Goal: Task Accomplishment & Management: Manage account settings

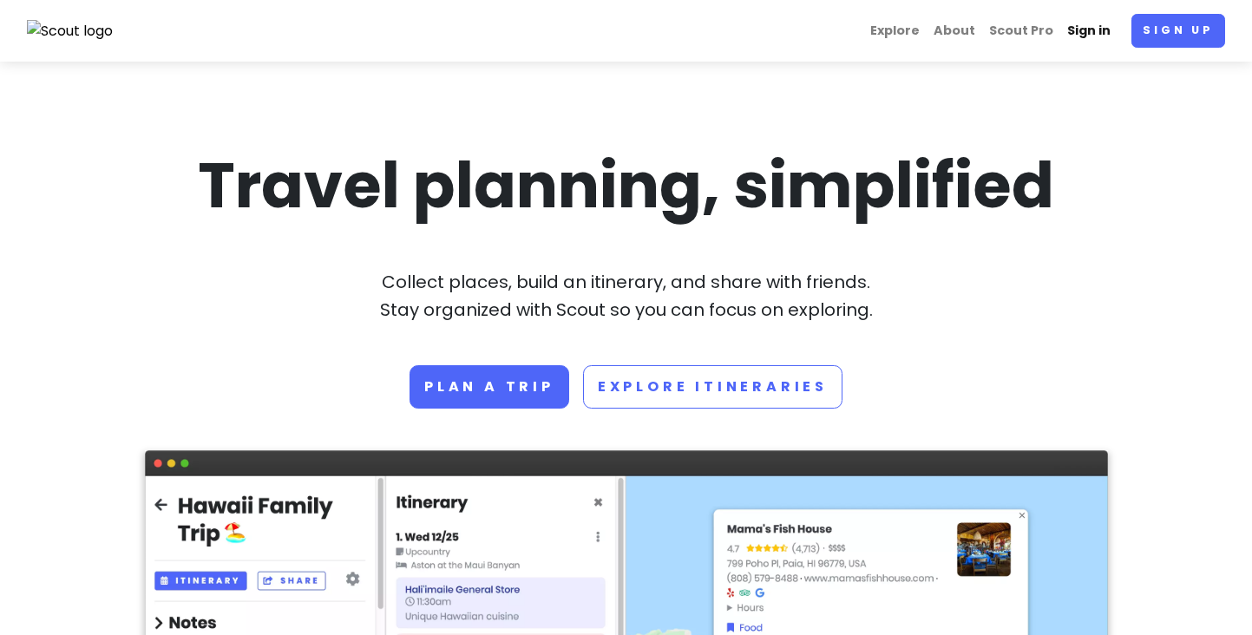
click at [1086, 32] on link "Sign in" at bounding box center [1088, 31] width 57 height 34
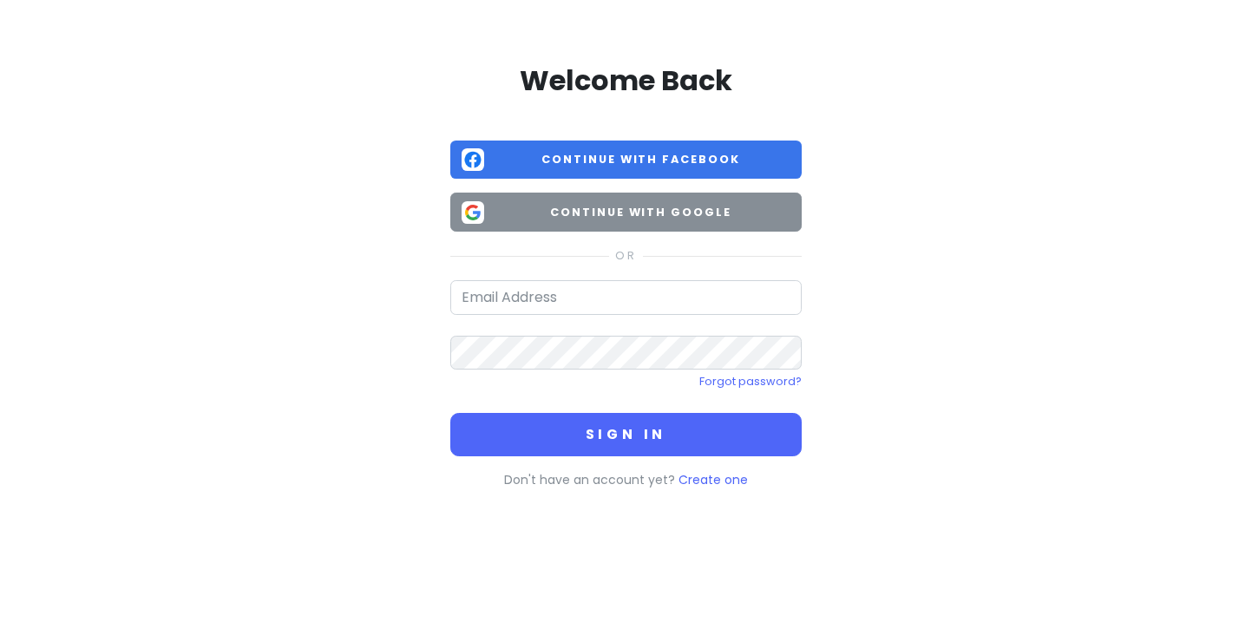
click at [556, 228] on button "Continue with Google" at bounding box center [625, 212] width 351 height 39
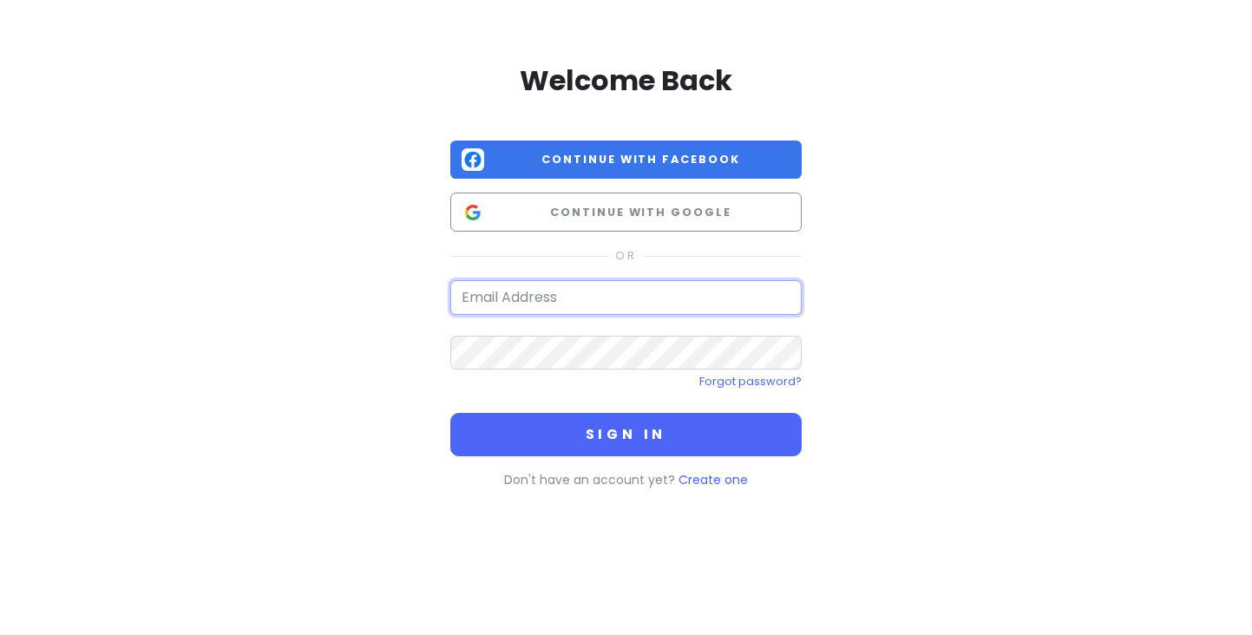
click at [510, 293] on input "email" at bounding box center [625, 297] width 351 height 35
click at [423, 319] on div "Welcome Back Continue with Facebook Continue with Google Forgot password? Sign …" at bounding box center [626, 283] width 412 height 524
click at [482, 292] on input "email" at bounding box center [625, 297] width 351 height 35
type input "[EMAIL_ADDRESS][DOMAIN_NAME]"
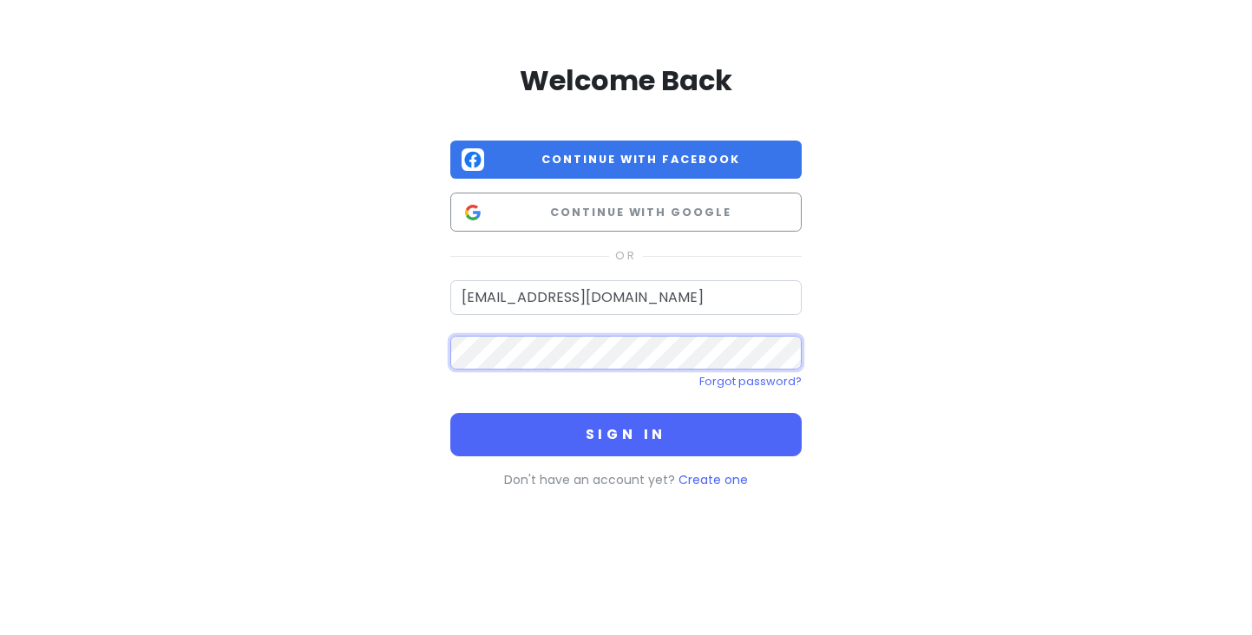
click at [626, 433] on button "Sign in" at bounding box center [625, 434] width 351 height 43
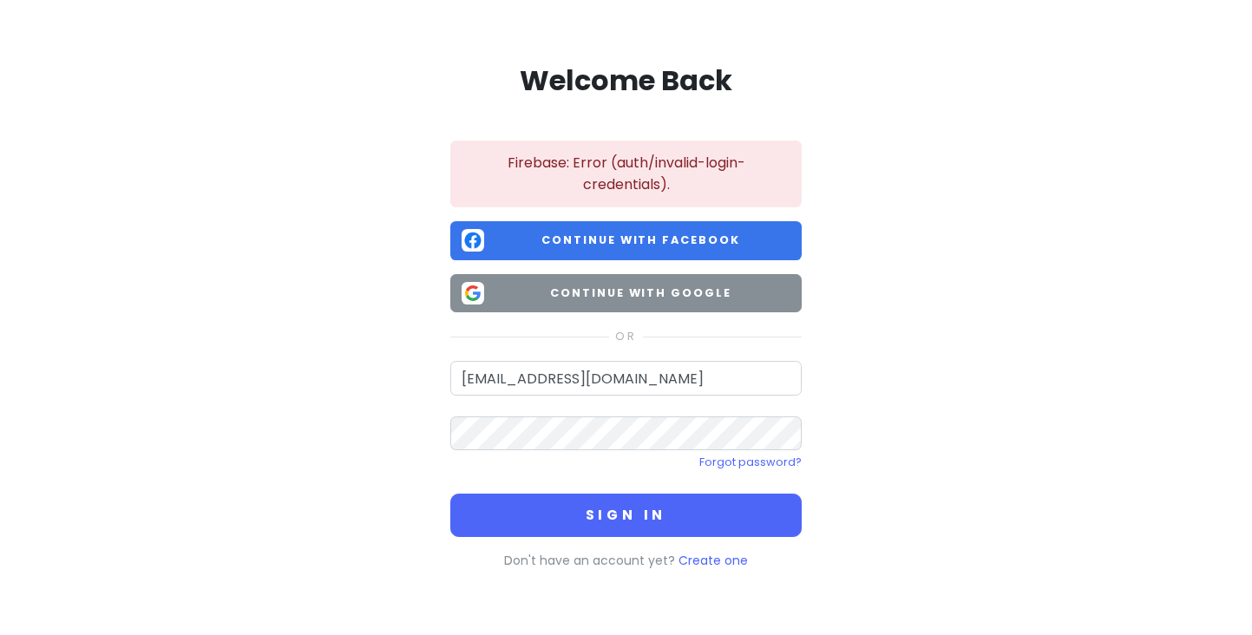
click at [484, 290] on button "Continue with Google" at bounding box center [625, 293] width 351 height 39
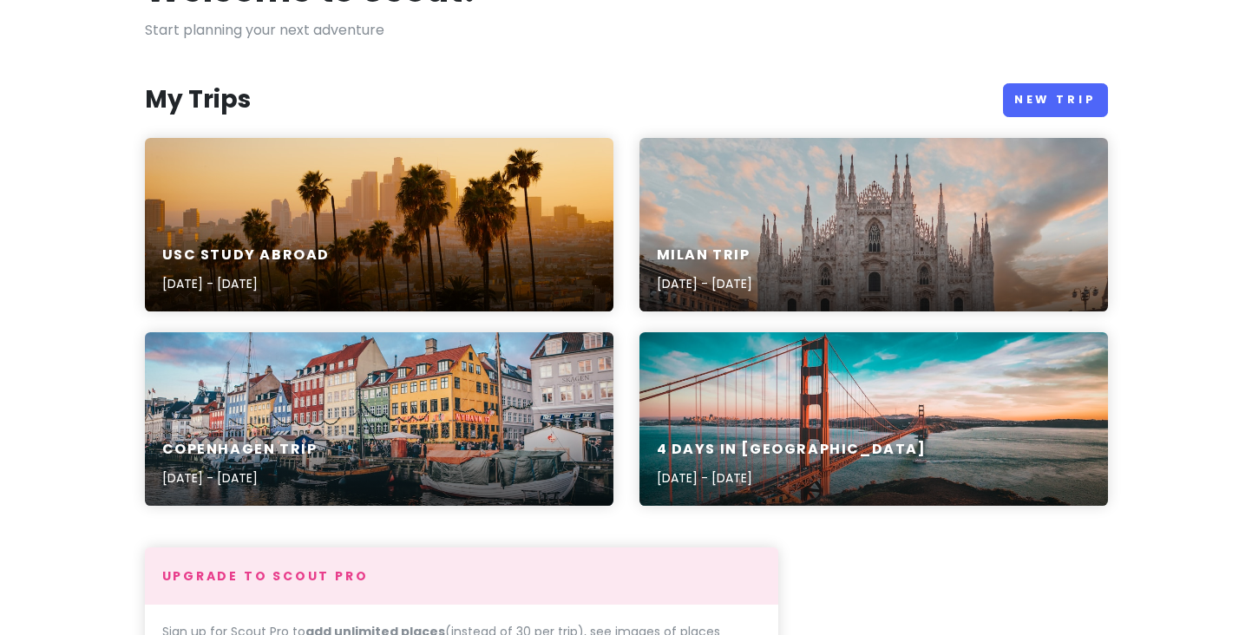
scroll to position [141, 0]
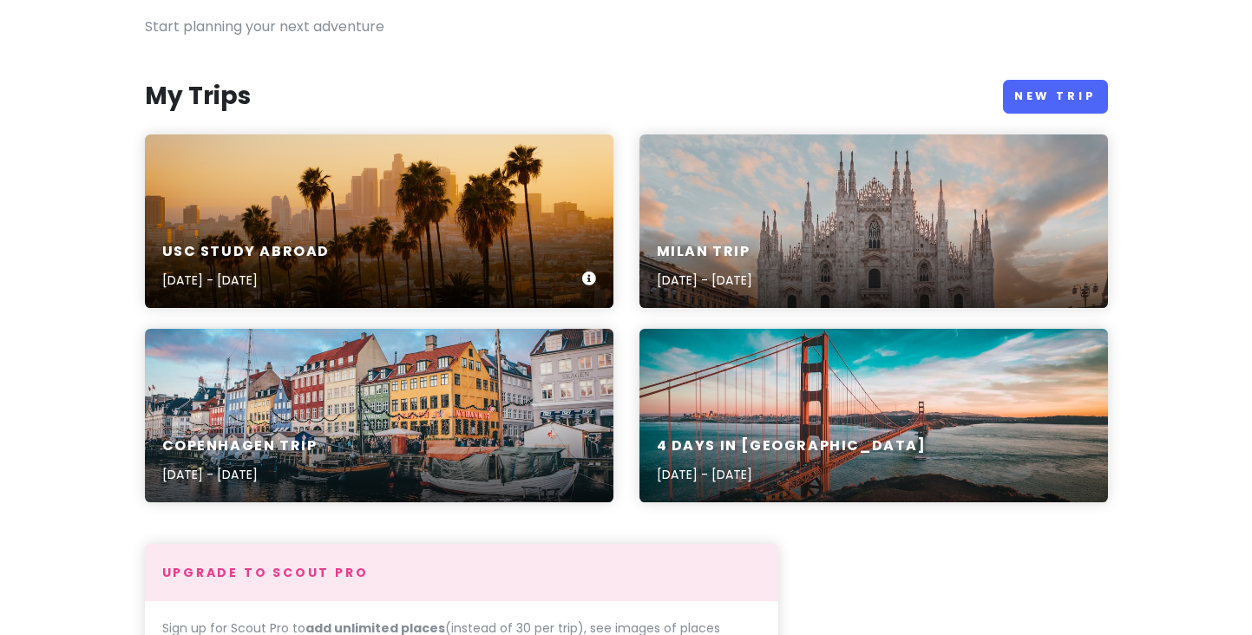
click at [482, 210] on div "USC Study Abroad [DATE] - [DATE]" at bounding box center [379, 221] width 469 height 174
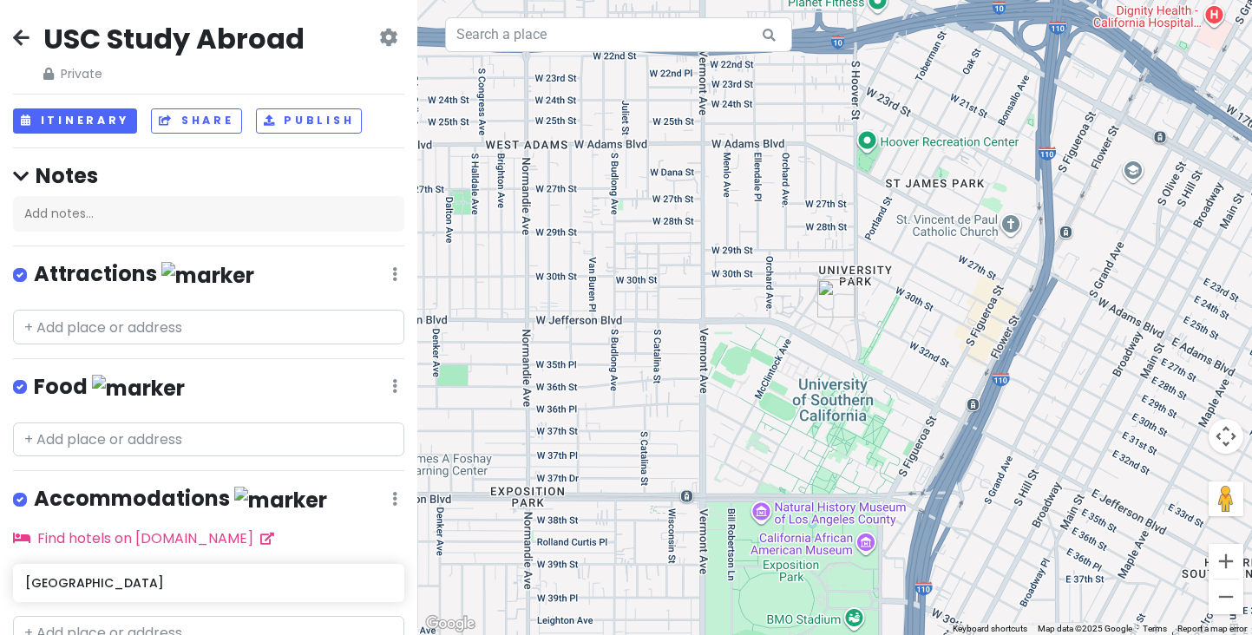
click at [14, 36] on icon at bounding box center [21, 37] width 16 height 14
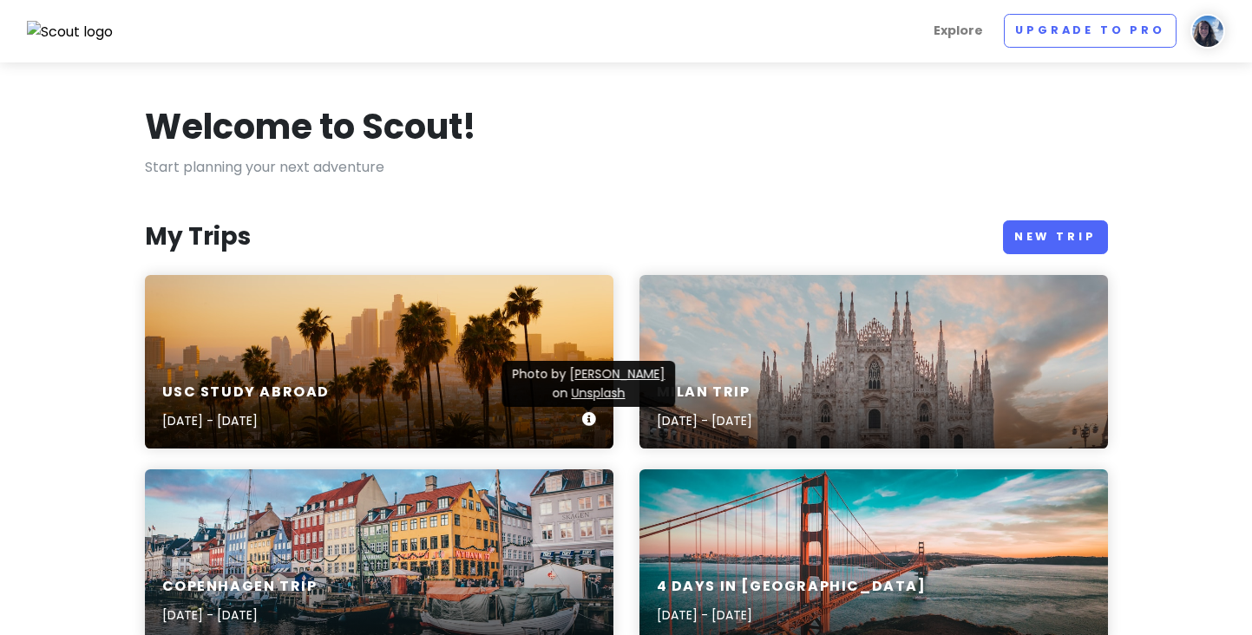
click at [587, 419] on icon at bounding box center [589, 419] width 14 height 14
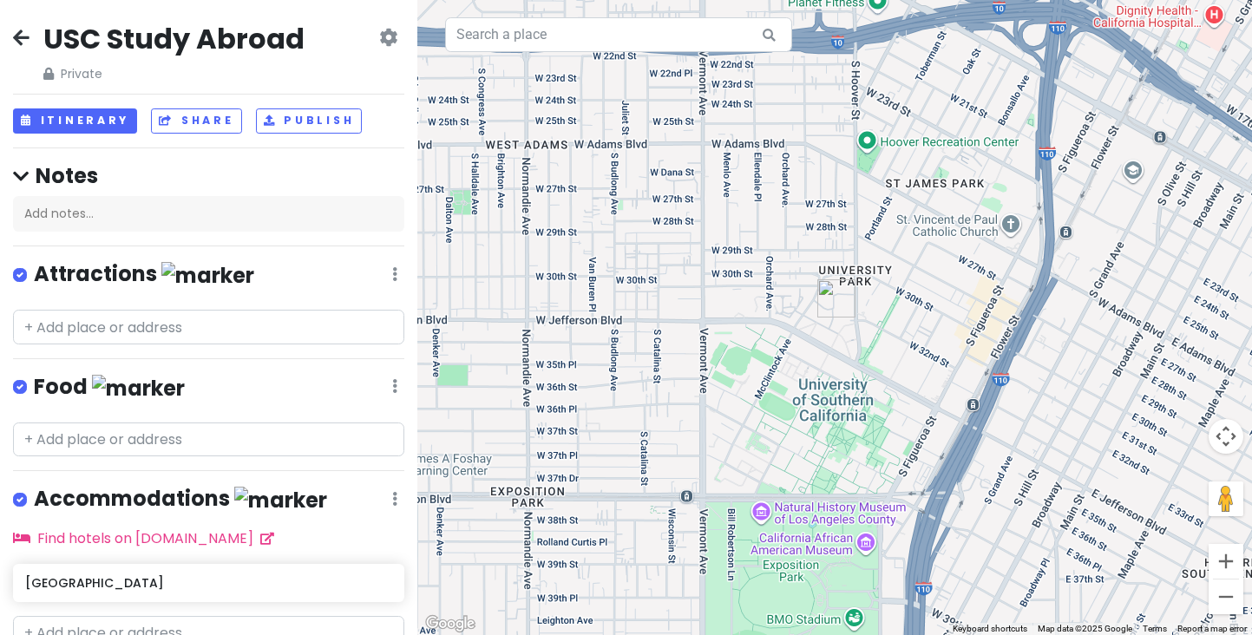
click at [383, 42] on icon at bounding box center [388, 37] width 18 height 14
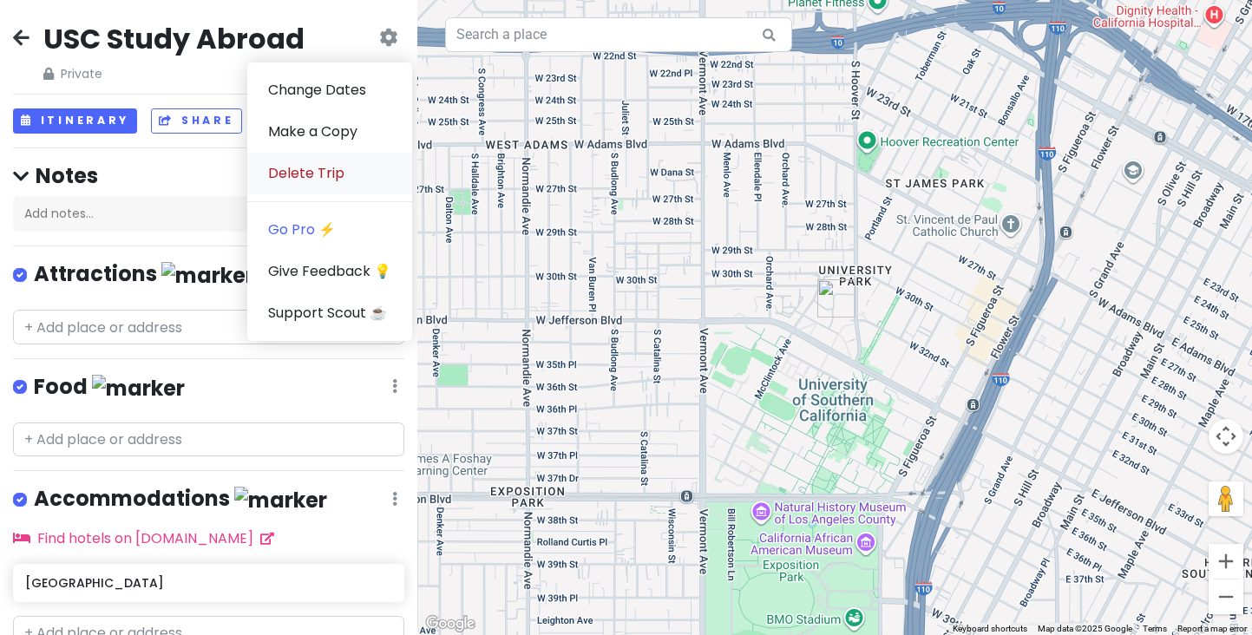
click at [321, 173] on link "Delete Trip" at bounding box center [329, 174] width 165 height 42
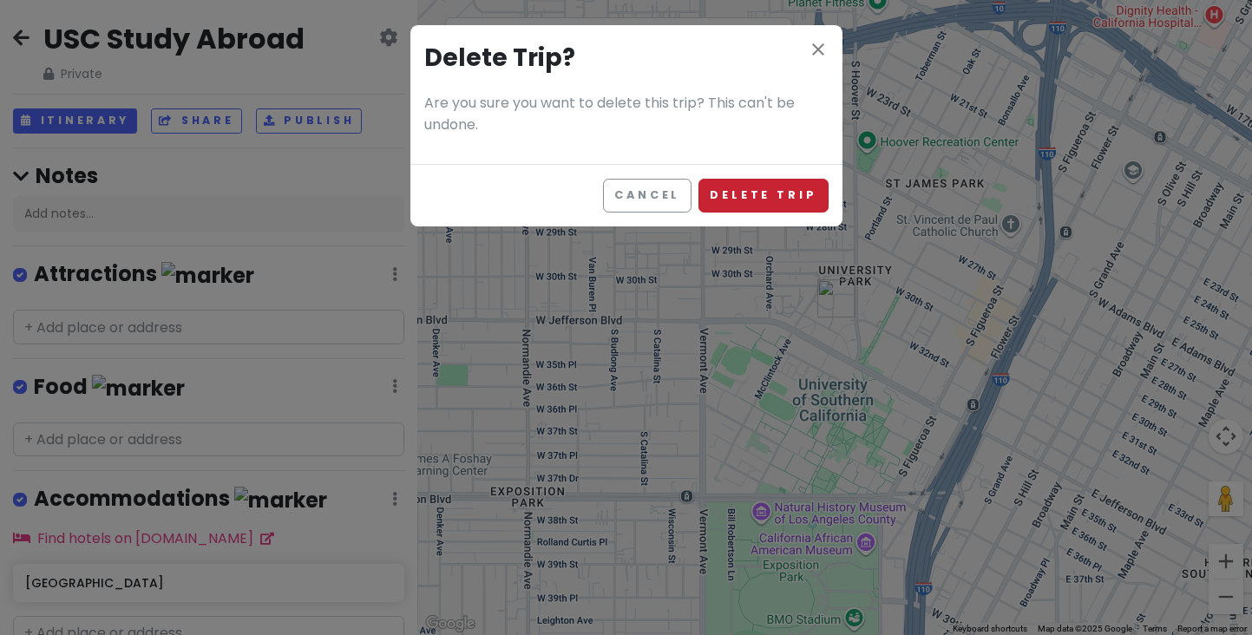
click at [762, 197] on button "Delete Trip" at bounding box center [762, 196] width 129 height 34
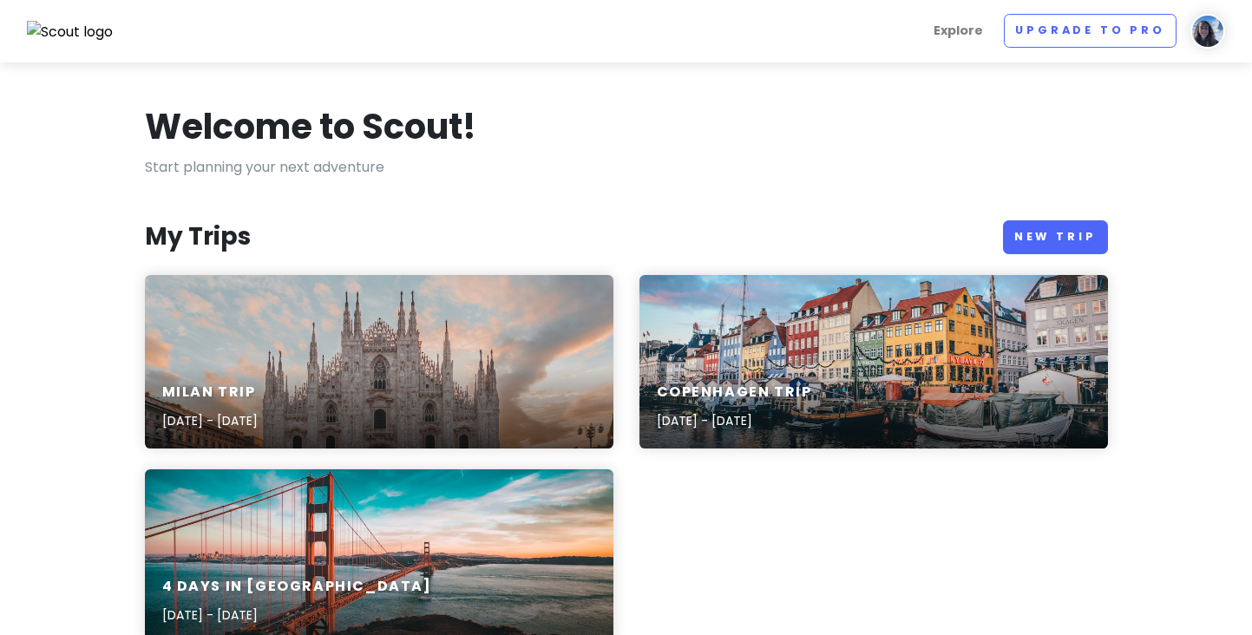
click at [497, 500] on div "4 Days in [GEOGRAPHIC_DATA] [DATE] - [DATE]" at bounding box center [379, 556] width 469 height 174
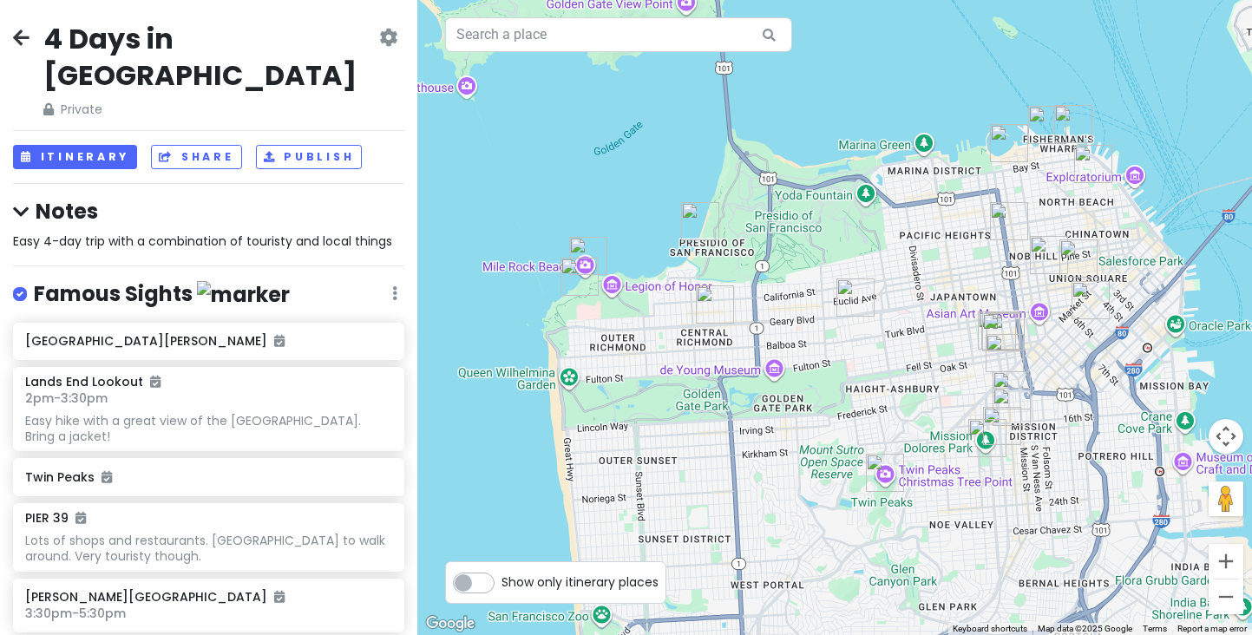
click at [997, 422] on img "Mission Dolores Park" at bounding box center [987, 438] width 38 height 38
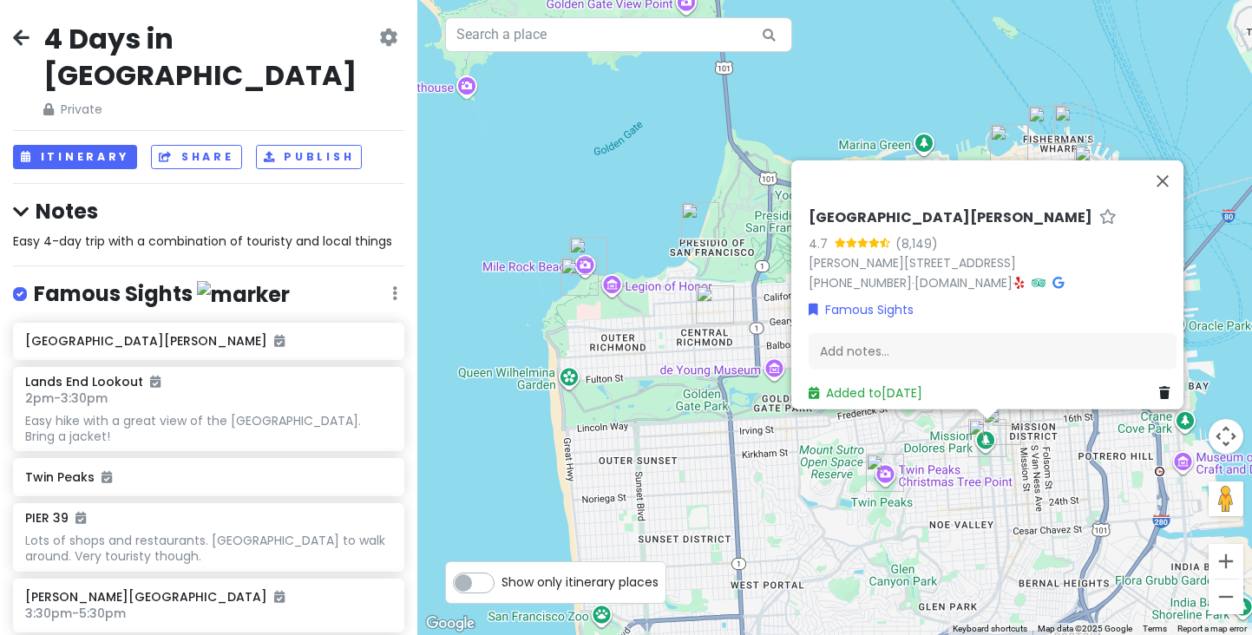
click at [1031, 474] on div "[GEOGRAPHIC_DATA][PERSON_NAME] 4.7 ([STREET_ADDRESS][PERSON_NAME] [PHONE_NUMBER…" at bounding box center [834, 317] width 835 height 635
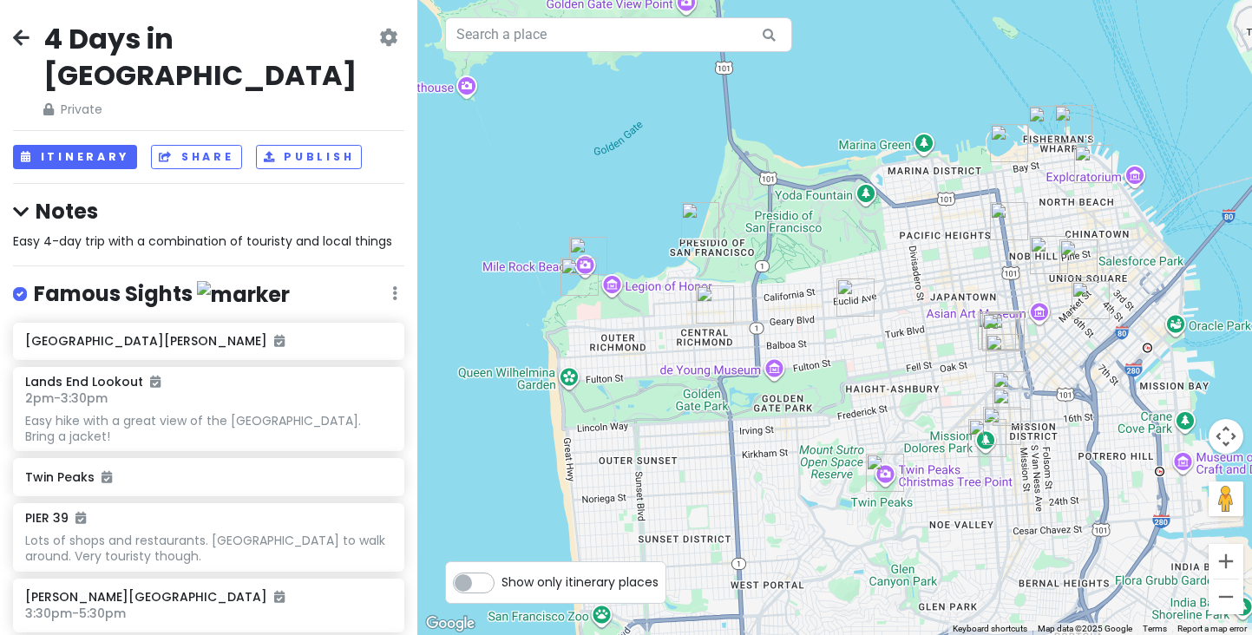
click at [1007, 413] on img "Tartine Bakery" at bounding box center [1002, 426] width 38 height 38
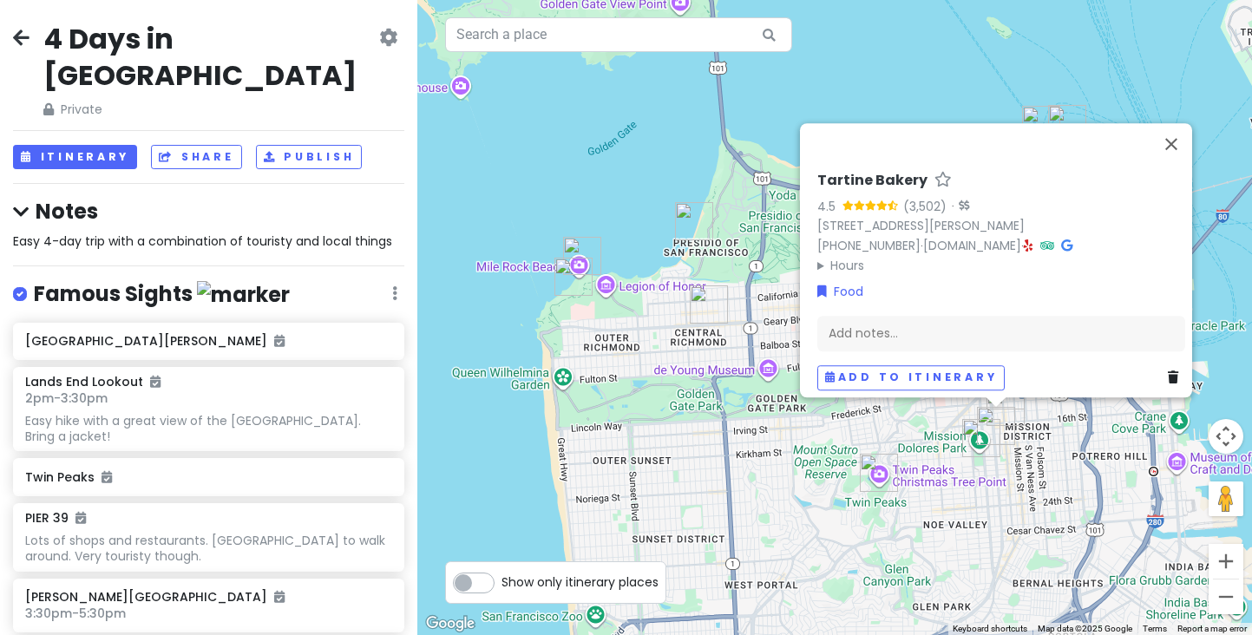
click at [862, 433] on div "Tartine Bakery 4.5 (3,502) · [STREET_ADDRESS][PERSON_NAME] [PHONE_NUMBER] · [DO…" at bounding box center [834, 317] width 835 height 635
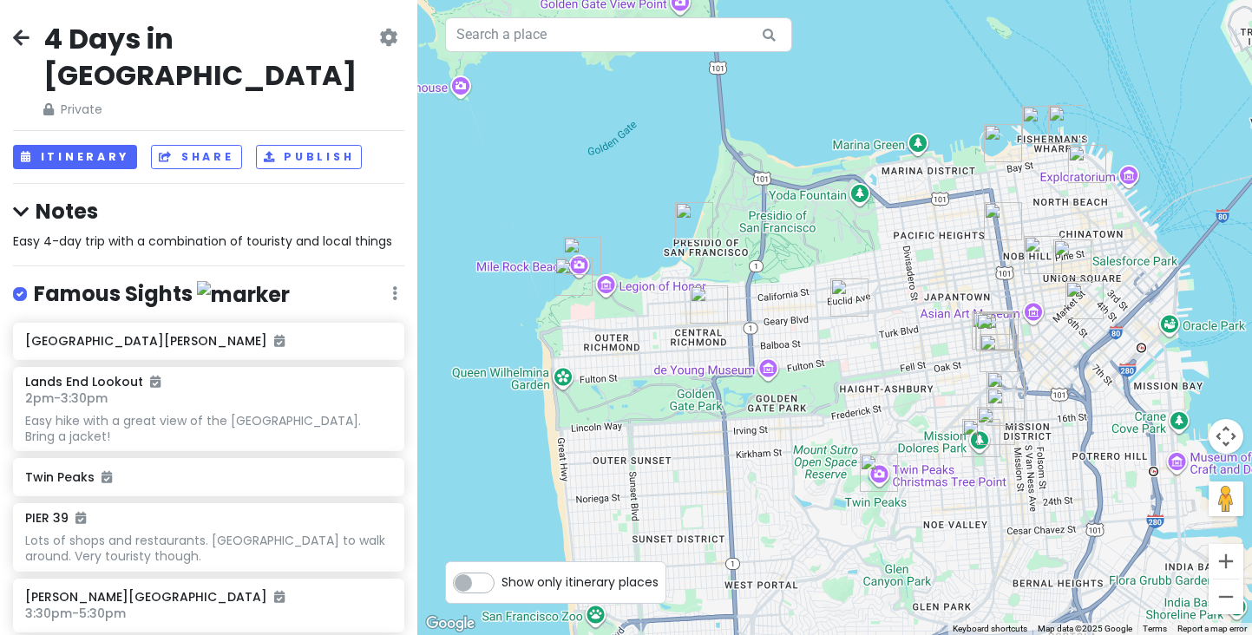
click at [23, 31] on icon at bounding box center [21, 37] width 16 height 14
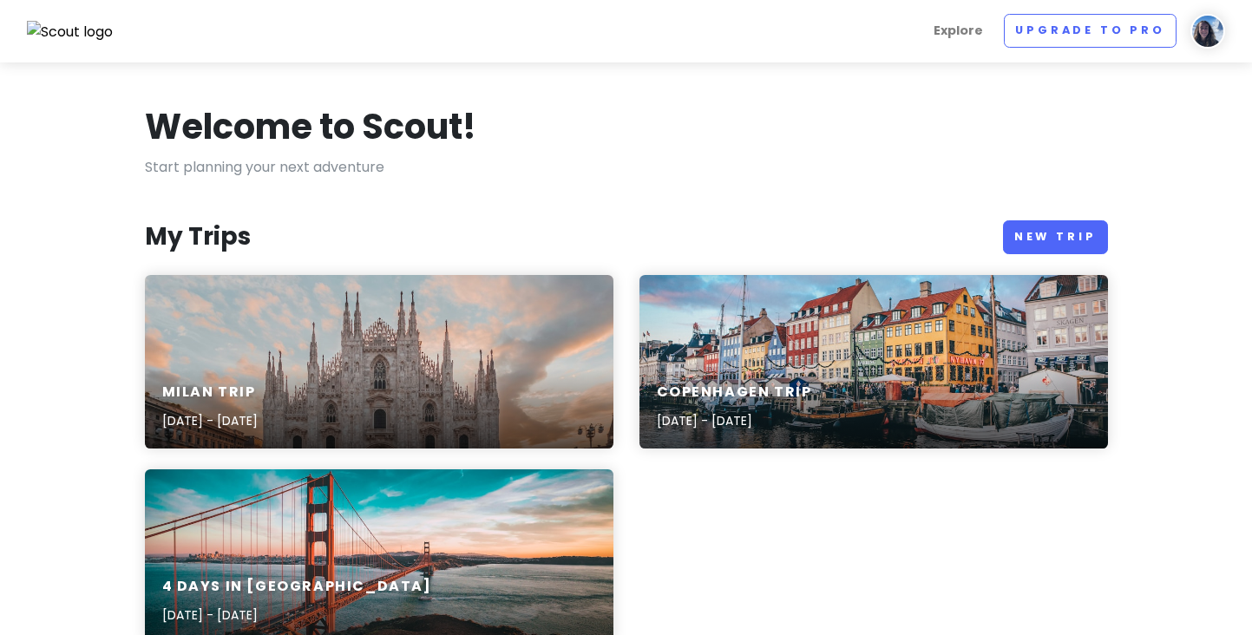
click at [438, 547] on div "4 Days in [GEOGRAPHIC_DATA] [DATE] - [DATE]" at bounding box center [379, 556] width 469 height 174
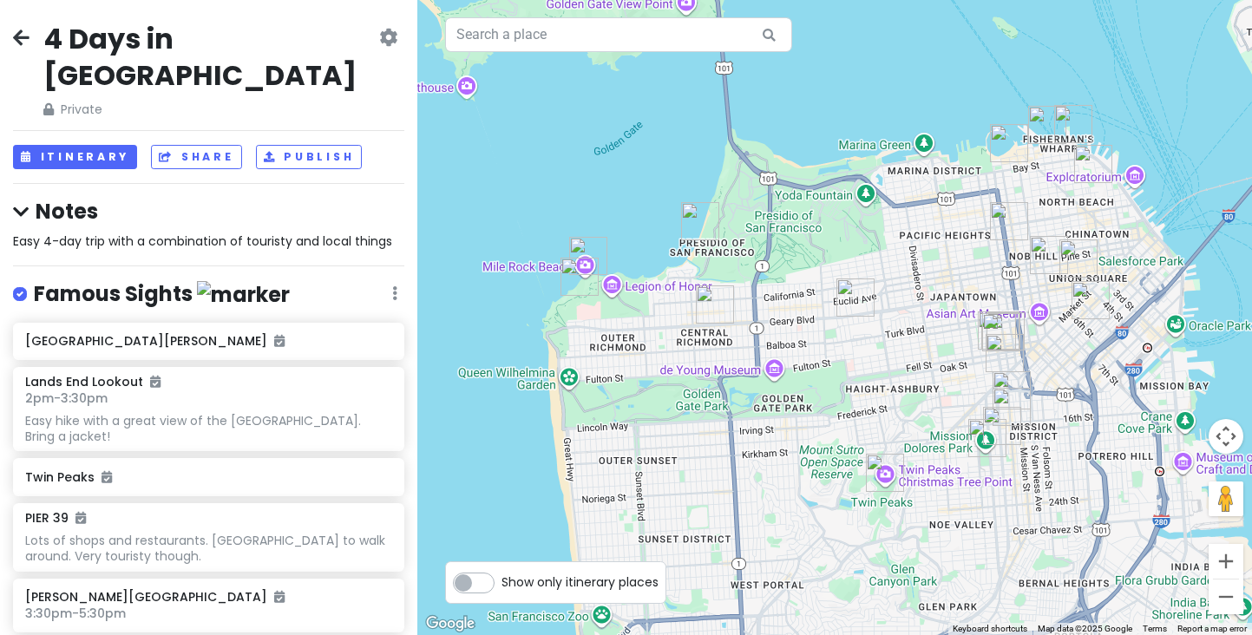
click at [375, 49] on h2 "4 Days in [GEOGRAPHIC_DATA]" at bounding box center [209, 57] width 332 height 72
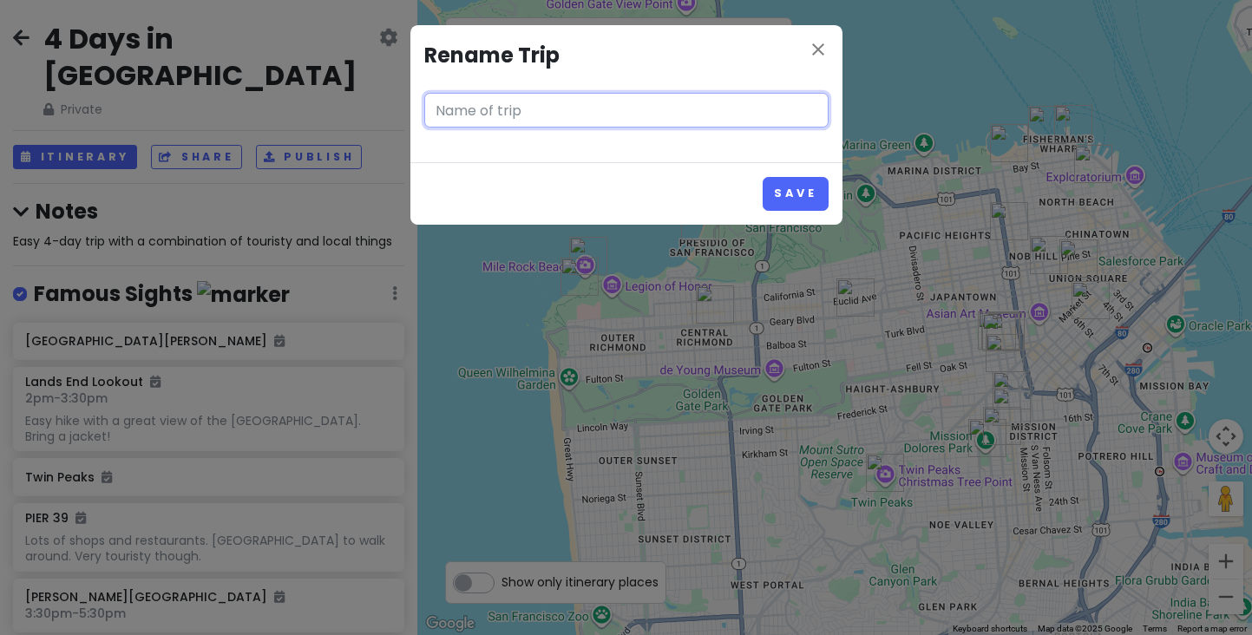
type input "4 Days in [GEOGRAPHIC_DATA]"
click at [824, 51] on icon "close" at bounding box center [818, 49] width 21 height 21
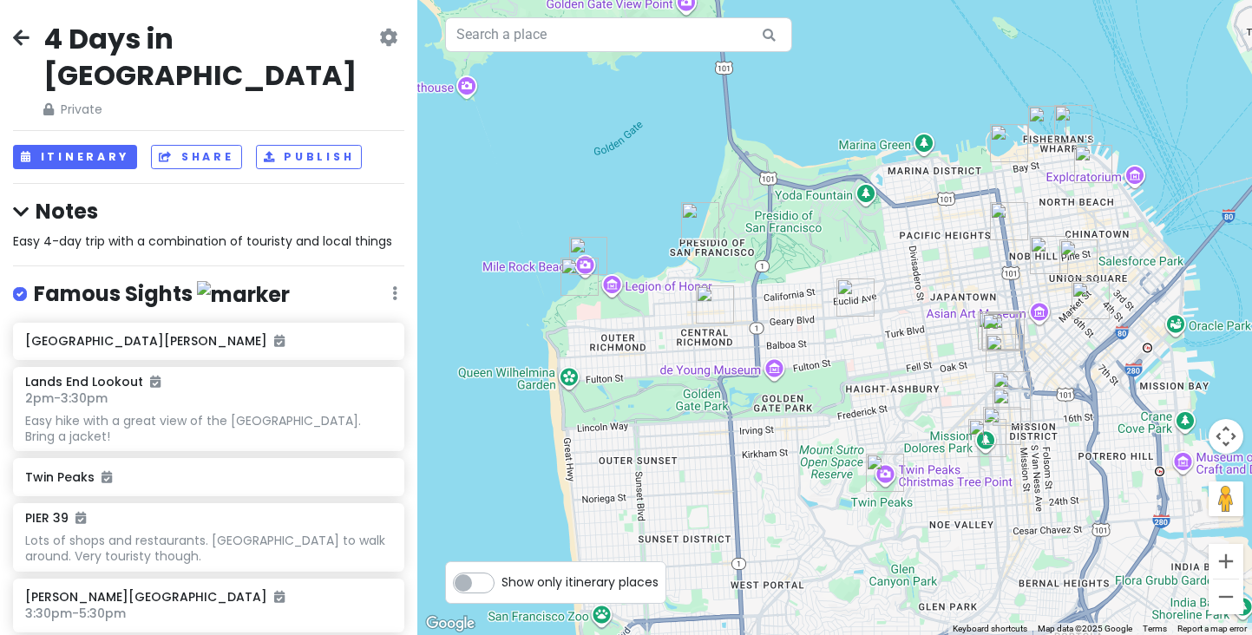
click at [389, 290] on div "Famous Sights Edit Reorder Delete List" at bounding box center [208, 298] width 391 height 36
click at [399, 289] on div "Famous Sights Edit Reorder Delete List" at bounding box center [208, 298] width 391 height 36
click at [393, 289] on icon at bounding box center [394, 293] width 5 height 14
click at [341, 420] on link "Delete List" at bounding box center [343, 429] width 139 height 42
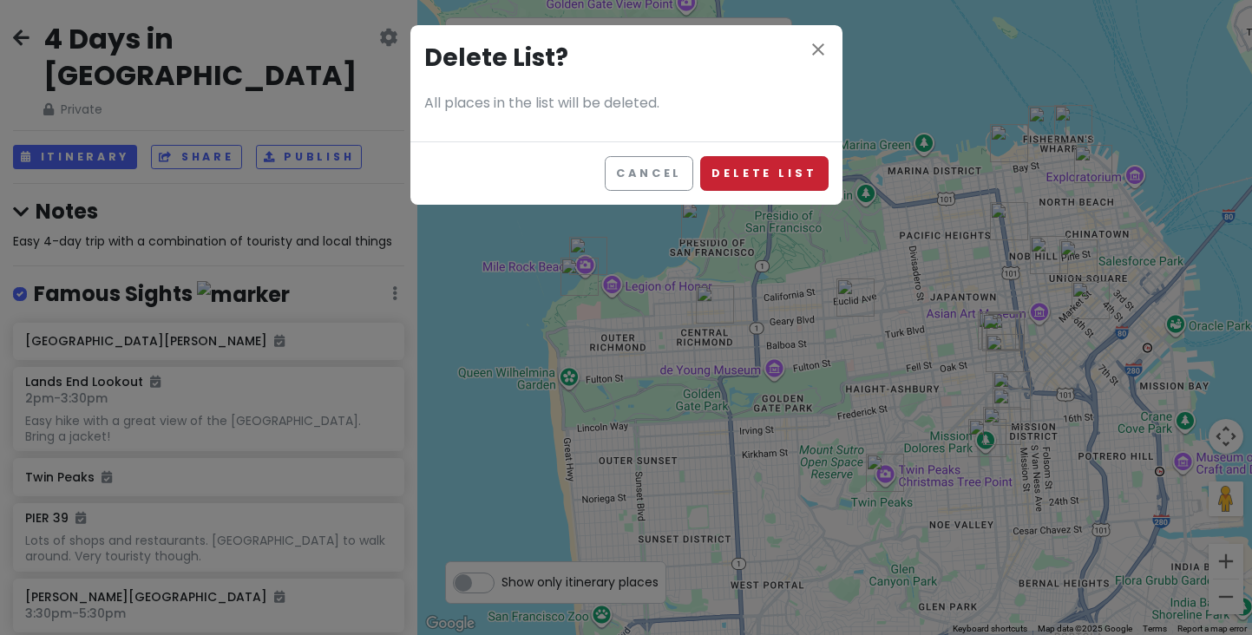
click at [751, 180] on button "Delete List" at bounding box center [764, 173] width 128 height 34
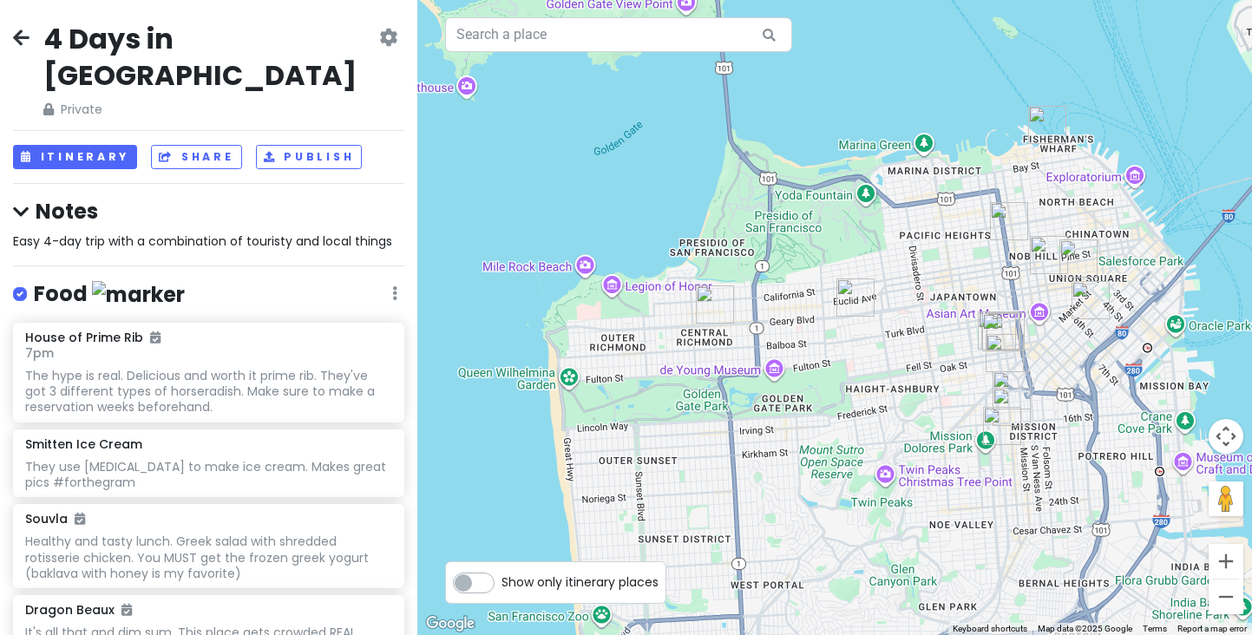
click at [17, 36] on icon at bounding box center [21, 37] width 16 height 14
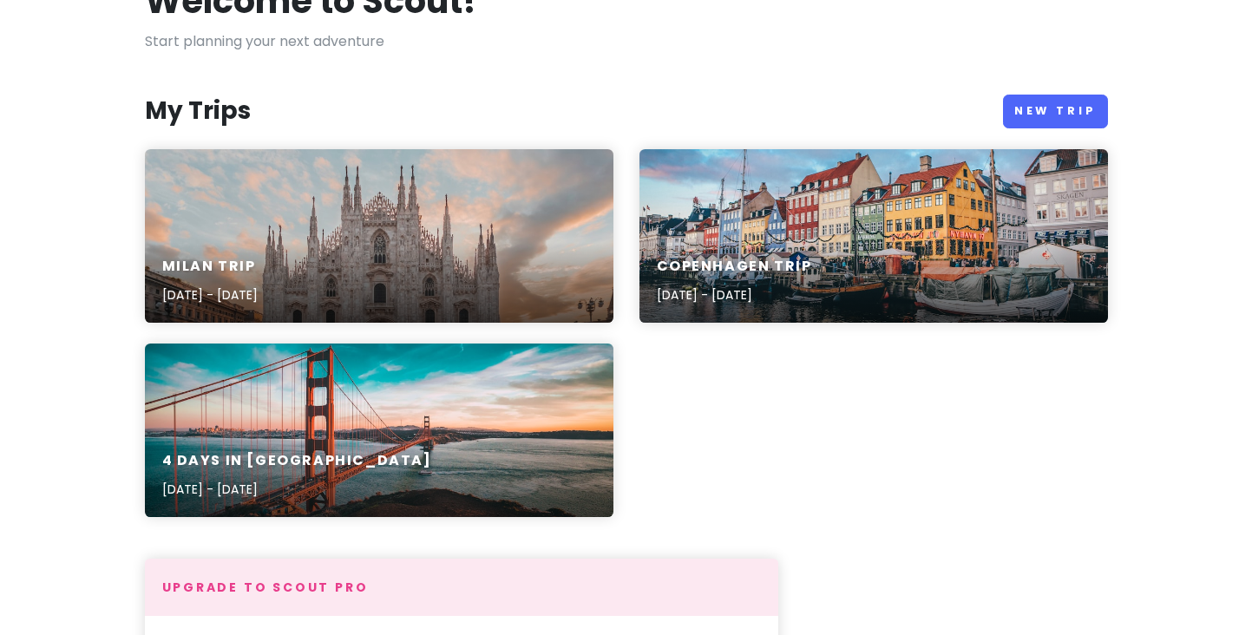
scroll to position [213, 0]
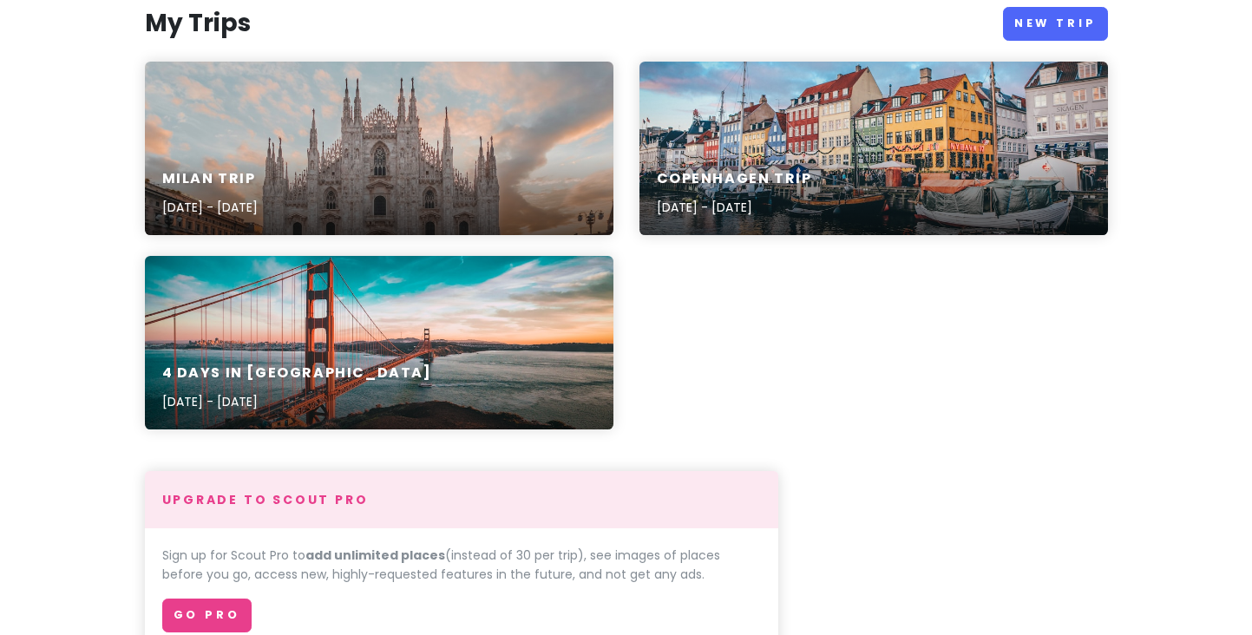
click at [473, 347] on div "4 Days in [GEOGRAPHIC_DATA] [DATE] - [DATE]" at bounding box center [379, 388] width 469 height 82
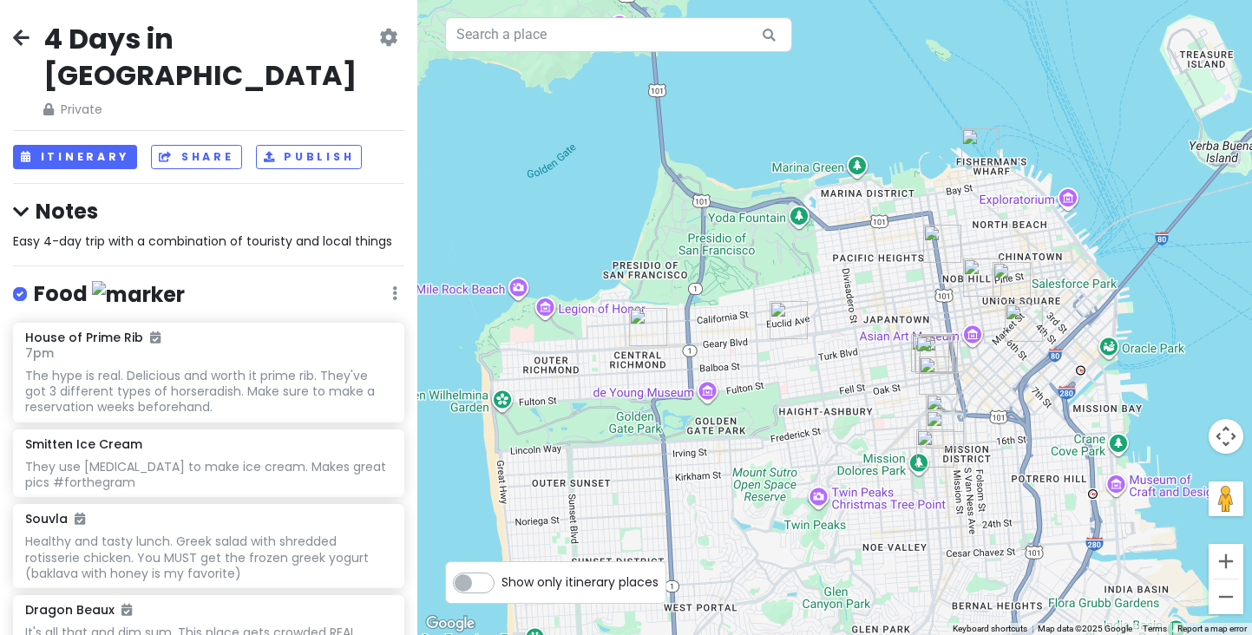
click at [382, 35] on icon at bounding box center [388, 37] width 18 height 14
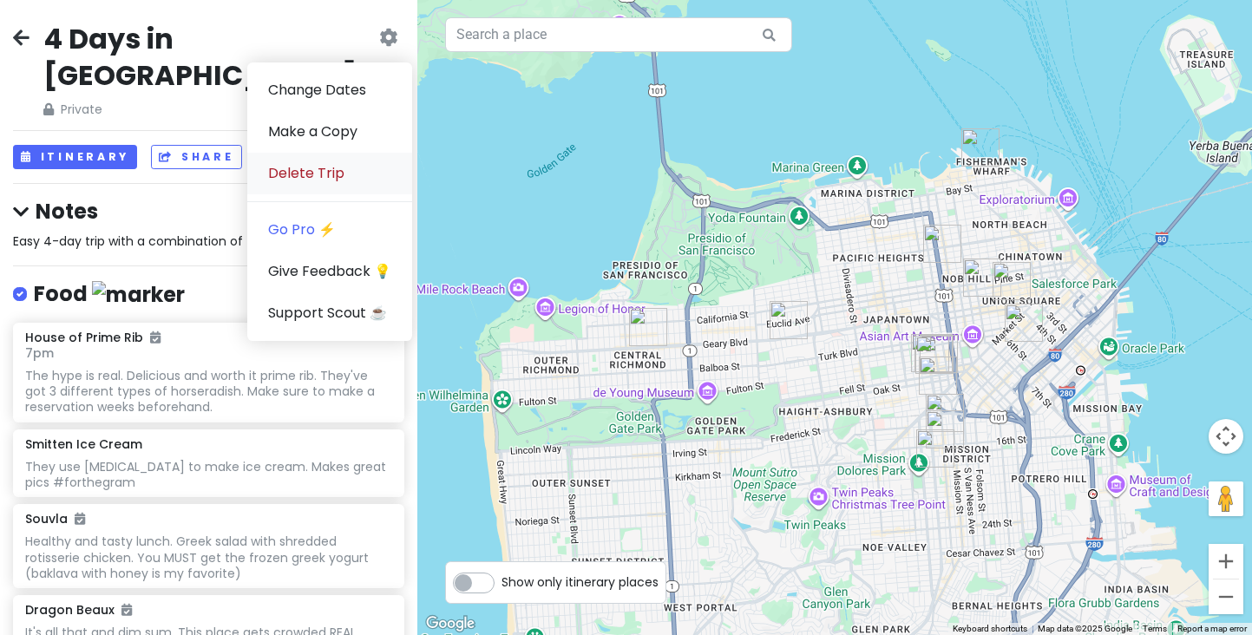
click at [303, 176] on link "Delete Trip" at bounding box center [329, 174] width 165 height 42
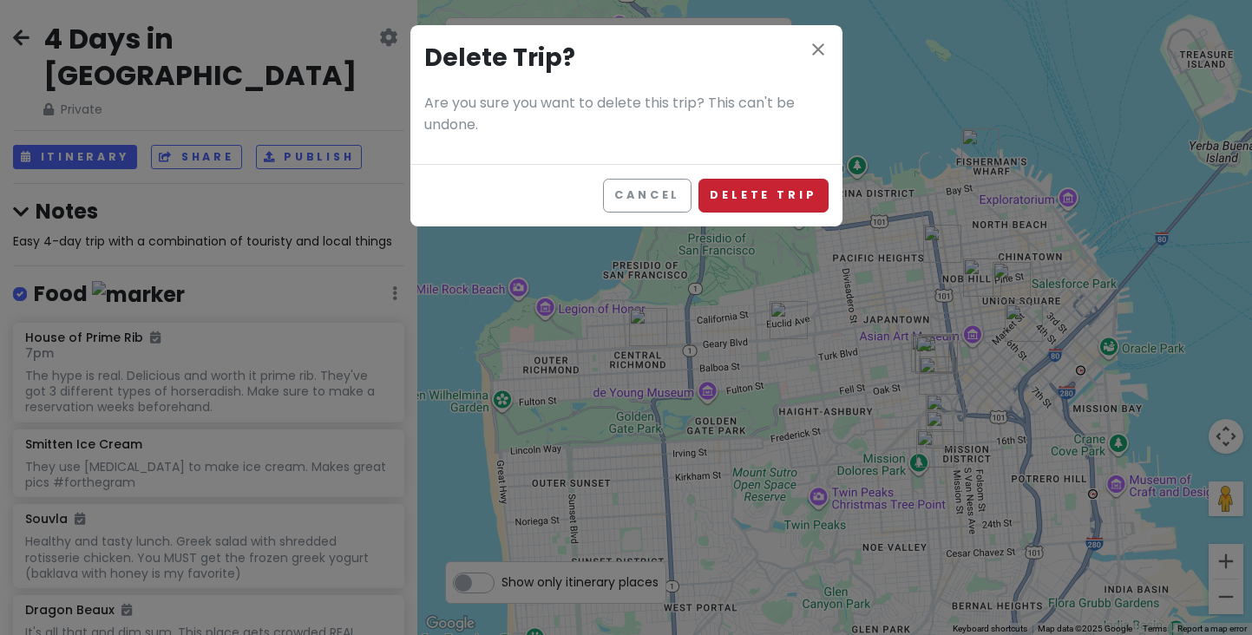
click at [739, 187] on button "Delete Trip" at bounding box center [762, 196] width 129 height 34
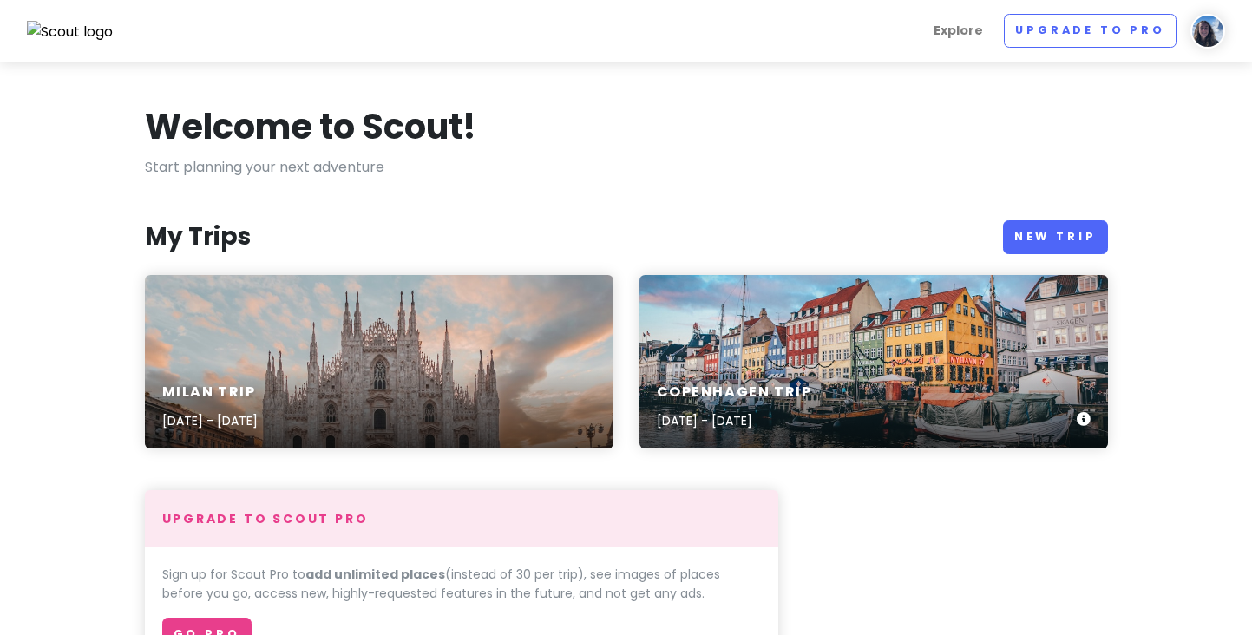
click at [705, 318] on div "Copenhagen Trip [DATE] - [DATE]" at bounding box center [873, 362] width 469 height 174
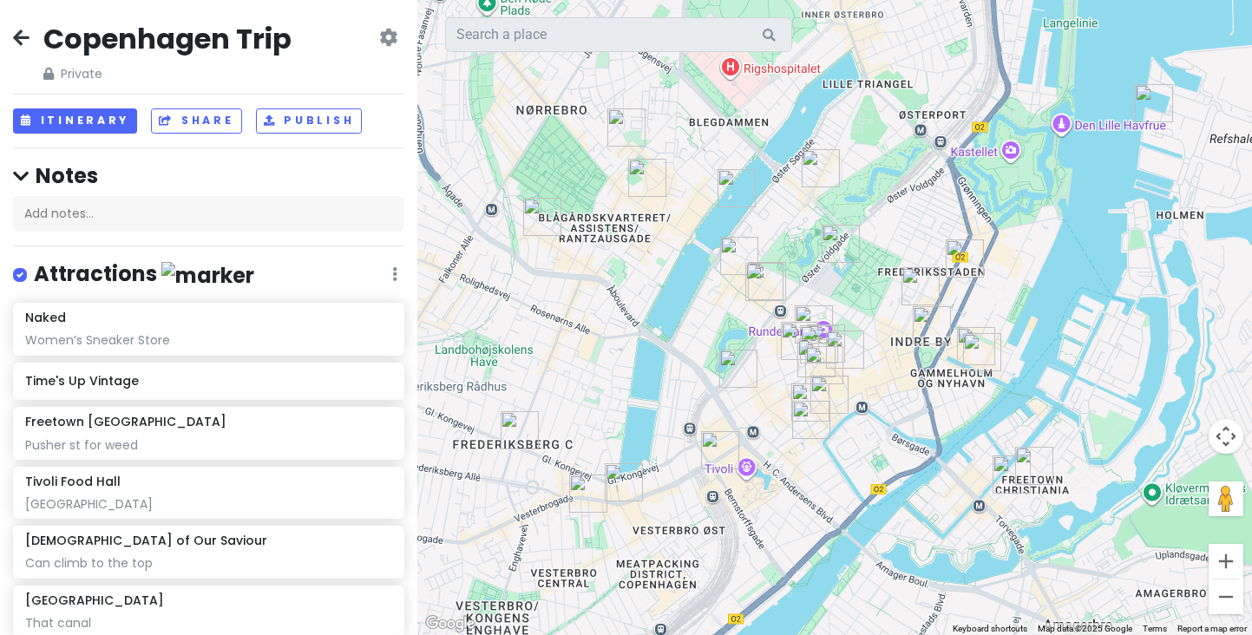
click at [1036, 464] on img "Freetown Christiania" at bounding box center [1034, 466] width 38 height 38
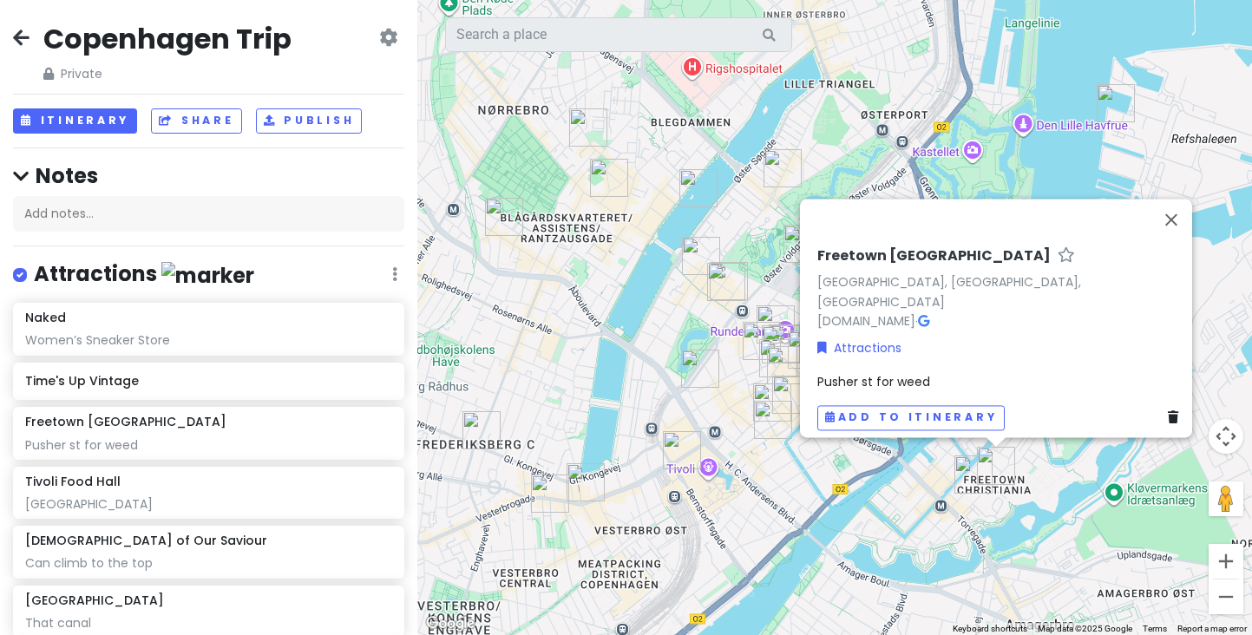
click at [976, 472] on img "Church of Our Saviour" at bounding box center [973, 475] width 38 height 38
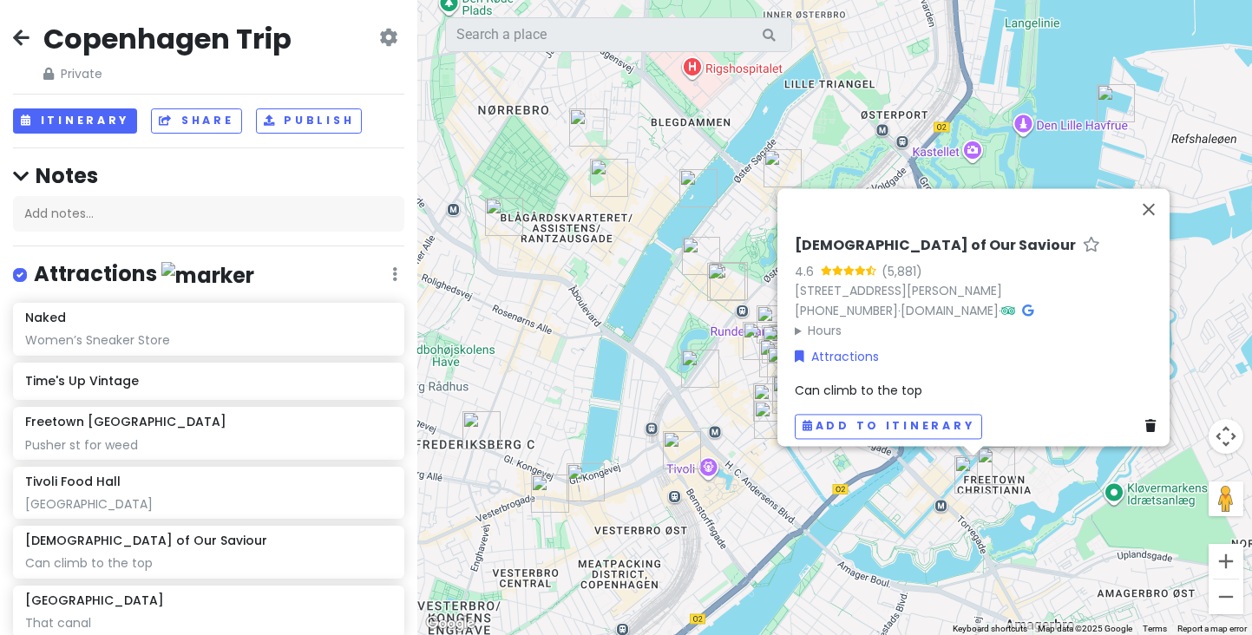
click at [1014, 521] on div "[DEMOGRAPHIC_DATA] of Our Saviour 4.6 (5,881) [STREET_ADDRESS][PERSON_NAME] [PH…" at bounding box center [834, 317] width 835 height 635
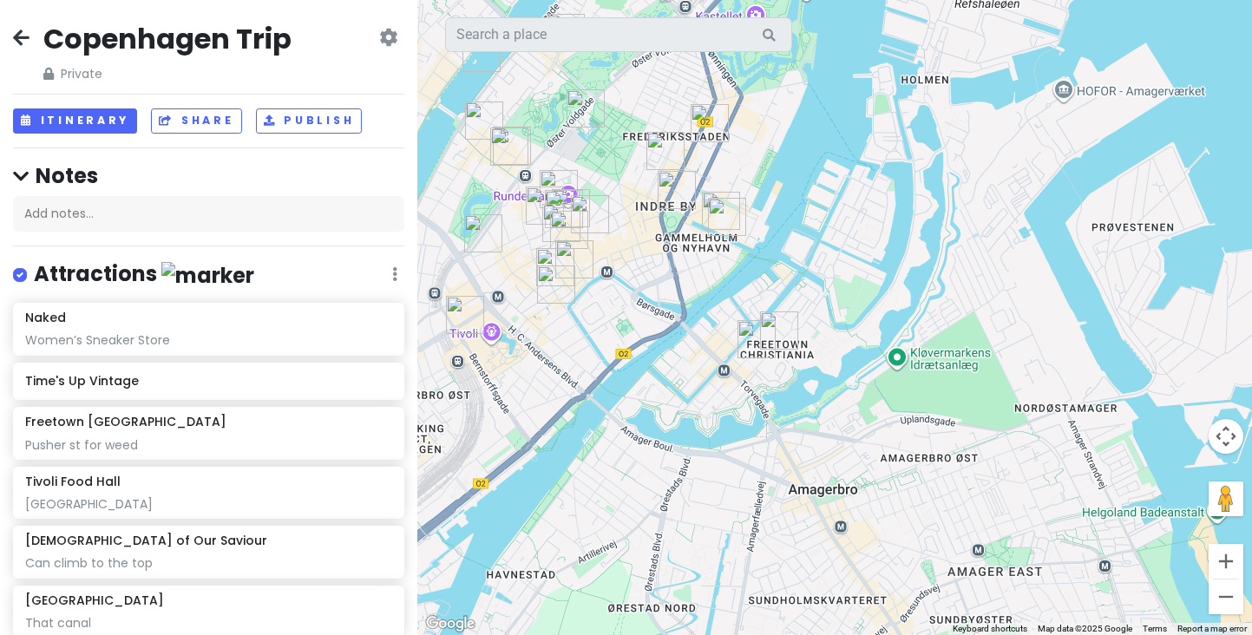
drag, startPoint x: 972, startPoint y: 347, endPoint x: 750, endPoint y: 212, distance: 260.1
click at [750, 212] on div at bounding box center [834, 317] width 835 height 635
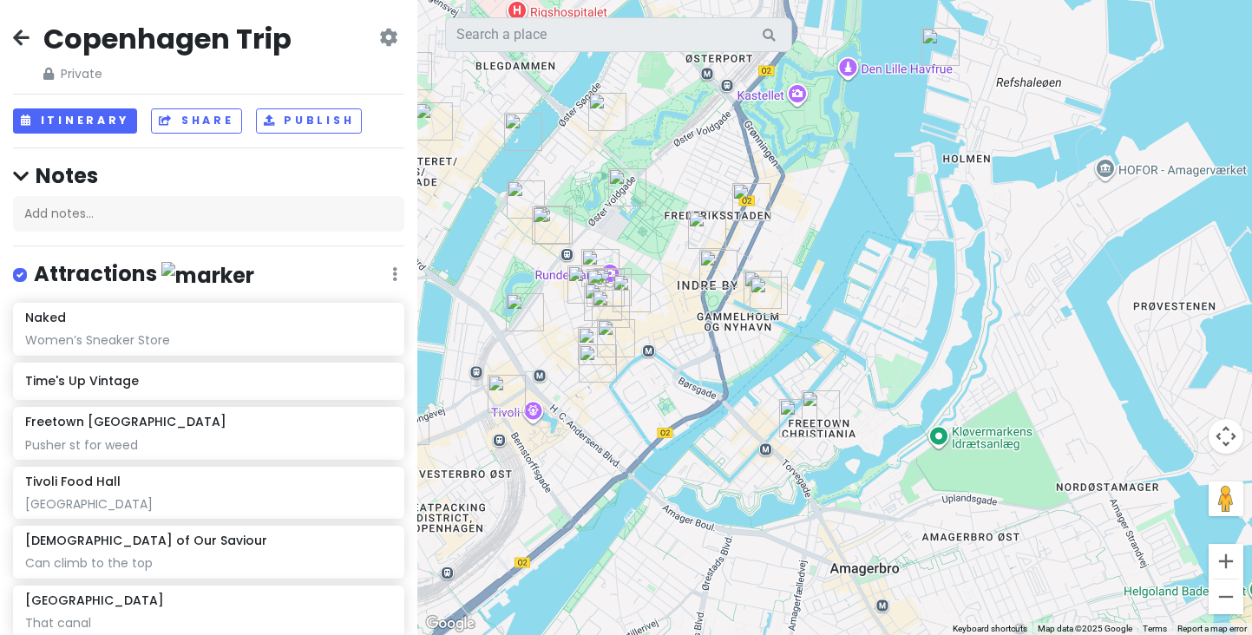
drag, startPoint x: 688, startPoint y: 298, endPoint x: 734, endPoint y: 383, distance: 97.4
click at [734, 383] on div at bounding box center [834, 317] width 835 height 635
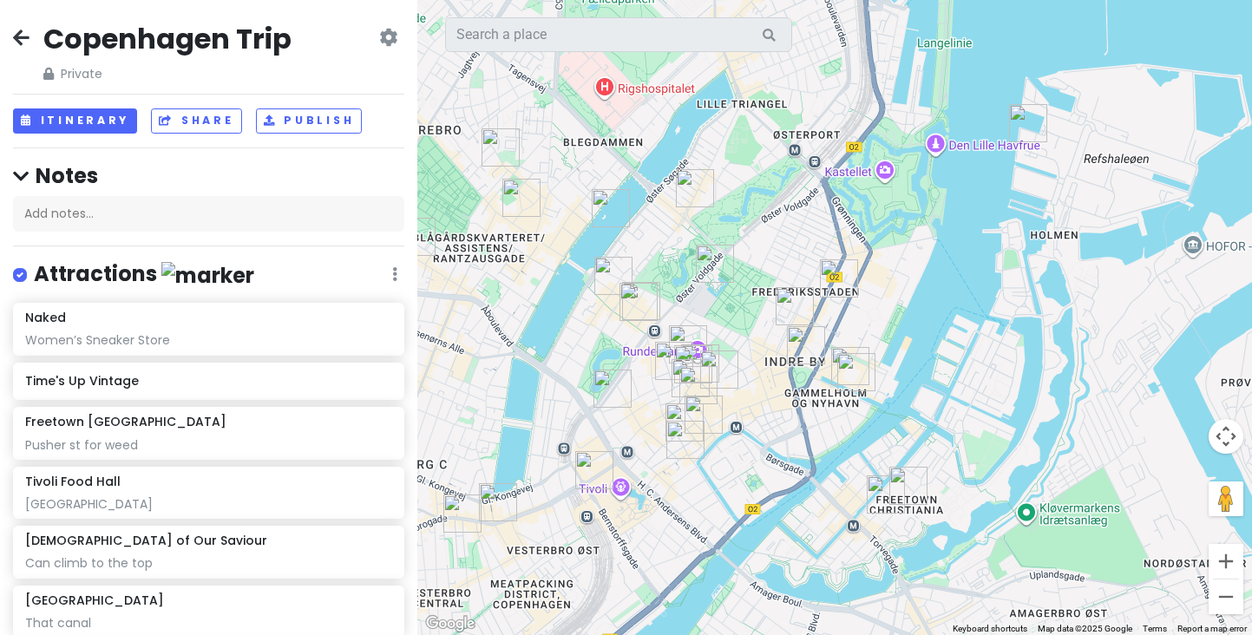
drag, startPoint x: 734, startPoint y: 383, endPoint x: 820, endPoint y: 456, distance: 112.7
click at [820, 456] on div at bounding box center [834, 317] width 835 height 635
click at [1027, 115] on img "Reffen - Copenhagen Street Food" at bounding box center [1028, 124] width 38 height 38
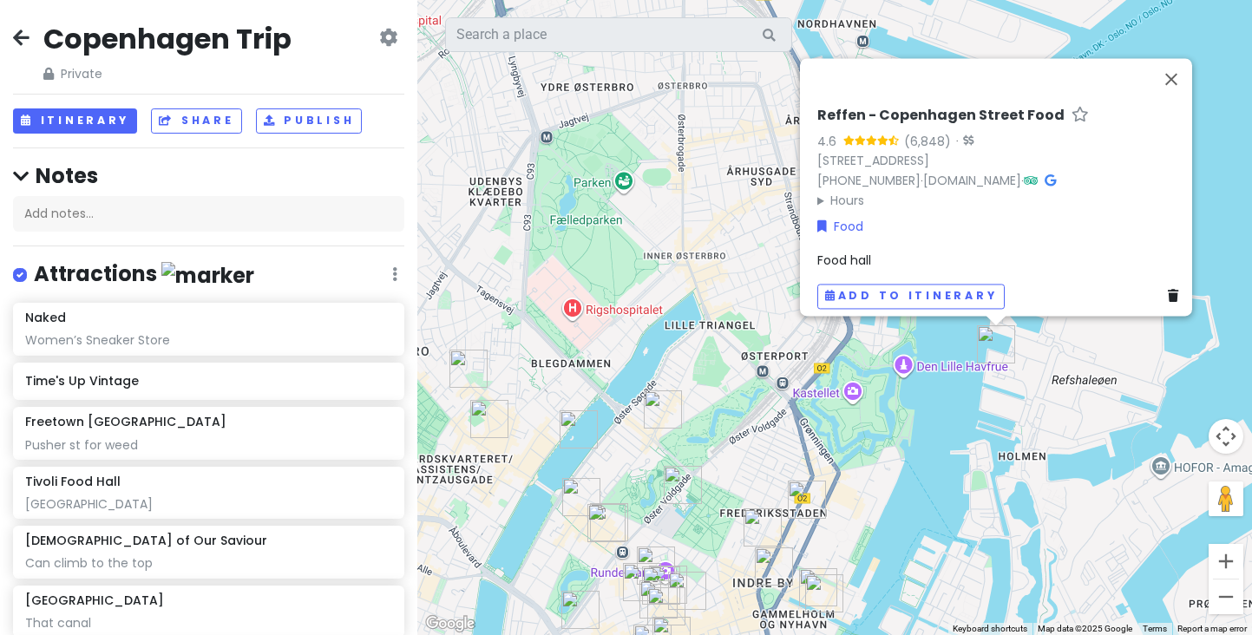
click at [21, 35] on icon at bounding box center [21, 37] width 16 height 14
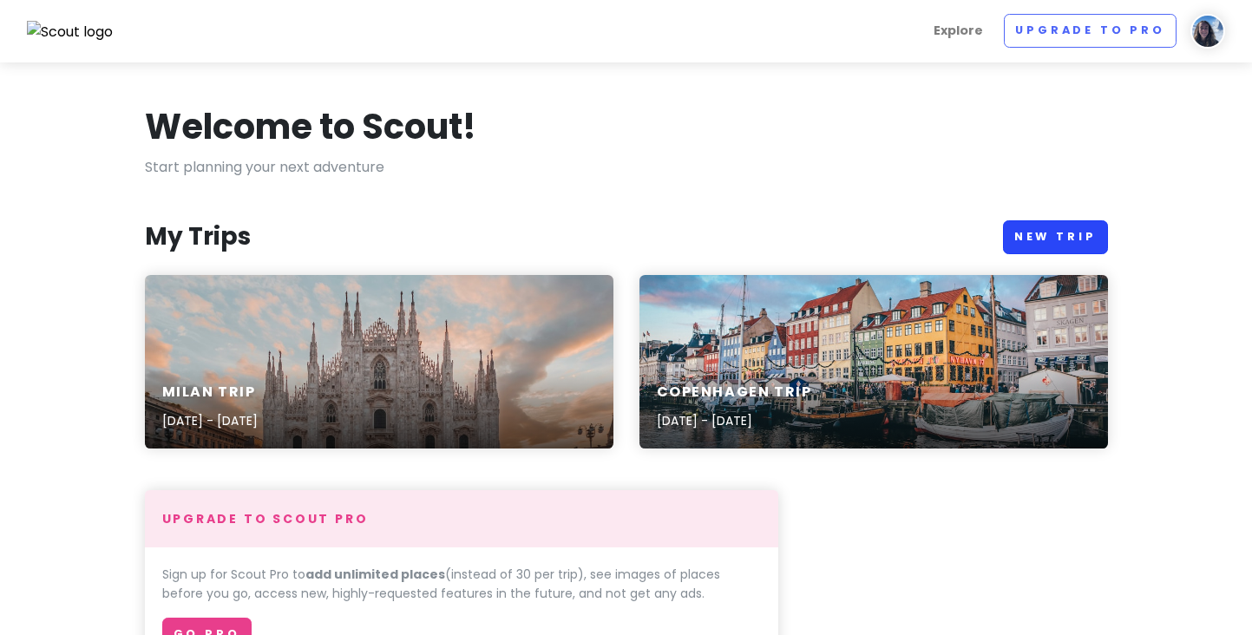
click at [1076, 236] on link "New Trip" at bounding box center [1055, 237] width 105 height 34
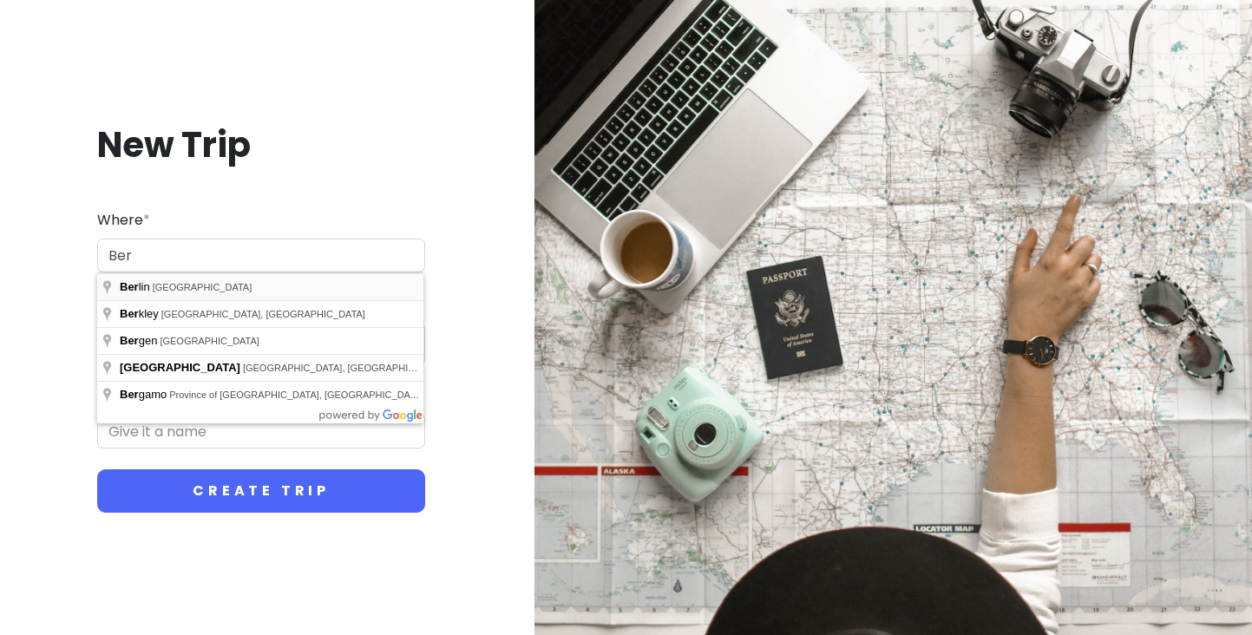
type input "[GEOGRAPHIC_DATA], [GEOGRAPHIC_DATA]"
type input "Berlin Trip"
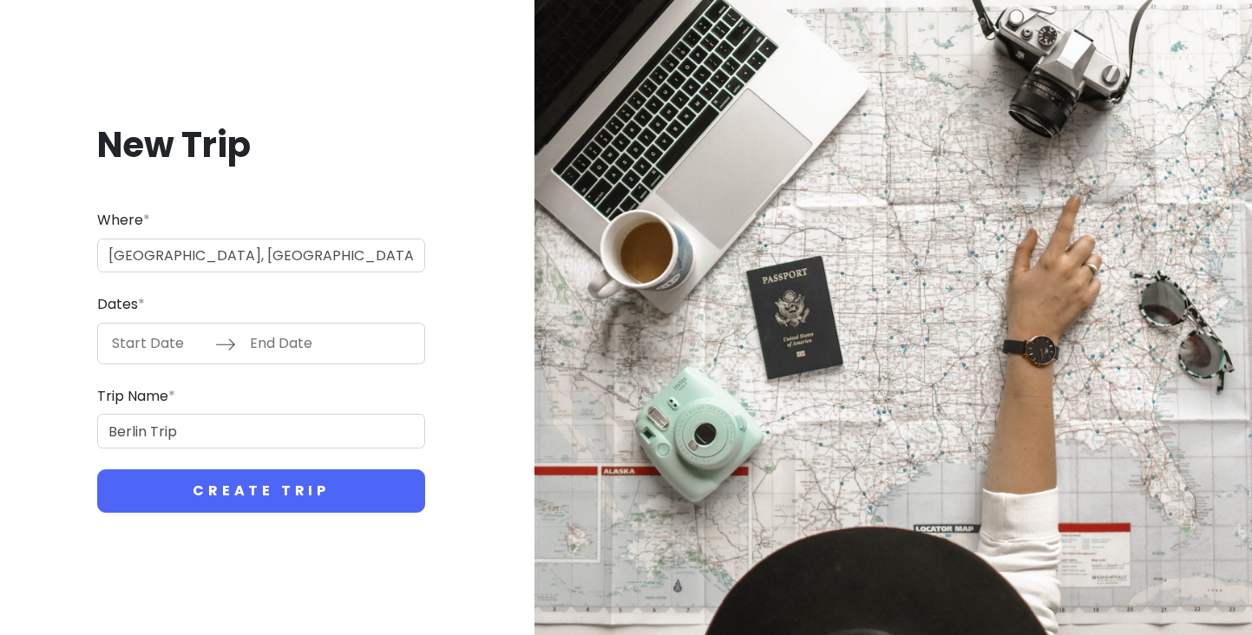
click at [132, 338] on input "Start Date" at bounding box center [158, 344] width 113 height 40
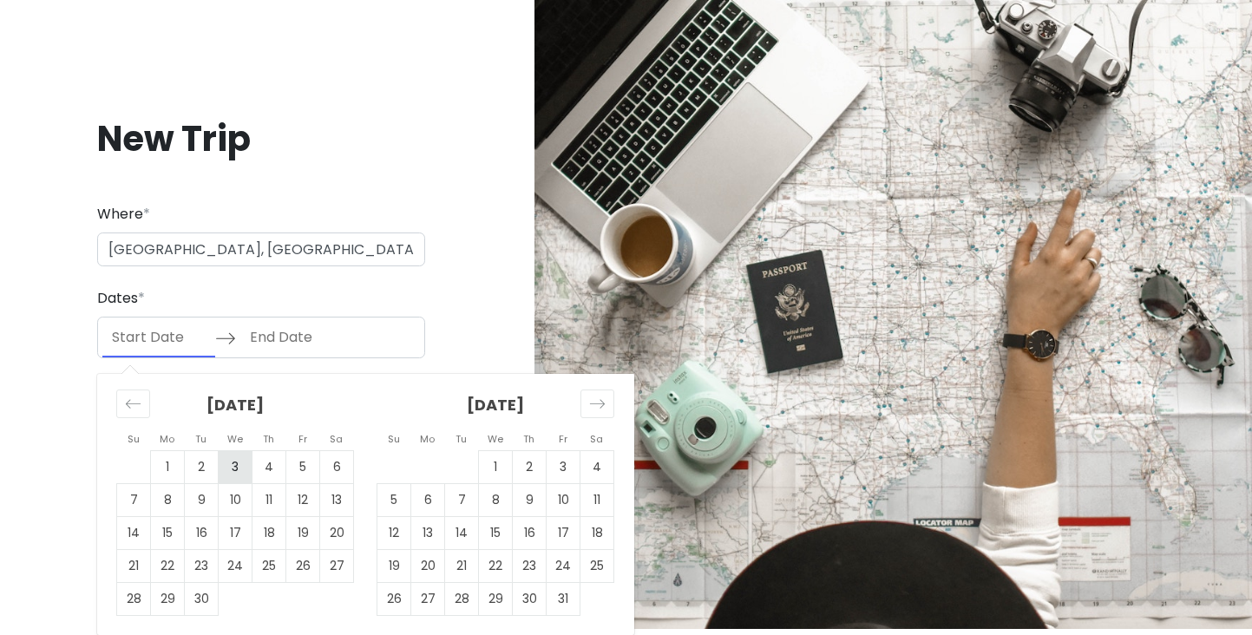
scroll to position [5, 0]
click at [235, 530] on td "17" at bounding box center [236, 533] width 34 height 33
type input "[DATE]"
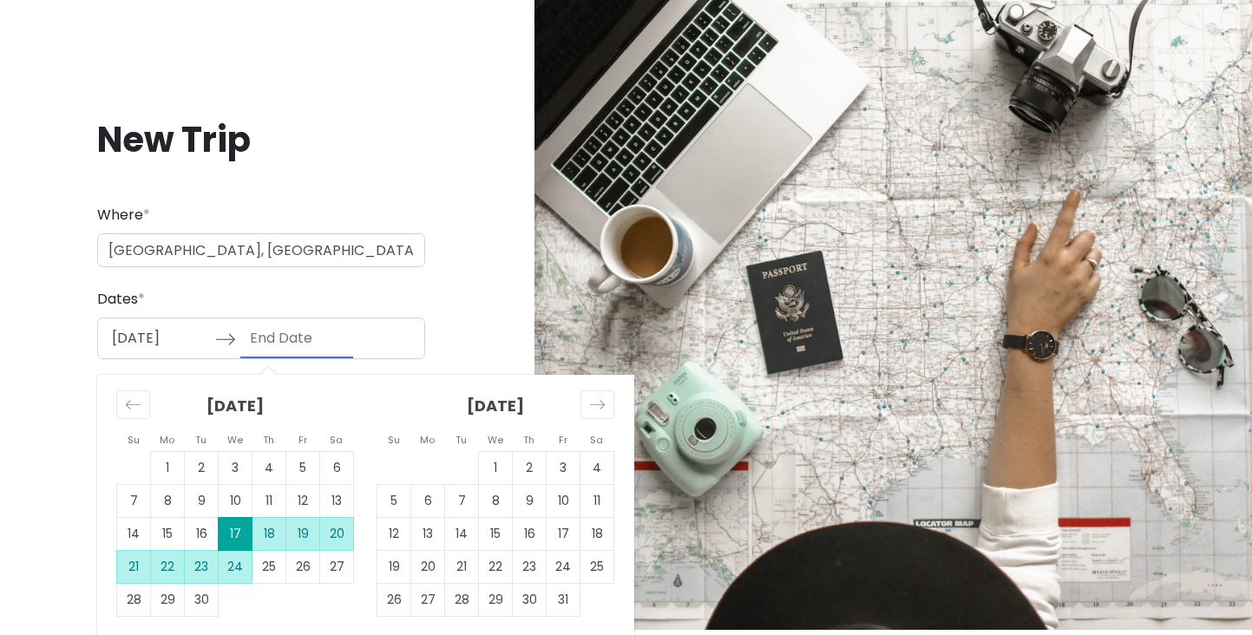
click at [230, 561] on td "24" at bounding box center [236, 566] width 34 height 33
type input "[DATE]"
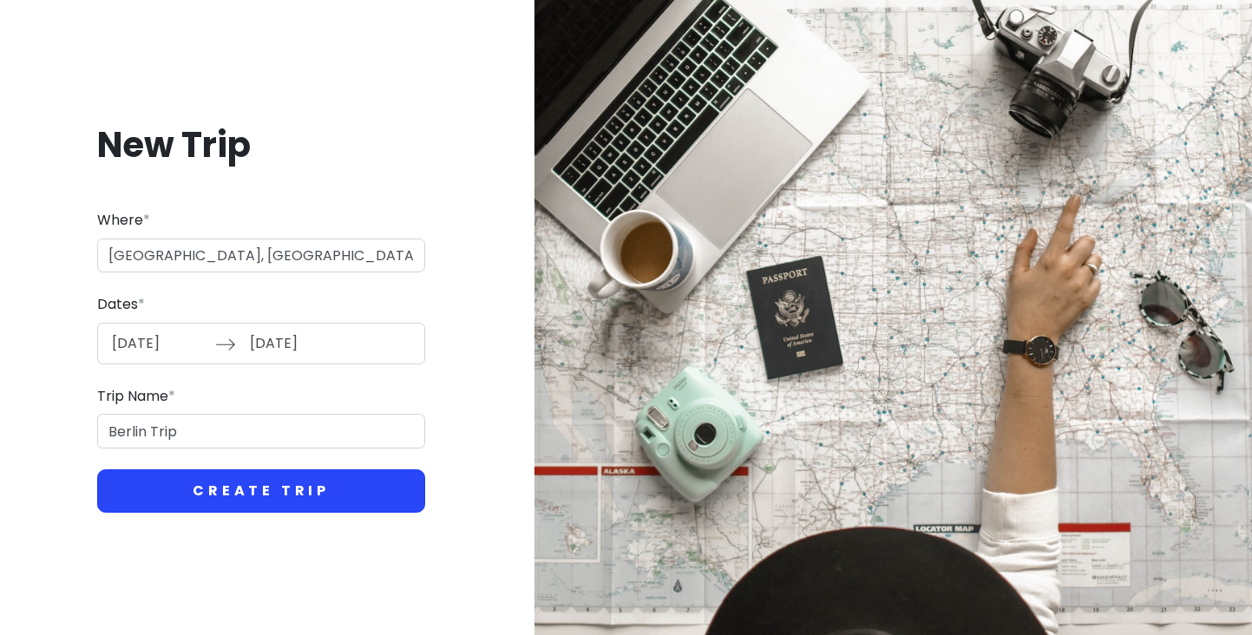
click at [181, 490] on button "Create Trip" at bounding box center [261, 490] width 328 height 43
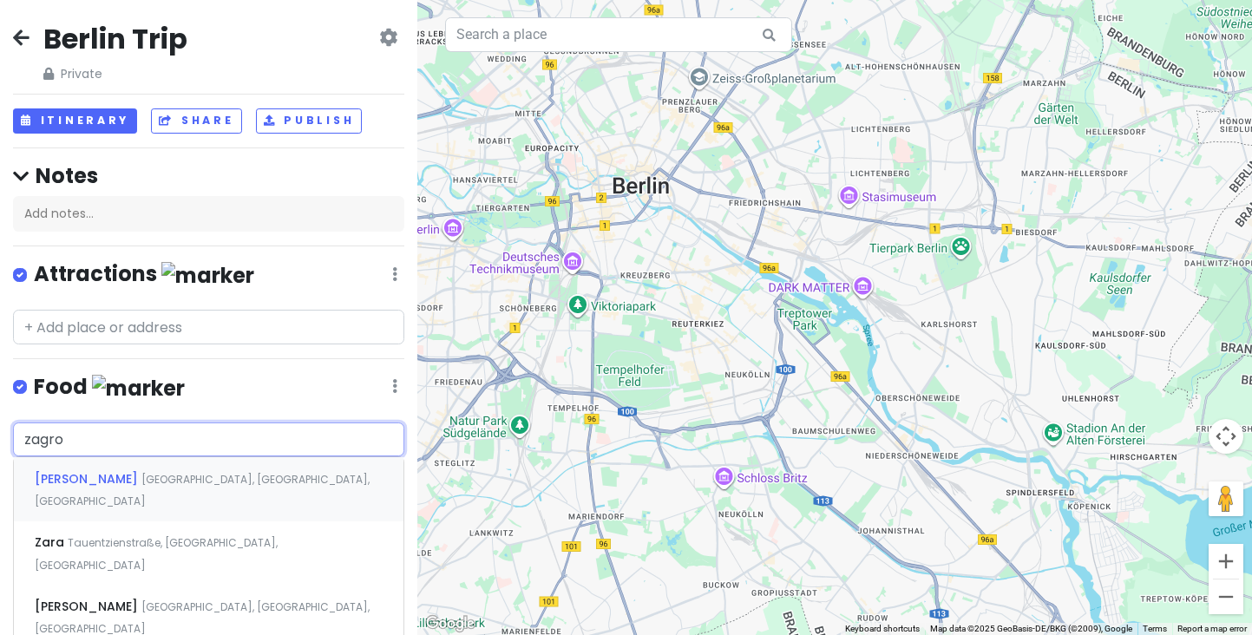
type input "zagros"
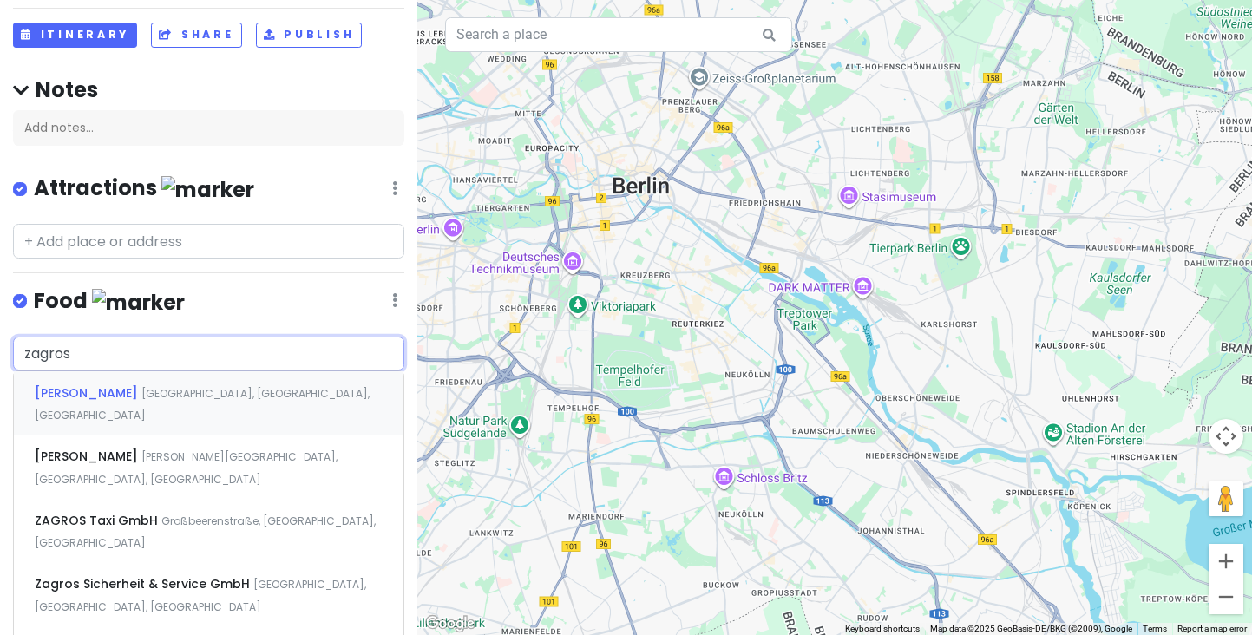
scroll to position [88, 0]
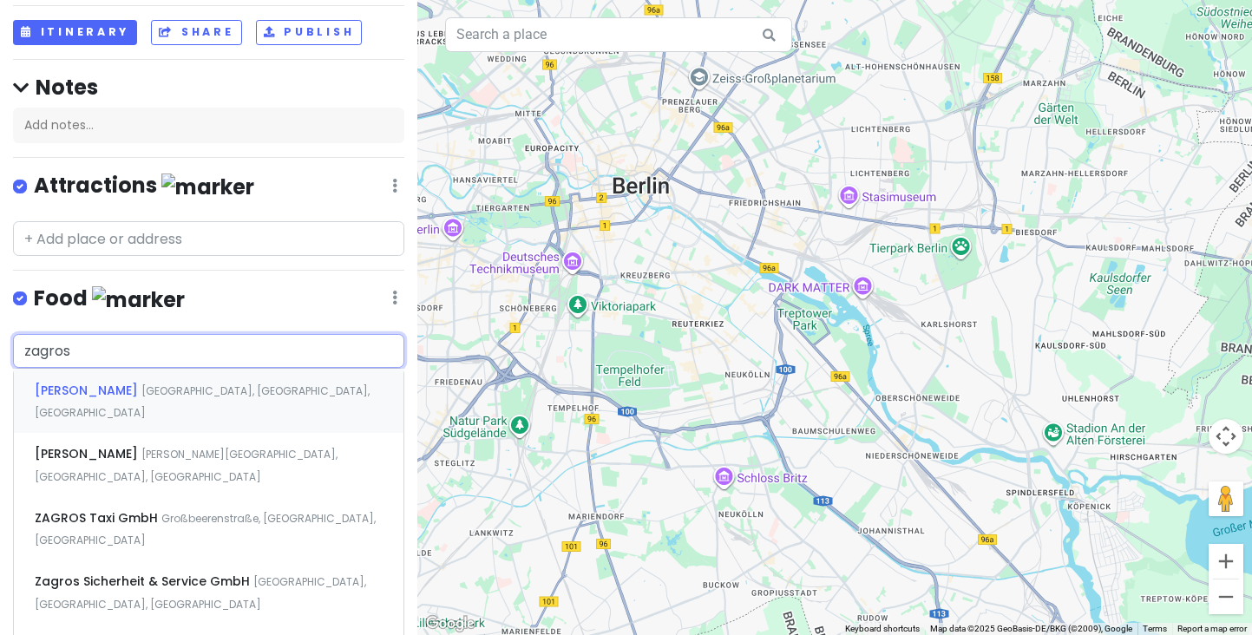
click at [141, 386] on span "[PERSON_NAME]" at bounding box center [88, 390] width 107 height 17
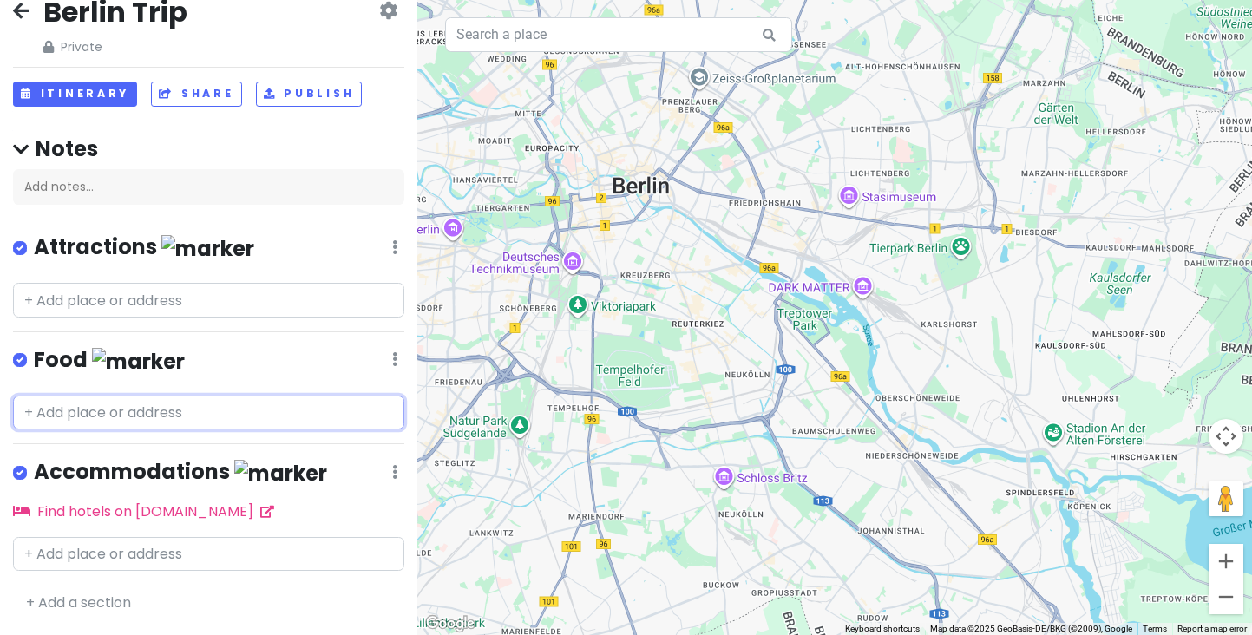
scroll to position [19, 0]
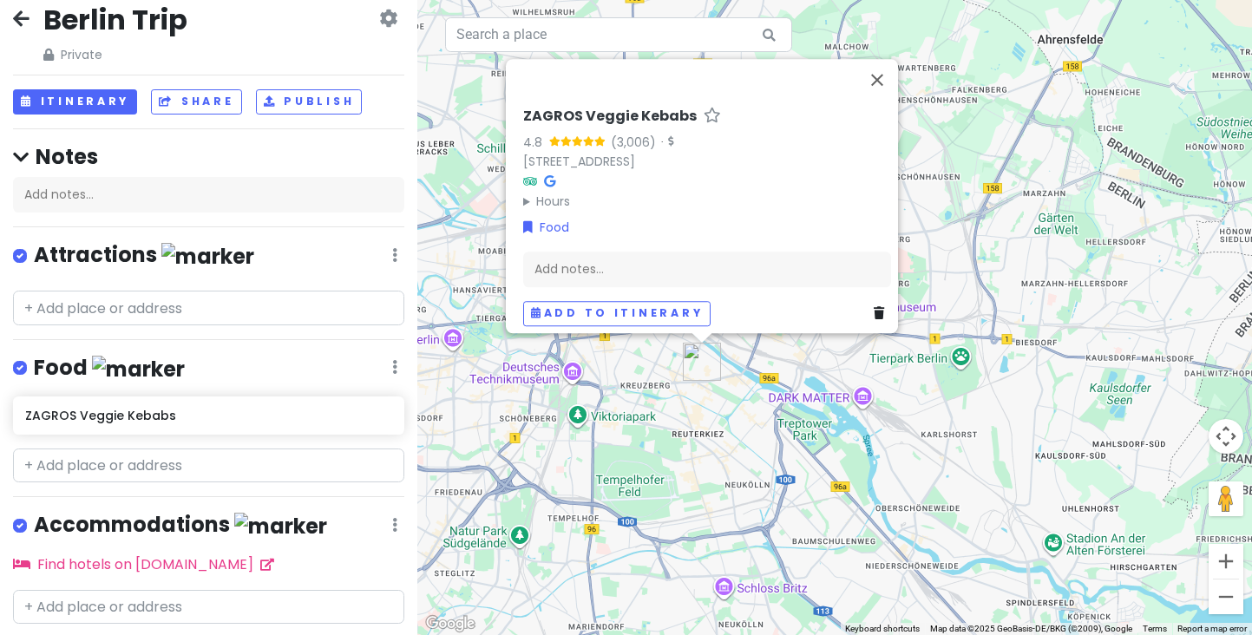
click at [623, 404] on div "ZAGROS Veggie Kebabs 4.8 (3,006) · [STREET_ADDRESS] Hours [DATE] 11:00 AM – 11:…" at bounding box center [834, 317] width 835 height 635
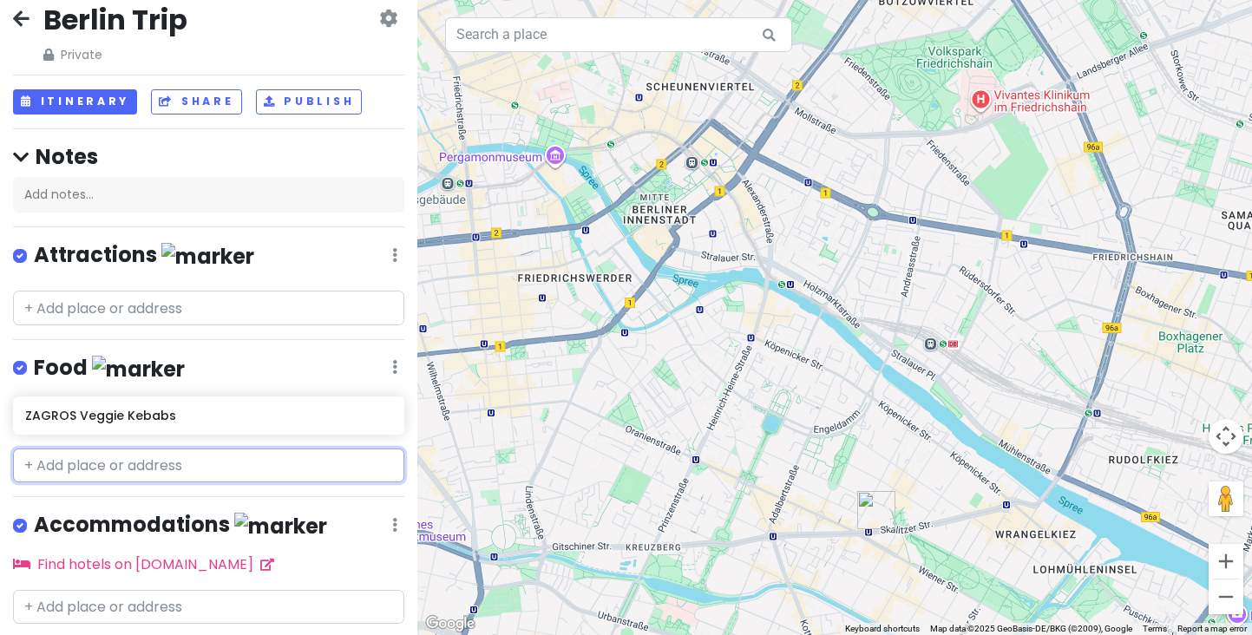
click at [164, 457] on input "text" at bounding box center [208, 466] width 391 height 35
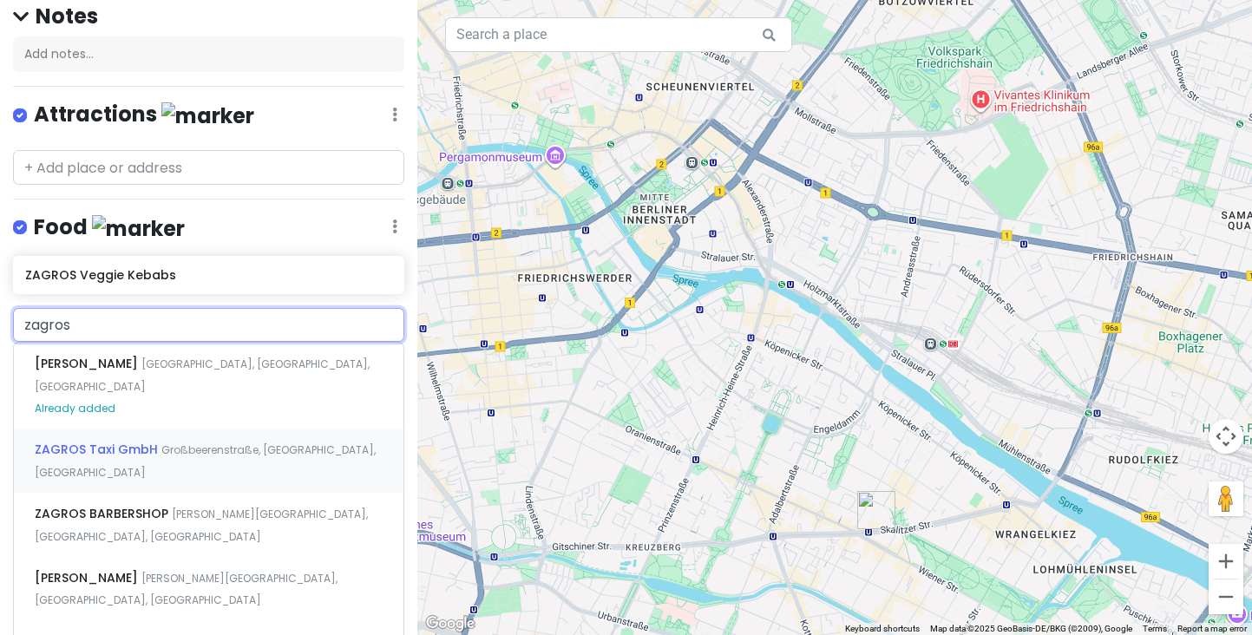
scroll to position [162, 0]
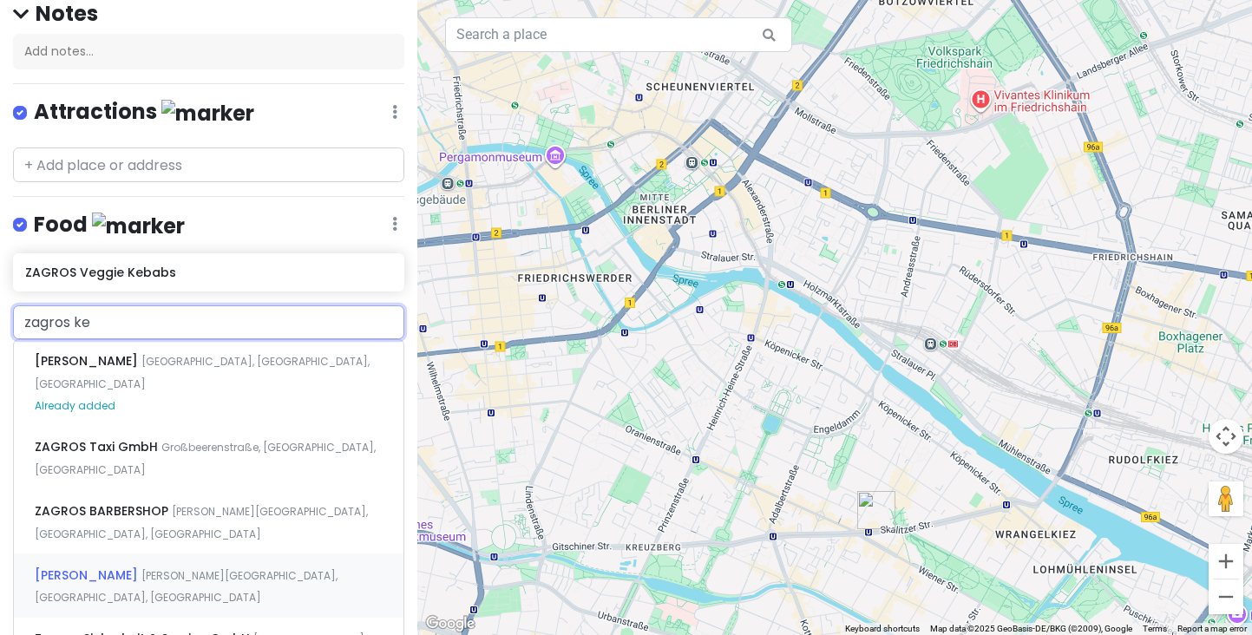
type input "zagros keb"
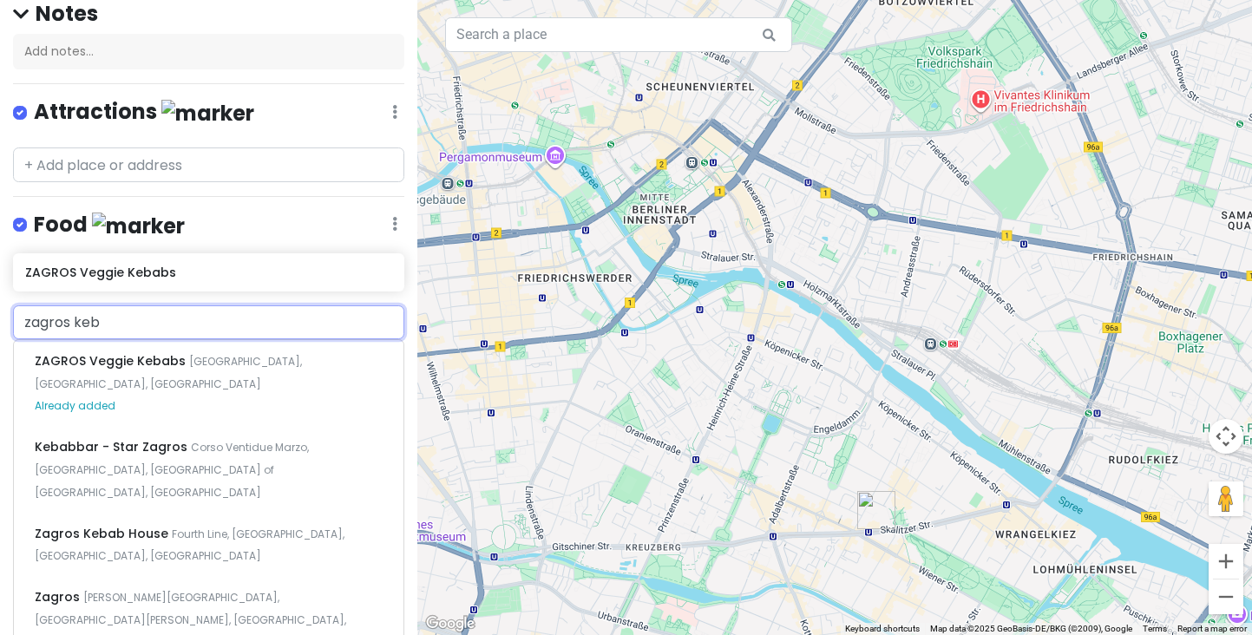
click at [91, 314] on input "zagros keb" at bounding box center [208, 322] width 391 height 35
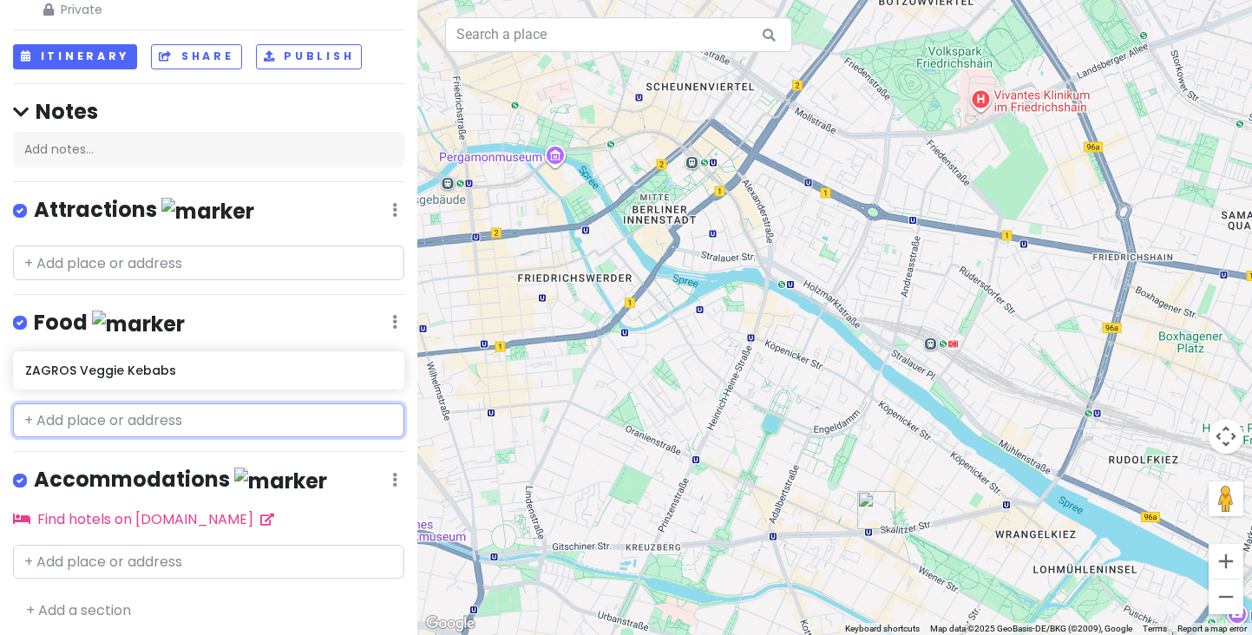
scroll to position [0, 0]
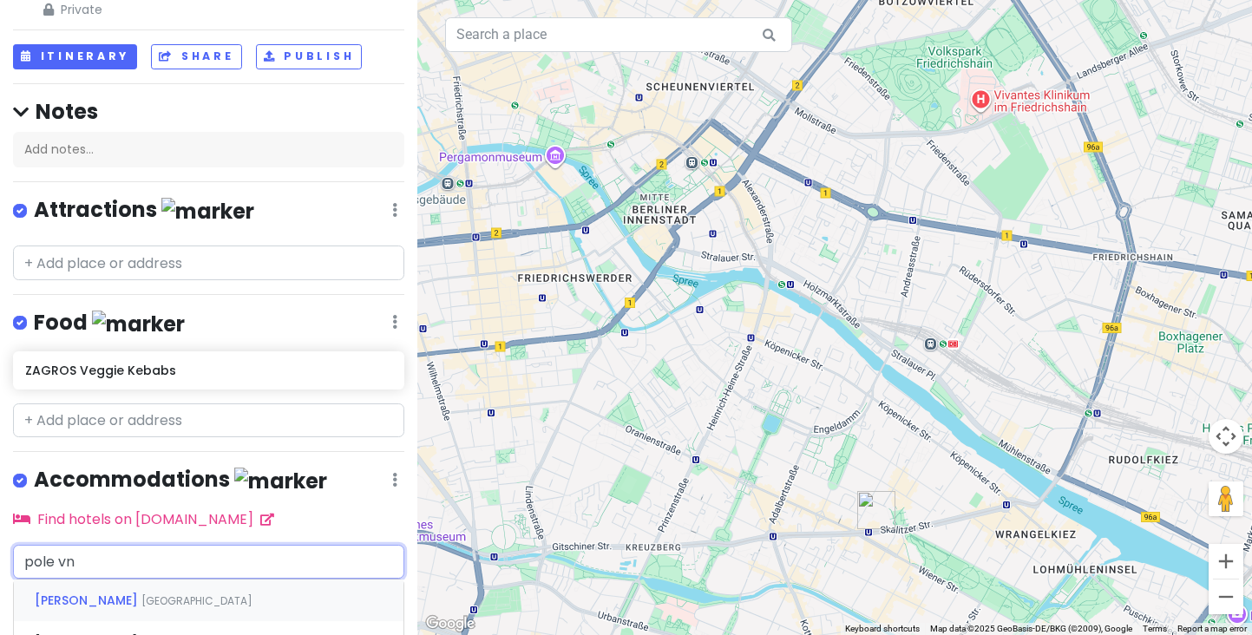
type input "pole v"
click at [129, 593] on span "[GEOGRAPHIC_DATA], [GEOGRAPHIC_DATA], [GEOGRAPHIC_DATA]" at bounding box center [191, 611] width 312 height 37
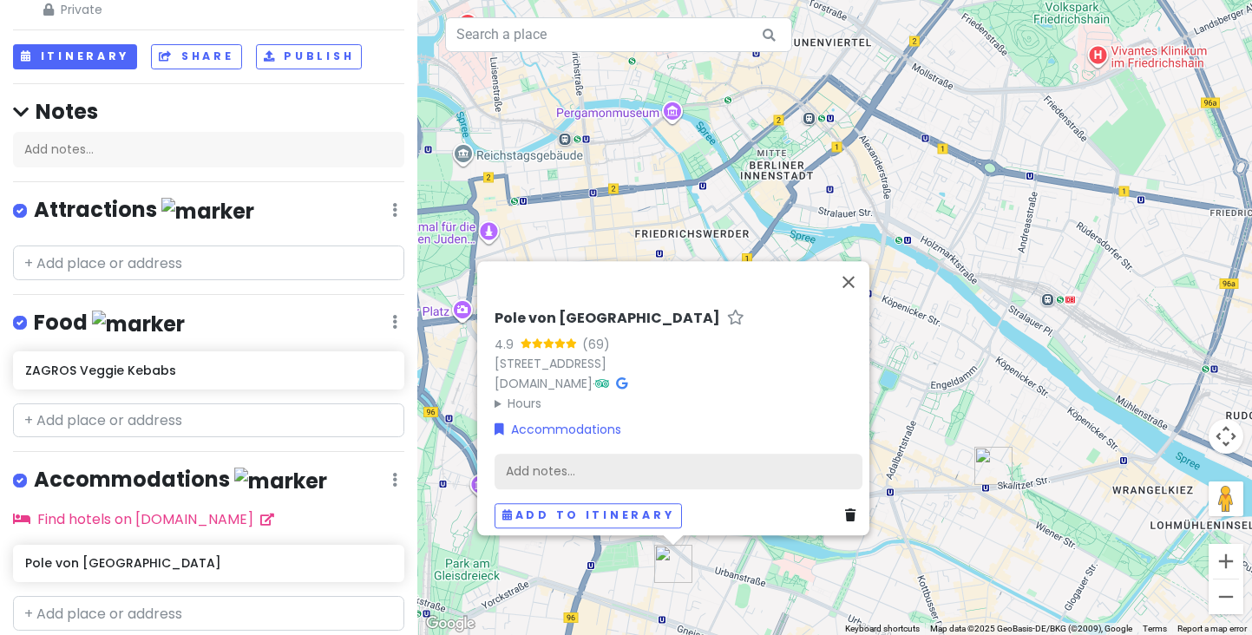
click at [518, 463] on div "Add notes..." at bounding box center [679, 472] width 368 height 36
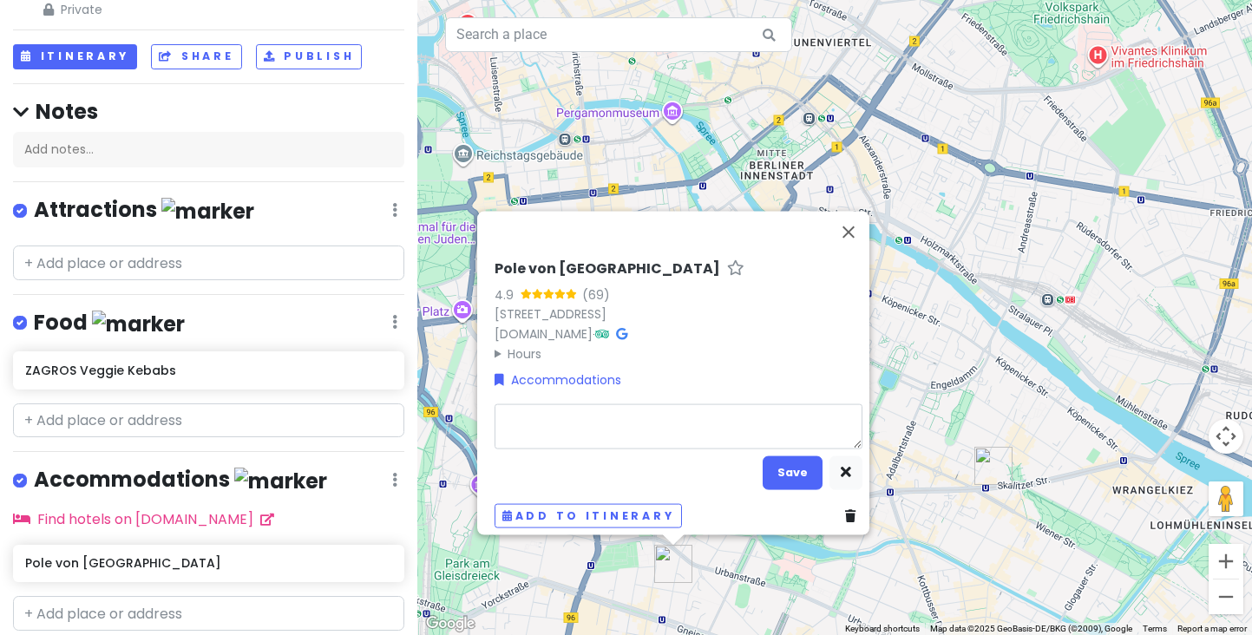
type textarea "x"
type textarea "A"
type textarea "x"
type textarea "Ap"
type textarea "x"
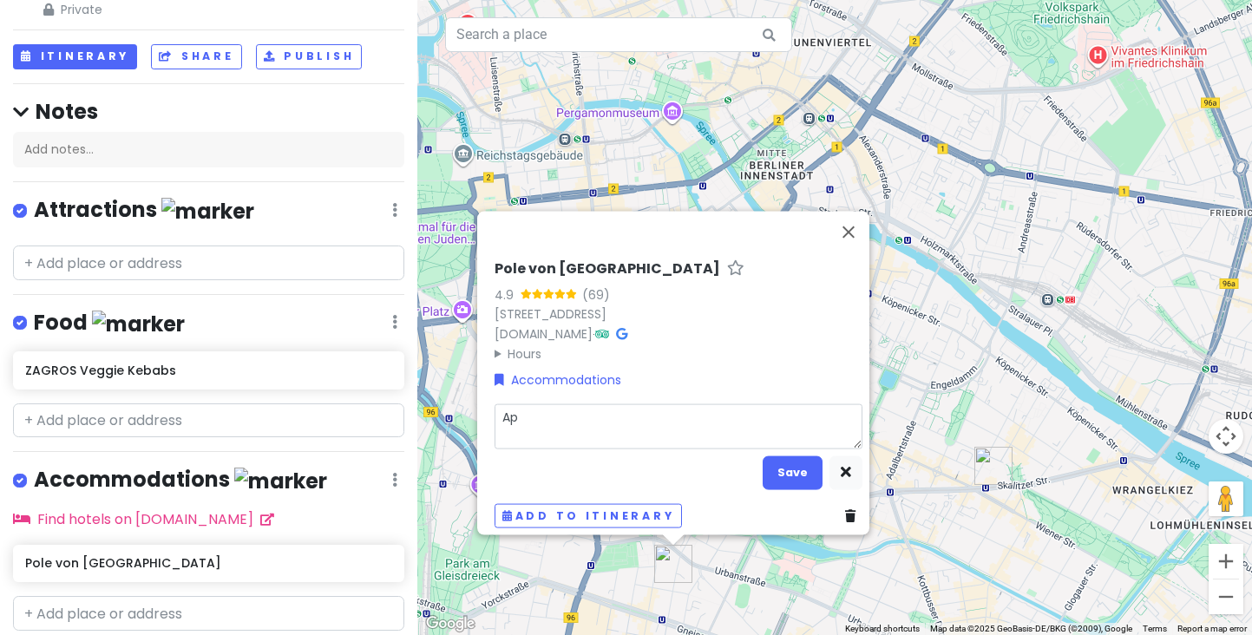
type textarea "App"
type textarea "x"
type textarea "Appr"
type textarea "x"
type textarea "Appro"
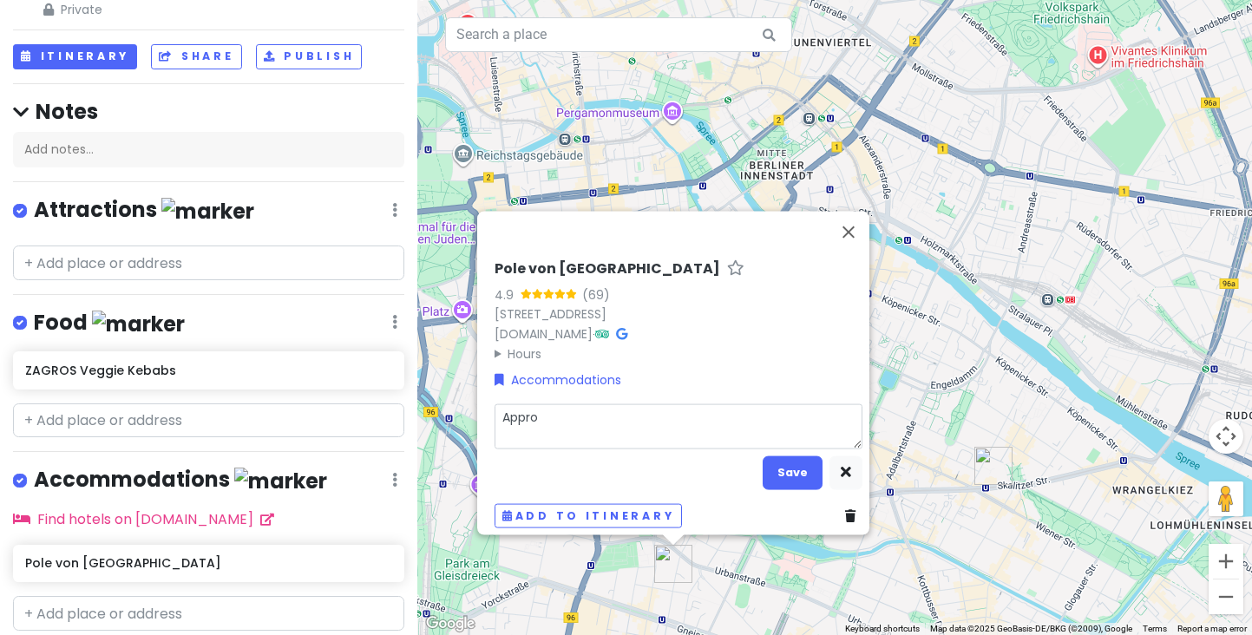
type textarea "x"
type textarea "Approx"
type textarea "x"
type textarea "Approxi"
type textarea "x"
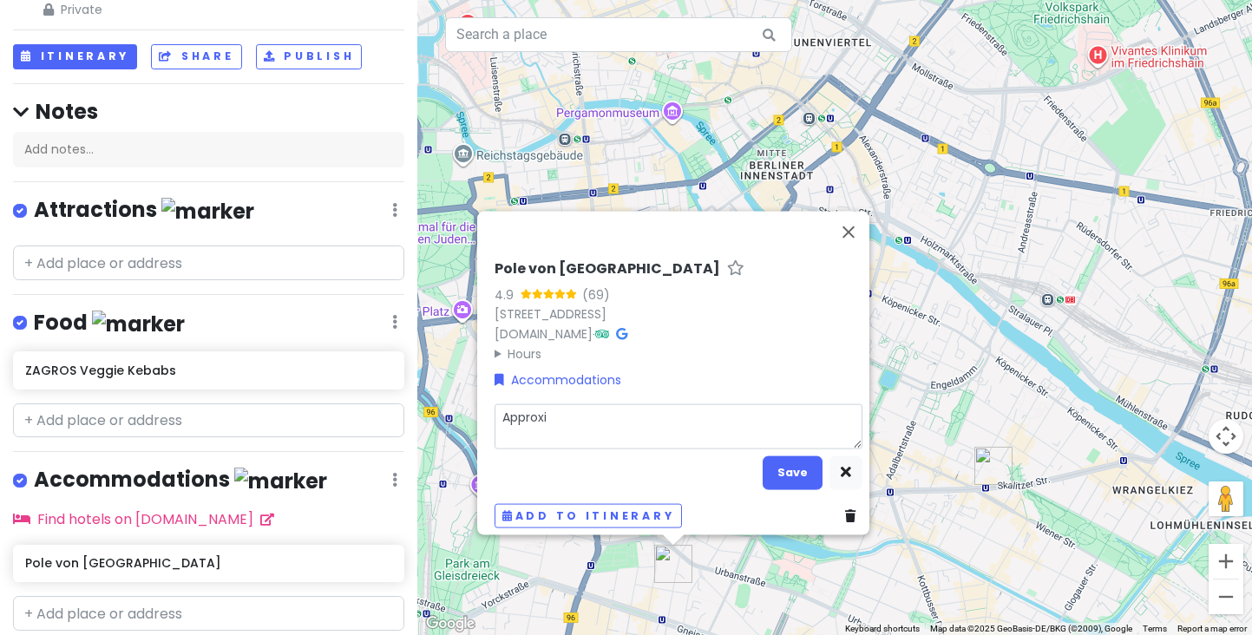
type textarea "Approxim"
type textarea "x"
type textarea "Approxima"
type textarea "x"
type textarea "Approximat"
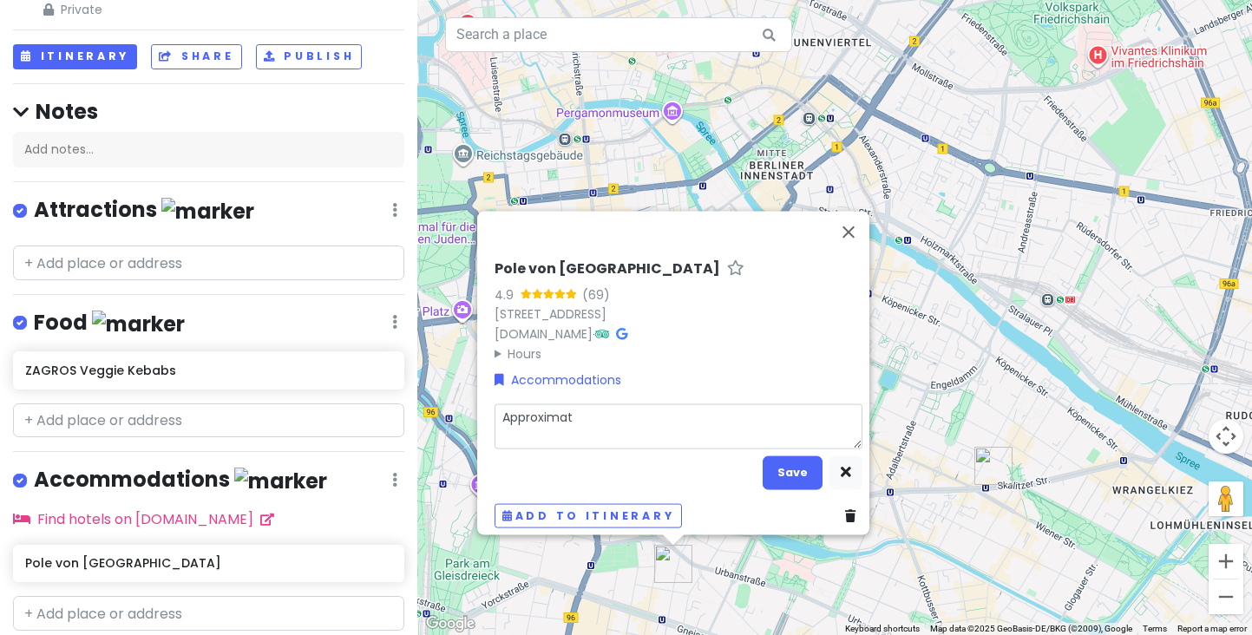
type textarea "x"
type textarea "Approximate"
type textarea "x"
type textarea "Approximate"
type textarea "x"
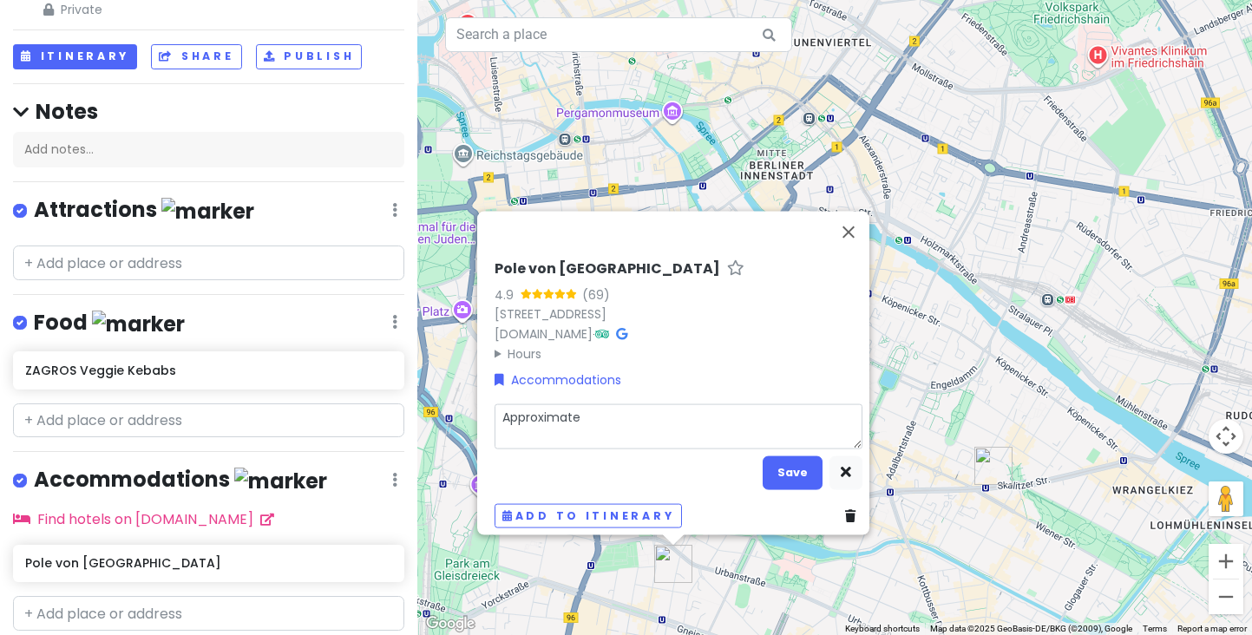
type textarea "Approximate A"
type textarea "x"
type textarea "Approximate AI"
type textarea "x"
type textarea "Approximate AIR"
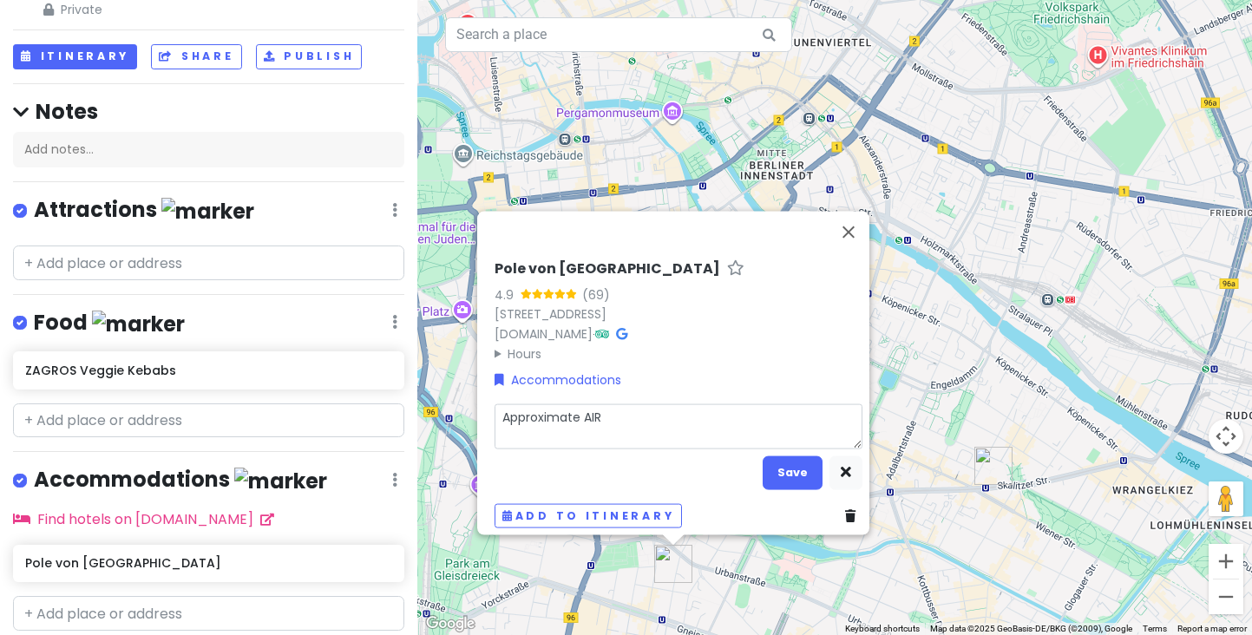
type textarea "x"
type textarea "Approximate AI"
type textarea "x"
type textarea "Approximate A"
type textarea "x"
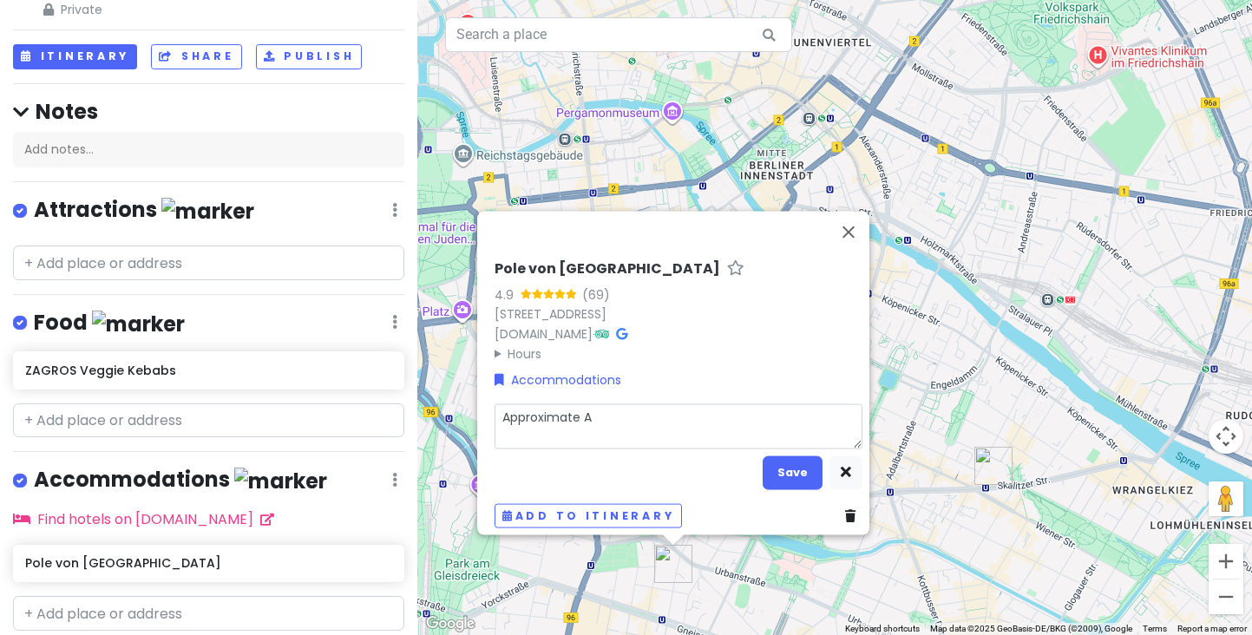
type textarea "Approximate Ai"
type textarea "x"
type textarea "Approximate Air"
type textarea "x"
type textarea "Approximate AirB"
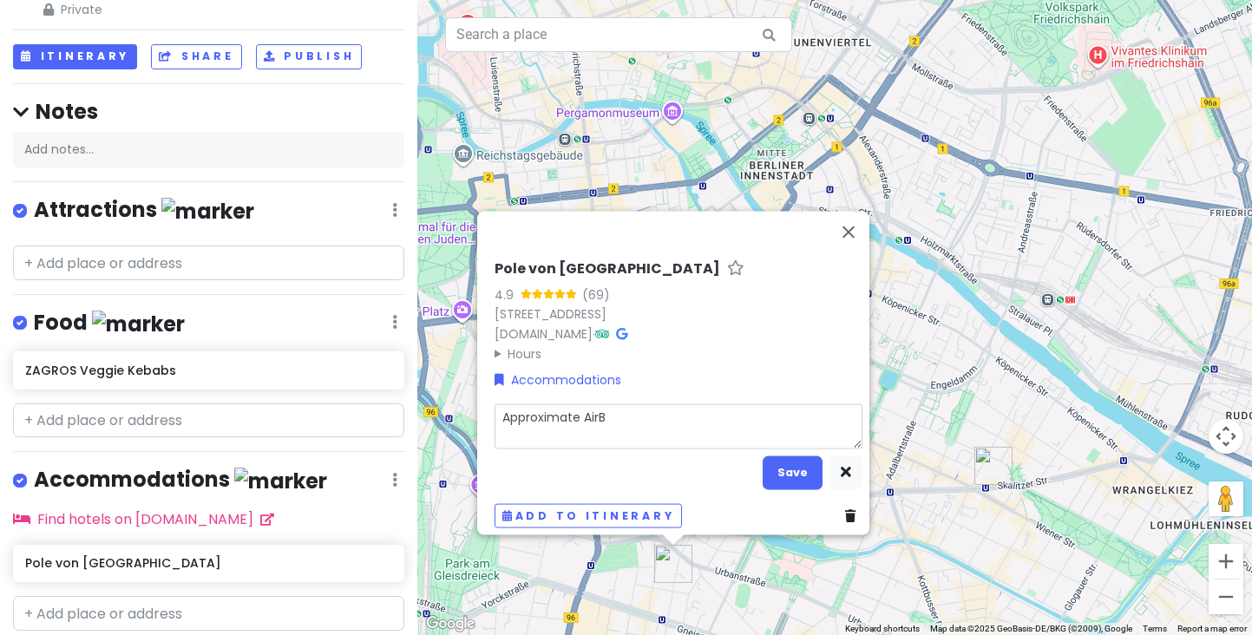
type textarea "x"
type textarea "Approximate AirBn"
type textarea "x"
type textarea "Approximate AirBnb"
type textarea "x"
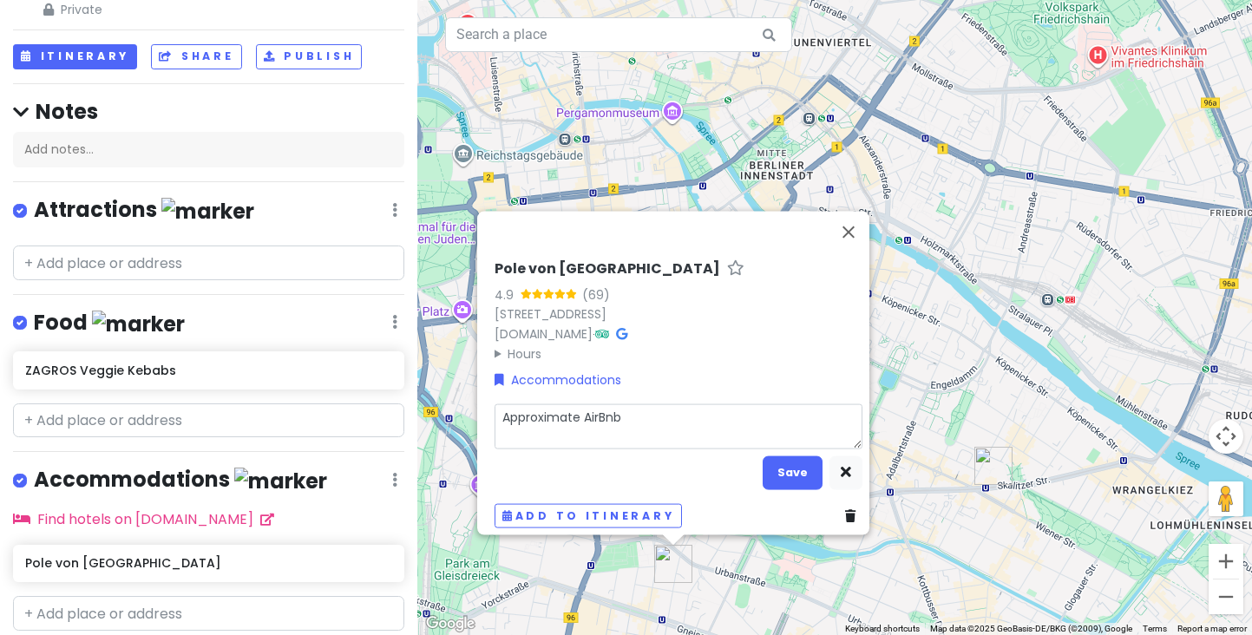
type textarea "Approximate AirBnb"
type textarea "x"
type textarea "Approximate AirBnb l"
type textarea "x"
type textarea "Approximate AirBnb lo"
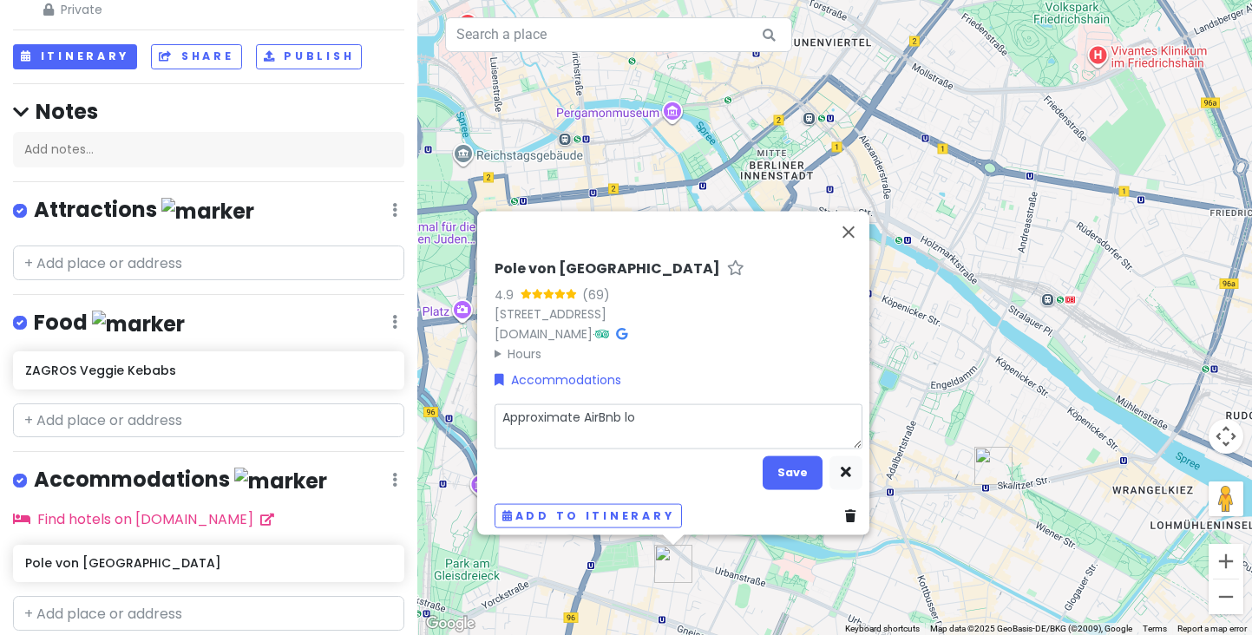
type textarea "x"
type textarea "Approximate AirBnb loc"
type textarea "x"
type textarea "Approximate AirBnb loca"
type textarea "x"
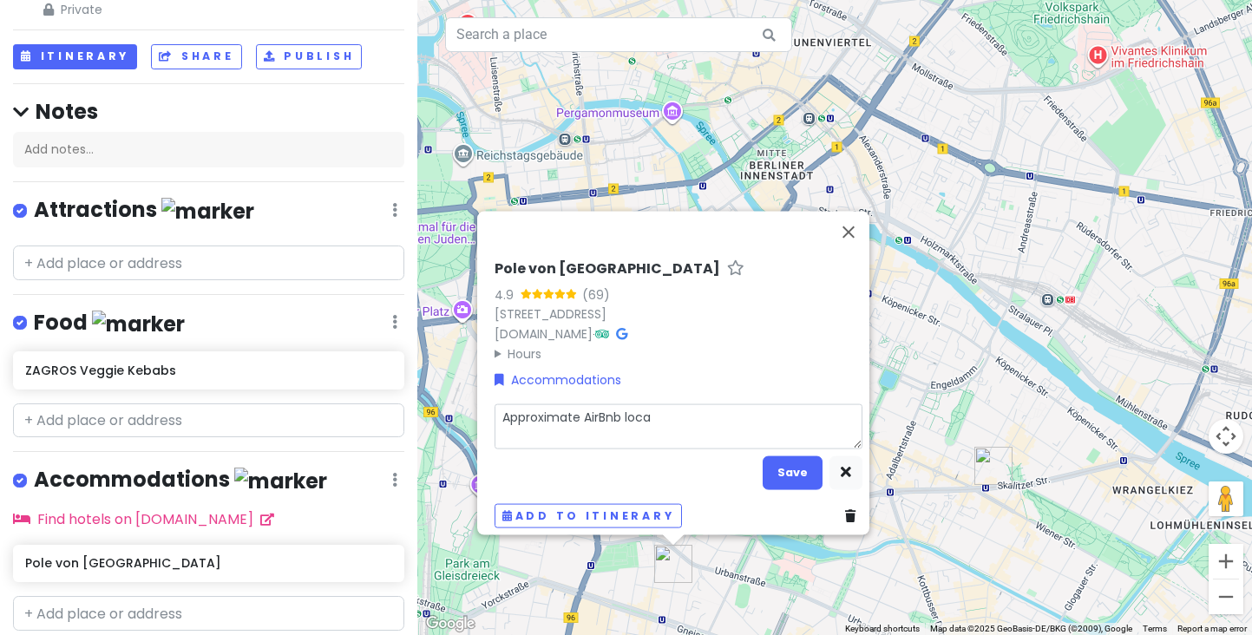
type textarea "Approximate AirBnb locat"
type textarea "x"
type textarea "Approximate AirBnb locati"
type textarea "x"
type textarea "Approximate AirBnb locatio"
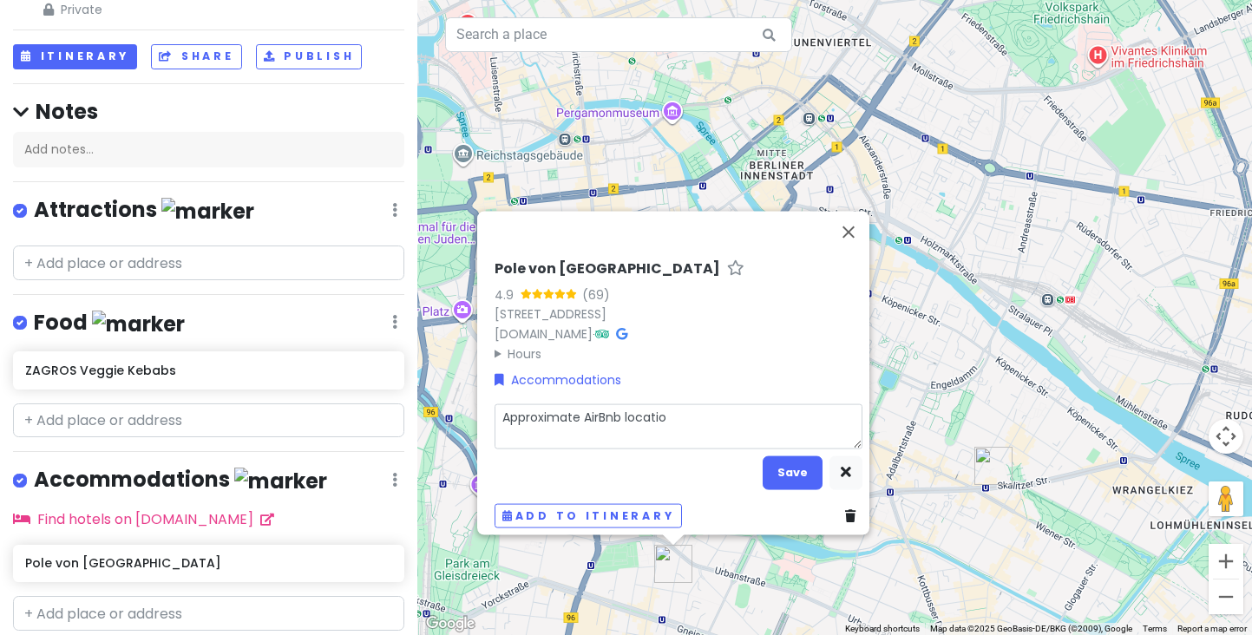
type textarea "x"
type textarea "Approximate AirBnb location"
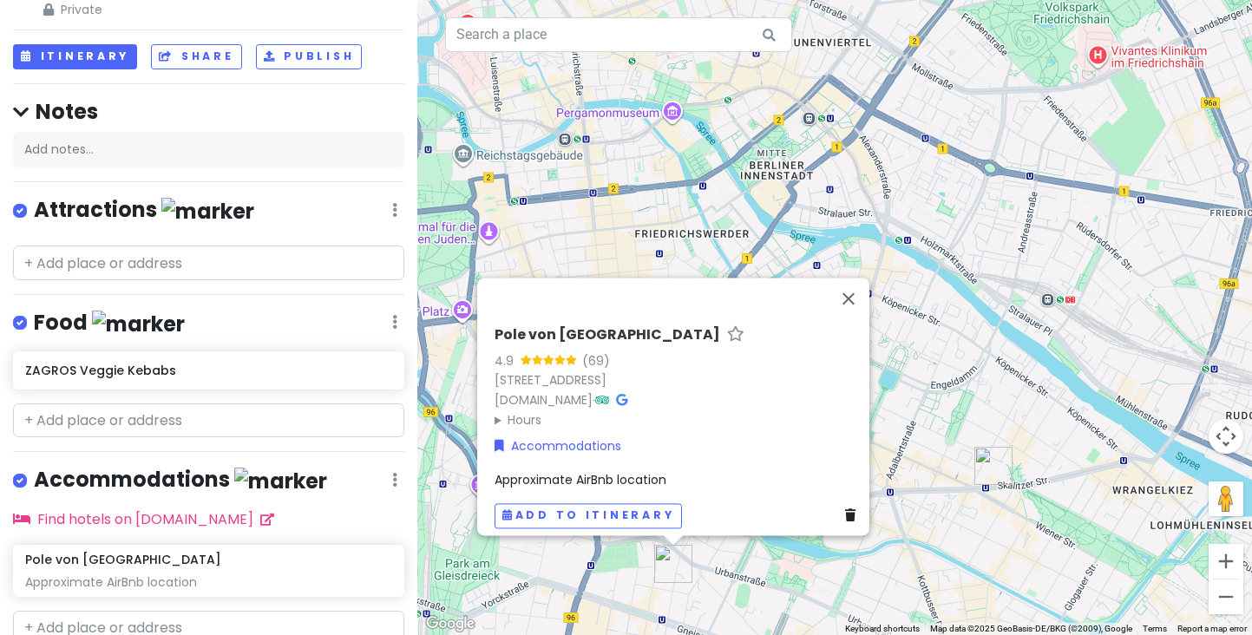
click at [729, 594] on div "Pole von Berlin 4.9 (69) [STREET_ADDRESS] [DOMAIN_NAME] · Hours [DATE] 11:00 AM…" at bounding box center [834, 317] width 835 height 635
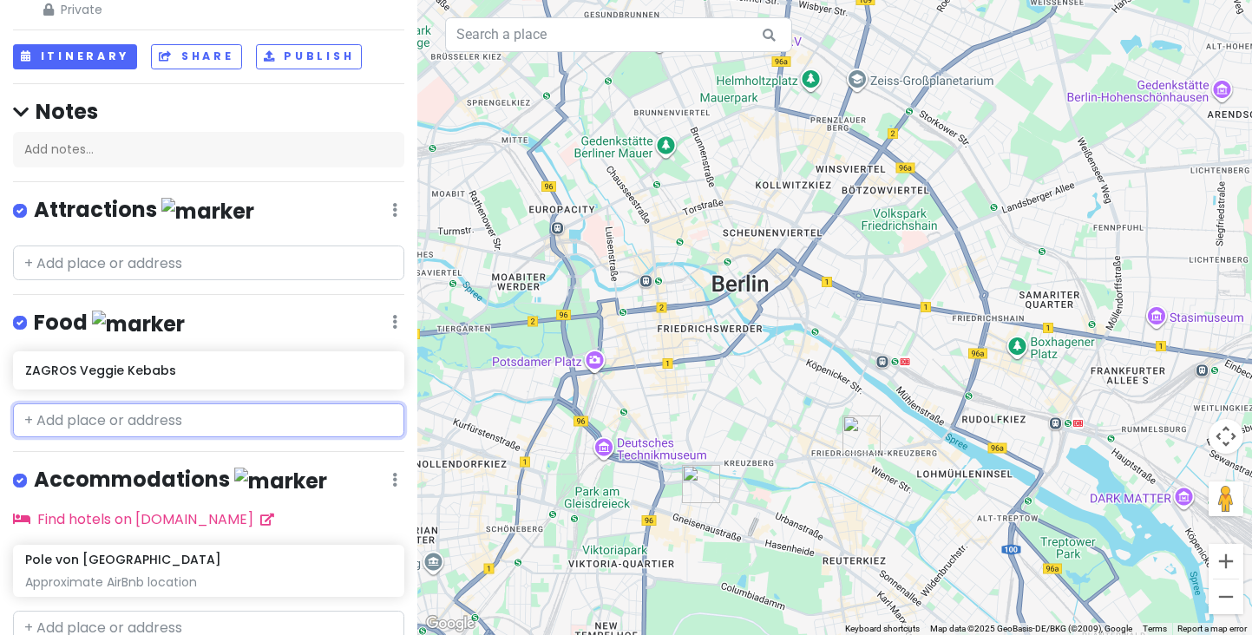
click at [259, 403] on input "text" at bounding box center [208, 420] width 391 height 35
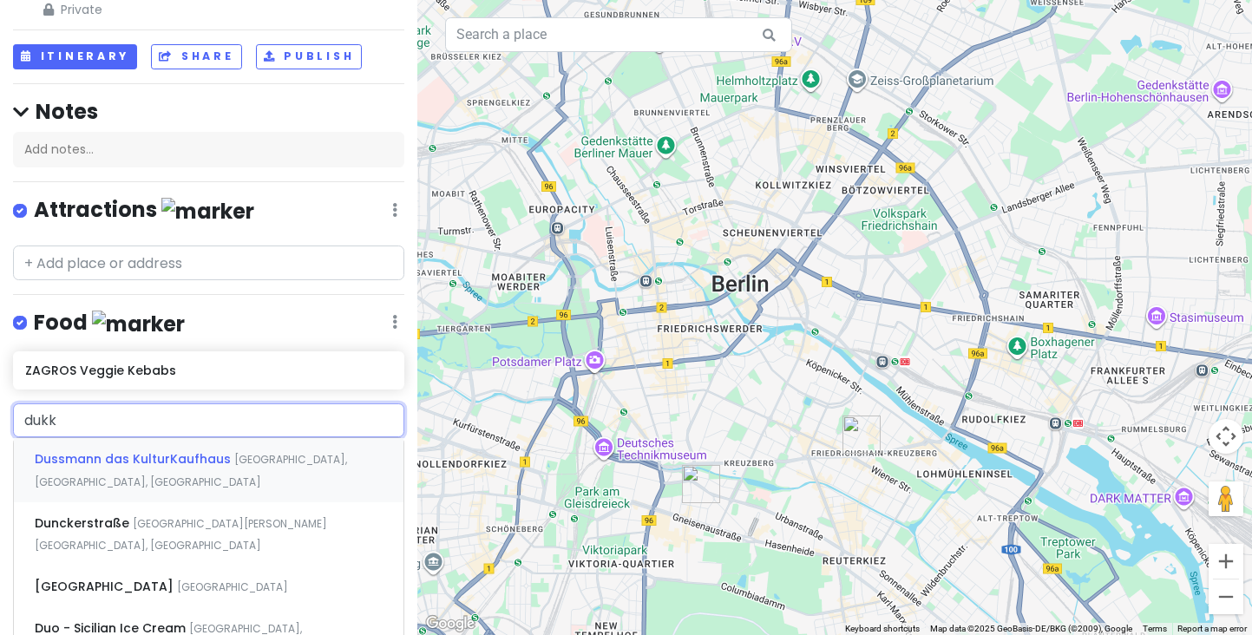
type input "dukki"
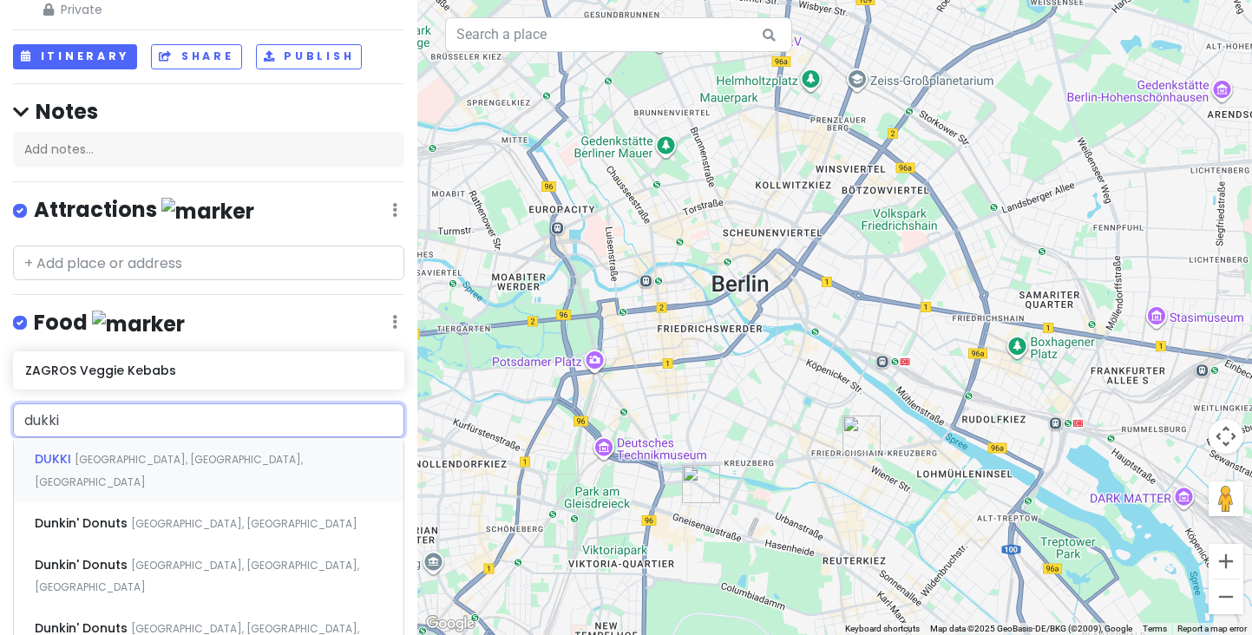
click at [121, 452] on span "[GEOGRAPHIC_DATA], [GEOGRAPHIC_DATA], [GEOGRAPHIC_DATA]" at bounding box center [169, 470] width 268 height 37
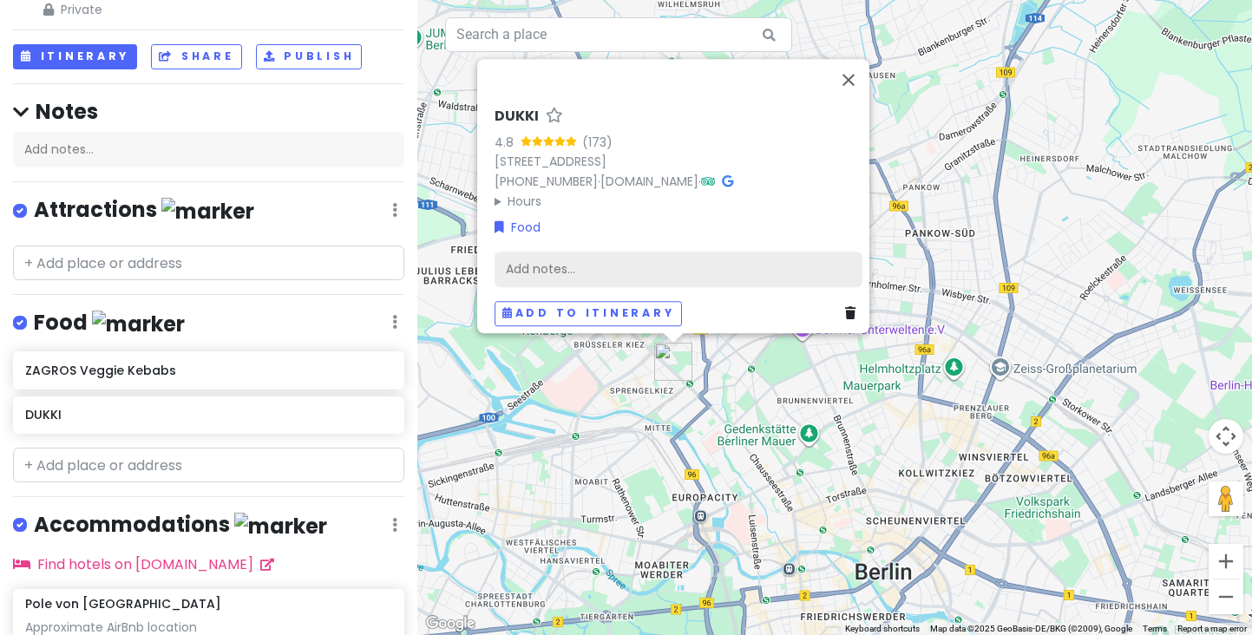
click at [509, 260] on div "Add notes..." at bounding box center [679, 270] width 368 height 36
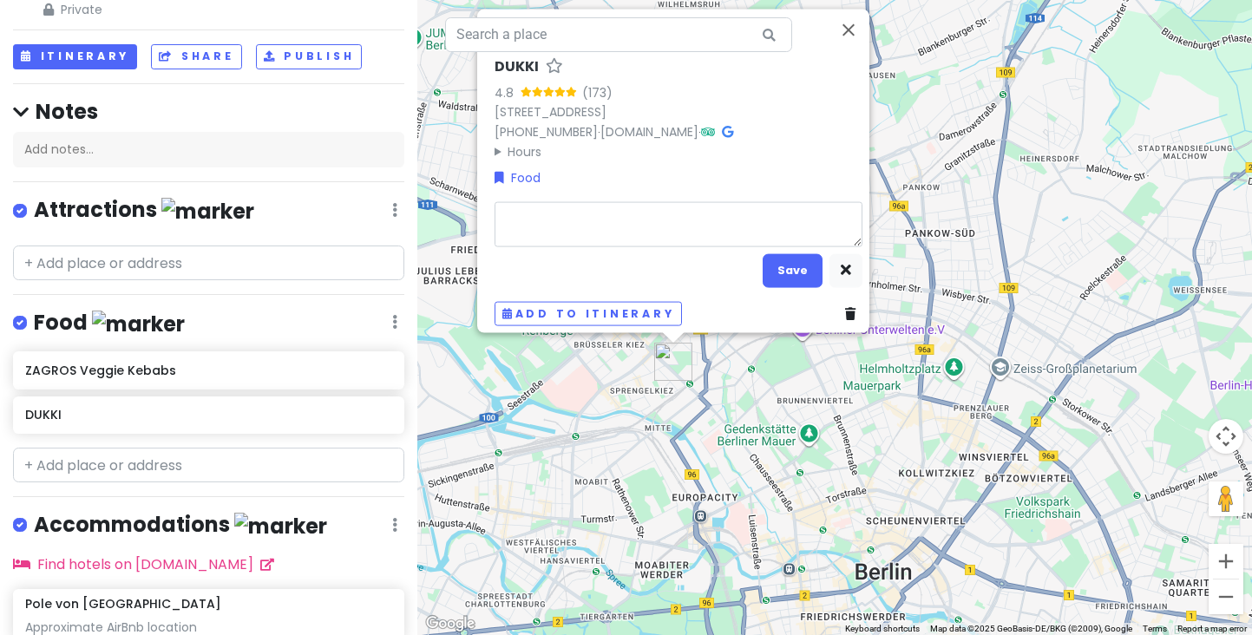
type textarea "x"
type textarea "K"
type textarea "x"
type textarea "Ko"
type textarea "x"
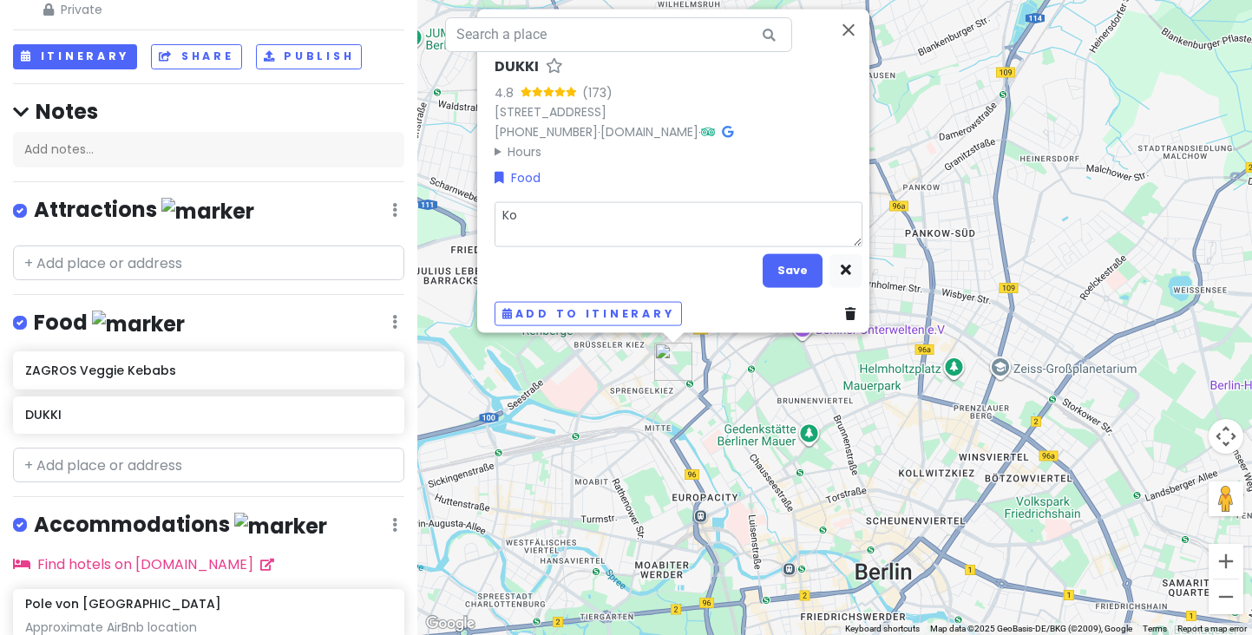
type textarea "Kor"
type textarea "x"
type textarea "Kore"
type textarea "x"
type textarea "[GEOGRAPHIC_DATA]"
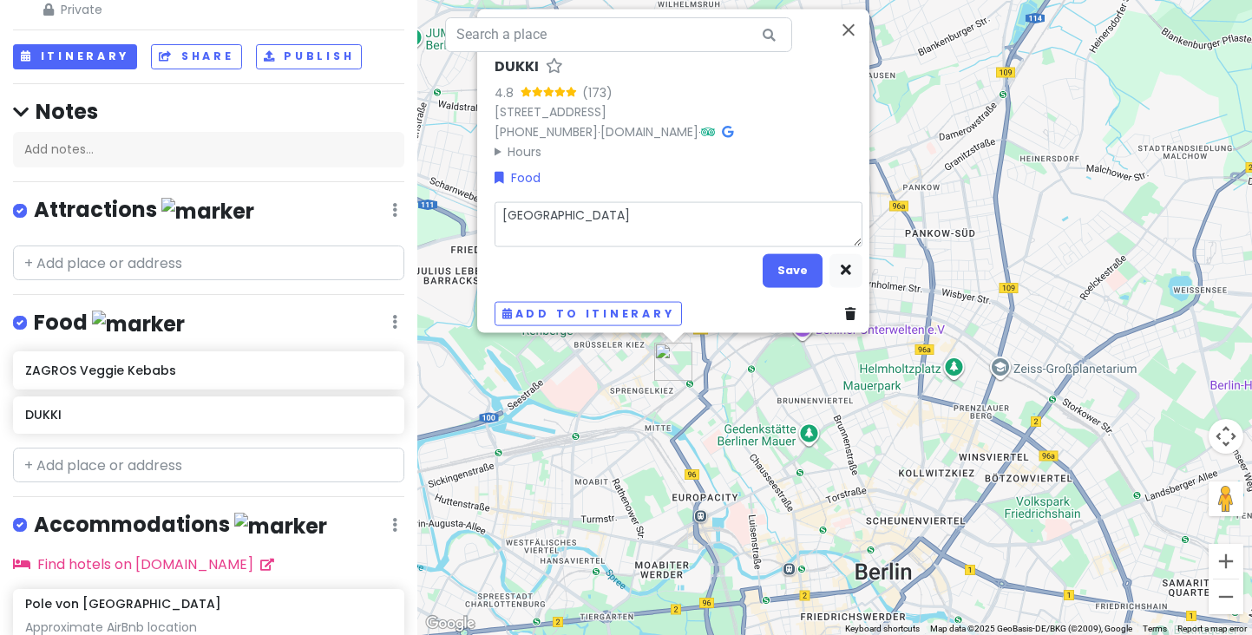
type textarea "x"
type textarea "[DEMOGRAPHIC_DATA]"
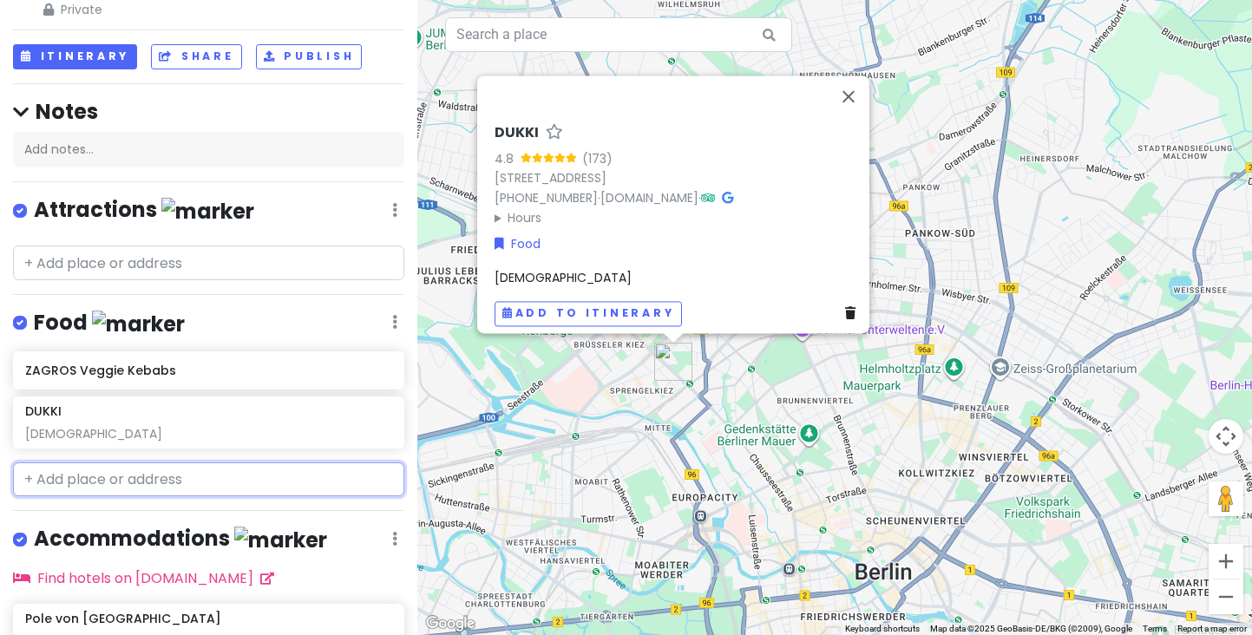
click at [329, 472] on input "text" at bounding box center [208, 479] width 391 height 35
paste input "Annelies"
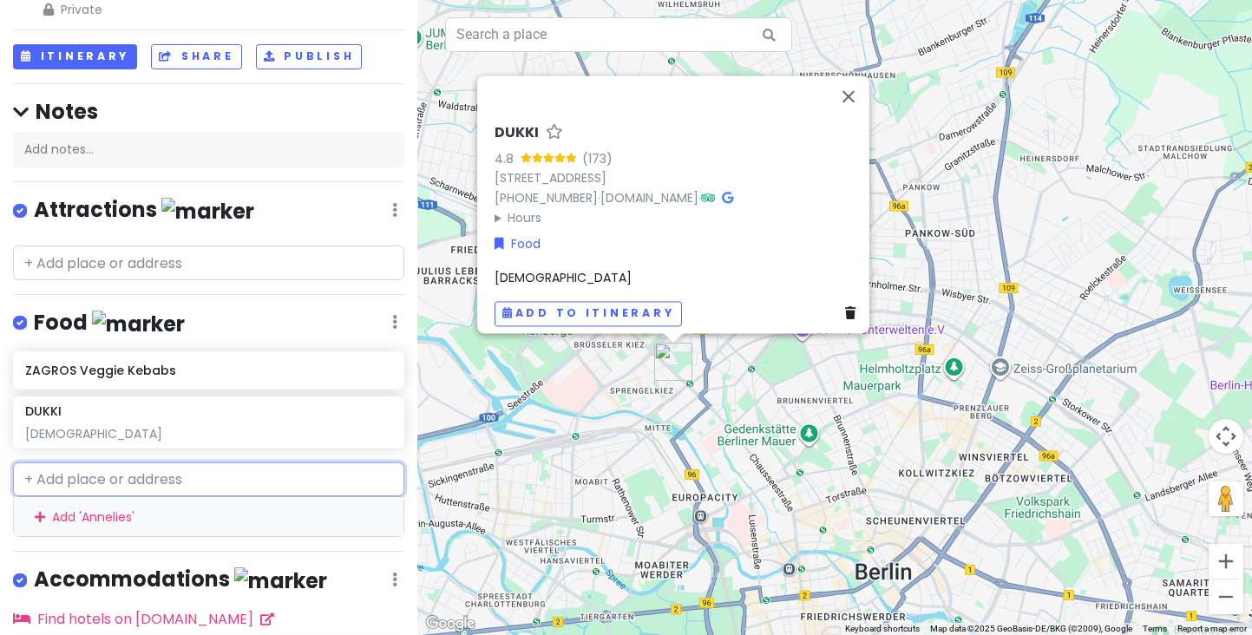
type input "Annelies"
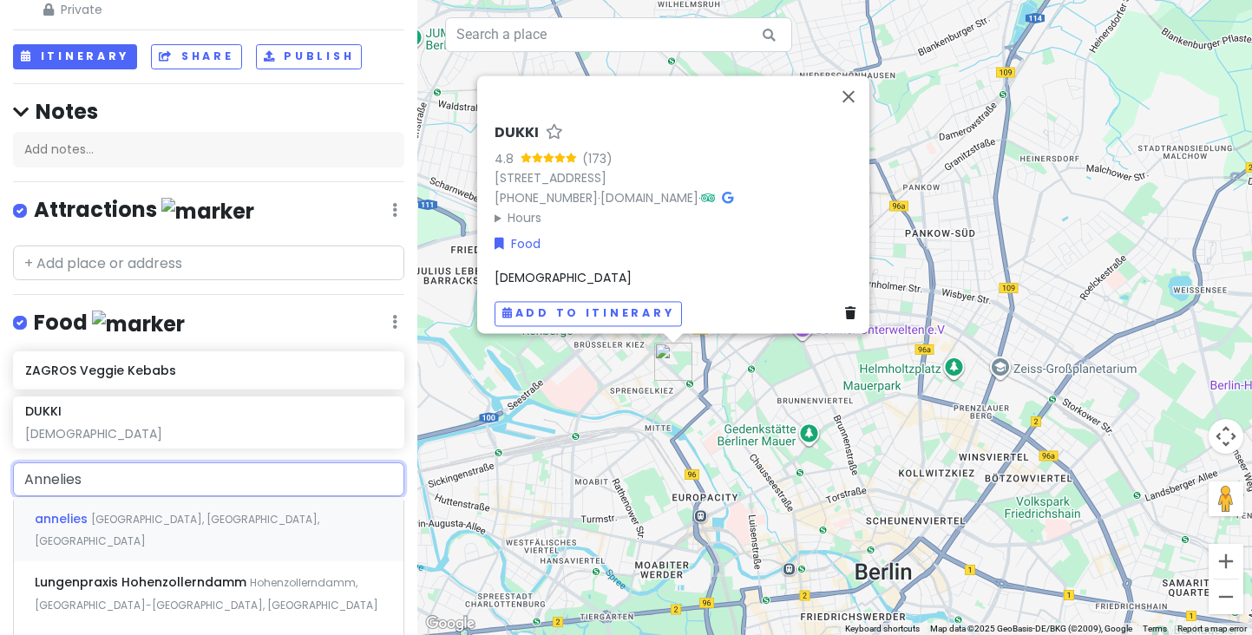
click at [219, 505] on div "[PERSON_NAME][GEOGRAPHIC_DATA], [GEOGRAPHIC_DATA], [GEOGRAPHIC_DATA]" at bounding box center [209, 529] width 390 height 64
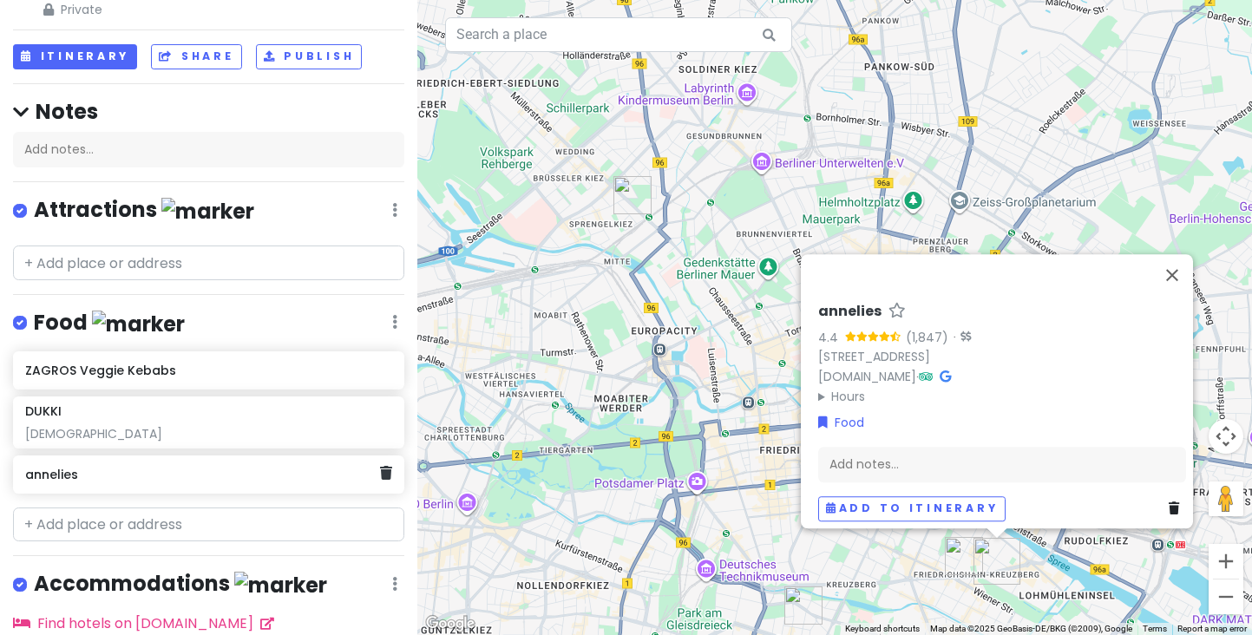
click at [156, 475] on h6 "annelies" at bounding box center [202, 475] width 354 height 16
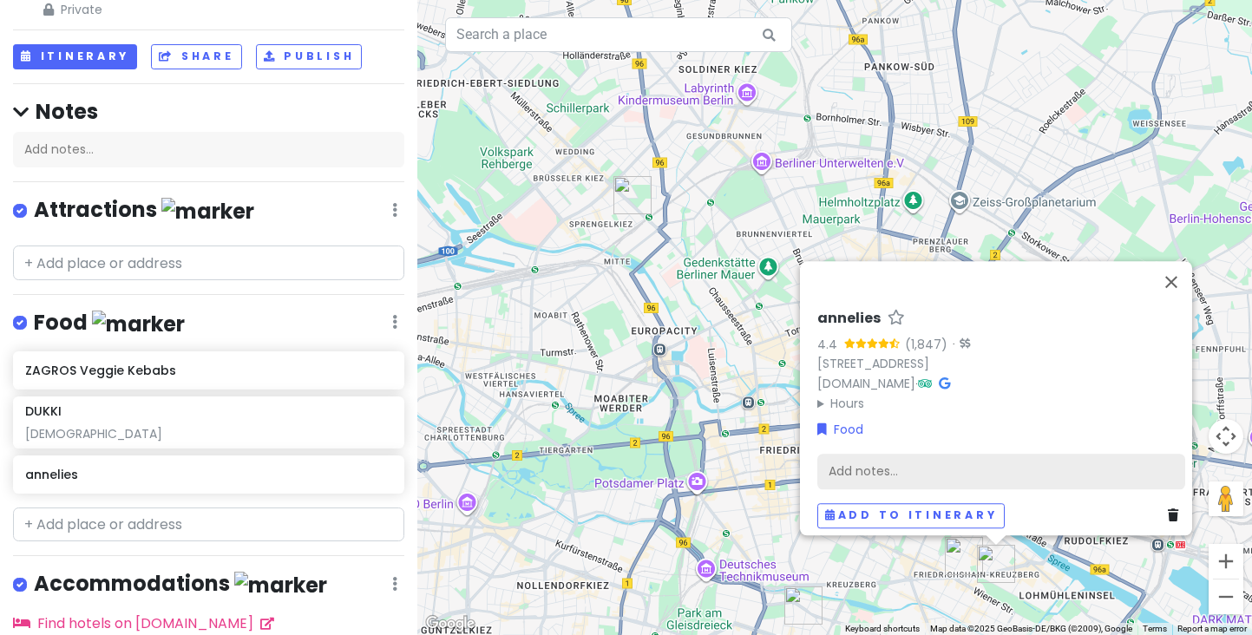
click at [835, 476] on div "Add notes..." at bounding box center [1001, 472] width 368 height 36
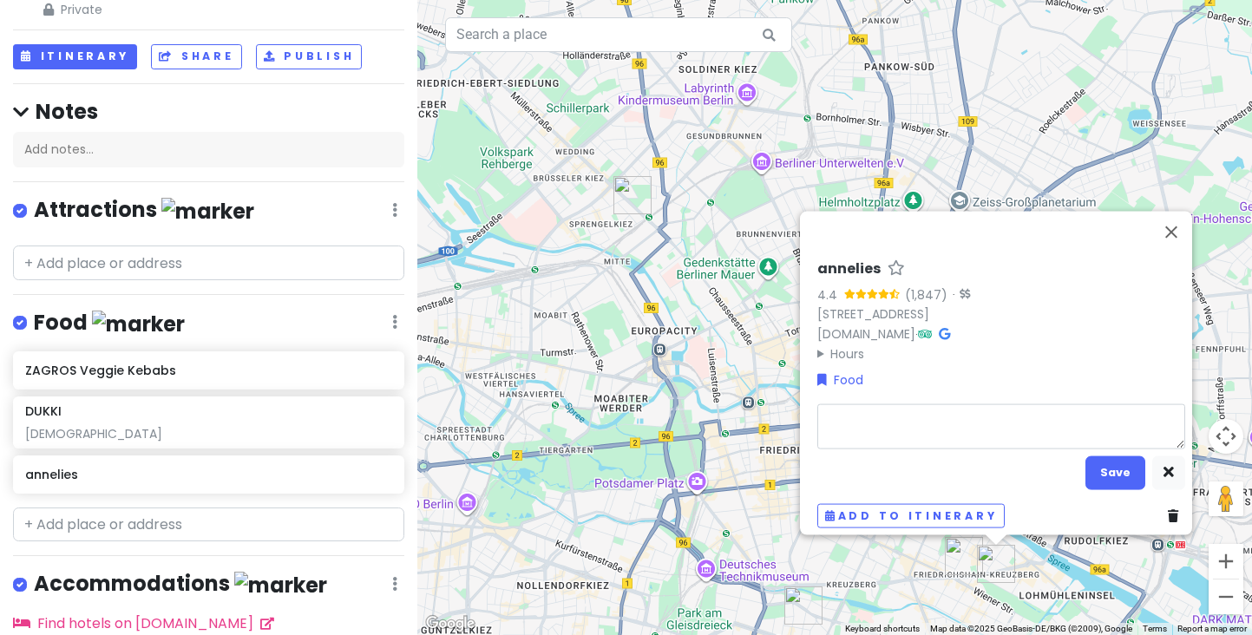
type textarea "x"
type textarea "B"
type textarea "x"
type textarea "Ba"
type textarea "x"
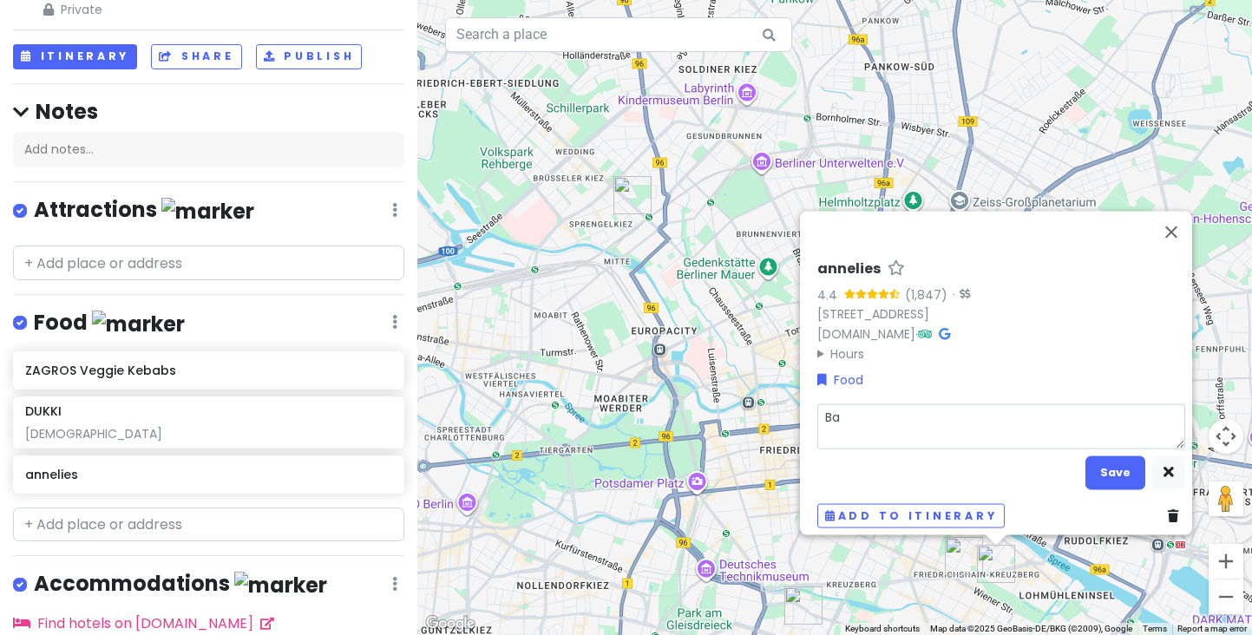
type textarea "Bak"
type textarea "x"
type textarea "Bake"
type textarea "x"
type textarea "[PERSON_NAME]"
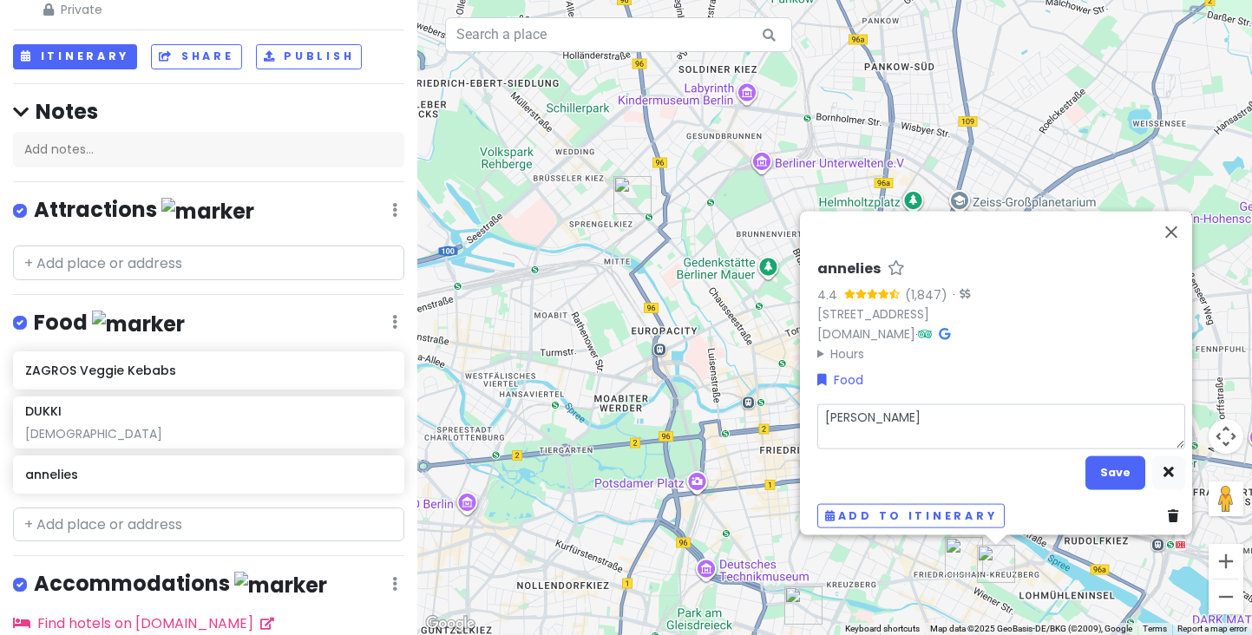
type textarea "x"
type textarea "Bakery"
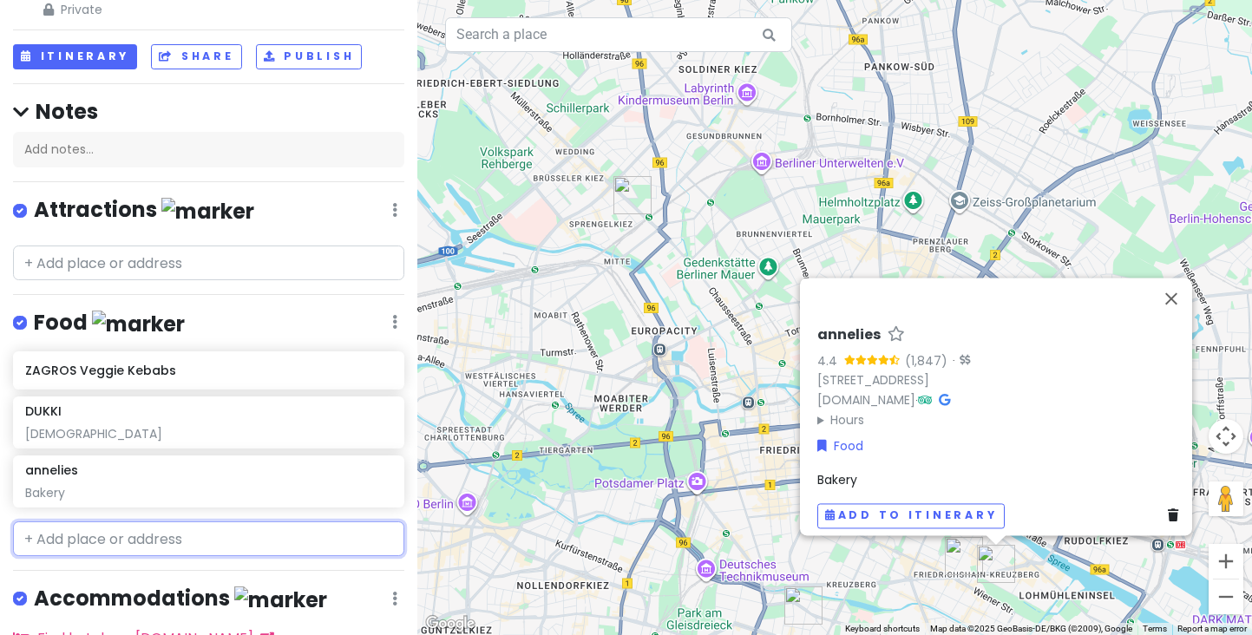
click at [129, 539] on input "text" at bounding box center [208, 538] width 391 height 35
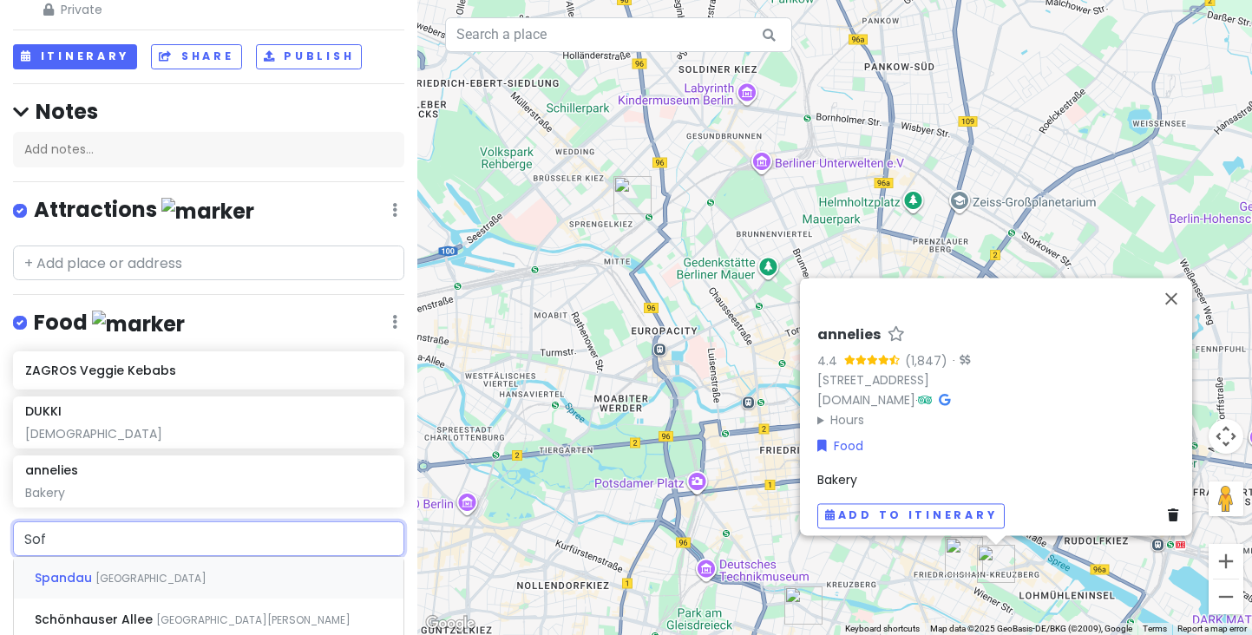
type input "Sofi"
click at [146, 571] on span "Sophienstraße, [GEOGRAPHIC_DATA], [GEOGRAPHIC_DATA]" at bounding box center [219, 578] width 309 height 15
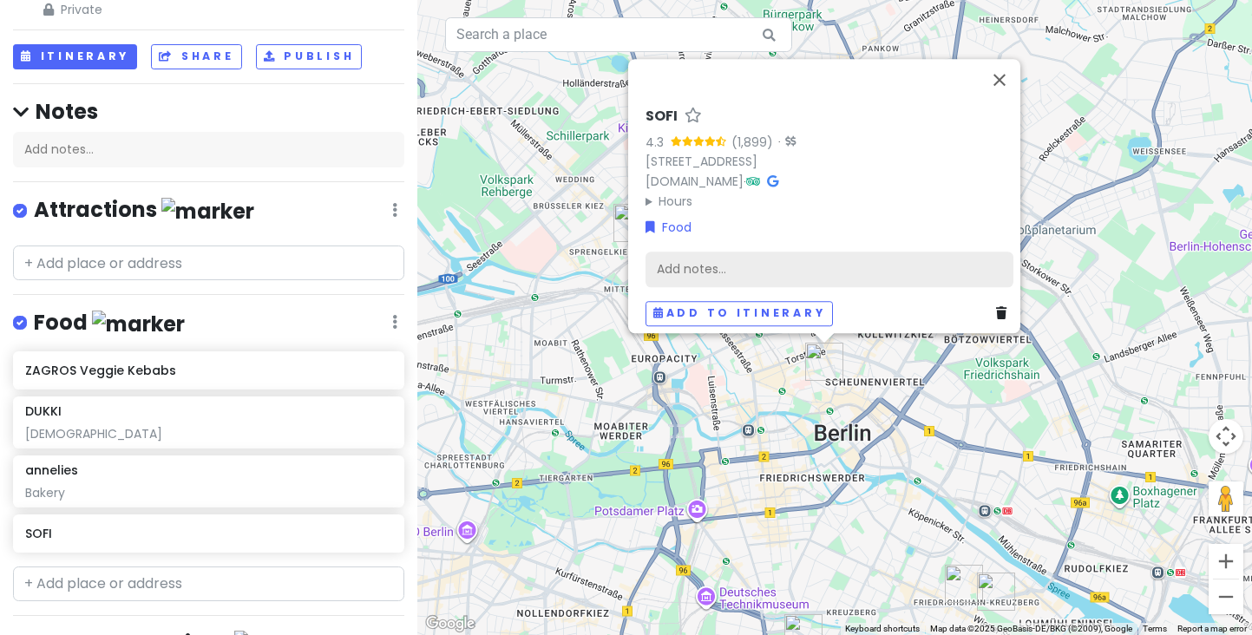
click at [677, 267] on div "Add notes..." at bounding box center [830, 270] width 368 height 36
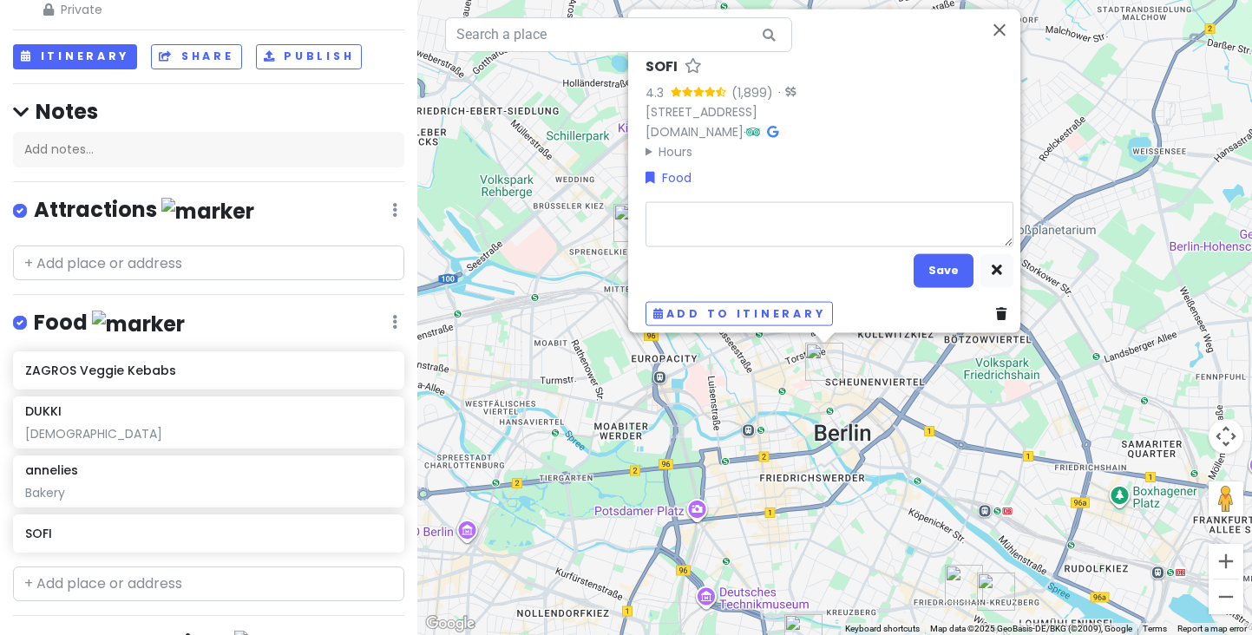
type textarea "x"
type textarea "B"
type textarea "x"
type textarea "Ba"
type textarea "x"
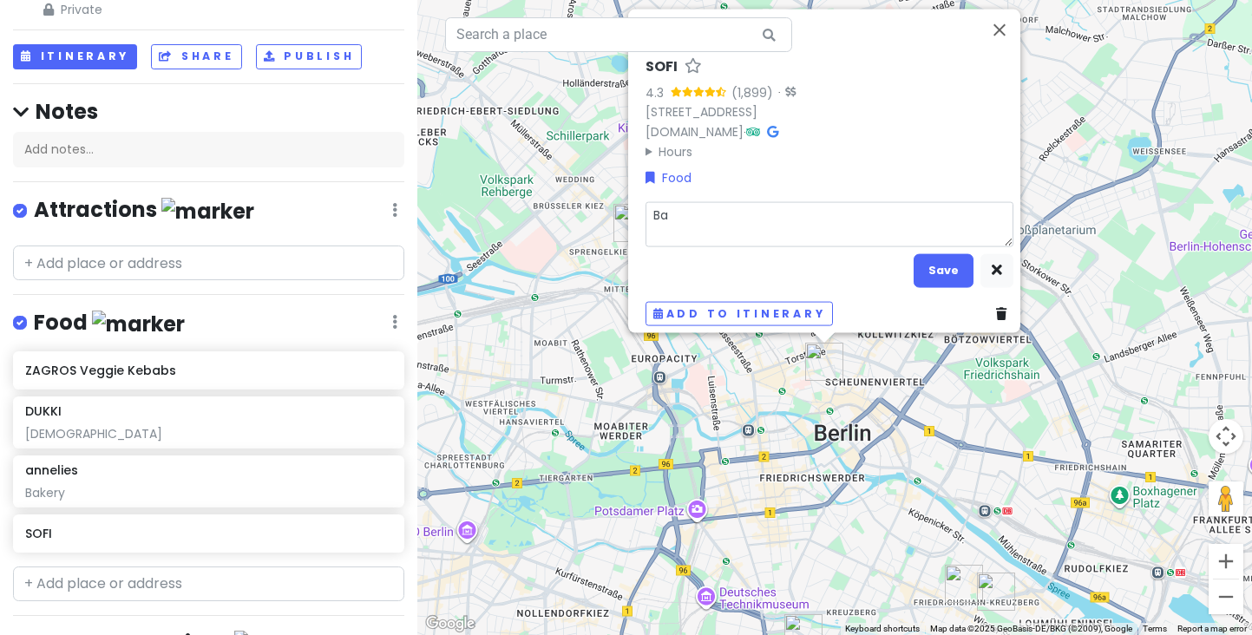
type textarea "Bak"
type textarea "x"
type textarea "[PERSON_NAME]"
type textarea "x"
type textarea "[PERSON_NAME]"
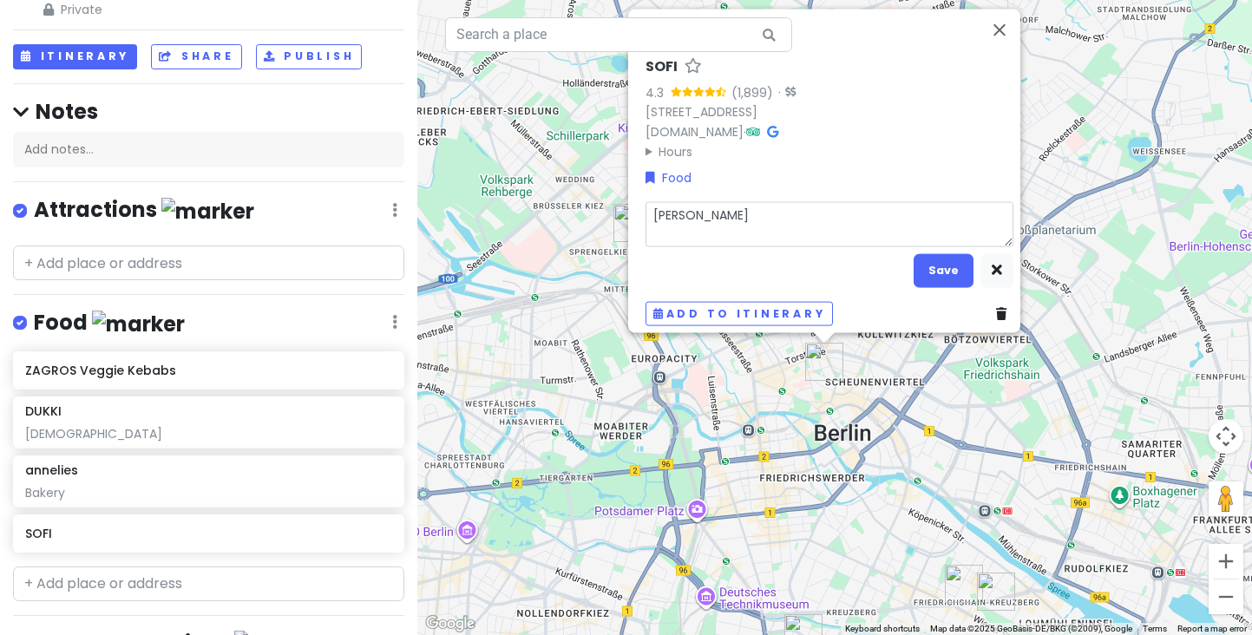
type textarea "x"
type textarea "Bakrer"
type textarea "x"
type textarea "Bakrery"
type textarea "x"
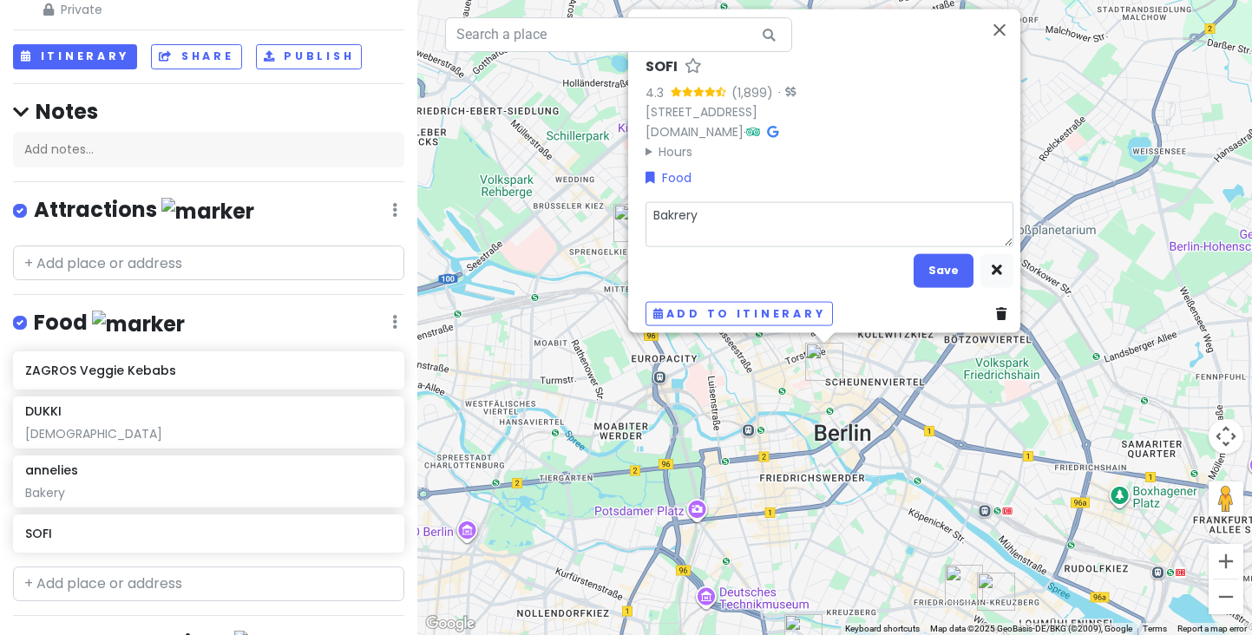
type textarea "Bakrer"
type textarea "x"
type textarea "[PERSON_NAME]"
type textarea "x"
type textarea "[PERSON_NAME]"
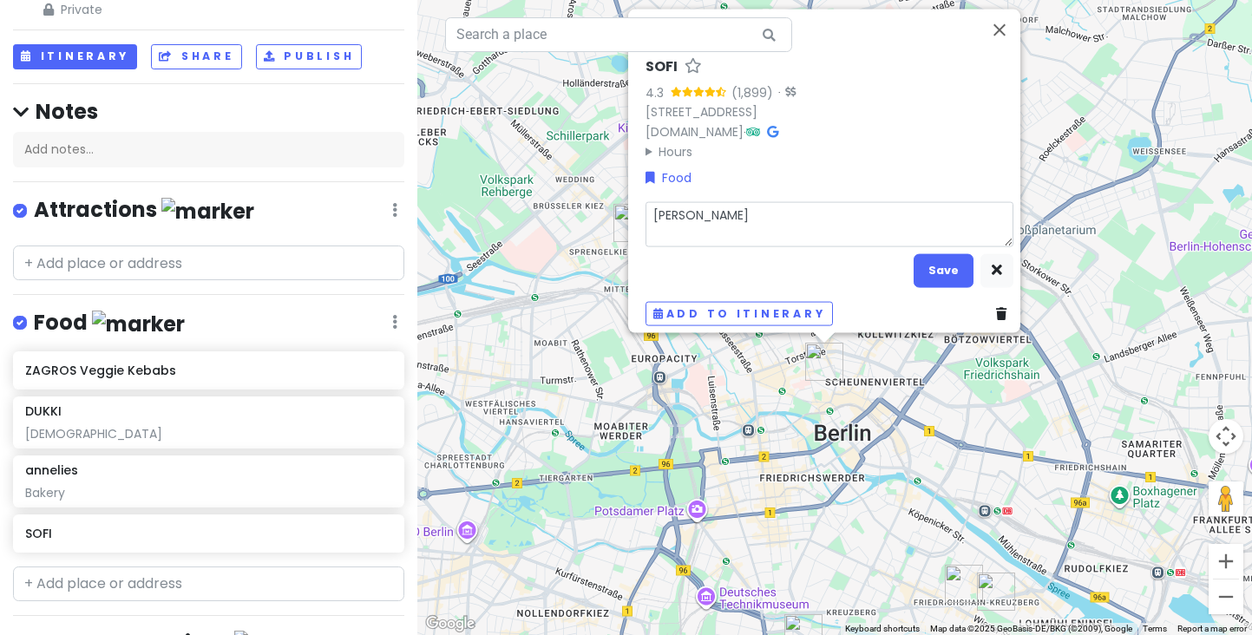
type textarea "x"
type textarea "Bak"
type textarea "x"
type textarea "Bake"
type textarea "x"
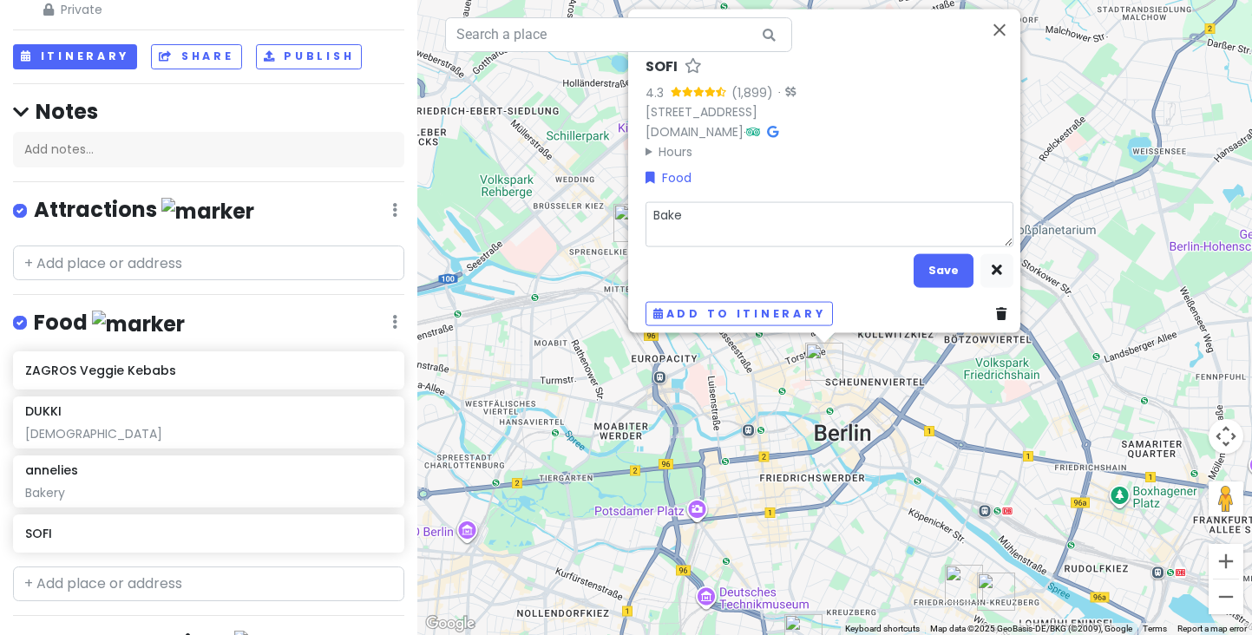
type textarea "[PERSON_NAME]"
type textarea "x"
type textarea "Bakery"
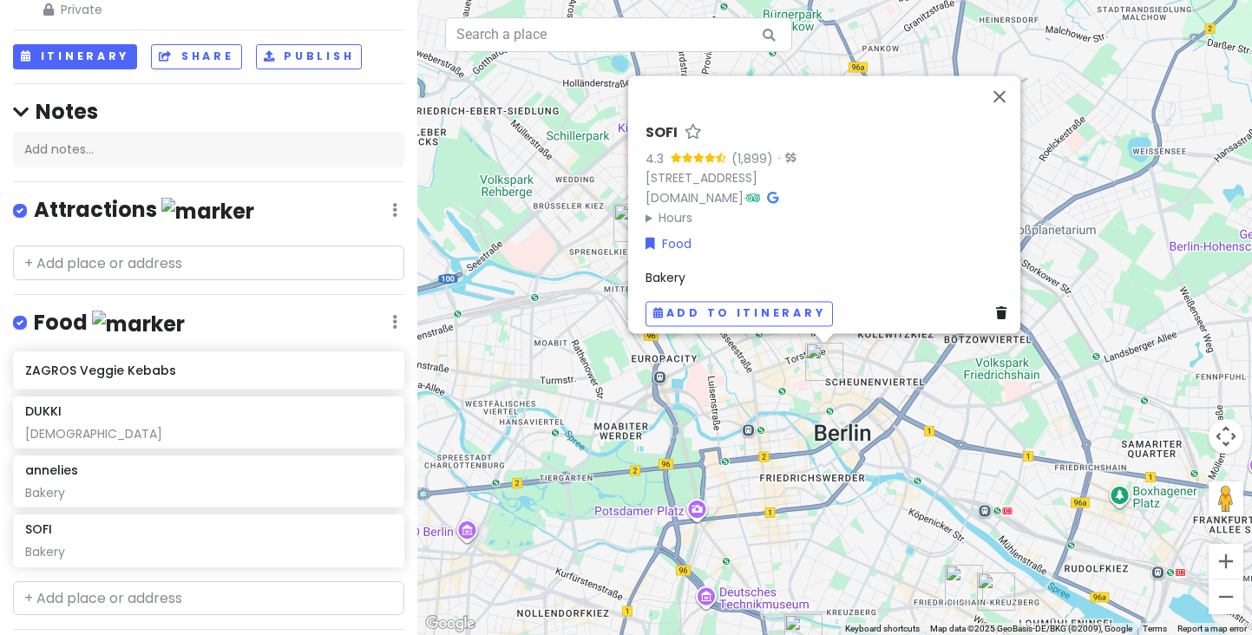
click at [773, 460] on div "SOFI 4.3 (1,899) · [STREET_ADDRESS] [DOMAIN_NAME] · Hours [DATE] 7:30 AM – 6:30…" at bounding box center [834, 317] width 835 height 635
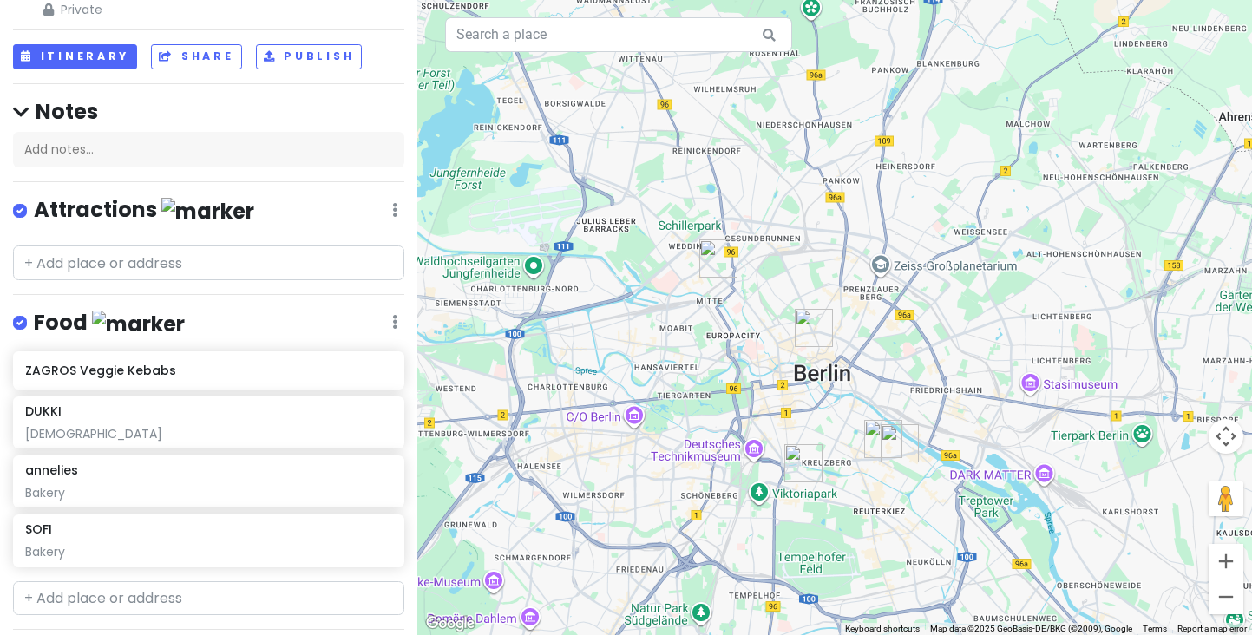
drag, startPoint x: 749, startPoint y: 534, endPoint x: 764, endPoint y: 458, distance: 77.8
click at [764, 458] on div at bounding box center [834, 317] width 835 height 635
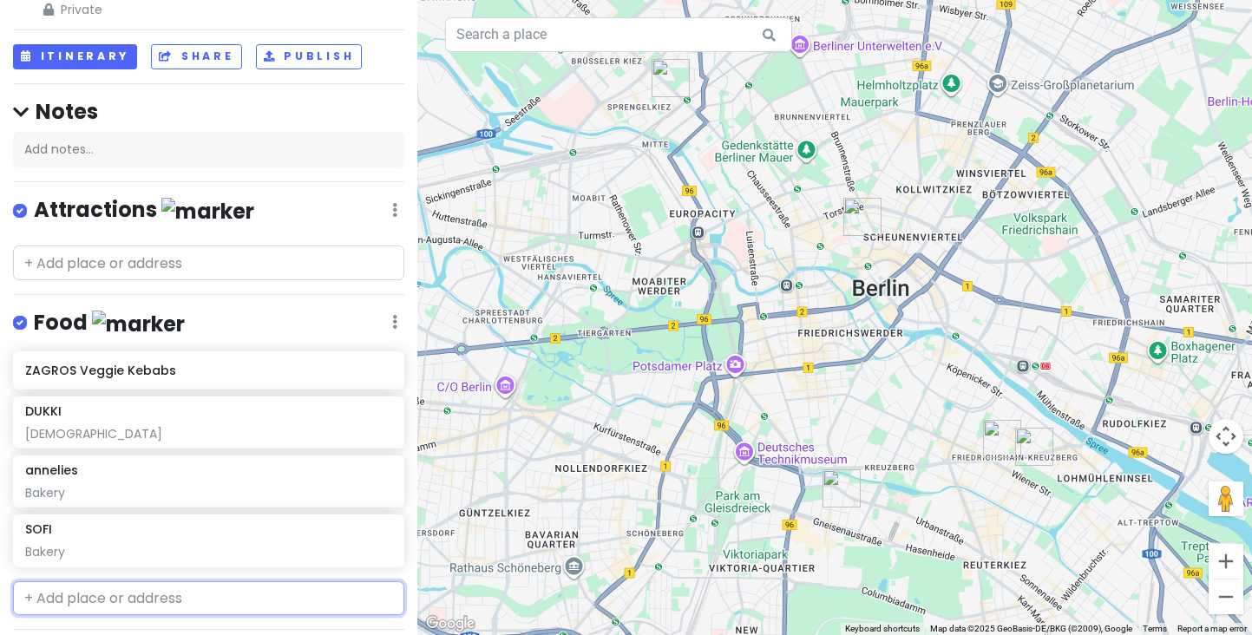
click at [87, 597] on input "text" at bounding box center [208, 598] width 391 height 35
type input "[PERSON_NAME]"
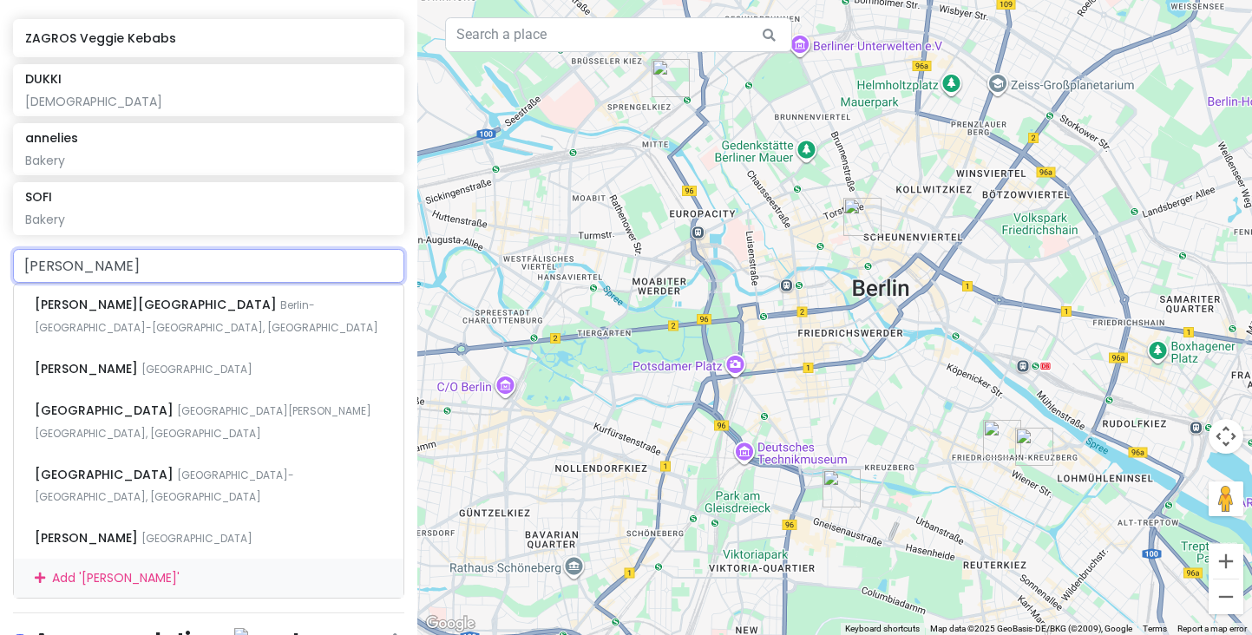
scroll to position [276, 0]
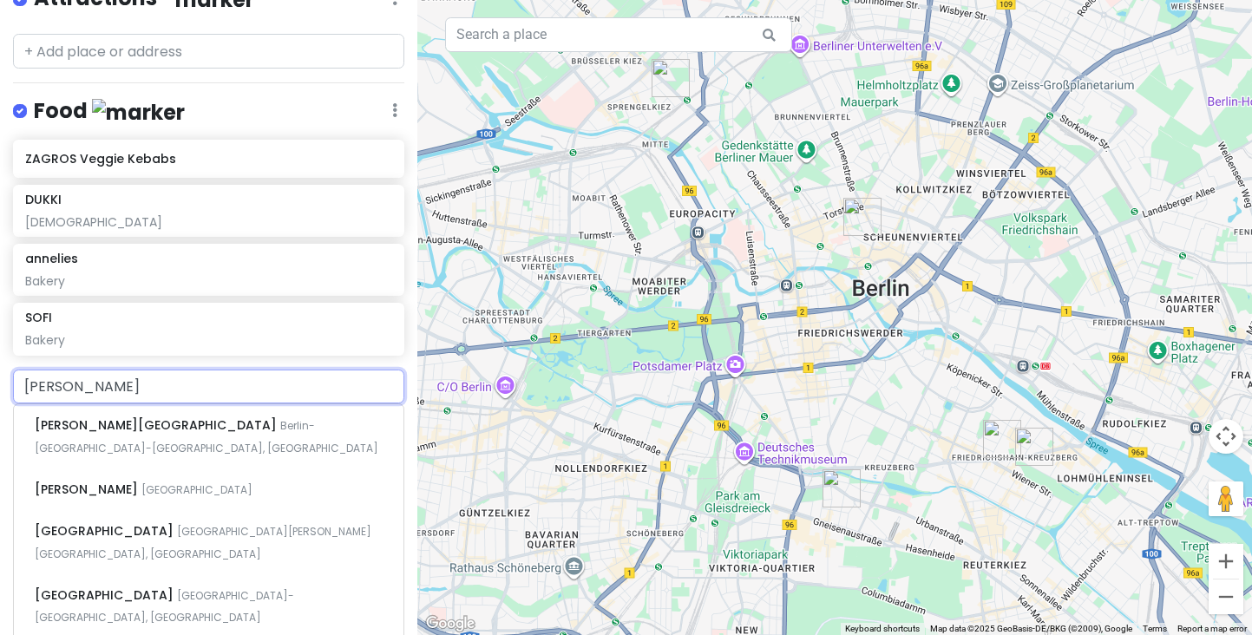
click at [43, 380] on input "[PERSON_NAME]" at bounding box center [208, 387] width 391 height 35
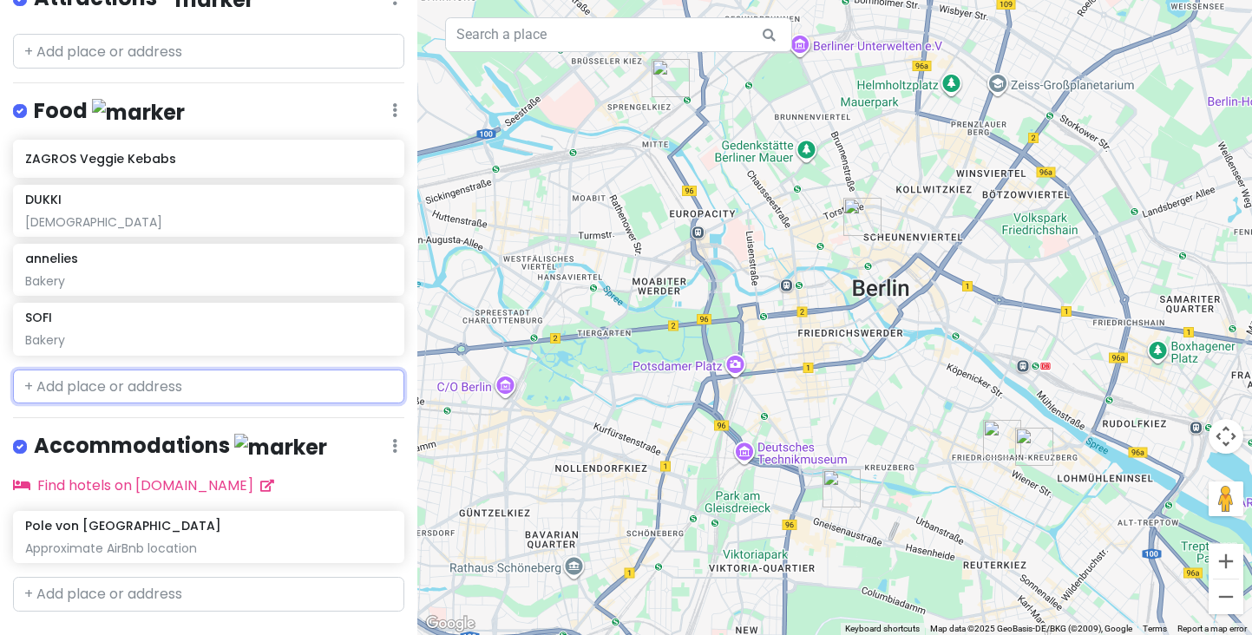
paste input "Holzmarkt"
type input "Holzmarkt"
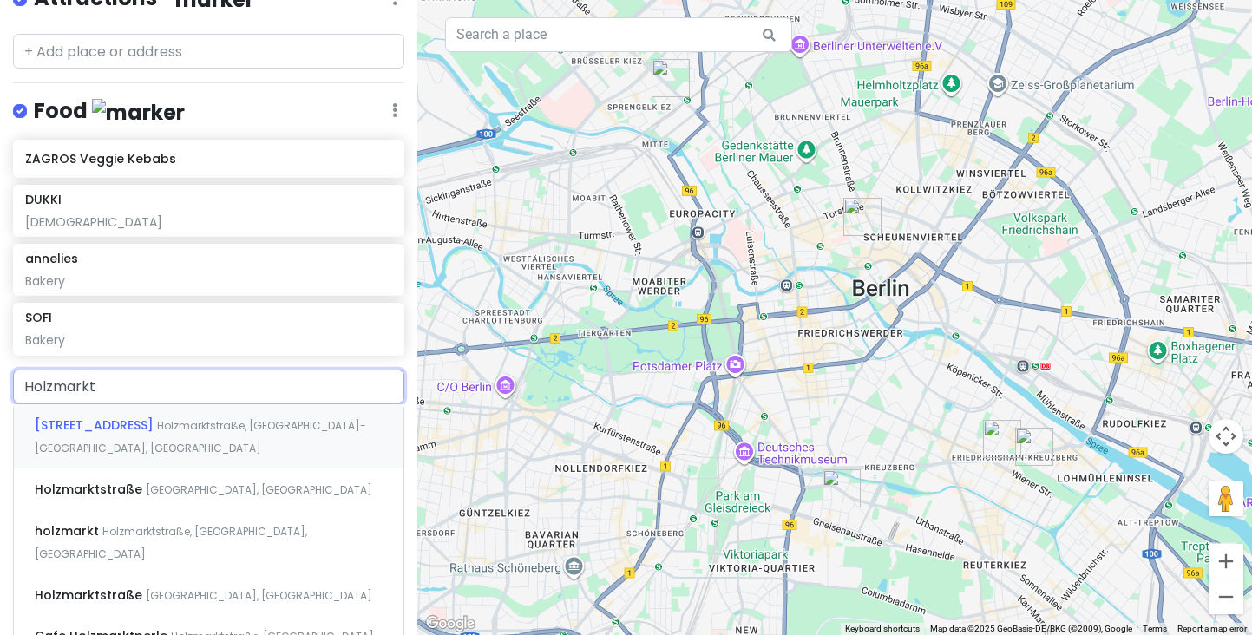
click at [158, 423] on span "Holzmarktstraße, [GEOGRAPHIC_DATA]-[GEOGRAPHIC_DATA], [GEOGRAPHIC_DATA]" at bounding box center [200, 436] width 331 height 37
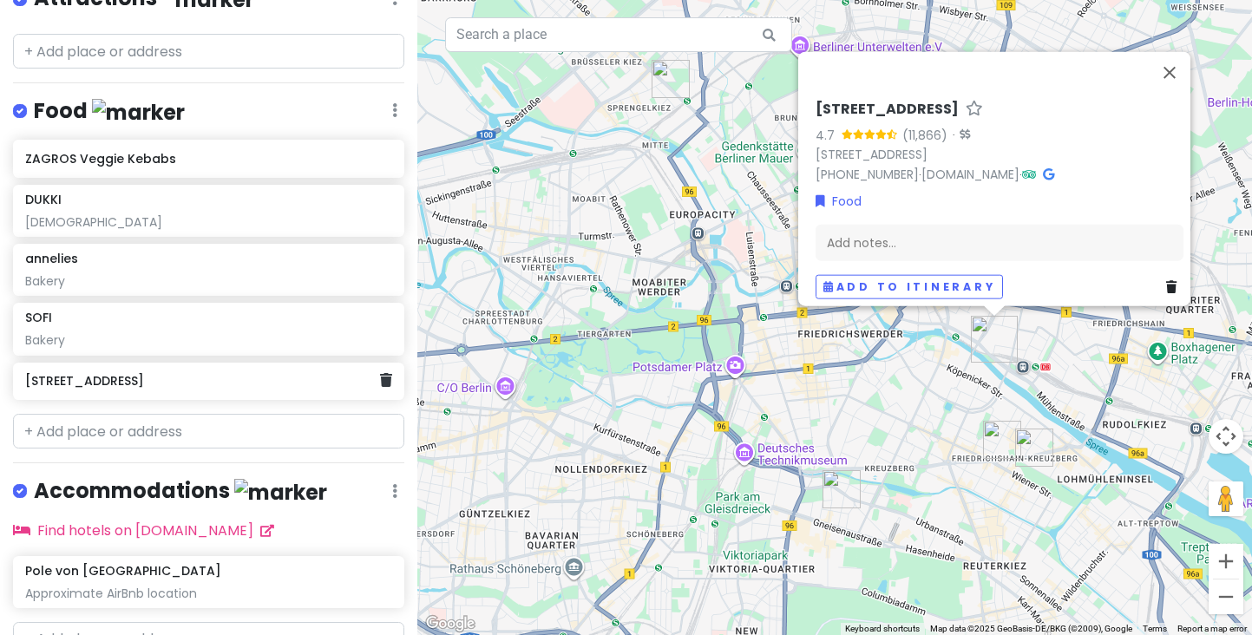
click at [213, 373] on h6 "[STREET_ADDRESS]" at bounding box center [202, 381] width 354 height 16
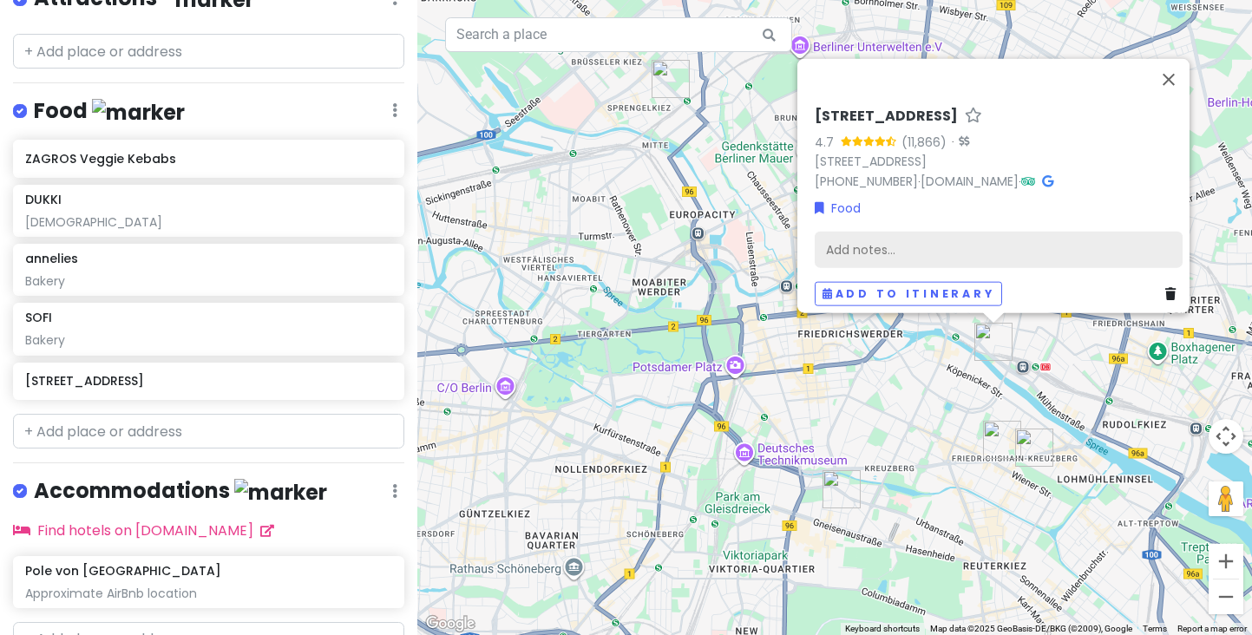
click at [837, 234] on div "Add notes..." at bounding box center [999, 250] width 368 height 36
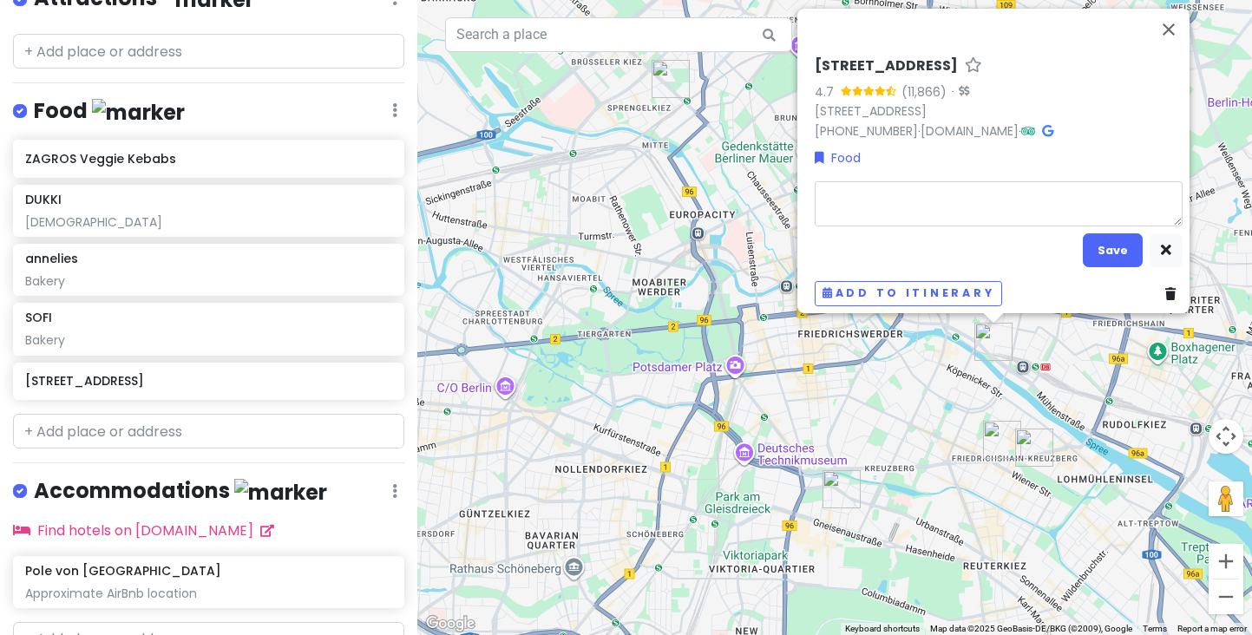
type textarea "x"
type textarea "M"
type textarea "x"
type textarea "Ma"
type textarea "x"
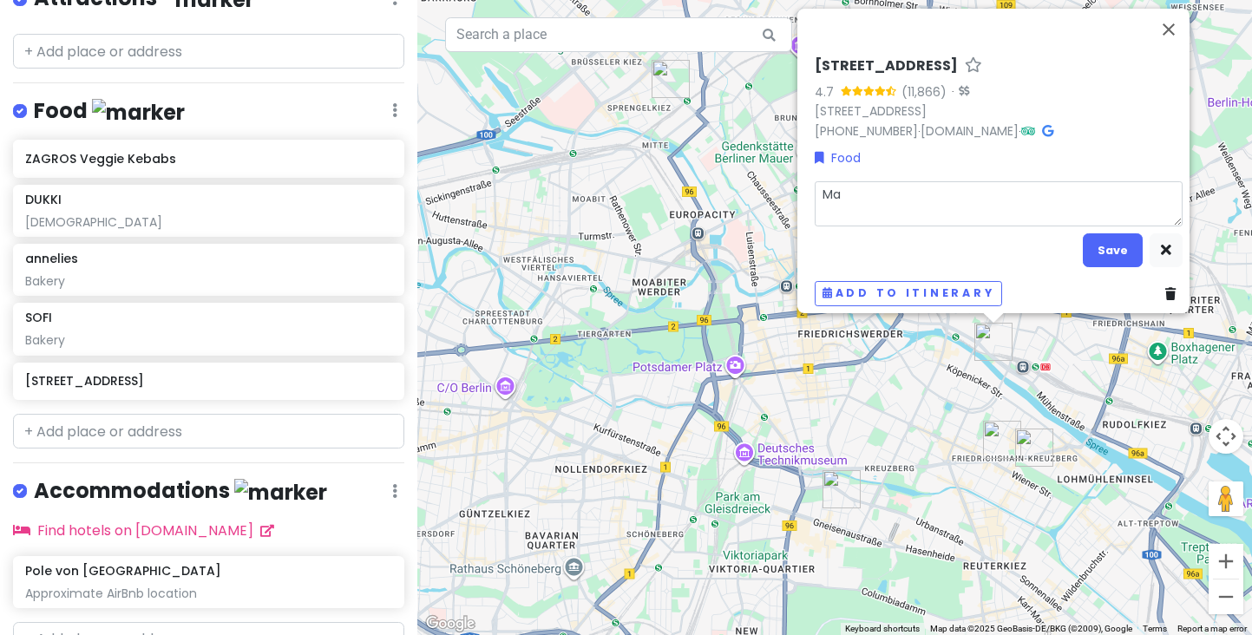
type textarea "Mar"
type textarea "x"
type textarea "Mark"
type textarea "x"
type textarea "Marke"
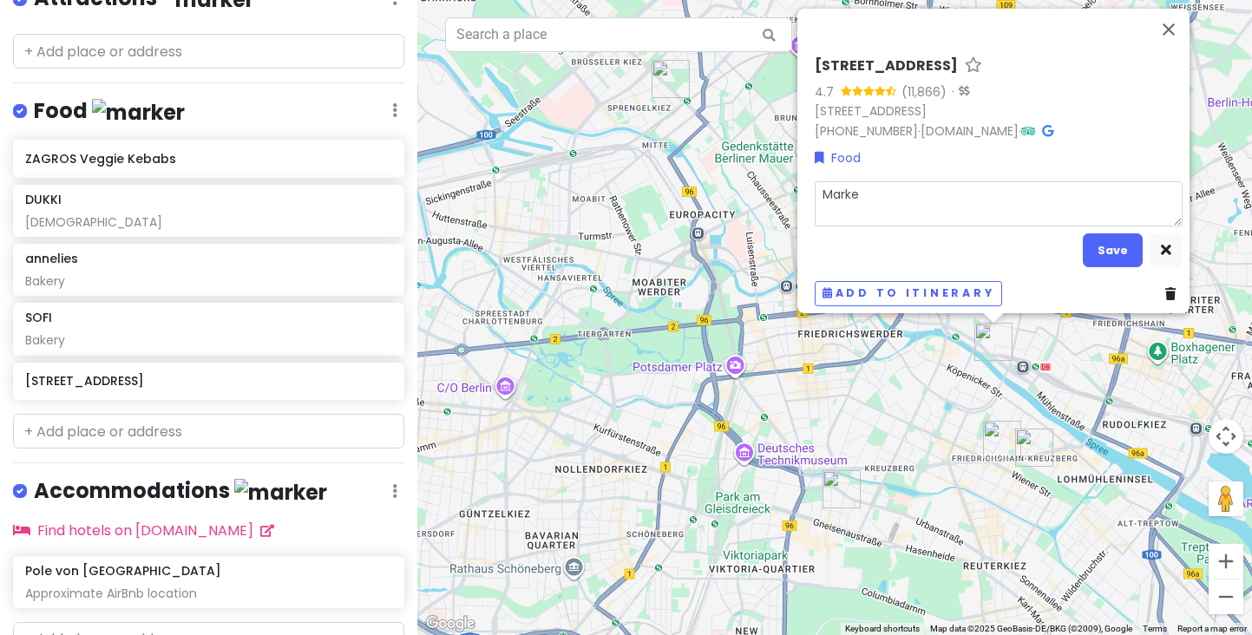
type textarea "x"
type textarea "Market"
type textarea "x"
type textarea "Market"
type textarea "x"
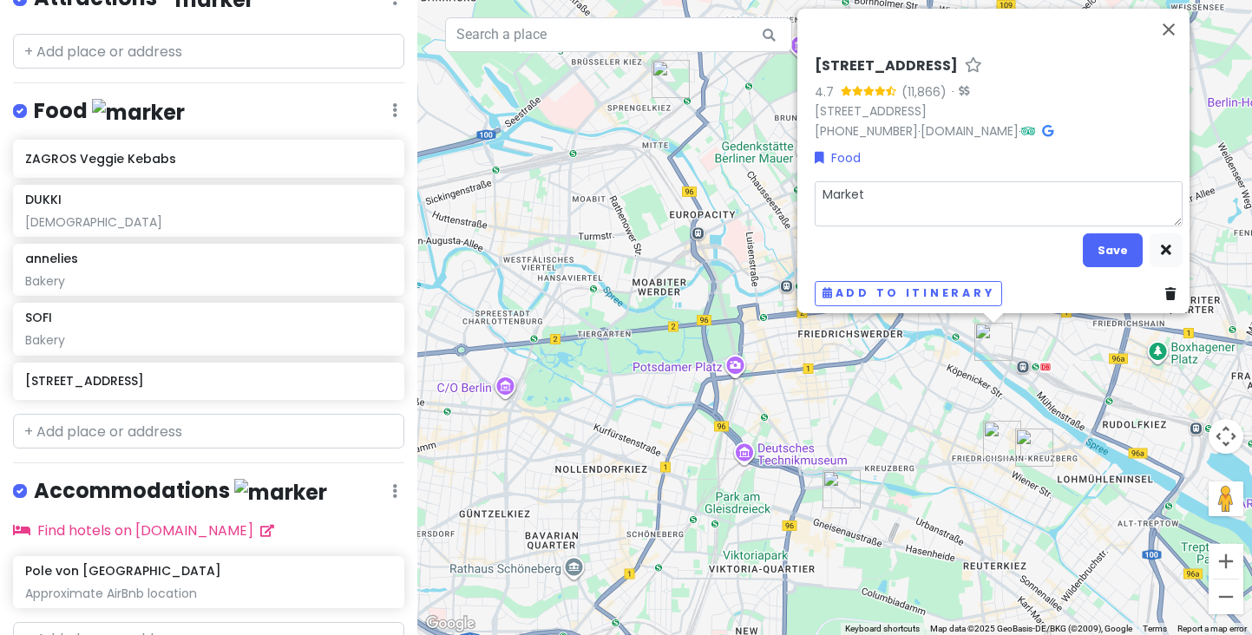
type textarea "Market a"
type textarea "x"
type textarea "Market an"
type textarea "x"
type textarea "Market and"
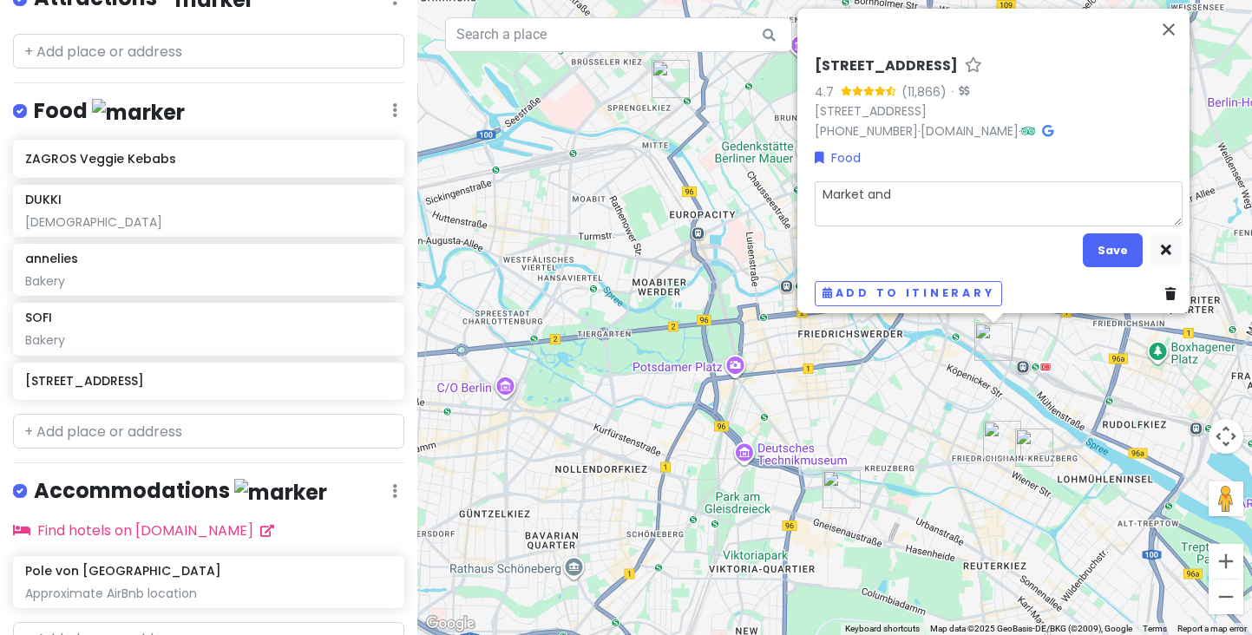
type textarea "x"
type textarea "Market and"
type textarea "x"
type textarea "Market and b"
type textarea "x"
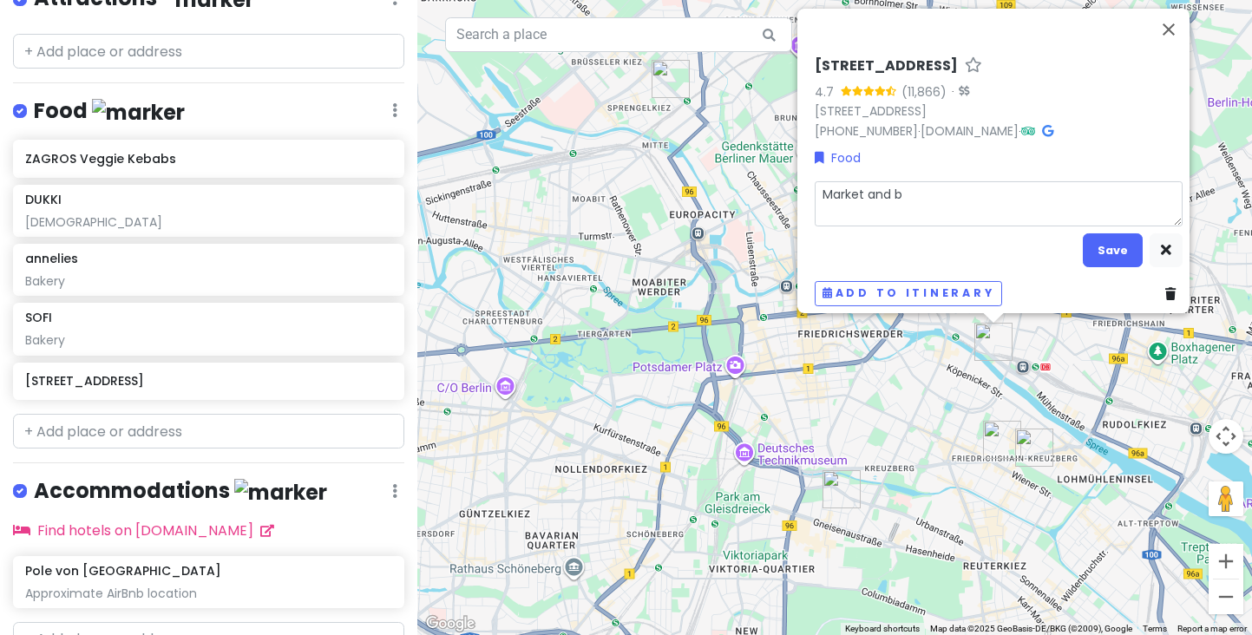
type textarea "Market and ba"
type textarea "x"
type textarea "Market and bar"
type textarea "x"
type textarea "Market and bar"
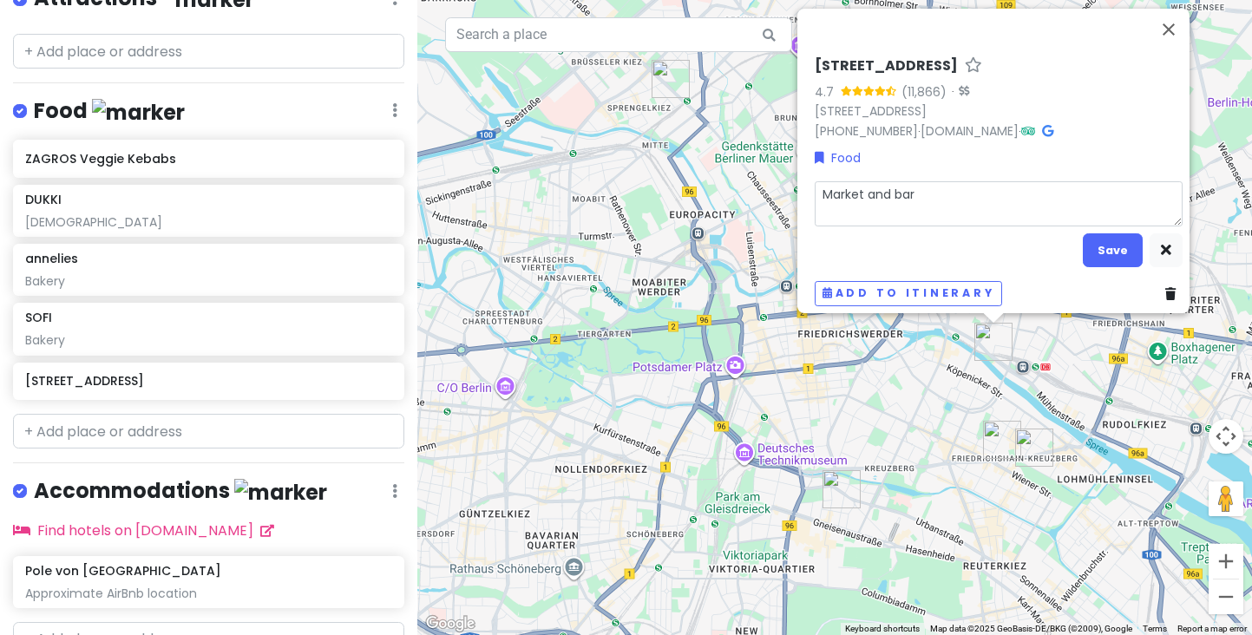
type textarea "x"
type textarea "Market and bar b"
type textarea "x"
type textarea "Market and bar by"
type textarea "x"
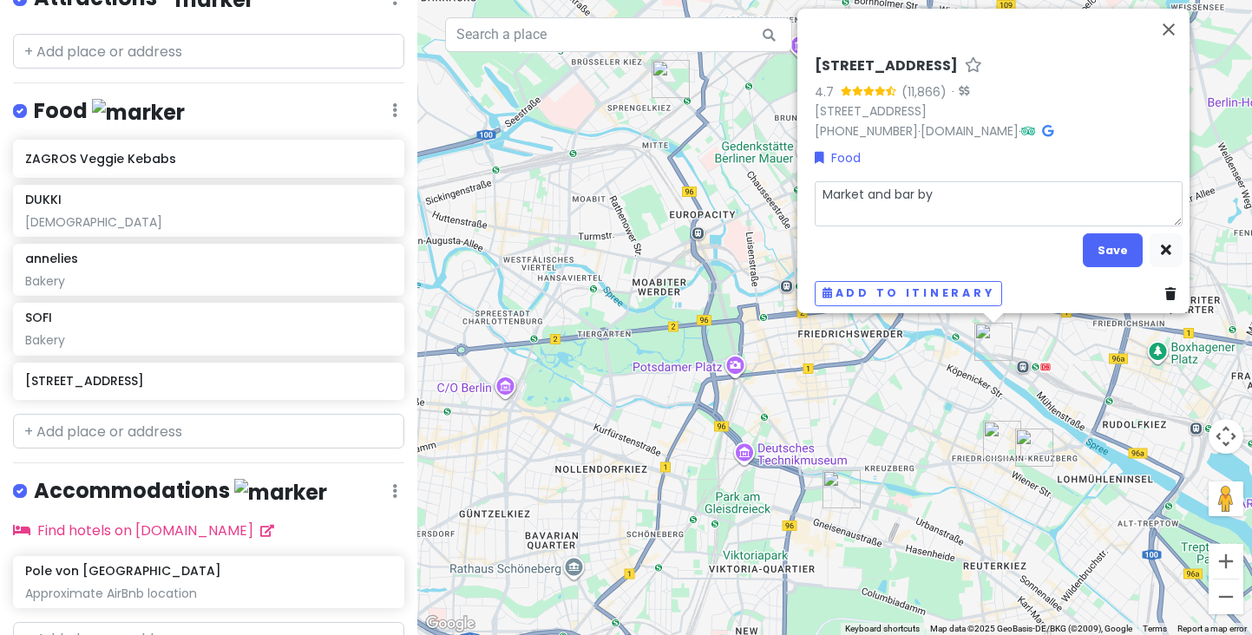
type textarea "Market and bar by"
type textarea "x"
type textarea "Market and bar by t"
type textarea "x"
type textarea "Market and bar by th"
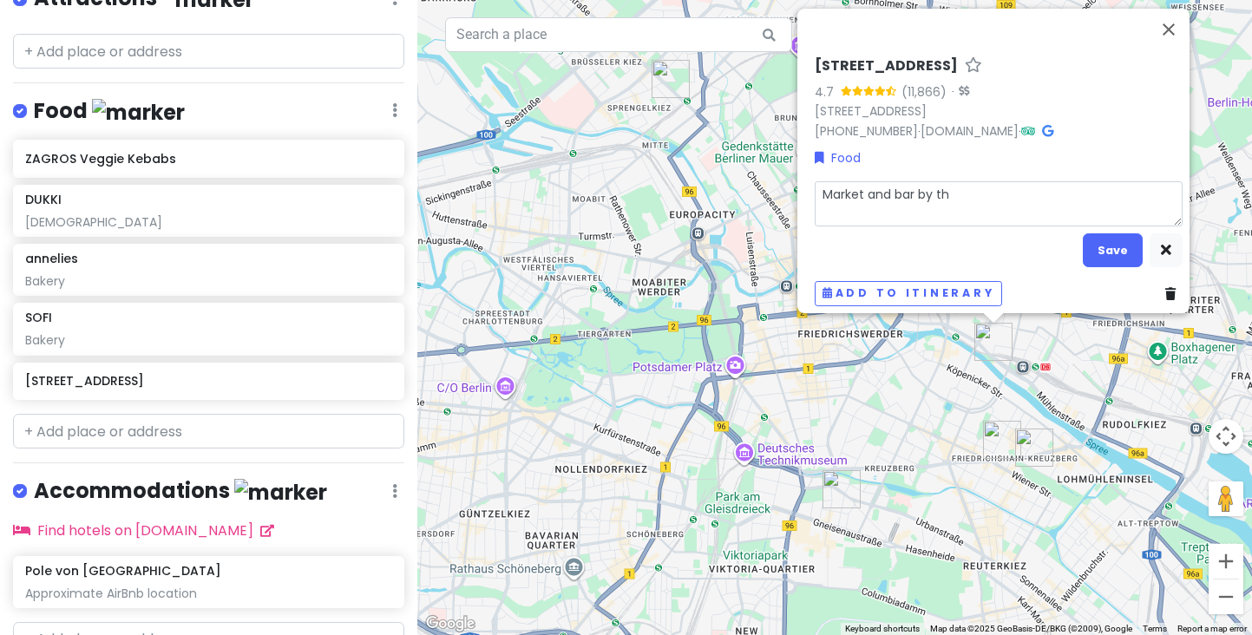
type textarea "x"
type textarea "Market and bar by the"
type textarea "x"
type textarea "Market and bar by the"
type textarea "x"
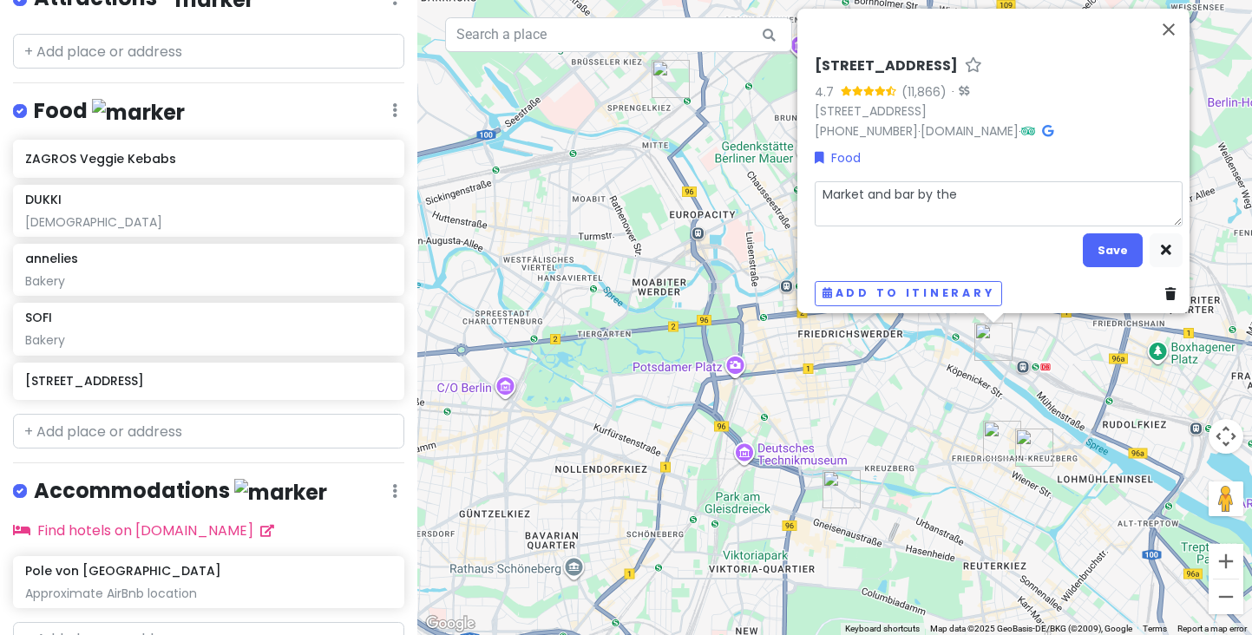
type textarea "Market and bar by the w"
type textarea "x"
type textarea "Market and bar by the wa"
type textarea "x"
type textarea "Market and bar by the wat"
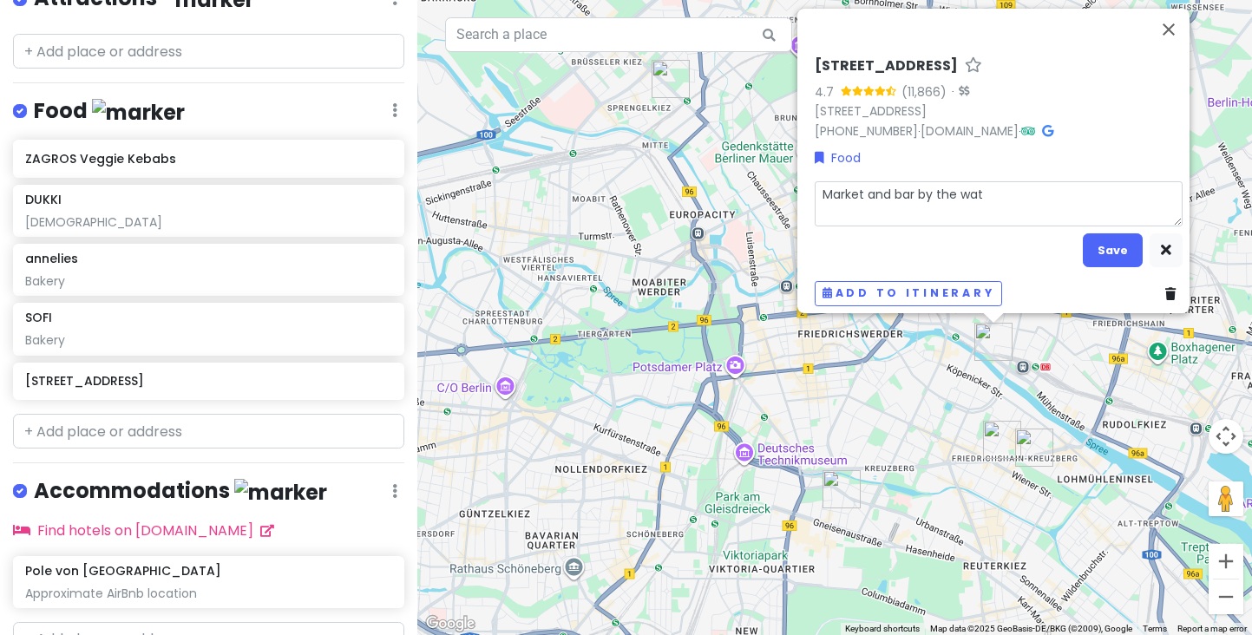
type textarea "x"
type textarea "Market and bar by the wate"
type textarea "x"
type textarea "Market and bar by the water"
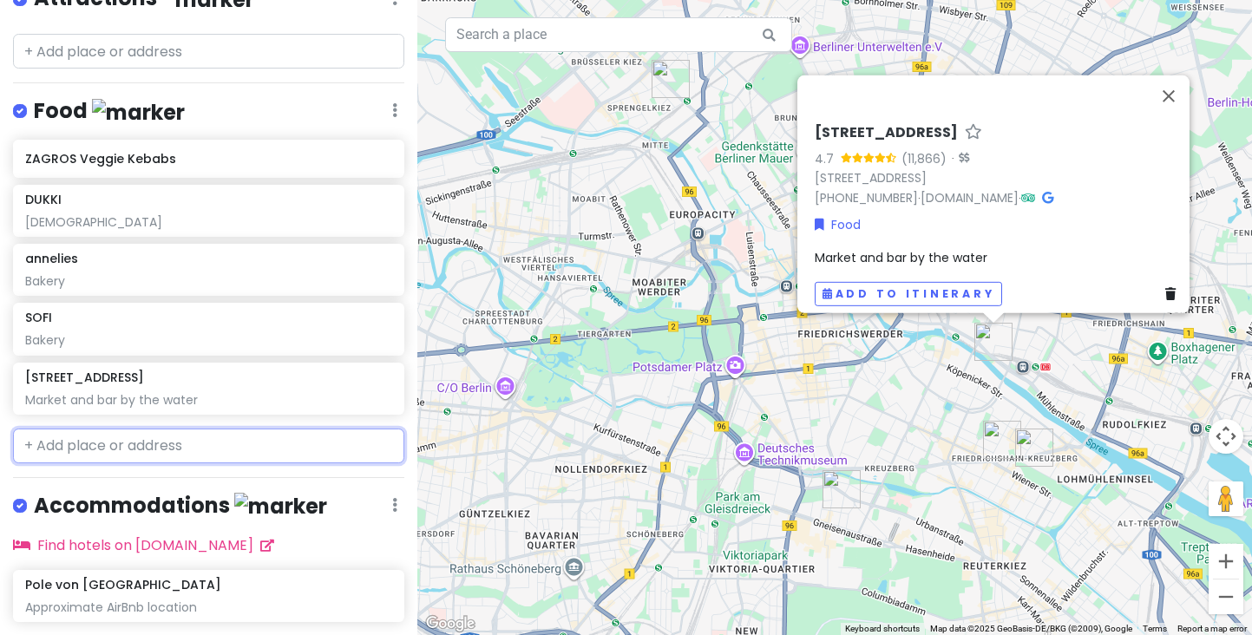
click at [171, 448] on input "text" at bounding box center [208, 446] width 391 height 35
paste input "Markethaul"
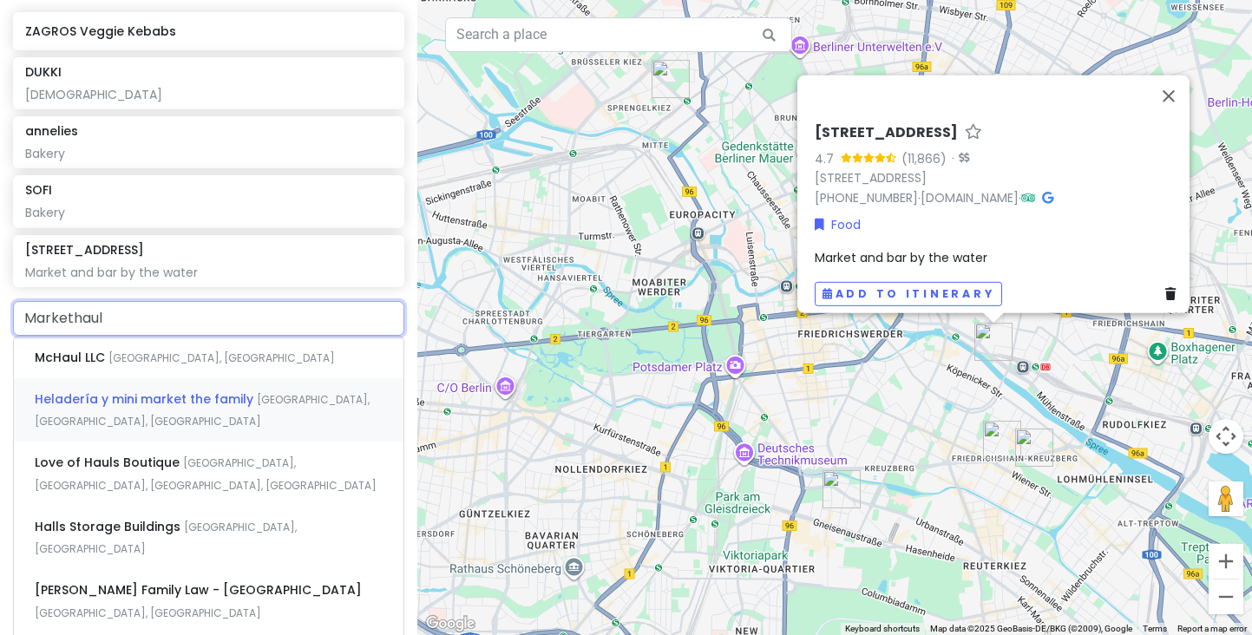
scroll to position [404, 0]
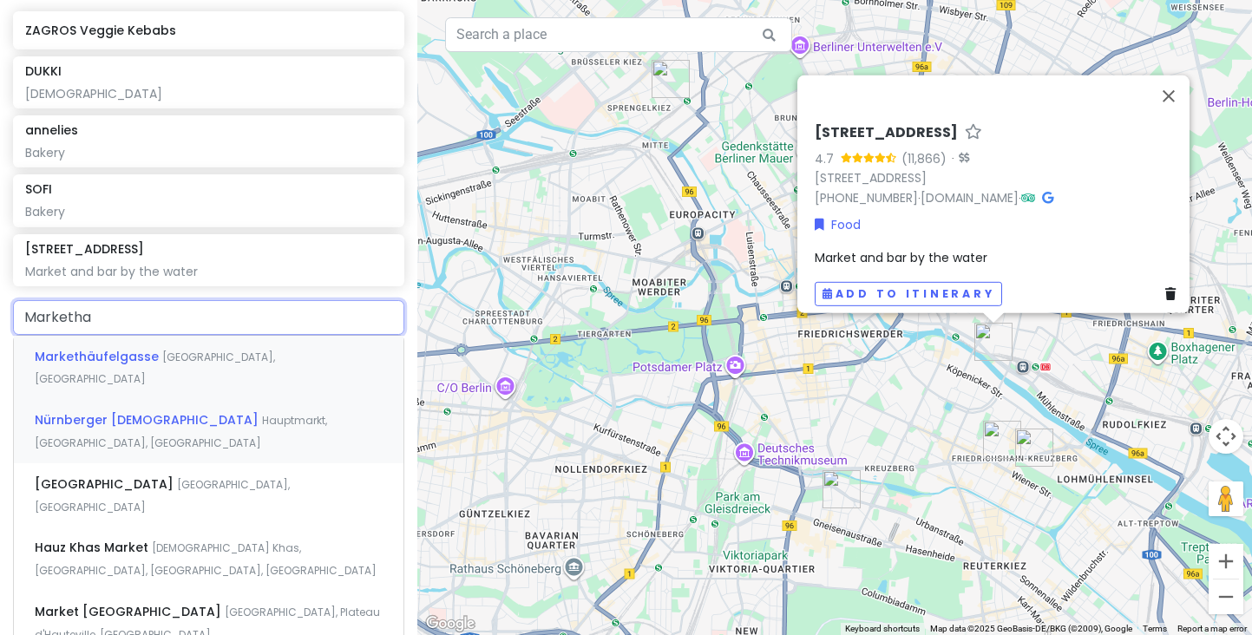
type input "Marketh"
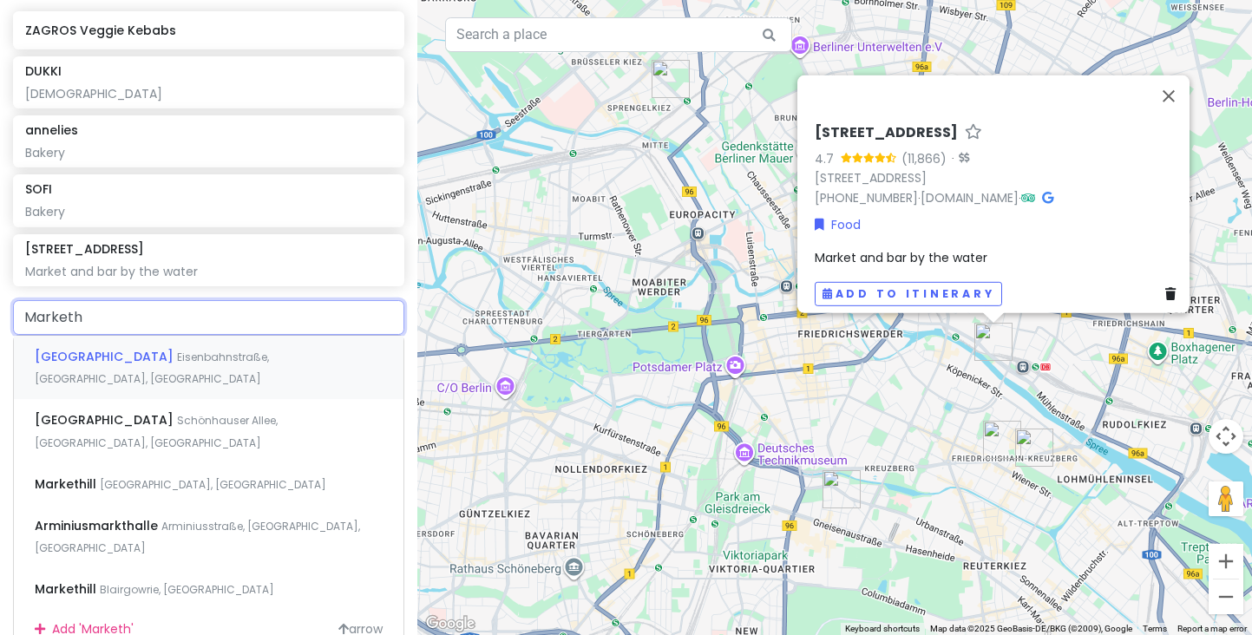
click at [148, 355] on span "Eisenbahnstraße, [GEOGRAPHIC_DATA], [GEOGRAPHIC_DATA]" at bounding box center [152, 368] width 234 height 37
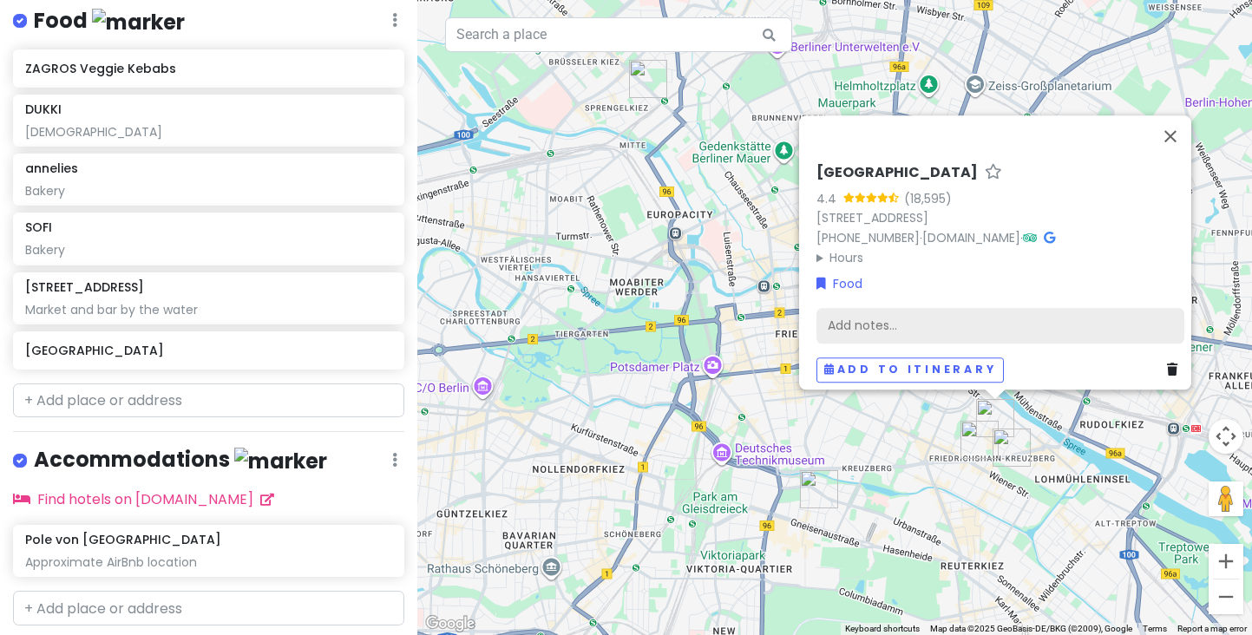
click at [876, 314] on div "Add notes..." at bounding box center [1000, 326] width 368 height 36
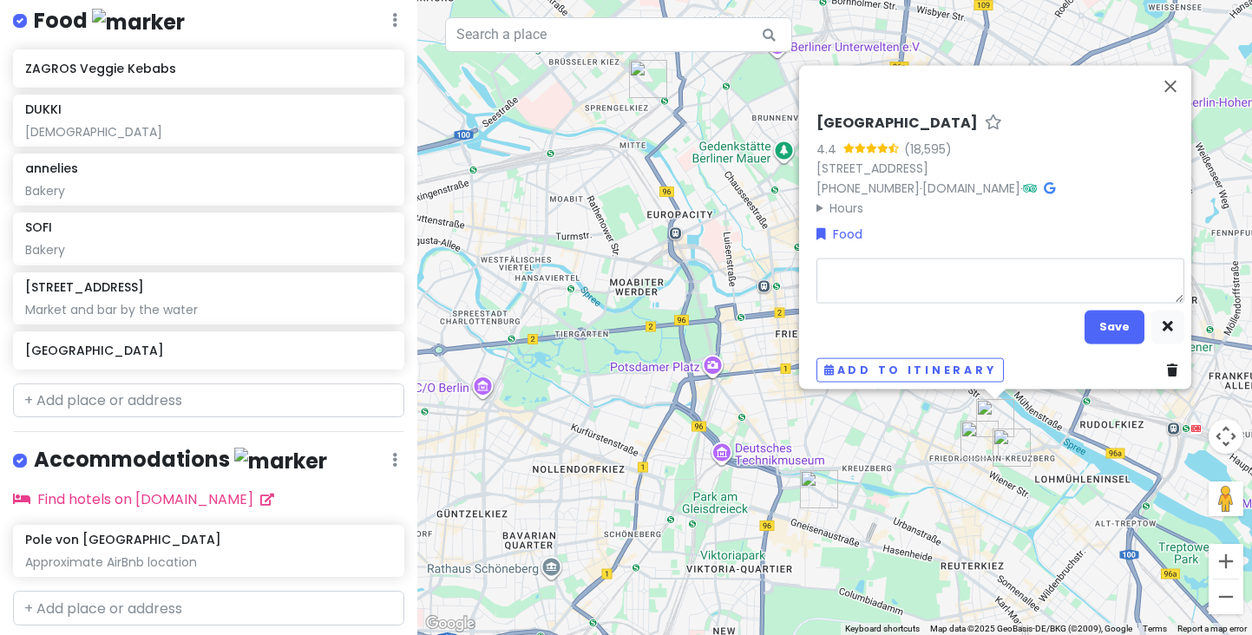
type textarea "x"
type textarea "M"
type textarea "x"
type textarea "Ma"
type textarea "x"
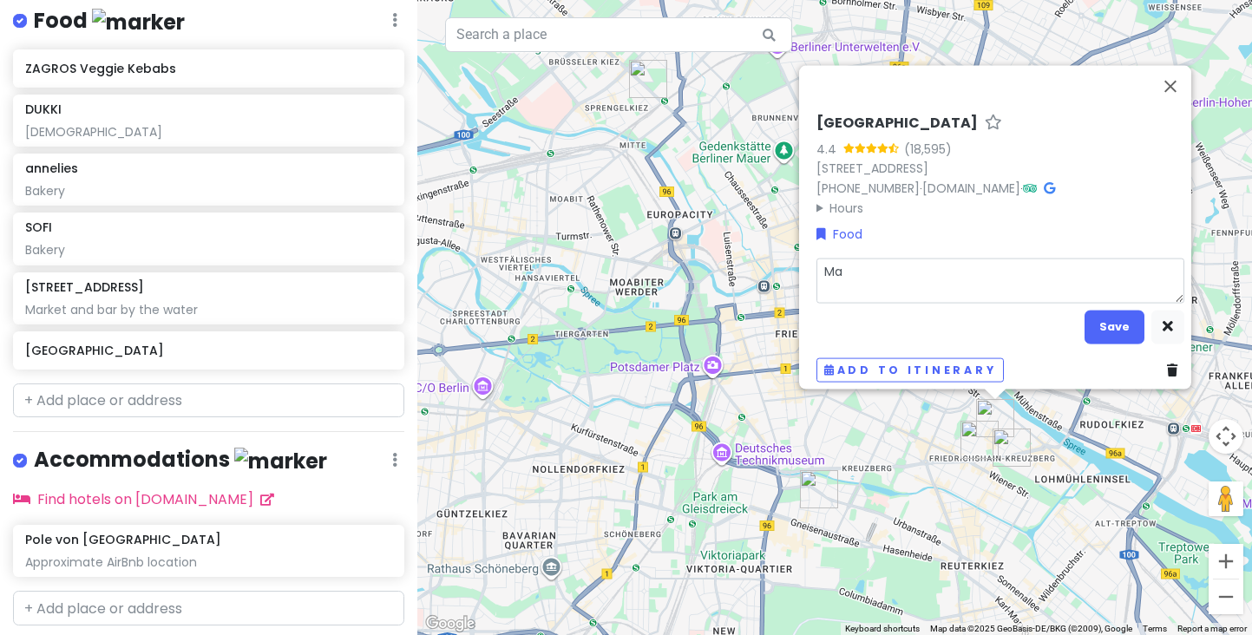
type textarea "Mar"
type textarea "x"
type textarea "Mark"
type textarea "x"
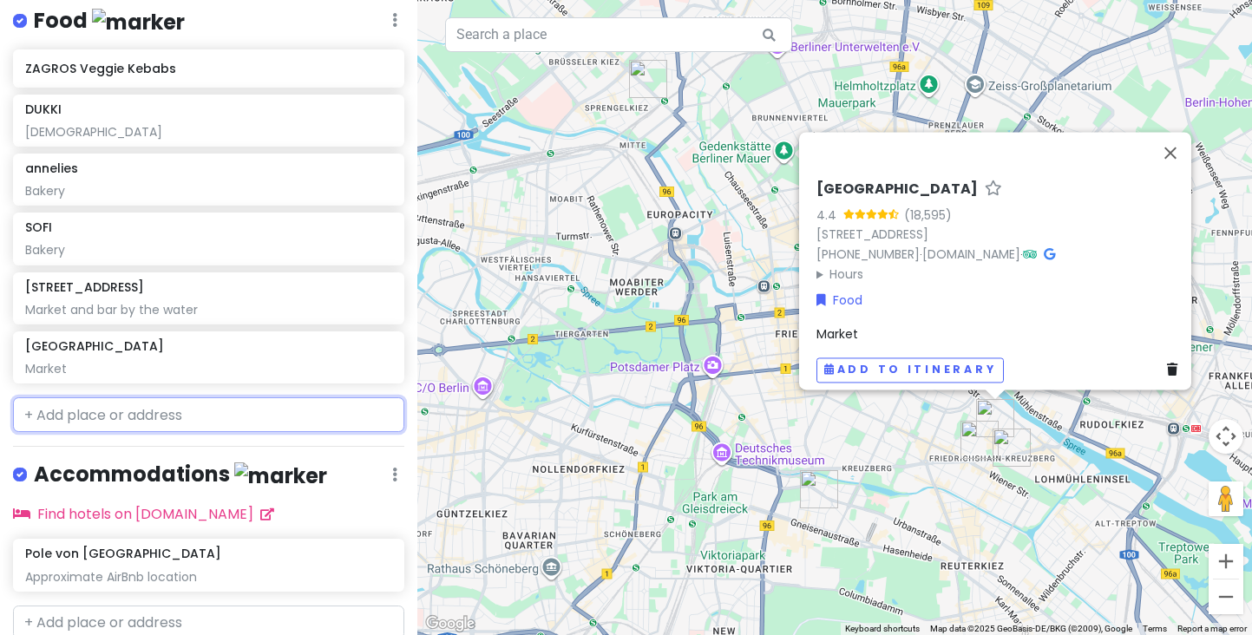
click at [206, 412] on input "text" at bounding box center [208, 414] width 391 height 35
paste input "Markethaul"
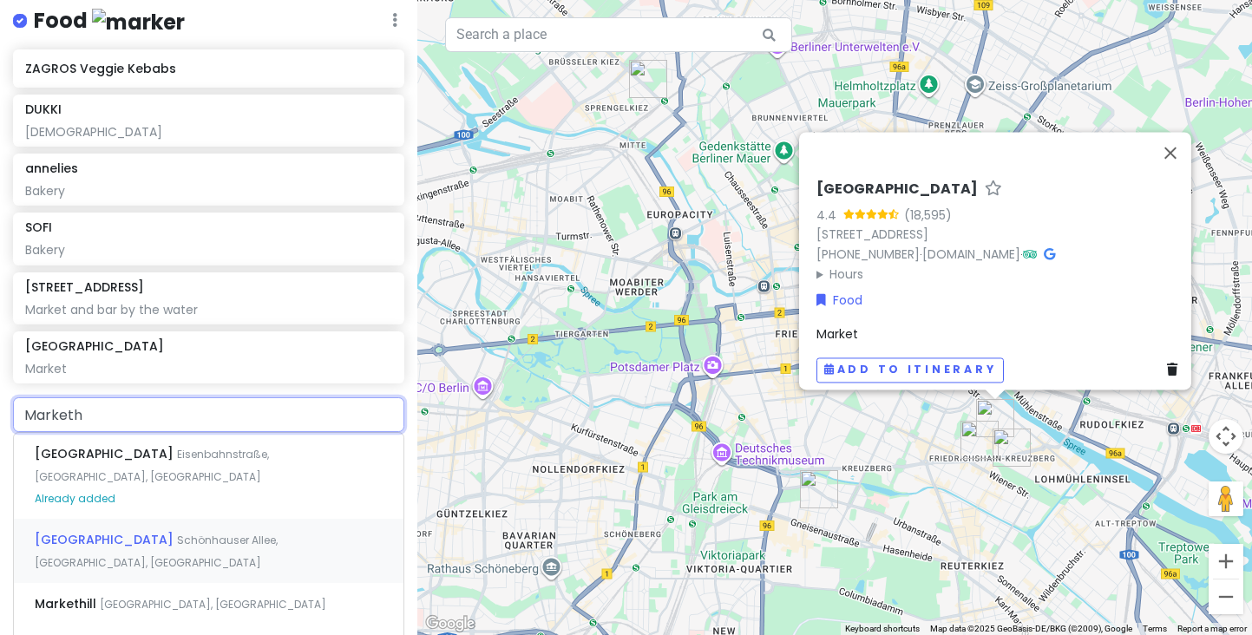
click at [180, 533] on span "Schönhauser Allee, [GEOGRAPHIC_DATA], [GEOGRAPHIC_DATA]" at bounding box center [156, 551] width 243 height 37
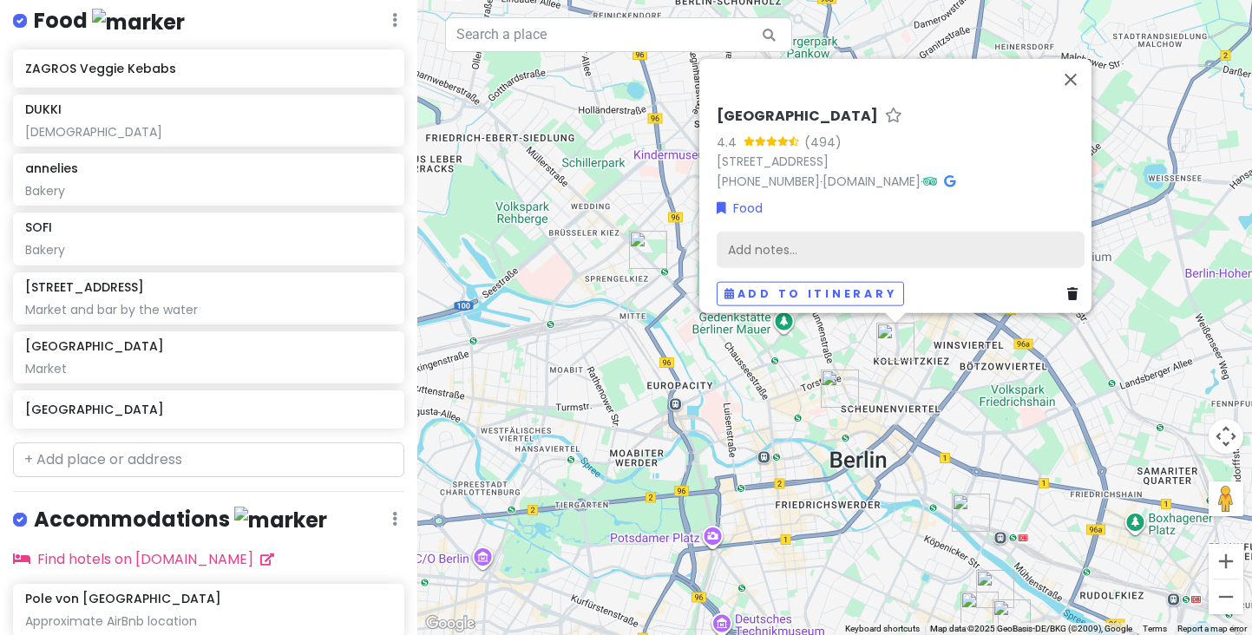
click at [777, 239] on div "Add notes..." at bounding box center [901, 250] width 368 height 36
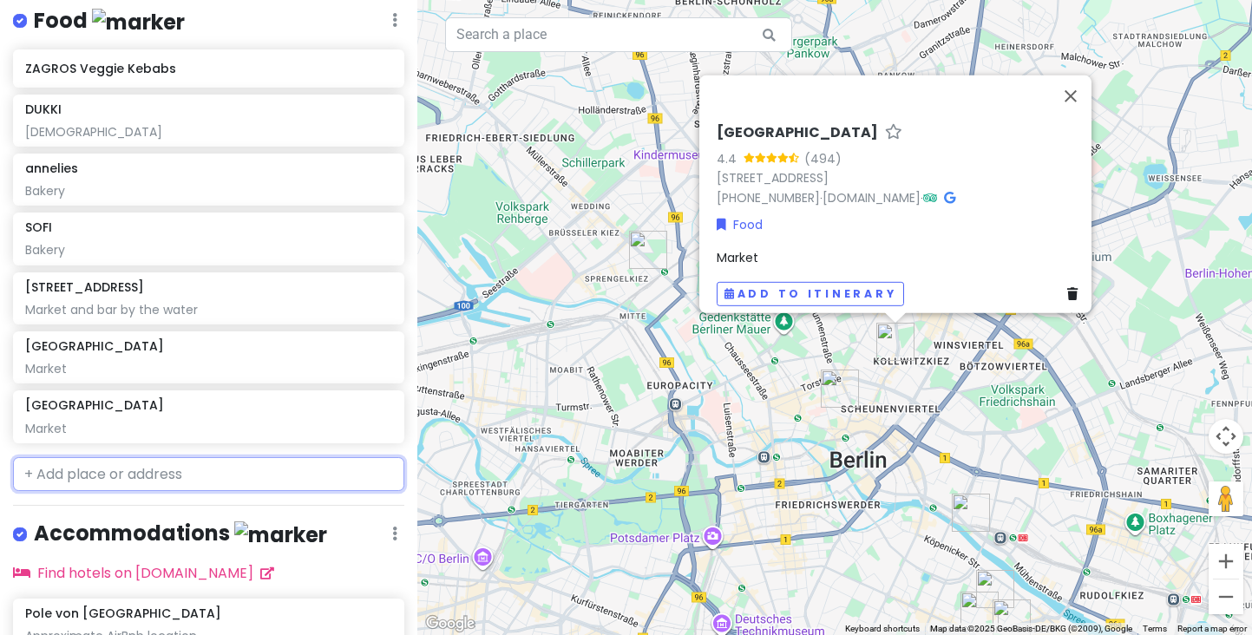
click at [128, 458] on input "text" at bounding box center [208, 474] width 391 height 35
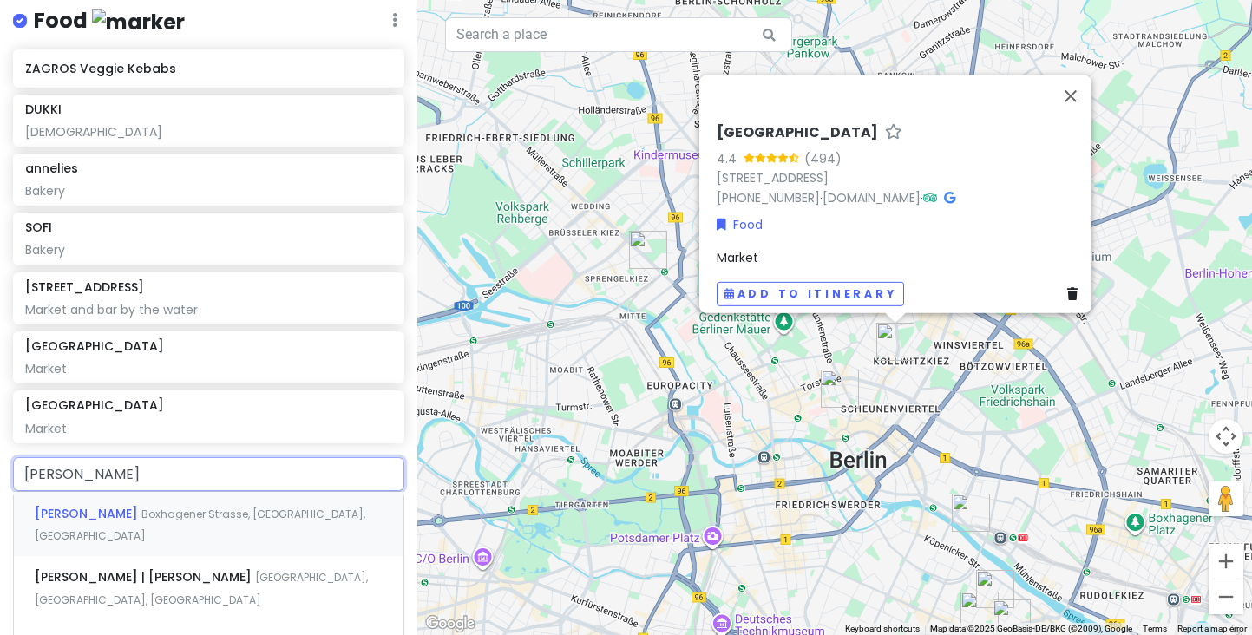
click at [141, 512] on span "Boxhagener Strasse, [GEOGRAPHIC_DATA], [GEOGRAPHIC_DATA]" at bounding box center [200, 525] width 331 height 37
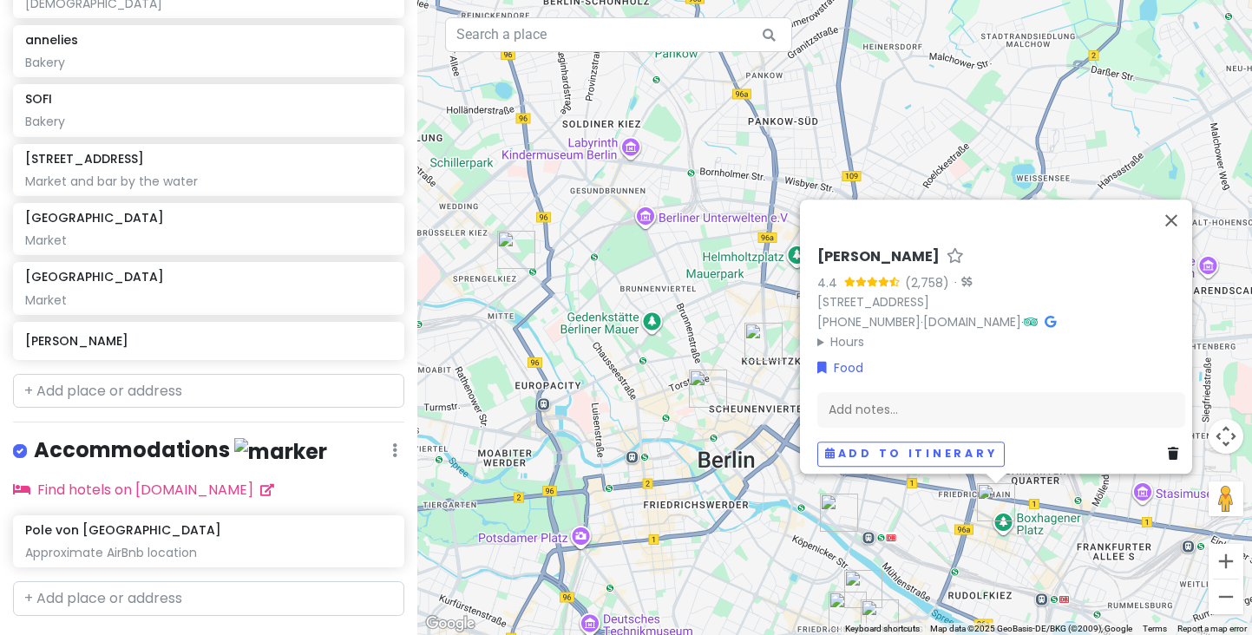
scroll to position [515, 0]
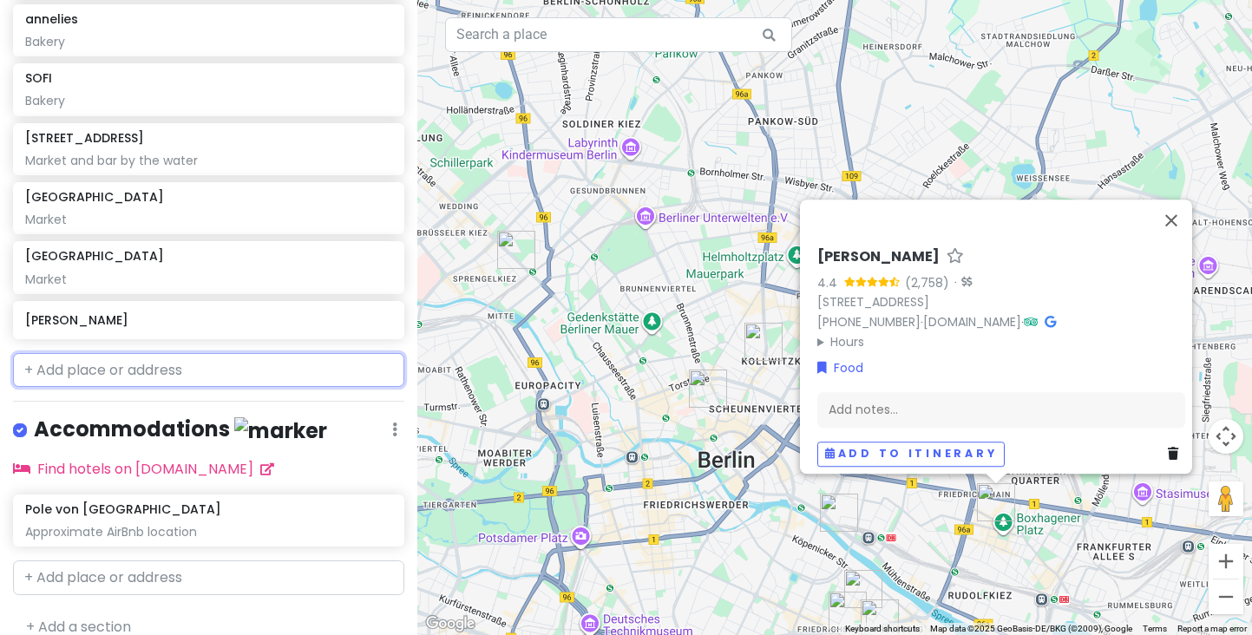
click at [102, 370] on input "text" at bounding box center [208, 370] width 391 height 35
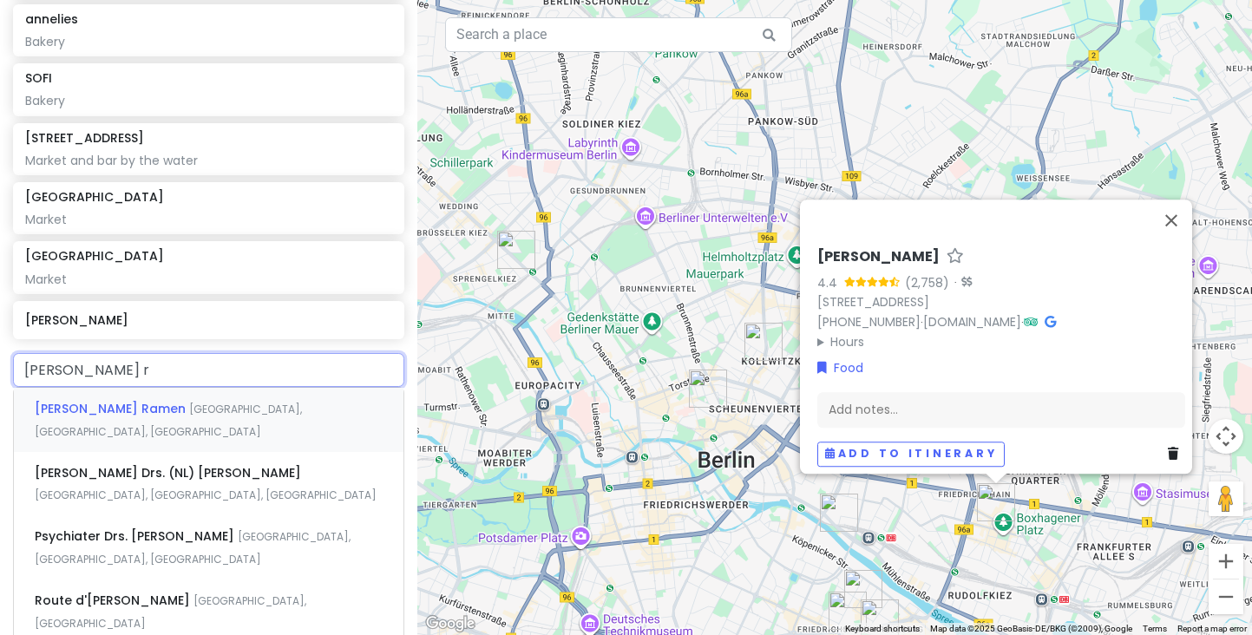
click at [90, 404] on span "[PERSON_NAME] Ramen" at bounding box center [112, 408] width 154 height 17
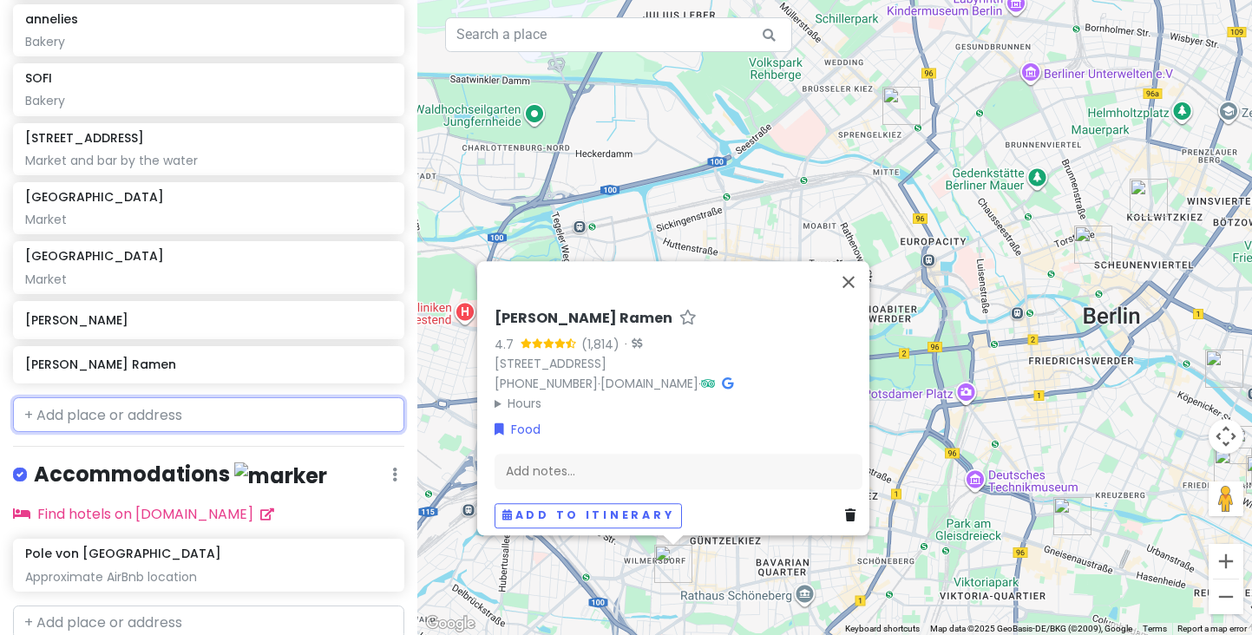
click at [122, 410] on input "text" at bounding box center [208, 414] width 391 height 35
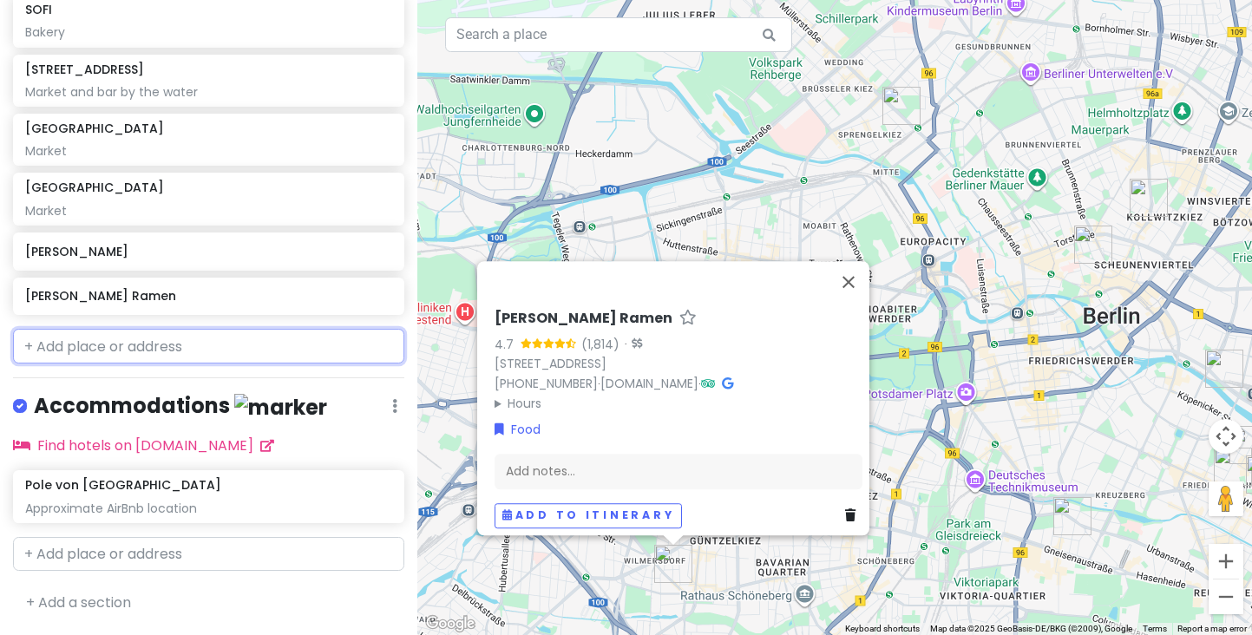
scroll to position [574, 0]
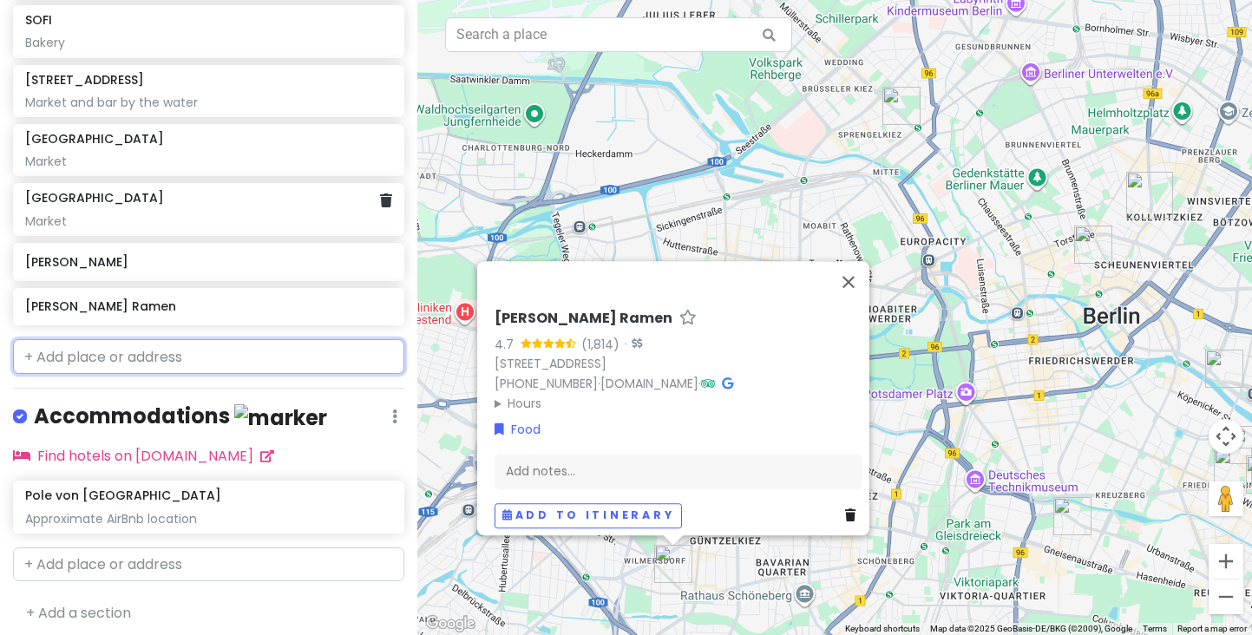
paste input "Madame [PERSON_NAME]"
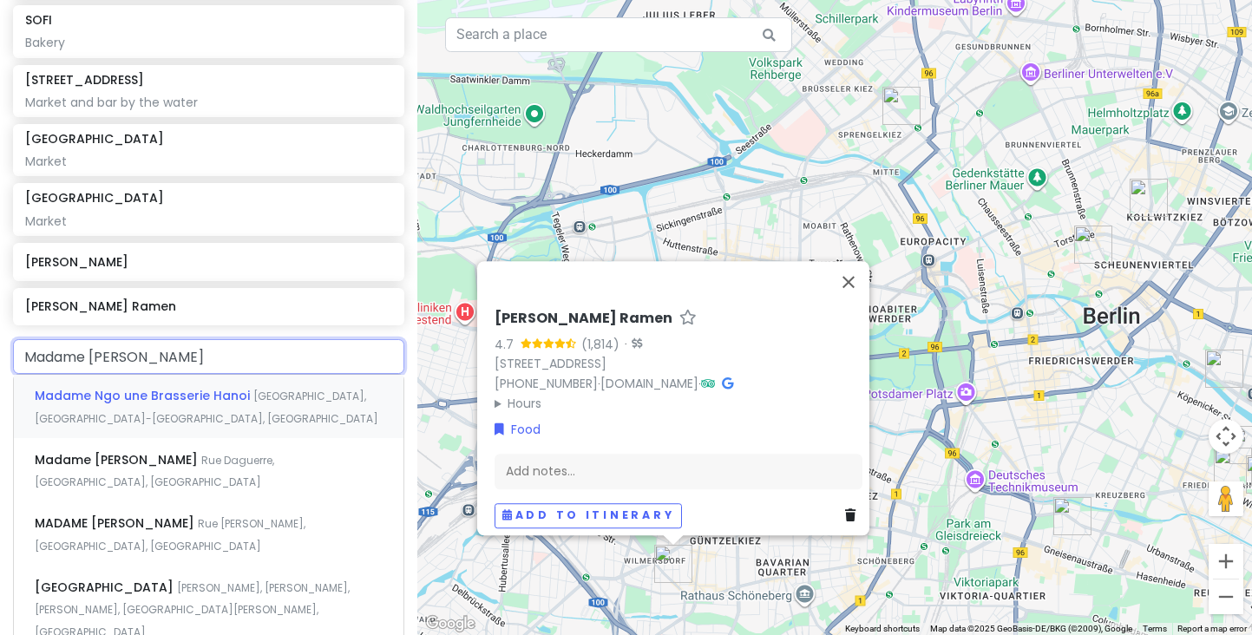
click at [271, 414] on div "Madame Ngo une Brasserie [GEOGRAPHIC_DATA], [GEOGRAPHIC_DATA]-[GEOGRAPHIC_DATA]…" at bounding box center [209, 407] width 390 height 64
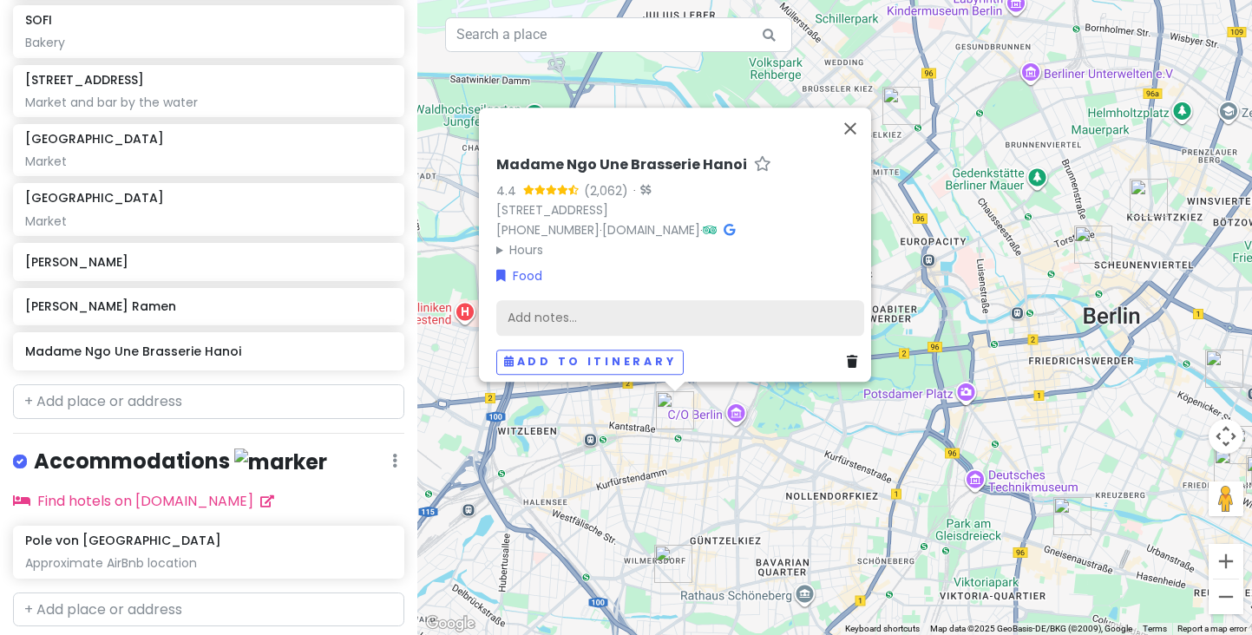
click at [540, 316] on div "Add notes..." at bounding box center [680, 318] width 368 height 36
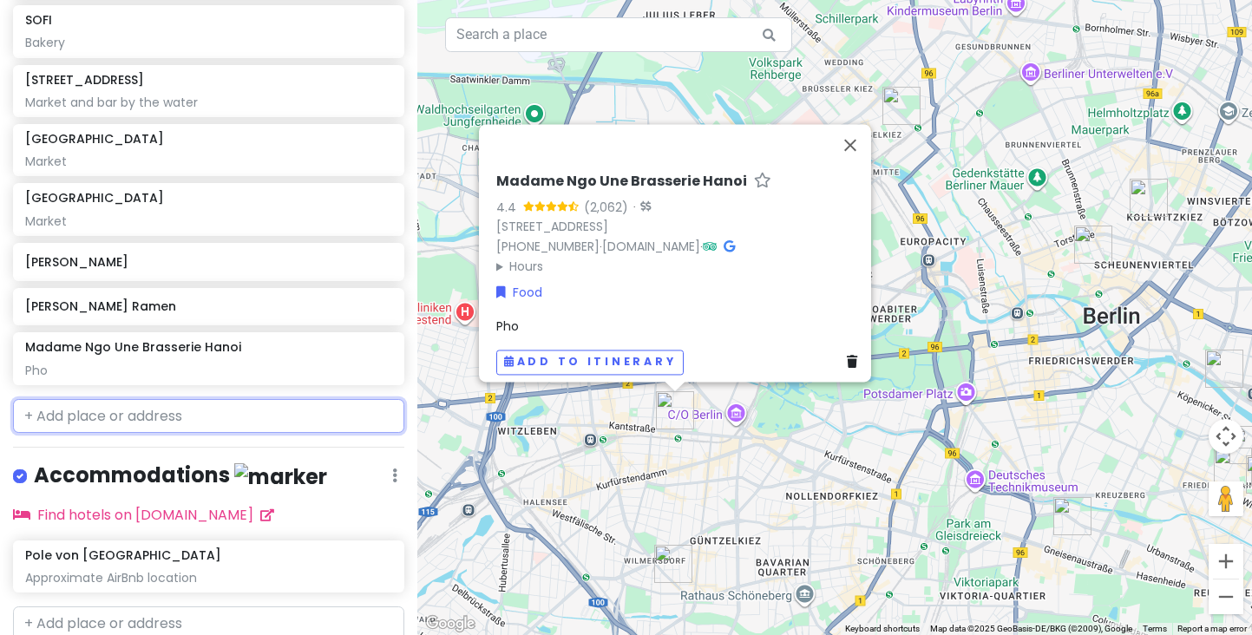
click at [188, 411] on input "text" at bounding box center [208, 416] width 391 height 35
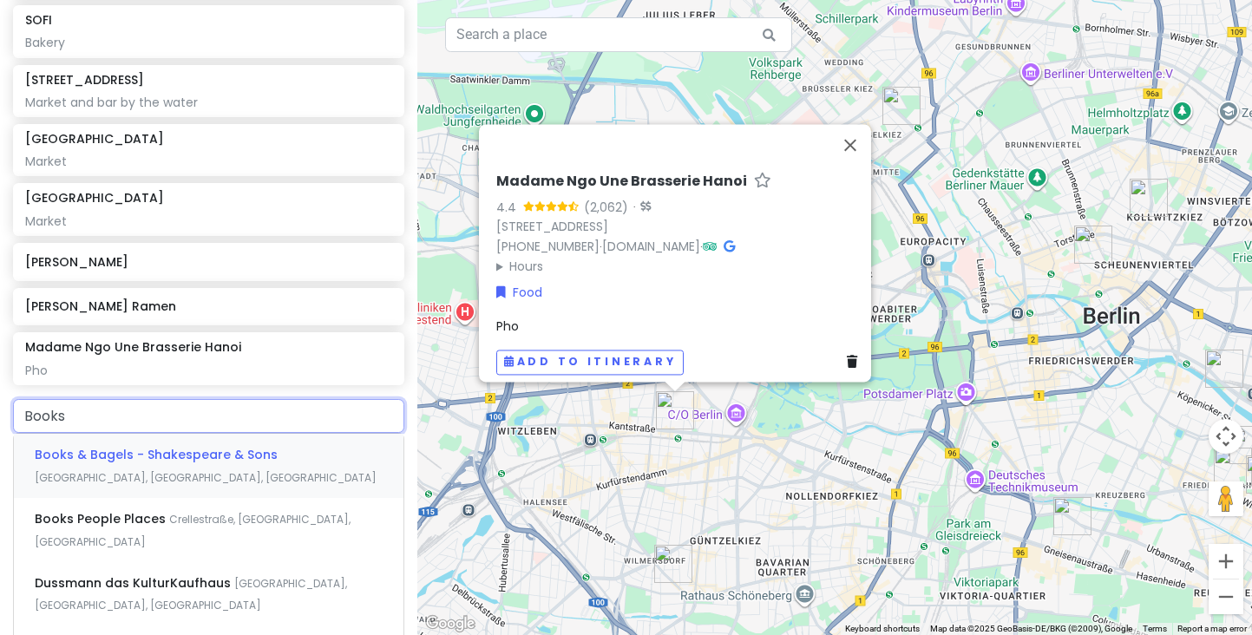
click at [209, 446] on span "Books & Bagels - Shakespeare & Sons" at bounding box center [156, 454] width 243 height 17
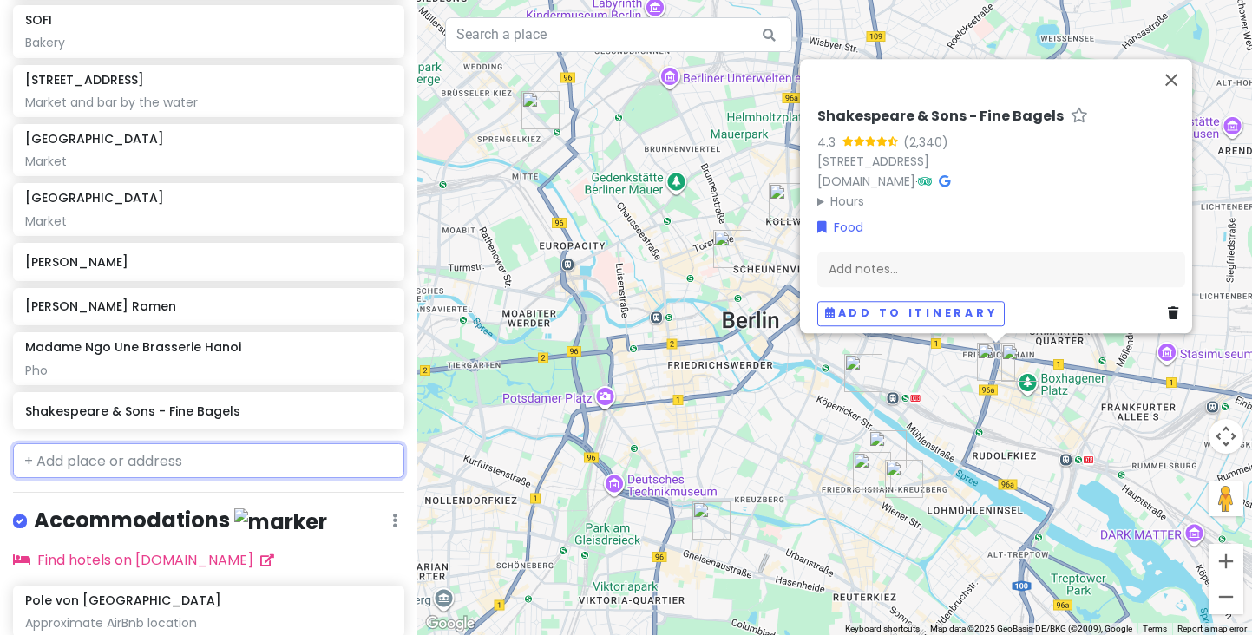
click at [174, 449] on input "text" at bounding box center [208, 460] width 391 height 35
paste input "[PERSON_NAME] gemuse"
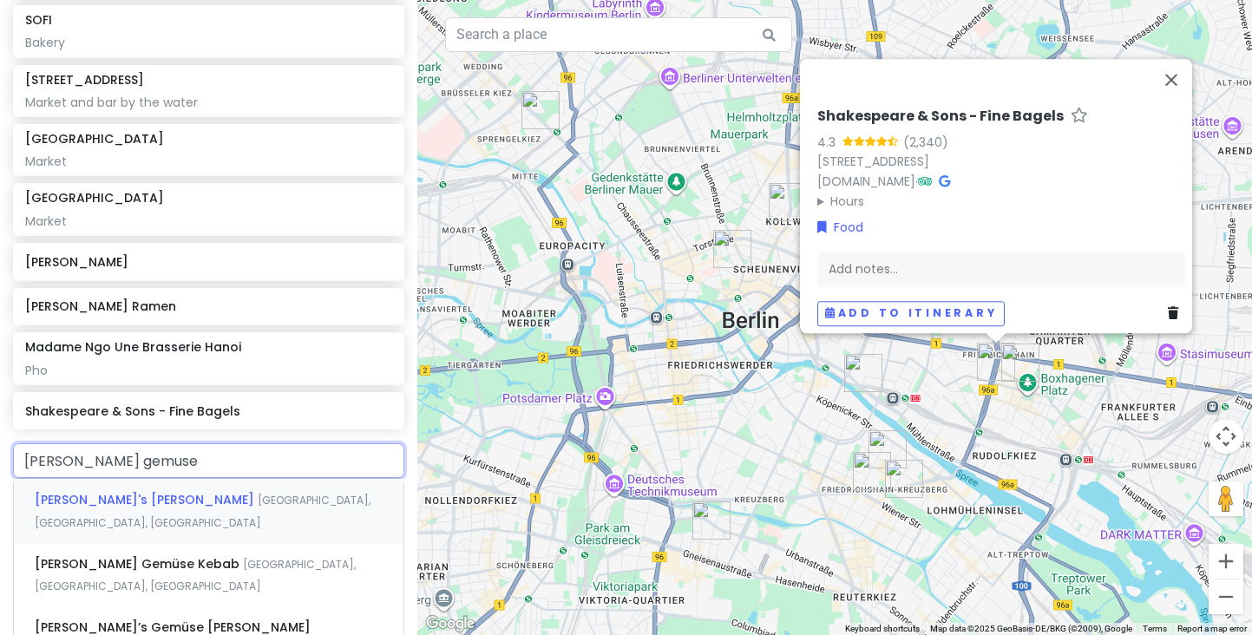
click at [182, 491] on span "[PERSON_NAME]'s [PERSON_NAME]" at bounding box center [146, 499] width 223 height 17
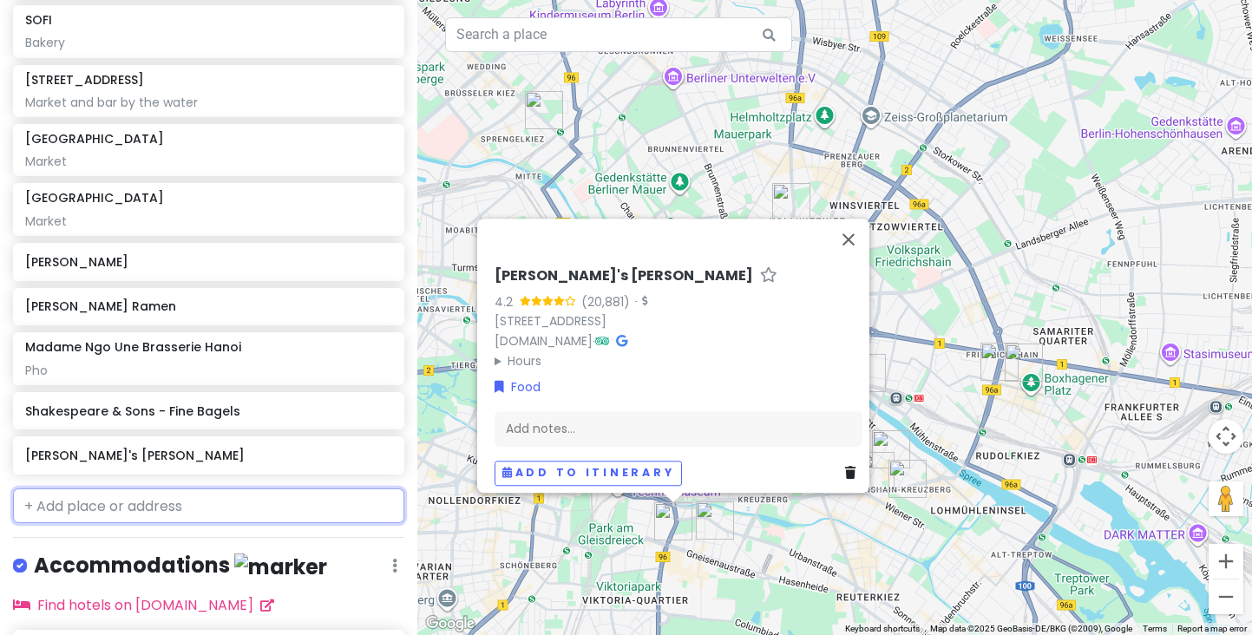
click at [146, 507] on input "text" at bounding box center [208, 505] width 391 height 35
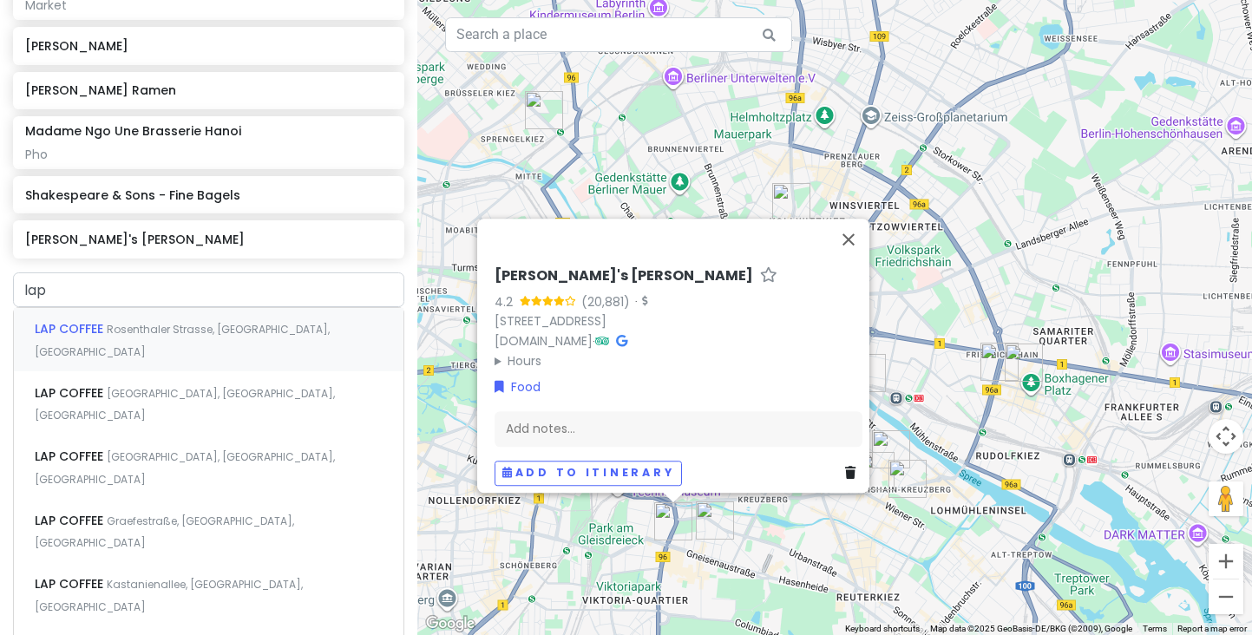
scroll to position [722, 0]
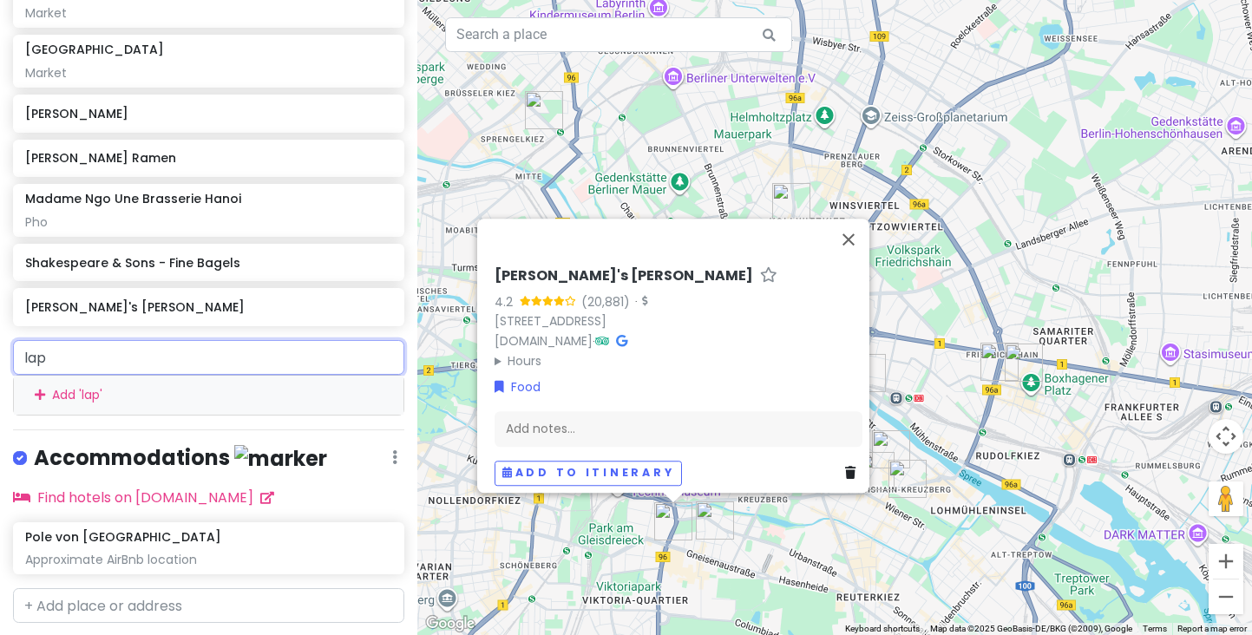
click at [104, 353] on input "lap" at bounding box center [208, 357] width 391 height 35
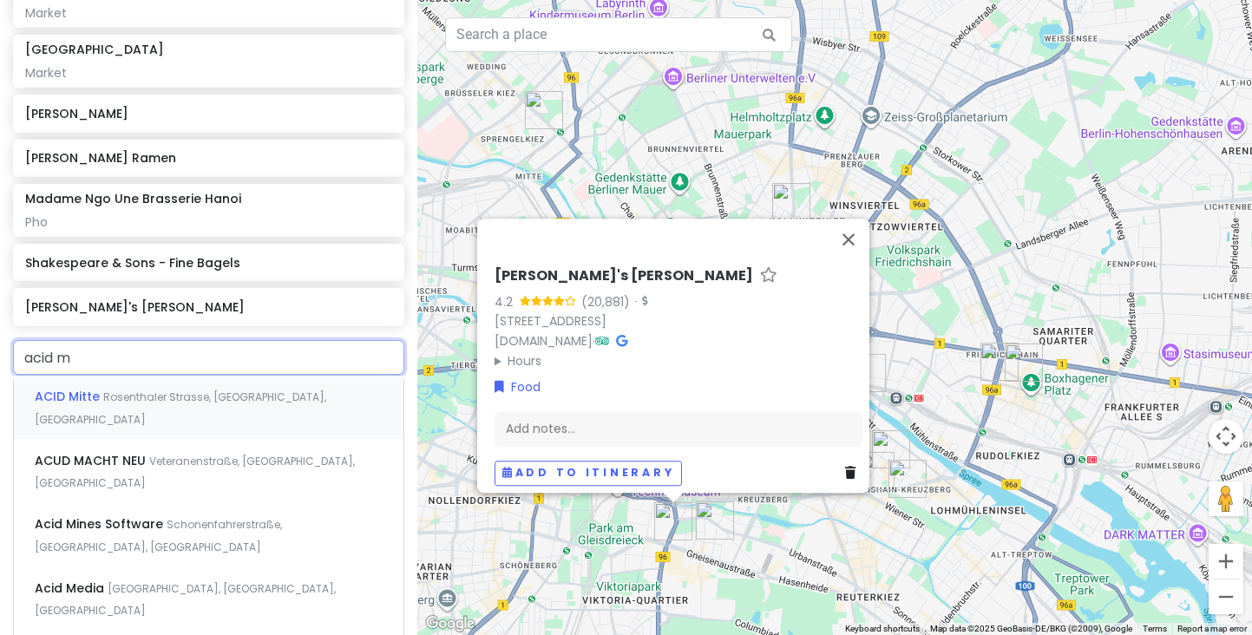
click at [114, 390] on span "Rosenthaler Strasse, [GEOGRAPHIC_DATA], [GEOGRAPHIC_DATA]" at bounding box center [181, 408] width 292 height 37
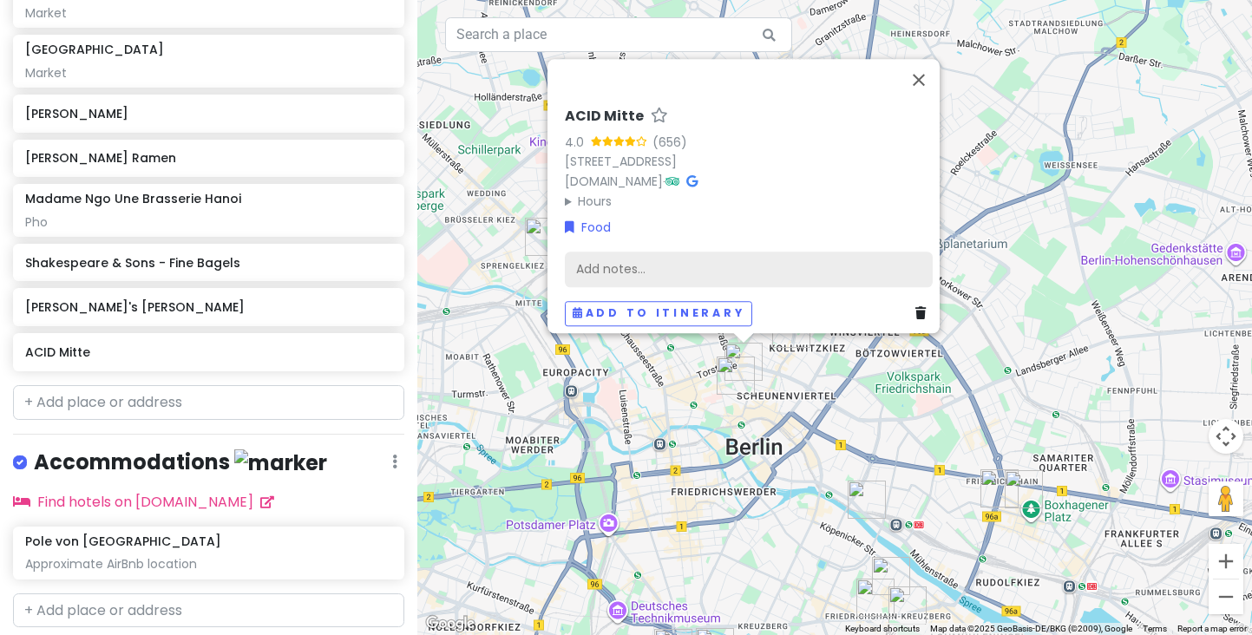
click at [587, 265] on div "Add notes..." at bounding box center [749, 270] width 368 height 36
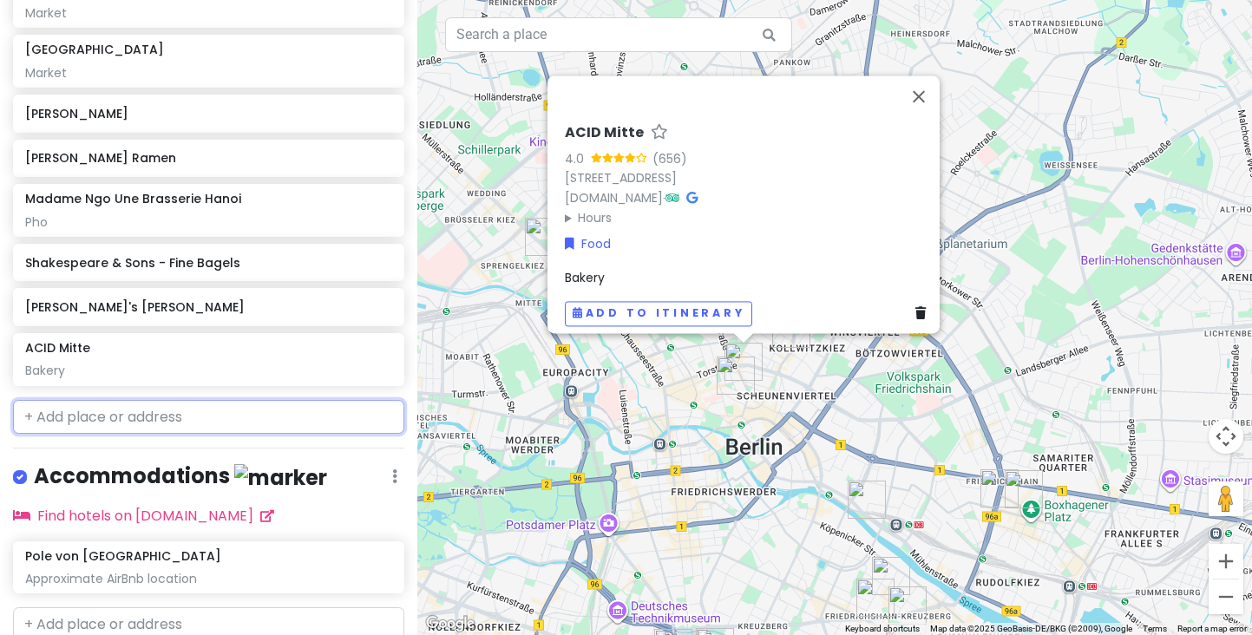
click at [189, 422] on input "text" at bounding box center [208, 417] width 391 height 35
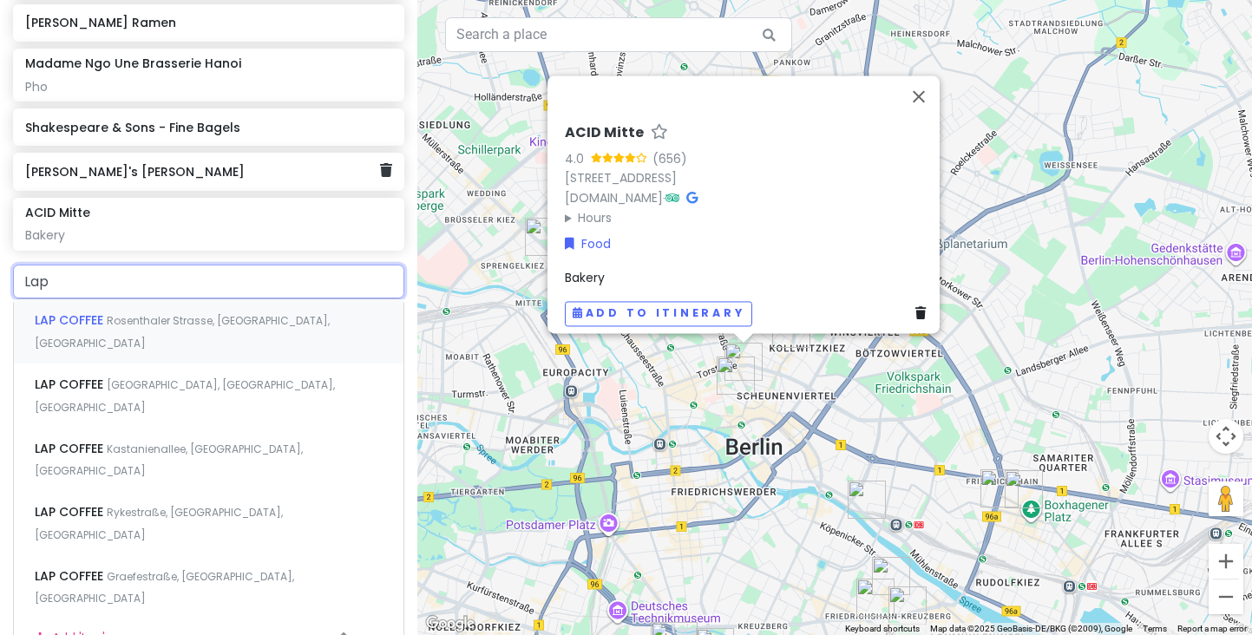
scroll to position [960, 0]
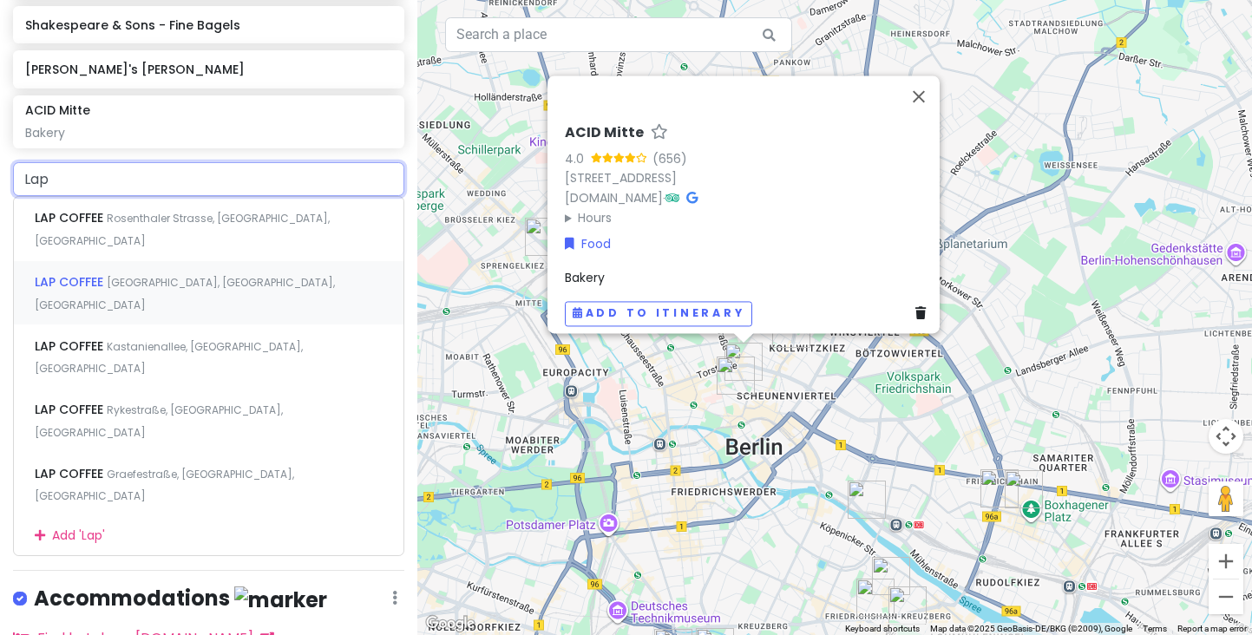
click at [176, 261] on div "[GEOGRAPHIC_DATA], [GEOGRAPHIC_DATA], [GEOGRAPHIC_DATA]" at bounding box center [209, 293] width 390 height 64
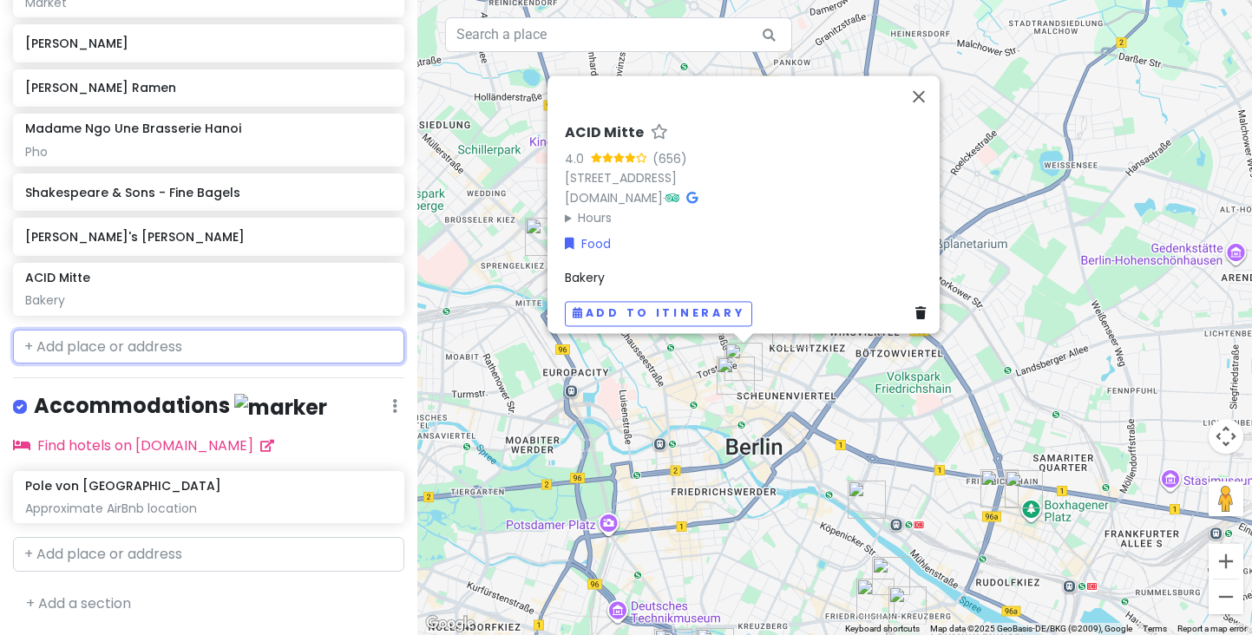
scroll to position [781, 0]
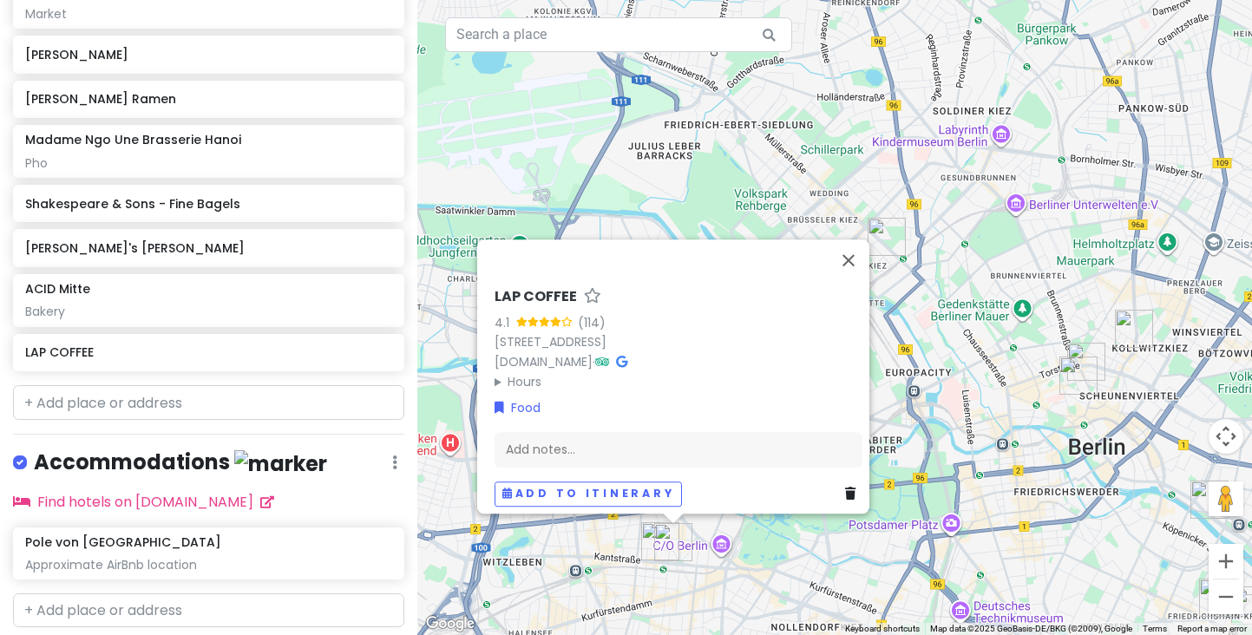
click at [846, 488] on icon at bounding box center [850, 494] width 10 height 12
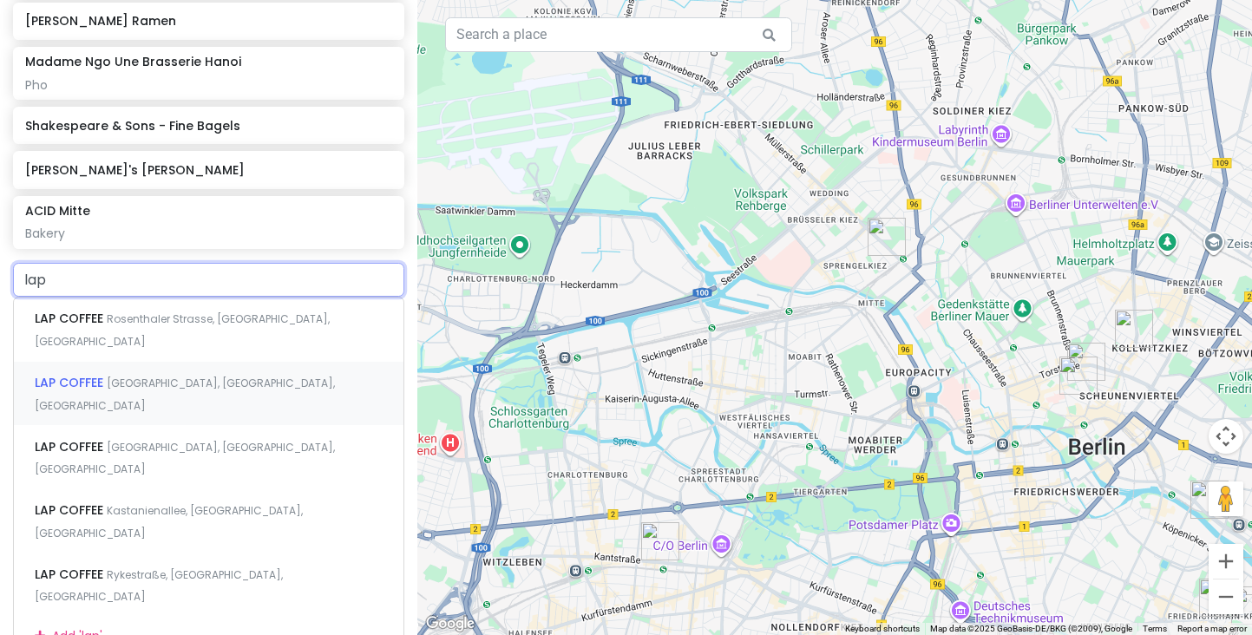
scroll to position [874, 0]
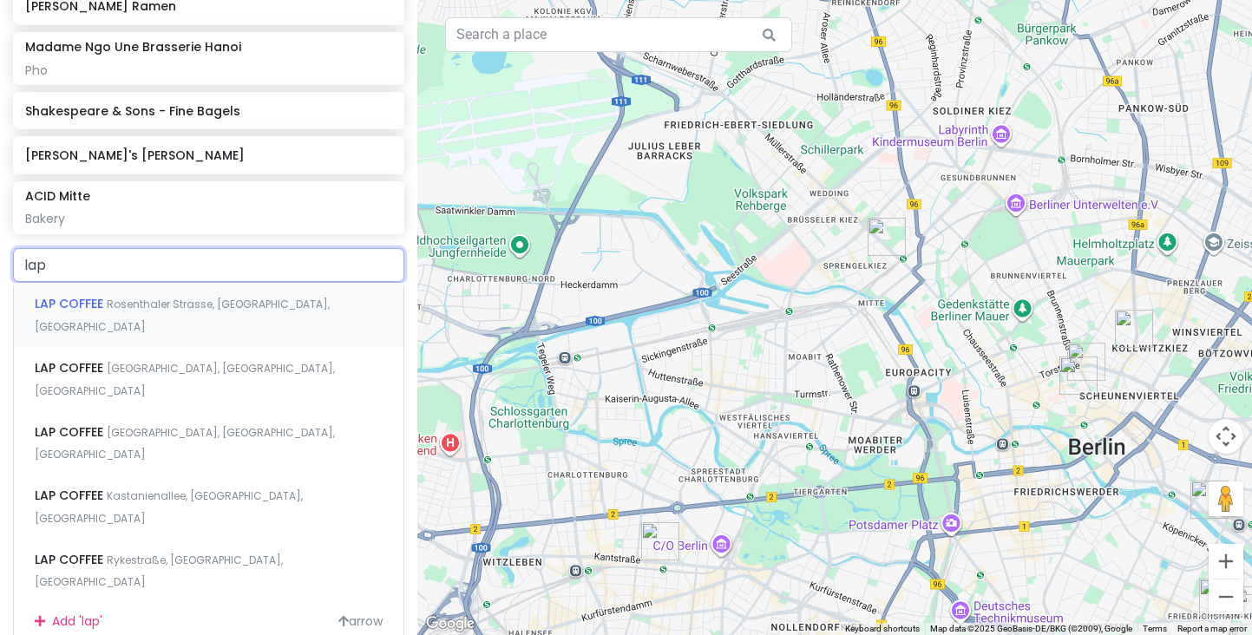
click at [145, 297] on span "Rosenthaler Strasse, [GEOGRAPHIC_DATA], [GEOGRAPHIC_DATA]" at bounding box center [182, 315] width 295 height 37
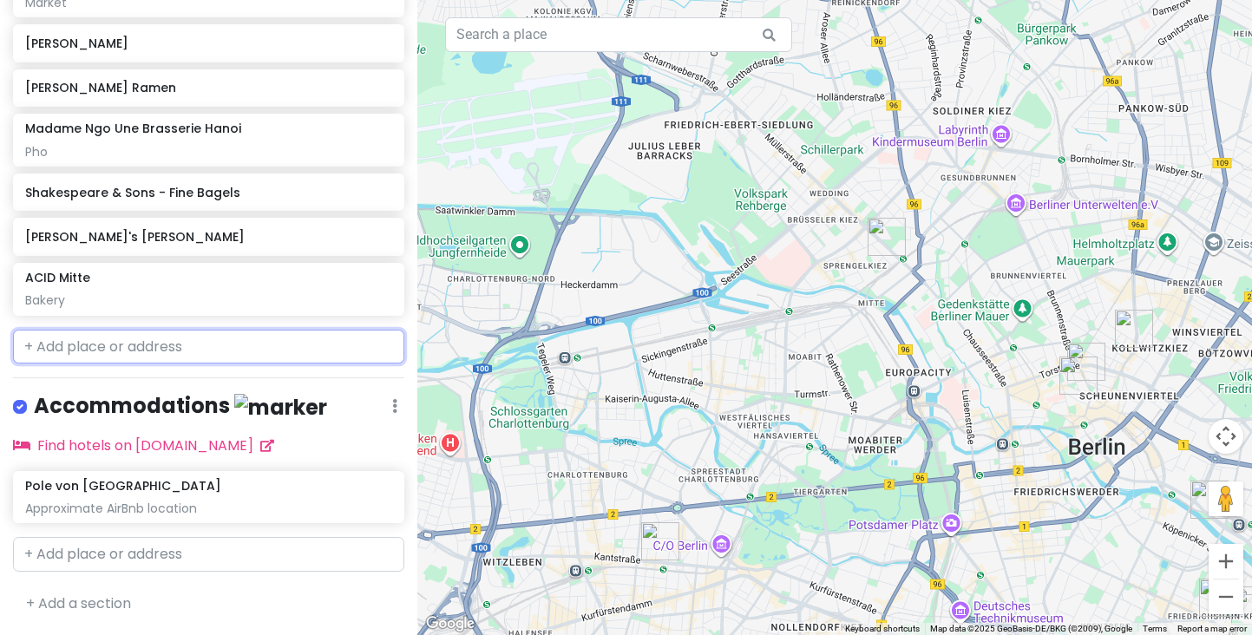
scroll to position [781, 0]
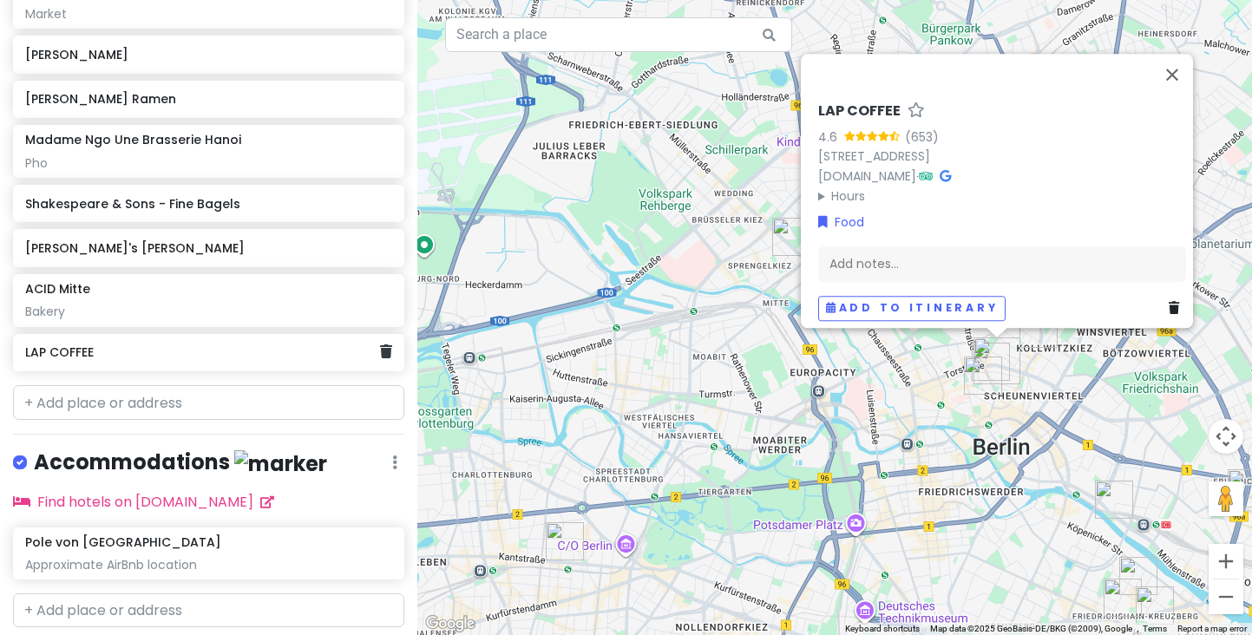
click at [249, 344] on h6 "LAP COFFEE" at bounding box center [202, 352] width 354 height 16
click at [387, 351] on link at bounding box center [386, 352] width 12 height 23
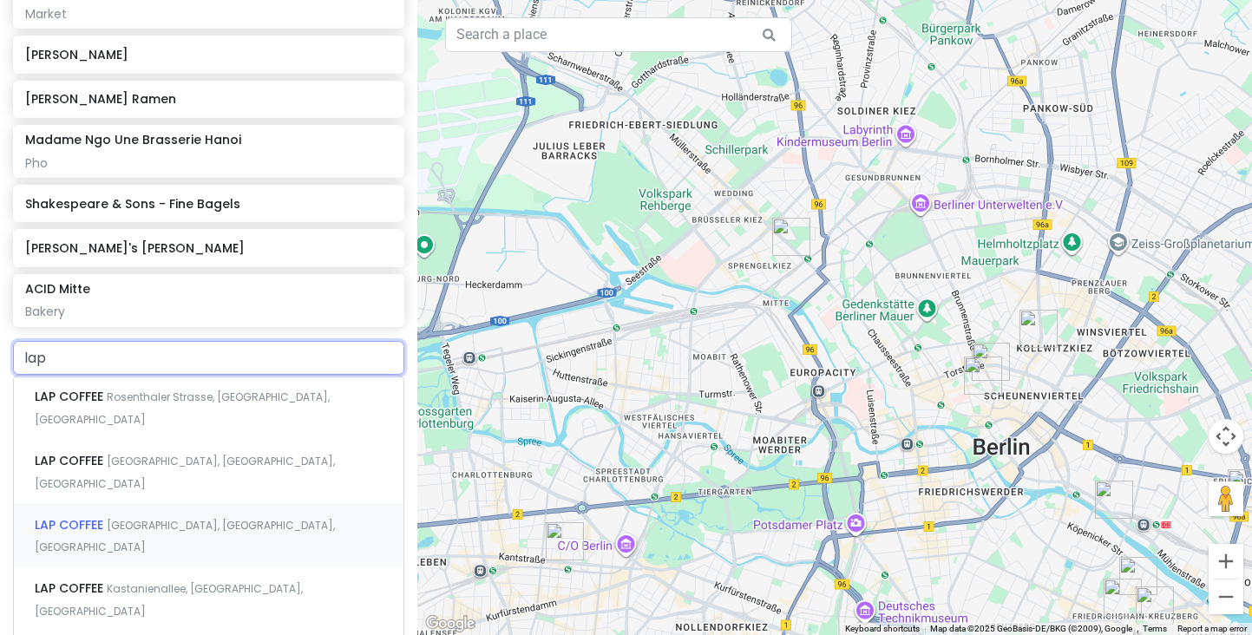
click at [217, 518] on span "[GEOGRAPHIC_DATA], [GEOGRAPHIC_DATA], [GEOGRAPHIC_DATA]" at bounding box center [185, 536] width 300 height 37
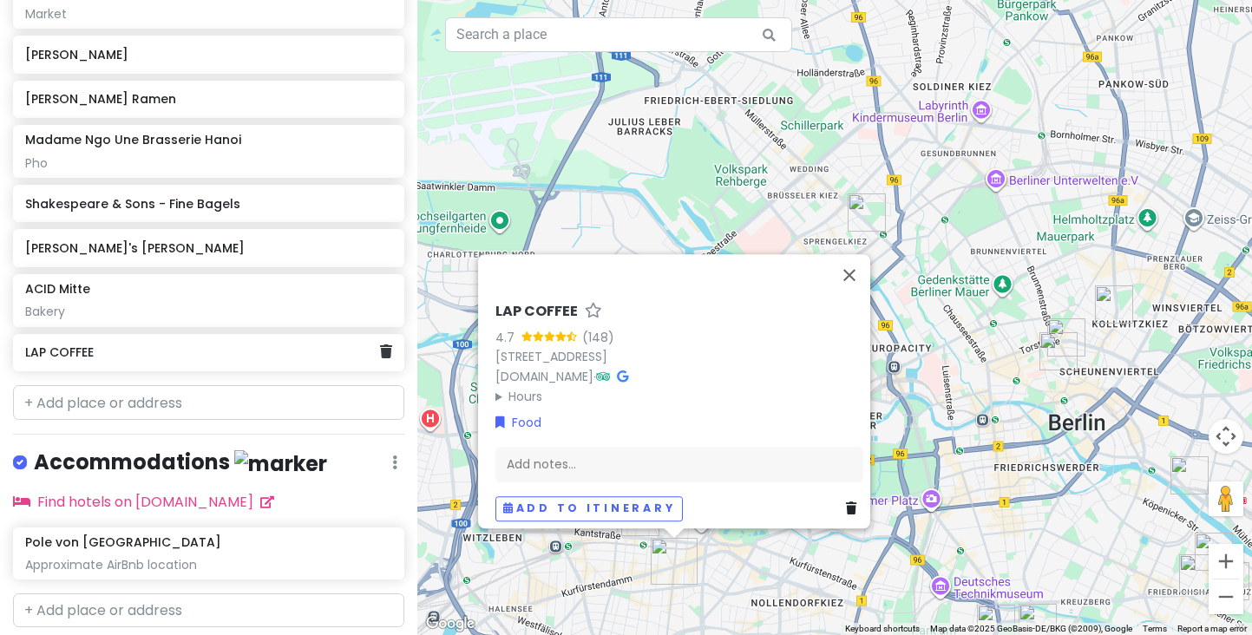
click at [314, 351] on h6 "LAP COFFEE" at bounding box center [202, 352] width 354 height 16
click at [383, 346] on icon at bounding box center [386, 351] width 12 height 14
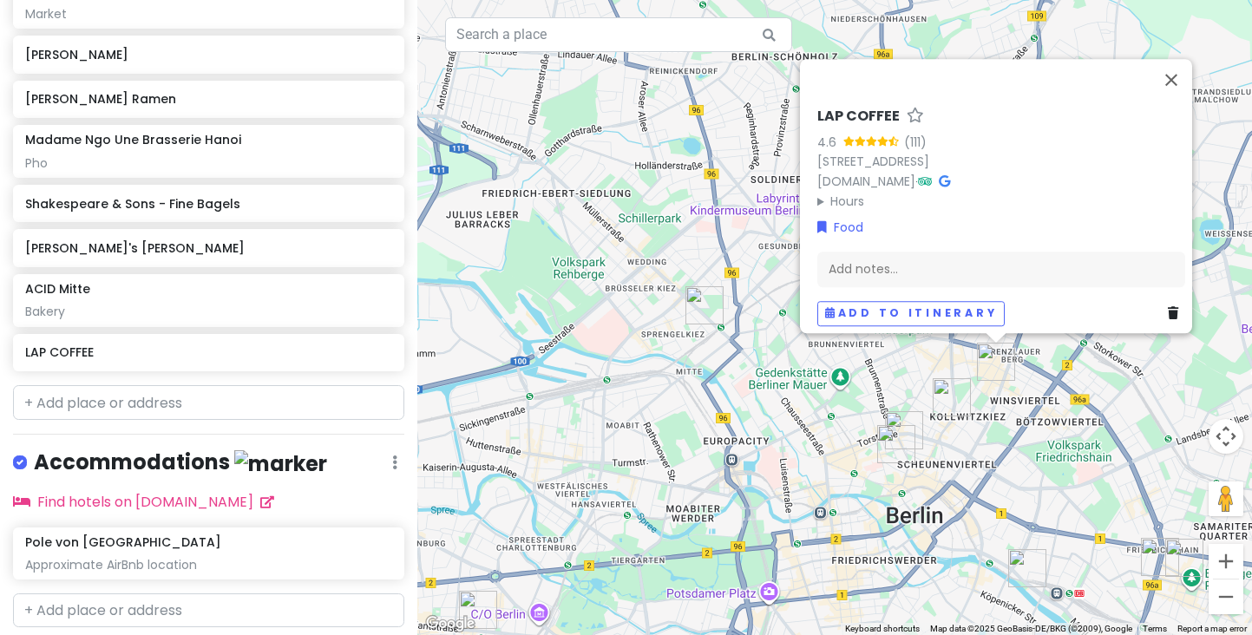
scroll to position [784, 0]
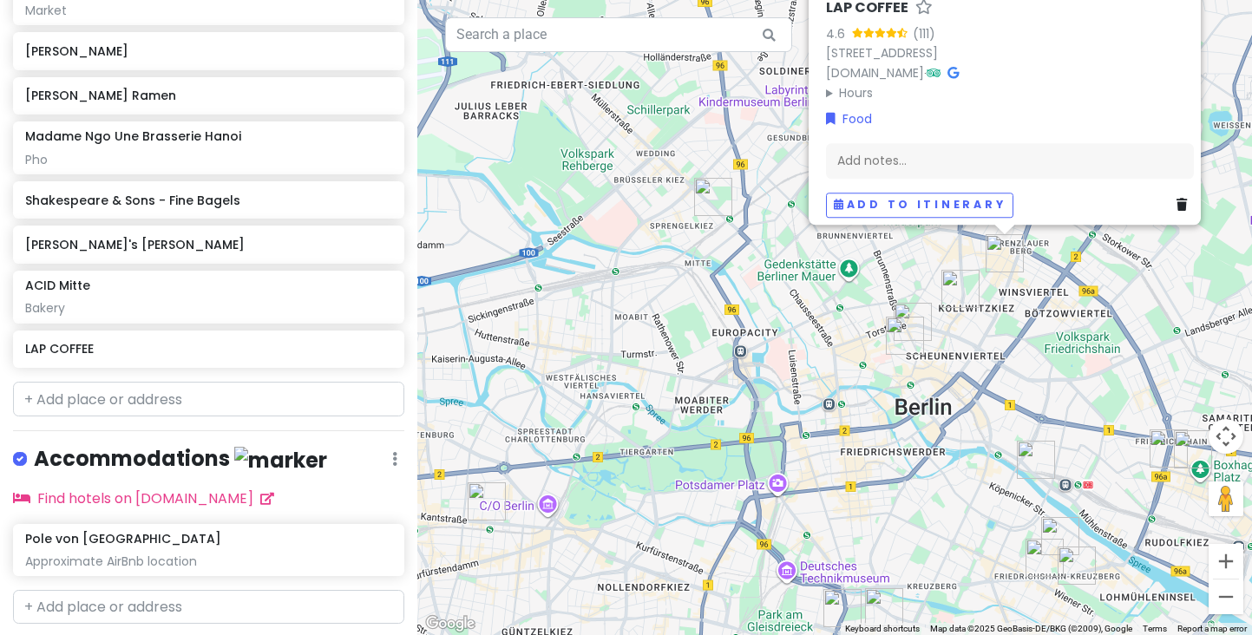
drag, startPoint x: 681, startPoint y: 340, endPoint x: 690, endPoint y: 228, distance: 112.3
click at [690, 228] on div "LAP COFFEE 4.6 ([GEOGRAPHIC_DATA][STREET_ADDRESS] [DOMAIN_NAME] · Hours [DATE] …" at bounding box center [834, 317] width 835 height 635
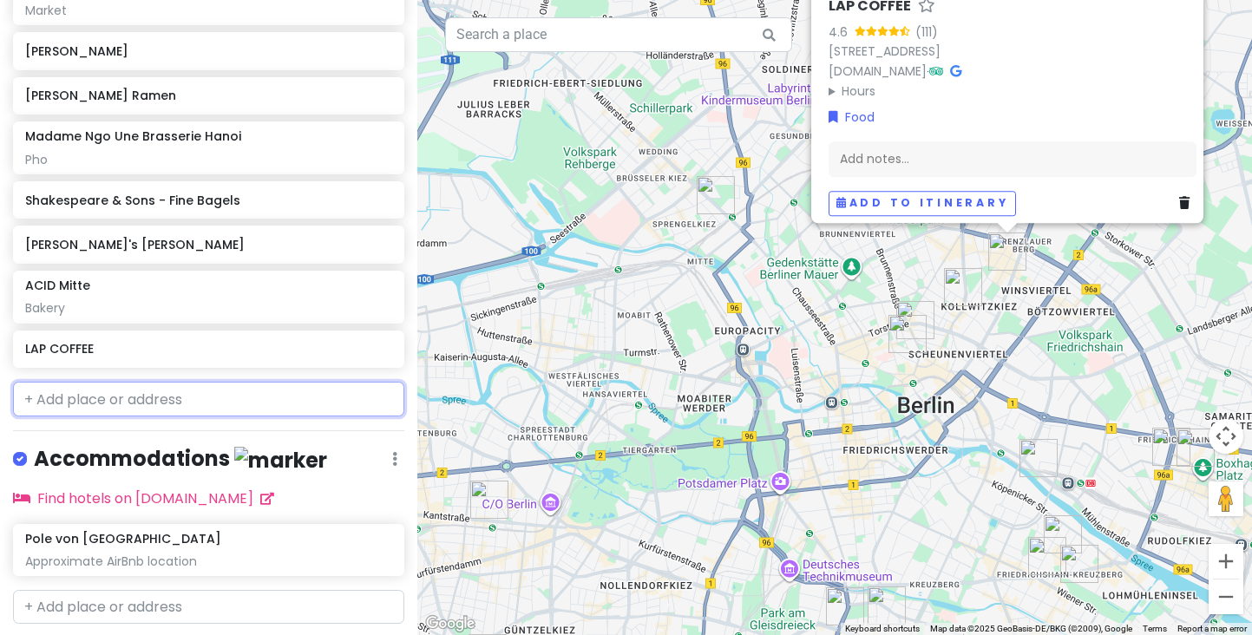
click at [206, 393] on input "text" at bounding box center [208, 399] width 391 height 35
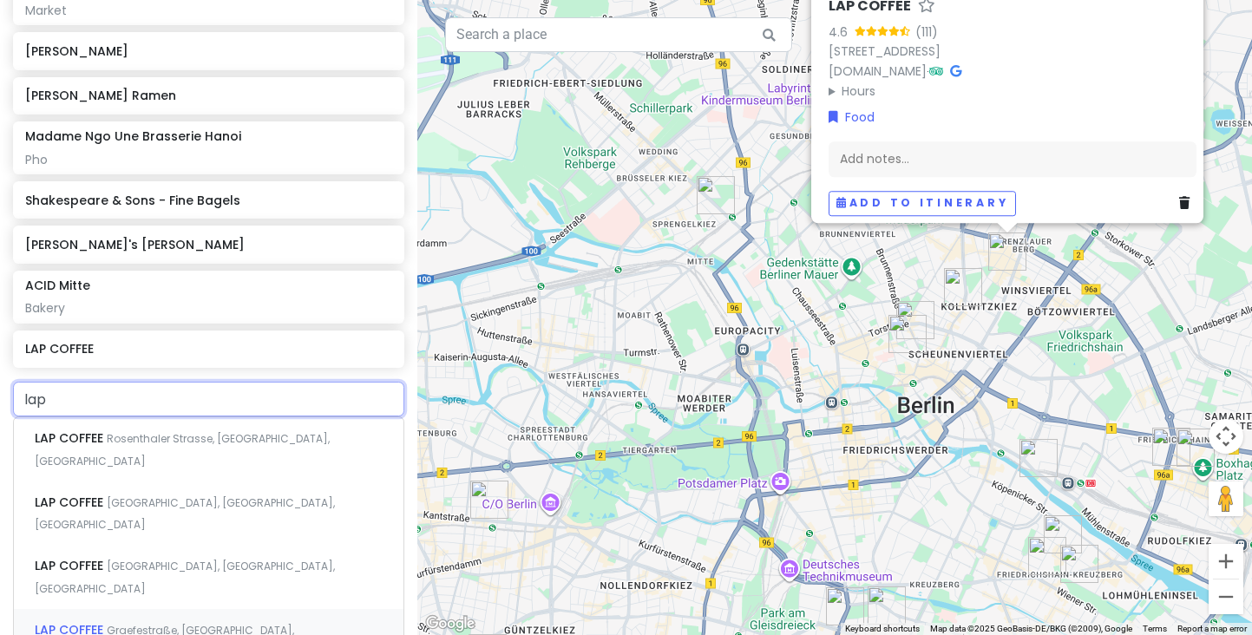
click at [213, 623] on span "Graefestraße, [GEOGRAPHIC_DATA], [GEOGRAPHIC_DATA]" at bounding box center [164, 641] width 259 height 37
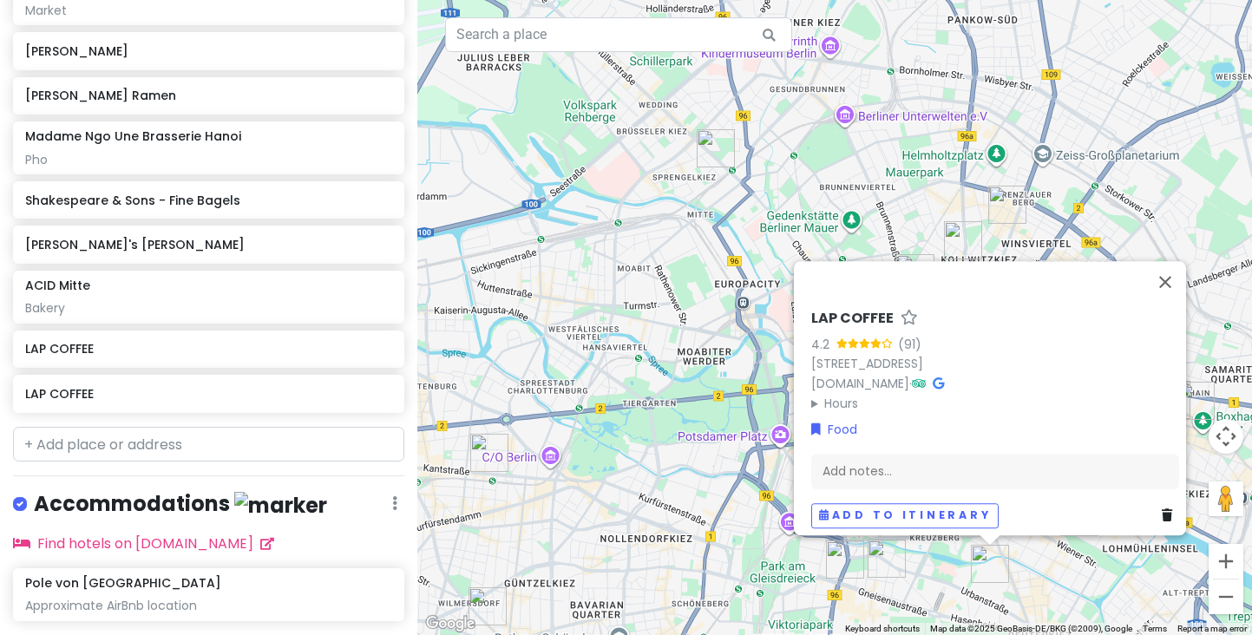
click at [629, 305] on div "LAP COFFEE 4.2 (91) [STREET_ADDRESS] [DOMAIN_NAME] · Hours [DATE] 9:00 AM – 6:0…" at bounding box center [834, 317] width 835 height 635
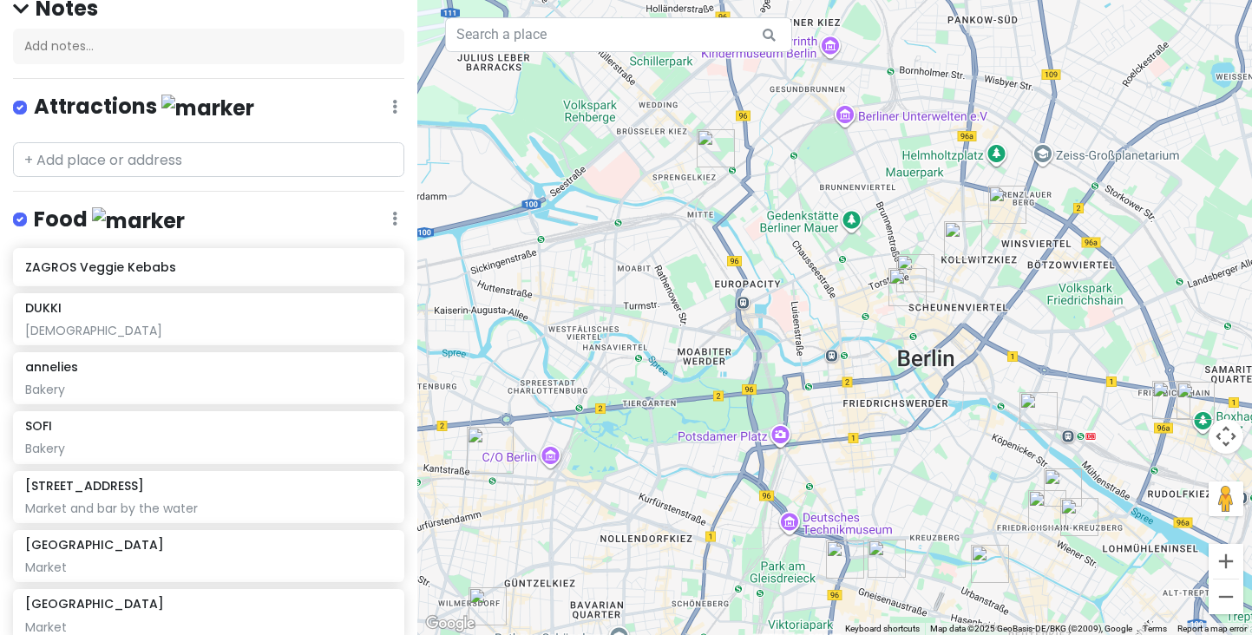
scroll to position [159, 0]
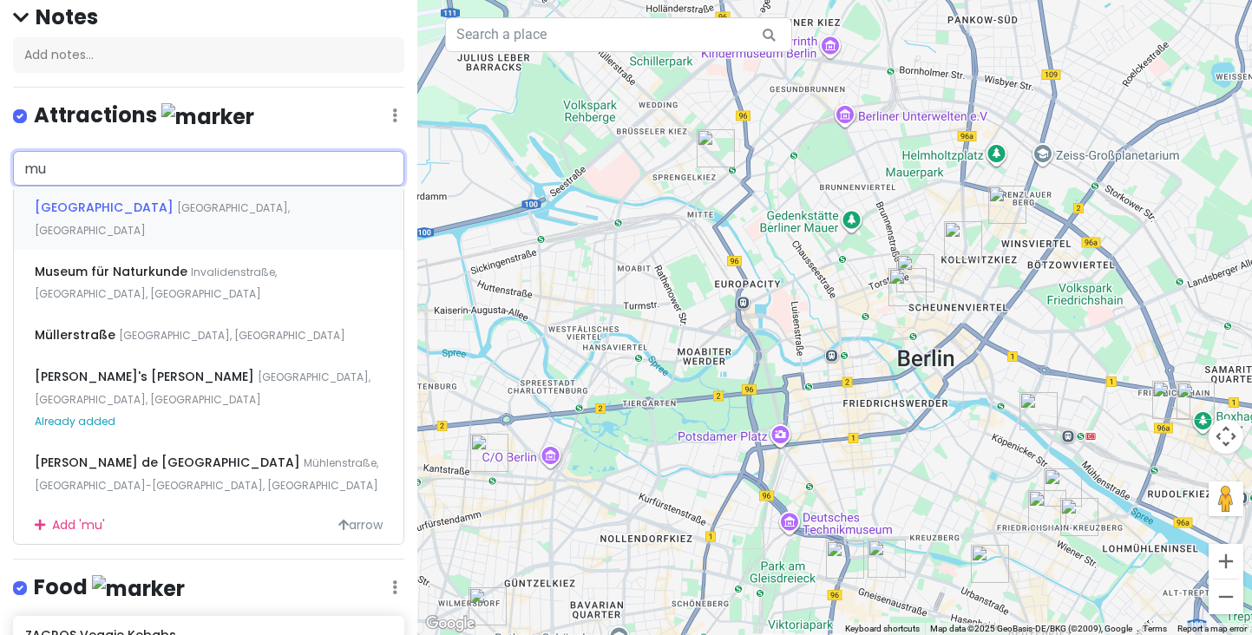
click at [99, 210] on span "[GEOGRAPHIC_DATA]" at bounding box center [106, 207] width 142 height 17
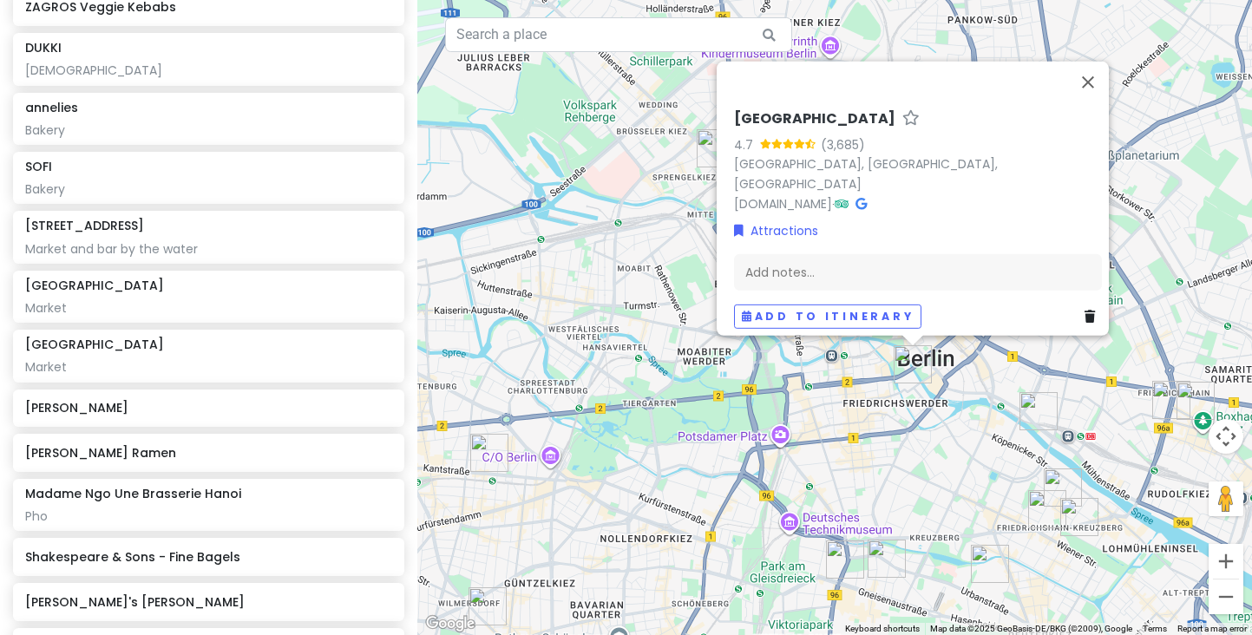
scroll to position [705, 0]
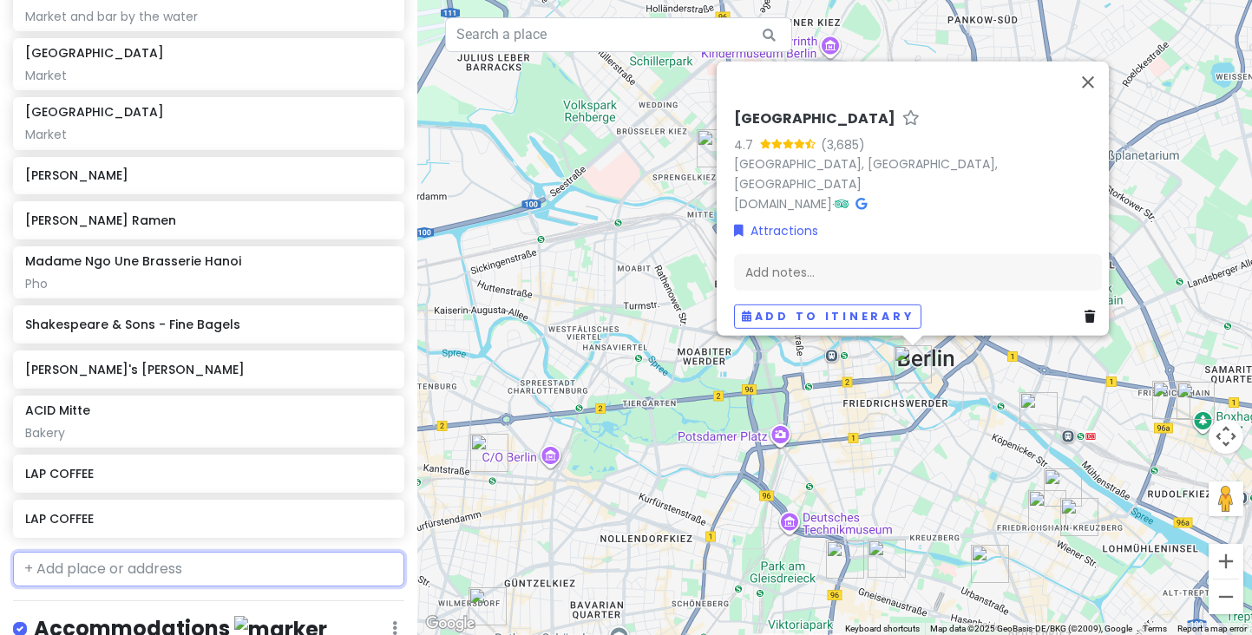
click at [131, 552] on input "text" at bounding box center [208, 569] width 391 height 35
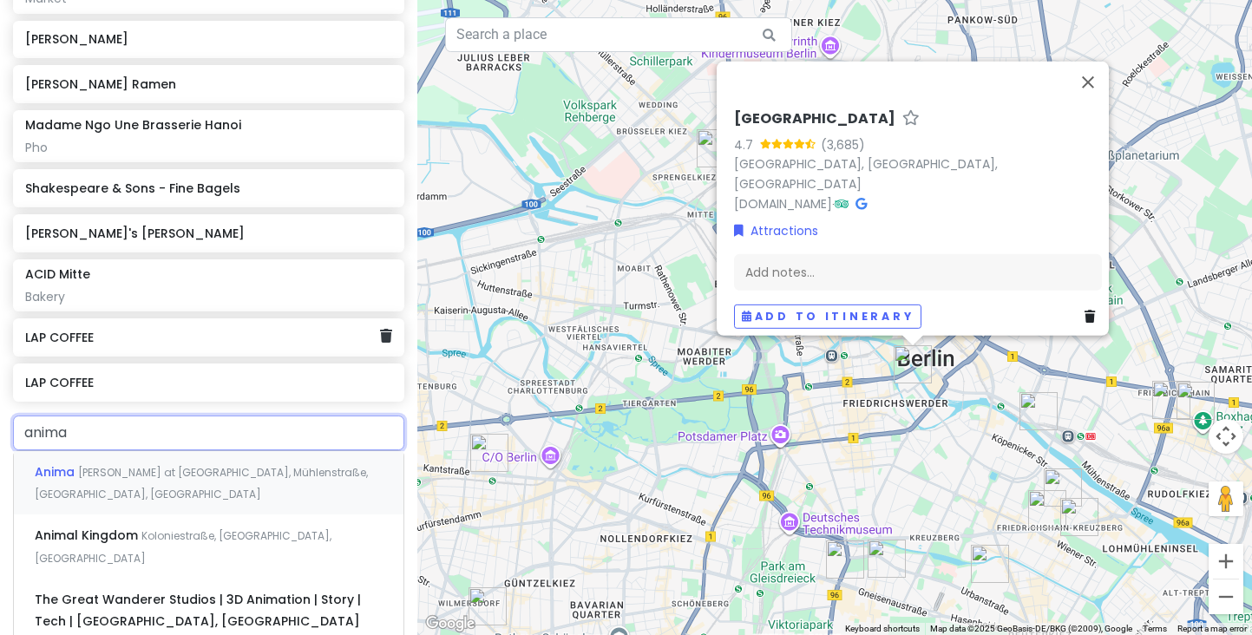
scroll to position [865, 0]
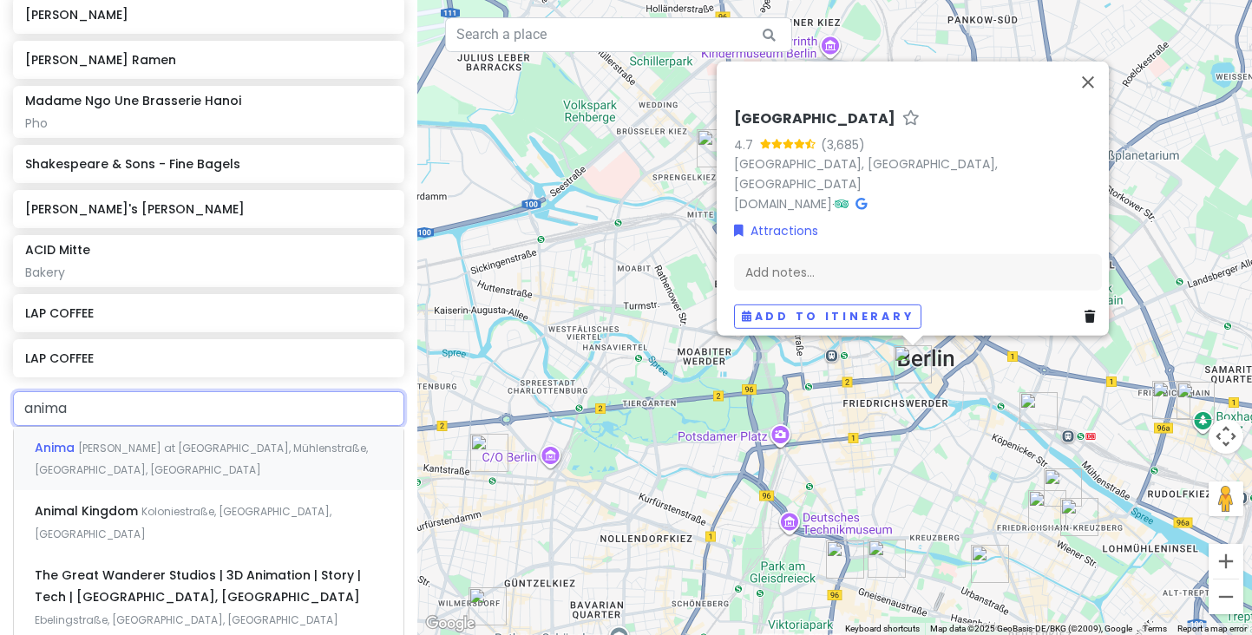
click at [117, 441] on span "[PERSON_NAME] at [GEOGRAPHIC_DATA], Mühlenstraße, [GEOGRAPHIC_DATA], [GEOGRAPHI…" at bounding box center [201, 459] width 333 height 37
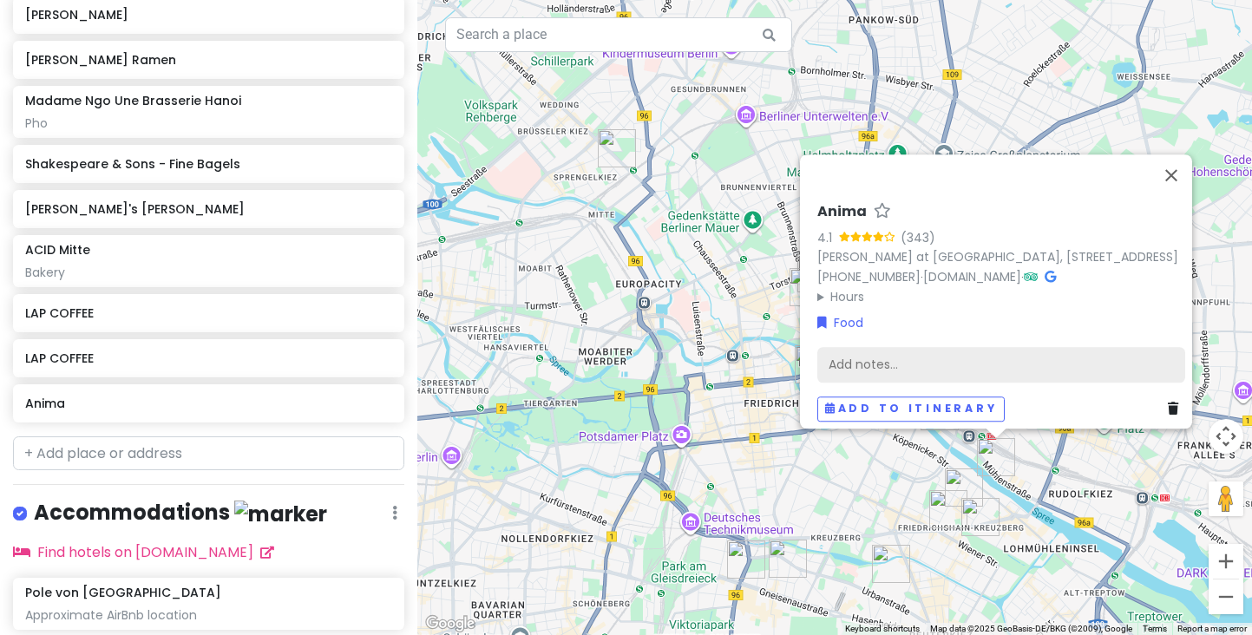
click at [875, 362] on div "Add notes..." at bounding box center [1001, 365] width 368 height 36
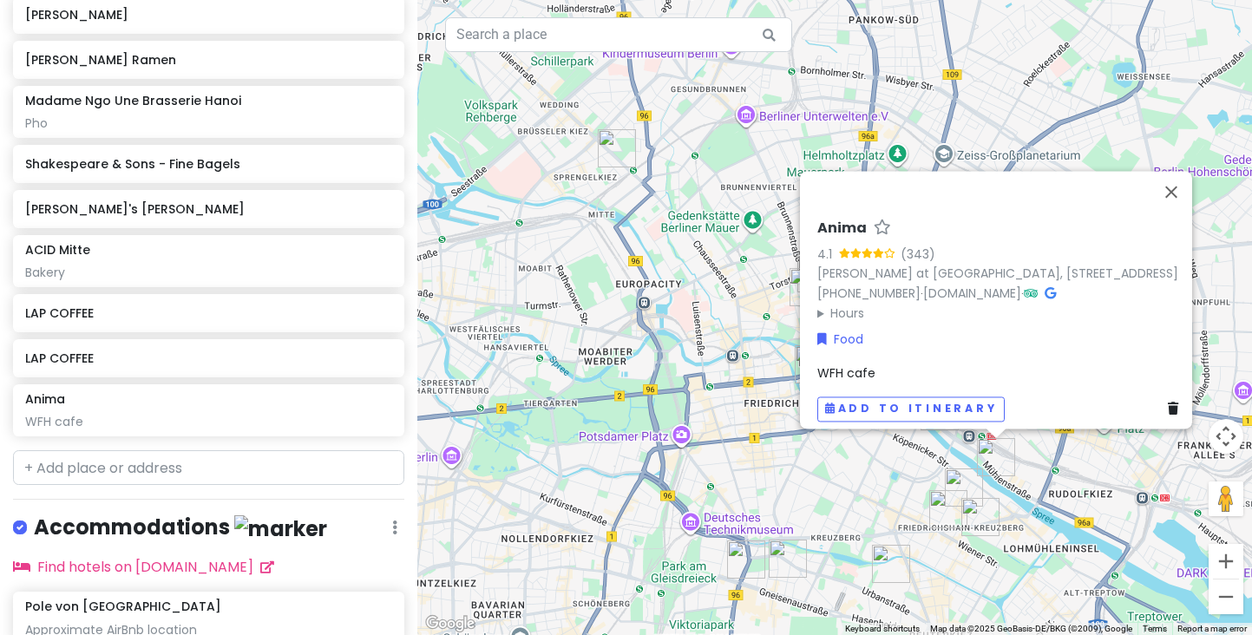
scroll to position [0, 0]
click at [174, 451] on input "text" at bounding box center [208, 467] width 391 height 35
paste input "Blumental"
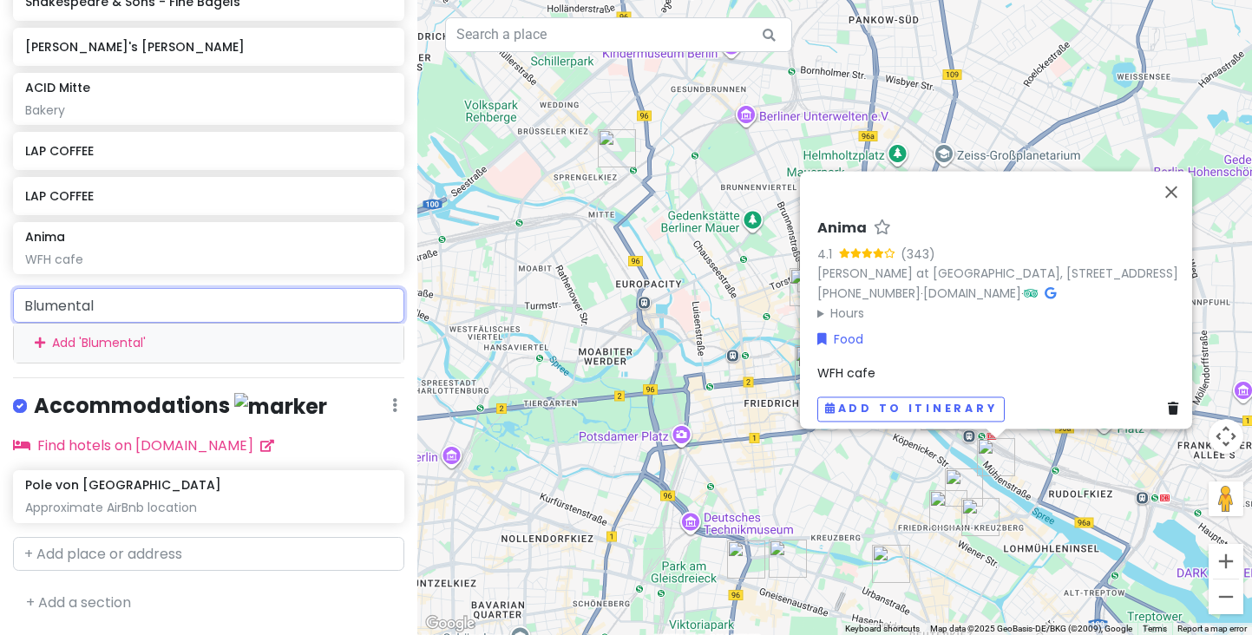
scroll to position [974, 0]
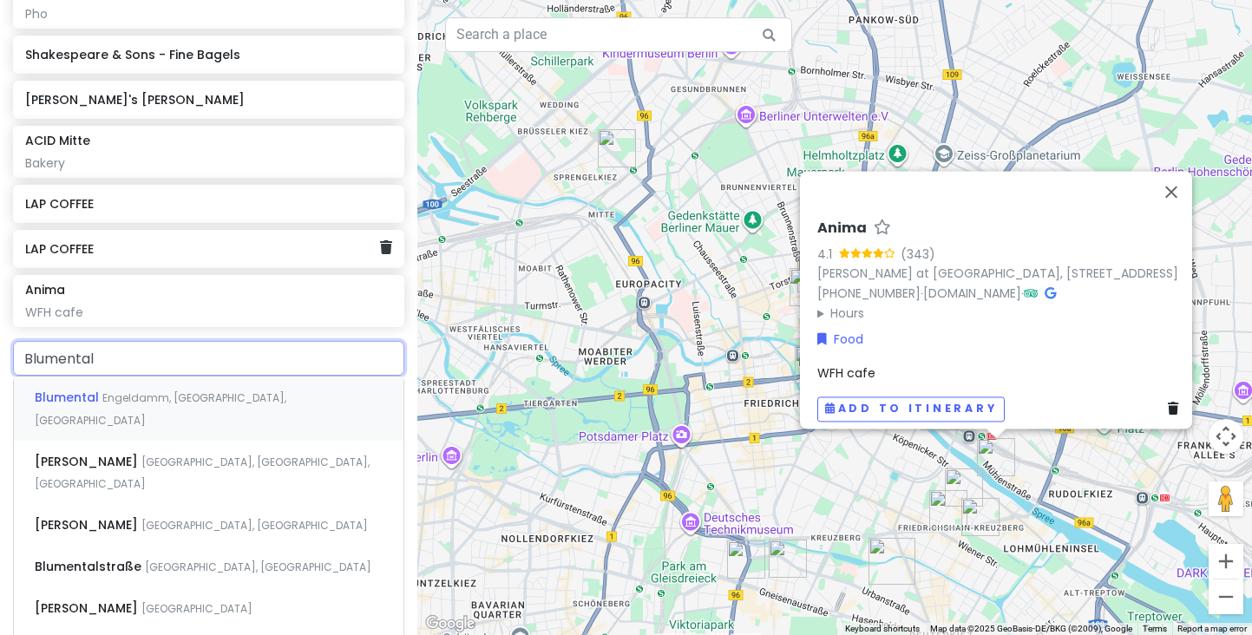
click at [80, 241] on h6 "LAP COFFEE" at bounding box center [202, 249] width 354 height 16
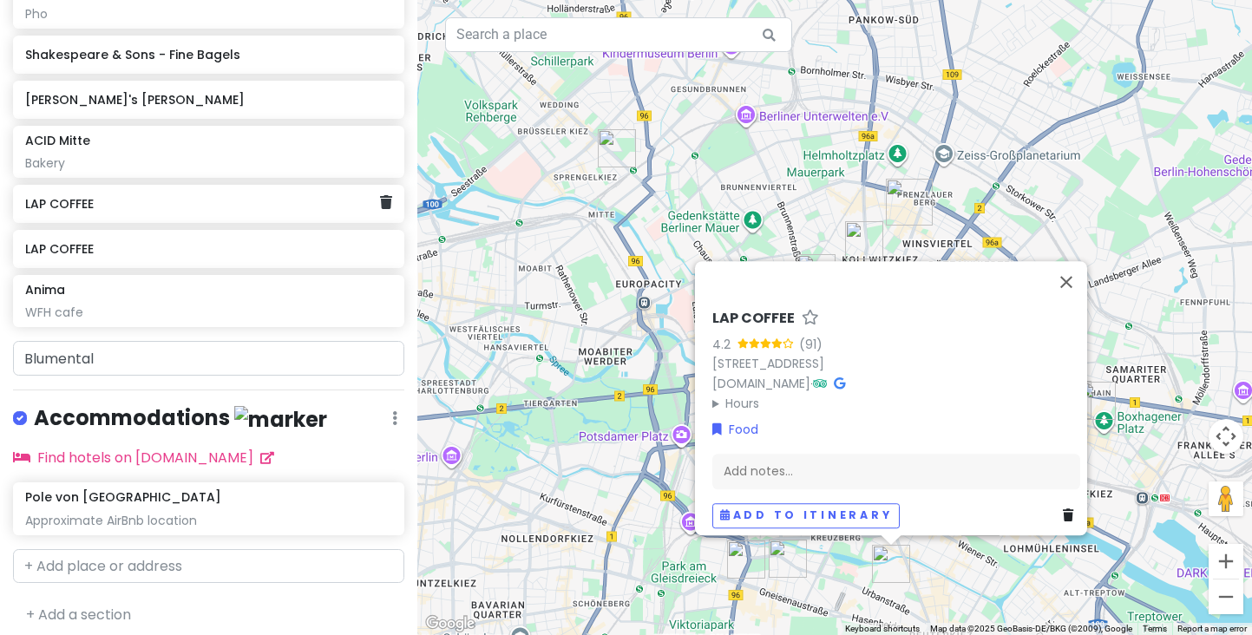
click at [82, 196] on h6 "LAP COFFEE" at bounding box center [202, 204] width 354 height 16
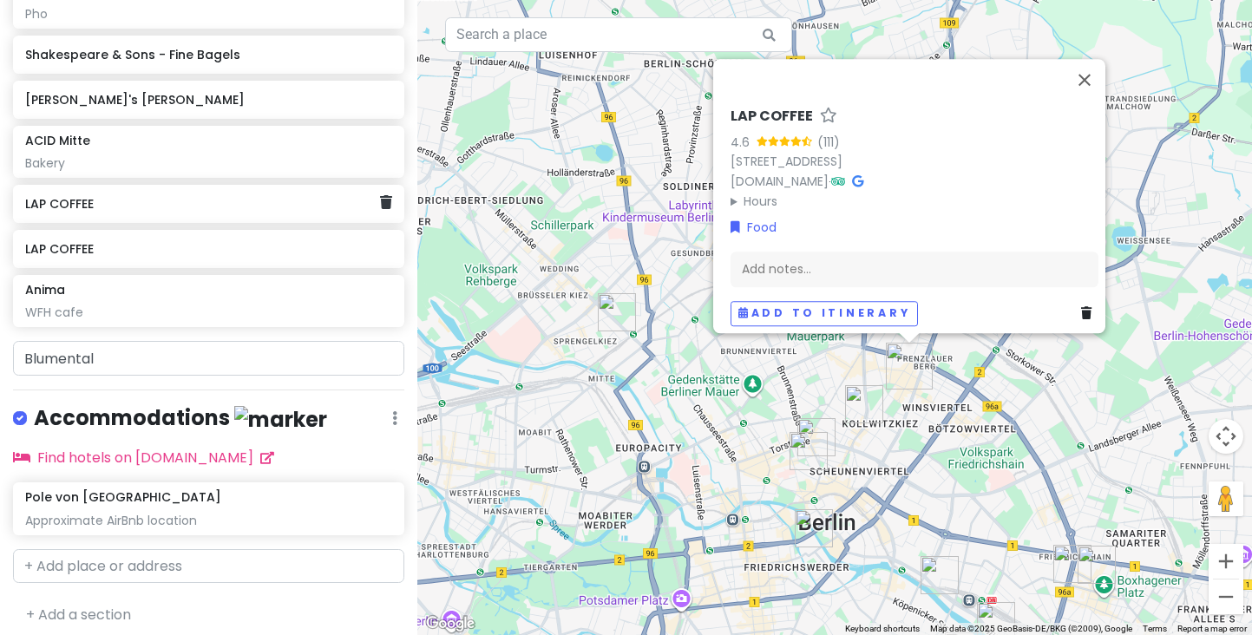
click at [222, 196] on h6 "LAP COFFEE" at bounding box center [202, 204] width 354 height 16
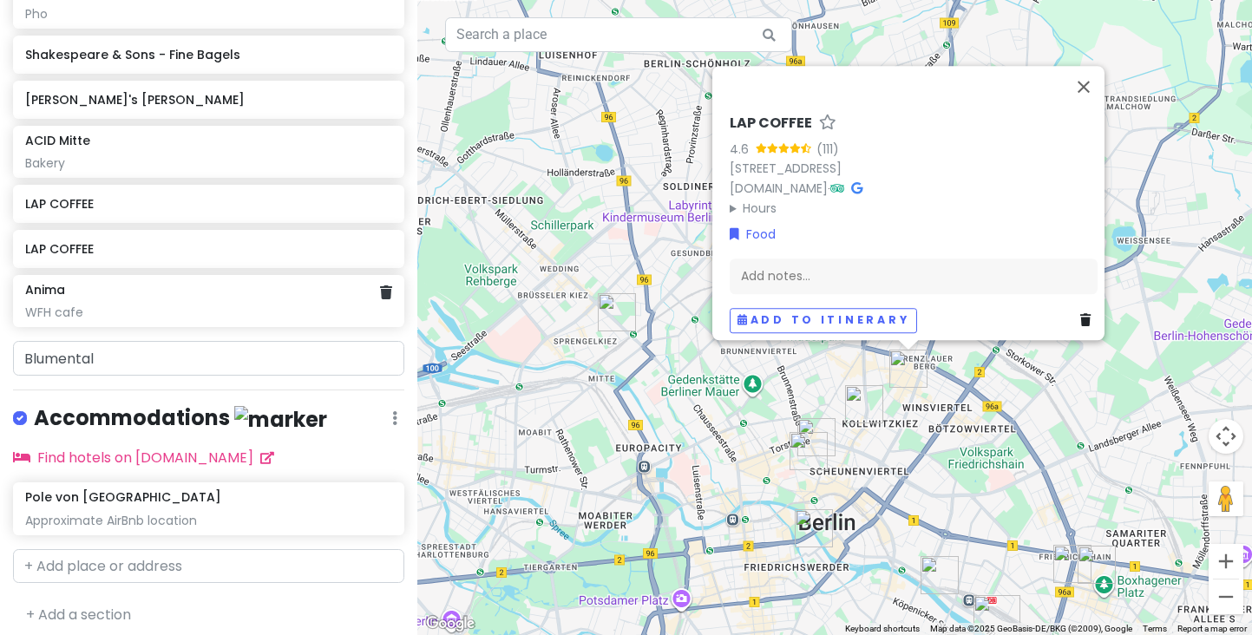
scroll to position [880, 0]
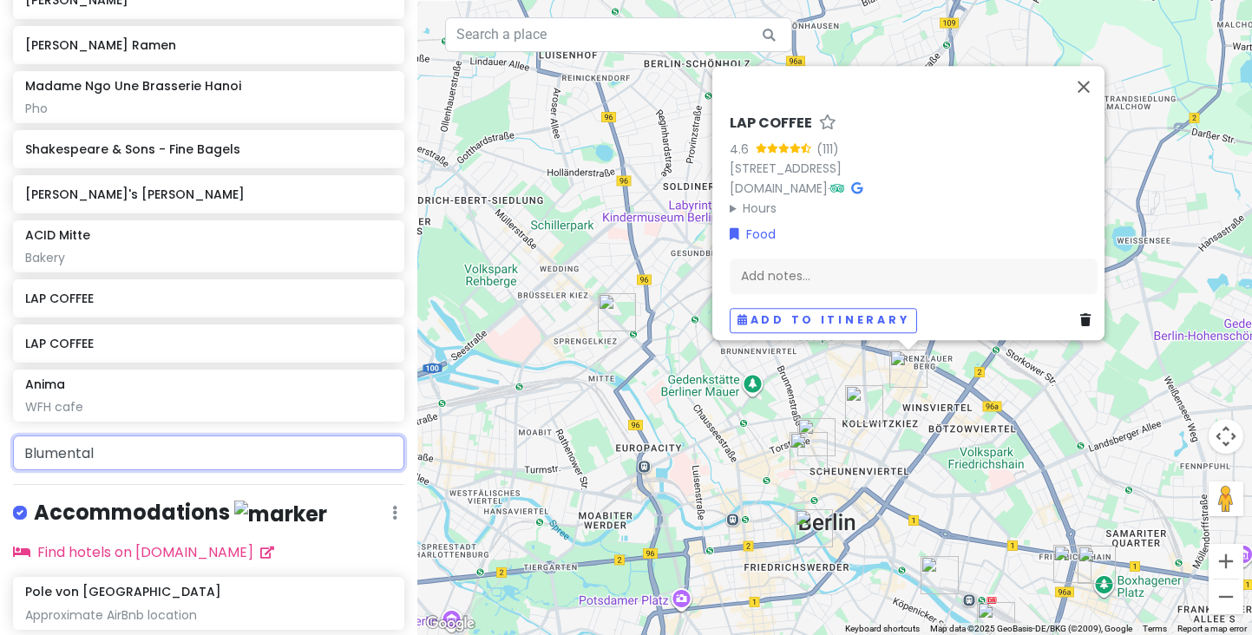
click at [69, 455] on input "Blumental" at bounding box center [208, 453] width 391 height 35
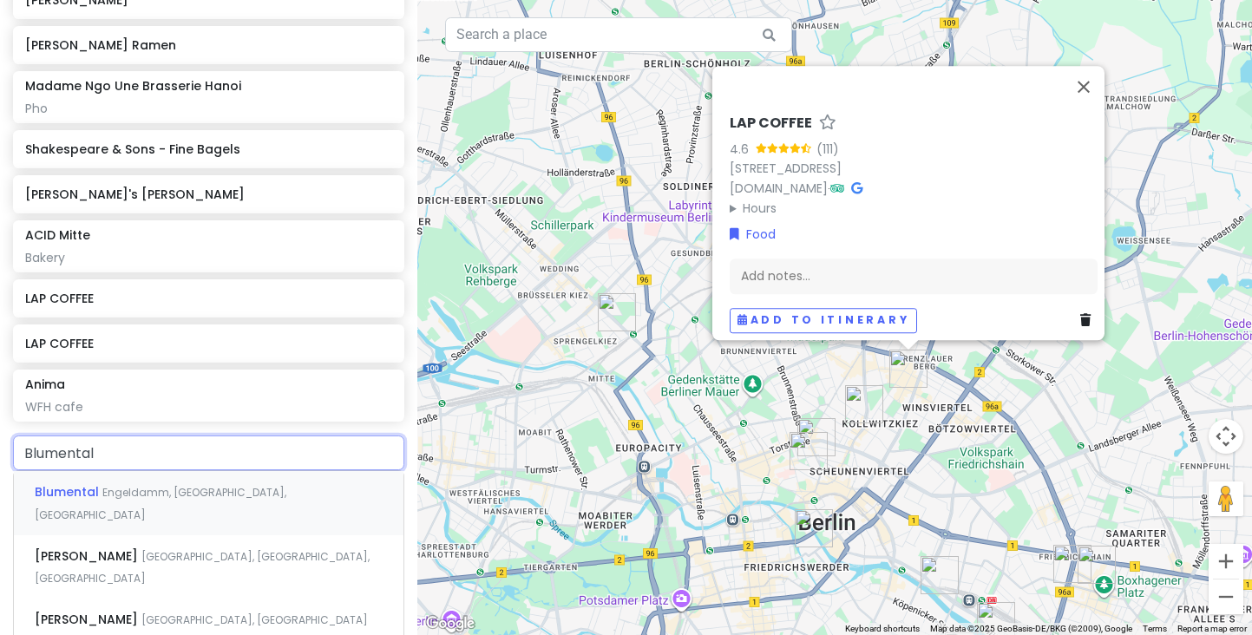
click at [170, 489] on span "Engeldamm, [GEOGRAPHIC_DATA], [GEOGRAPHIC_DATA]" at bounding box center [161, 503] width 252 height 37
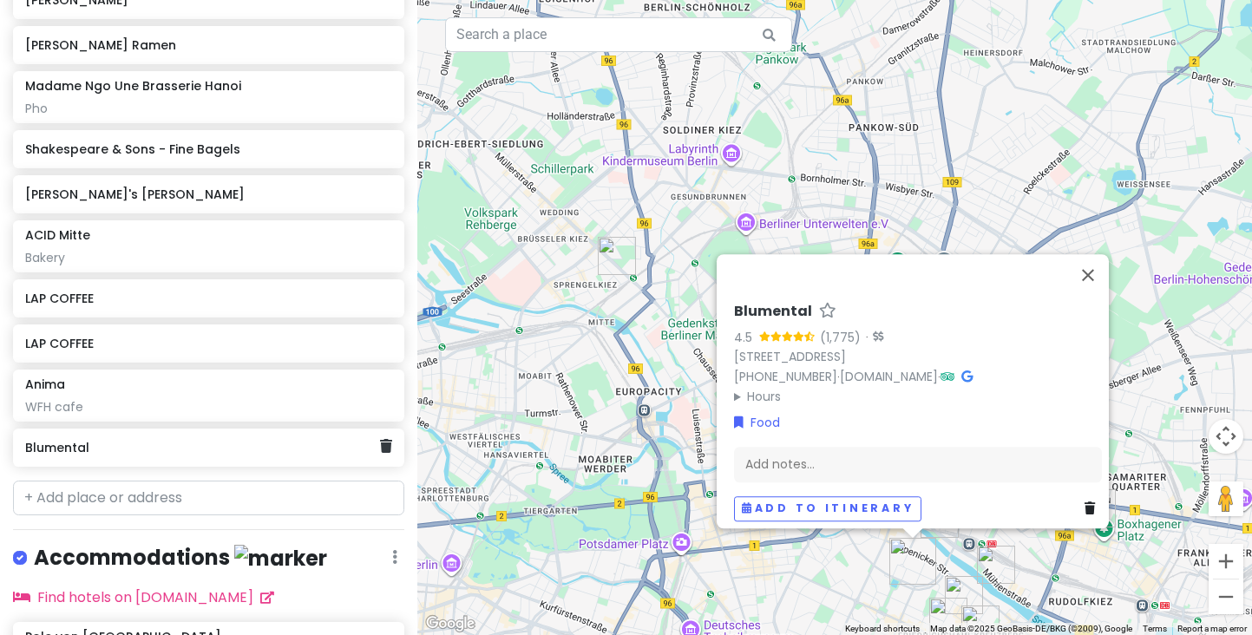
click at [137, 442] on h6 "Blumental" at bounding box center [202, 448] width 354 height 16
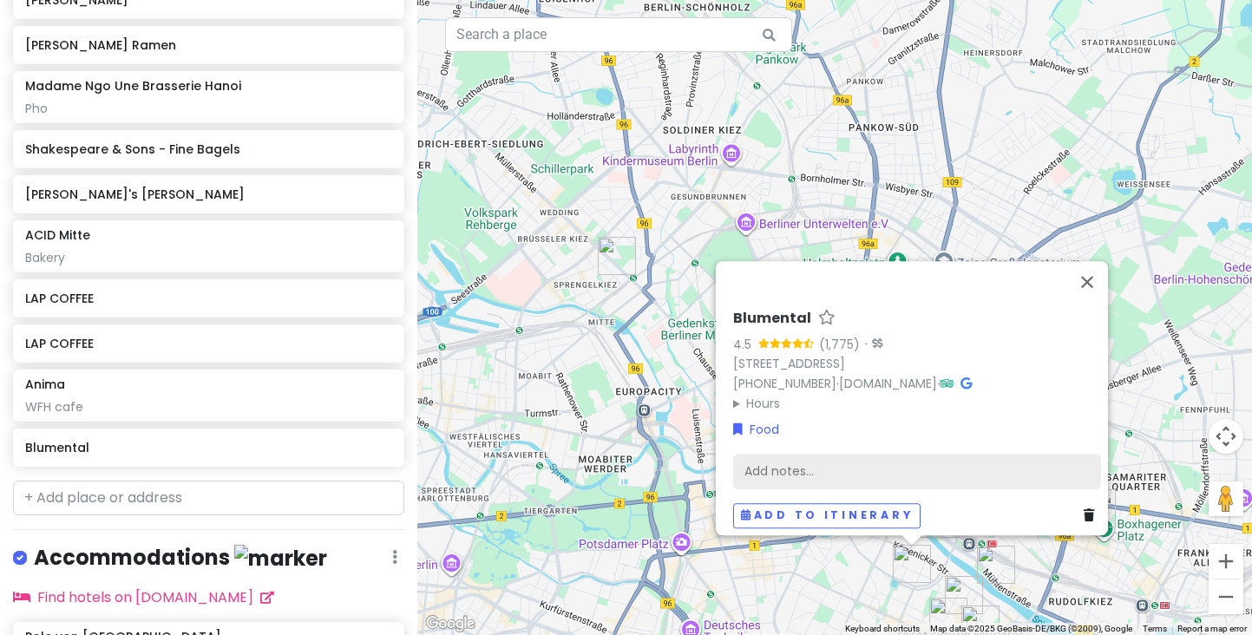
click at [745, 463] on div "Add notes..." at bounding box center [917, 472] width 368 height 36
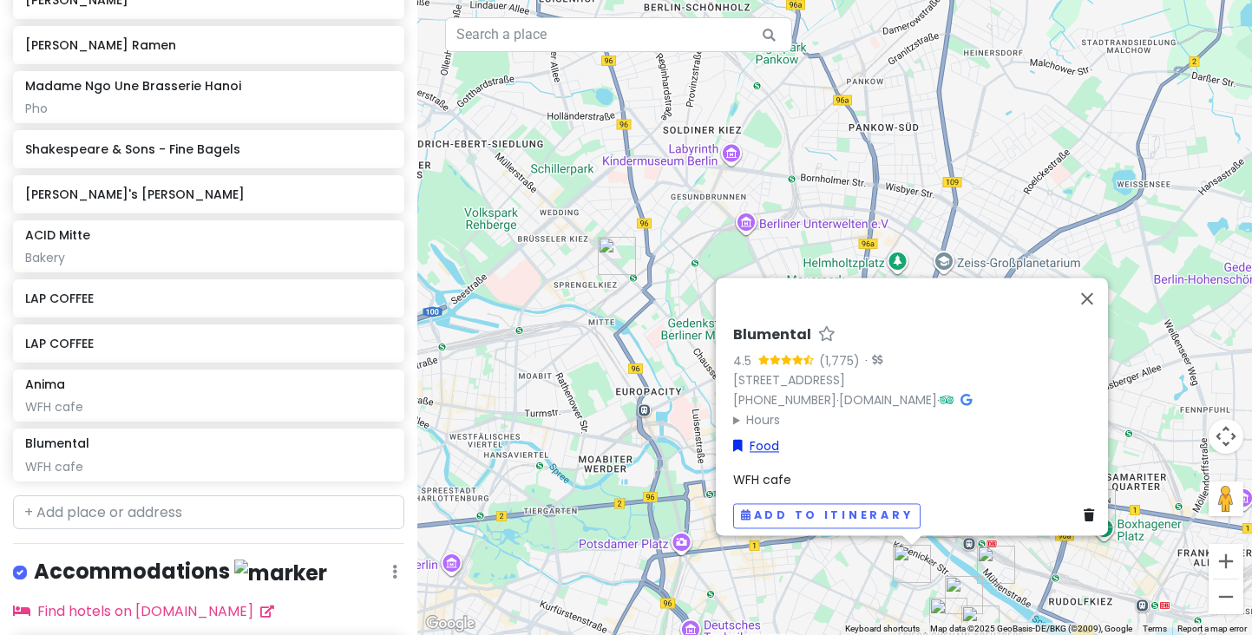
click at [747, 437] on link "Food" at bounding box center [756, 446] width 46 height 19
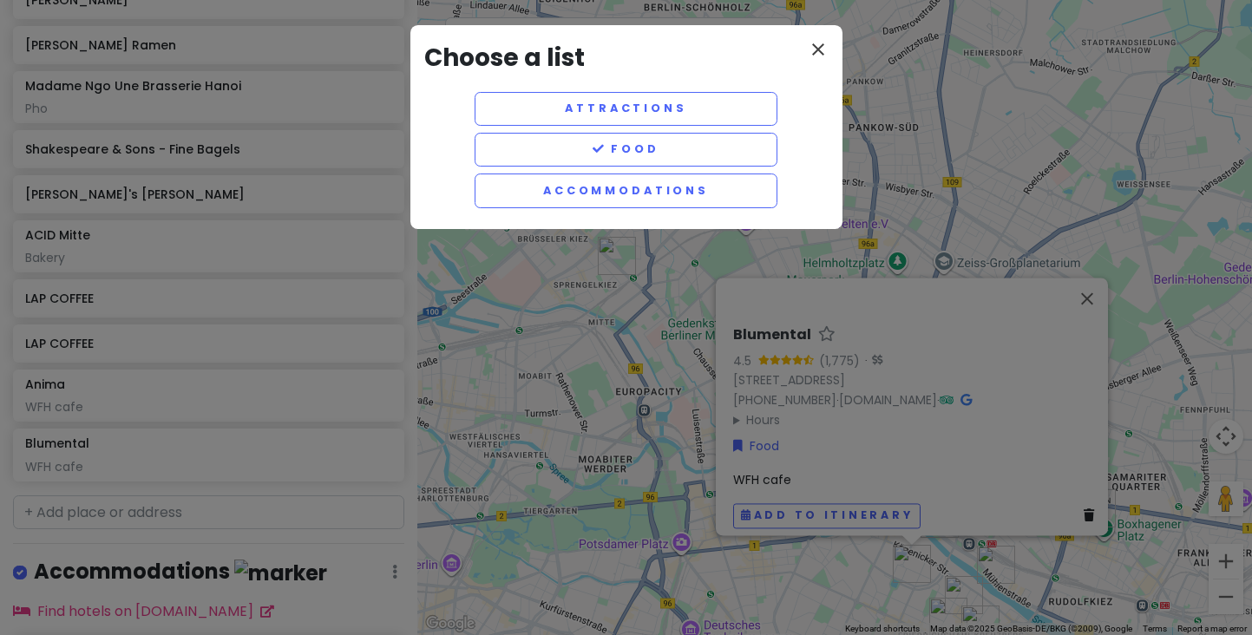
click at [820, 49] on icon "close" at bounding box center [818, 49] width 21 height 21
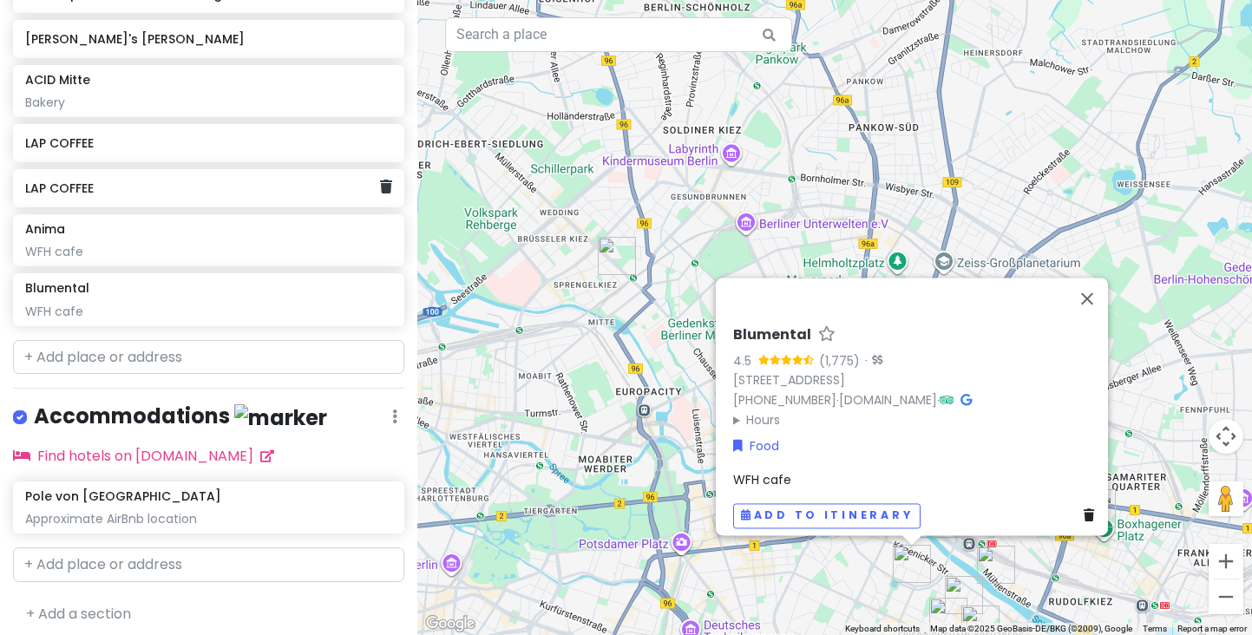
scroll to position [1033, 0]
click at [86, 590] on div "Berlin Trip Private Change Dates Make a Copy Delete Trip Go Pro ⚡️ Give Feedbac…" at bounding box center [208, 317] width 417 height 635
click at [74, 606] on link "+ Add a section" at bounding box center [78, 616] width 105 height 20
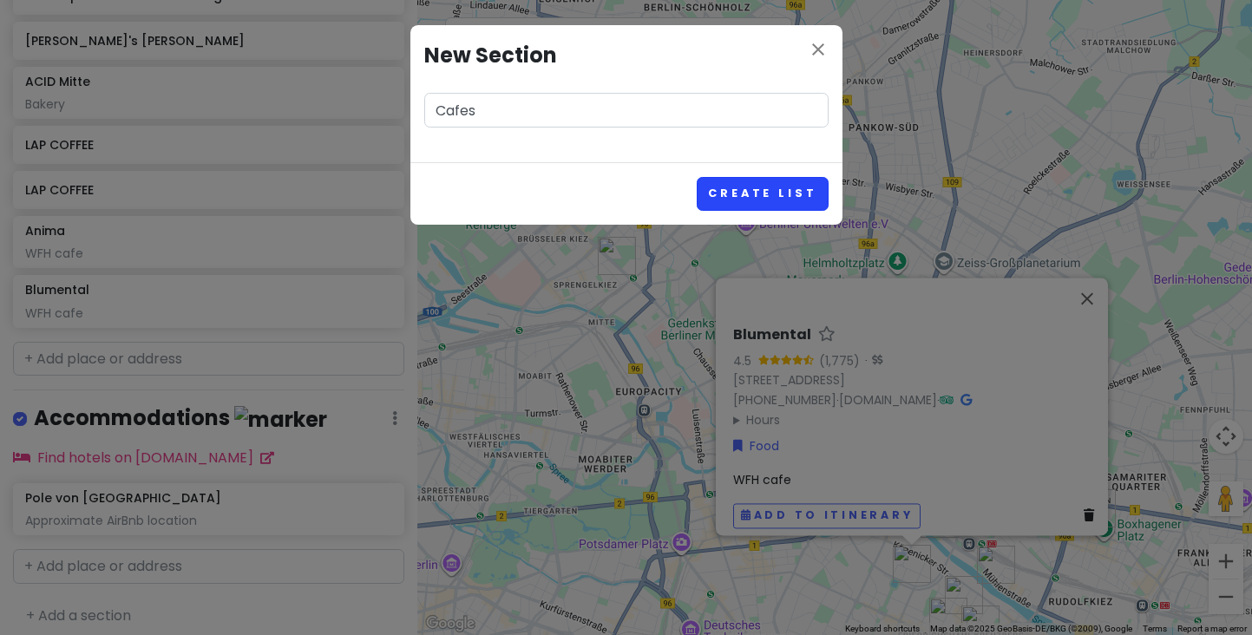
click at [746, 200] on button "Create List" at bounding box center [762, 194] width 131 height 34
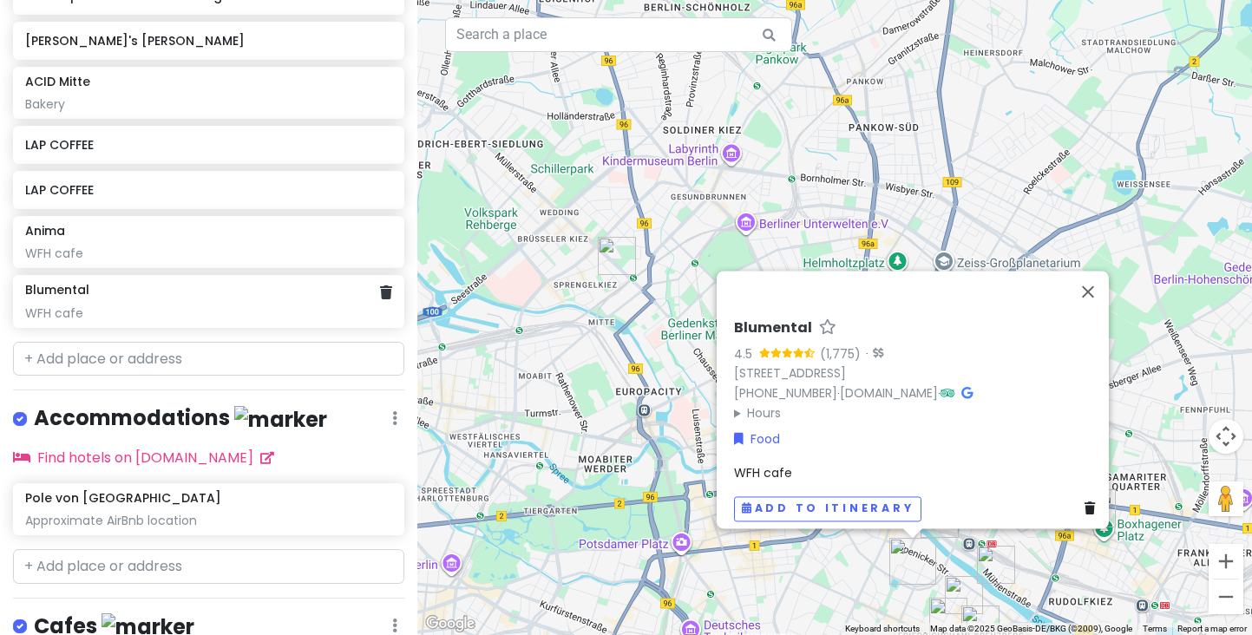
click at [225, 287] on div "Blumental" at bounding box center [208, 290] width 366 height 16
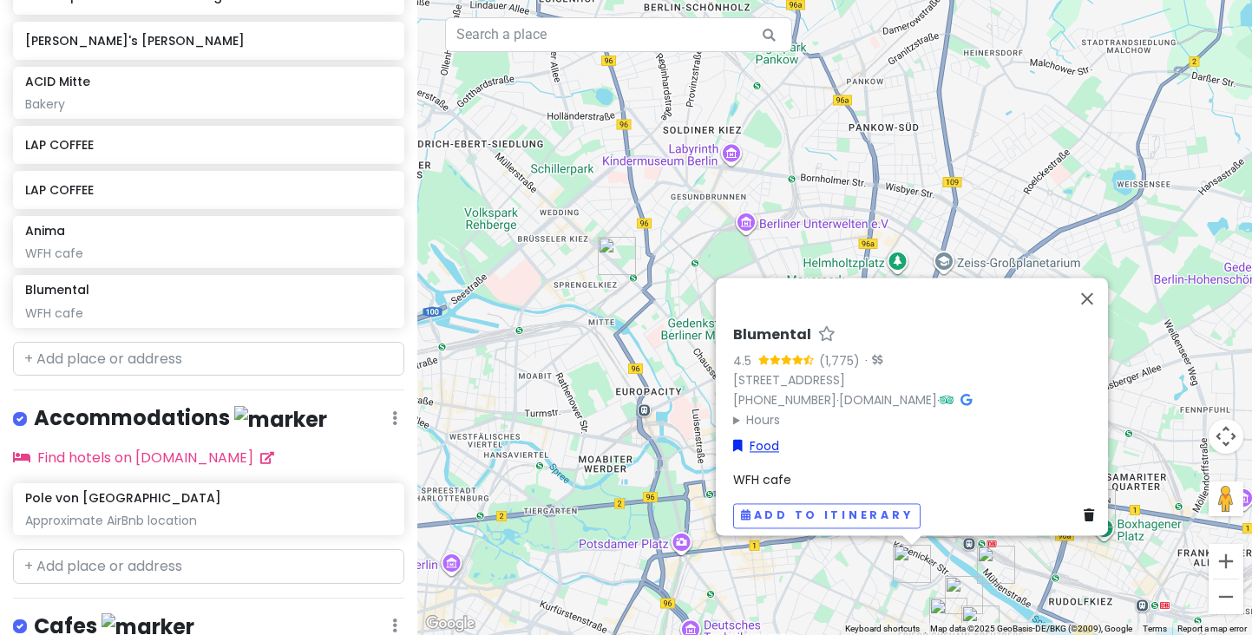
click at [737, 440] on link "Food" at bounding box center [756, 446] width 46 height 19
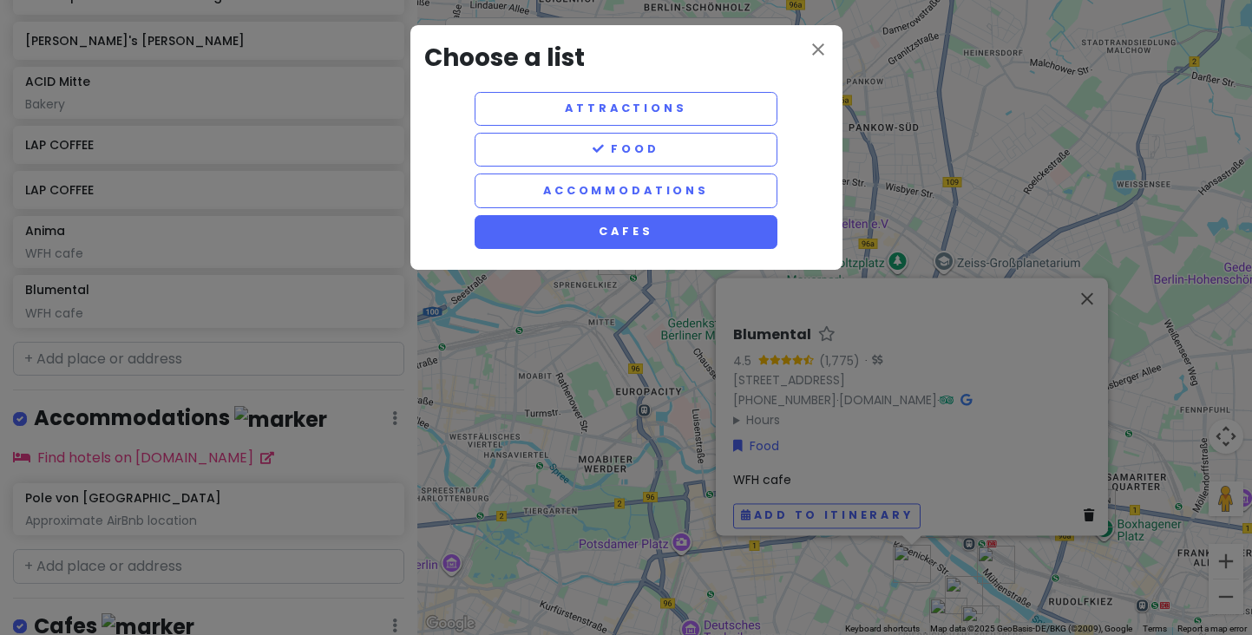
click at [542, 232] on button "Cafes" at bounding box center [627, 232] width 304 height 34
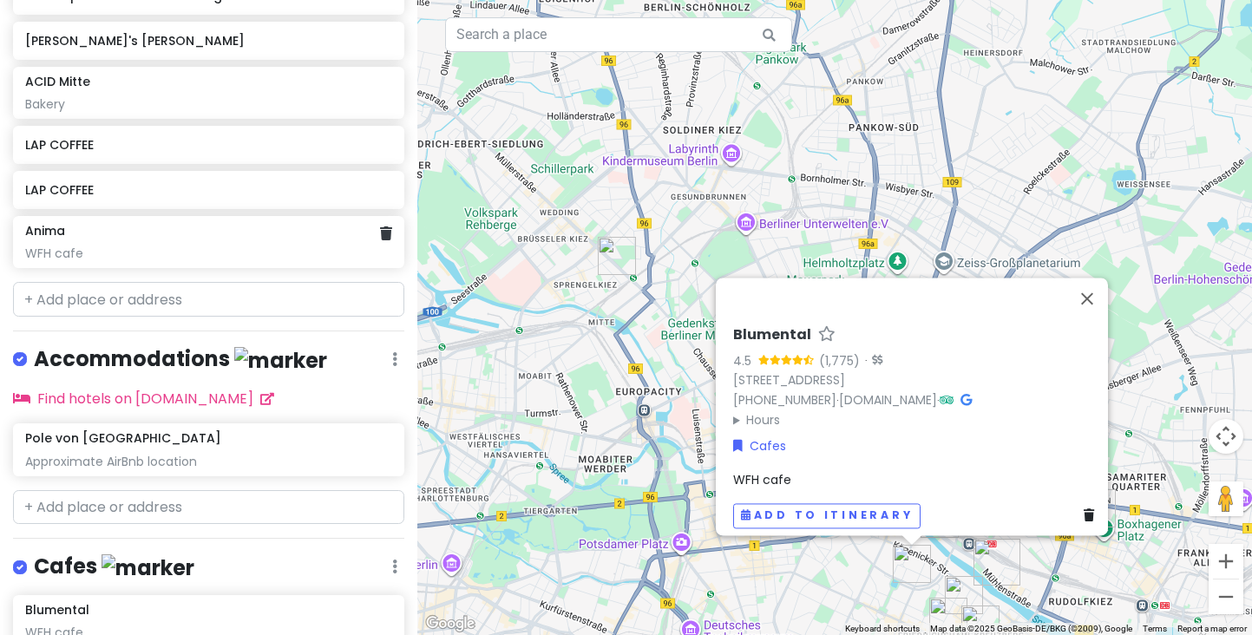
click at [224, 246] on div "WFH cafe" at bounding box center [208, 254] width 366 height 16
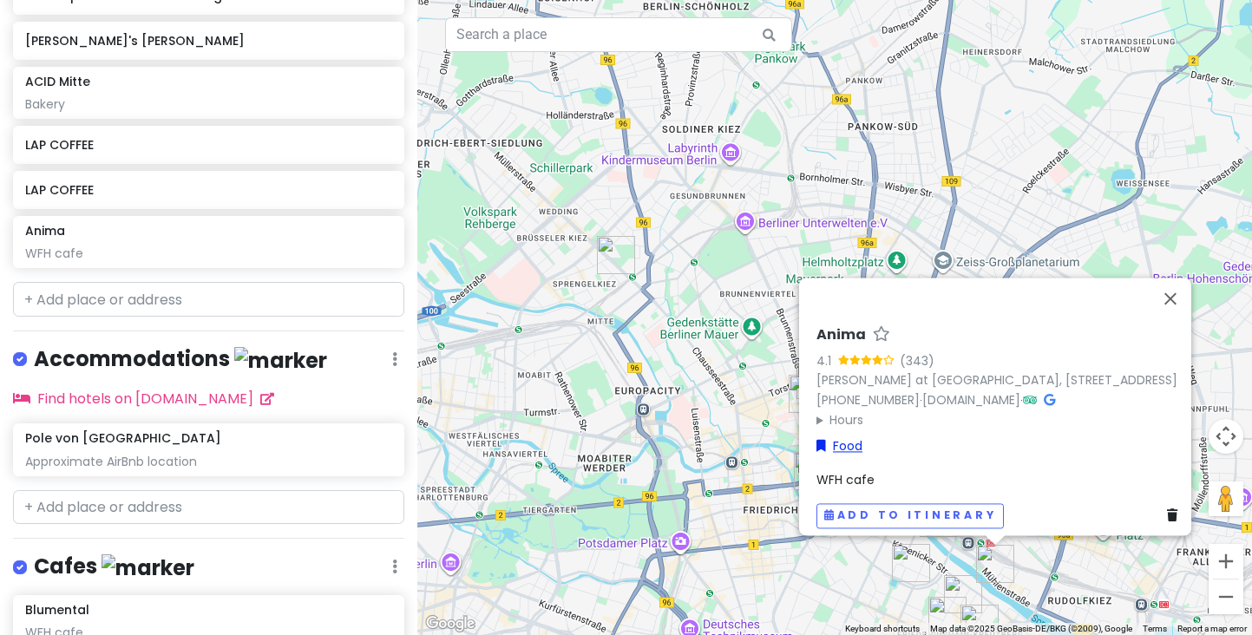
click at [817, 437] on link "Food" at bounding box center [839, 446] width 46 height 19
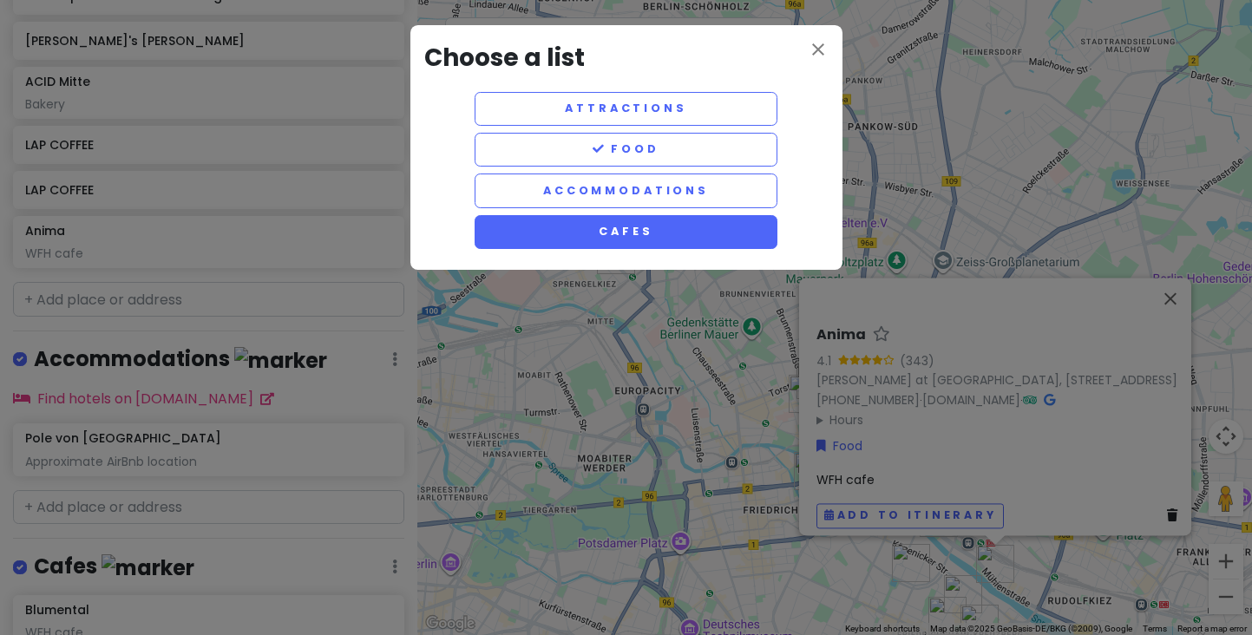
click at [606, 233] on button "Cafes" at bounding box center [627, 232] width 304 height 34
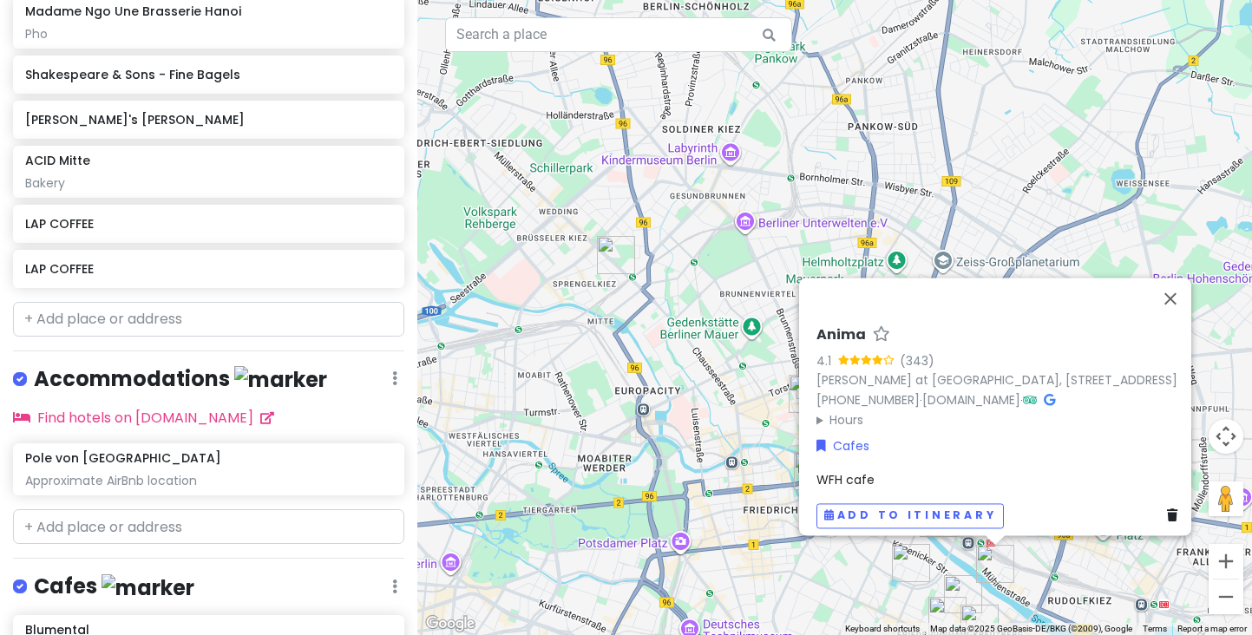
scroll to position [940, 0]
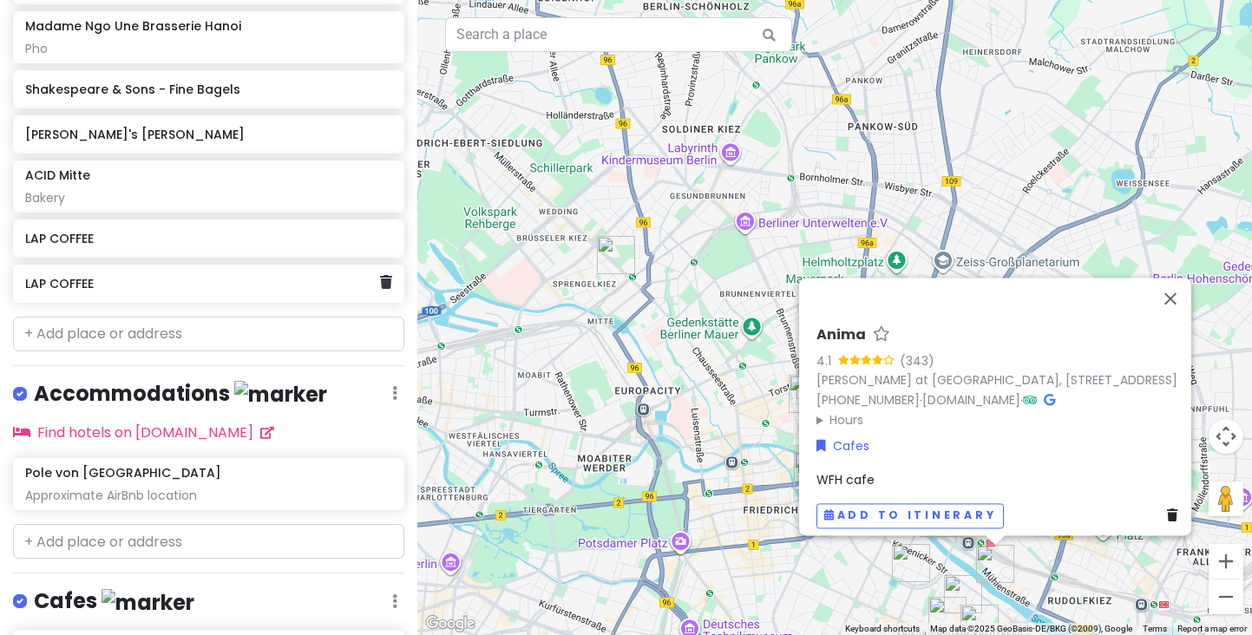
click at [200, 279] on h6 "LAP COFFEE" at bounding box center [202, 284] width 354 height 16
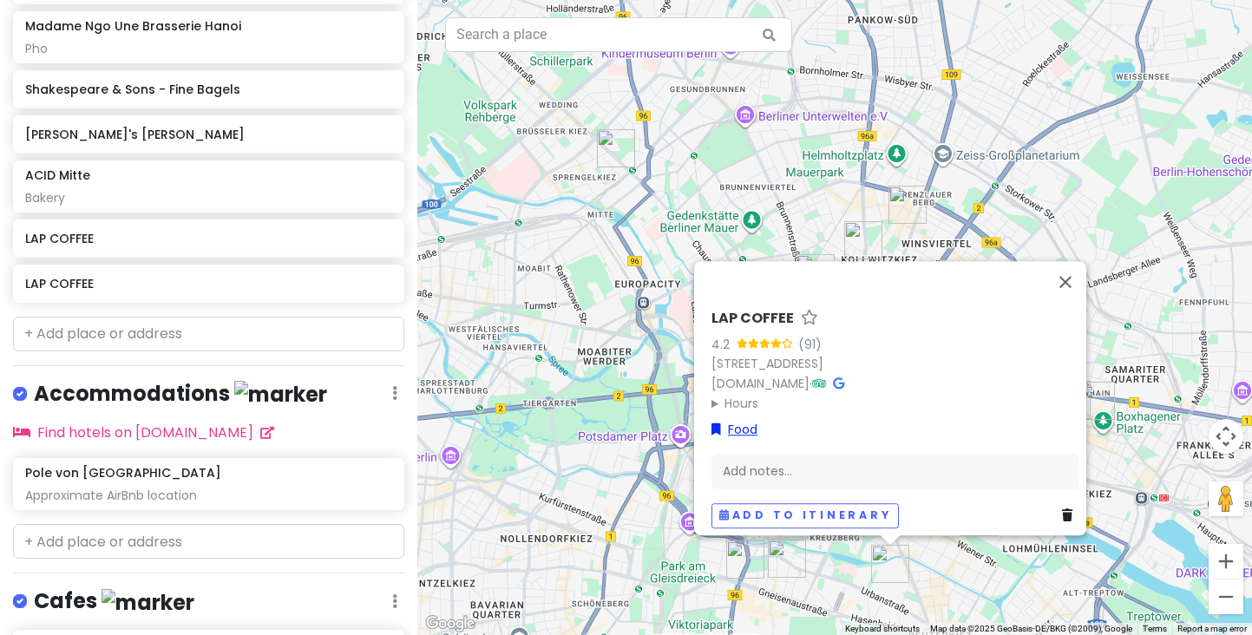
click at [735, 420] on link "Food" at bounding box center [734, 429] width 46 height 19
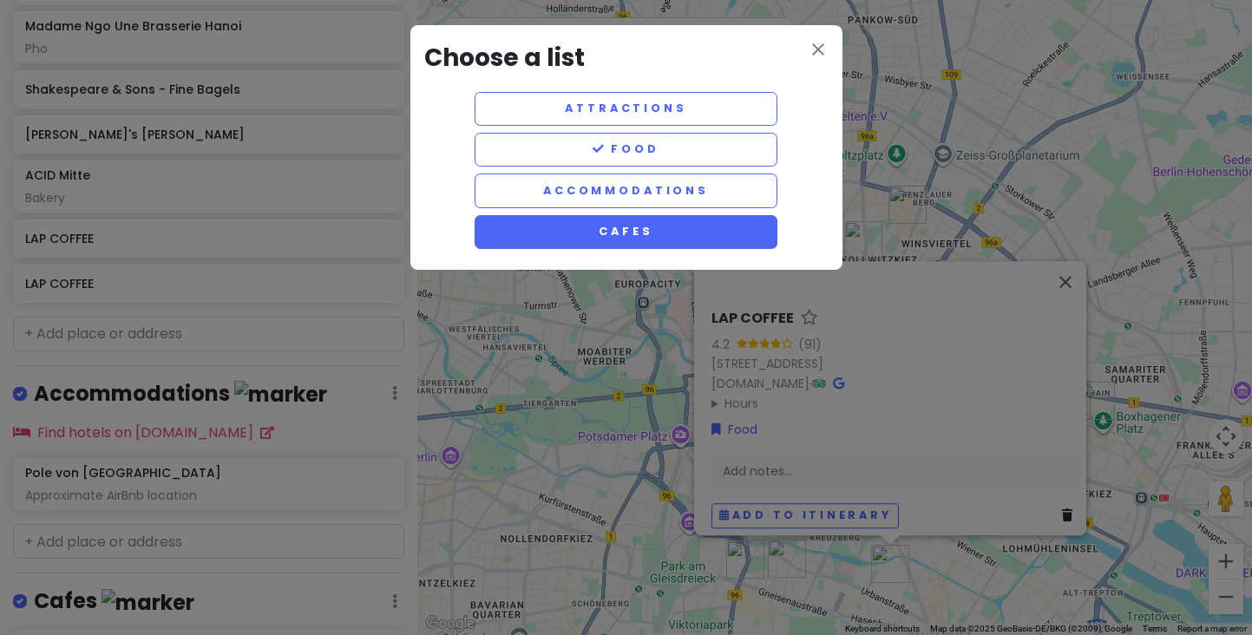
click at [622, 229] on button "Cafes" at bounding box center [627, 232] width 304 height 34
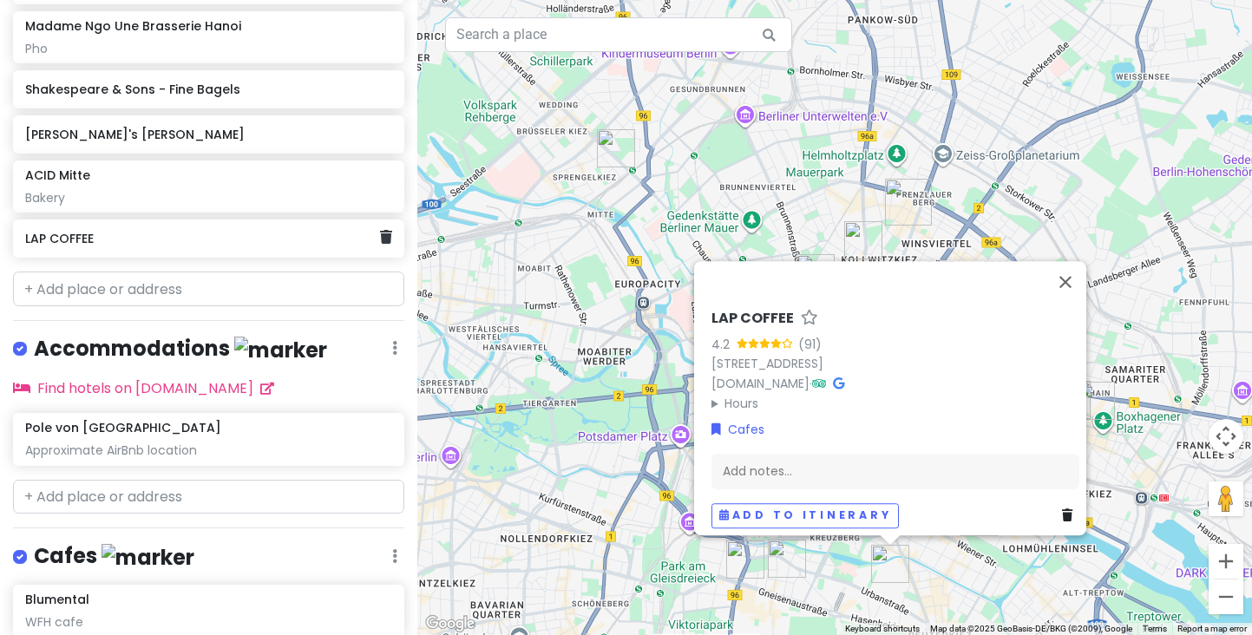
click at [254, 231] on h6 "LAP COFFEE" at bounding box center [202, 239] width 354 height 16
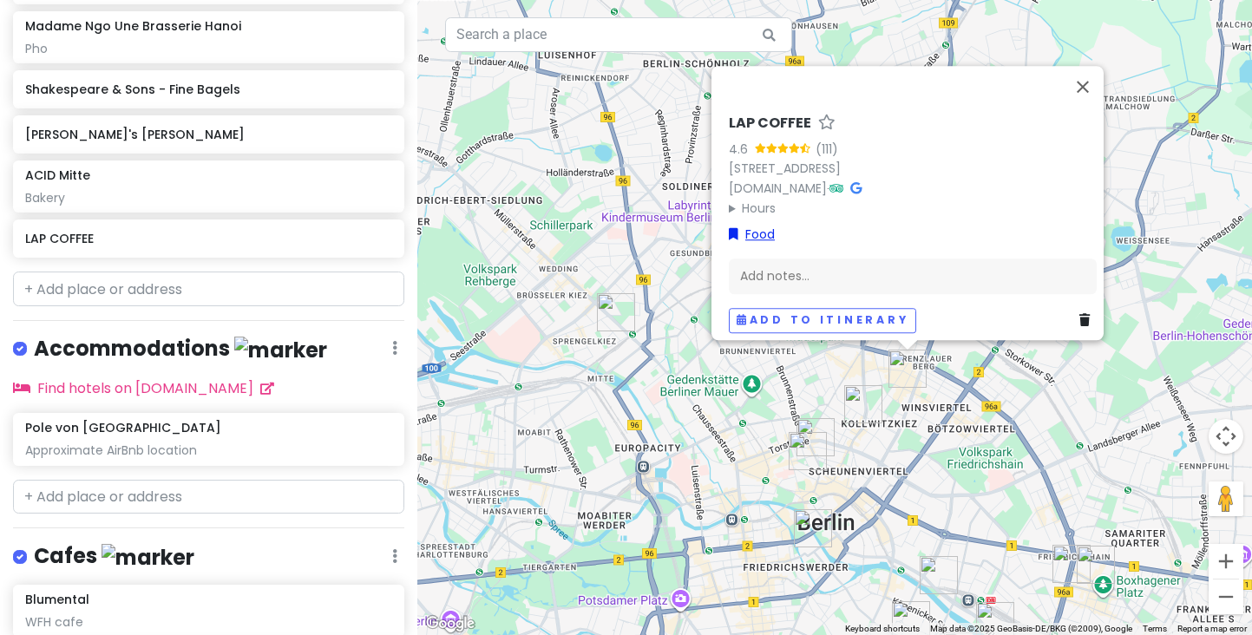
click at [751, 225] on link "Food" at bounding box center [752, 234] width 46 height 19
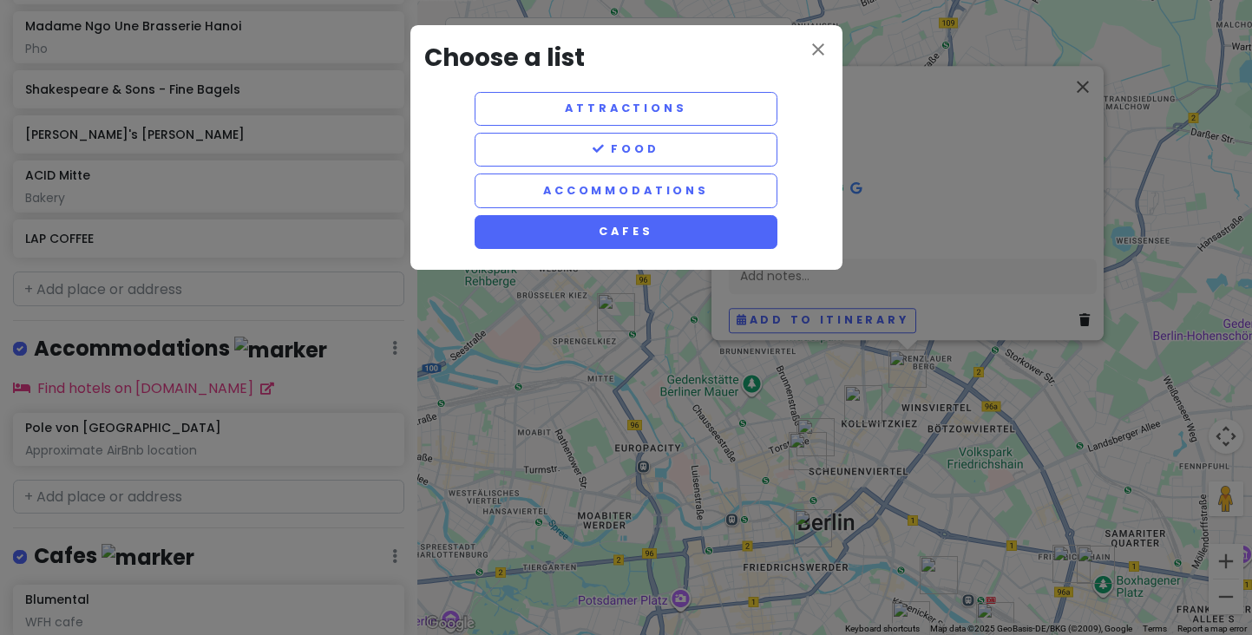
click at [662, 232] on button "Cafes" at bounding box center [627, 232] width 304 height 34
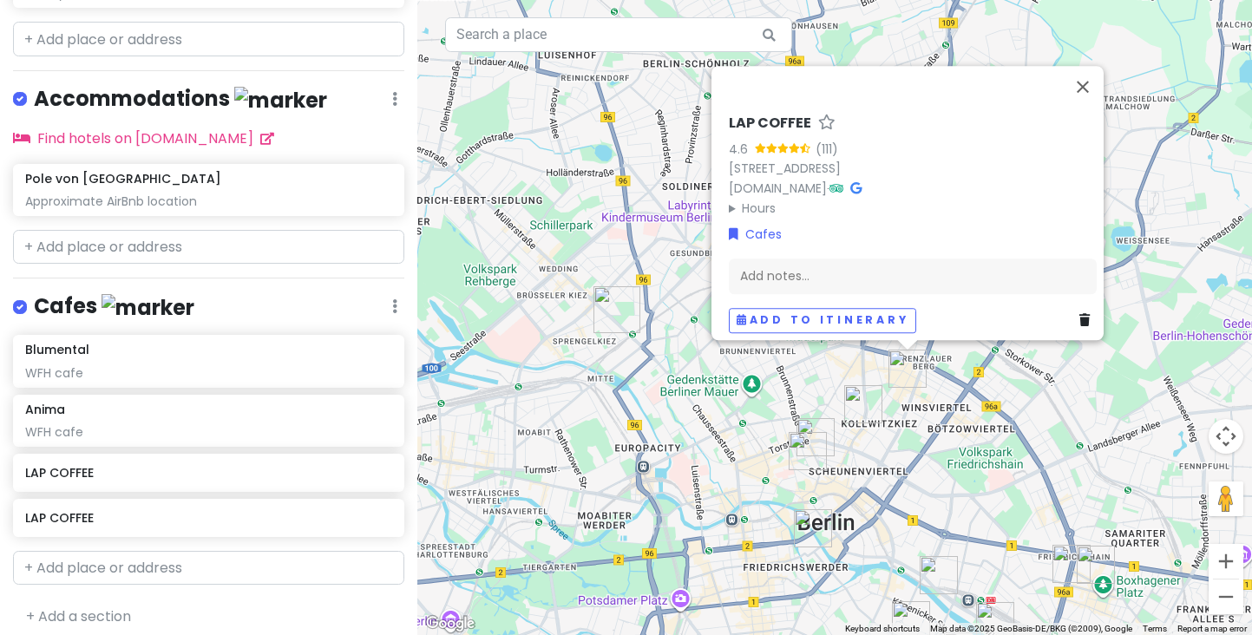
scroll to position [1144, 0]
click at [108, 607] on link "+ Add a section" at bounding box center [78, 617] width 105 height 20
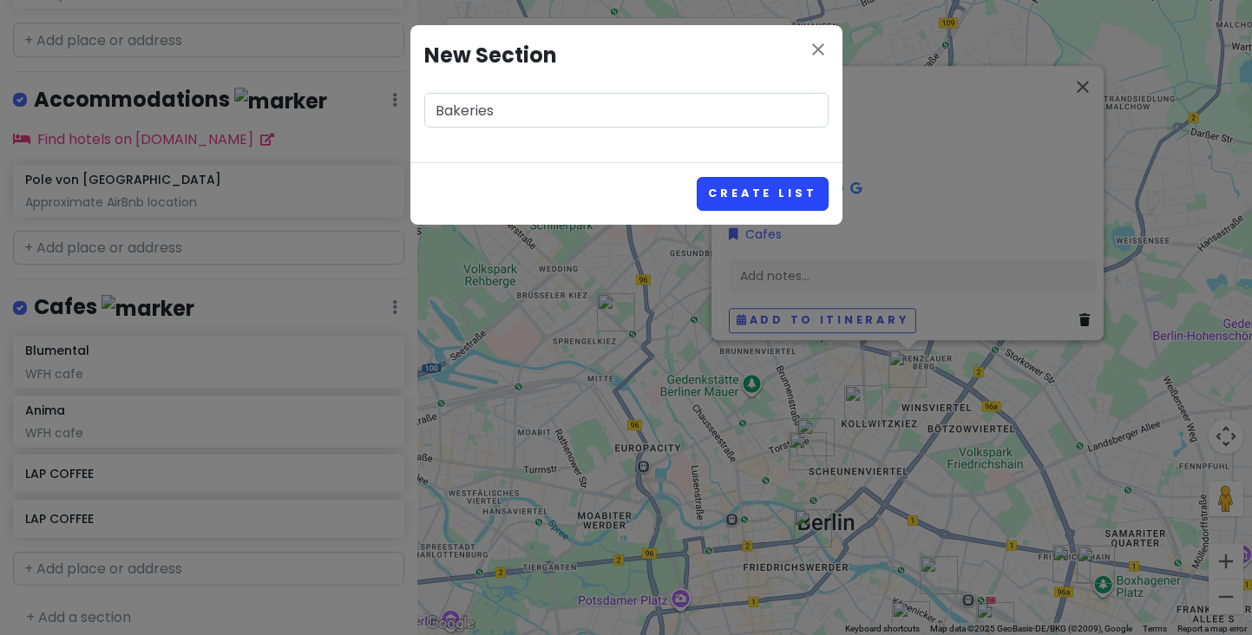
click at [718, 200] on button "Create List" at bounding box center [762, 194] width 131 height 34
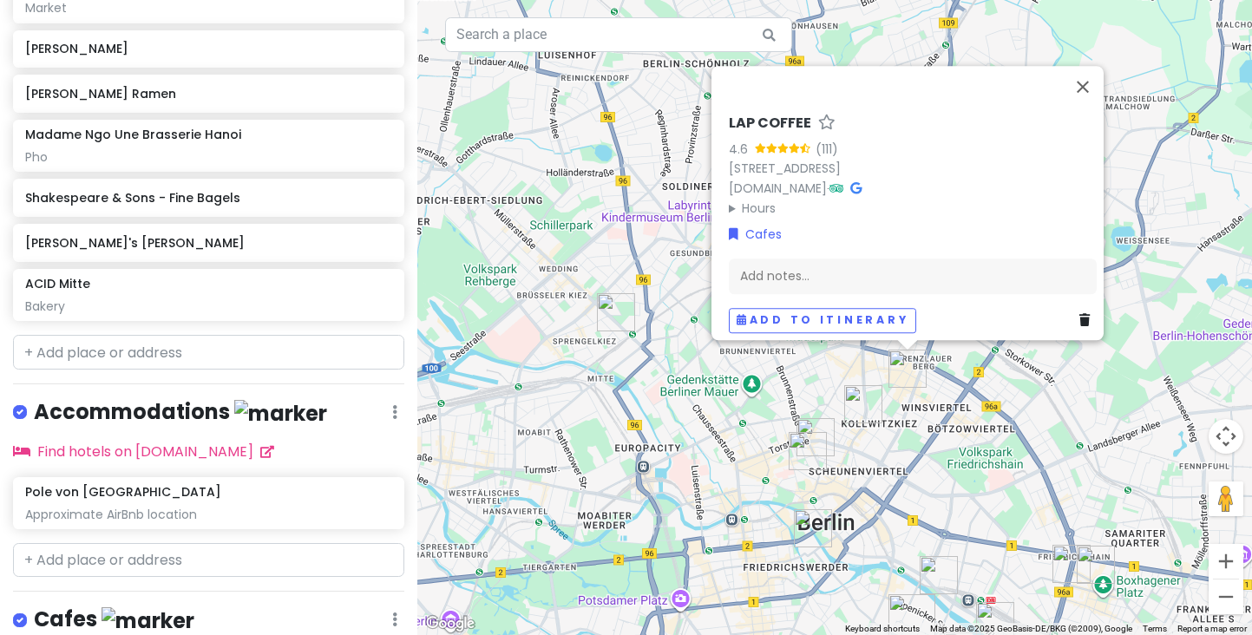
scroll to position [622, 0]
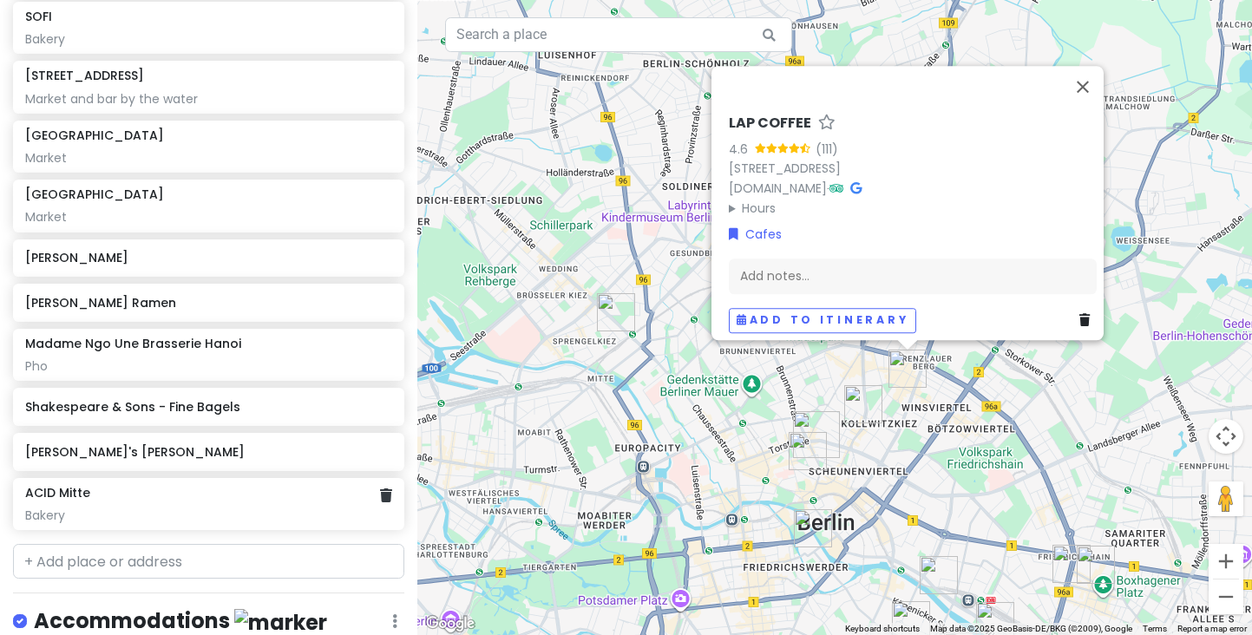
click at [222, 521] on div "ACID Mitte Bakery" at bounding box center [208, 504] width 391 height 52
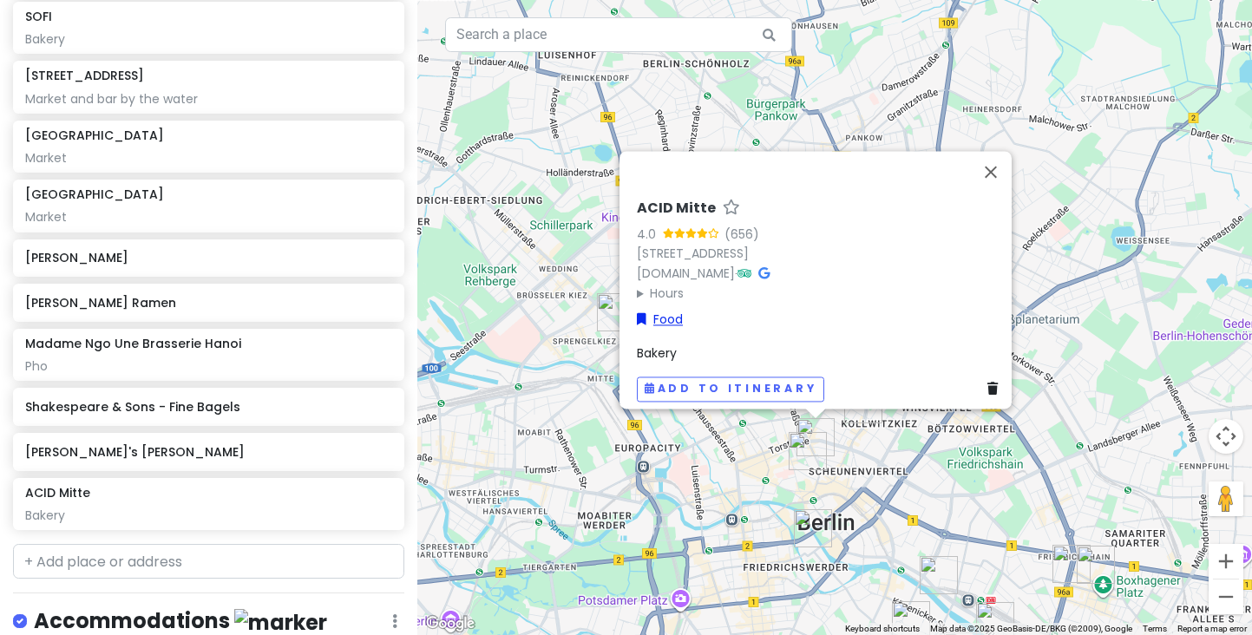
click at [666, 314] on link "Food" at bounding box center [660, 320] width 46 height 19
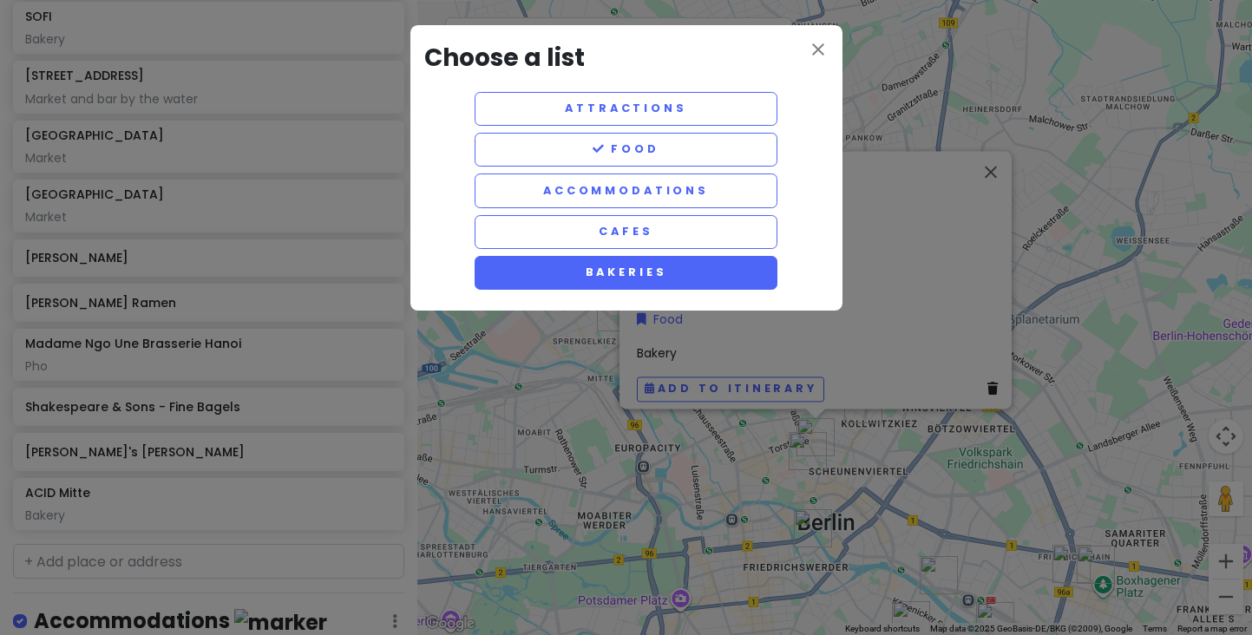
click at [618, 279] on button "Bakeries" at bounding box center [627, 273] width 304 height 34
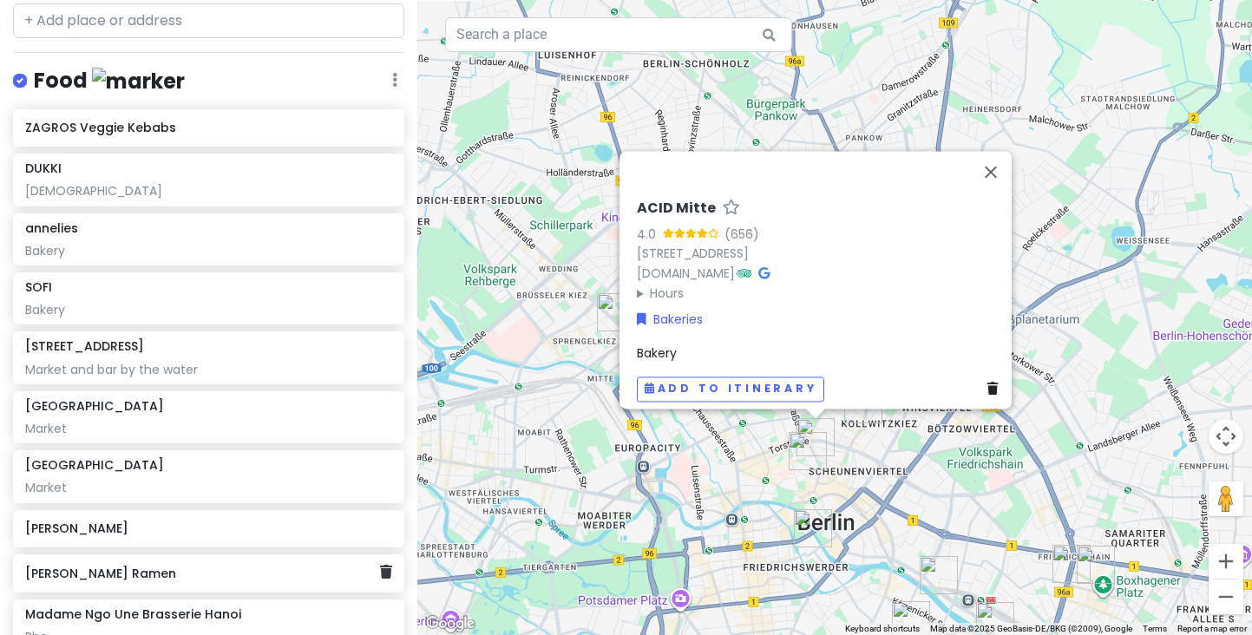
scroll to position [350, 0]
click at [148, 312] on div "Bakery" at bounding box center [208, 312] width 366 height 16
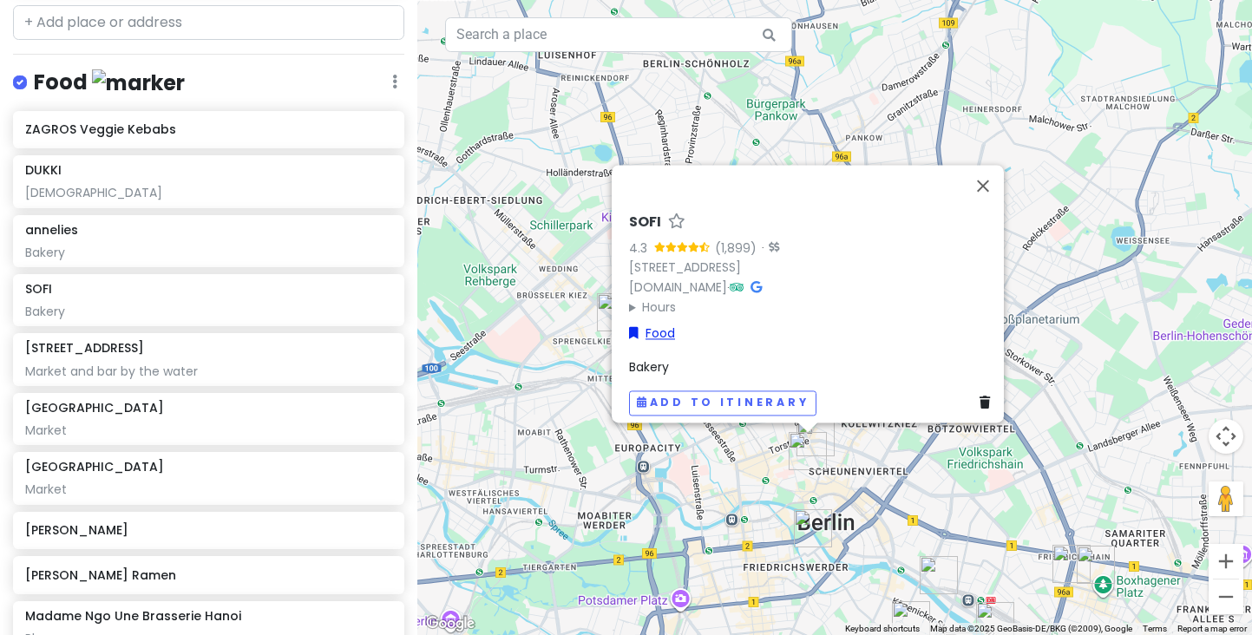
click at [644, 328] on link "Food" at bounding box center [652, 333] width 46 height 19
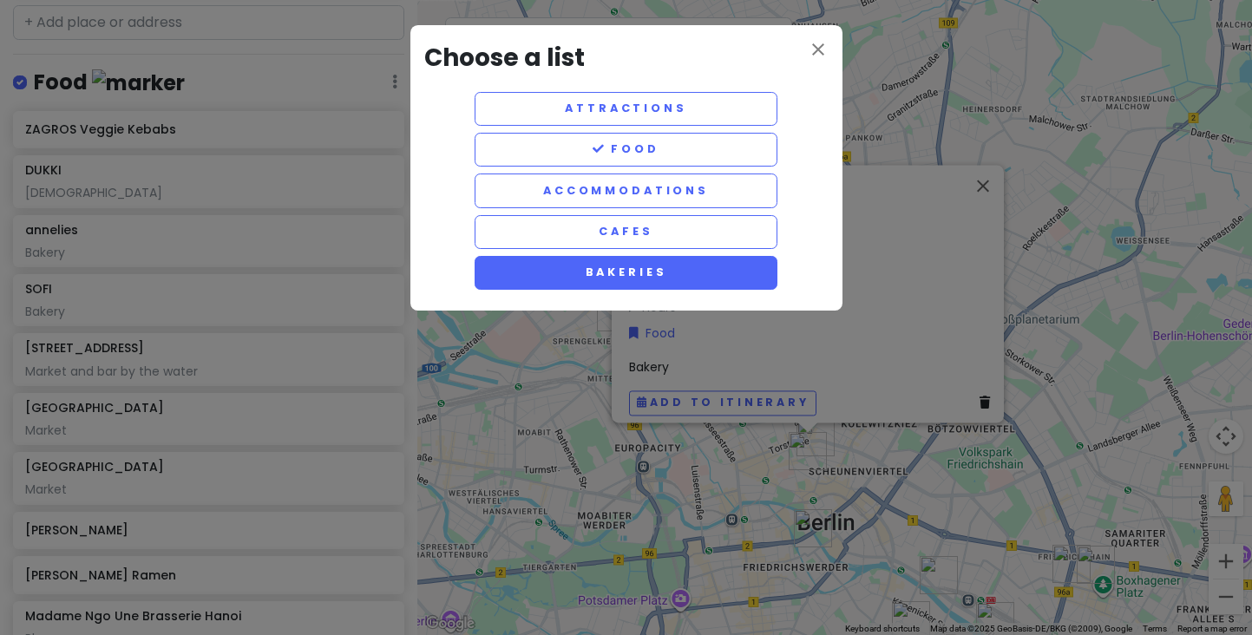
click at [604, 273] on button "Bakeries" at bounding box center [627, 273] width 304 height 34
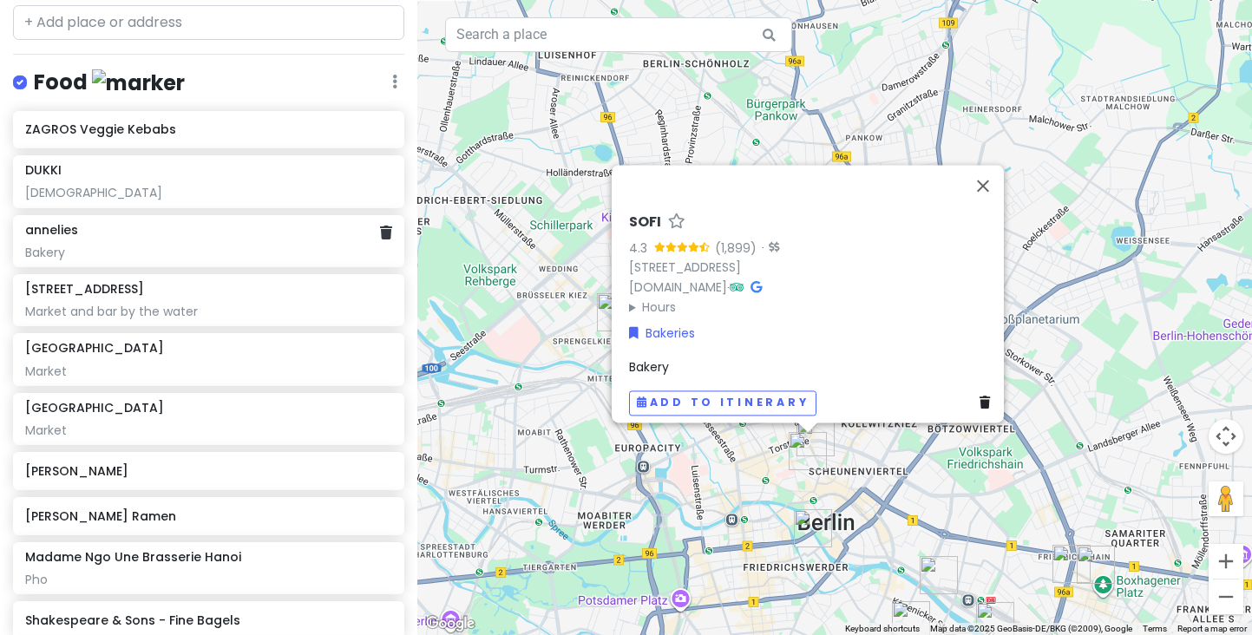
click at [223, 245] on div "Bakery" at bounding box center [208, 253] width 366 height 16
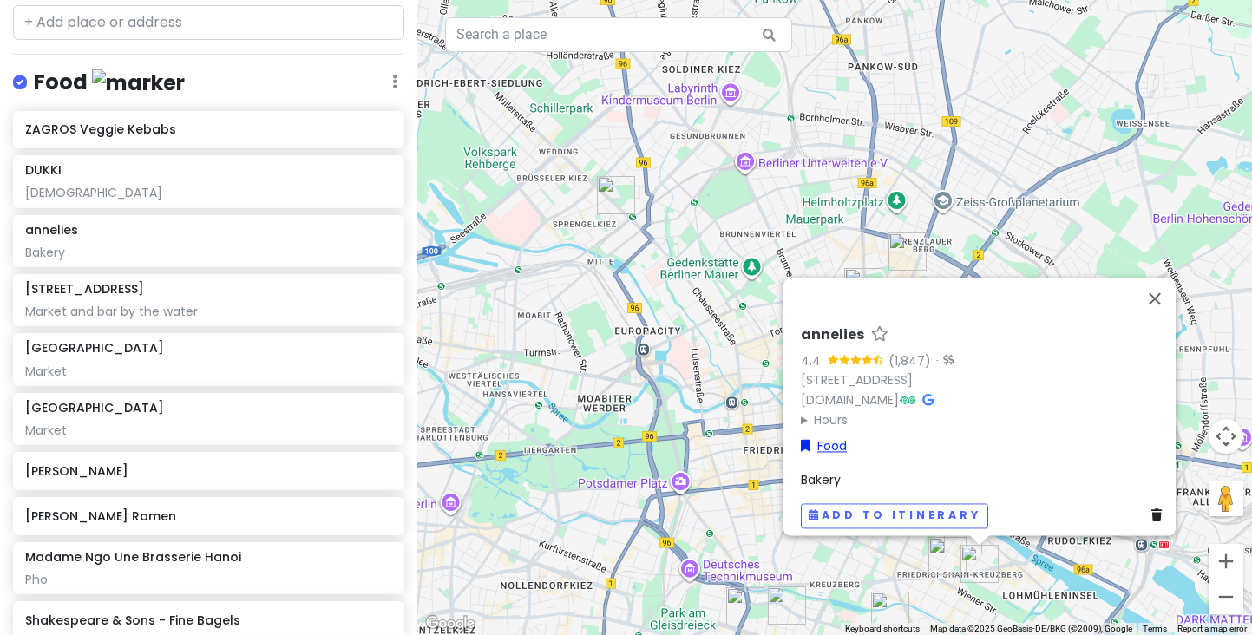
click at [812, 437] on link "Food" at bounding box center [824, 446] width 46 height 19
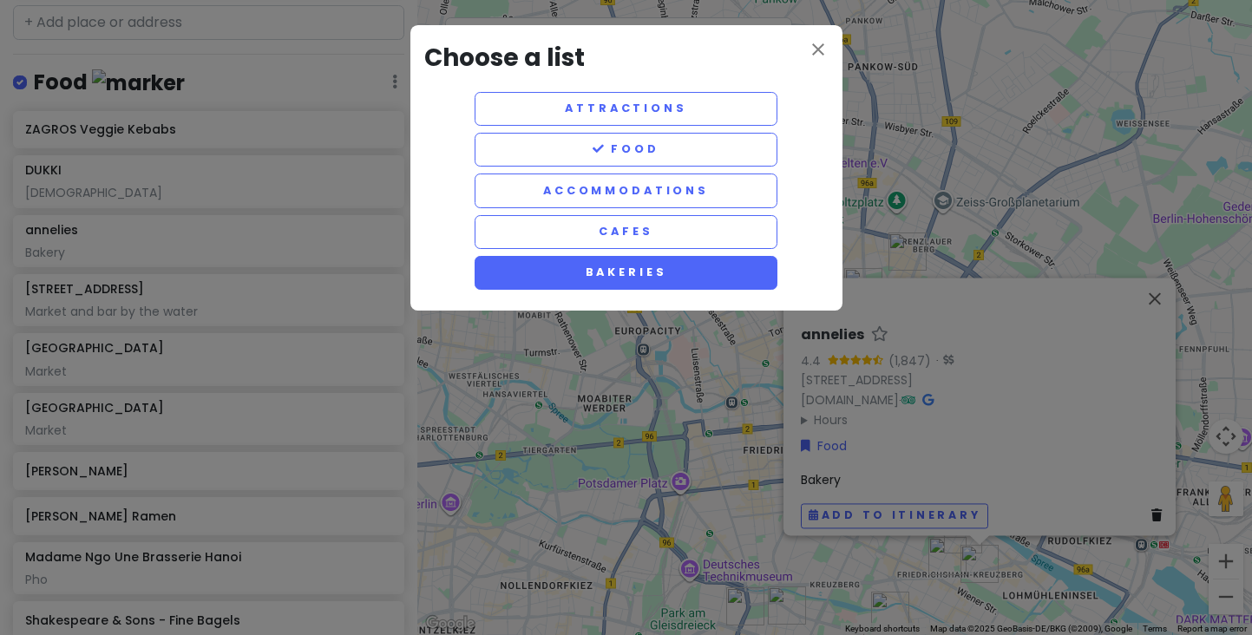
click at [655, 277] on button "Bakeries" at bounding box center [627, 273] width 304 height 34
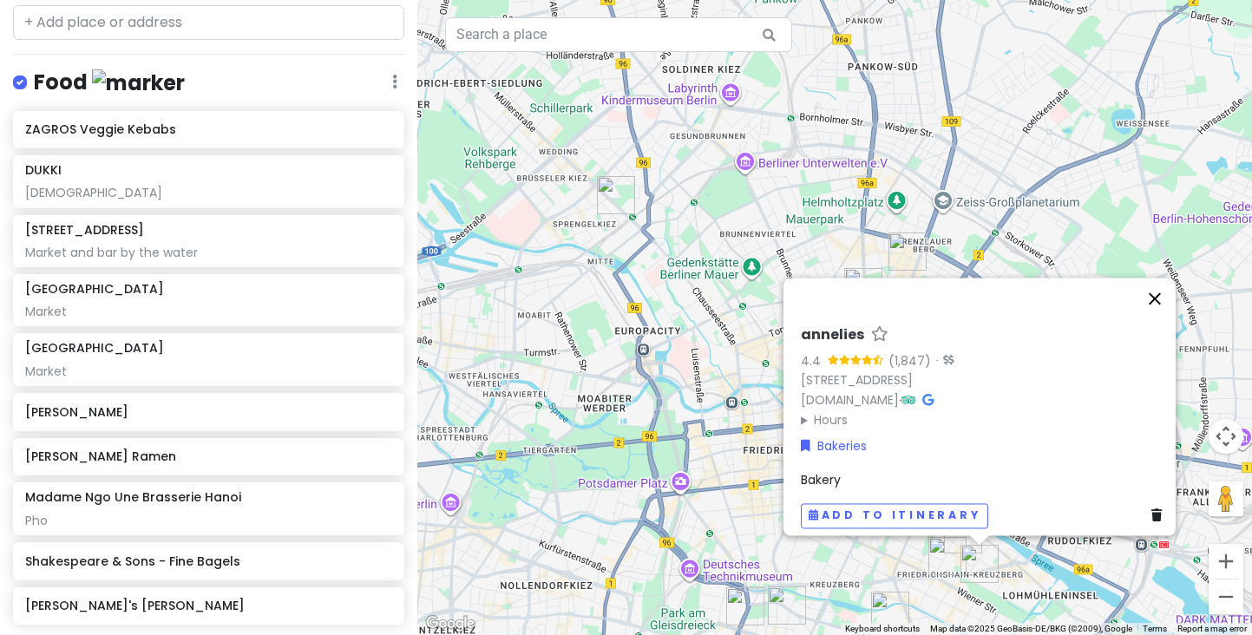
click at [1156, 288] on button "Close" at bounding box center [1155, 299] width 42 height 42
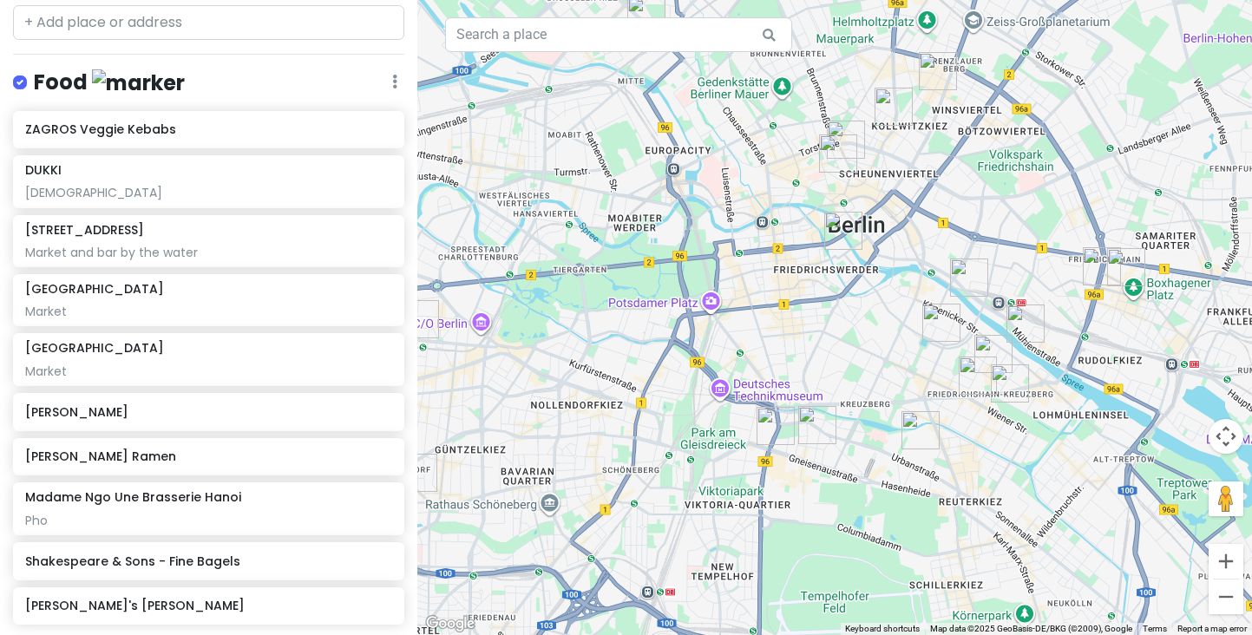
drag, startPoint x: 737, startPoint y: 423, endPoint x: 768, endPoint y: 239, distance: 185.6
click at [768, 239] on div at bounding box center [834, 317] width 835 height 635
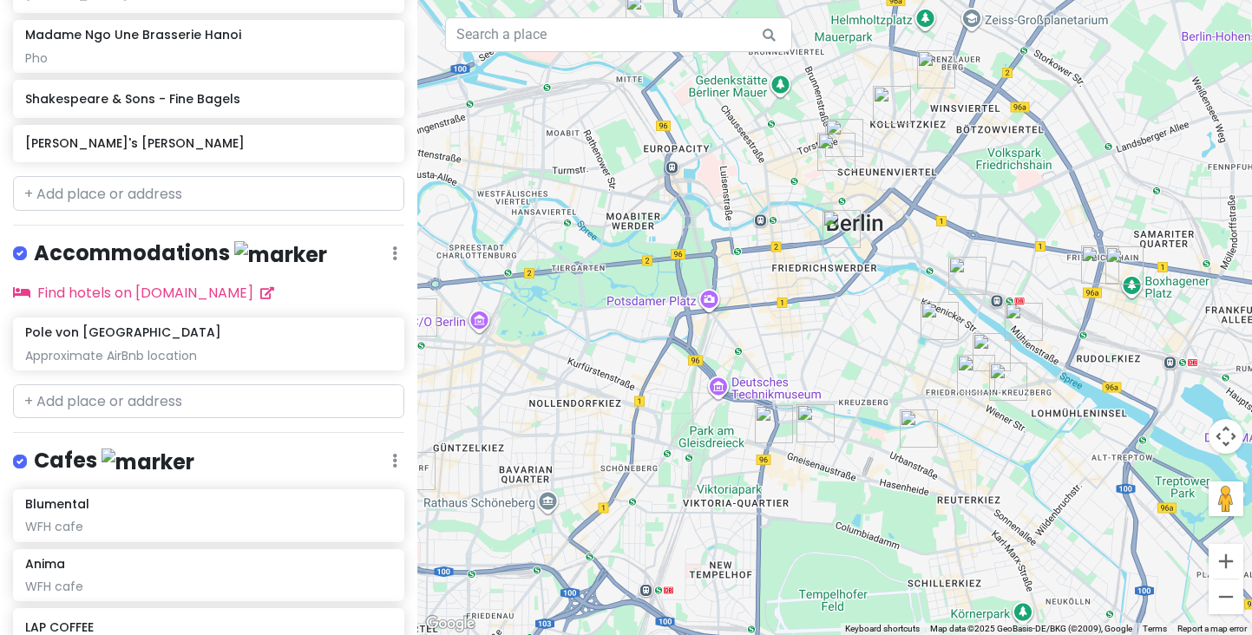
scroll to position [798, 0]
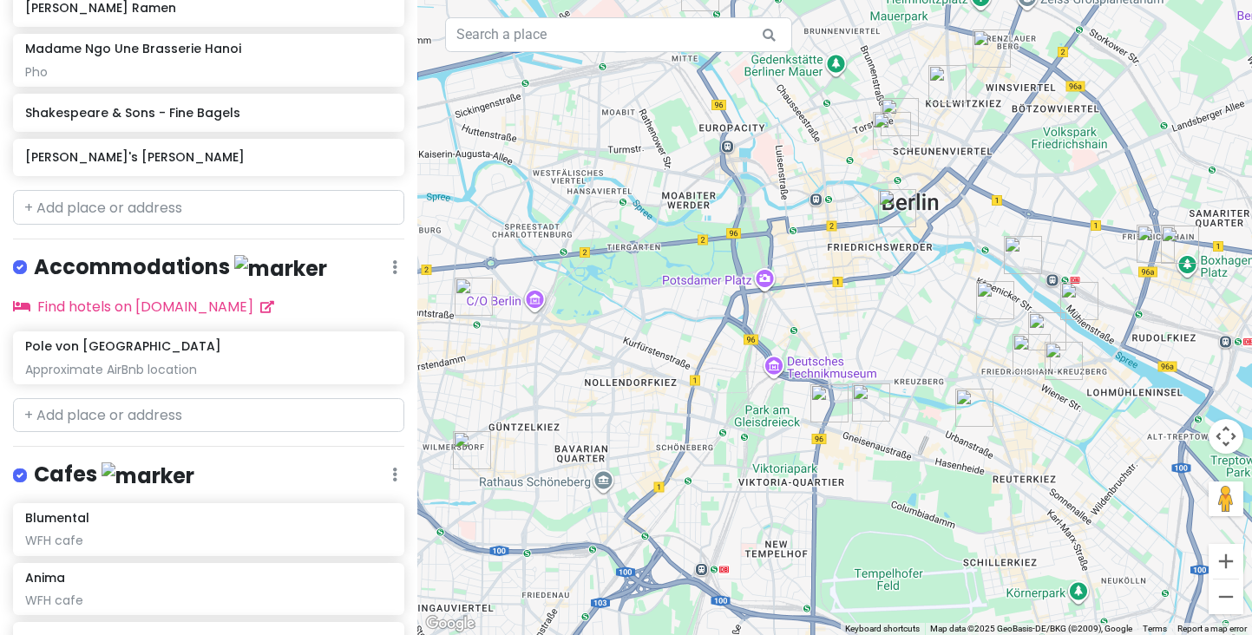
drag, startPoint x: 680, startPoint y: 442, endPoint x: 747, endPoint y: 420, distance: 70.5
click at [747, 420] on div at bounding box center [834, 317] width 835 height 635
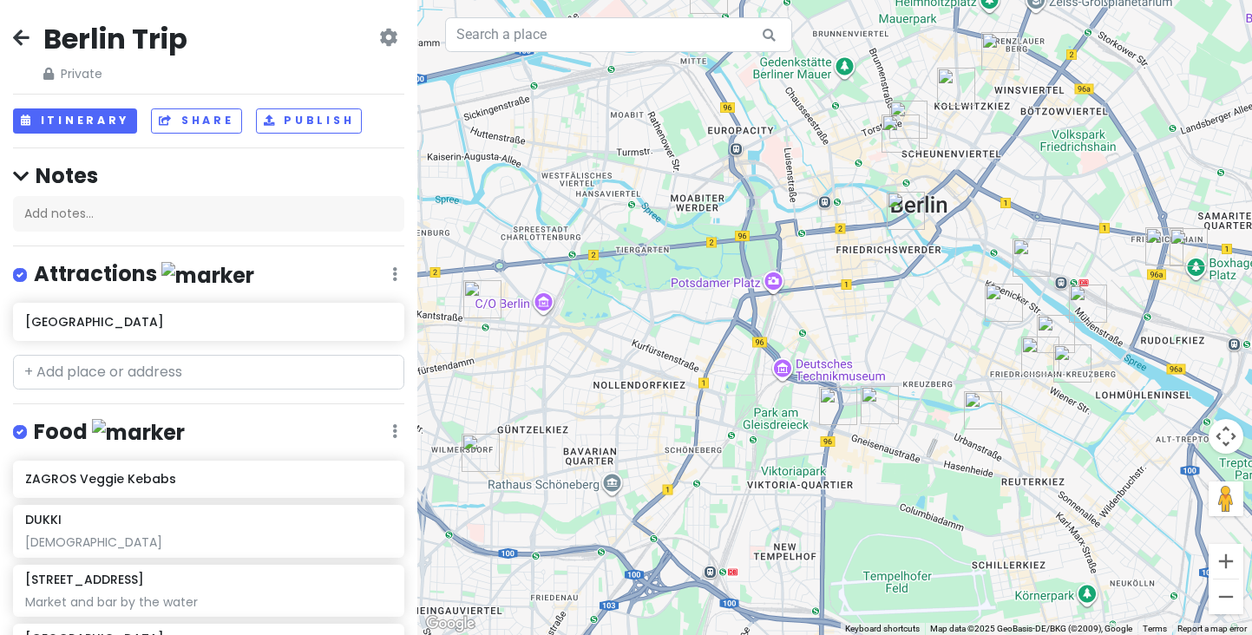
scroll to position [0, 0]
click at [196, 367] on input "text" at bounding box center [208, 372] width 391 height 35
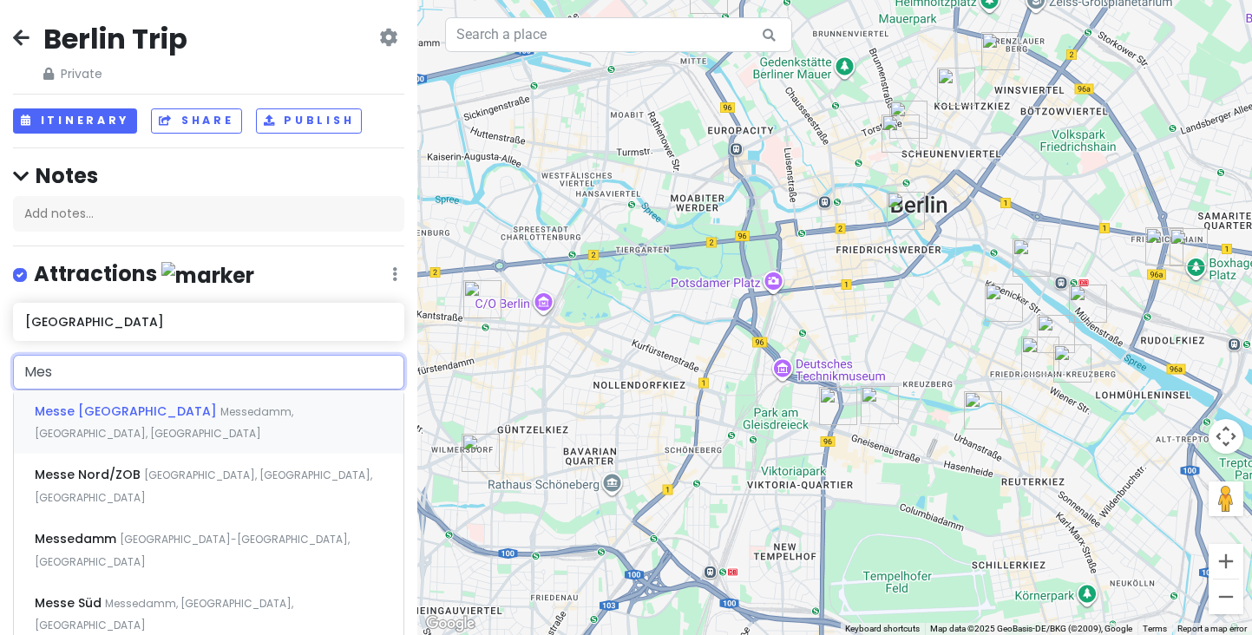
click at [98, 418] on div "[GEOGRAPHIC_DATA], [GEOGRAPHIC_DATA], [GEOGRAPHIC_DATA]" at bounding box center [209, 422] width 390 height 64
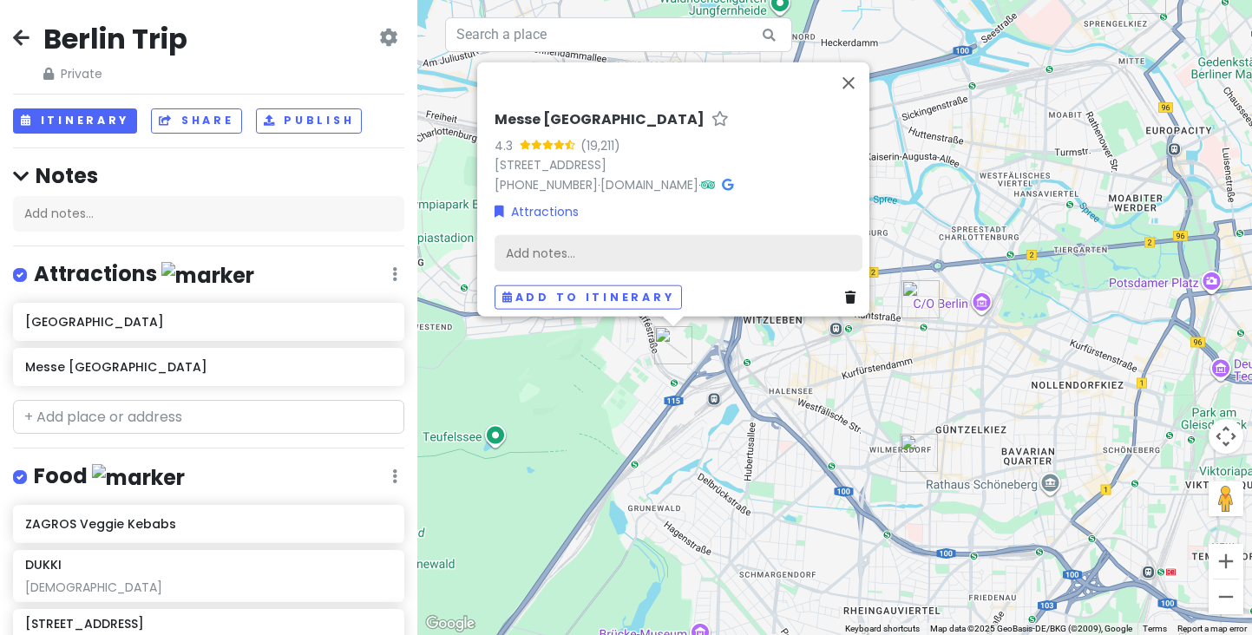
click at [523, 247] on div "Add notes..." at bounding box center [679, 253] width 368 height 36
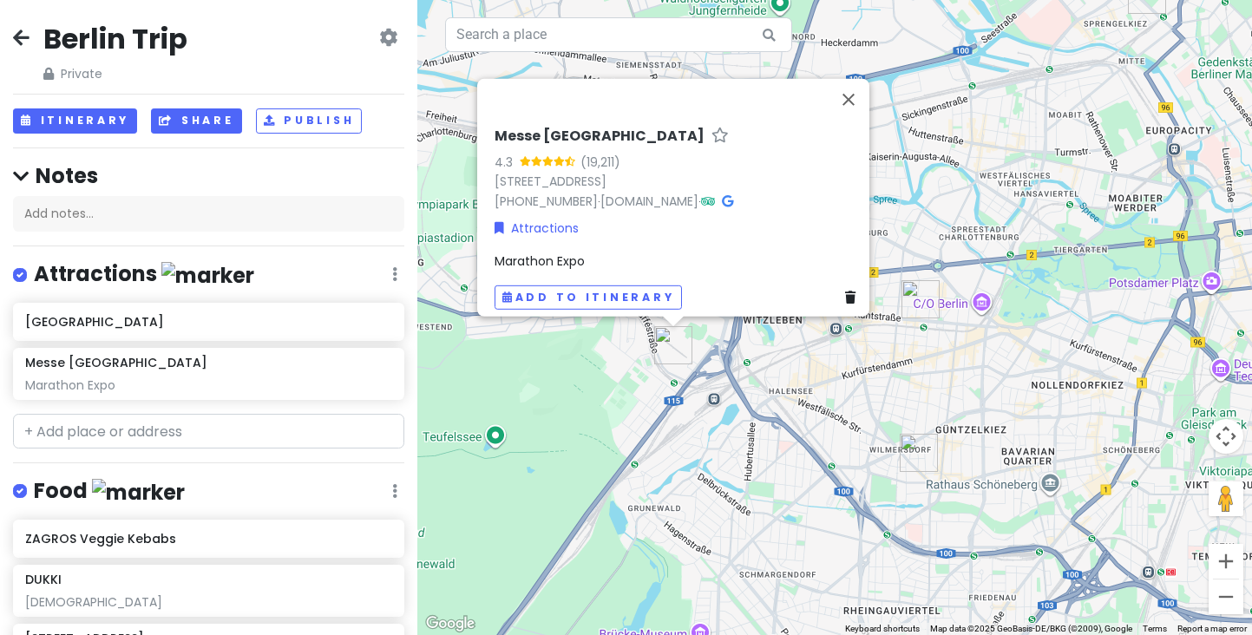
click at [217, 117] on button "Share" at bounding box center [196, 120] width 90 height 25
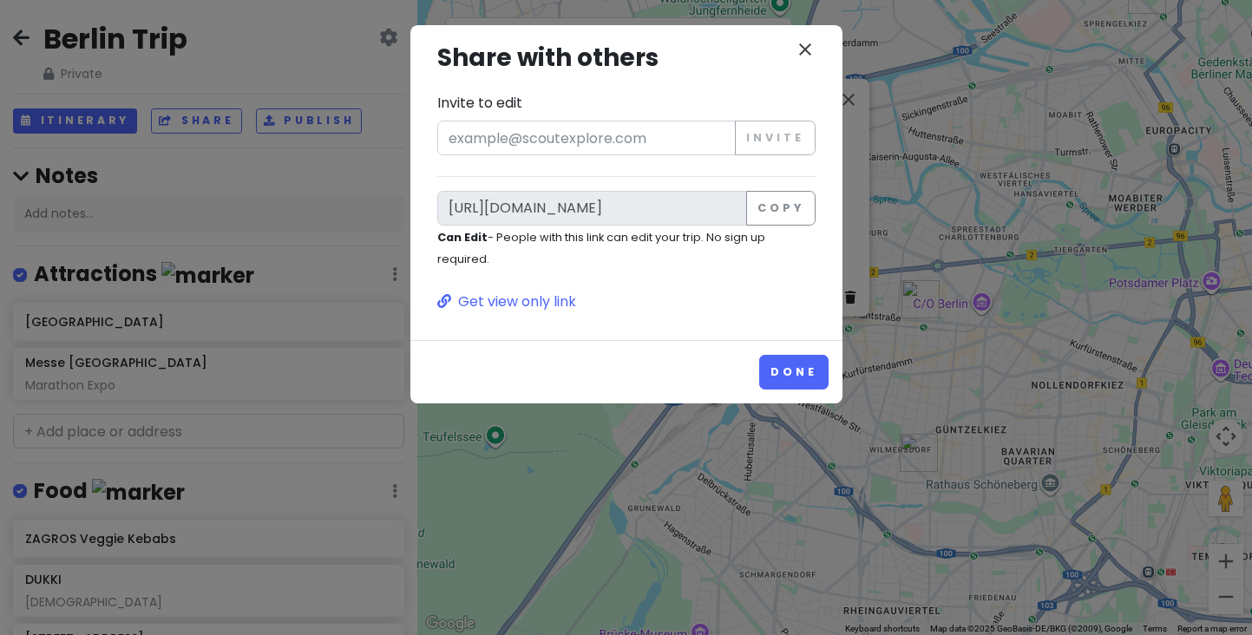
click at [809, 44] on icon "close" at bounding box center [805, 49] width 21 height 21
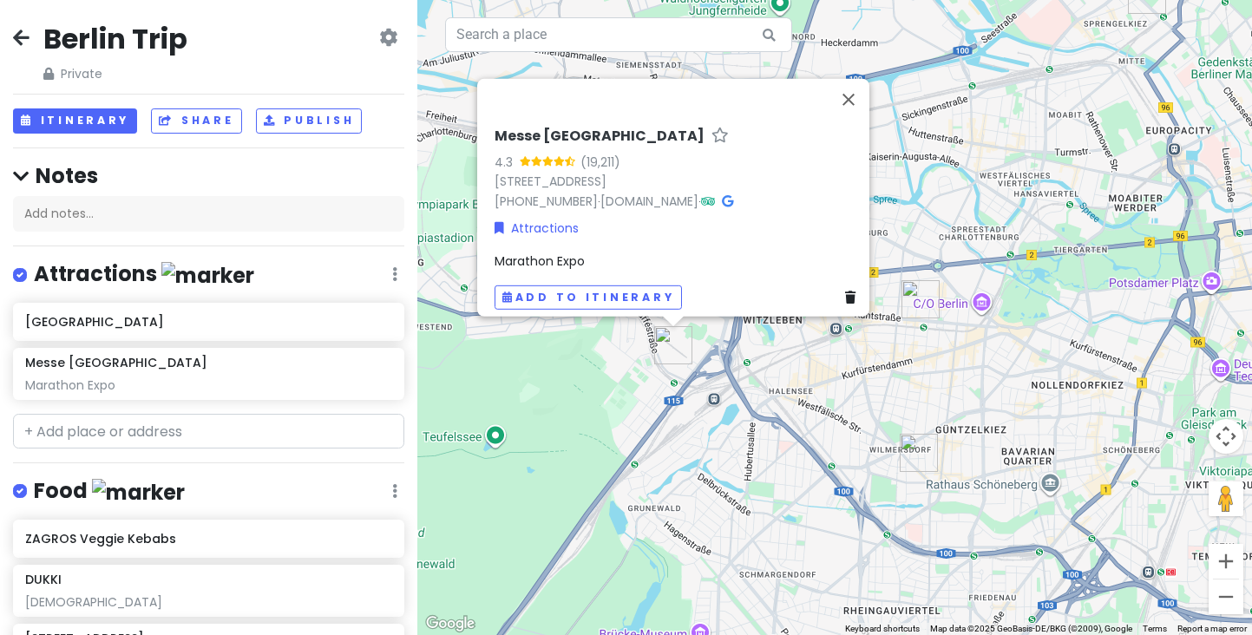
click at [689, 434] on div "Messe Berlin 4.3 (19,211) [STREET_ADDRESS] [PHONE_NUMBER] · [DOMAIN_NAME] · Att…" at bounding box center [834, 317] width 835 height 635
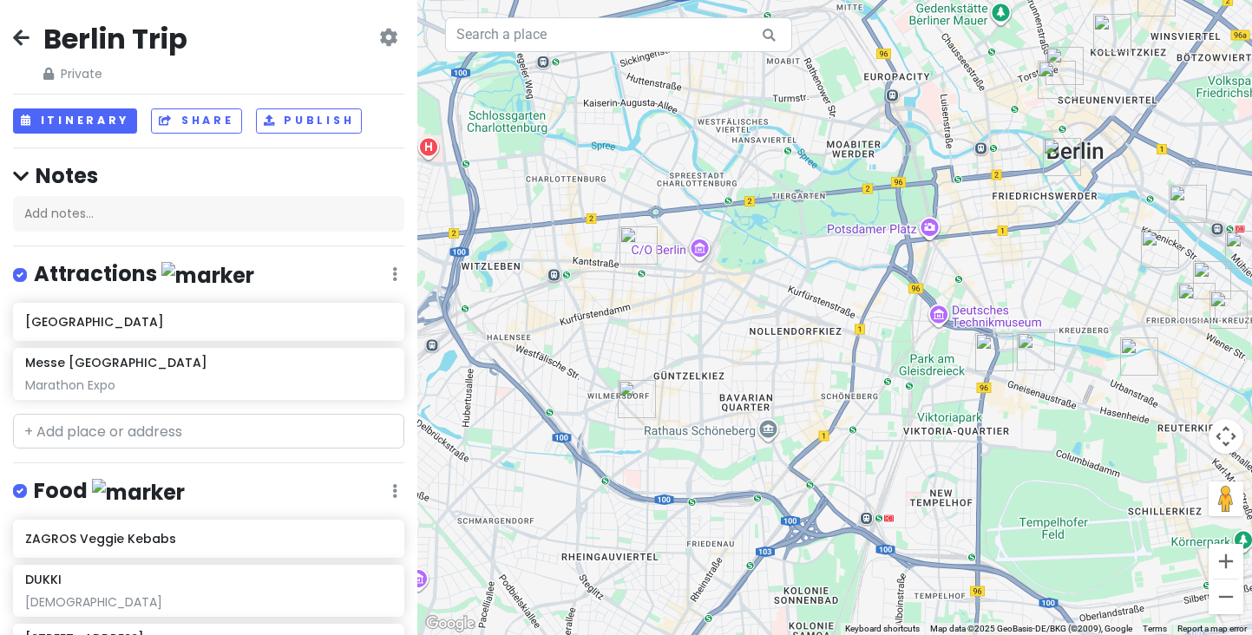
drag, startPoint x: 789, startPoint y: 401, endPoint x: 503, endPoint y: 347, distance: 290.5
click at [503, 347] on div at bounding box center [834, 317] width 835 height 635
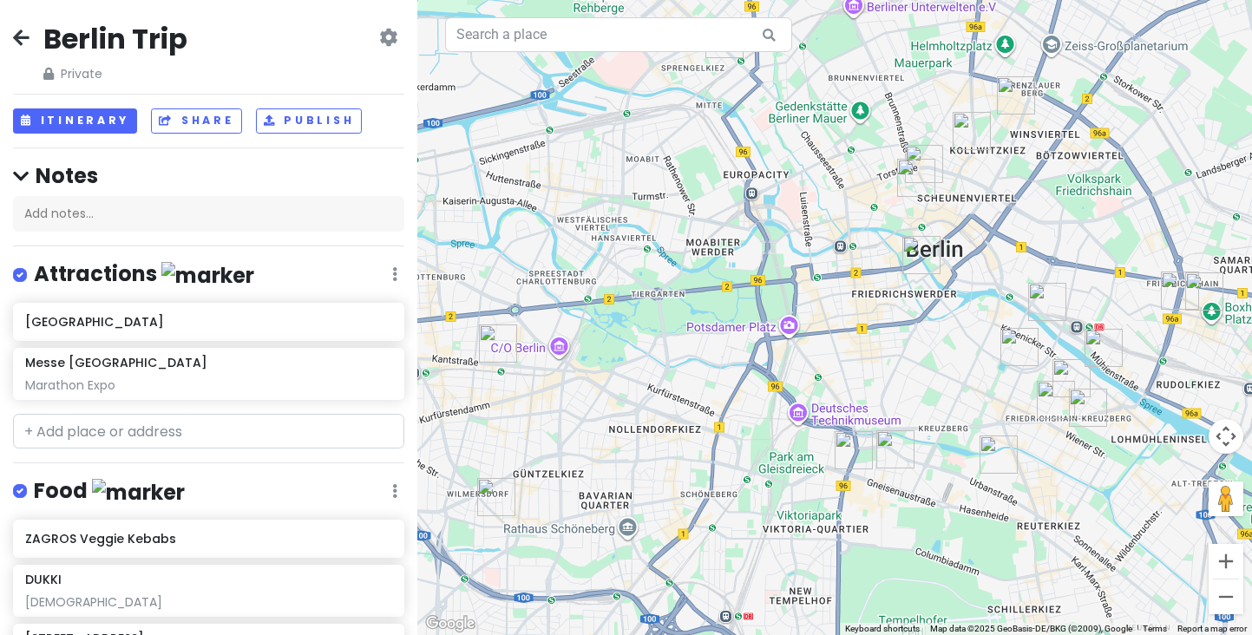
drag, startPoint x: 716, startPoint y: 261, endPoint x: 575, endPoint y: 358, distance: 170.9
click at [575, 358] on div at bounding box center [834, 317] width 835 height 635
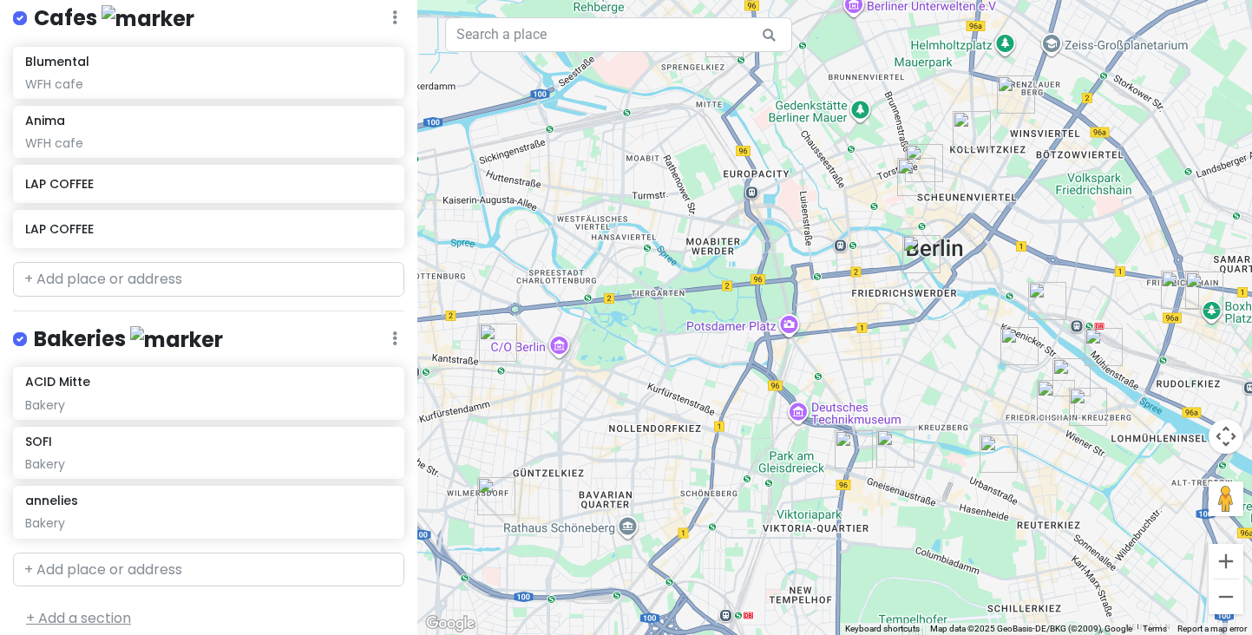
scroll to position [1314, 0]
click at [84, 609] on link "+ Add a section" at bounding box center [78, 619] width 105 height 20
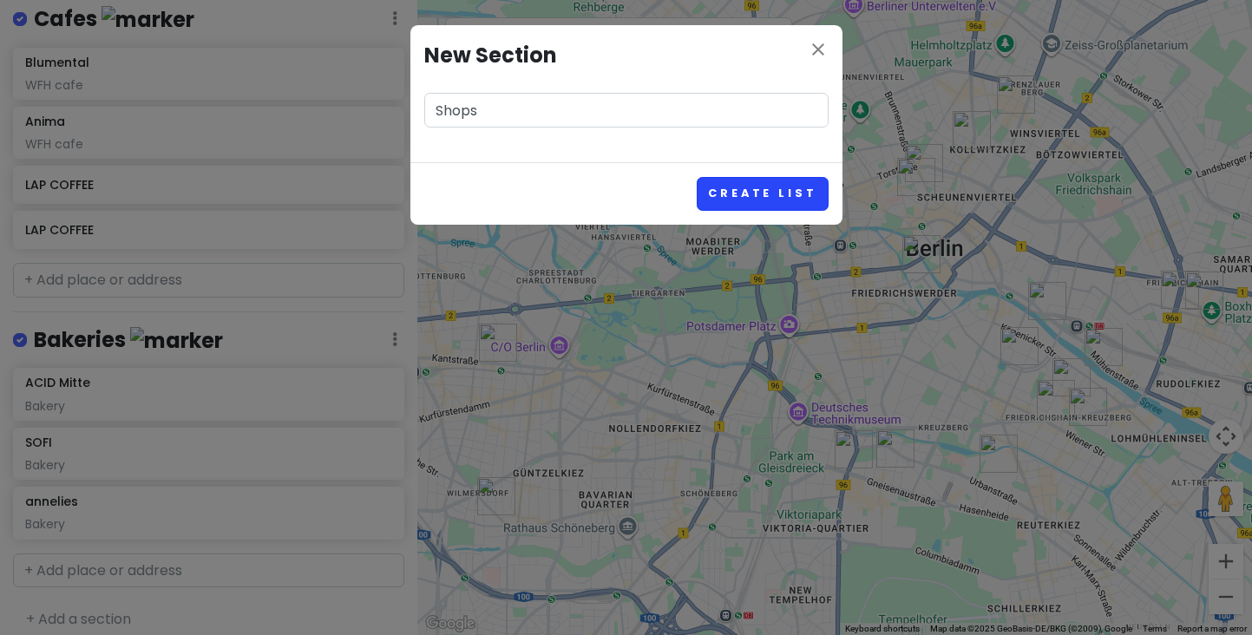
click at [749, 183] on button "Create List" at bounding box center [762, 194] width 131 height 34
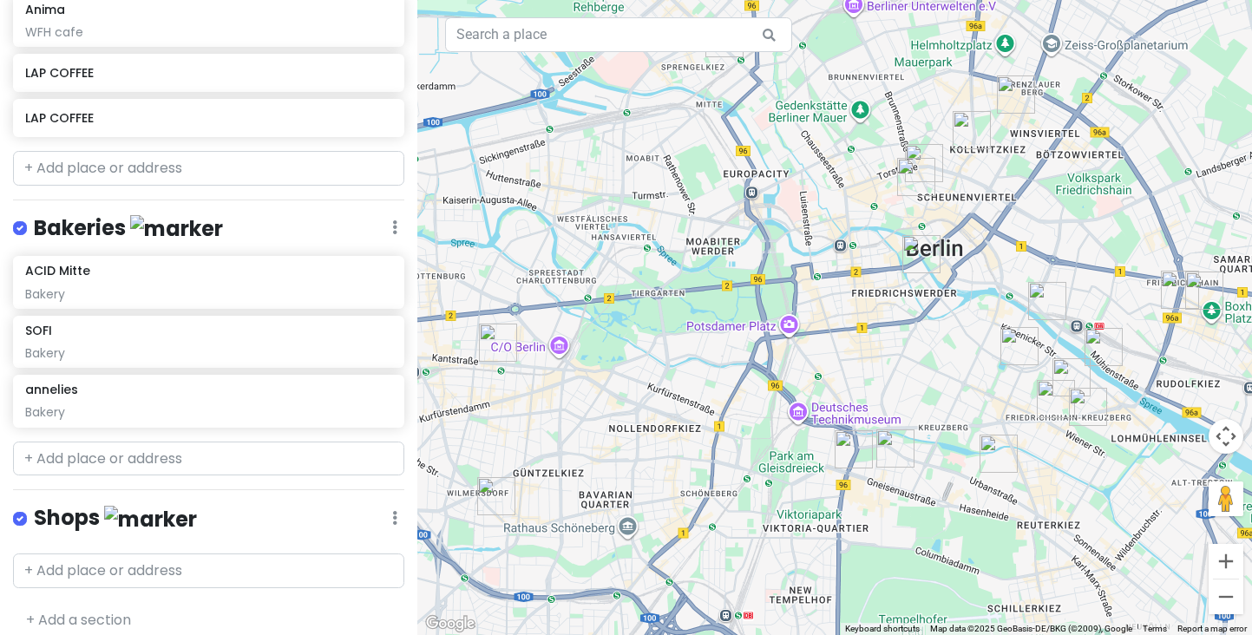
scroll to position [1425, 0]
click at [386, 508] on div "Shops Edit Reorder Delete List" at bounding box center [208, 523] width 391 height 36
click at [392, 512] on icon at bounding box center [394, 519] width 5 height 14
click at [305, 380] on link "Edit" at bounding box center [343, 400] width 139 height 42
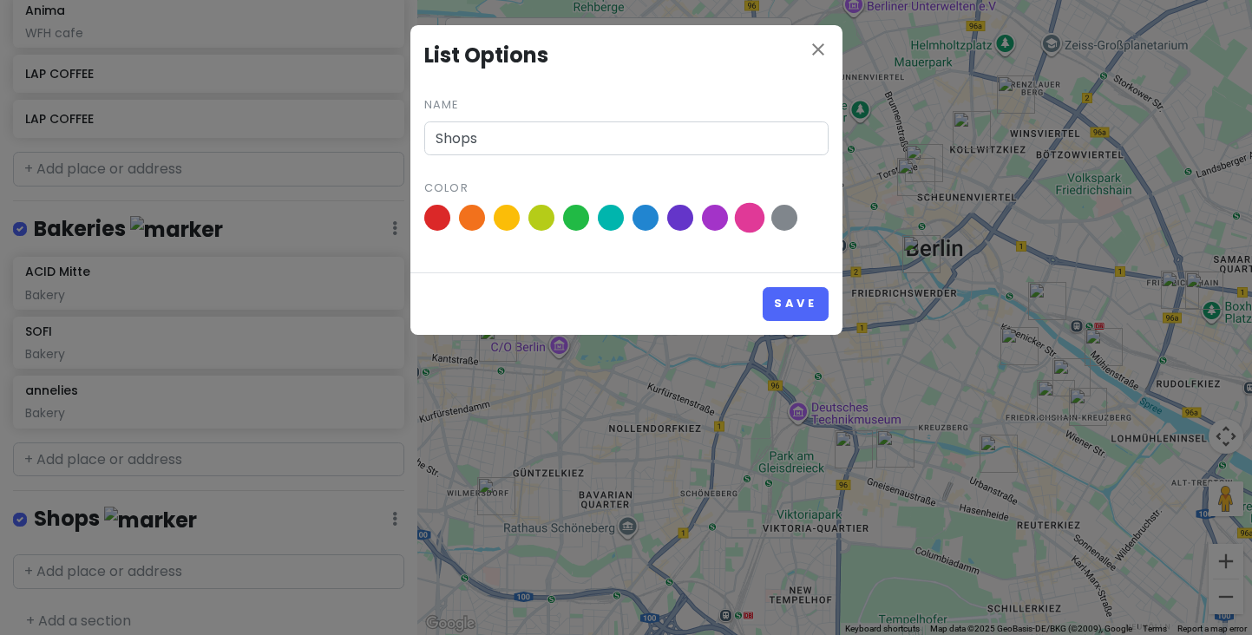
click at [754, 221] on span at bounding box center [749, 218] width 30 height 30
click at [0, 0] on input "radio" at bounding box center [0, 0] width 0 height 0
click at [790, 290] on button "Save" at bounding box center [795, 304] width 65 height 34
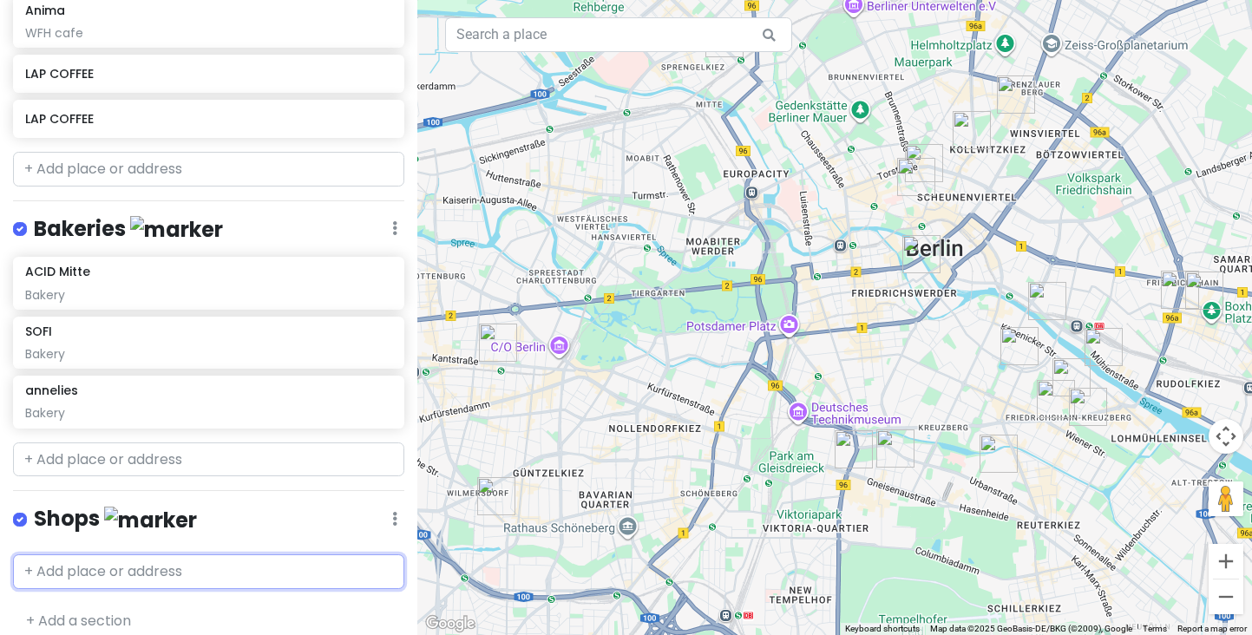
paste input "Huasen"
click at [56, 290] on div "ACID Mitte Bakery" at bounding box center [208, 283] width 391 height 52
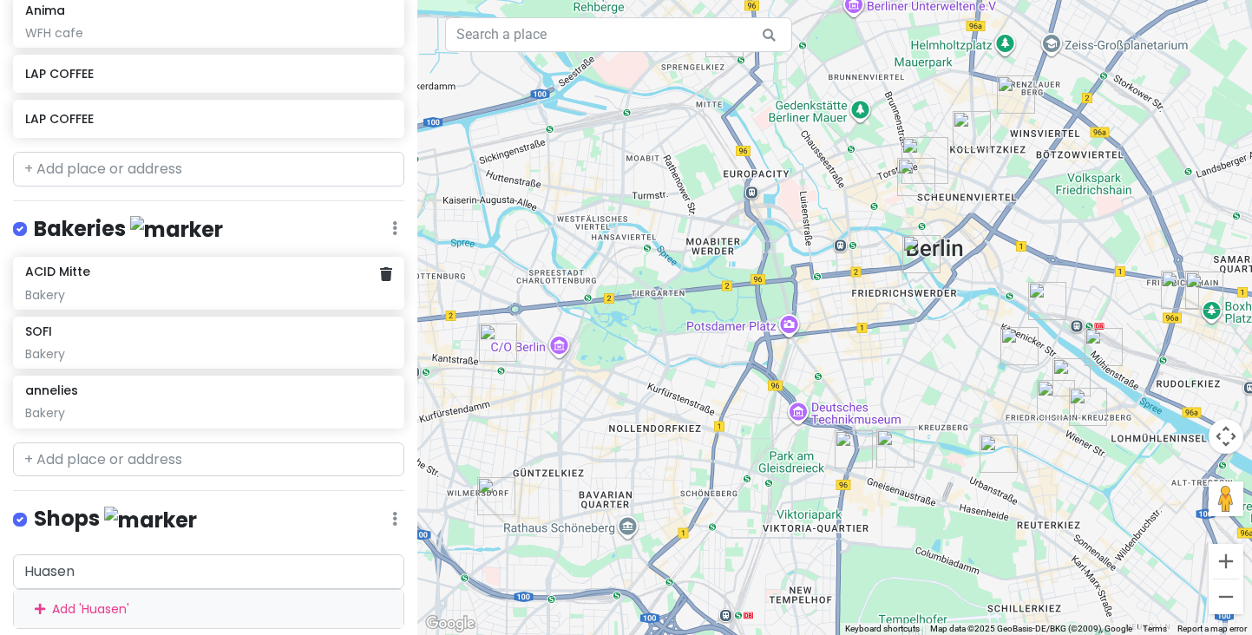
click at [56, 290] on div "ACID Mitte Bakery" at bounding box center [208, 283] width 391 height 52
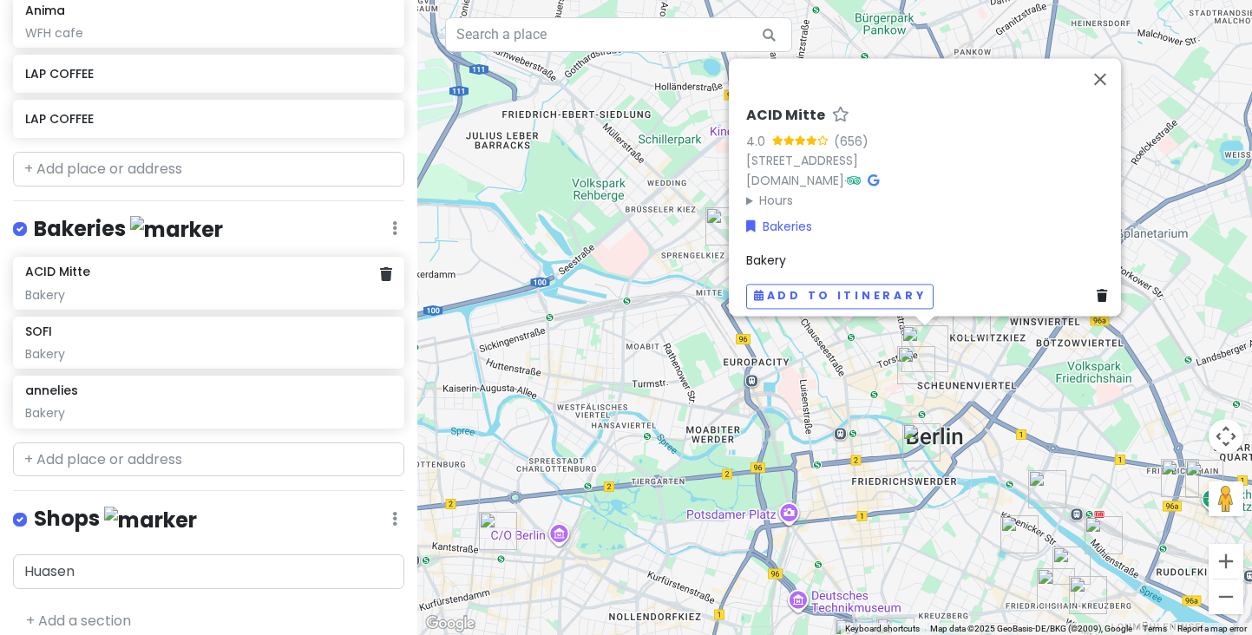
click at [58, 287] on div "Bakery" at bounding box center [208, 295] width 366 height 16
click at [258, 287] on div "Bakery" at bounding box center [208, 295] width 366 height 16
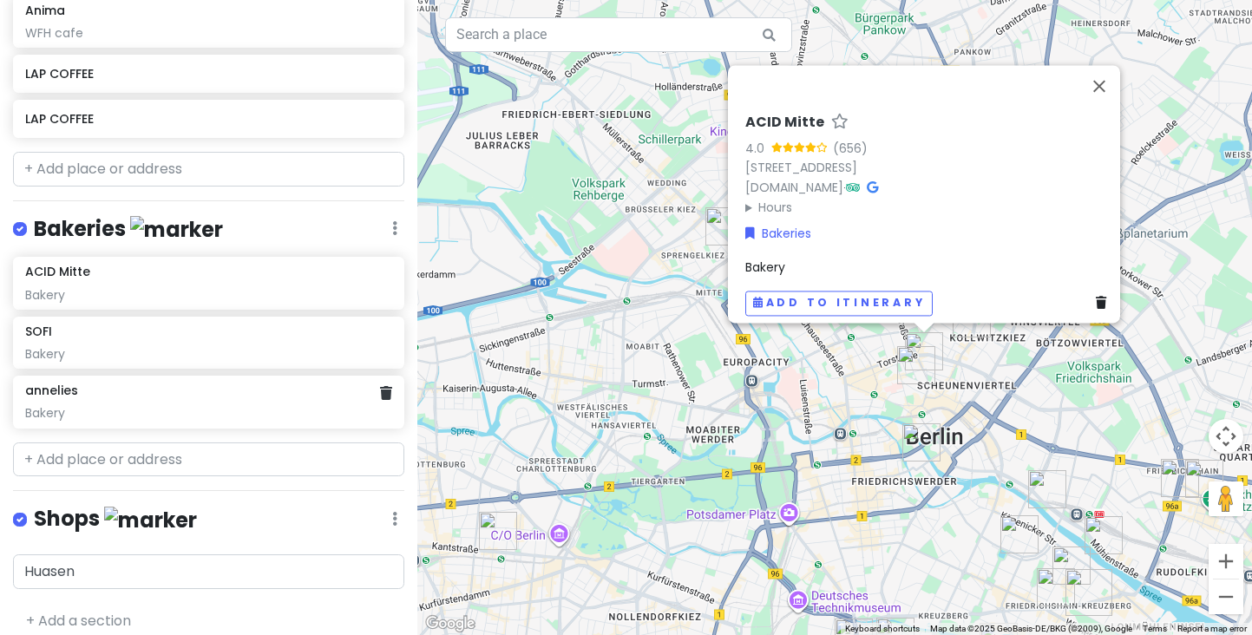
click at [294, 405] on div "Bakery" at bounding box center [208, 413] width 366 height 16
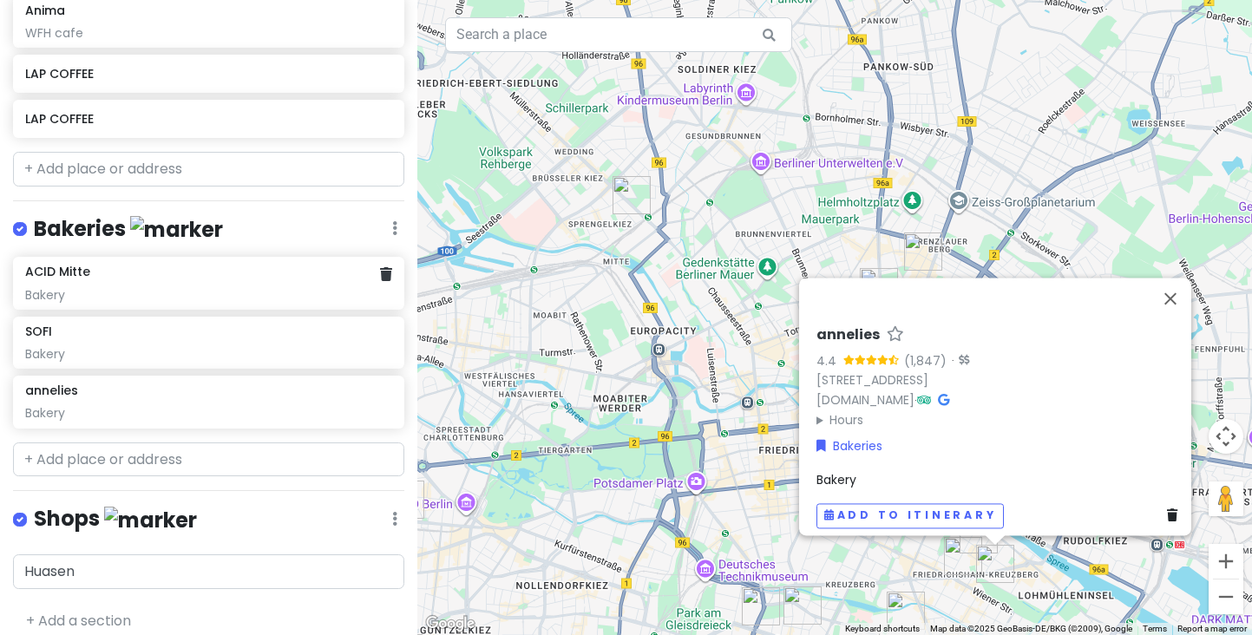
click at [305, 287] on div "Bakery" at bounding box center [208, 295] width 366 height 16
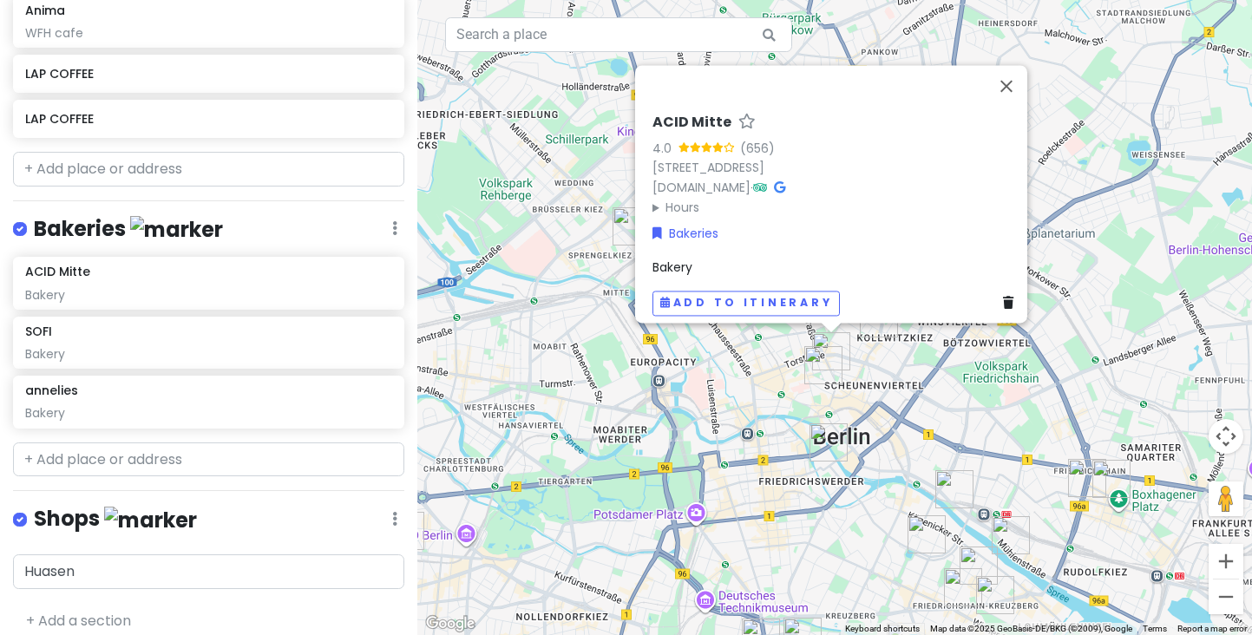
click at [395, 232] on div "Bakeries Edit Reorder Delete List" at bounding box center [208, 233] width 391 height 36
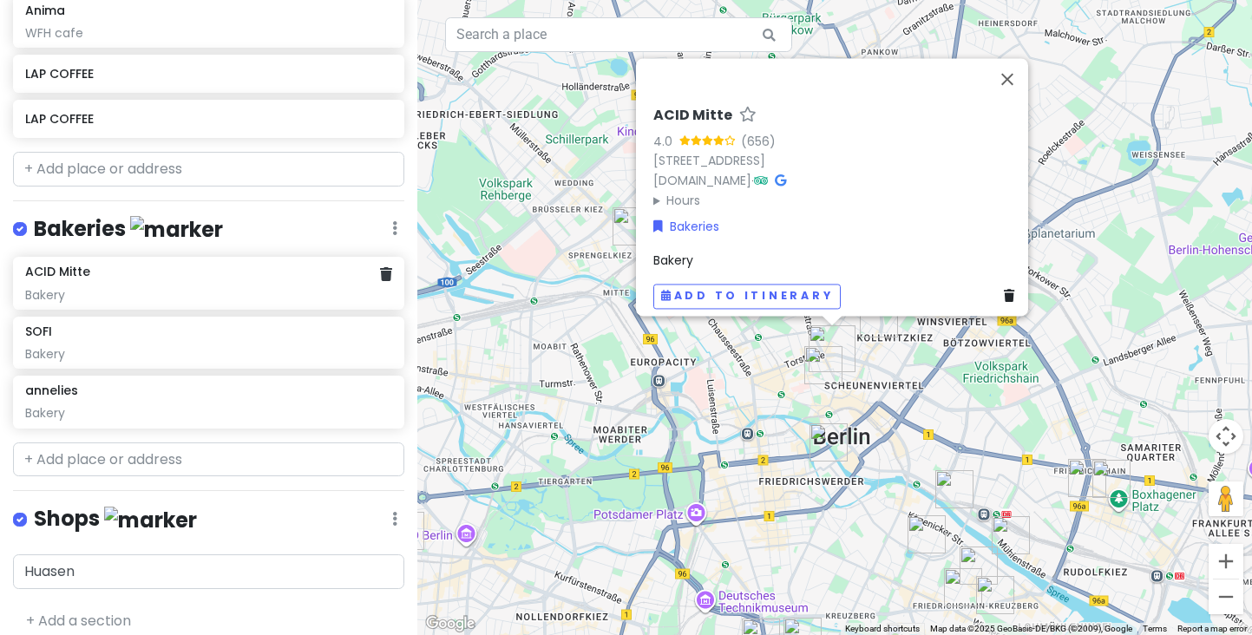
click at [67, 287] on div "Bakery" at bounding box center [208, 295] width 366 height 16
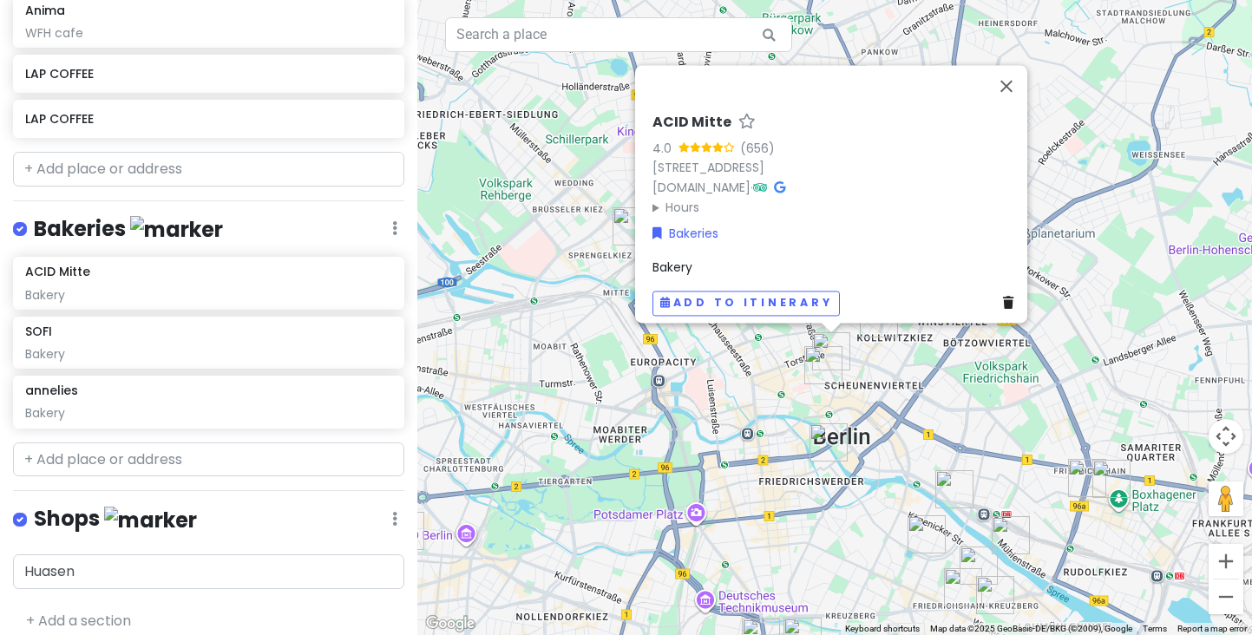
click at [83, 178] on div "Berlin Trip Private Change Dates Make a Copy Delete Trip Go Pro ⚡️ Give Feedbac…" at bounding box center [208, 317] width 417 height 635
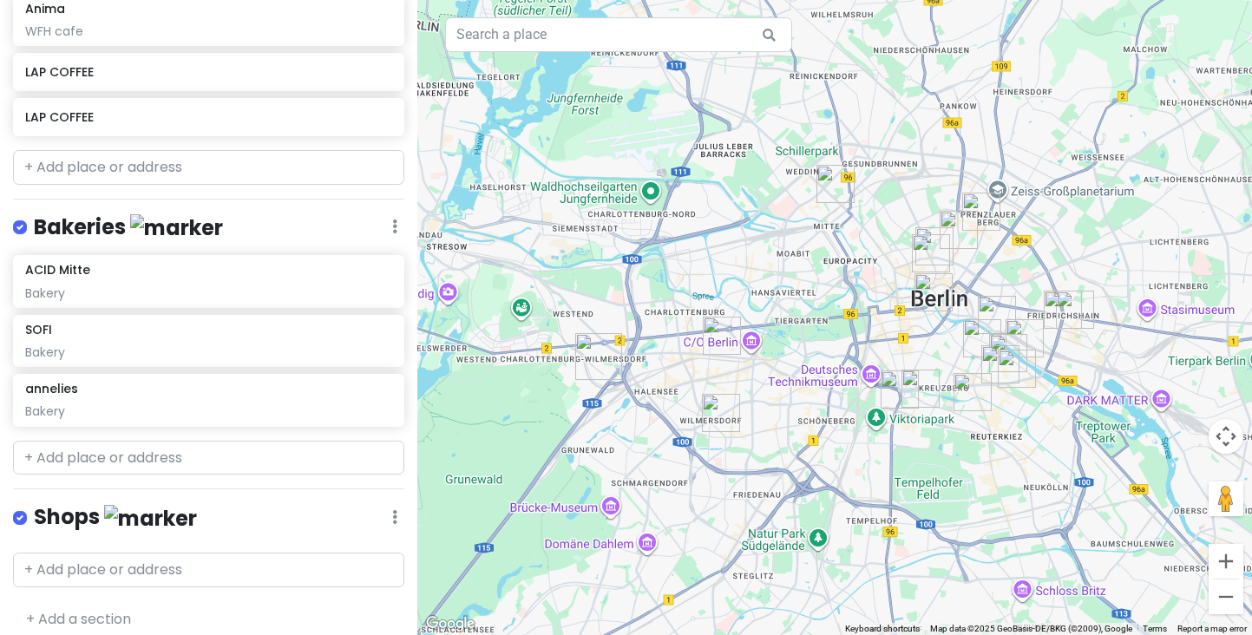
scroll to position [1425, 0]
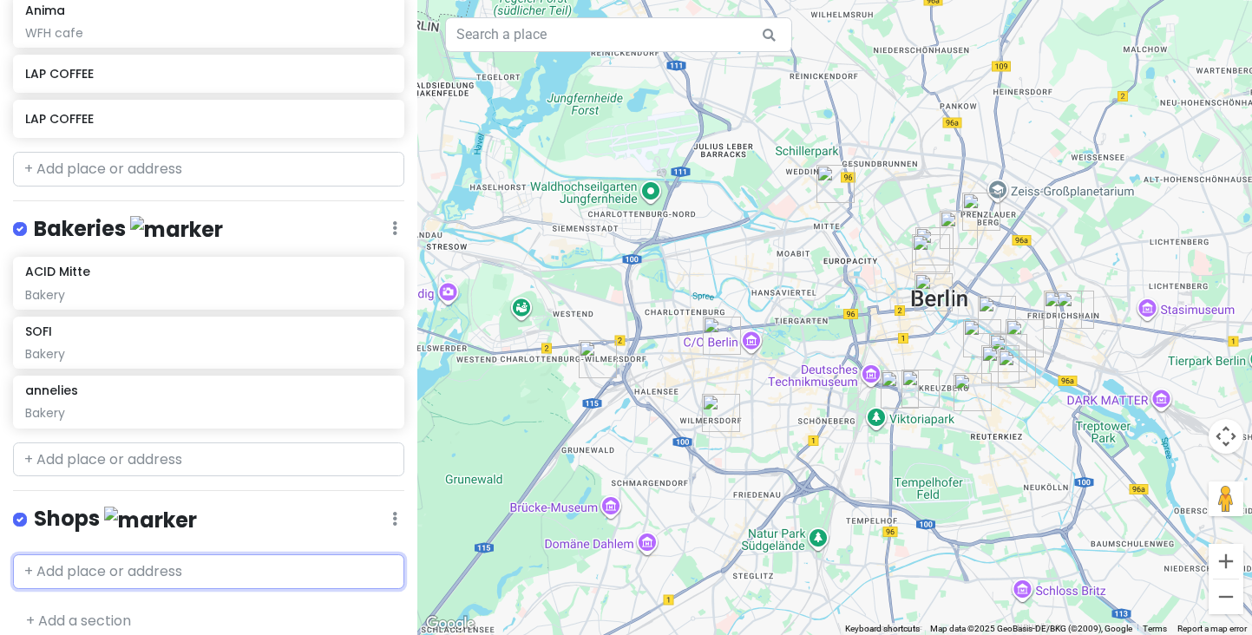
paste input "Hausen Berlin"
type input "Hausen Berlin"
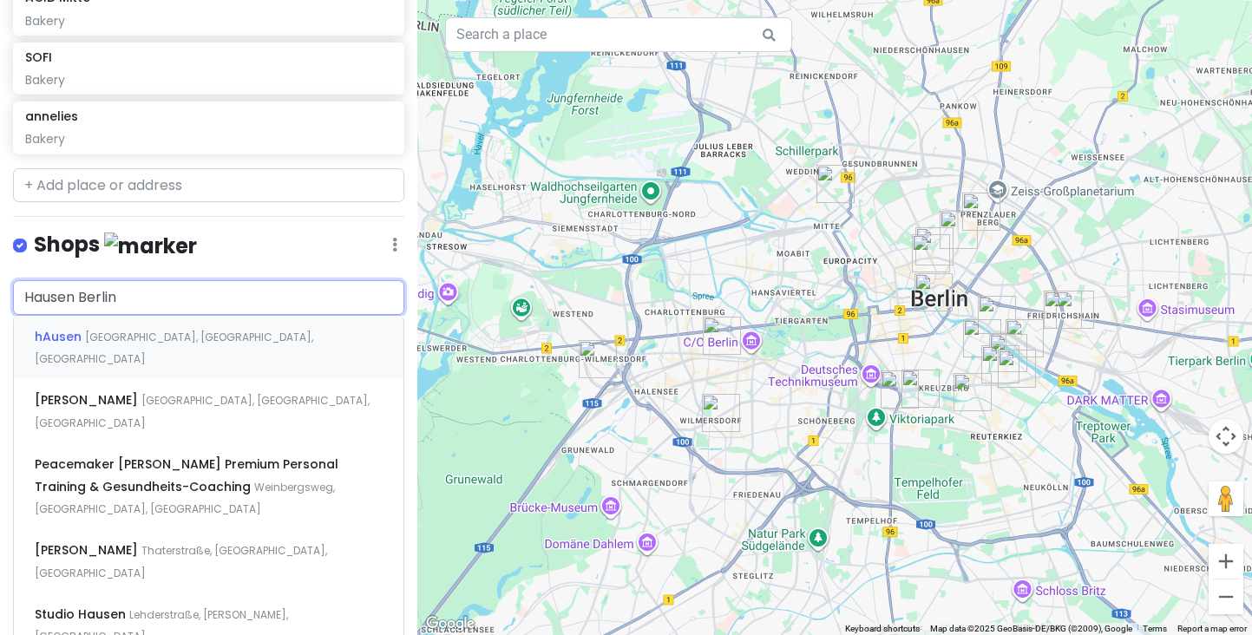
scroll to position [1701, 0]
click at [132, 330] on div "hAusen Germany, Berlin, Krossener Straße" at bounding box center [209, 346] width 390 height 64
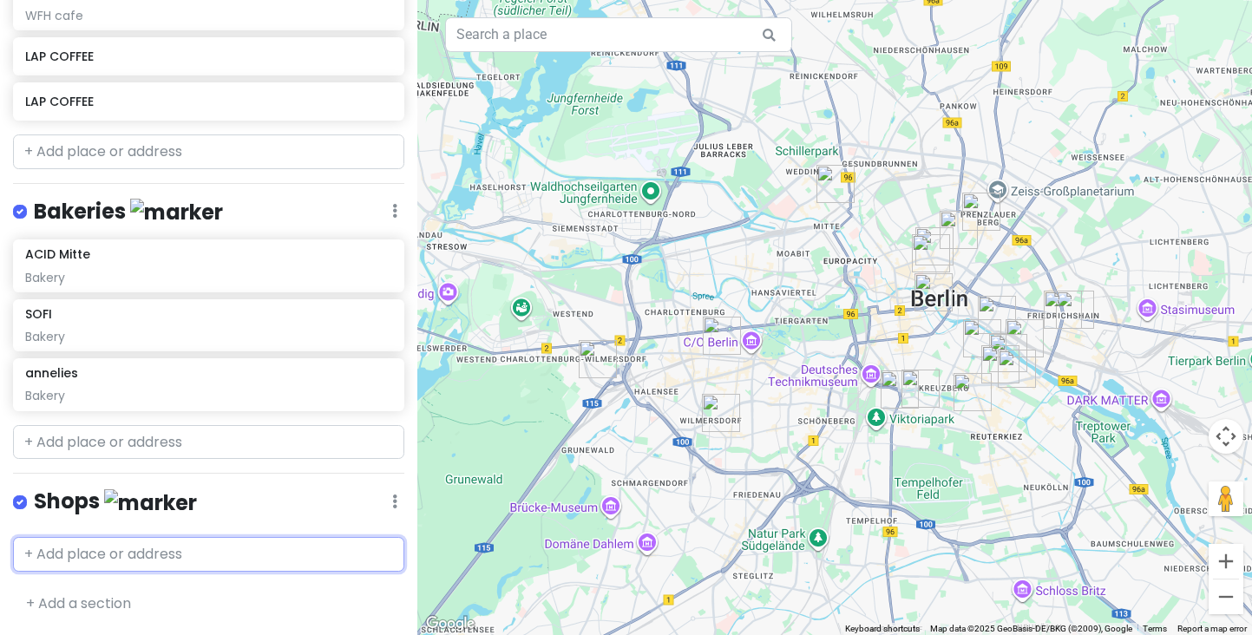
scroll to position [1425, 0]
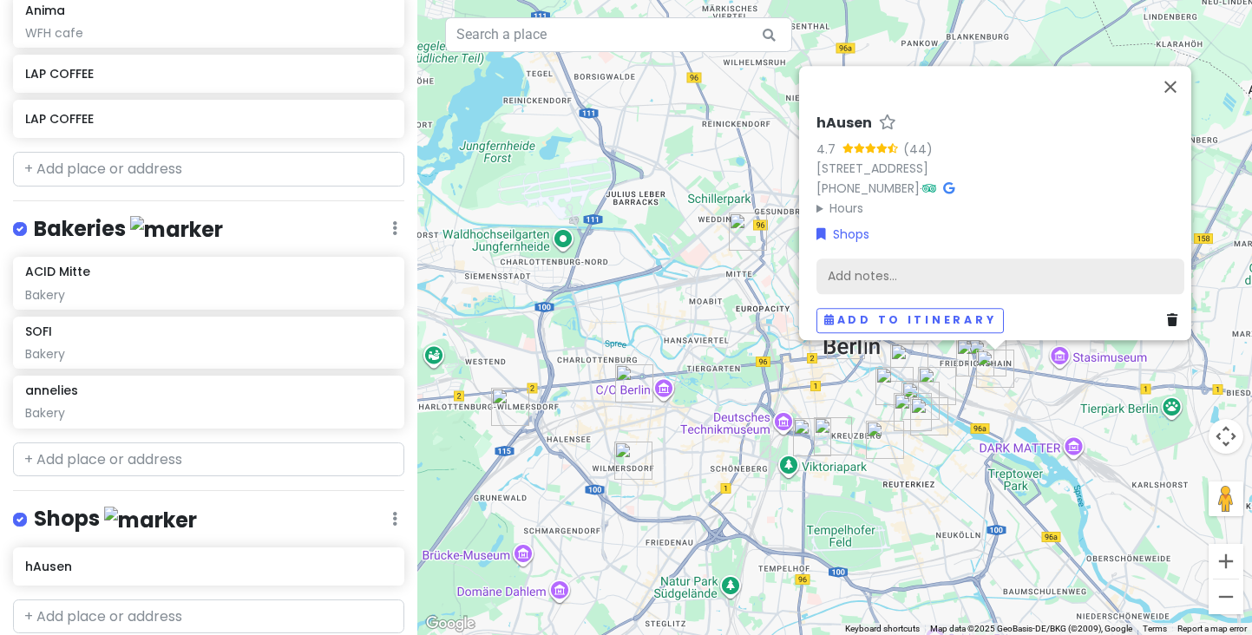
click at [848, 262] on div "Add notes..." at bounding box center [1000, 277] width 368 height 36
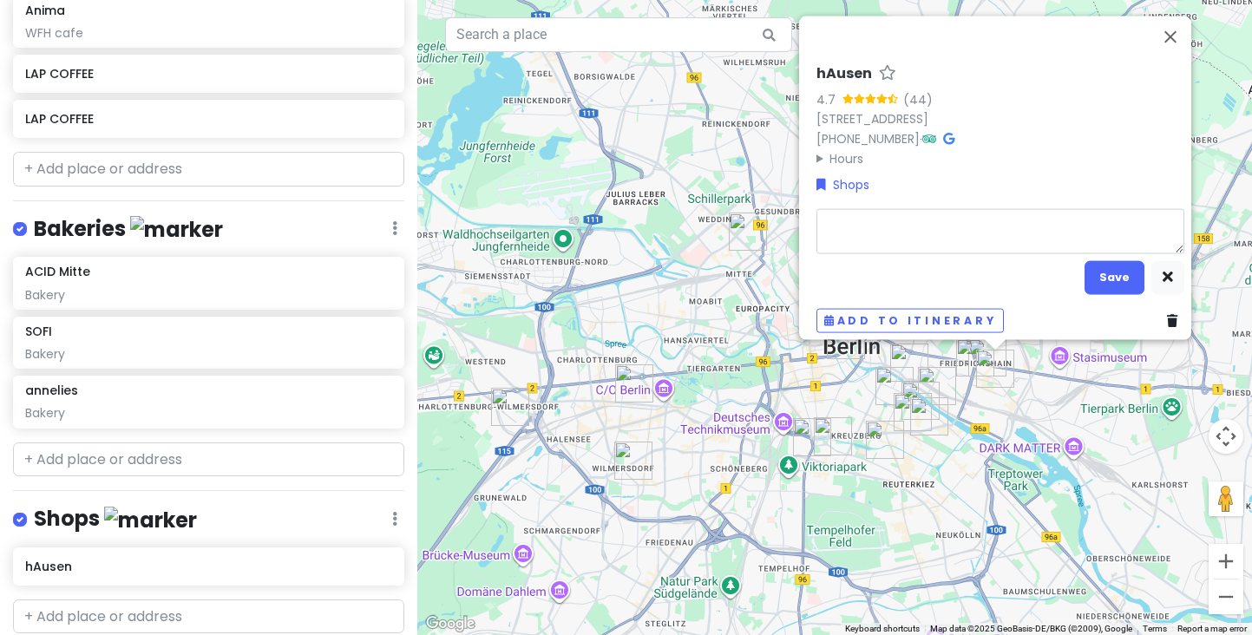
type textarea "x"
type textarea "H"
type textarea "x"
type textarea "Ho"
type textarea "x"
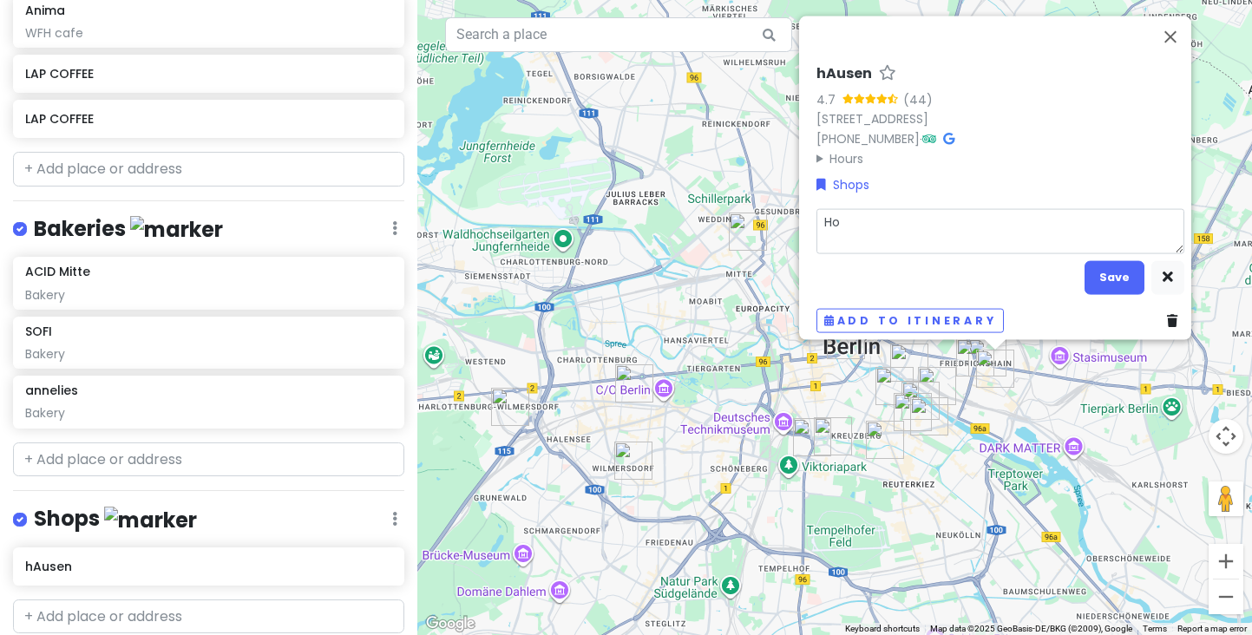
type textarea "Hom"
type textarea "x"
type textarea "Home"
type textarea "x"
type textarea "Home"
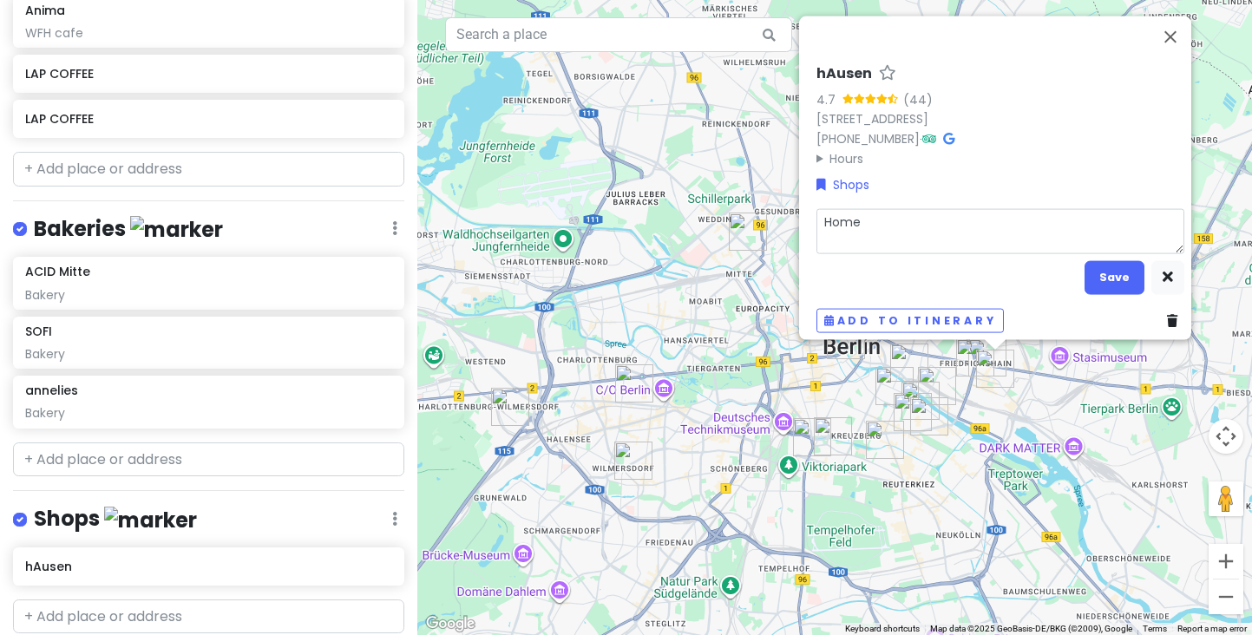
type textarea "x"
type textarea "Home G"
type textarea "x"
type textarea "Home Go"
type textarea "x"
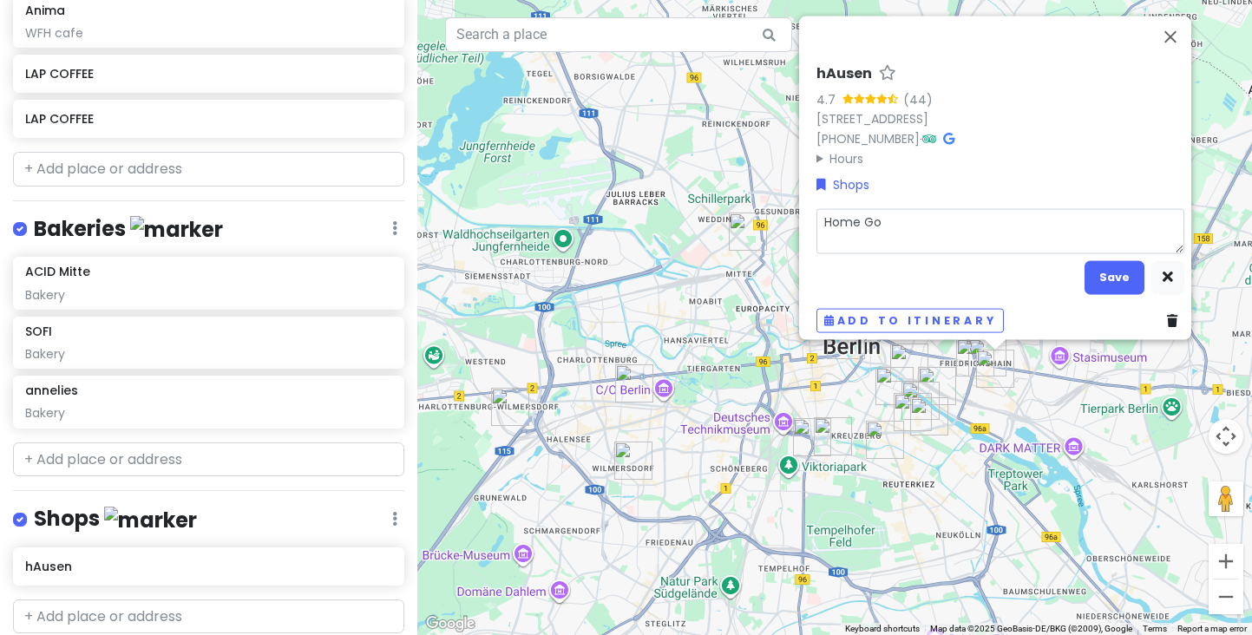
type textarea "Home Goo"
type textarea "x"
type textarea "Home Good"
type textarea "x"
type textarea "Home Goods"
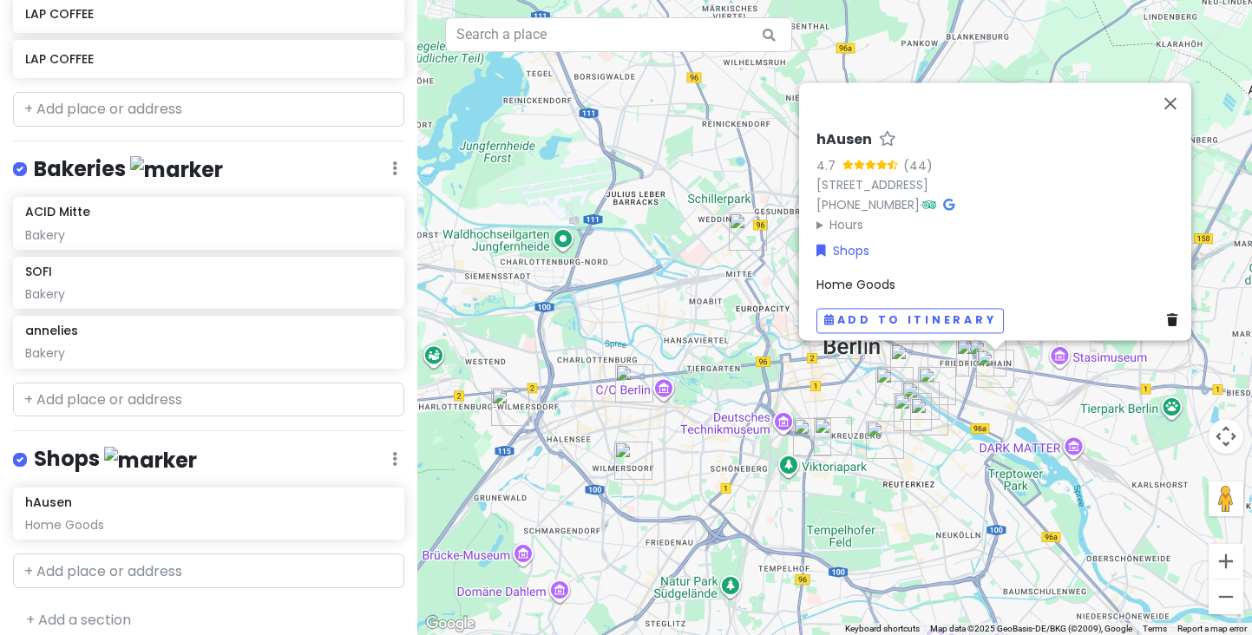
scroll to position [1484, 0]
click at [103, 554] on input "text" at bounding box center [208, 571] width 391 height 35
paste input "Neuzwei"
type input "Neuzwei"
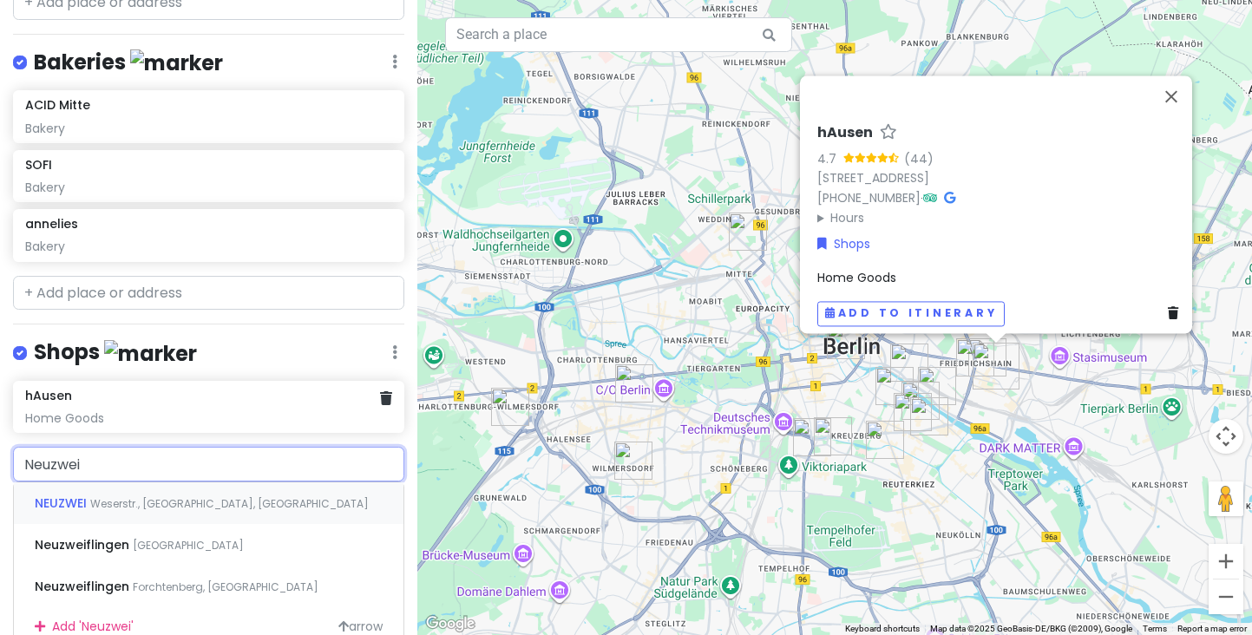
scroll to position [1608, 0]
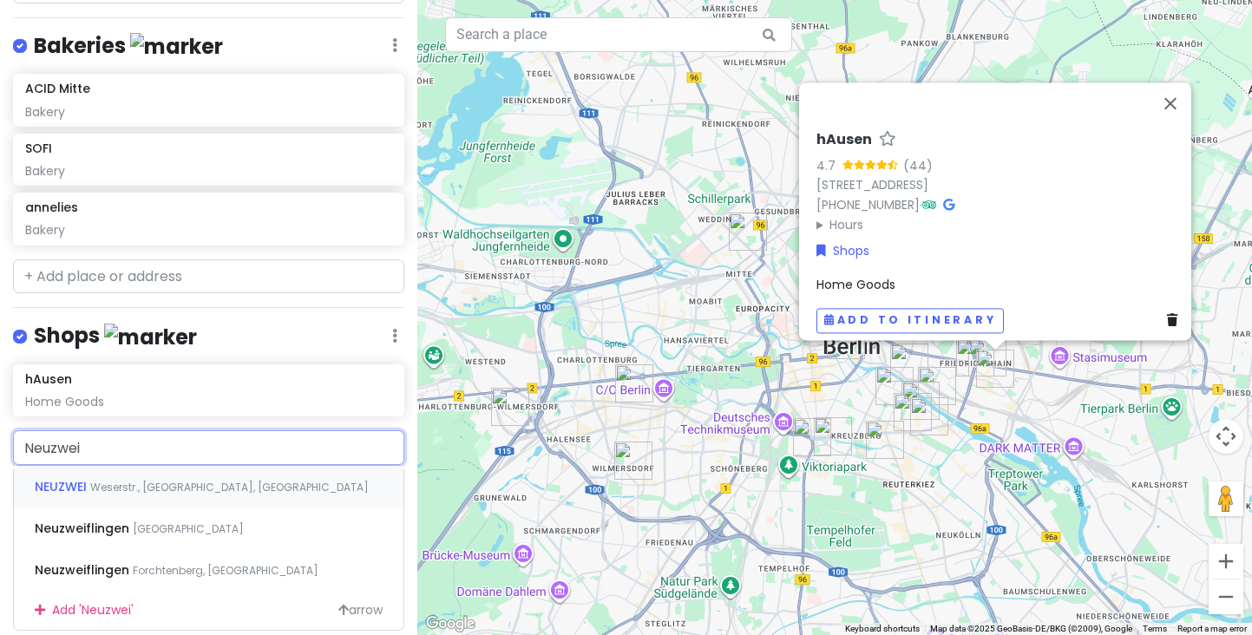
click at [127, 480] on span "Weserstr., Berlin-Neukölln, Germany" at bounding box center [229, 487] width 279 height 15
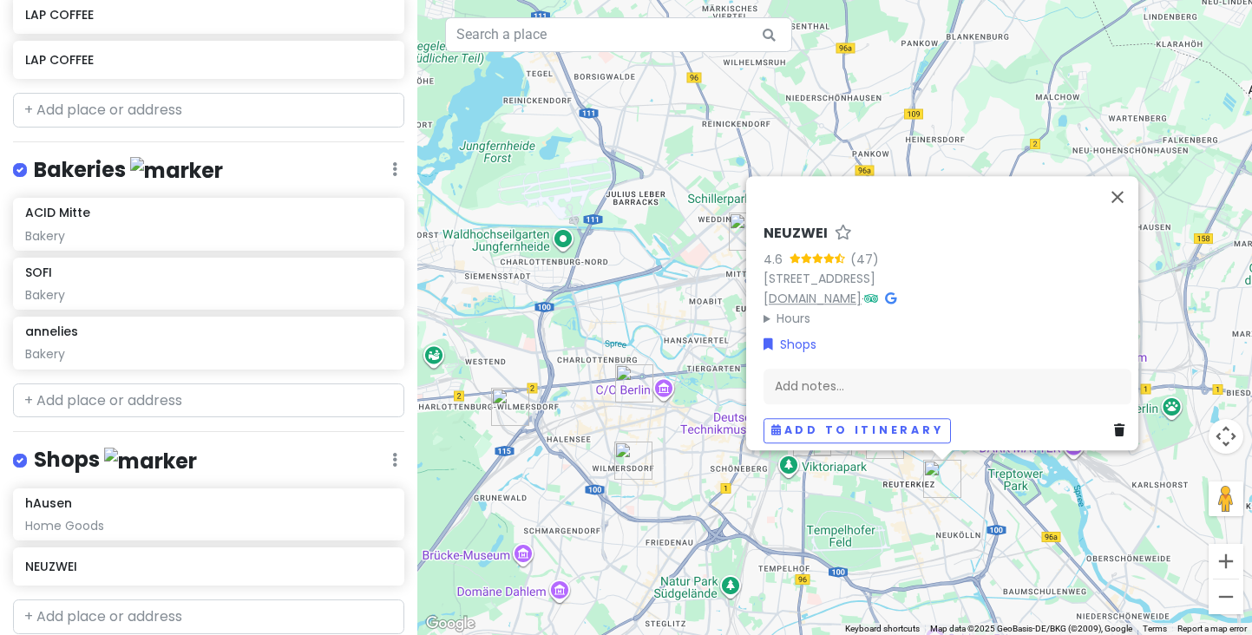
click at [781, 290] on link "www.neuzwei.com" at bounding box center [813, 298] width 98 height 17
click at [822, 388] on div "Add notes..." at bounding box center [948, 387] width 368 height 36
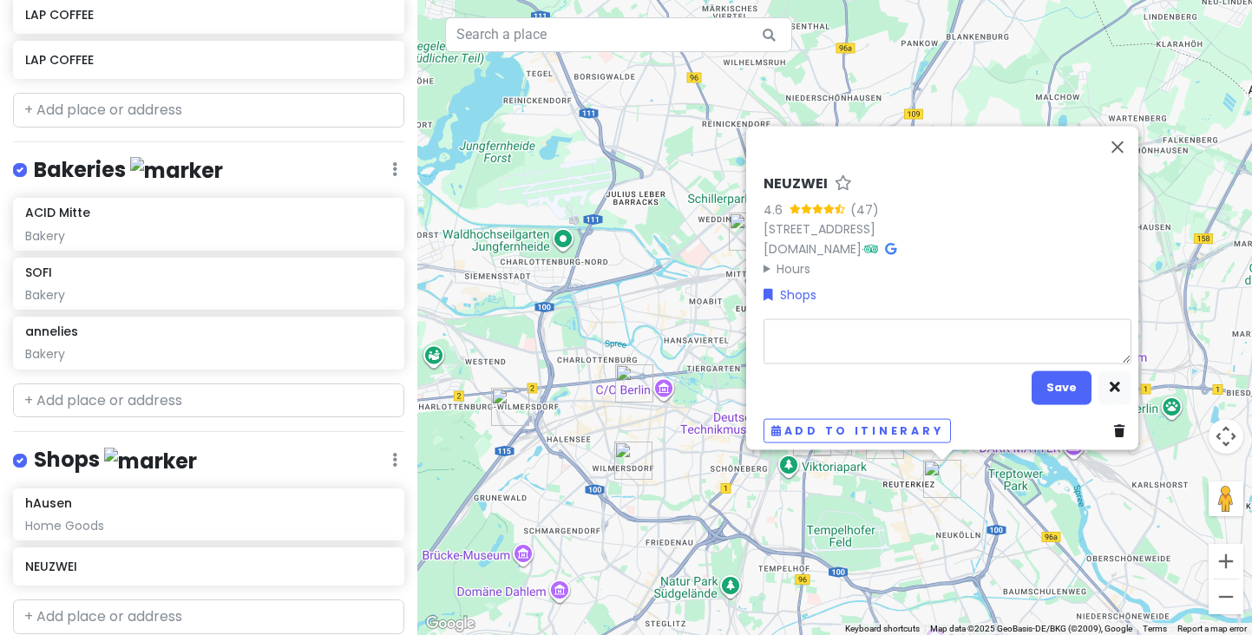
type textarea "x"
type textarea "V"
type textarea "x"
type textarea "Vi"
type textarea "x"
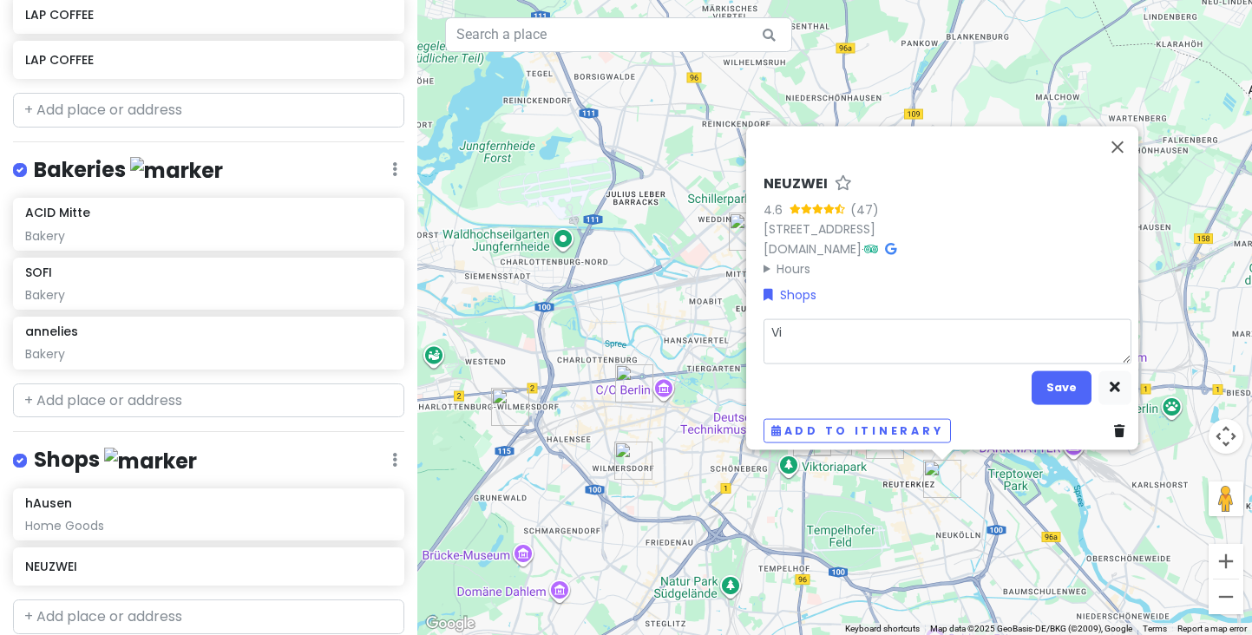
type textarea "Vin"
type textarea "x"
type textarea "Vint"
type textarea "x"
type textarea "Vinta"
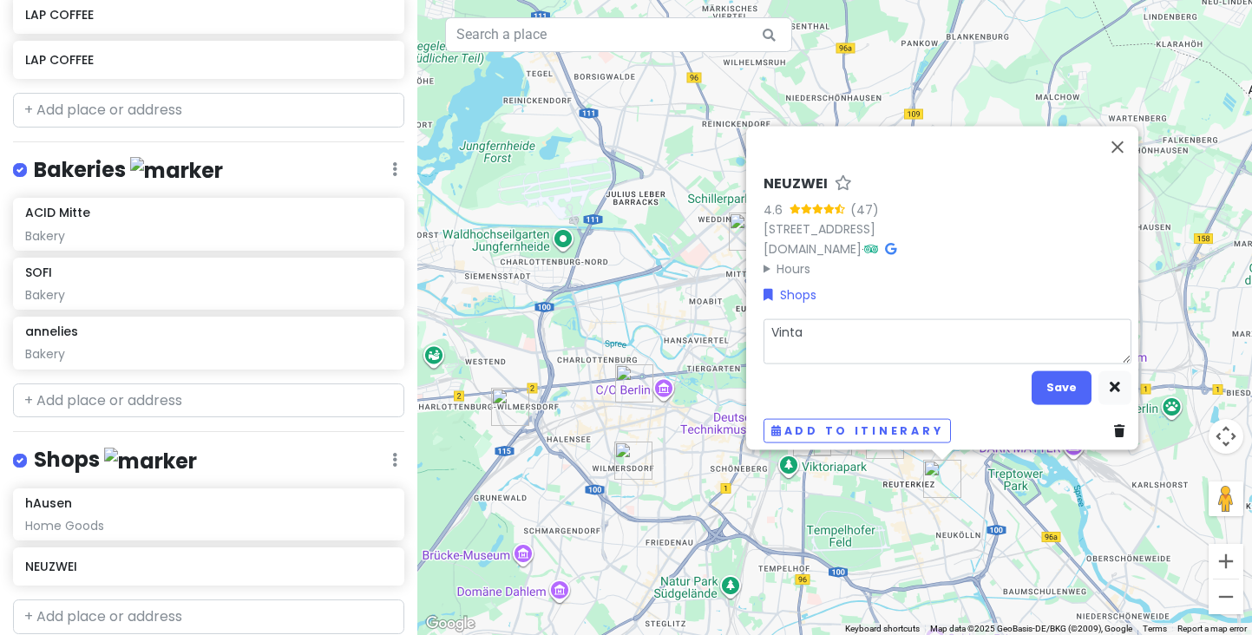
type textarea "x"
type textarea "Vintag"
type textarea "x"
type textarea "Vintage"
type textarea "x"
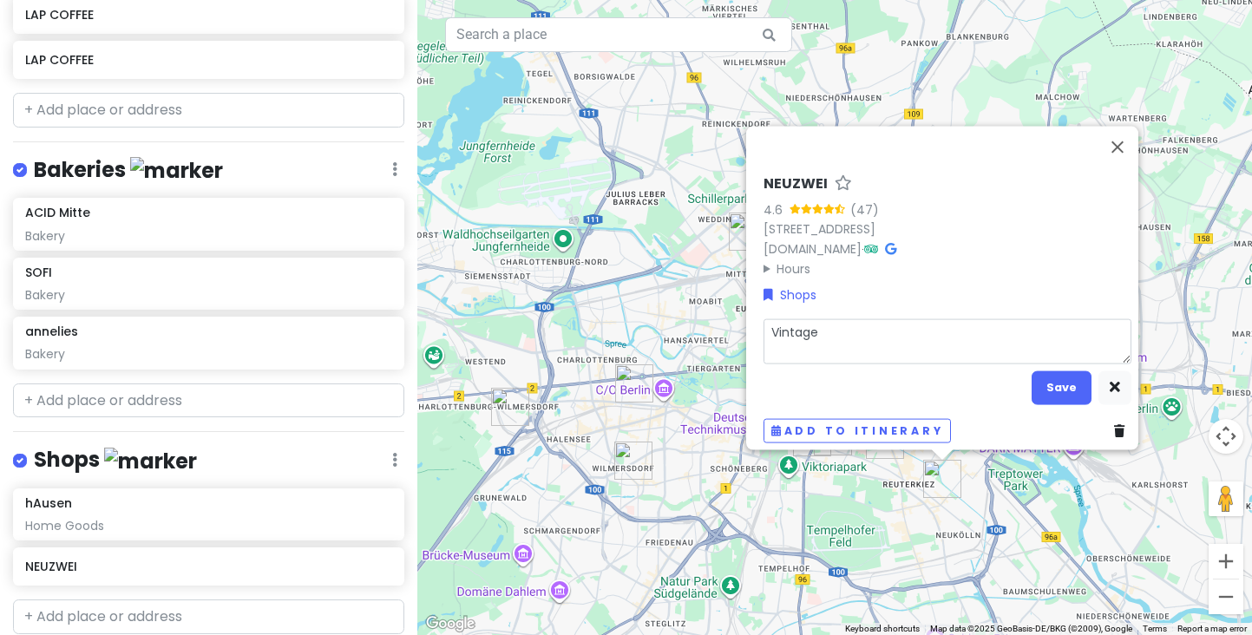
type textarea "Vintage"
type textarea "x"
type textarea "Vintage d"
type textarea "x"
type textarea "Vintage de"
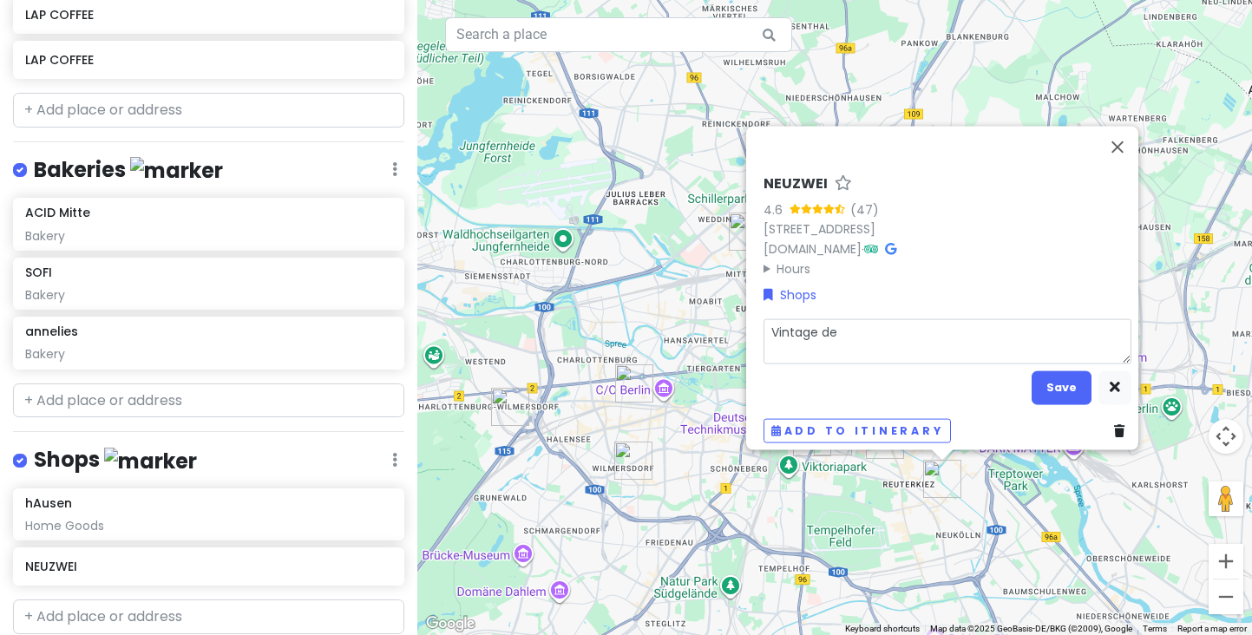
type textarea "x"
type textarea "Vintage des"
type textarea "x"
type textarea "Vintage desi"
type textarea "x"
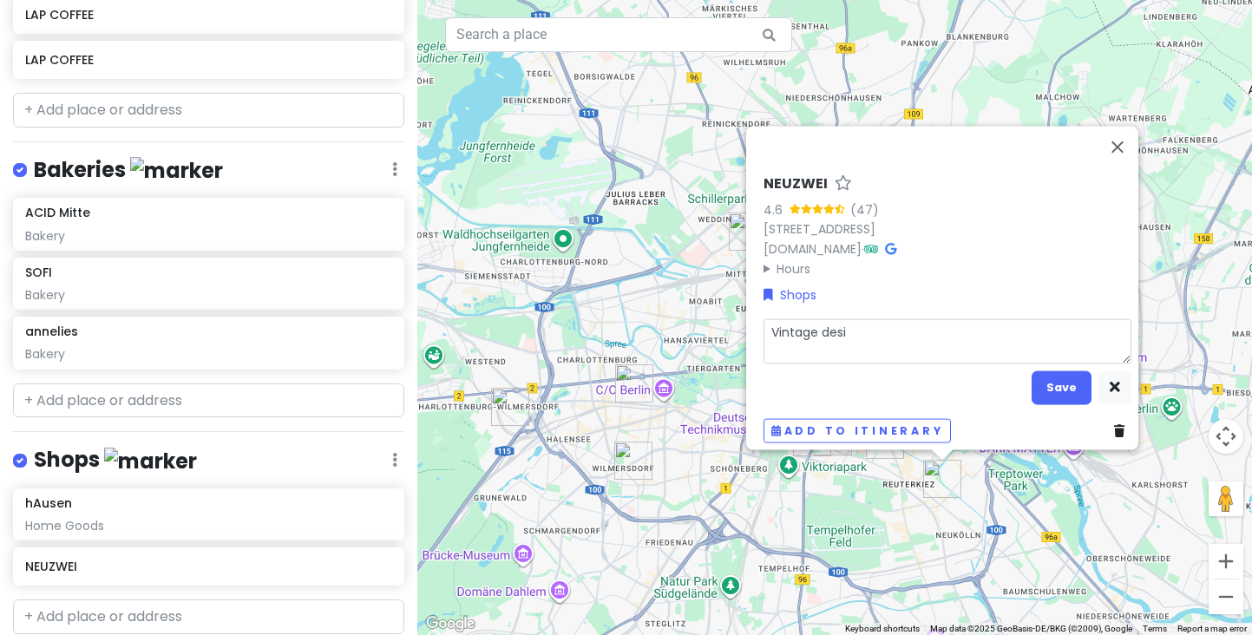
type textarea "Vintage desig"
type textarea "x"
type textarea "Vintage design"
type textarea "x"
type textarea "Vintage designe"
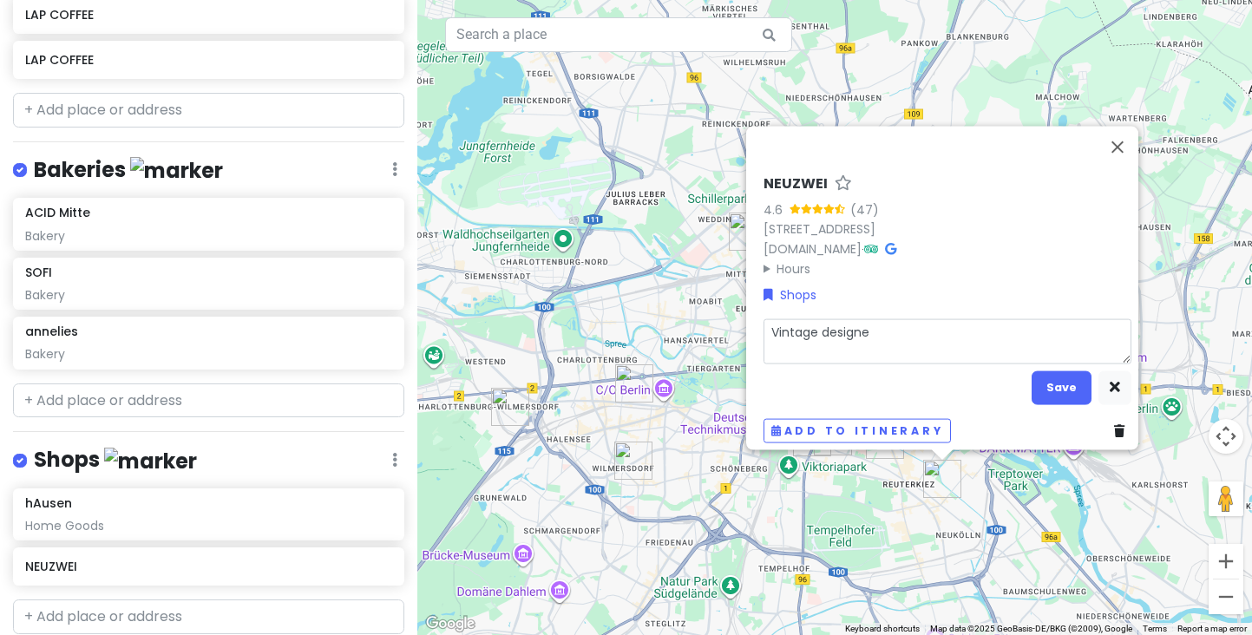
type textarea "x"
type textarea "Vintage designer"
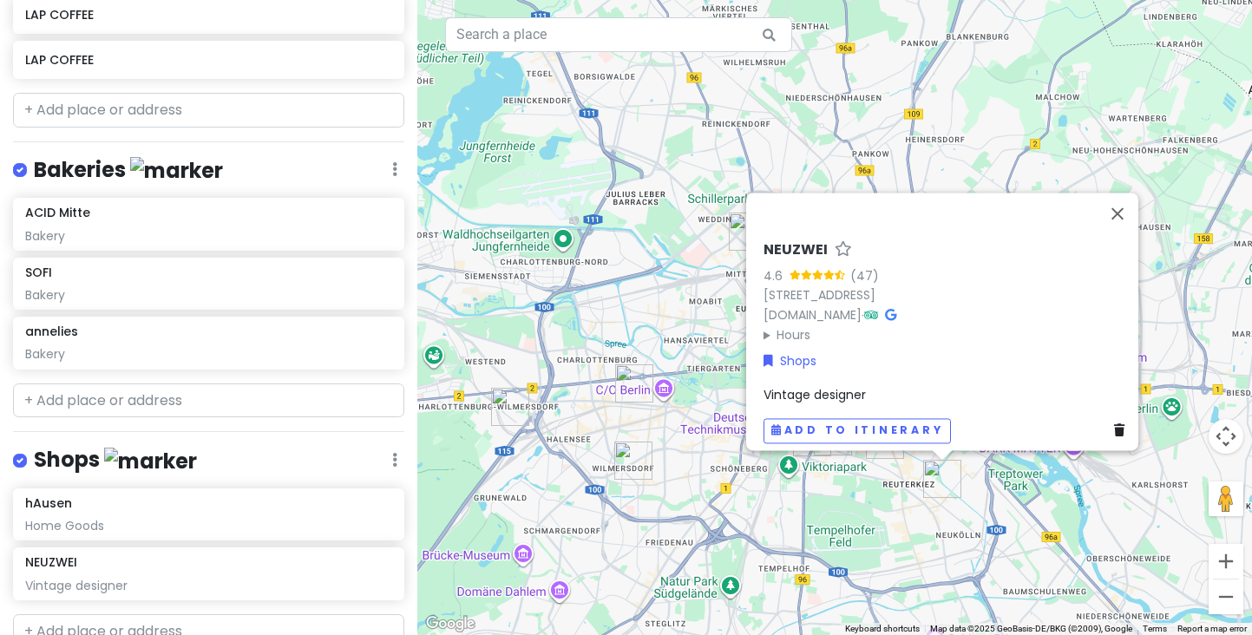
click at [836, 503] on div "NEUZWEI 4.6 (47) Weserstr. 53, 12045 Berlin, Germany www.neuzwei.com · Hours Mo…" at bounding box center [834, 317] width 835 height 635
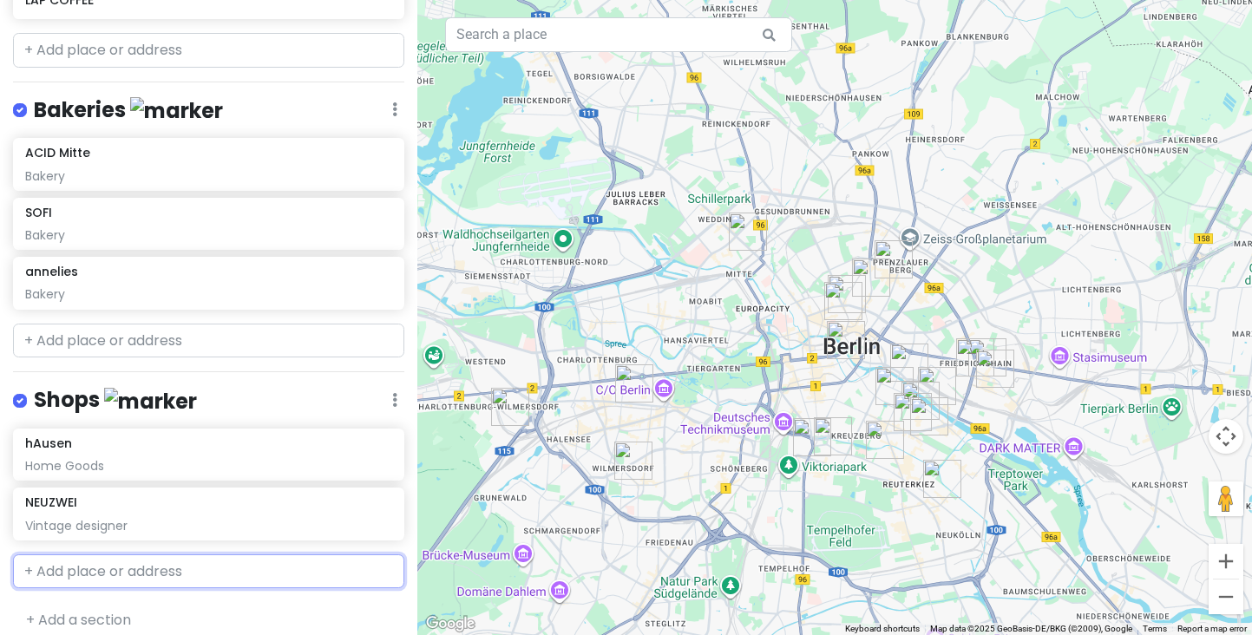
scroll to position [1543, 0]
click at [127, 555] on input "text" at bounding box center [208, 572] width 391 height 35
paste input "Kryza vintage"
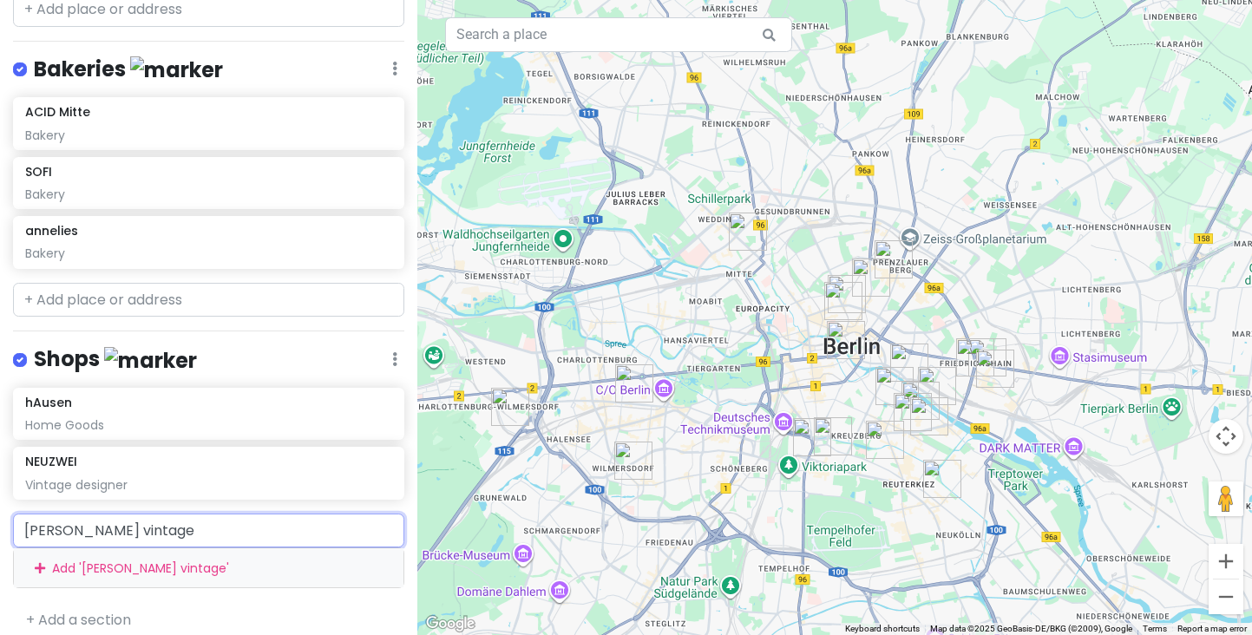
scroll to position [1583, 0]
type input "Kryza"
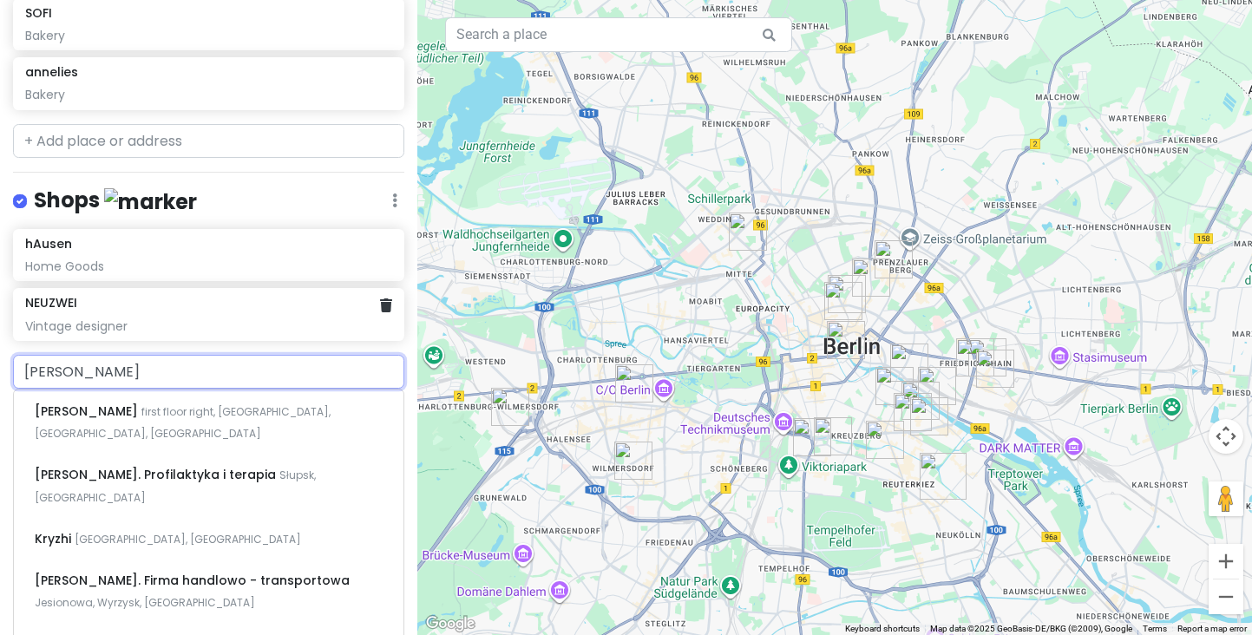
scroll to position [1744, 0]
click at [154, 400] on div "Kryza first floor right, Hermannplatz, Berlin, Germany" at bounding box center [209, 421] width 390 height 64
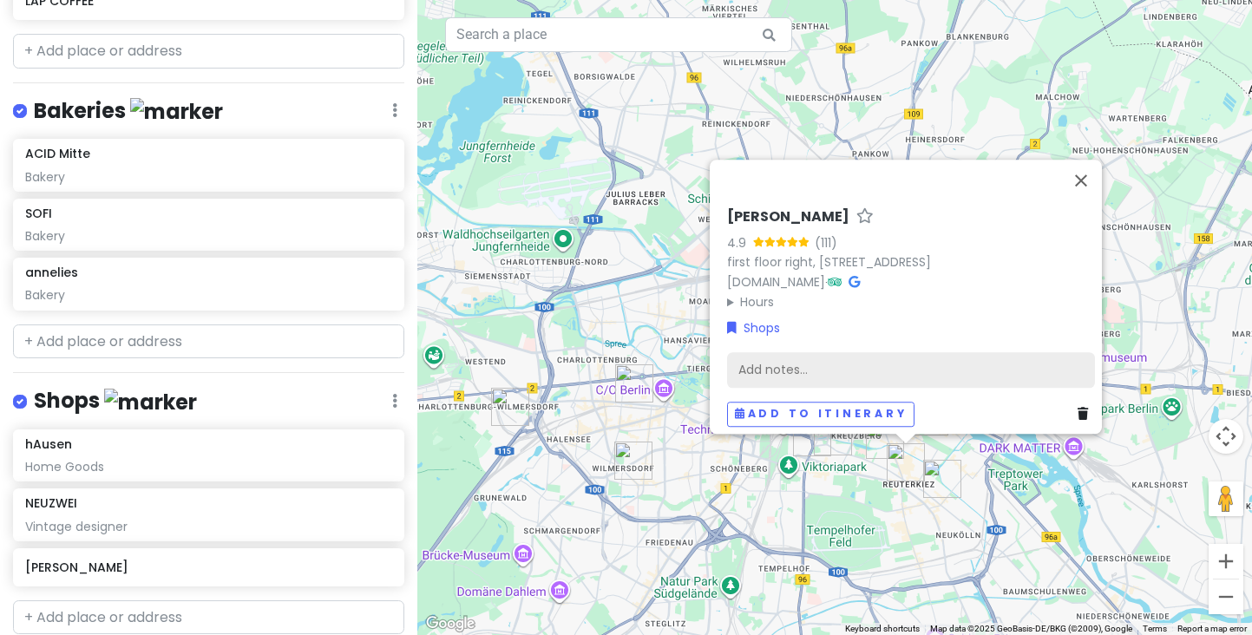
click at [777, 353] on div "Add notes..." at bounding box center [911, 370] width 368 height 36
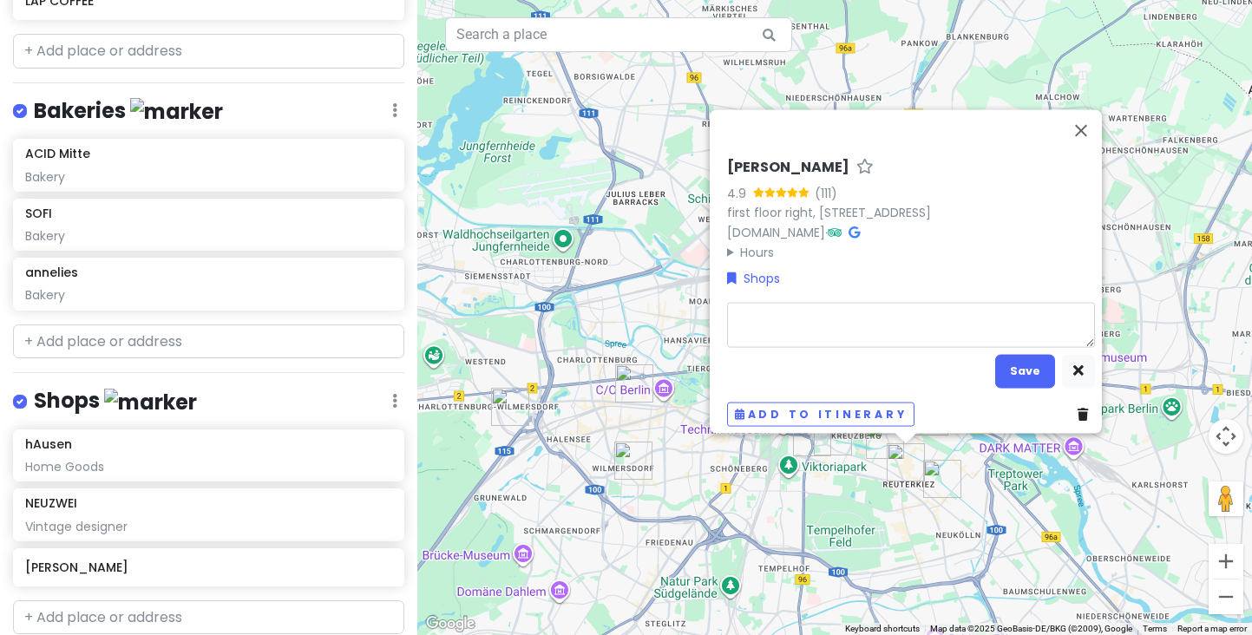
type textarea "x"
type textarea "V"
type textarea "x"
type textarea "Vi"
type textarea "x"
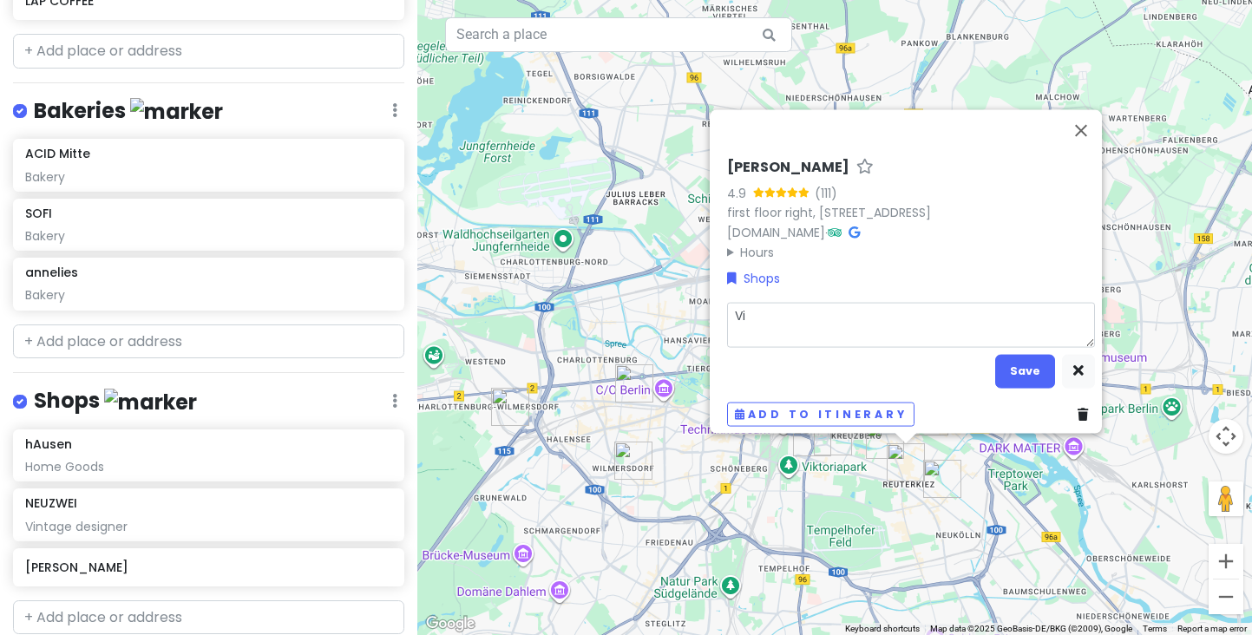
type textarea "Vin"
type textarea "x"
type textarea "Vint"
type textarea "x"
type textarea "Vinta"
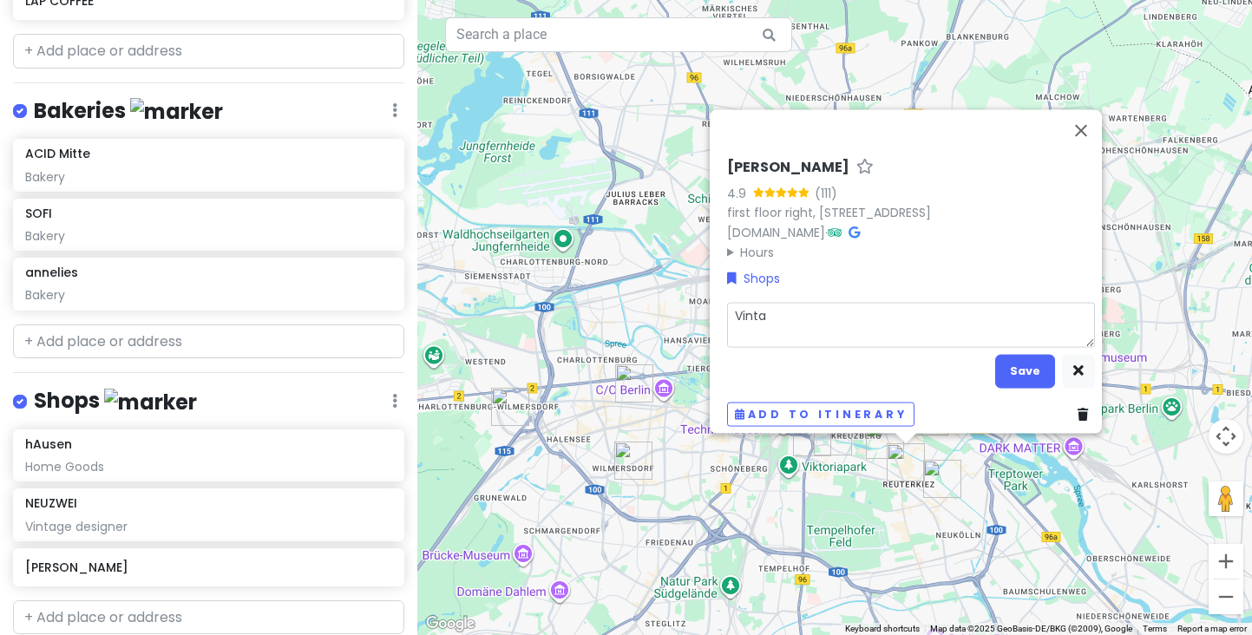
type textarea "x"
type textarea "Vintag"
type textarea "x"
type textarea "Vintage"
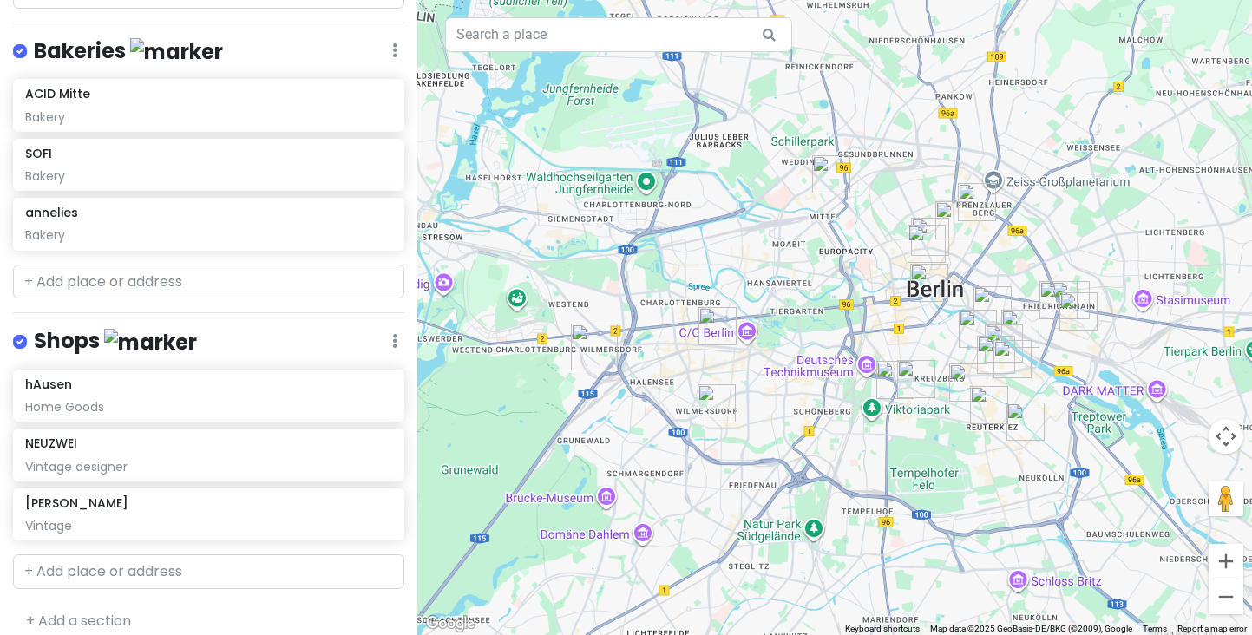
scroll to position [1602, 0]
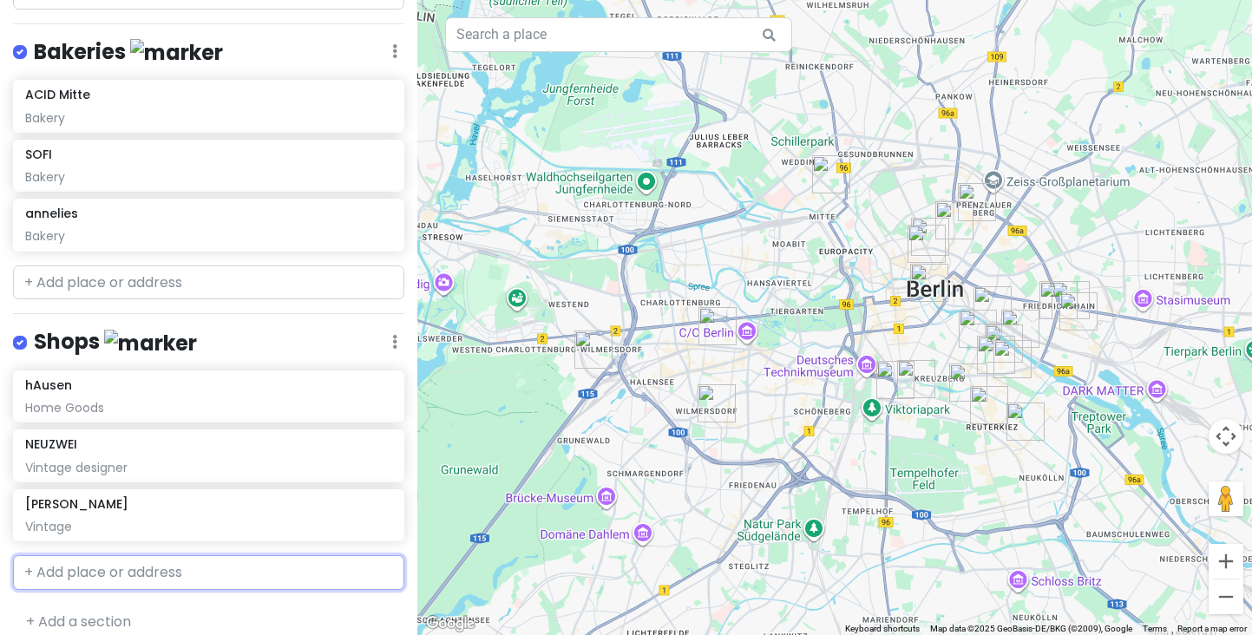
paste input "Mean archive"
type input "Mean archive"
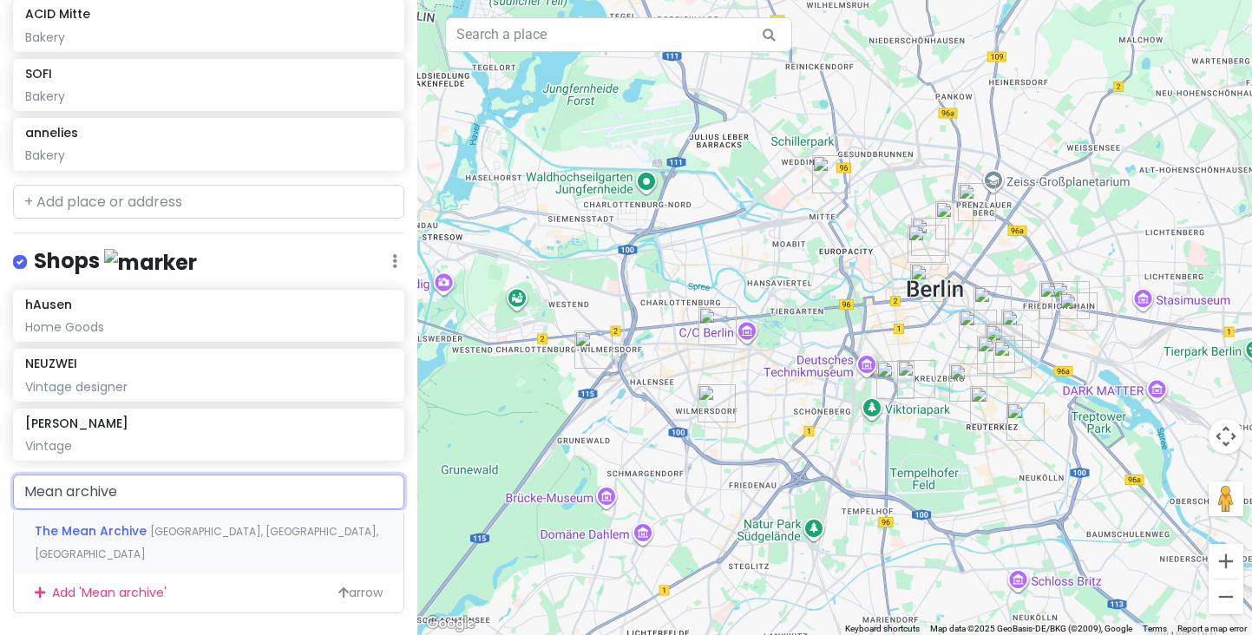
click at [170, 524] on span "[GEOGRAPHIC_DATA], [GEOGRAPHIC_DATA], [GEOGRAPHIC_DATA]" at bounding box center [207, 542] width 344 height 37
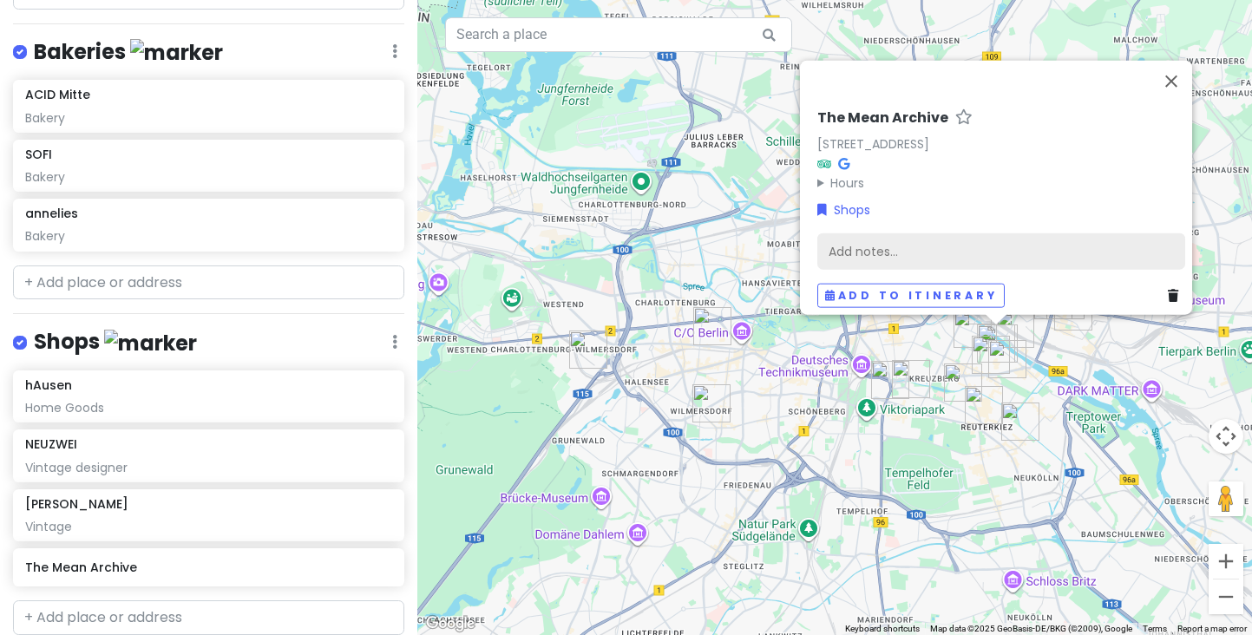
click at [857, 233] on div "Add notes..." at bounding box center [1001, 251] width 368 height 36
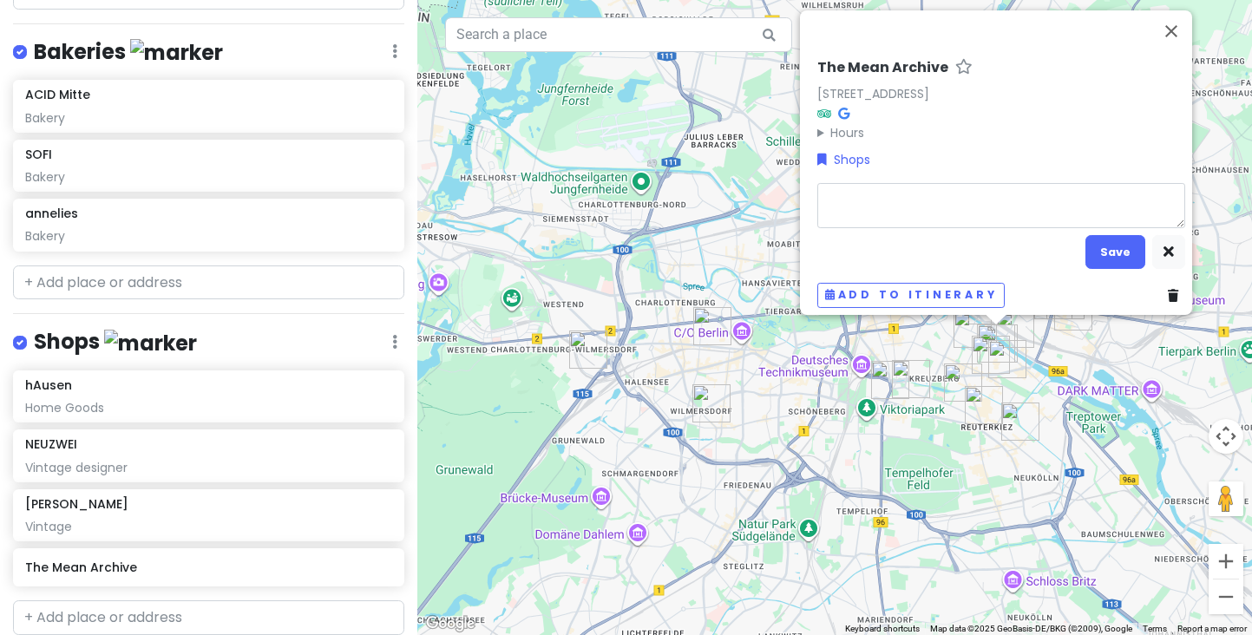
type textarea "x"
type textarea "V"
type textarea "x"
type textarea "Vi"
type textarea "x"
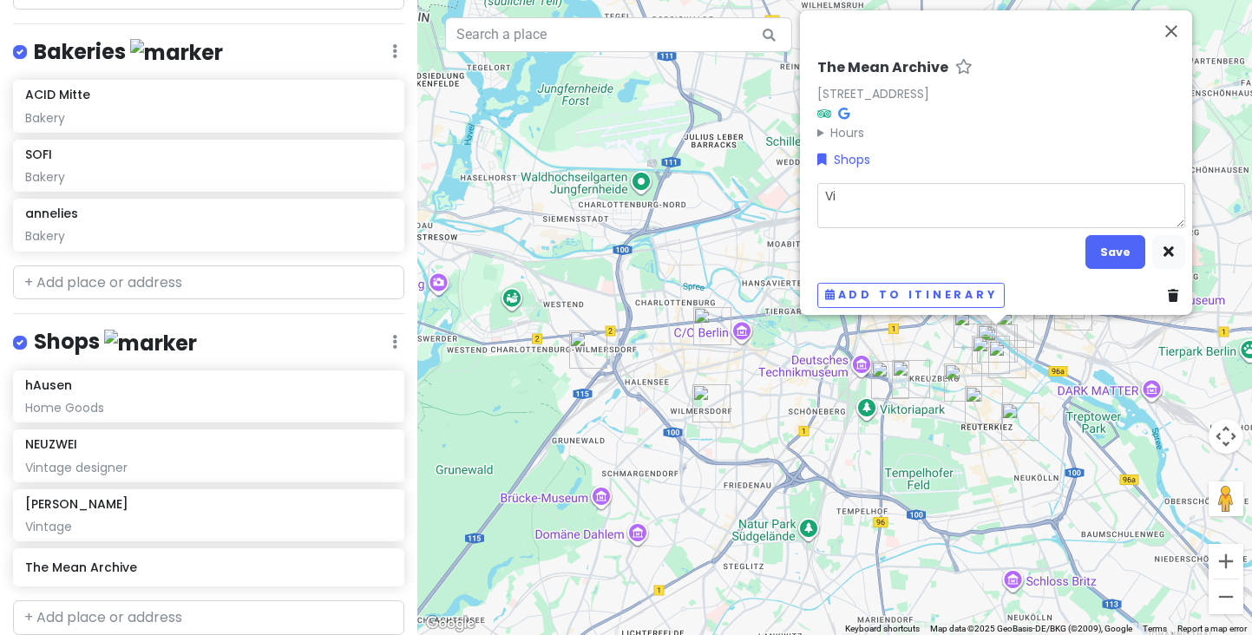
type textarea "Vin"
type textarea "x"
type textarea "Vint"
type textarea "x"
type textarea "Vinta"
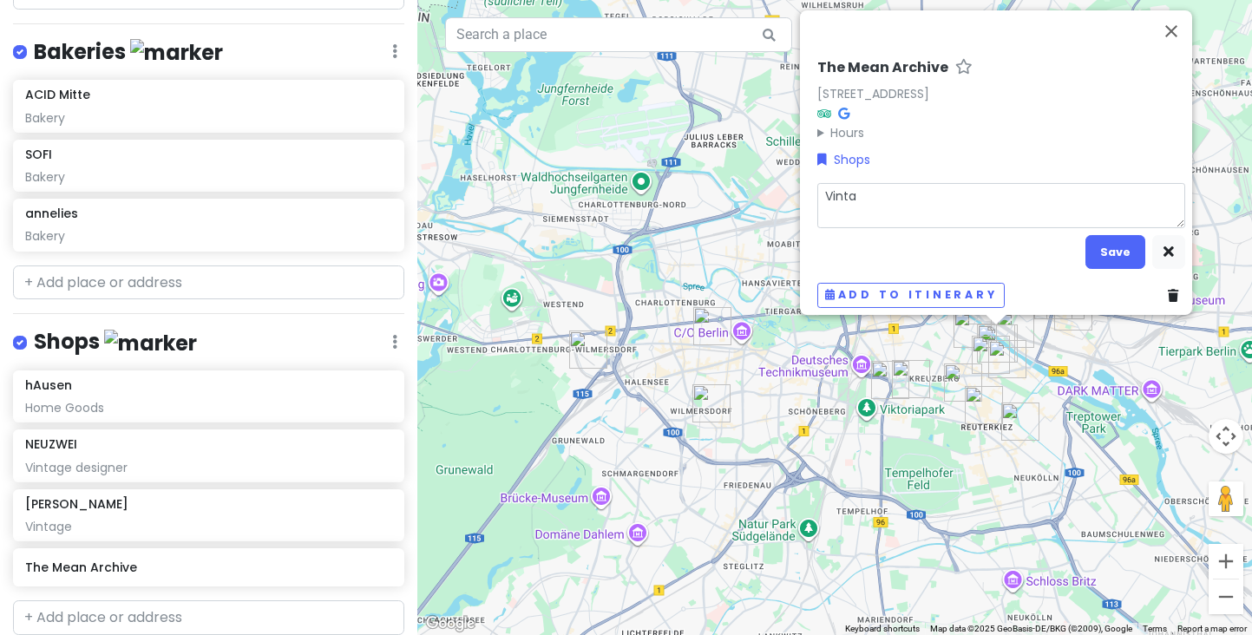
type textarea "x"
type textarea "Vintag"
type textarea "x"
type textarea "Vintage"
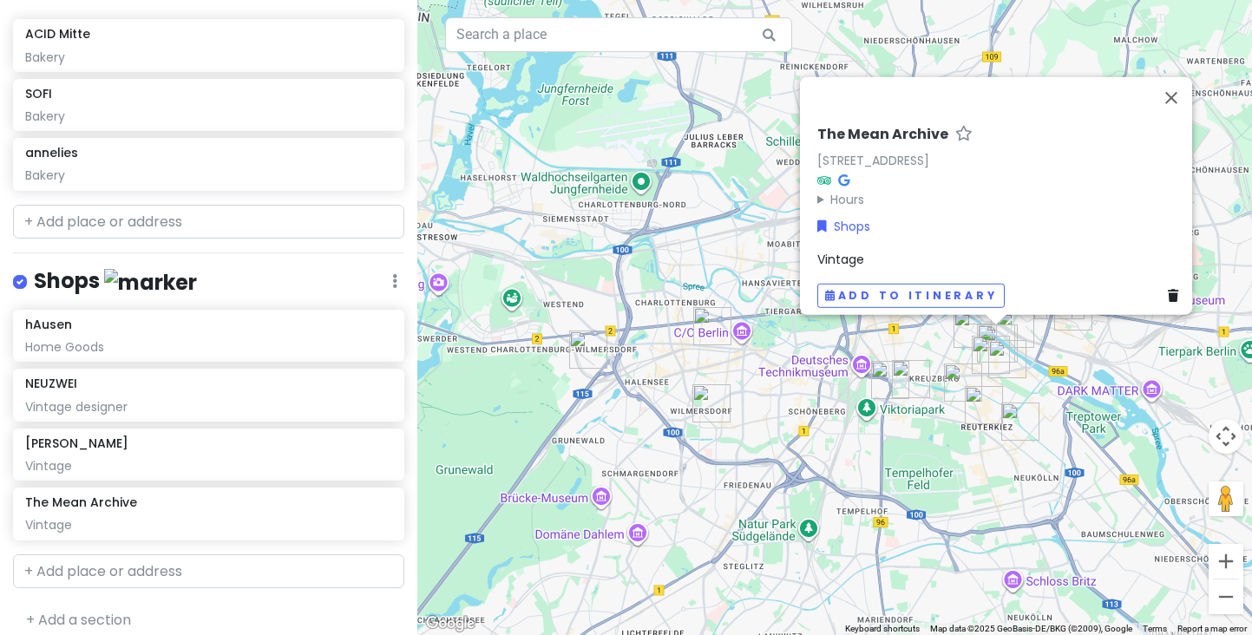
scroll to position [1661, 0]
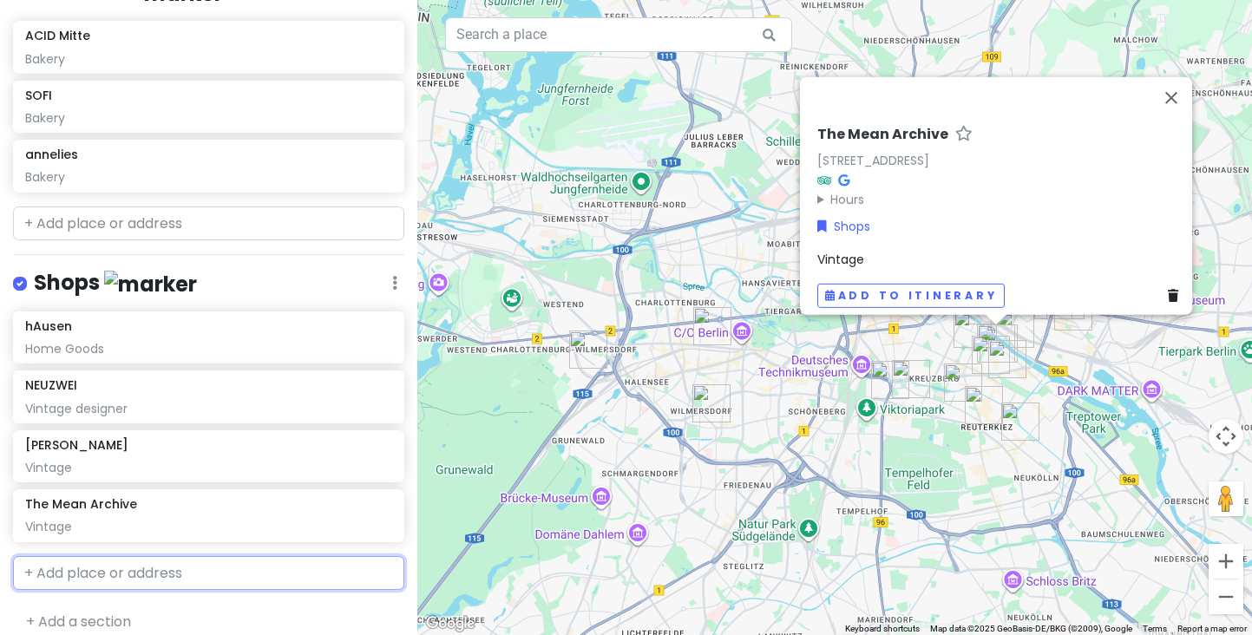
click at [213, 556] on input "text" at bounding box center [208, 573] width 391 height 35
paste input "YUMMY Vintage"
type input "YUMMY Vintage"
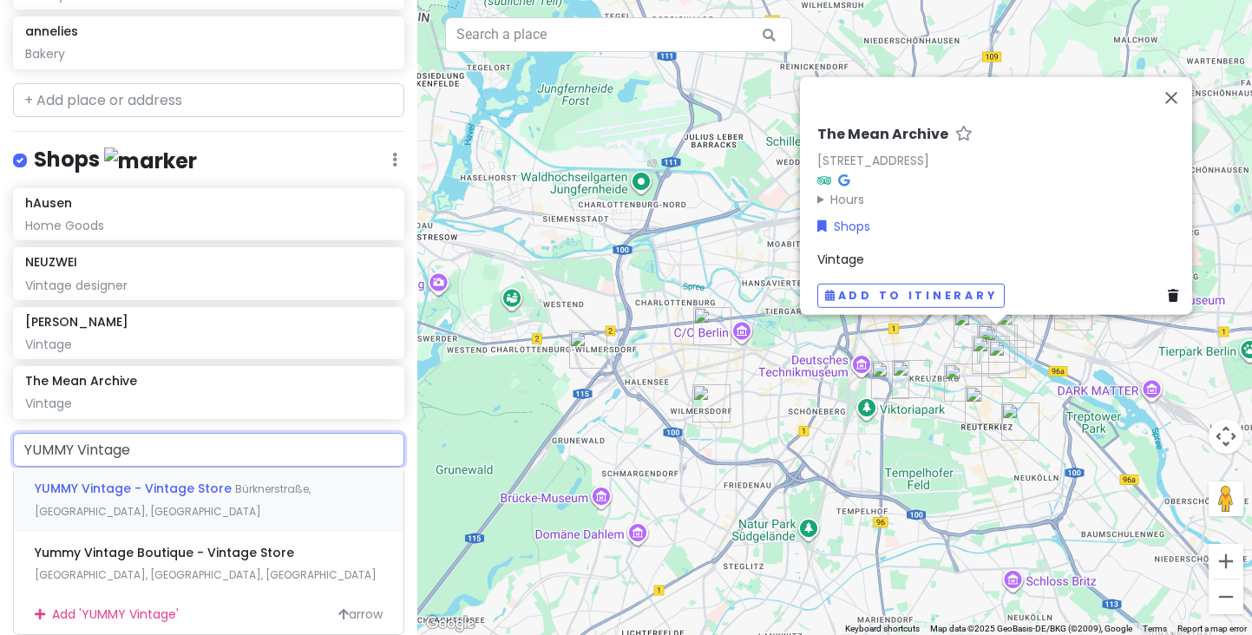
scroll to position [1798, 0]
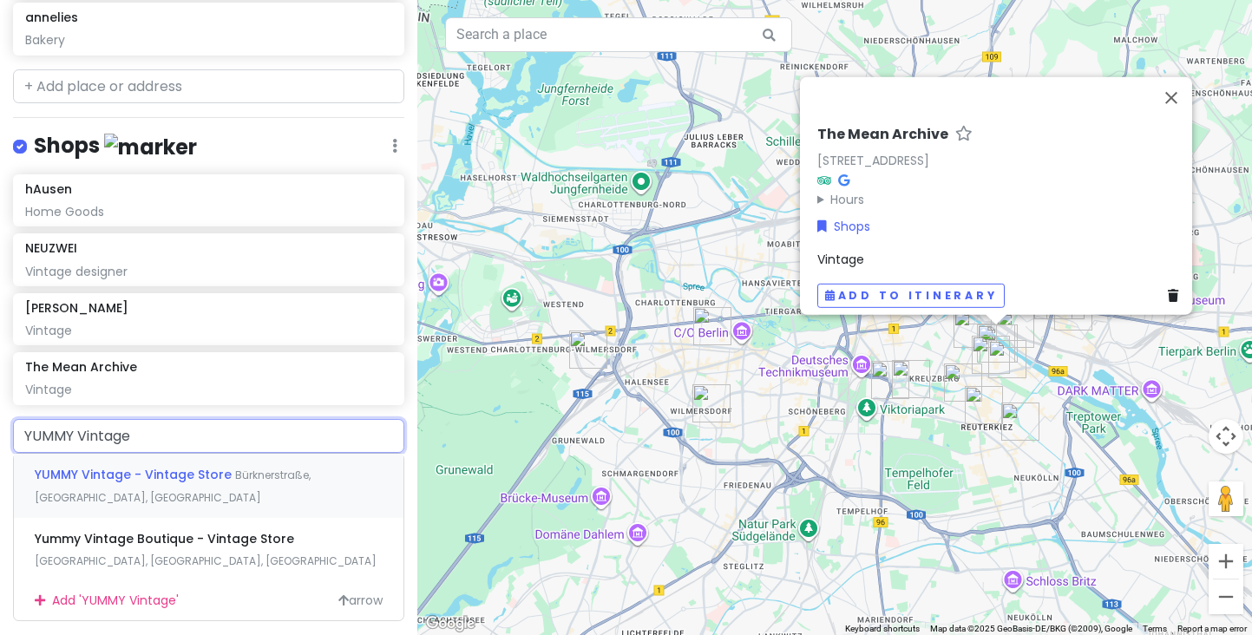
click at [185, 492] on div "YUMMY Vintage - Vintage Store Bürknerstraße, Berlin-Neukölln, Germany" at bounding box center [209, 486] width 390 height 64
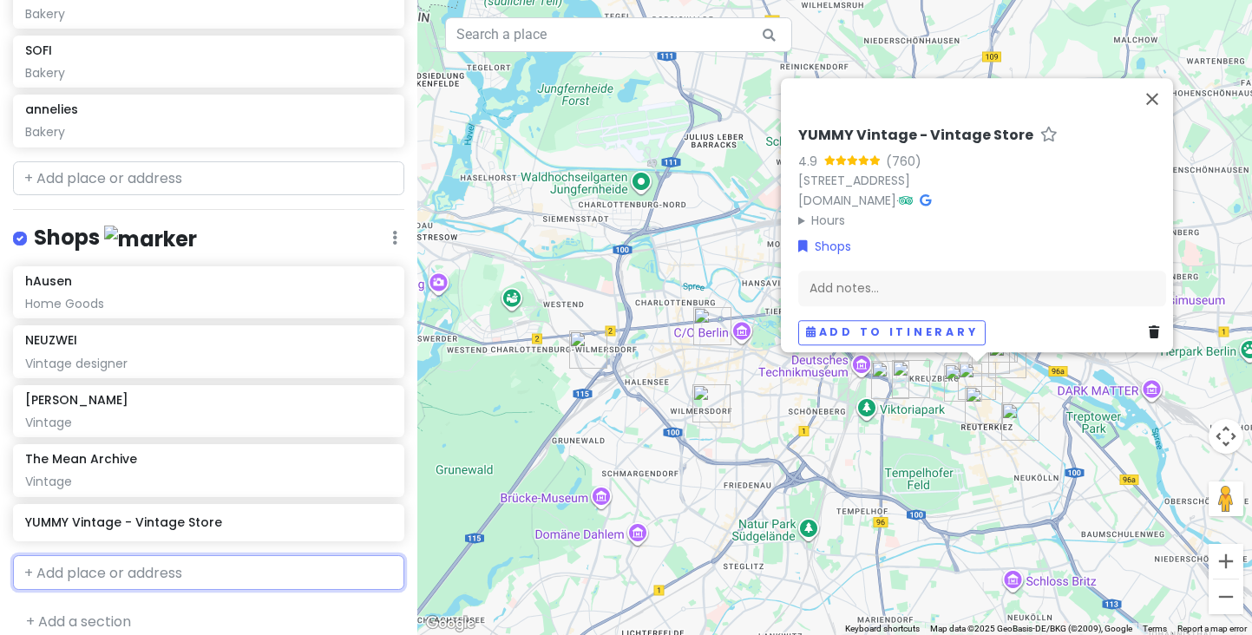
scroll to position [1705, 0]
click at [119, 556] on input "text" at bounding box center [208, 573] width 391 height 35
paste input "YUMMY Vintage"
type input "YUMMY Vintage"
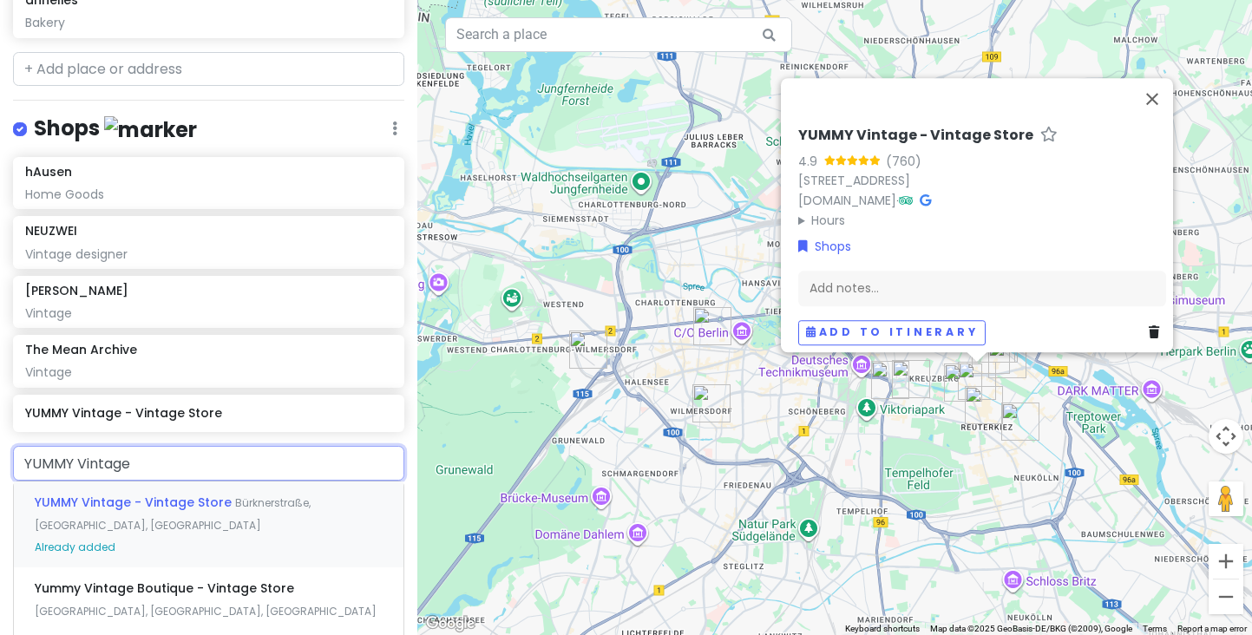
scroll to position [1878, 0]
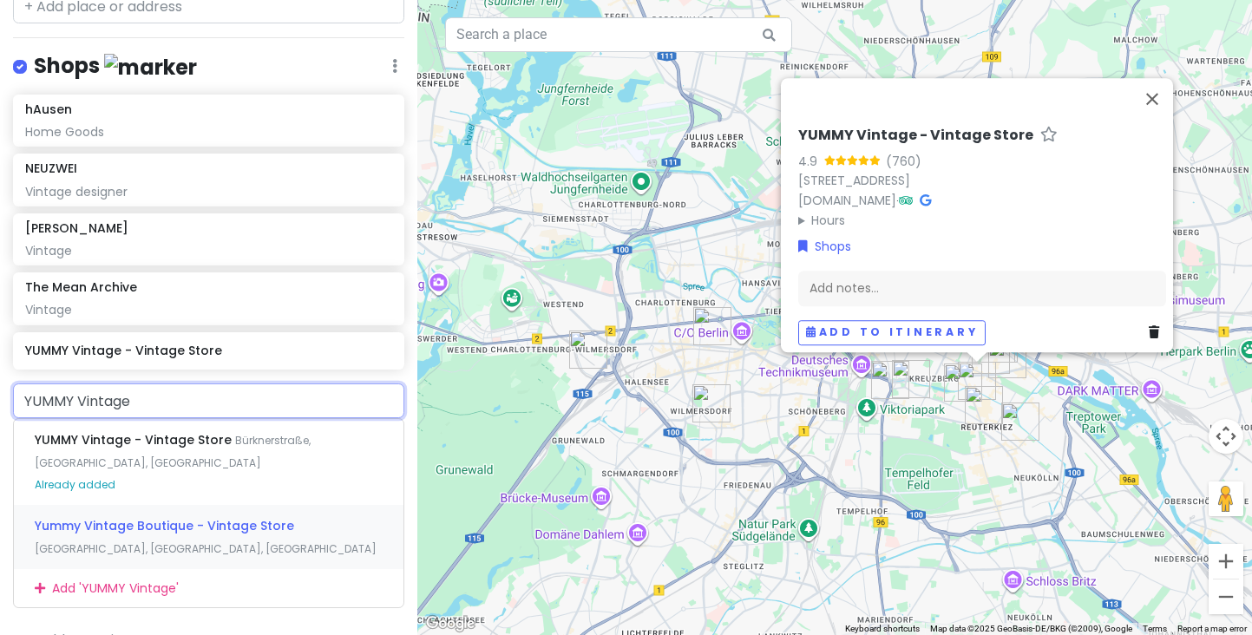
click at [122, 532] on div "Yummy Vintage Boutique - Vintage Store Gormannstraße, Berlin, Germany" at bounding box center [209, 537] width 390 height 64
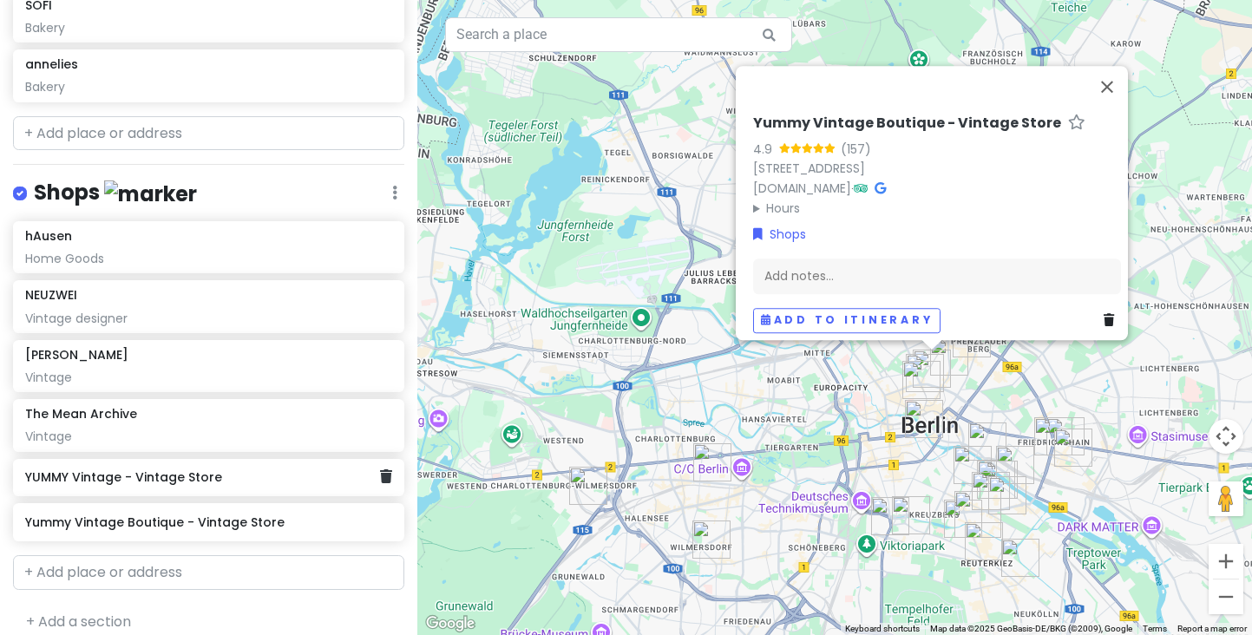
scroll to position [1750, 0]
click at [124, 557] on input "text" at bounding box center [208, 573] width 391 height 35
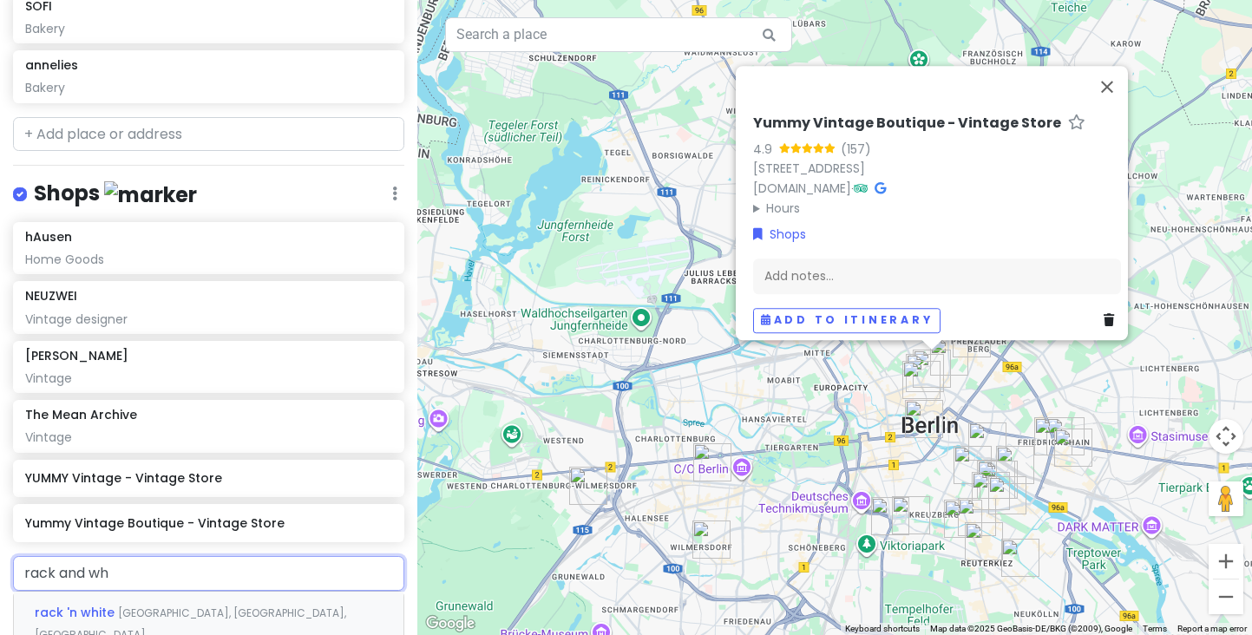
type input "rack and whi"
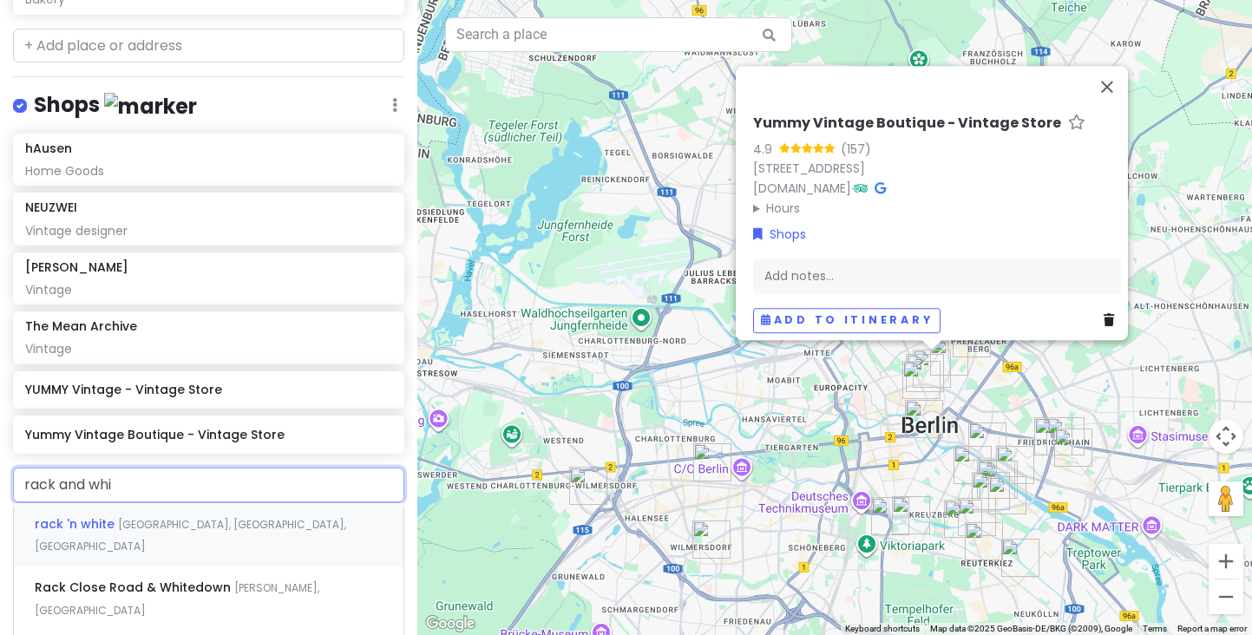
click at [206, 517] on span "[GEOGRAPHIC_DATA], [GEOGRAPHIC_DATA], [GEOGRAPHIC_DATA]" at bounding box center [190, 535] width 311 height 37
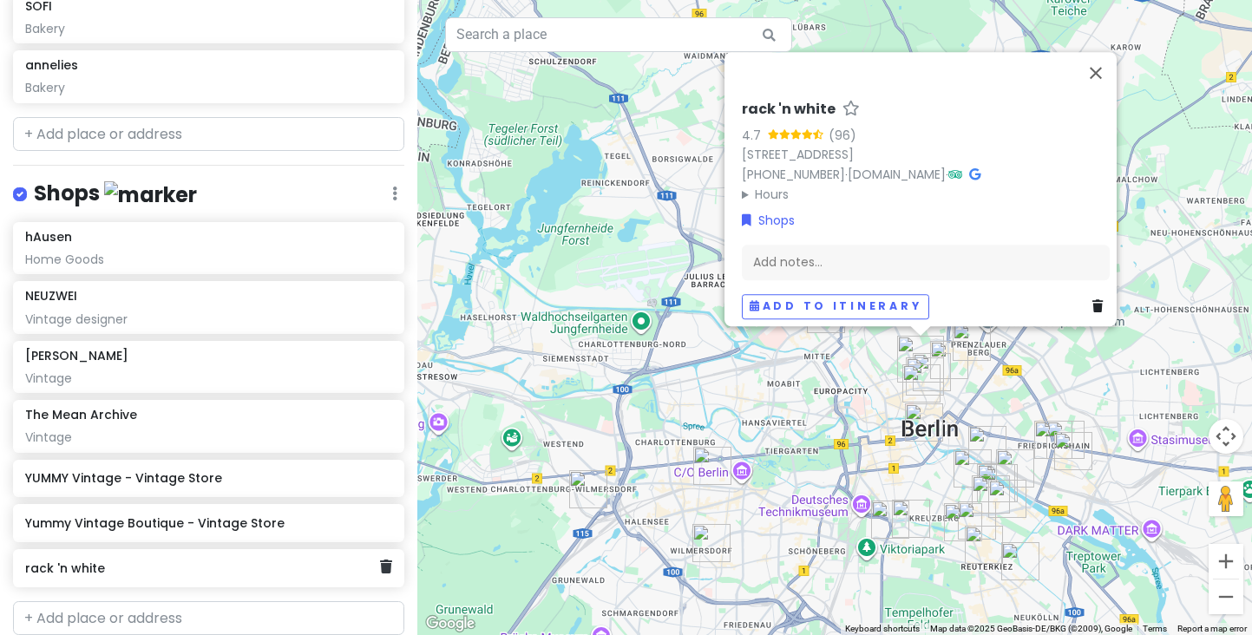
click at [221, 560] on h6 "rack 'n white" at bounding box center [202, 568] width 354 height 16
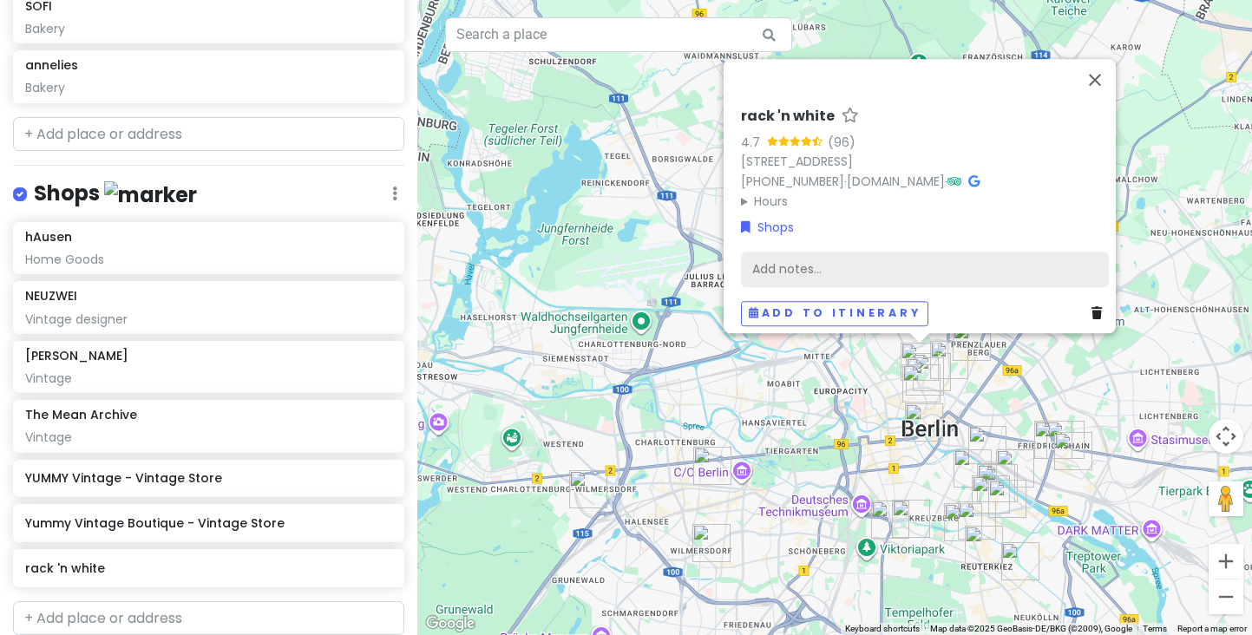
click at [780, 252] on div "Add notes..." at bounding box center [925, 270] width 368 height 36
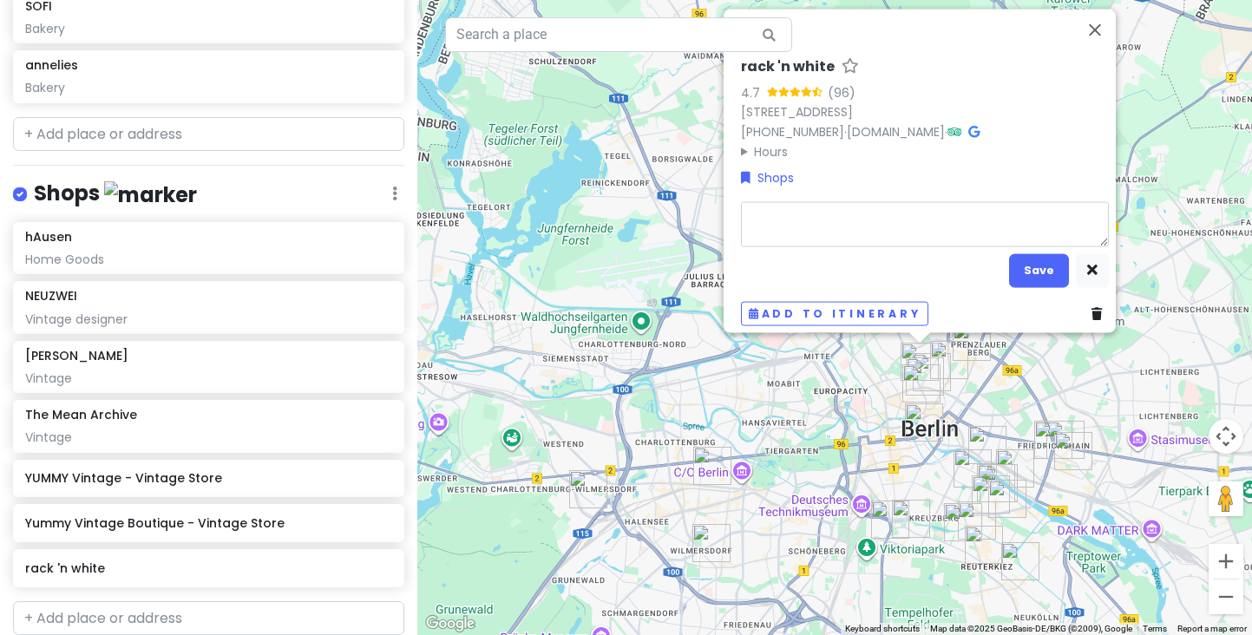
type textarea "x"
type textarea "V"
type textarea "x"
type textarea "Vi"
type textarea "x"
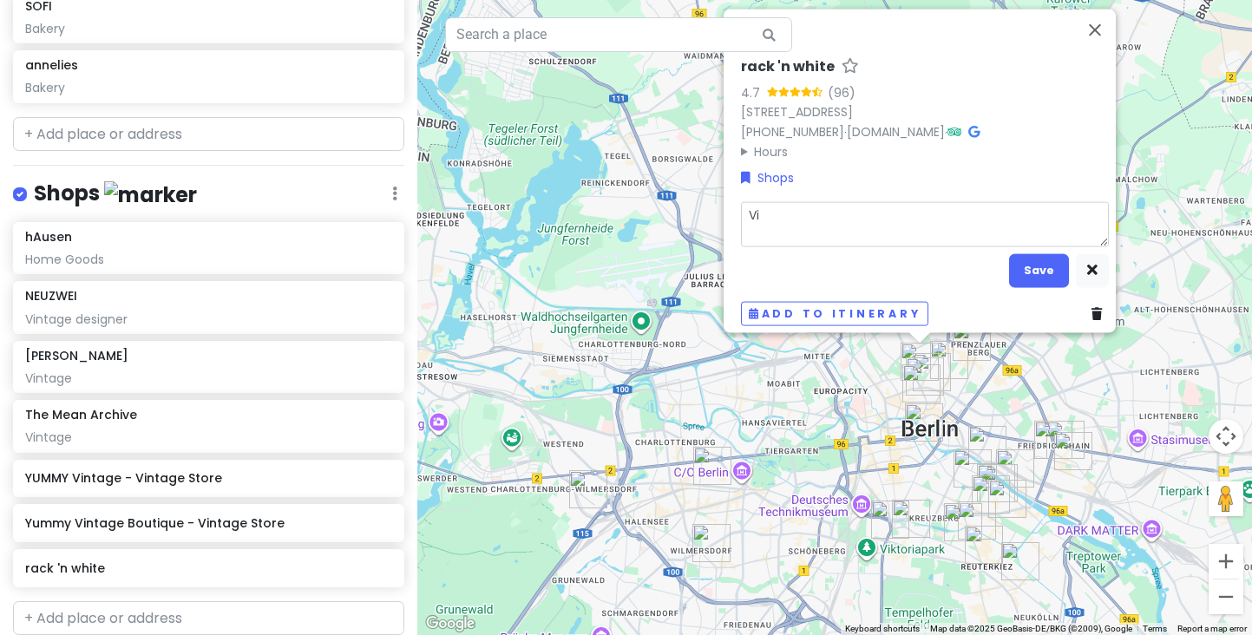
type textarea "Vin"
type textarea "x"
type textarea "Vint"
type textarea "x"
type textarea "Vinta"
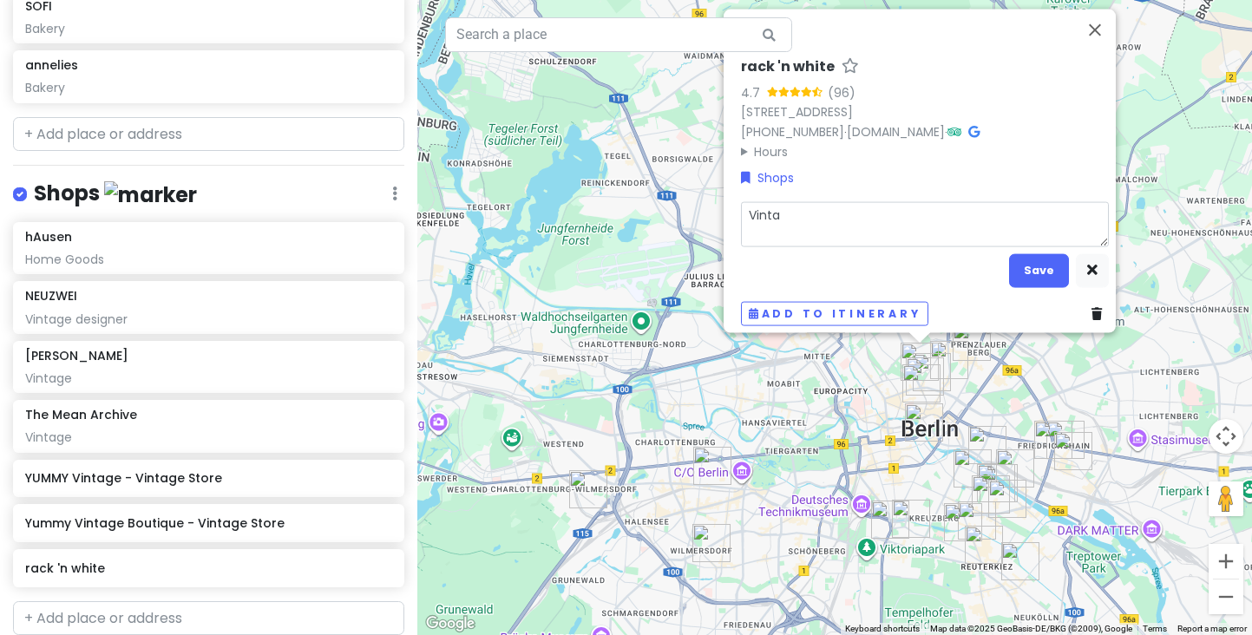
type textarea "x"
type textarea "Vintag"
type textarea "x"
type textarea "Vintage"
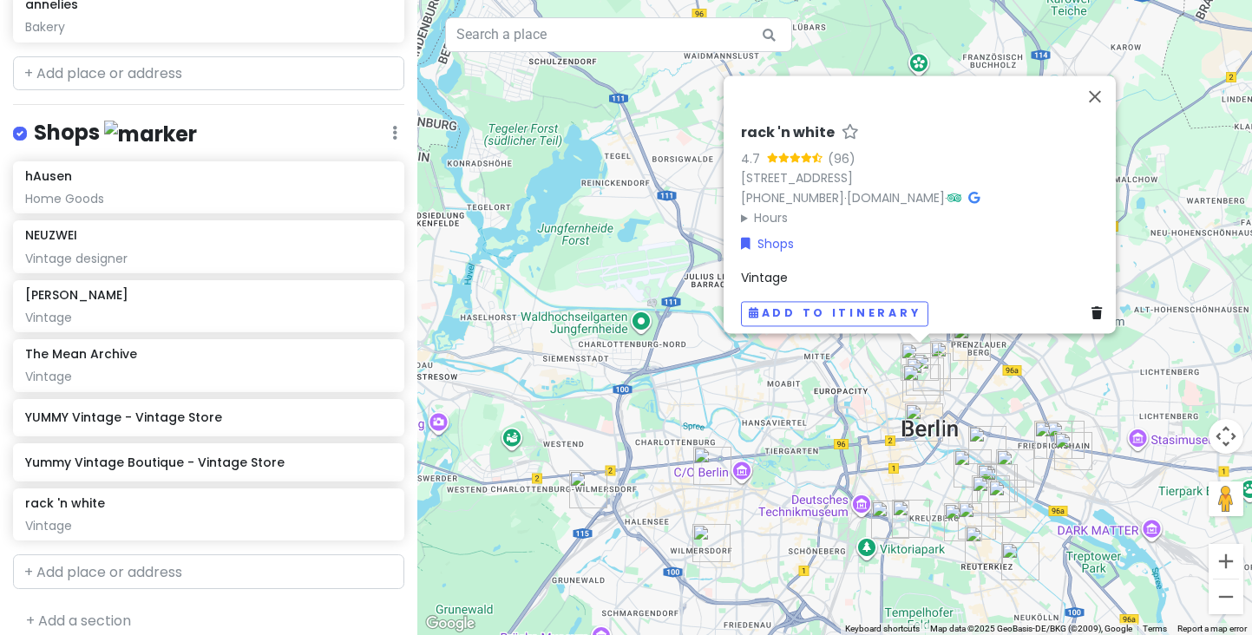
scroll to position [1809, 0]
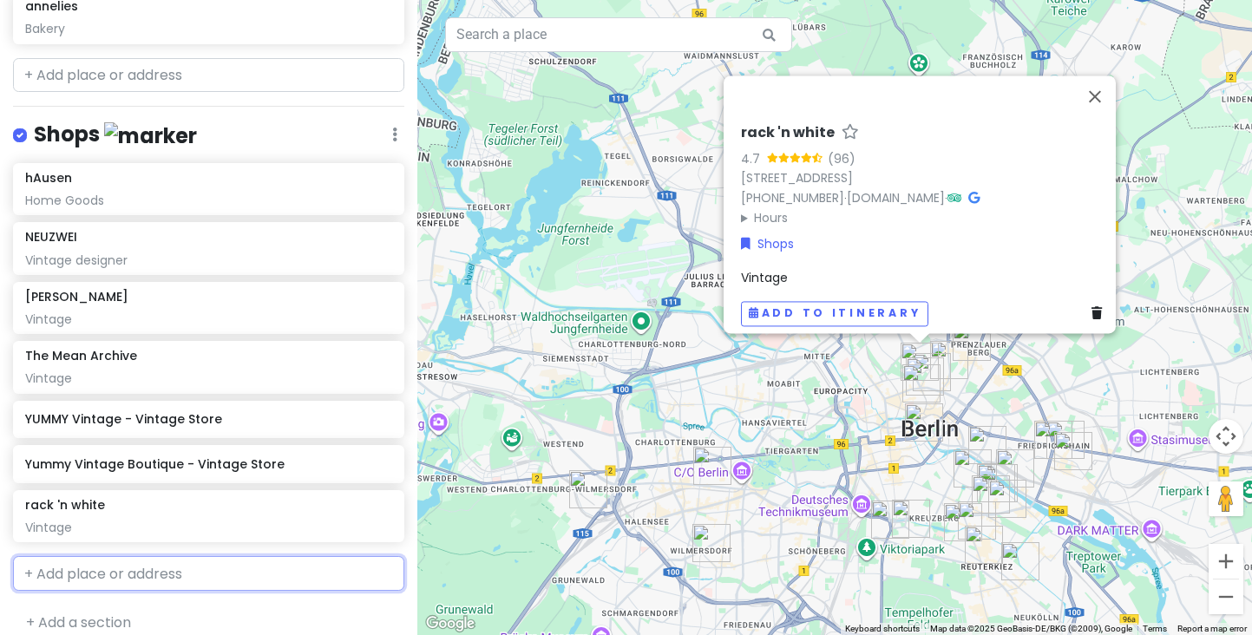
click at [150, 570] on input "text" at bounding box center [208, 573] width 391 height 35
paste input "ove at second sight"
type input "ove at second sight"
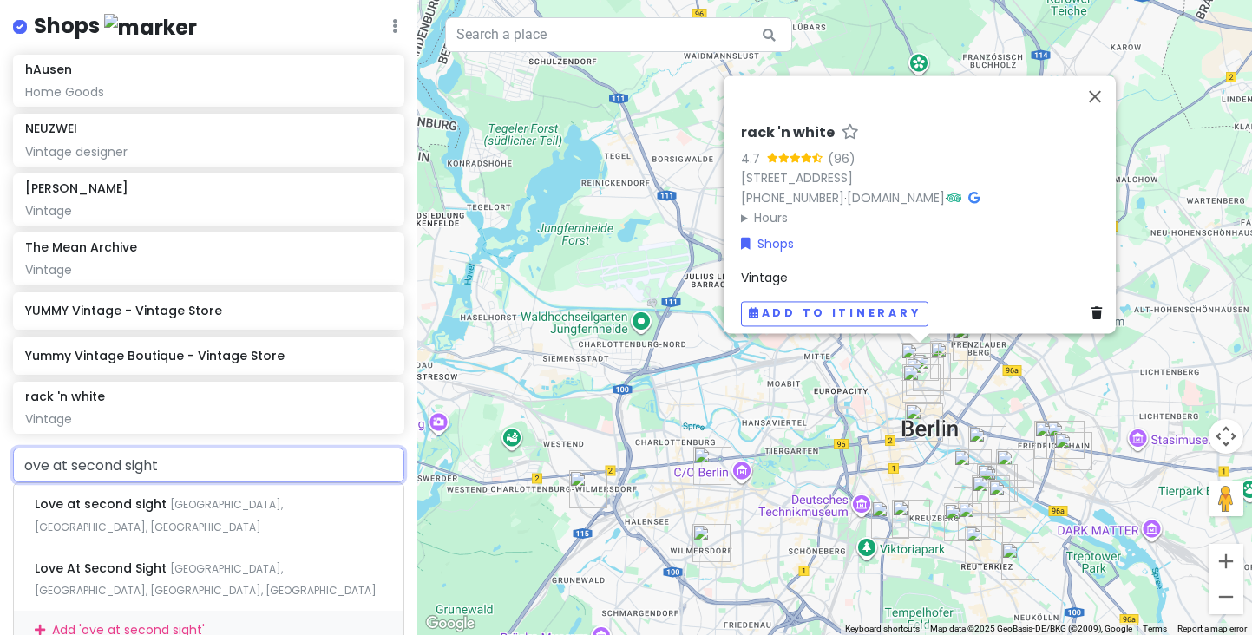
scroll to position [1924, 0]
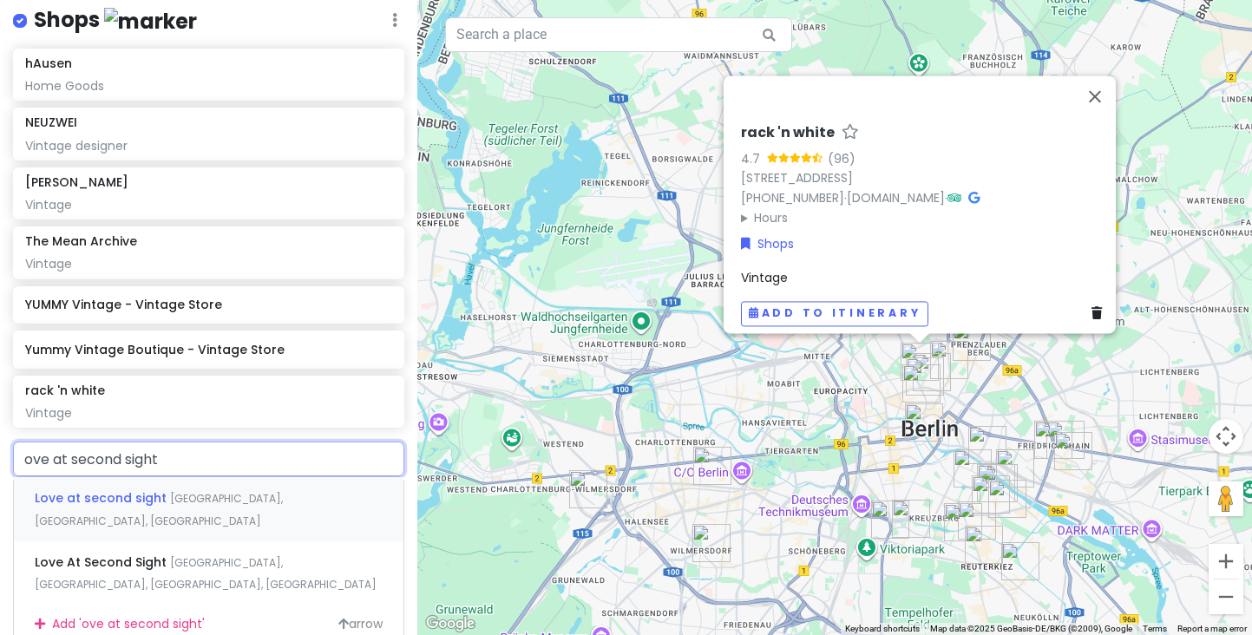
click at [229, 491] on span "[GEOGRAPHIC_DATA], [GEOGRAPHIC_DATA], [GEOGRAPHIC_DATA]" at bounding box center [159, 509] width 248 height 37
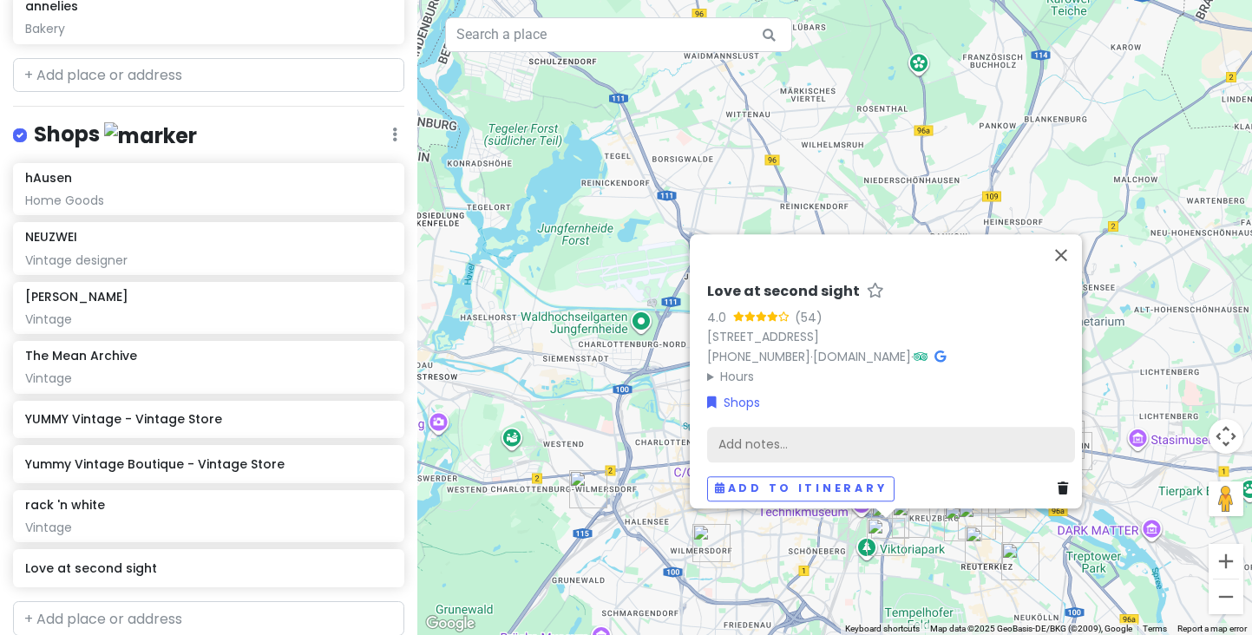
click at [735, 430] on div "Add notes..." at bounding box center [891, 445] width 368 height 36
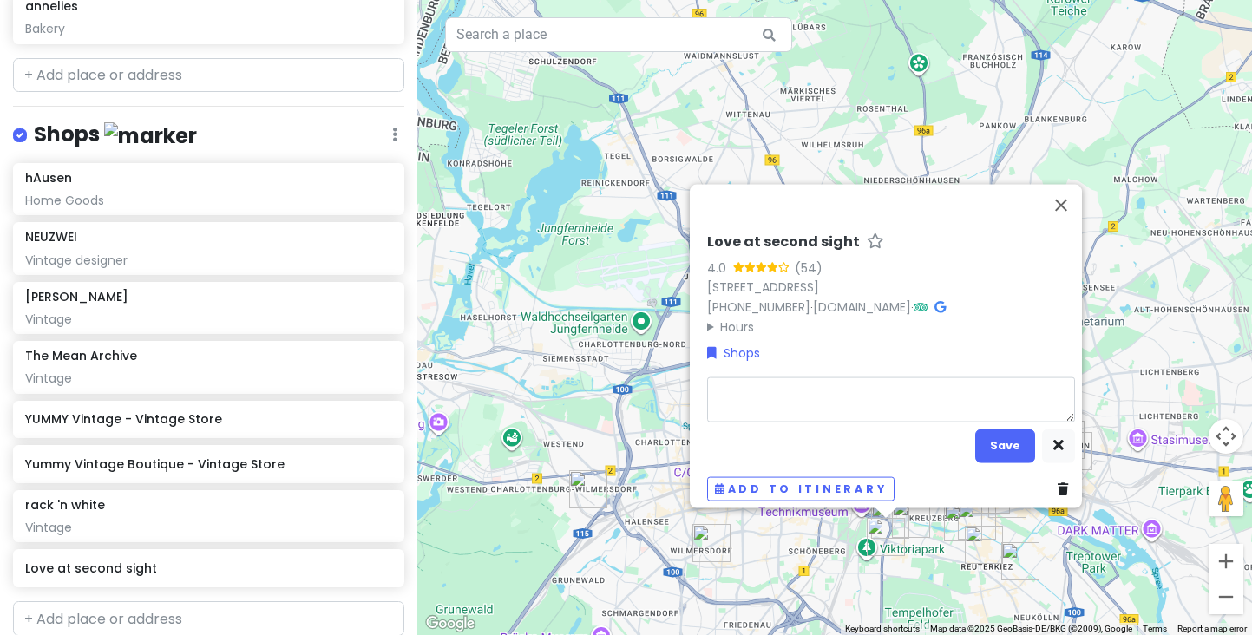
type textarea "x"
type textarea "V"
type textarea "x"
type textarea "Vi"
type textarea "x"
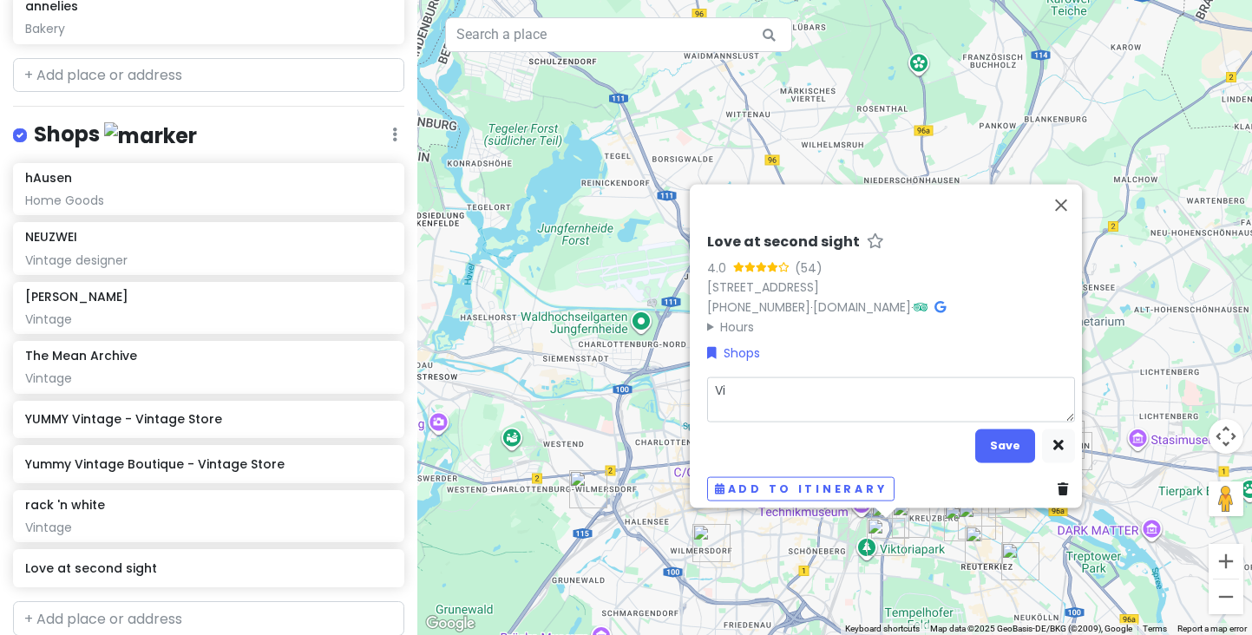
type textarea "Vin"
type textarea "x"
type textarea "Vint"
type textarea "x"
type textarea "Vinta"
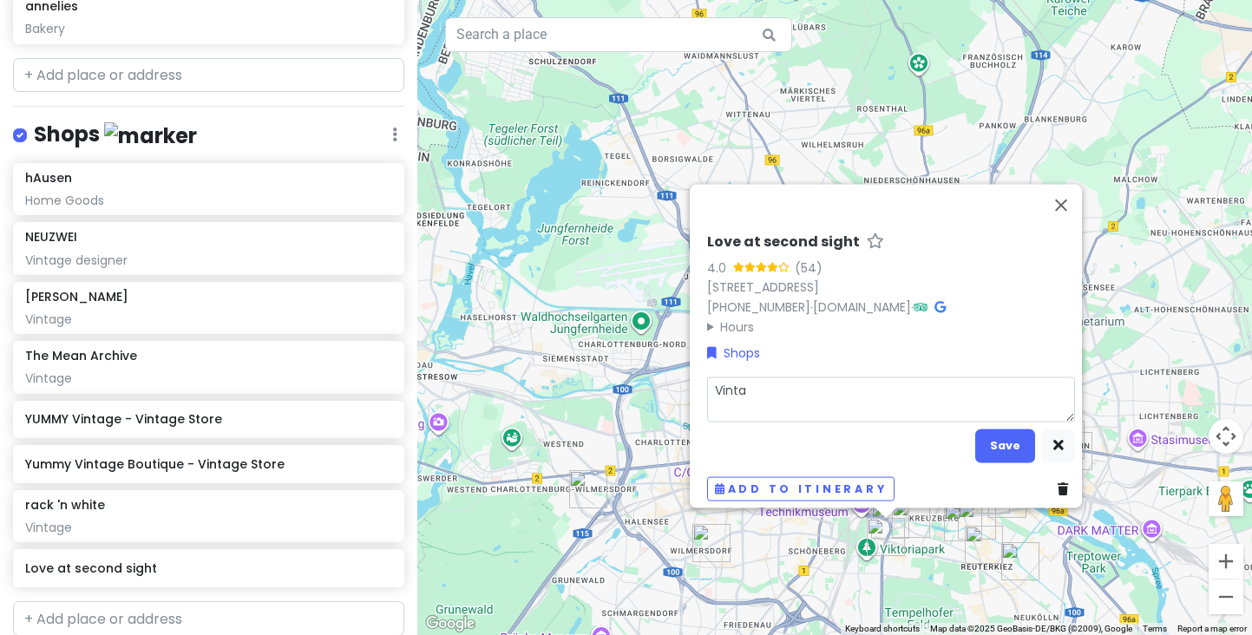
type textarea "x"
type textarea "Vintag"
type textarea "x"
type textarea "Vintage"
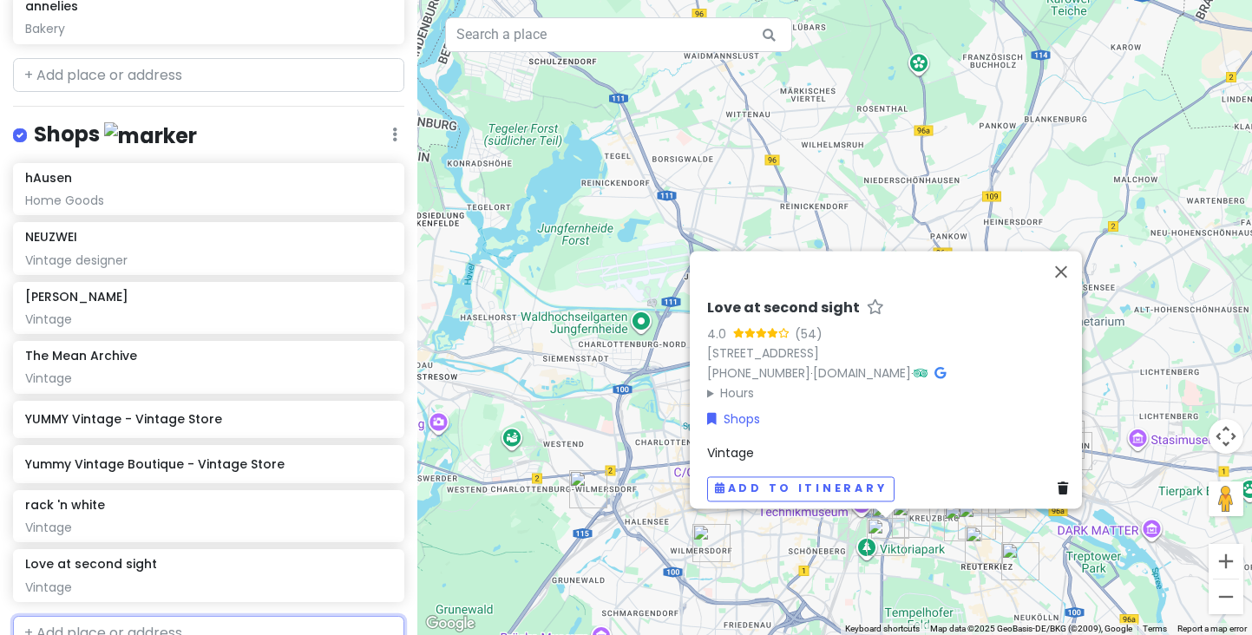
click at [192, 616] on input "text" at bounding box center [208, 633] width 391 height 35
paste input "Maybachufer"
type input "Maybachufer"
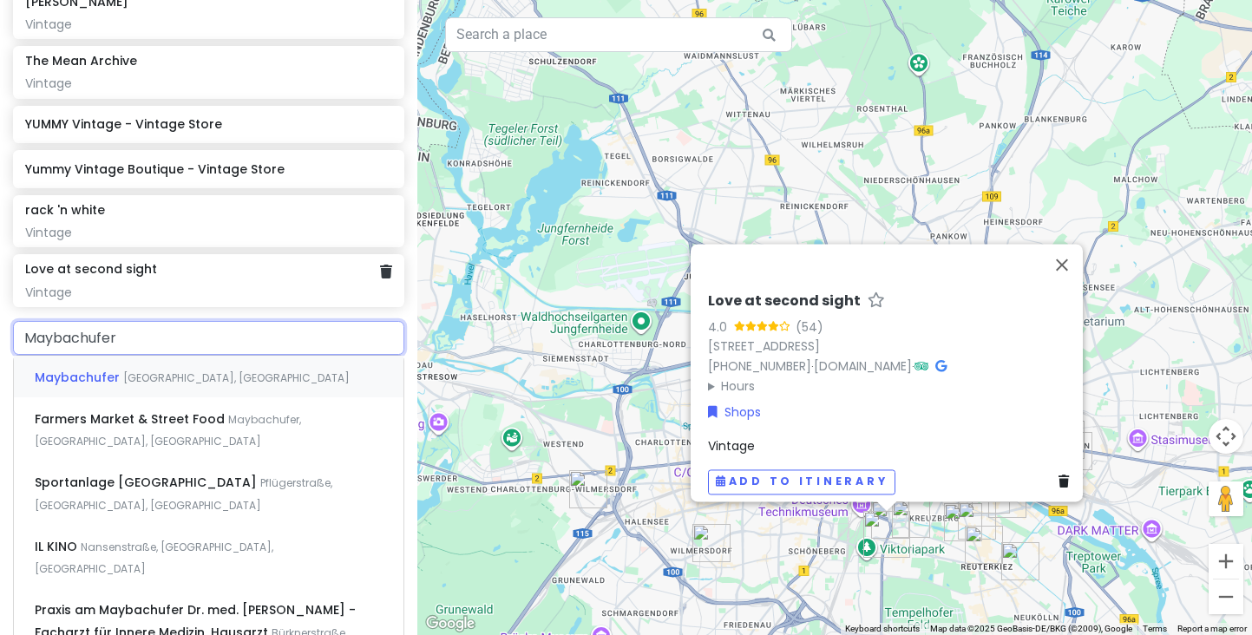
scroll to position [2127, 0]
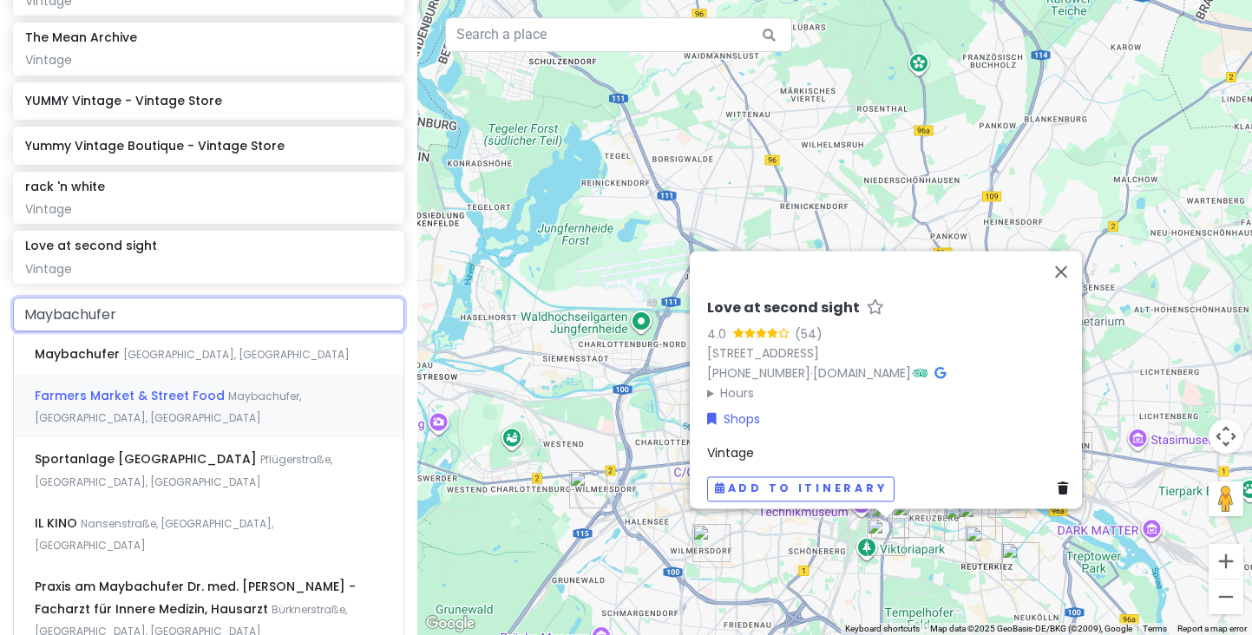
click at [220, 389] on span "Maybachufer, Berlin, Germany" at bounding box center [168, 407] width 266 height 37
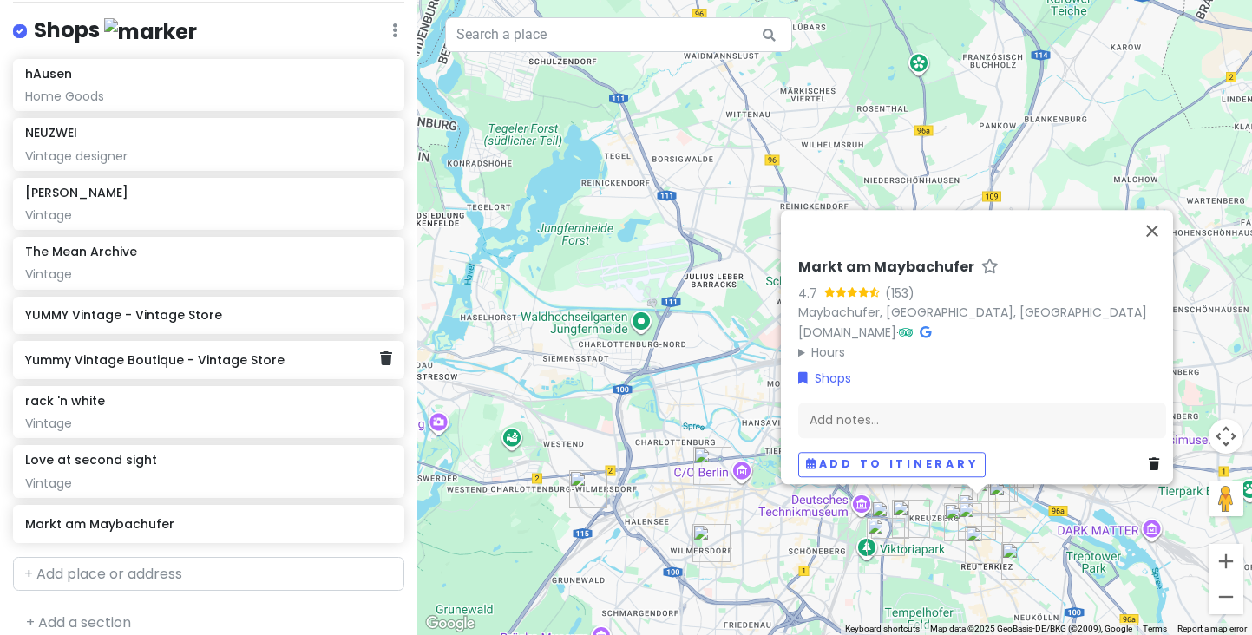
scroll to position [1912, 0]
click at [823, 411] on div "Add notes..." at bounding box center [982, 421] width 368 height 36
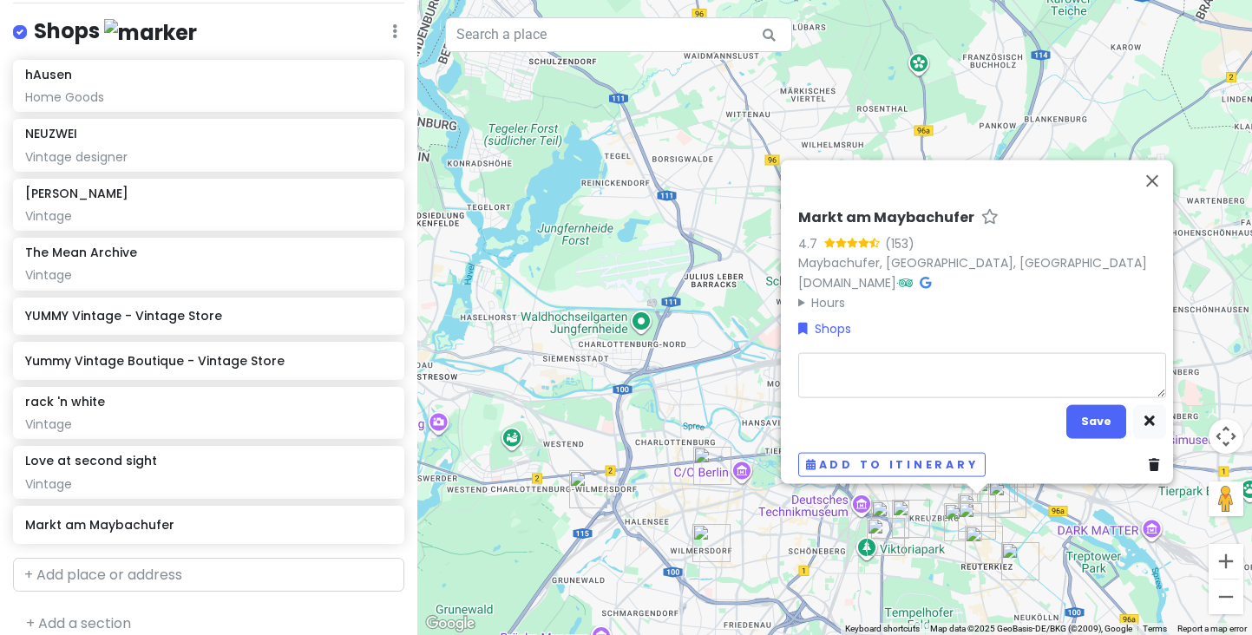
type textarea "x"
type textarea "F"
type textarea "x"
type textarea "Fl"
type textarea "x"
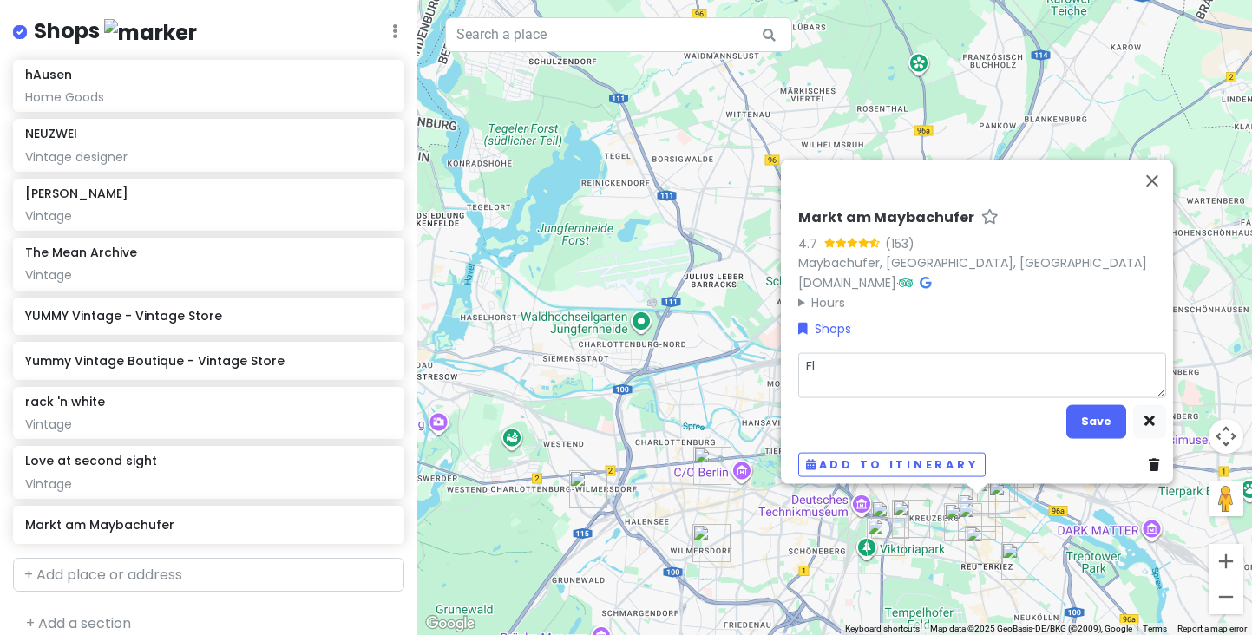
type textarea "Fle"
type textarea "x"
type textarea "Flea"
type textarea "x"
type textarea "Fle"
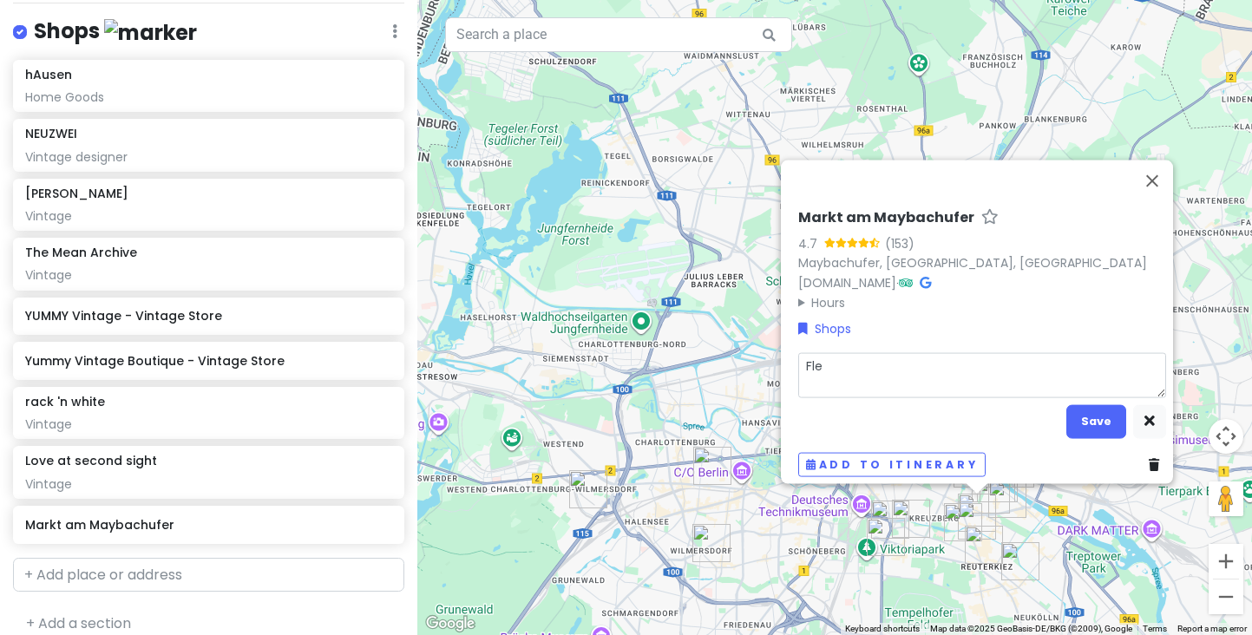
type textarea "x"
type textarea "Fl"
type textarea "x"
type textarea "F"
type textarea "x"
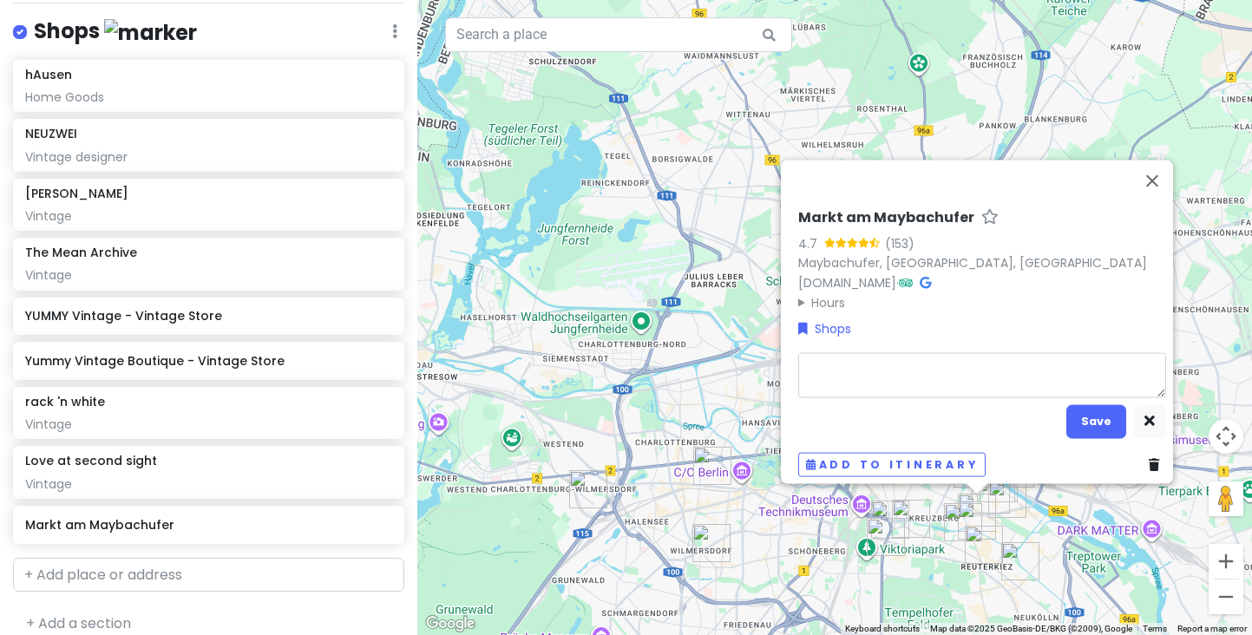
type textarea "V"
type textarea "x"
type textarea "Vi"
type textarea "x"
type textarea "Vin"
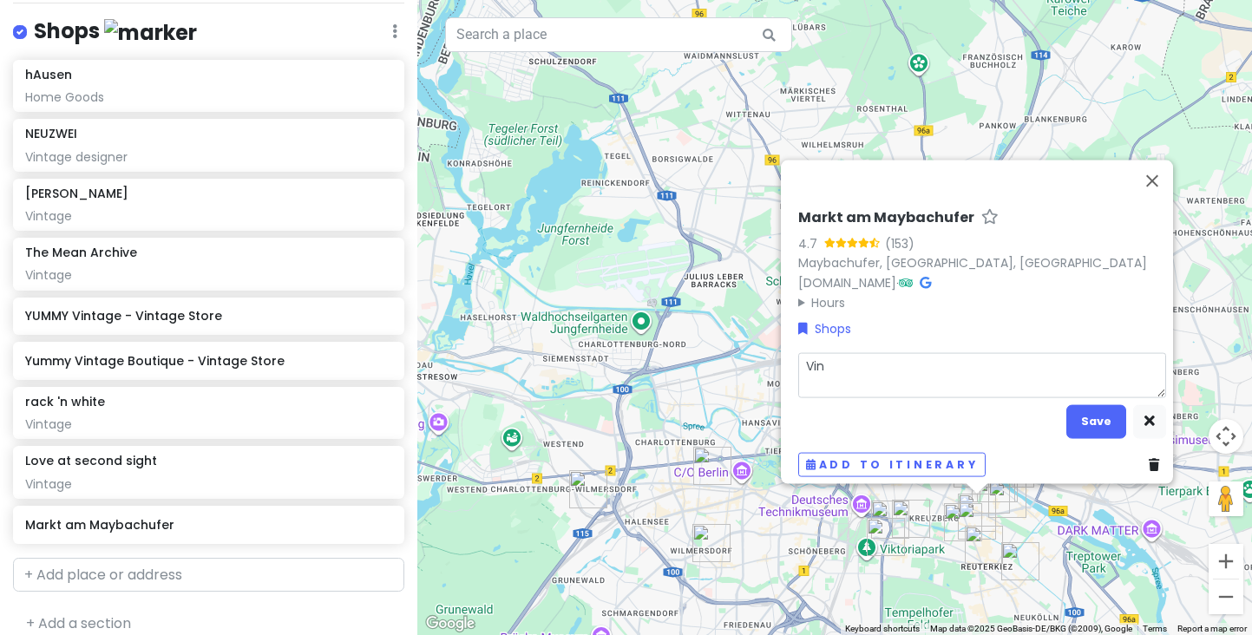
type textarea "x"
type textarea "Vint"
type textarea "x"
type textarea "Vinta"
type textarea "x"
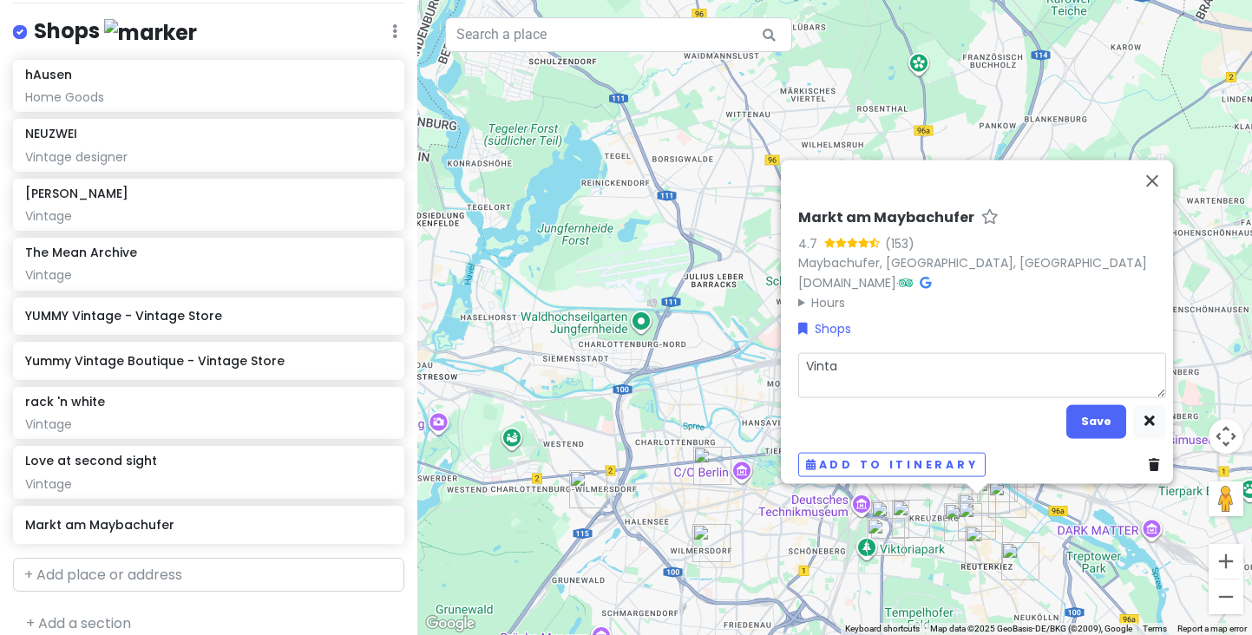
type textarea "Vintag"
type textarea "x"
type textarea "Vintage"
type textarea "x"
type textarea "Vintage"
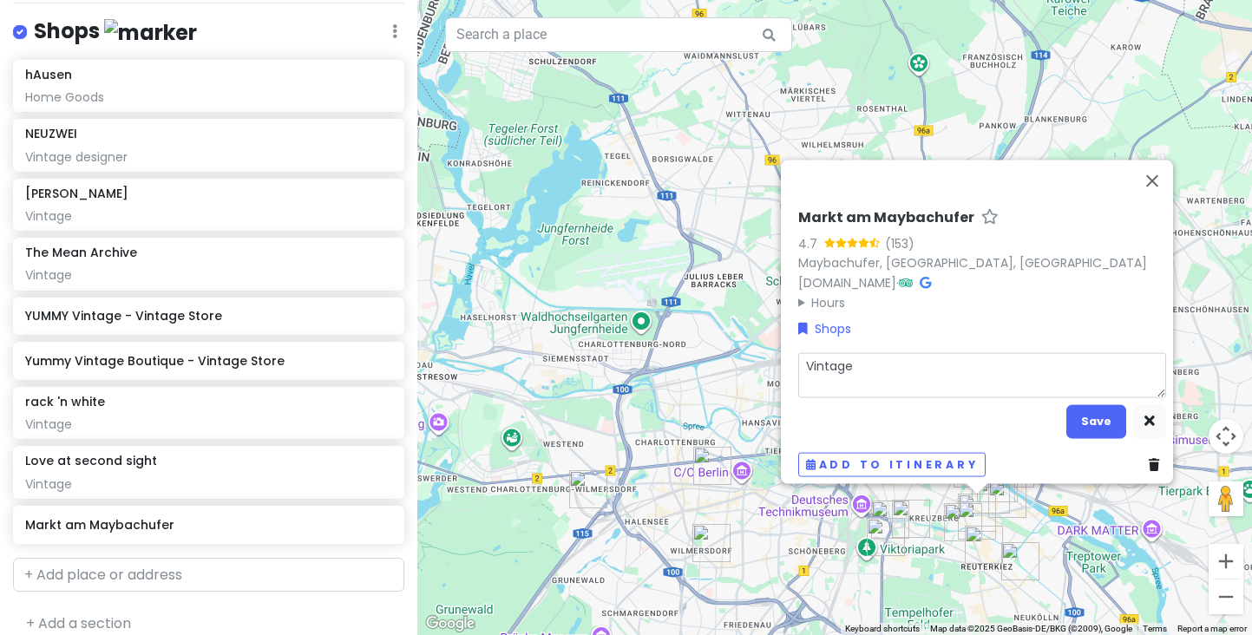
type textarea "x"
type textarea "Vintage m"
type textarea "x"
type textarea "Vintage ma"
type textarea "x"
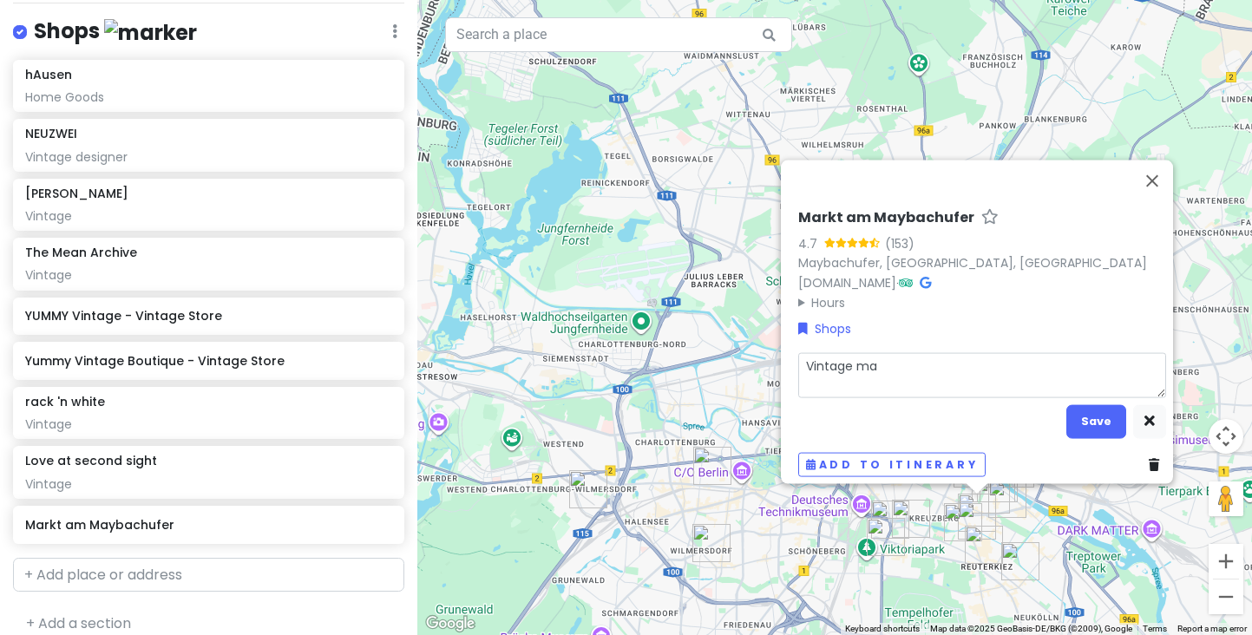
type textarea "Vintage mar"
type textarea "x"
type textarea "Vintage mark"
type textarea "x"
type textarea "Vintage marke"
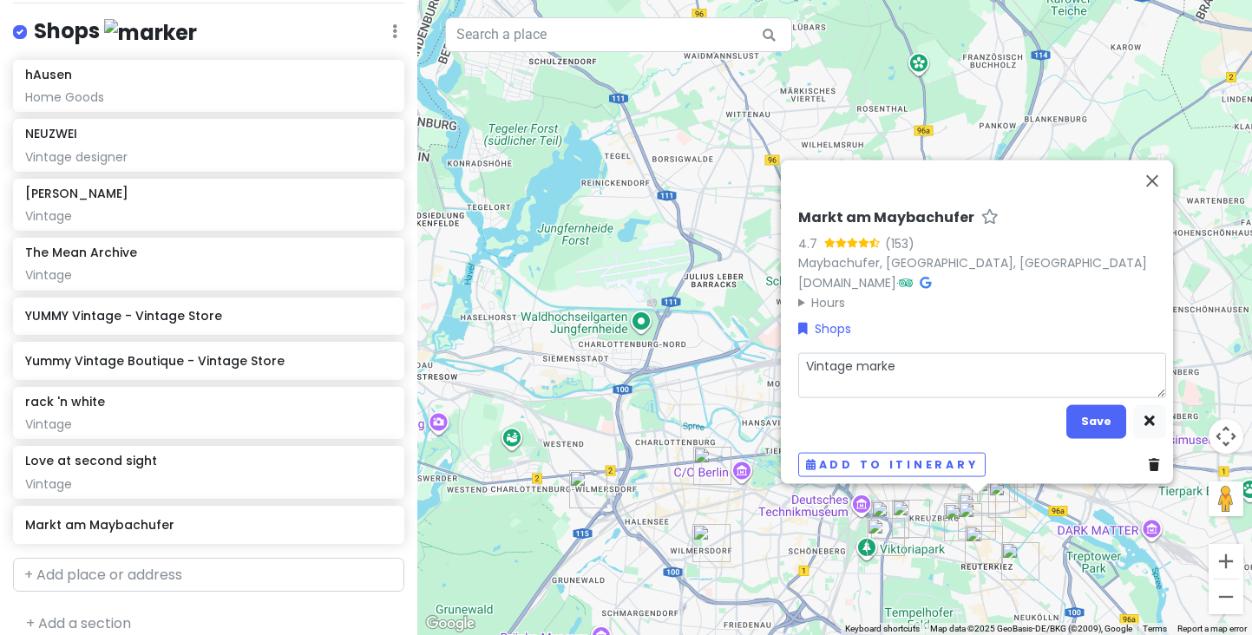
type textarea "x"
type textarea "Vintage market"
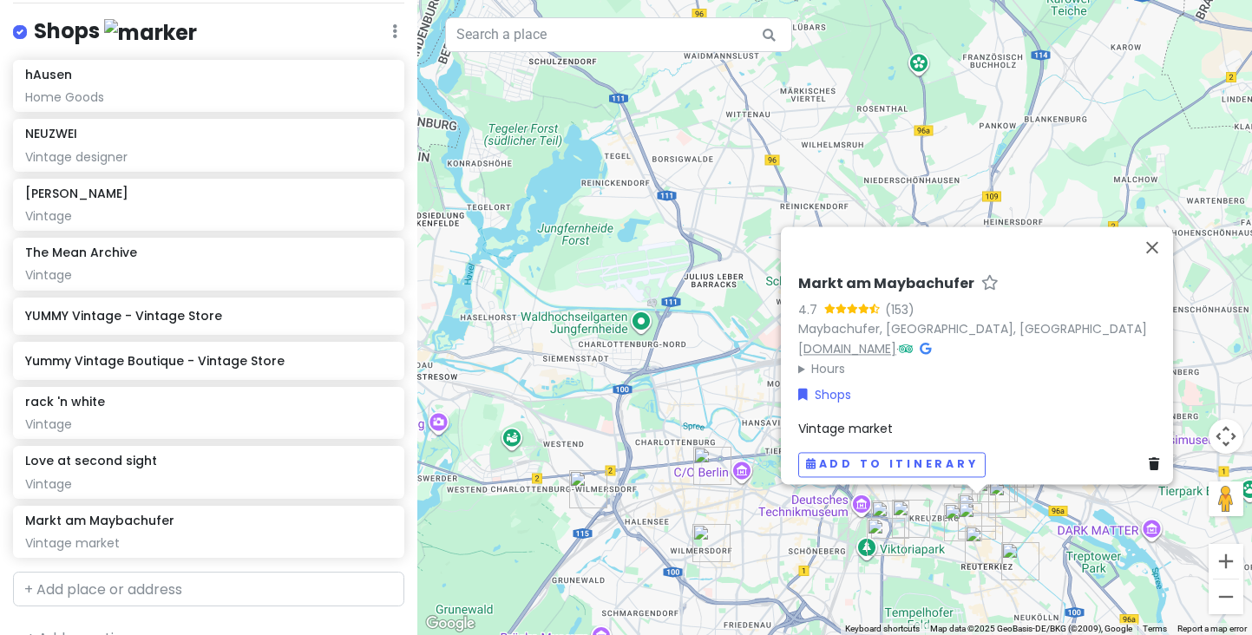
click at [896, 340] on link "www.maybachufer.de" at bounding box center [847, 348] width 98 height 17
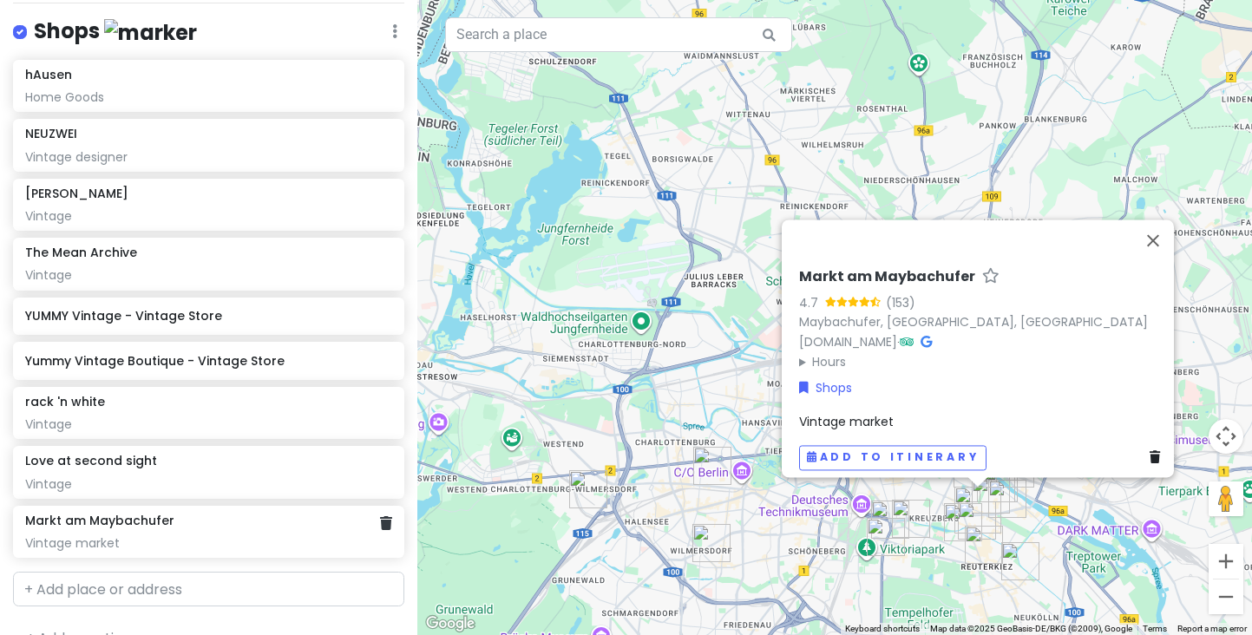
click at [226, 513] on div "Markt am Maybachufer" at bounding box center [208, 521] width 366 height 16
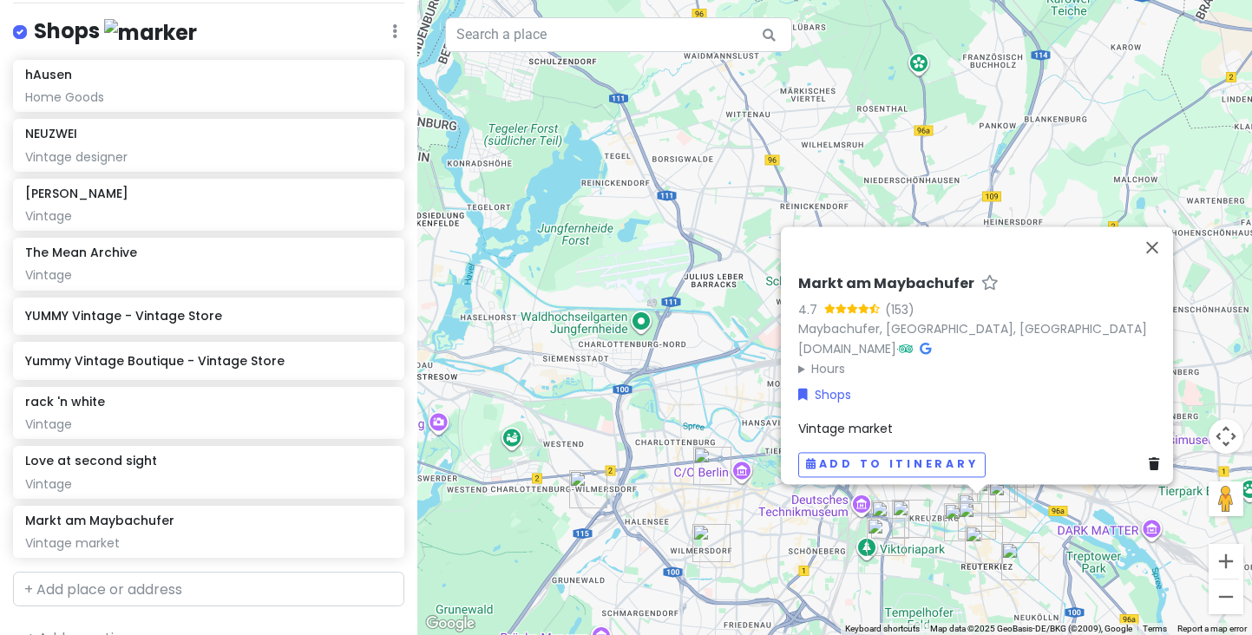
click at [894, 420] on div "Vintage market" at bounding box center [982, 428] width 368 height 19
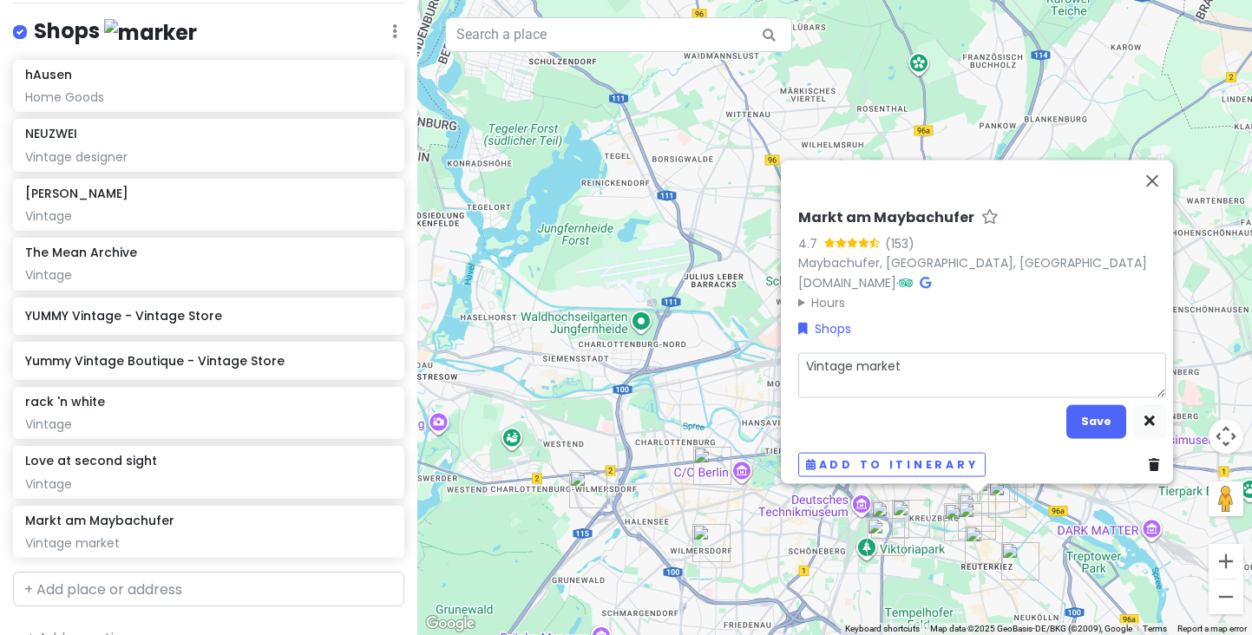
click at [848, 358] on textarea "Vintage market" at bounding box center [982, 374] width 368 height 45
type textarea "x"
type textarea "Tuesday and Friday from 11 a.m. to 6:30 p.m. the weekly market Maybachufer Satu…"
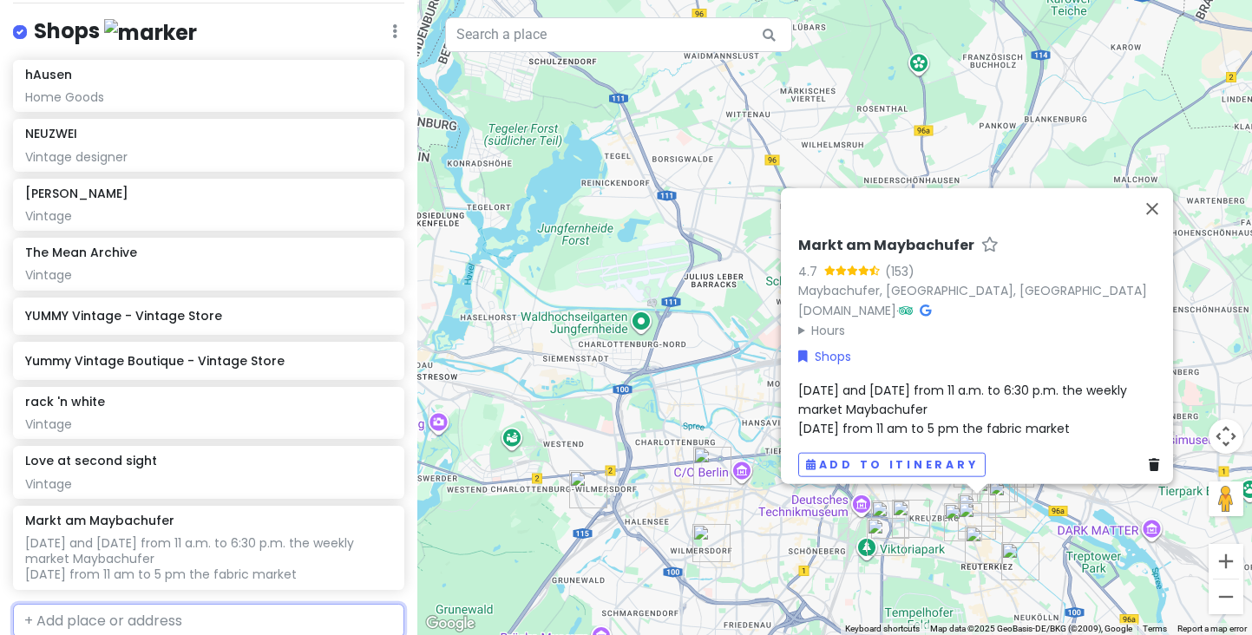
click at [122, 604] on input "text" at bounding box center [208, 621] width 391 height 35
paste input "Nowkölln Flowmark"
type input "Nowkölln Flowmark"
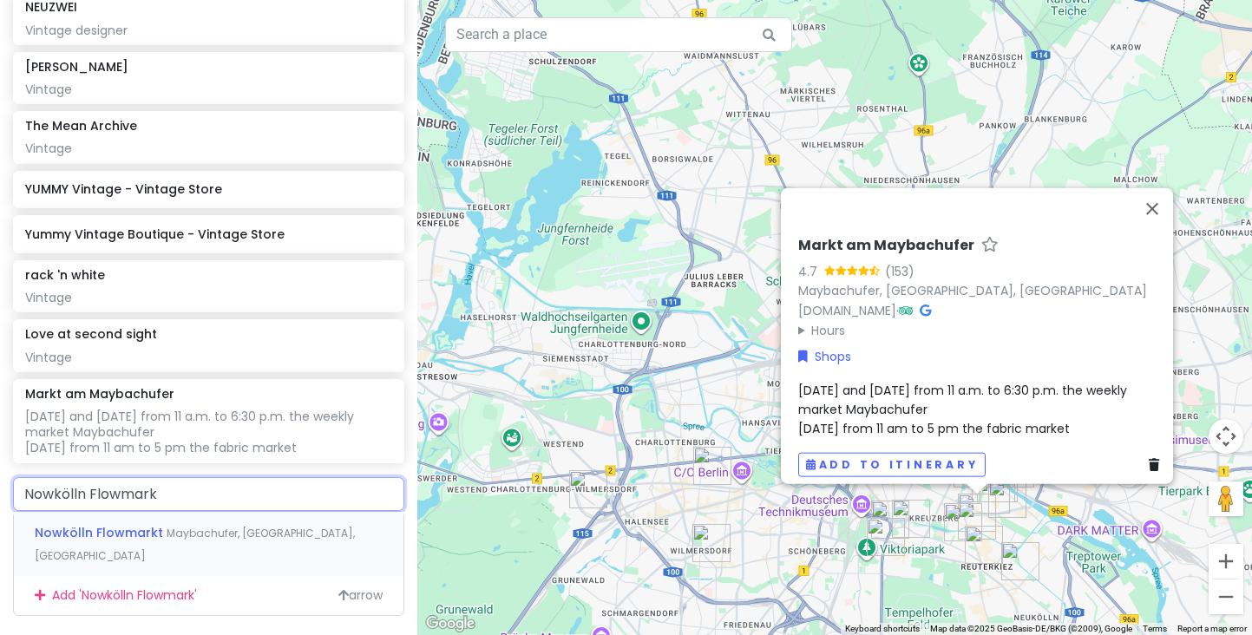
click at [140, 524] on span "Nowkölln Flowmarkt" at bounding box center [101, 532] width 132 height 17
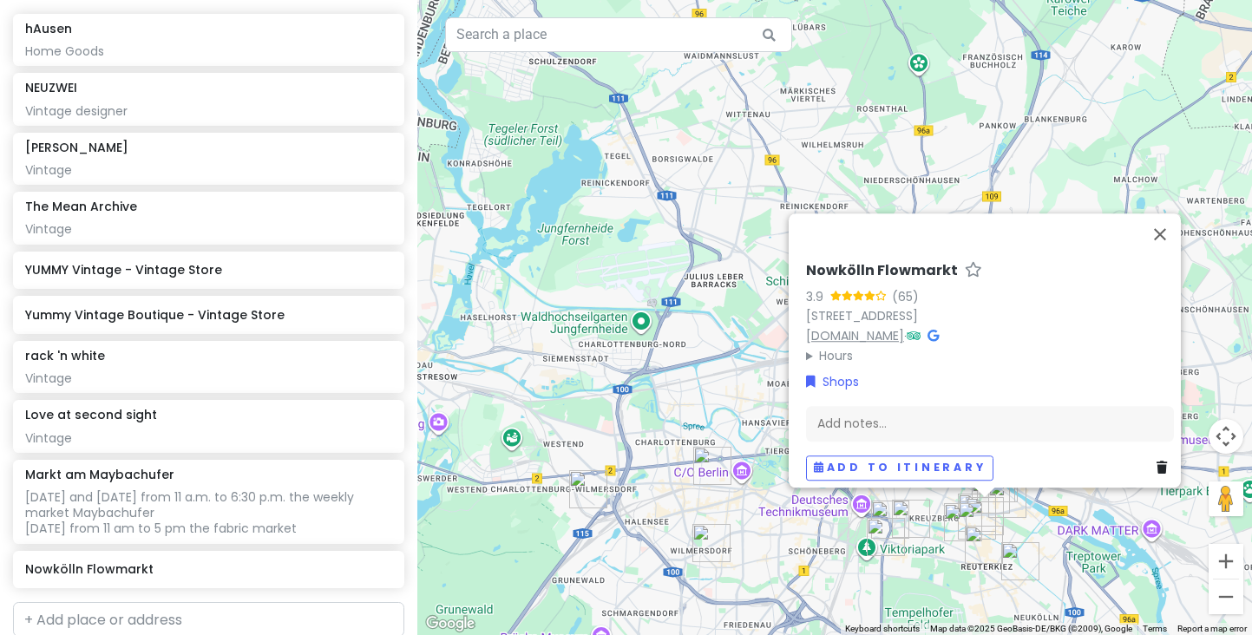
click at [823, 327] on link "nowkoelln.de" at bounding box center [855, 335] width 98 height 17
click at [855, 423] on div "Add notes..." at bounding box center [990, 424] width 368 height 36
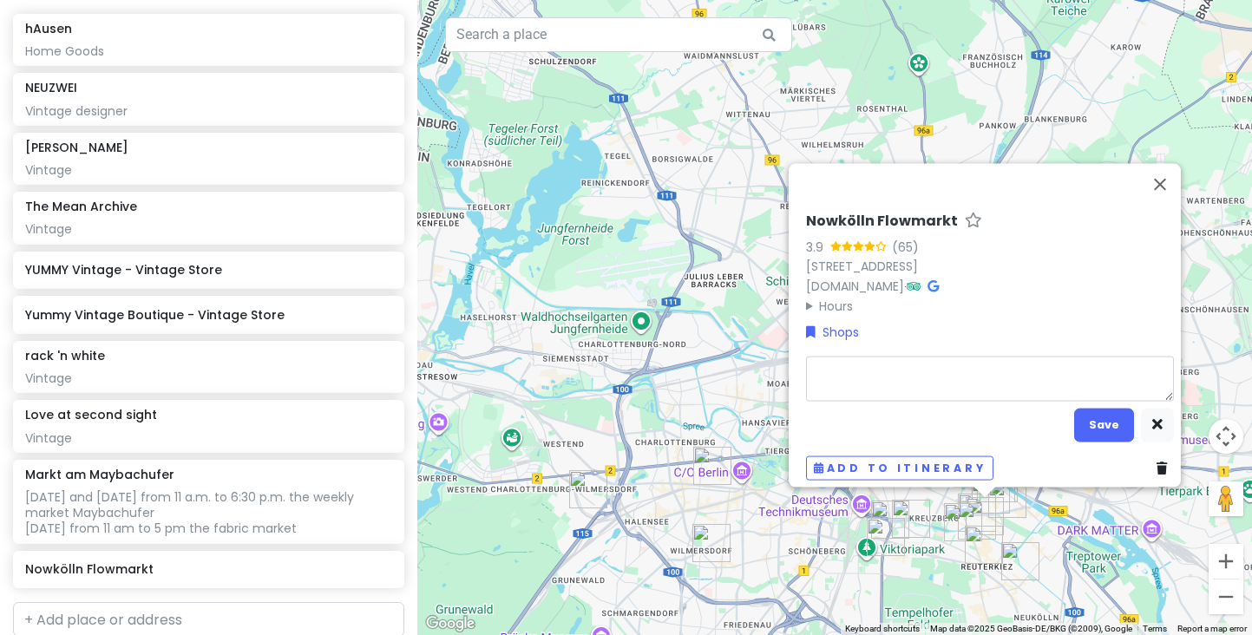
type textarea "x"
type textarea "O"
type textarea "x"
type textarea "On"
type textarea "x"
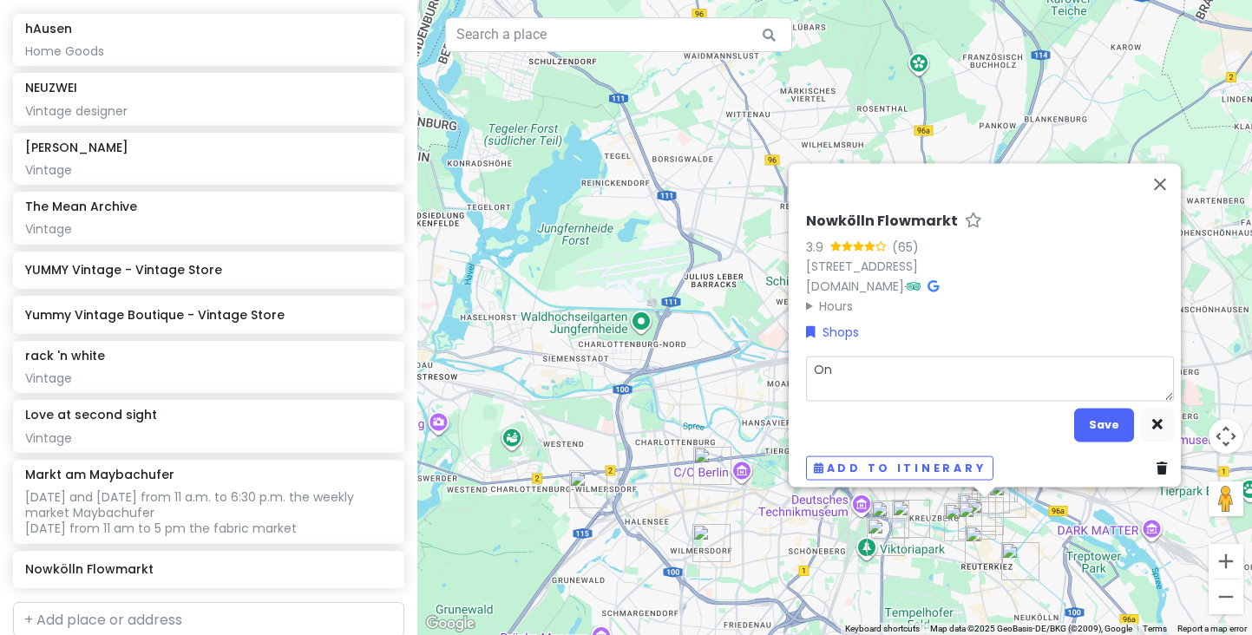
type textarea "Onl"
type textarea "x"
type textarea "Only"
type textarea "x"
type textarea "Only"
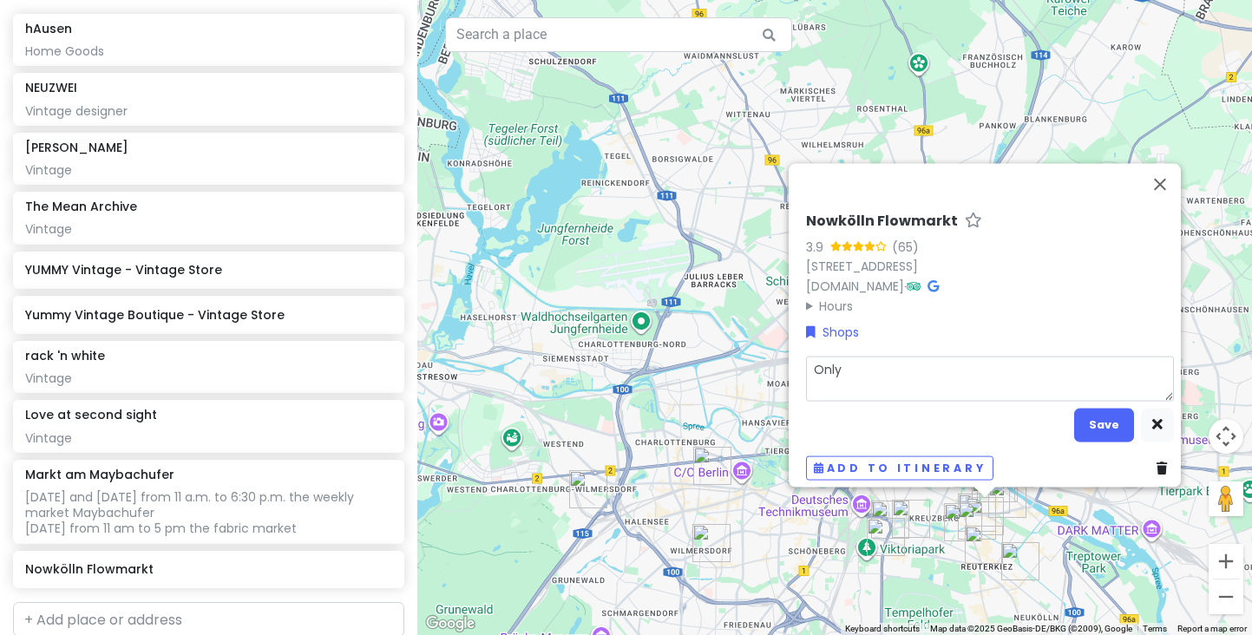
type textarea "x"
type textarea "Only o"
type textarea "x"
type textarea "Only on"
type textarea "x"
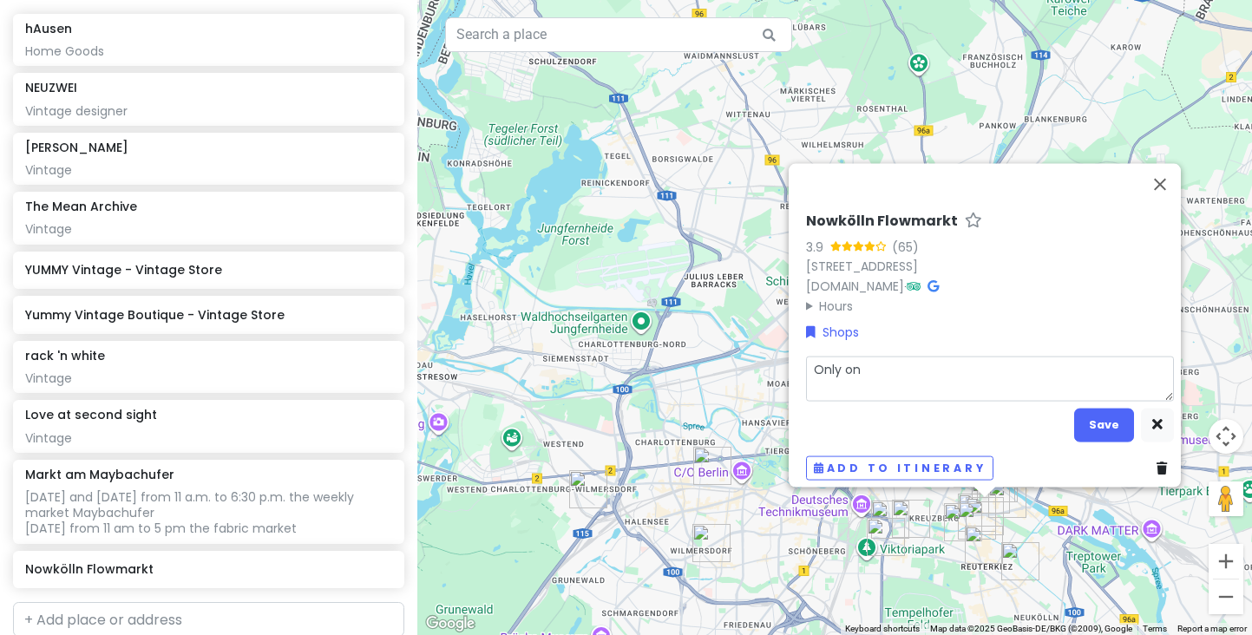
type textarea "Only on"
type textarea "x"
type textarea "Only on S"
type textarea "x"
type textarea "Only on Su"
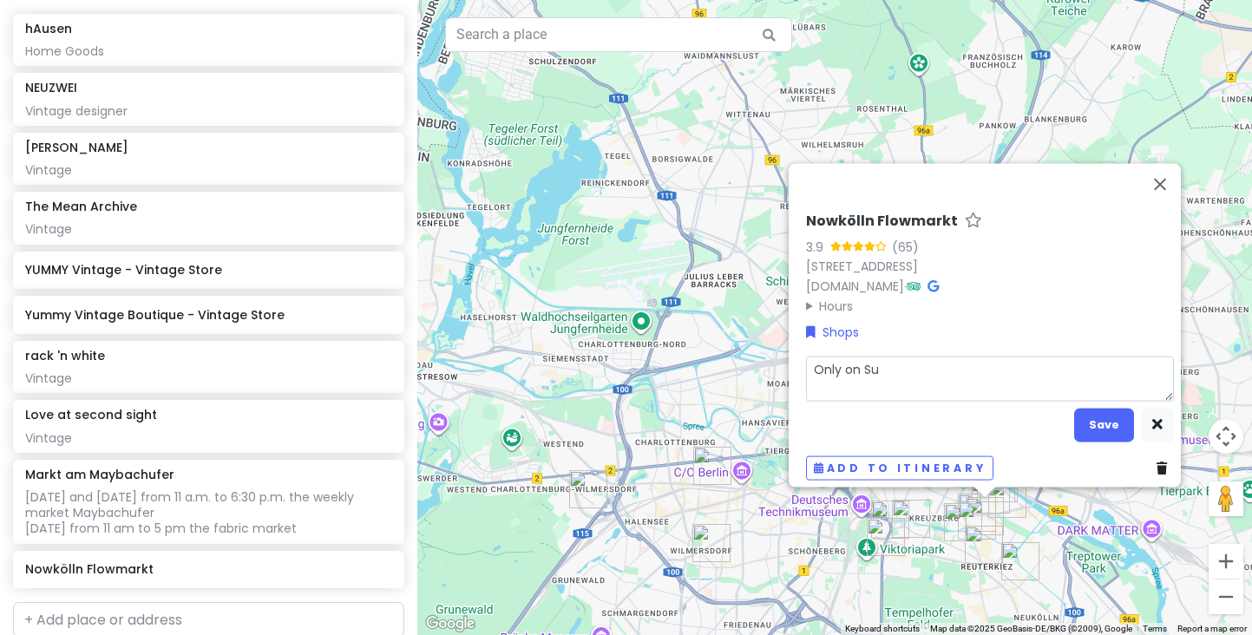
type textarea "x"
type textarea "Only on Sun"
type textarea "x"
type textarea "Only on Sund"
type textarea "x"
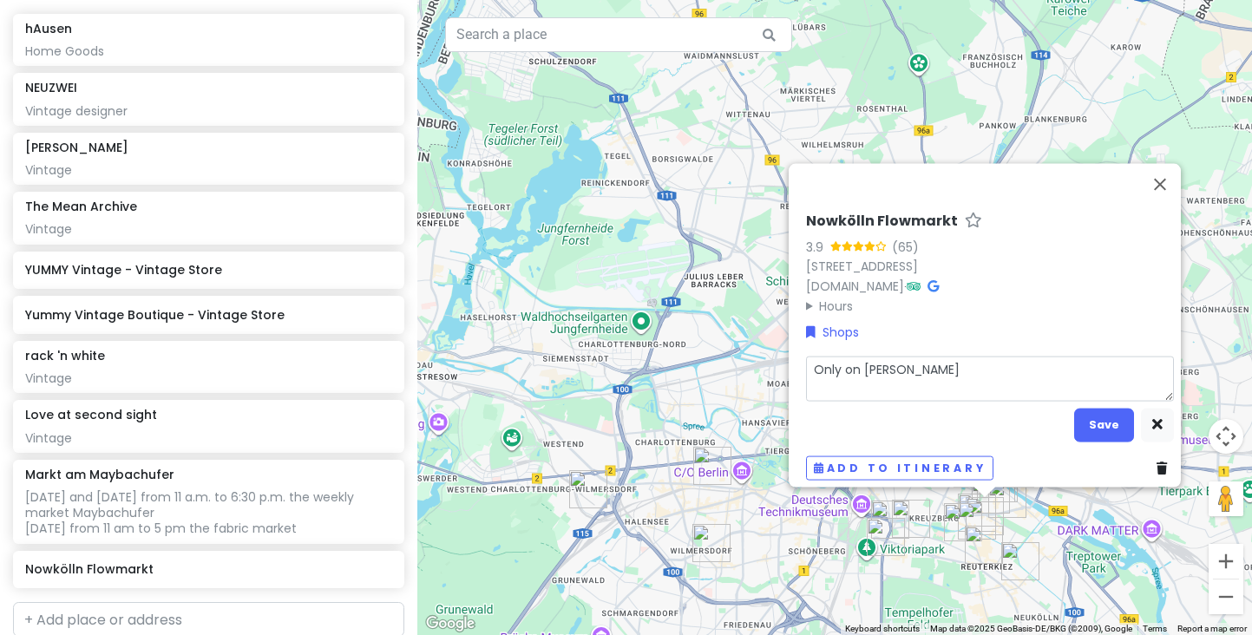
type textarea "Only on Sunda"
type textarea "x"
type textarea "Only on Sunday"
type textarea "x"
type textarea "Only on Sunday"
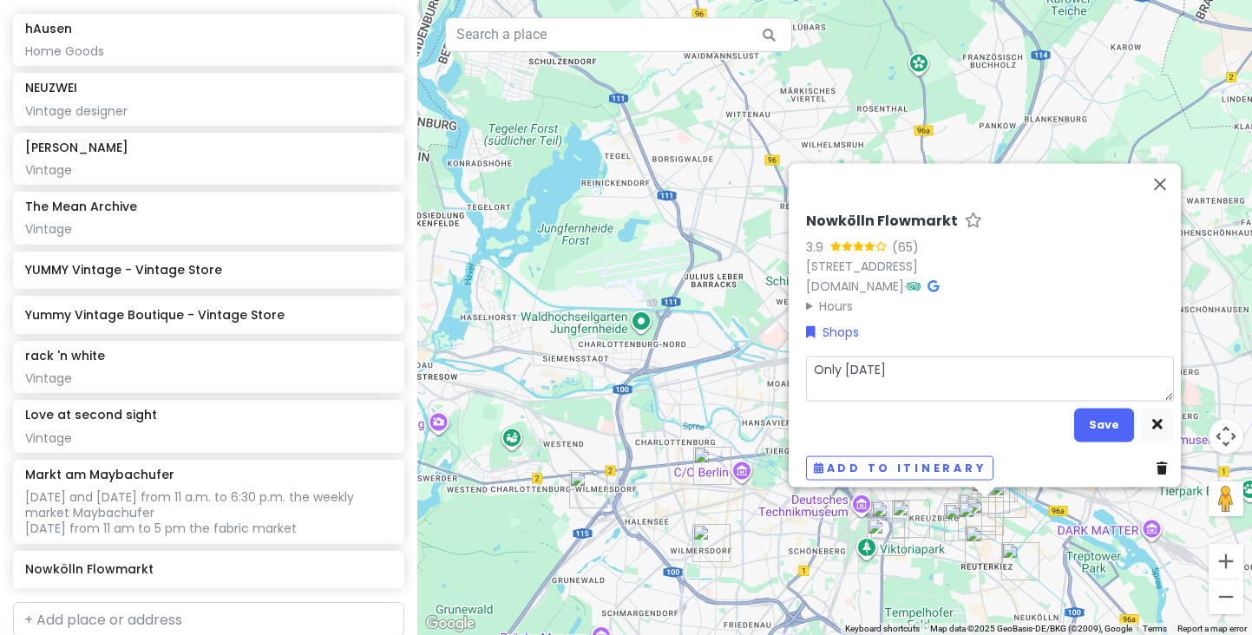
type textarea "x"
type textarea "Only on Sunday s"
type textarea "x"
type textarea "Only on Sunday se"
type textarea "x"
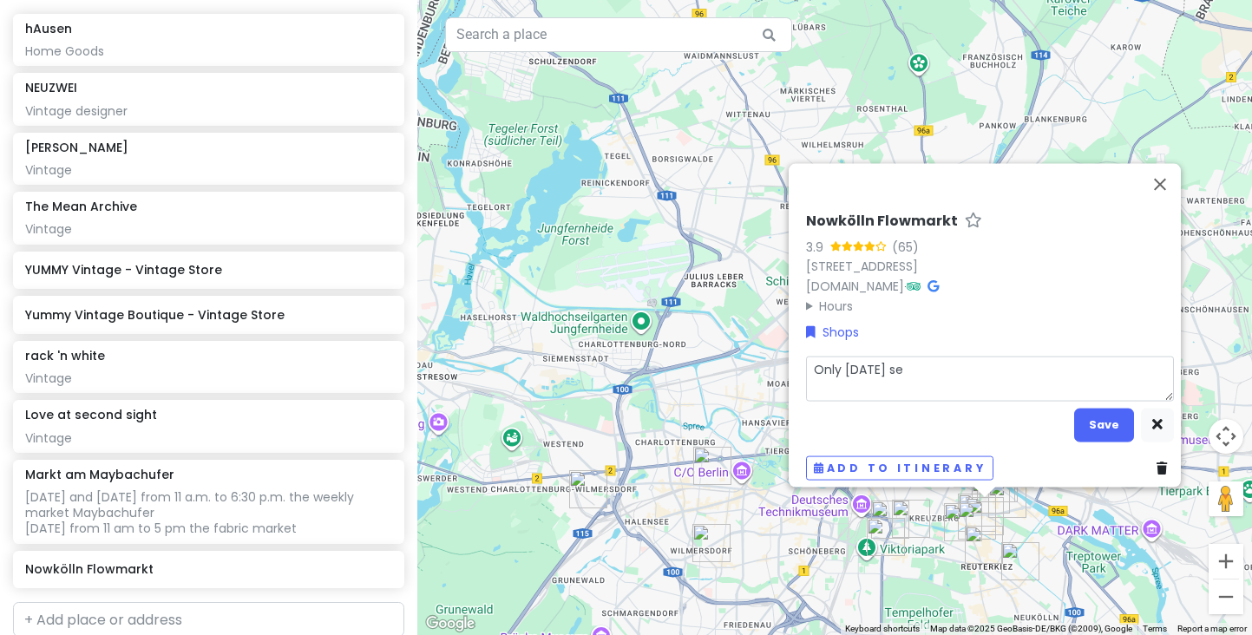
type textarea "Only on Sunday sep"
type textarea "x"
type textarea "Only on Sunday sept"
type textarea "x"
type textarea "Only on Sunday sept"
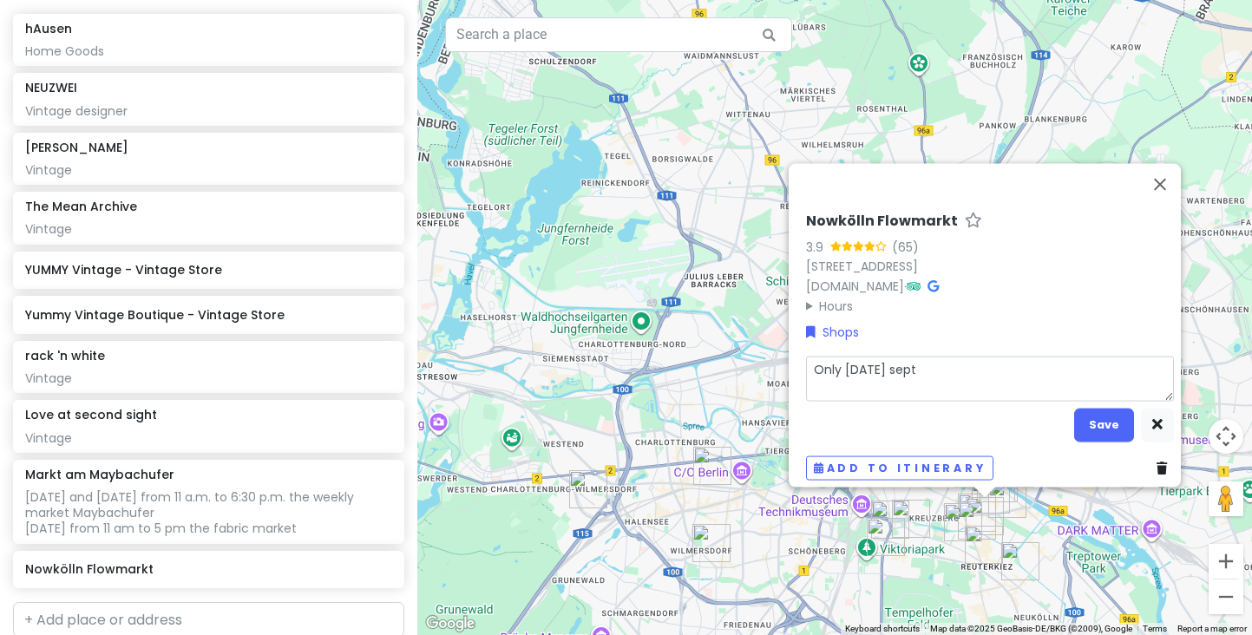
type textarea "x"
type textarea "Only on Sunday sept 2"
type textarea "x"
type textarea "Only on Sunday sept 21"
type textarea "x"
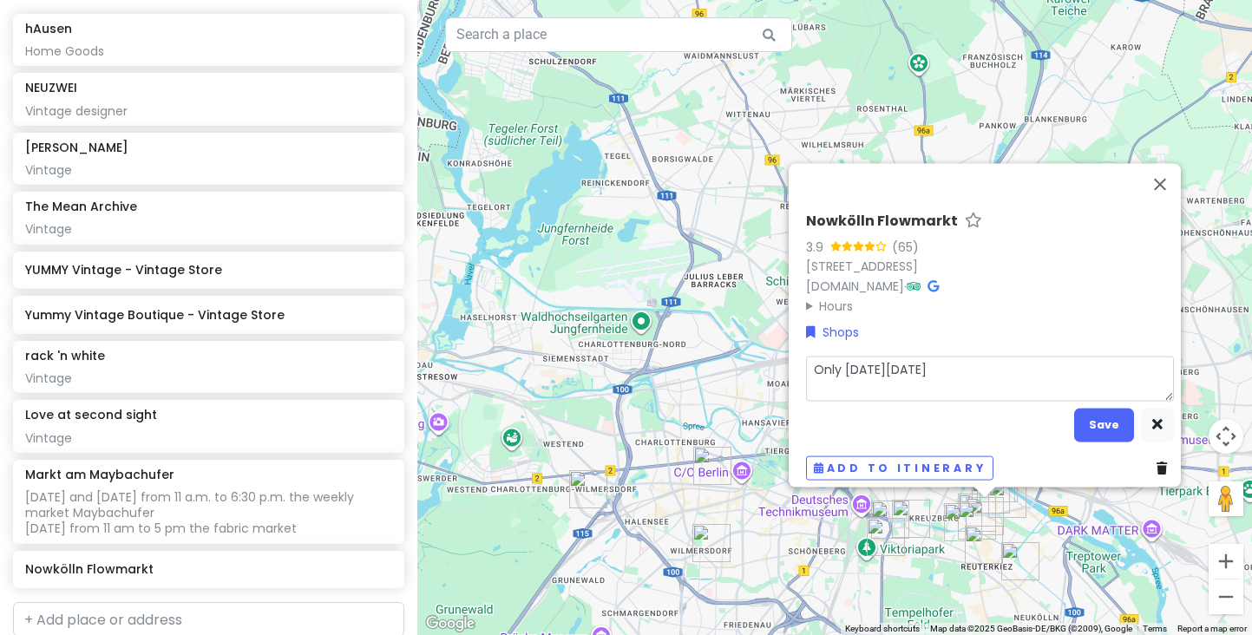
type textarea "Only on Sunday sept 21s"
type textarea "x"
type textarea "Only on Sunday sept 21st"
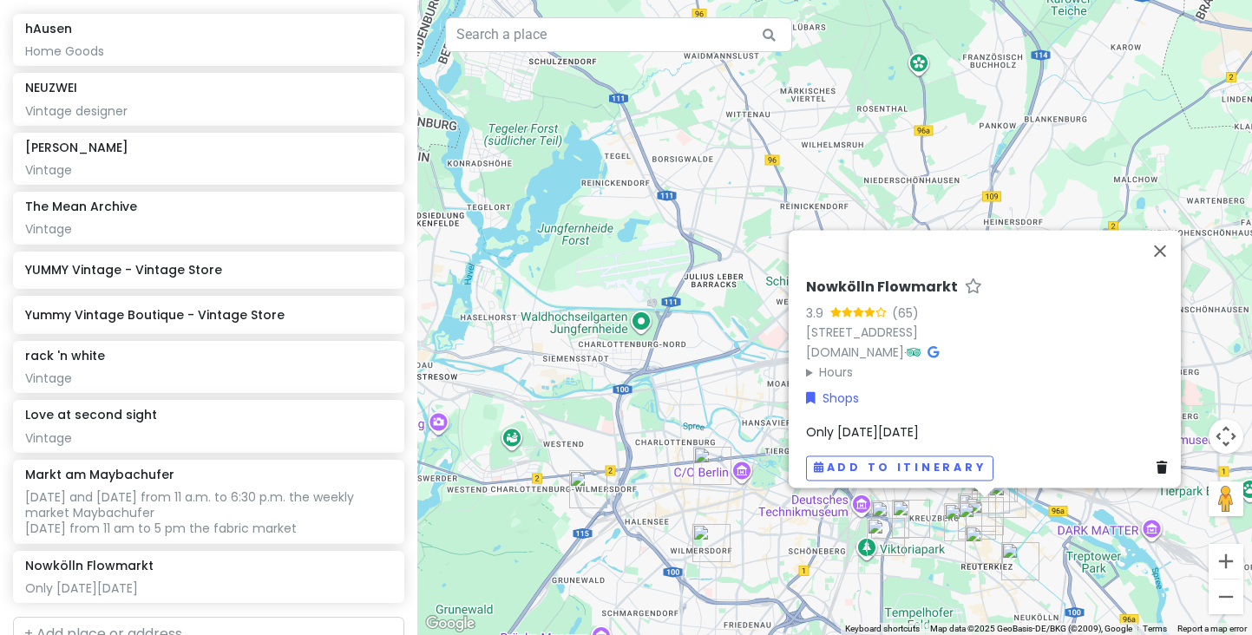
click at [777, 570] on div "Nowkölln Flowmarkt 3.9 (65) Maybachufer 31, 12047 Berlin, Germany nowkoelln.de …" at bounding box center [834, 317] width 835 height 635
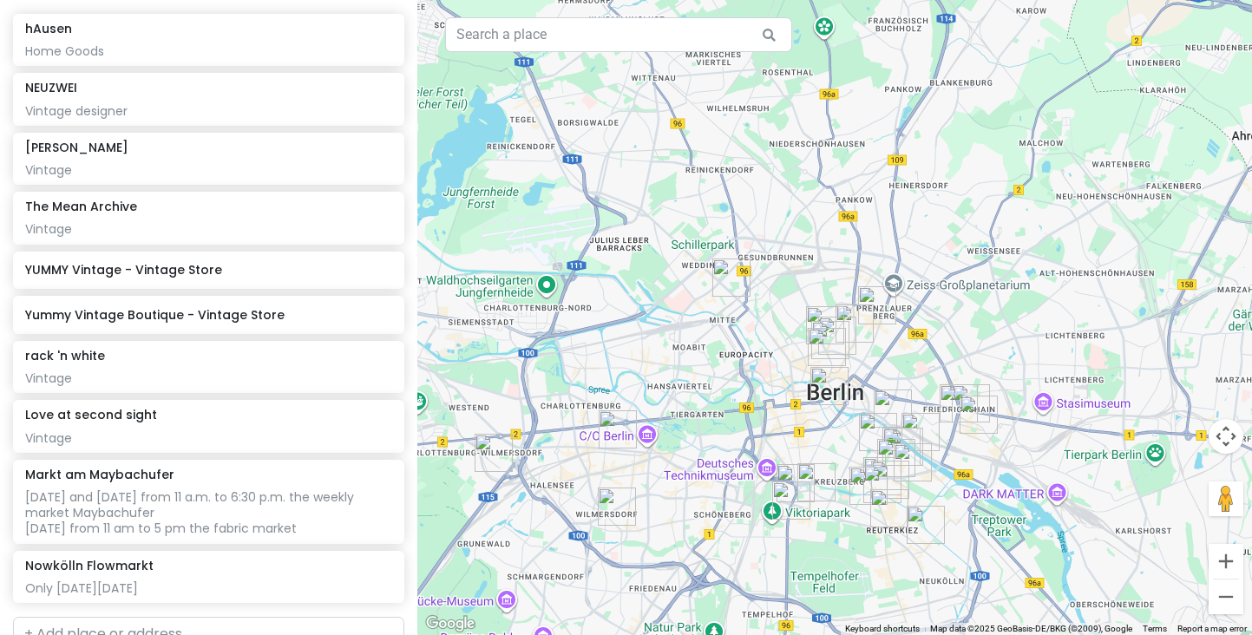
drag, startPoint x: 847, startPoint y: 516, endPoint x: 750, endPoint y: 480, distance: 103.8
click at [750, 480] on div at bounding box center [834, 317] width 835 height 635
click at [1224, 561] on button "Zoom in" at bounding box center [1226, 561] width 35 height 35
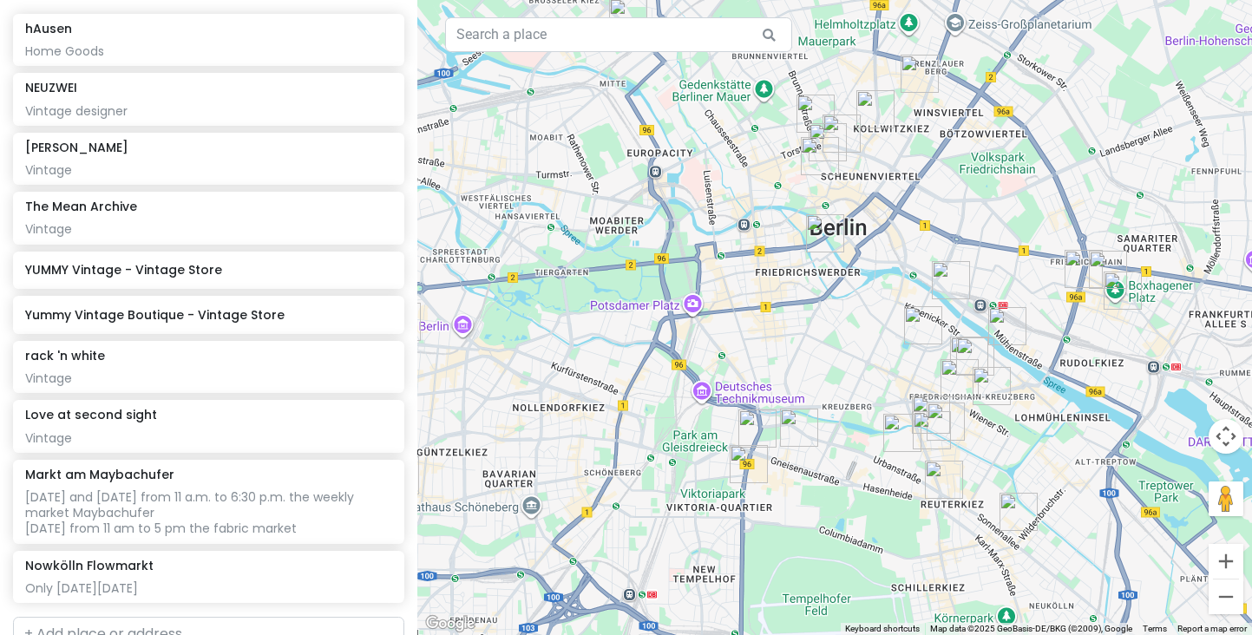
drag, startPoint x: 829, startPoint y: 495, endPoint x: 836, endPoint y: 250, distance: 245.6
click at [836, 248] on div at bounding box center [834, 317] width 835 height 635
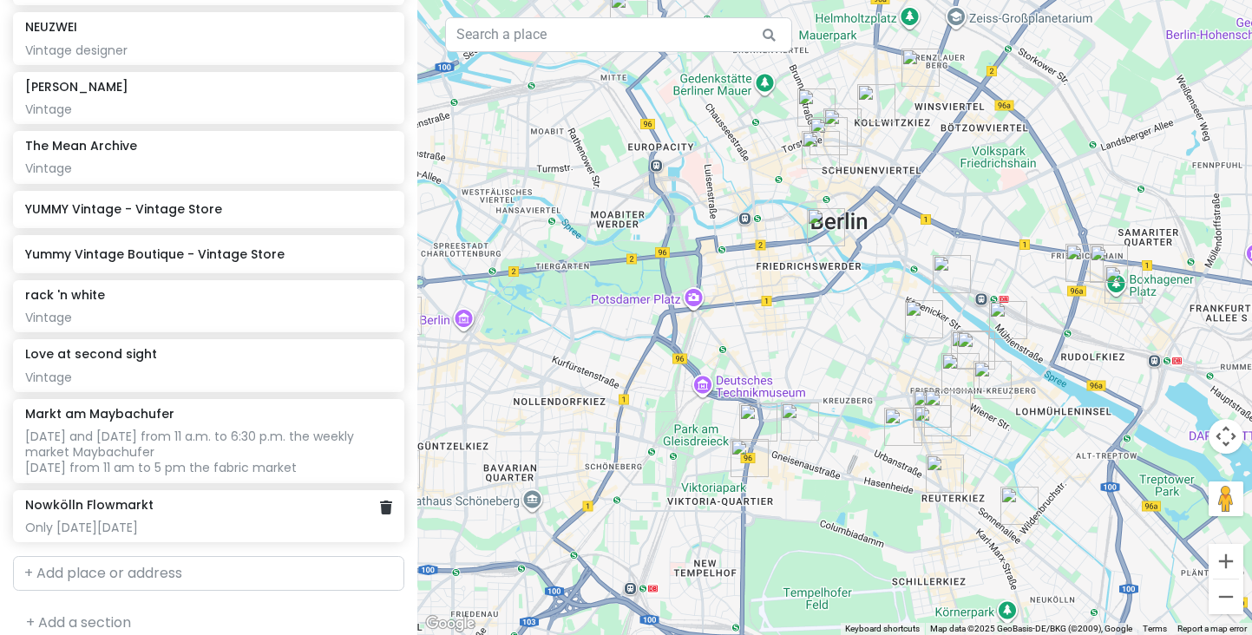
scroll to position [2017, 0]
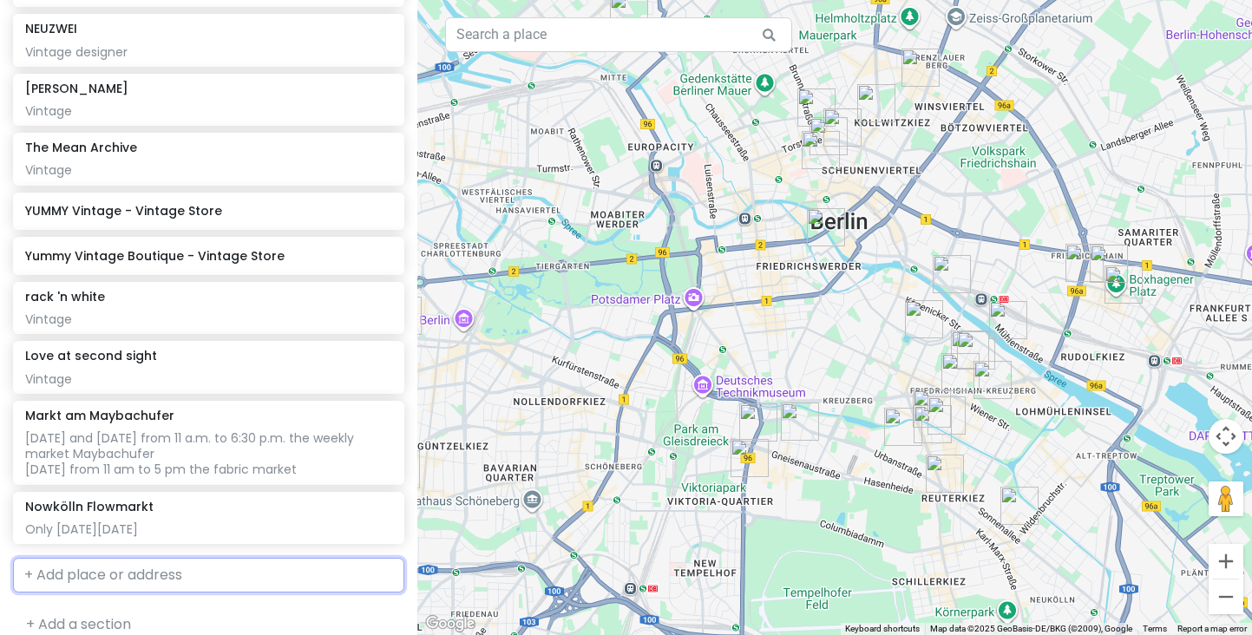
click at [104, 558] on input "text" at bounding box center [208, 575] width 391 height 35
paste input "auguststrasse"
type input "auguststrasse"
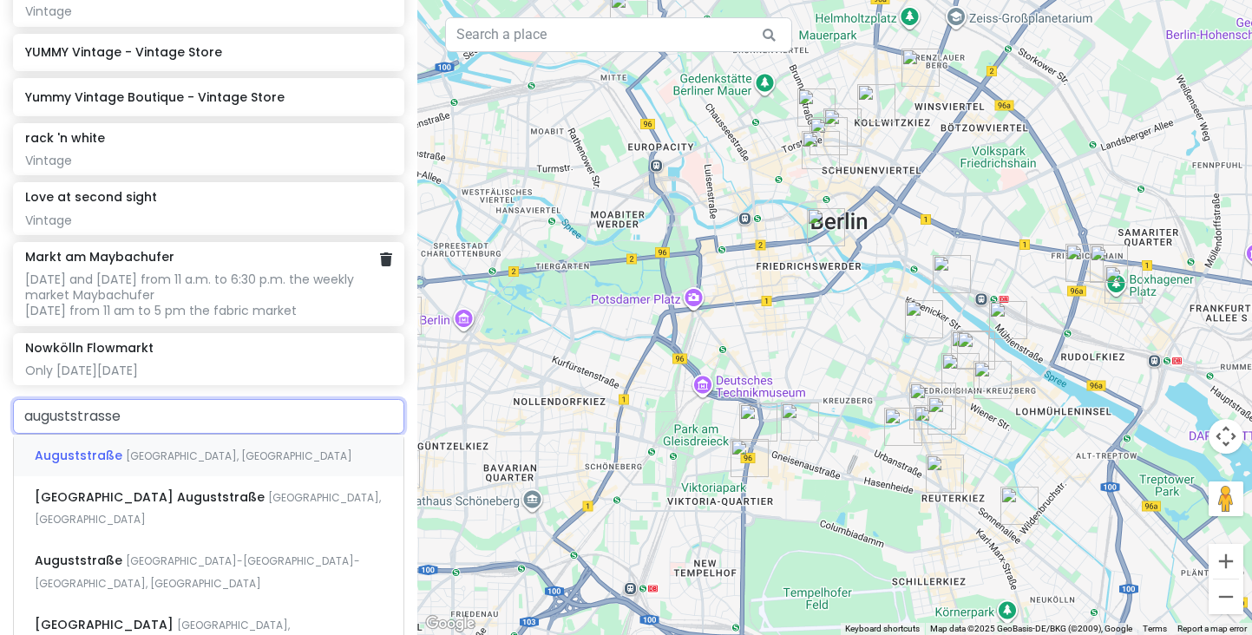
scroll to position [2191, 0]
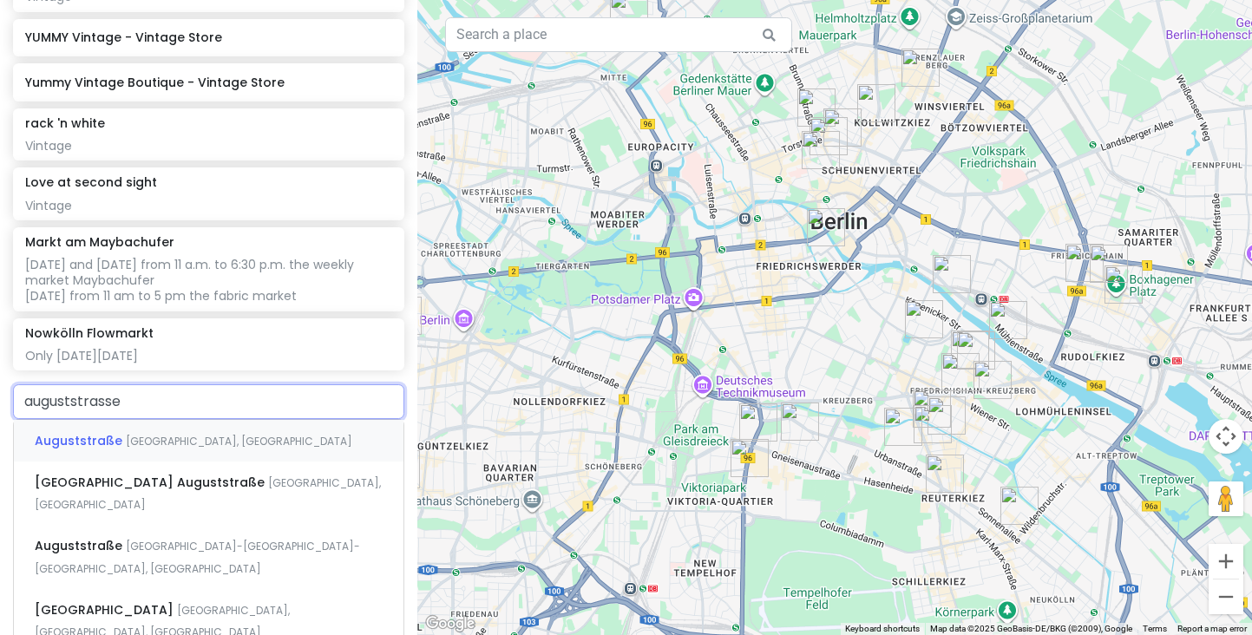
click at [106, 432] on span "Auguststraße" at bounding box center [80, 440] width 91 height 17
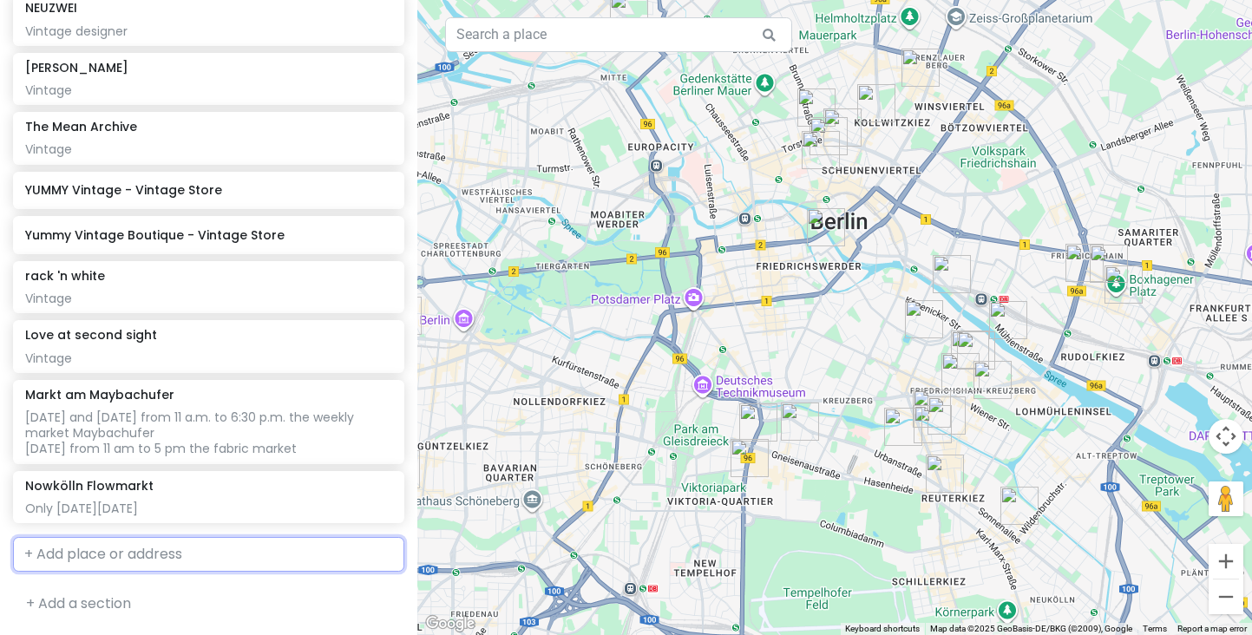
scroll to position [2017, 0]
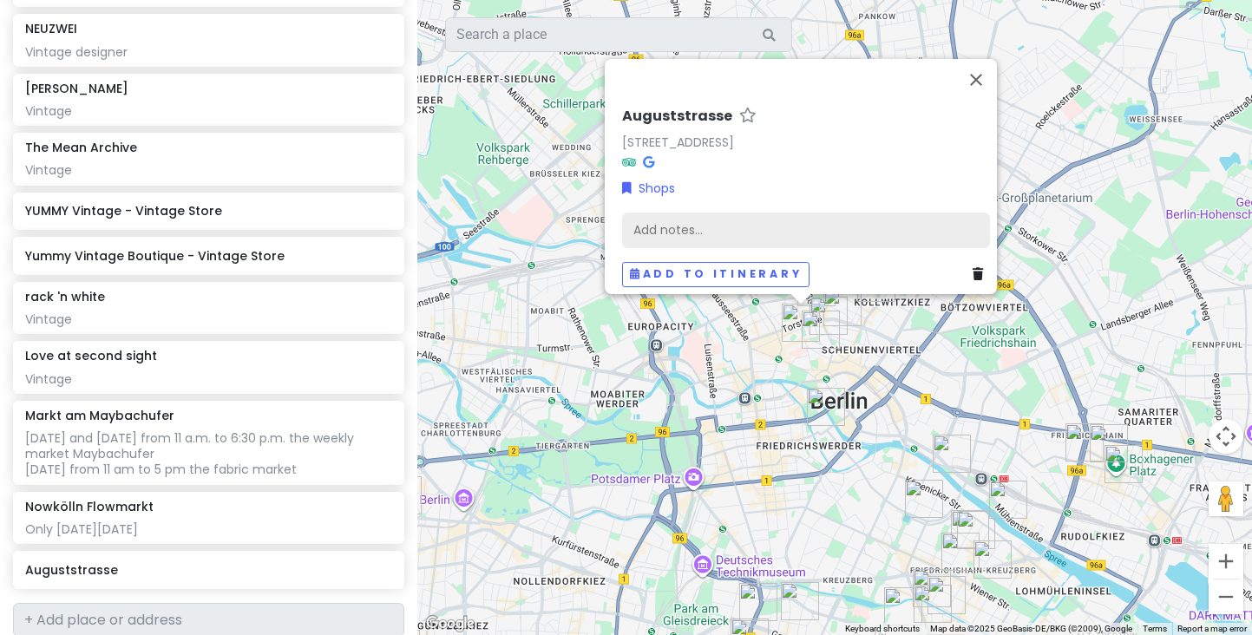
click at [664, 220] on div "Add notes..." at bounding box center [806, 231] width 368 height 36
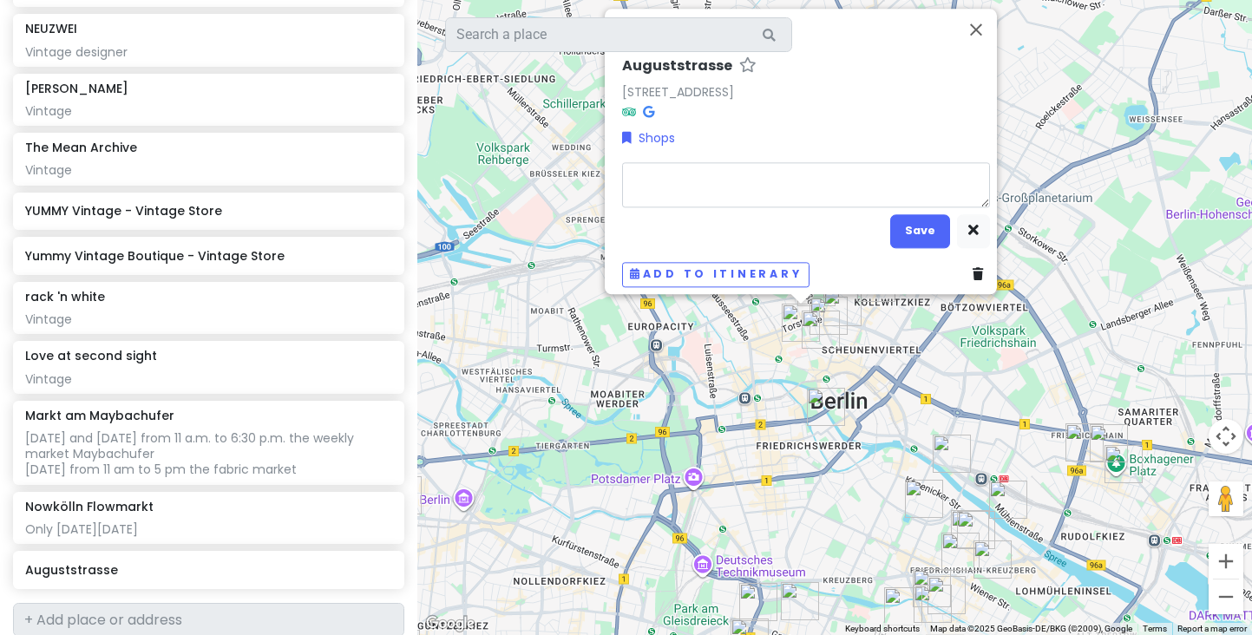
type textarea "x"
type textarea "B"
type textarea "x"
type textarea "Bo"
type textarea "x"
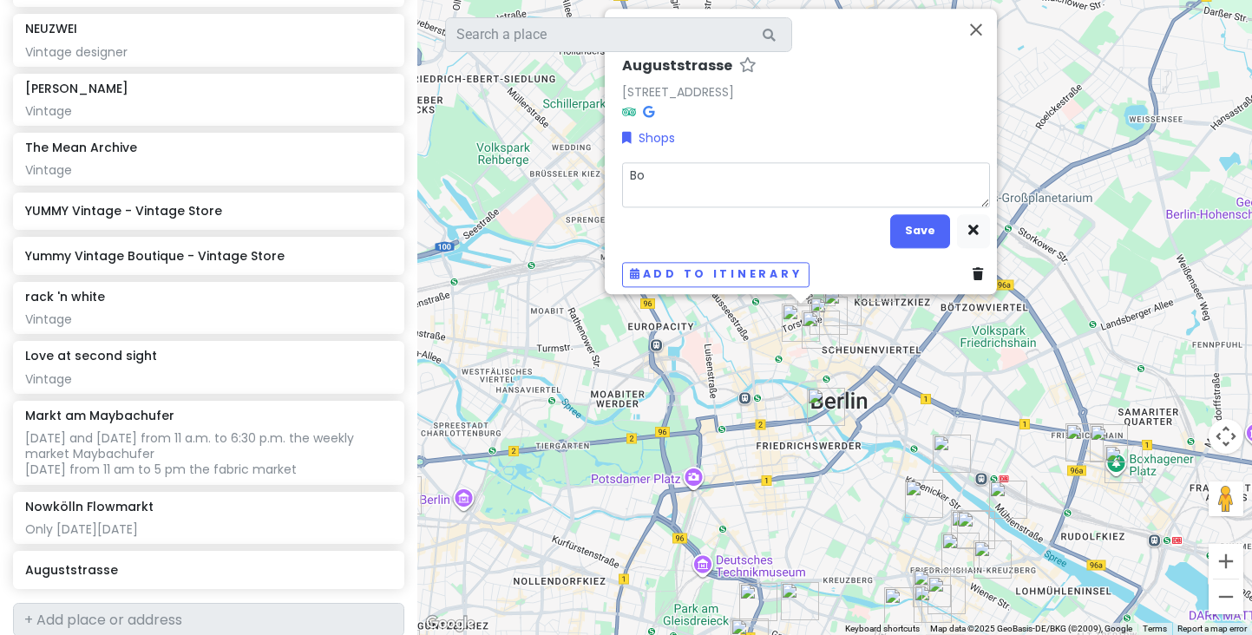
type textarea "Bou"
type textarea "x"
type textarea "Bout"
type textarea "x"
type textarea "Bouti"
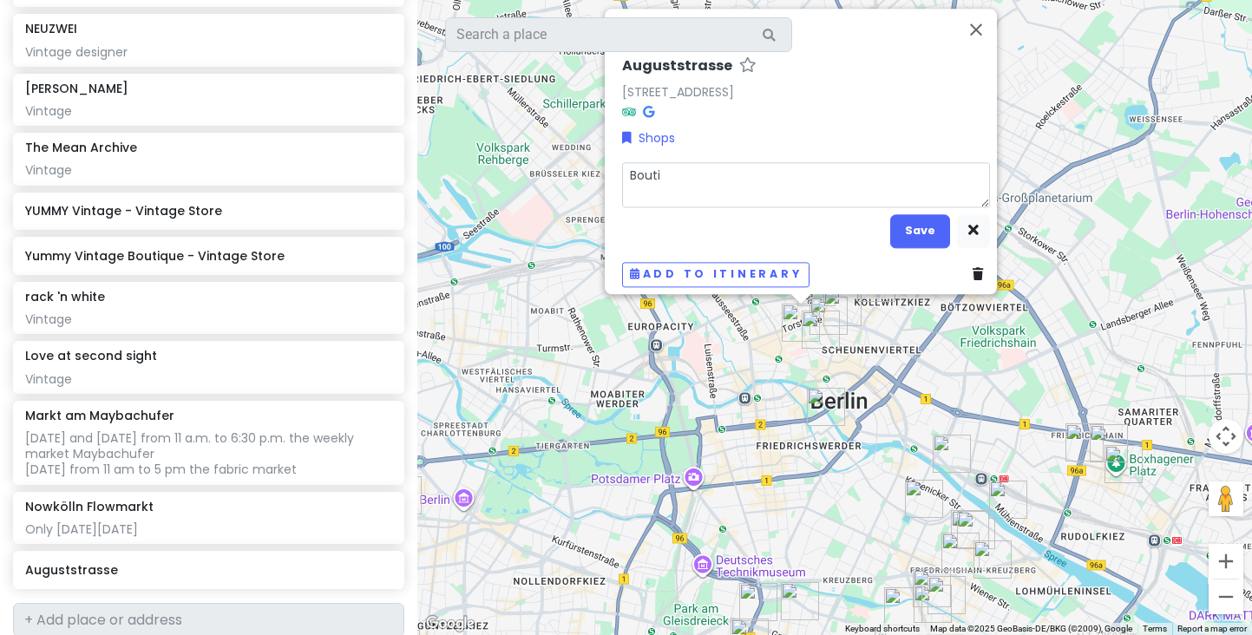
type textarea "x"
type textarea "Boutiq"
type textarea "x"
type textarea "Boutiqu"
type textarea "x"
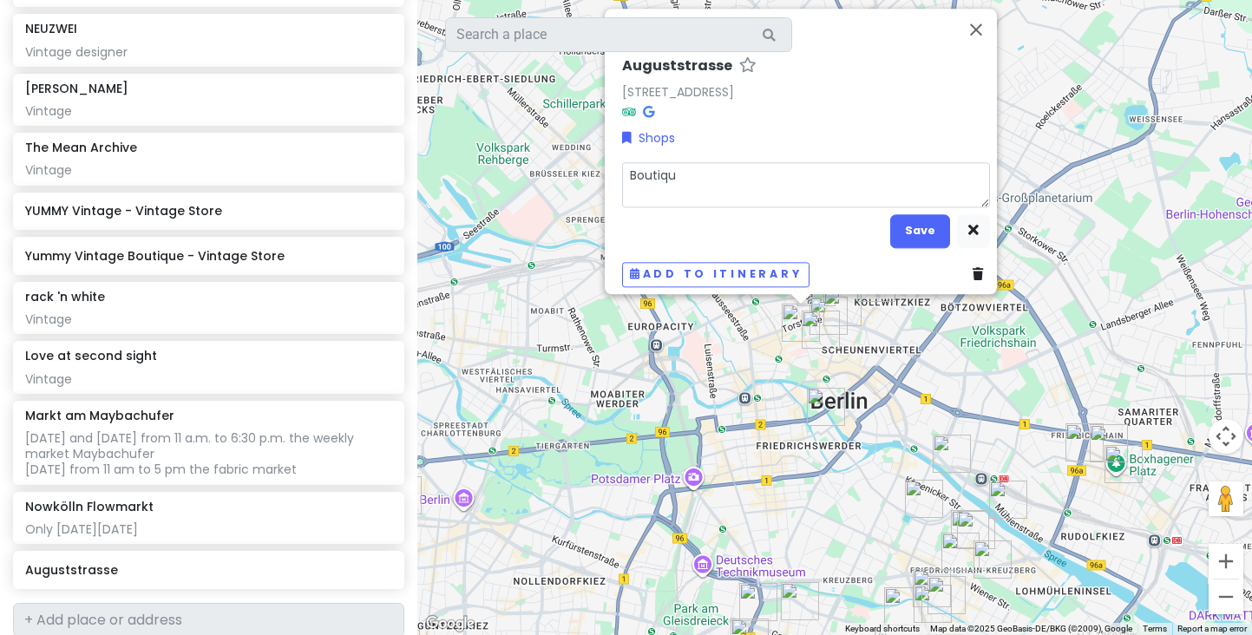
type textarea "Boutique"
type textarea "x"
type textarea "Boutique"
type textarea "x"
type textarea "Boutique S"
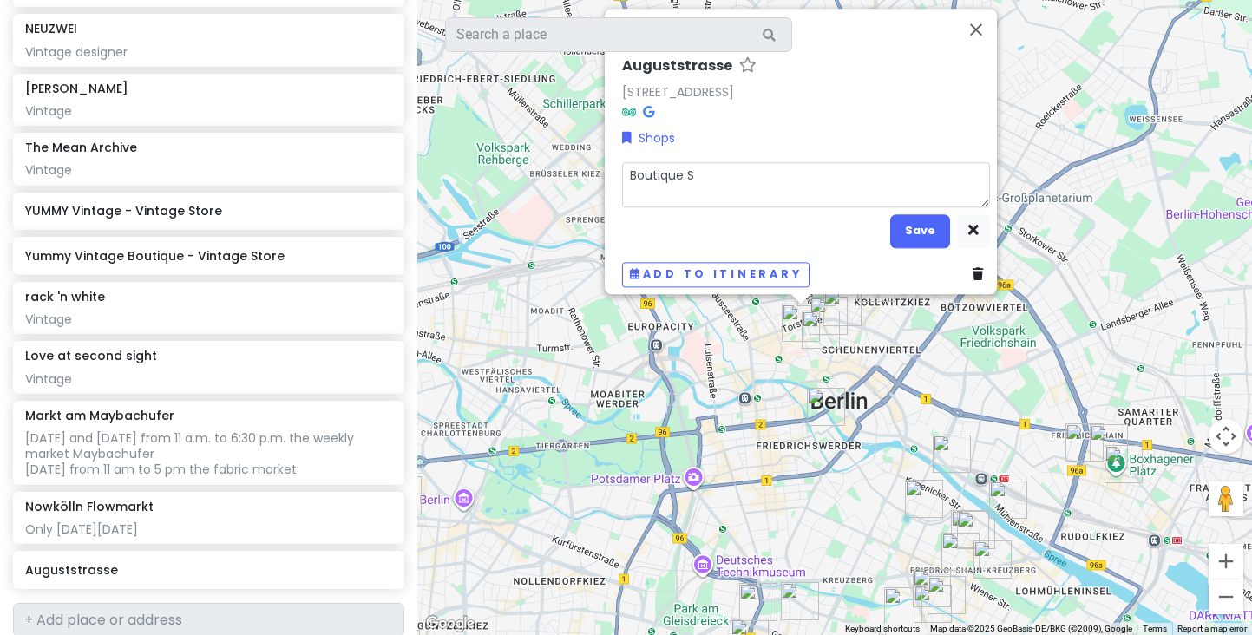
type textarea "x"
type textarea "Boutique St"
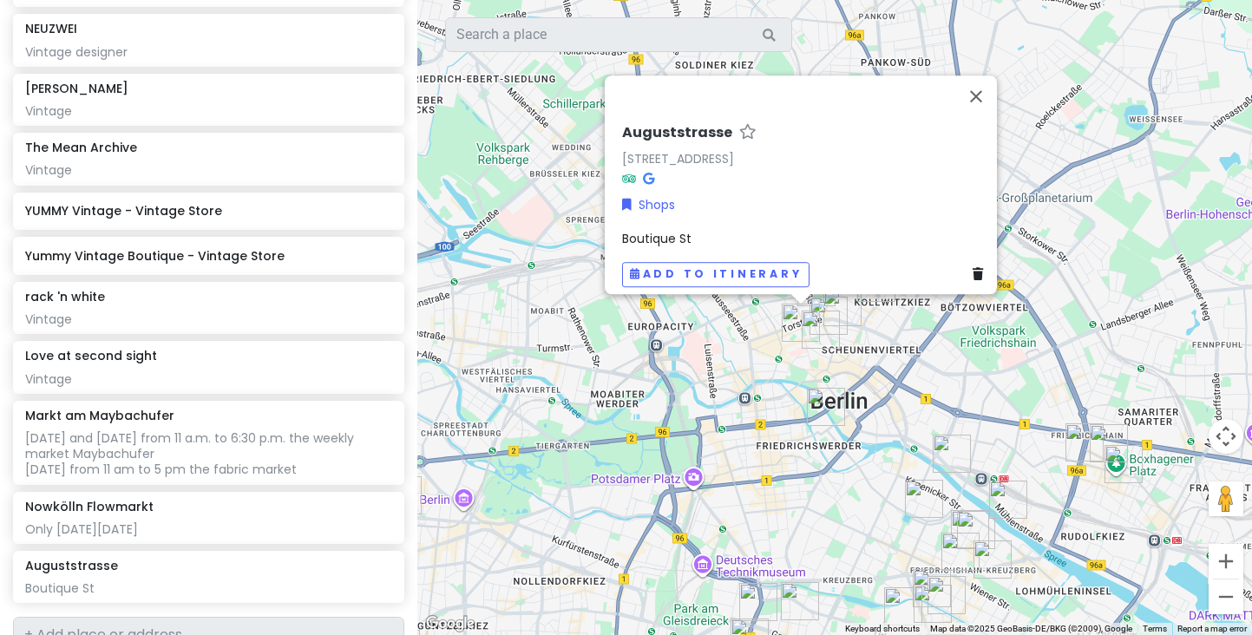
click at [788, 383] on div "Auguststrasse Auguststraße, 10 Berlin, Germany Shops Boutique St Add to itinera…" at bounding box center [834, 317] width 835 height 635
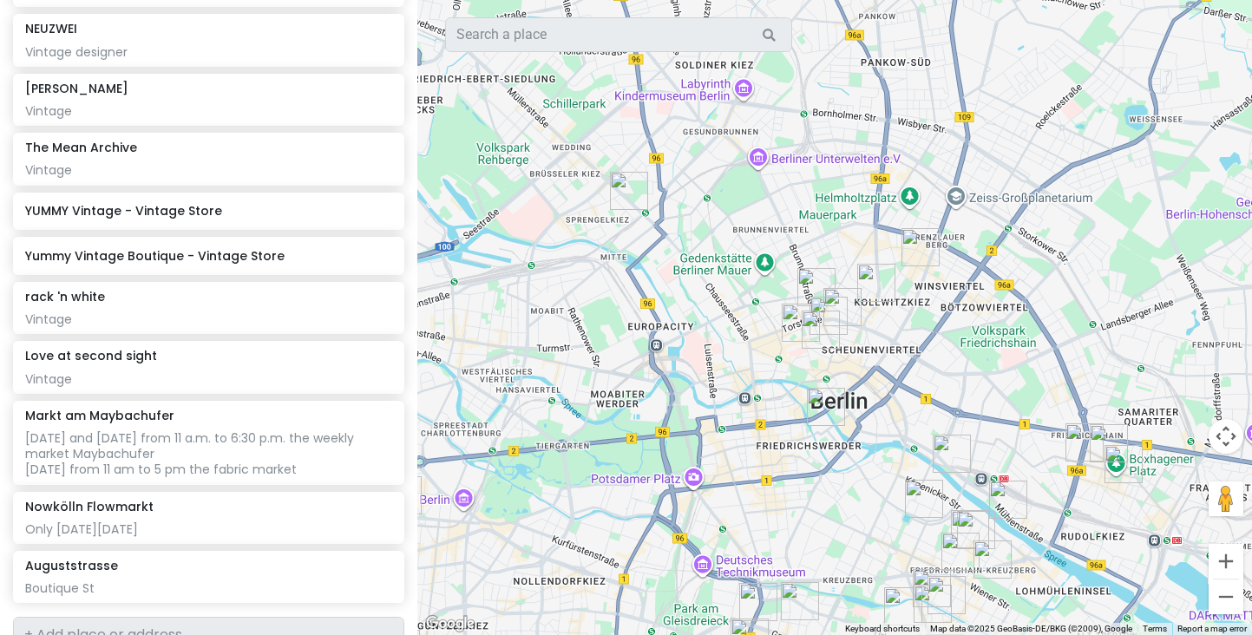
click at [821, 305] on img "ACID Mitte" at bounding box center [829, 316] width 38 height 38
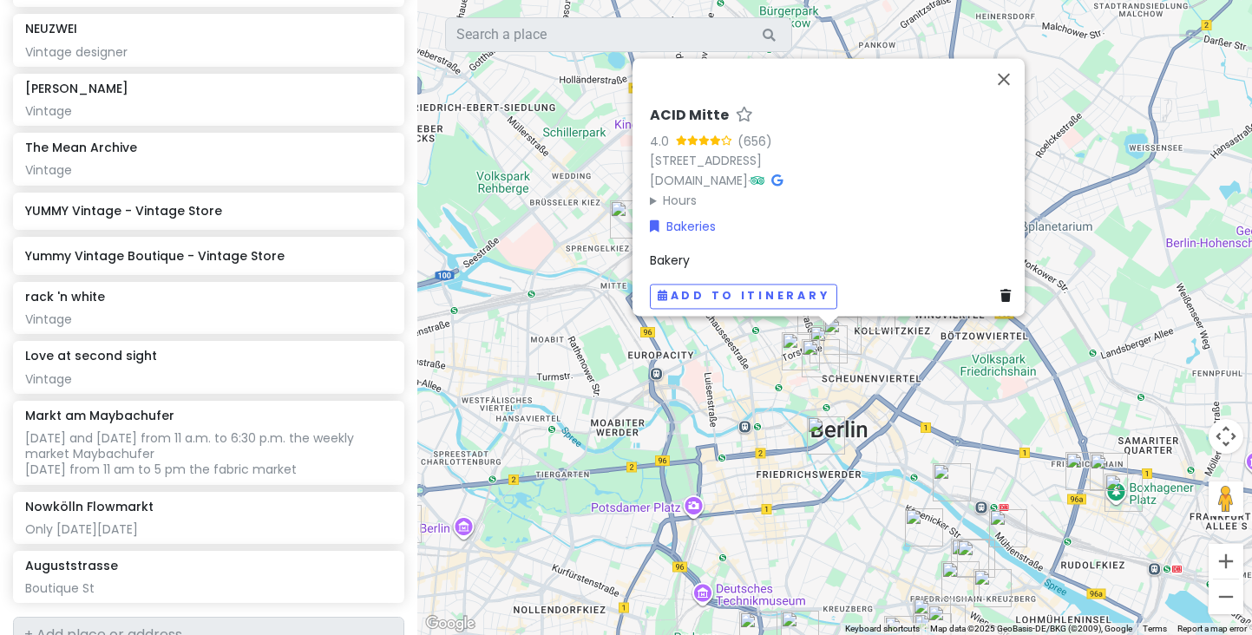
click at [808, 346] on img "SOFI" at bounding box center [821, 358] width 38 height 38
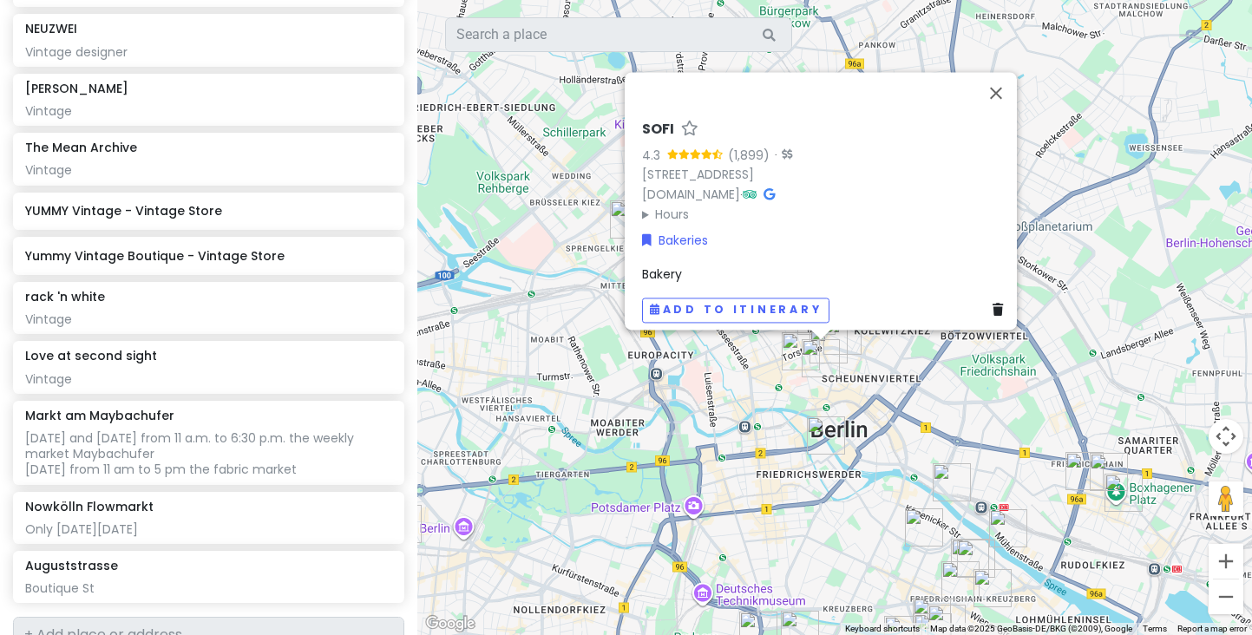
click at [799, 400] on div "SOFI 4.3 (1,899) · Sophienstraße 21, 10178 Berlin, Germany www.sofiberlin.com ·…" at bounding box center [834, 317] width 835 height 635
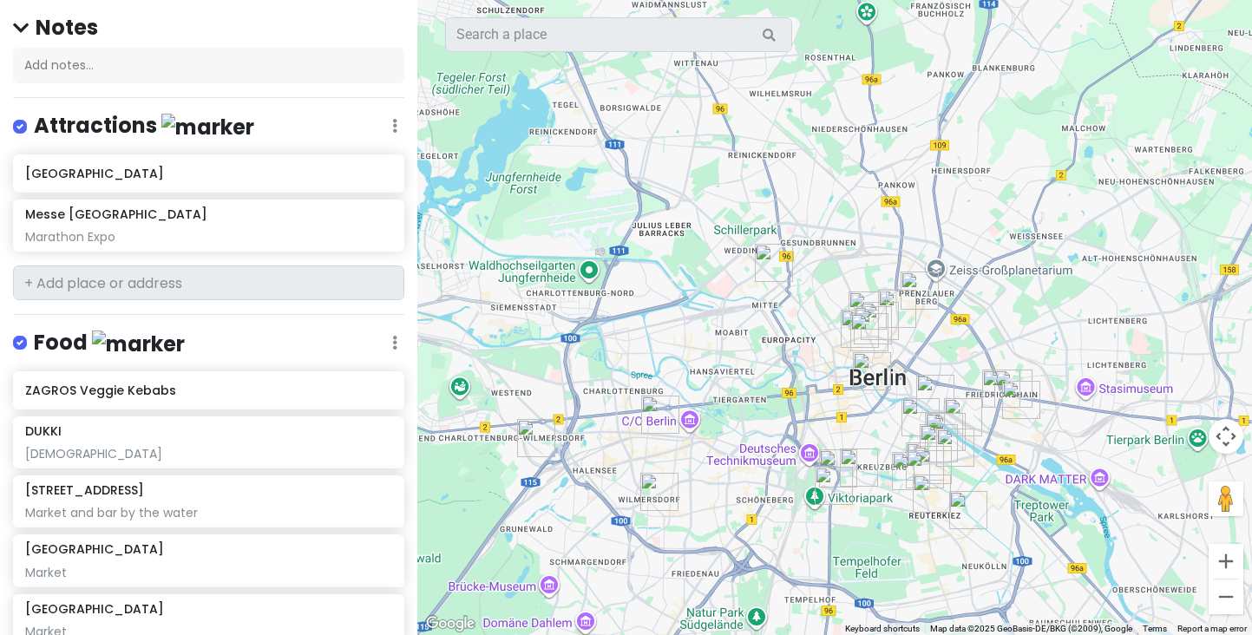
scroll to position [175, 0]
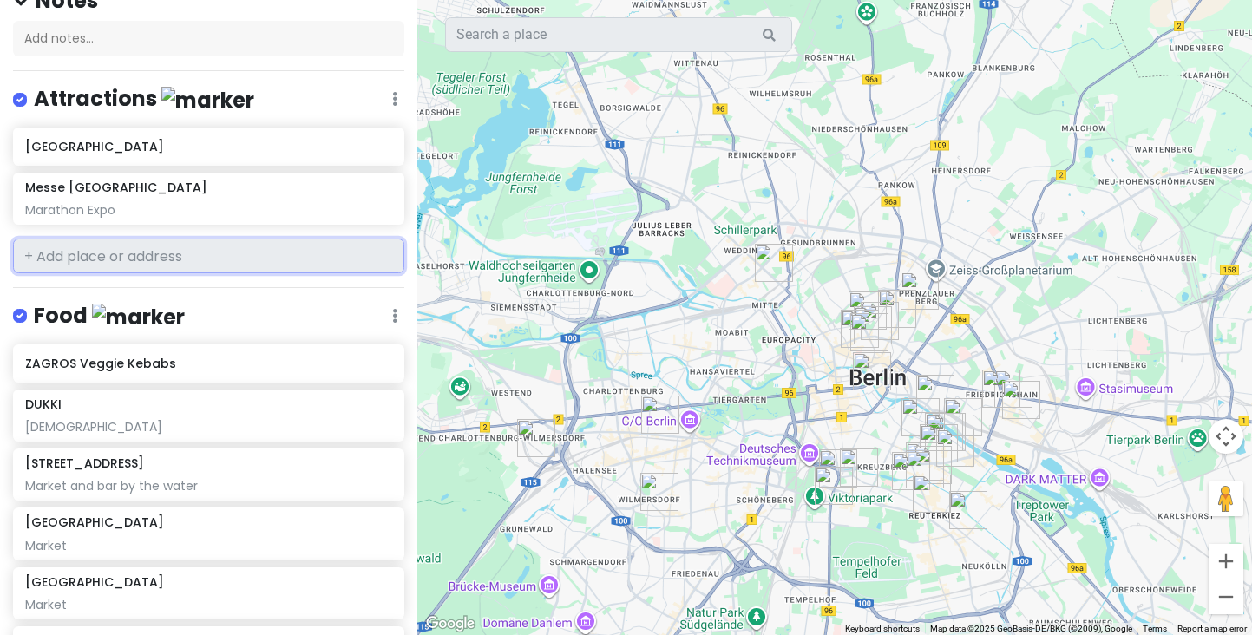
click at [107, 254] on input "text" at bounding box center [208, 256] width 391 height 35
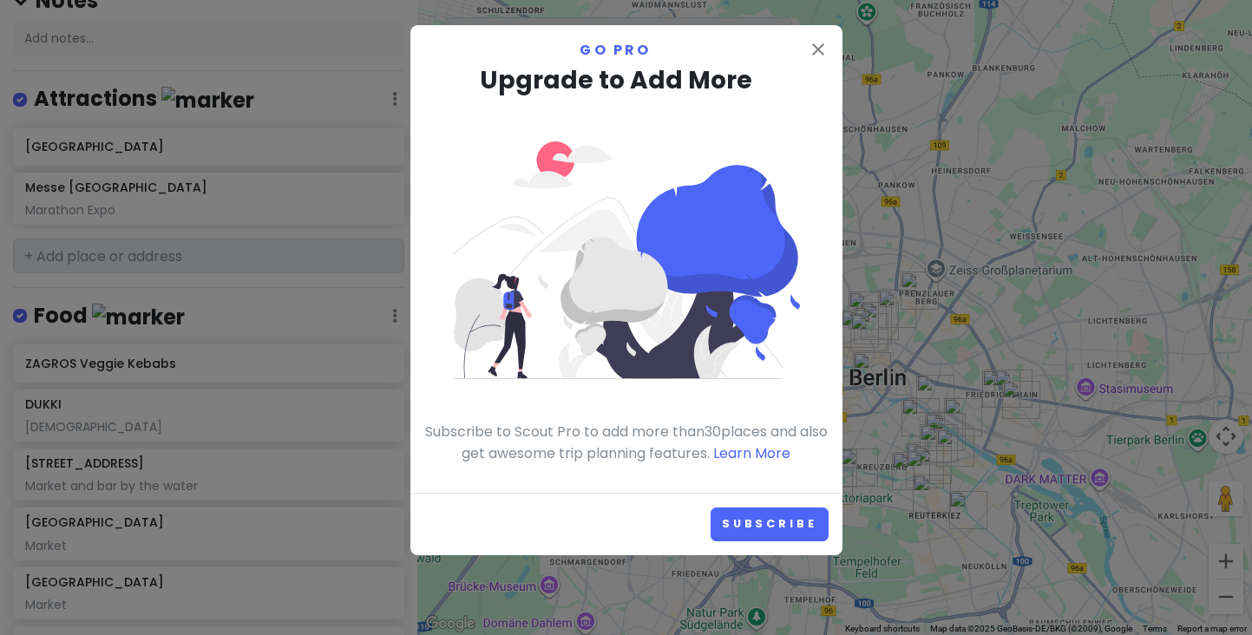
click at [831, 45] on div "close Go Pro Upgrade to Add More Subscribe to Scout Pro to add more than 30 pla…" at bounding box center [626, 259] width 432 height 468
click at [820, 45] on icon "close" at bounding box center [818, 49] width 21 height 21
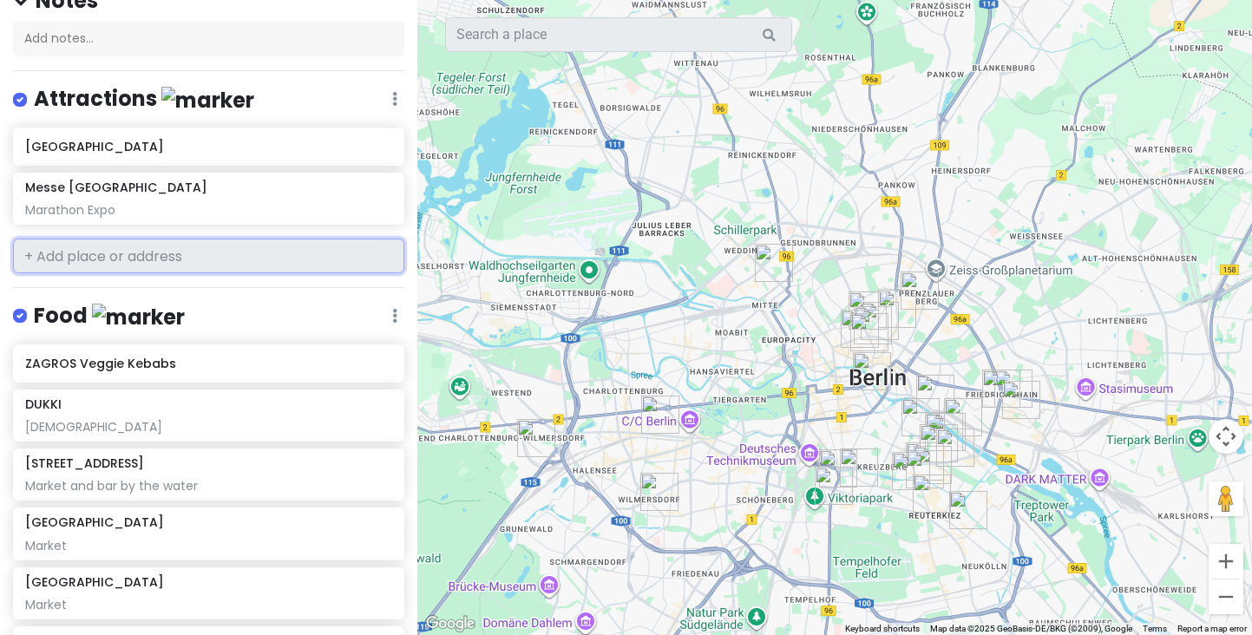
click at [278, 258] on input "text" at bounding box center [208, 256] width 391 height 35
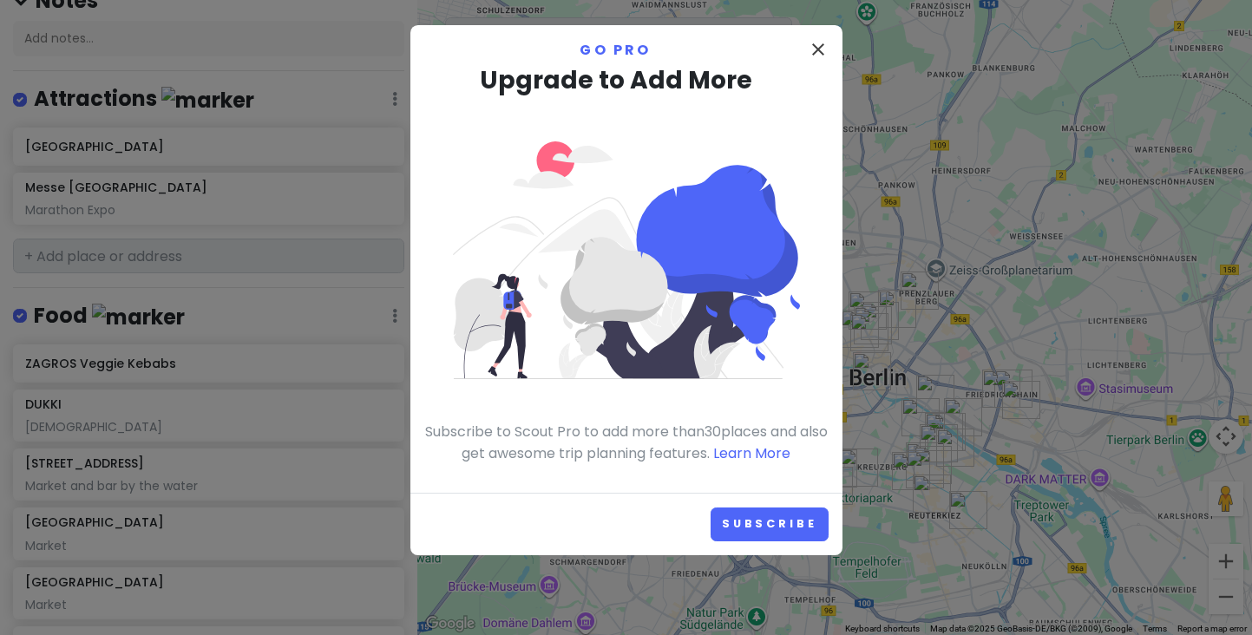
click at [813, 41] on icon "close" at bounding box center [818, 49] width 21 height 21
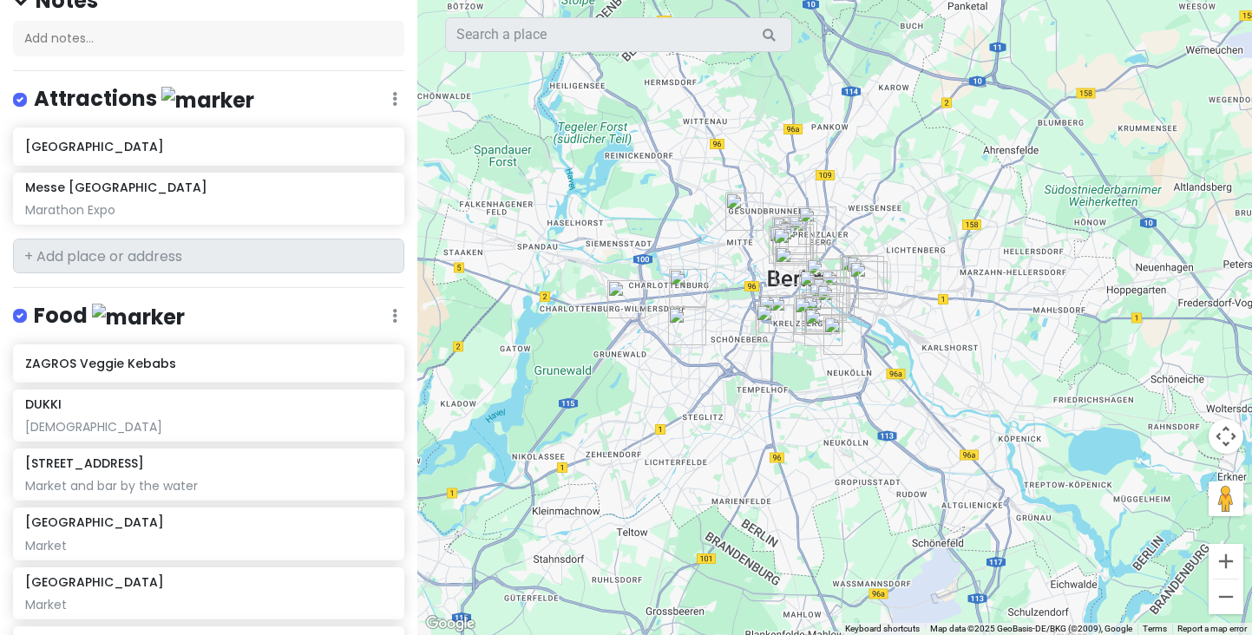
drag, startPoint x: 753, startPoint y: 201, endPoint x: 705, endPoint y: 366, distance: 171.6
click at [705, 366] on div at bounding box center [834, 317] width 835 height 635
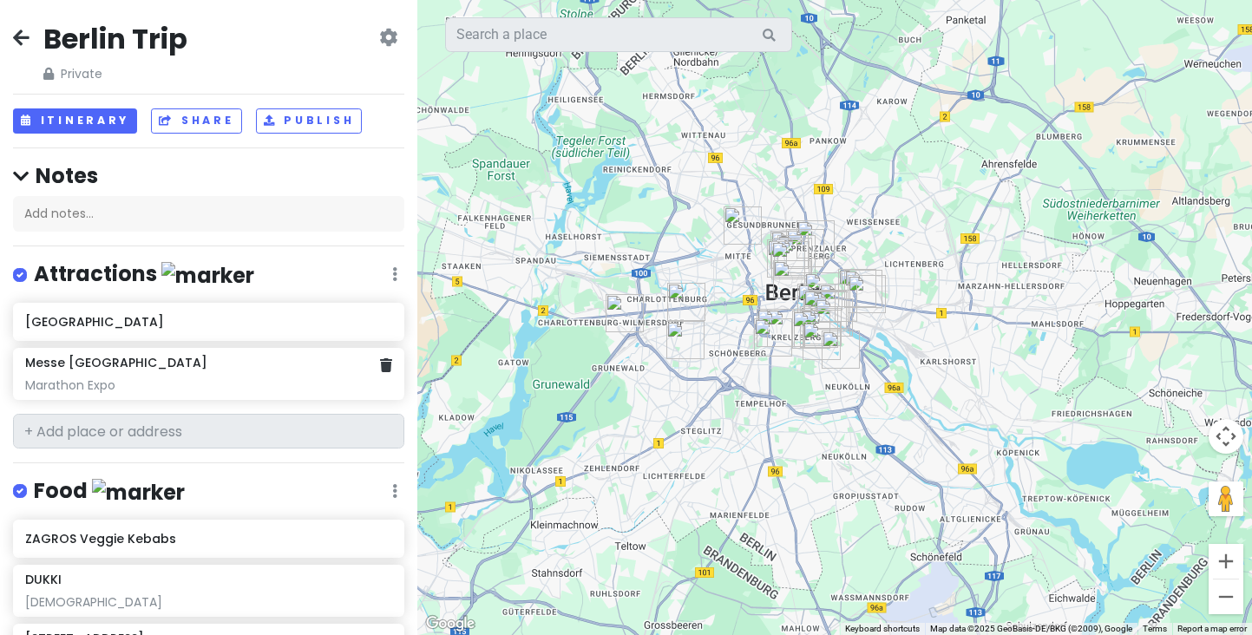
scroll to position [0, 0]
click at [29, 36] on icon at bounding box center [21, 37] width 16 height 14
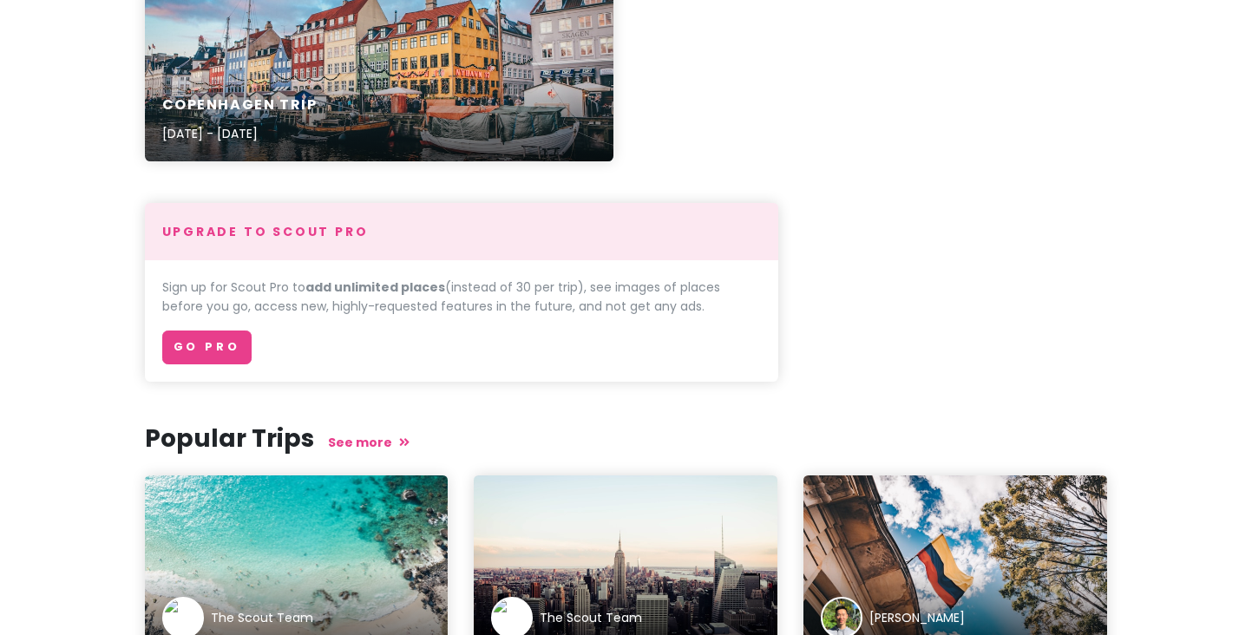
scroll to position [540, 0]
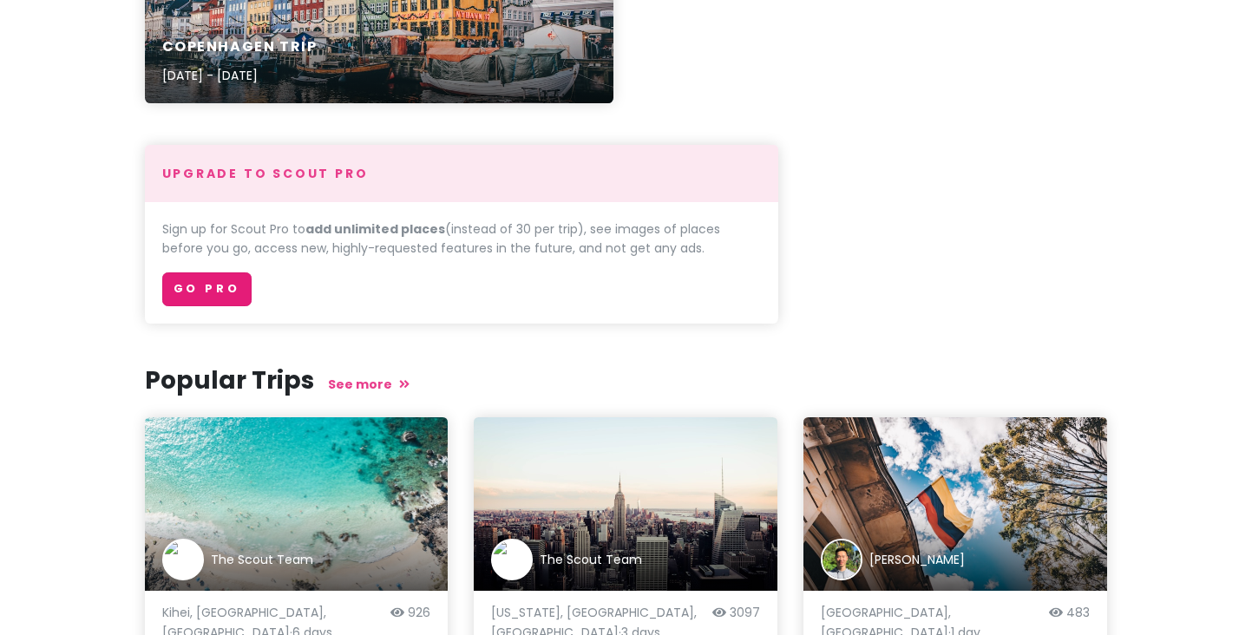
click at [216, 279] on link "Go Pro" at bounding box center [206, 289] width 89 height 34
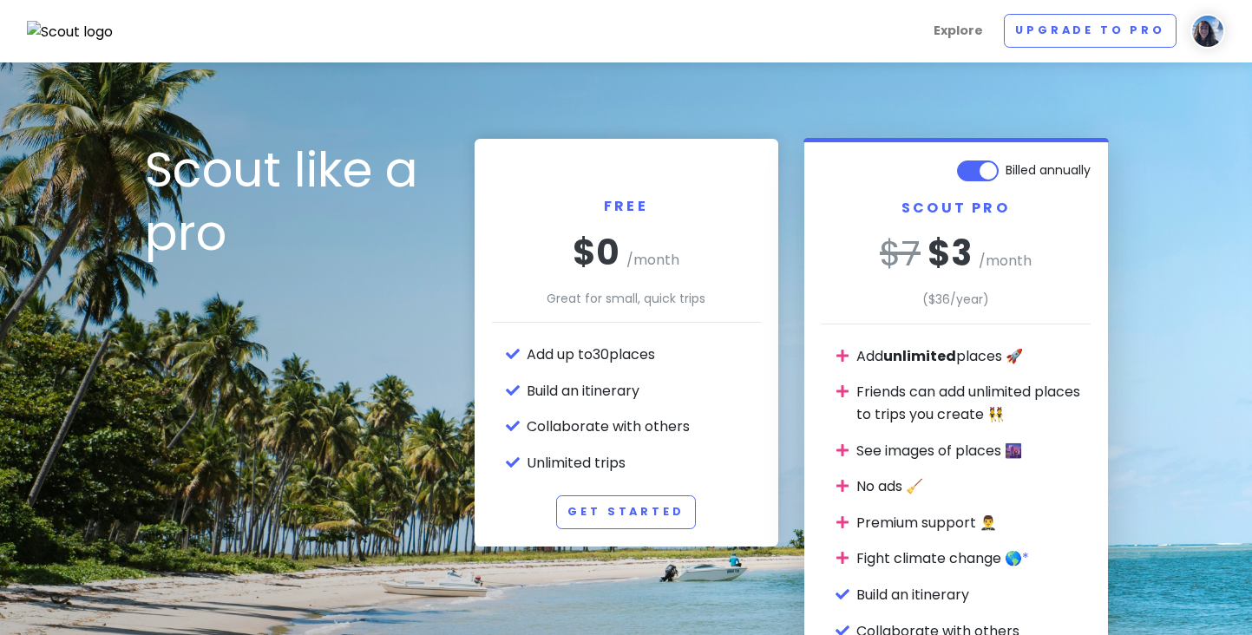
click at [1006, 177] on label "Billed annually" at bounding box center [1048, 166] width 85 height 21
click at [1079, 167] on input "Billed annually" at bounding box center [1084, 161] width 11 height 11
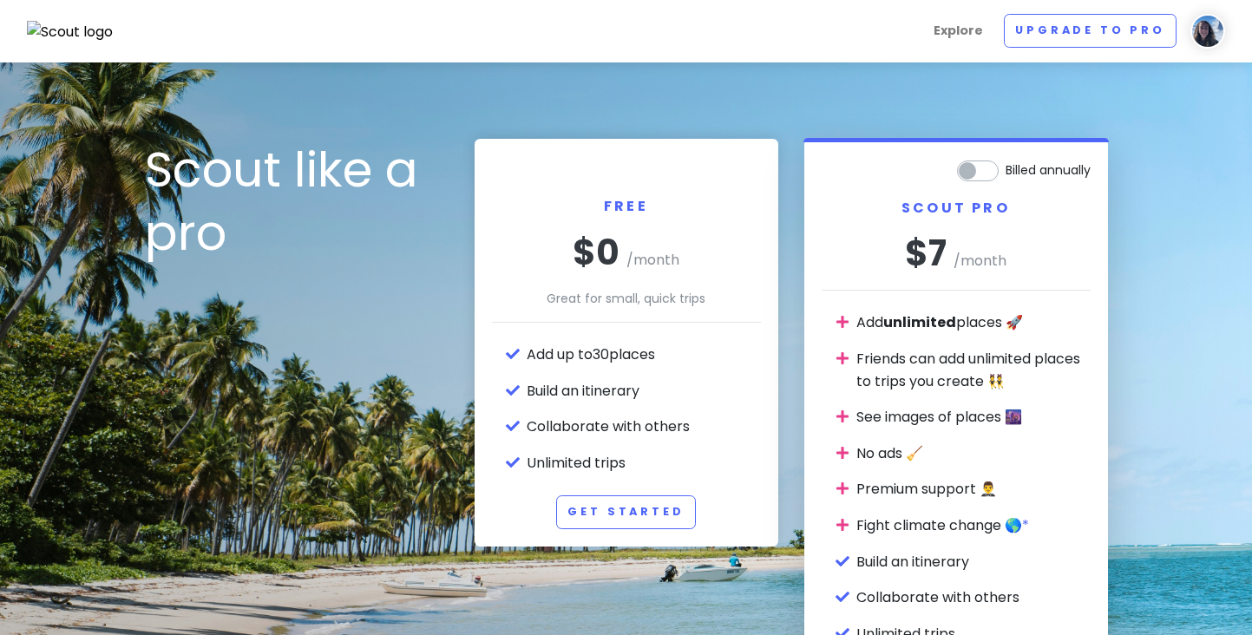
click at [1006, 167] on label "Billed annually" at bounding box center [1048, 166] width 85 height 21
click at [1079, 167] on input "Billed annually" at bounding box center [1084, 161] width 11 height 11
checkbox input "true"
